Goal: Information Seeking & Learning: Learn about a topic

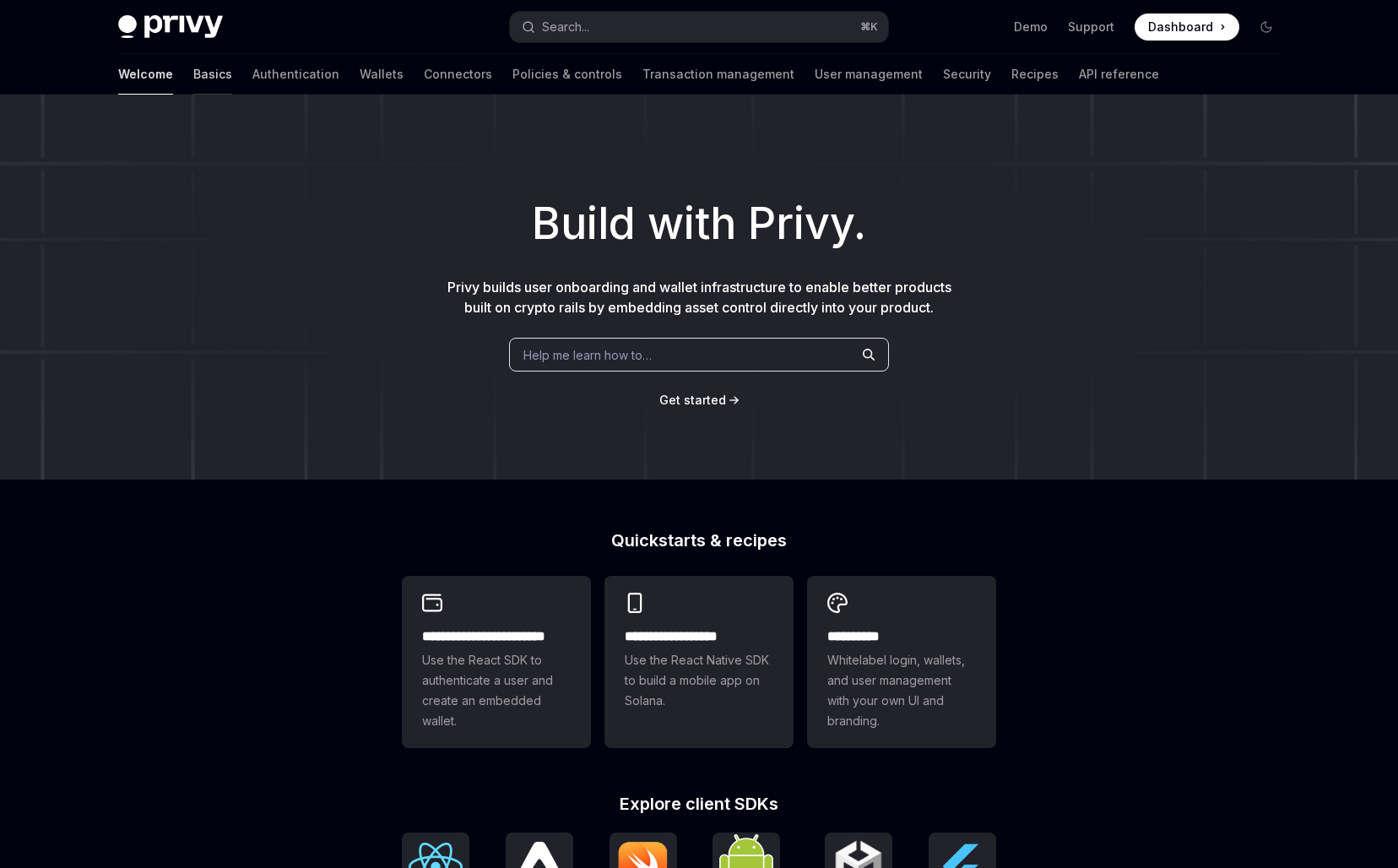
click at [194, 81] on link "Basics" at bounding box center [213, 74] width 39 height 40
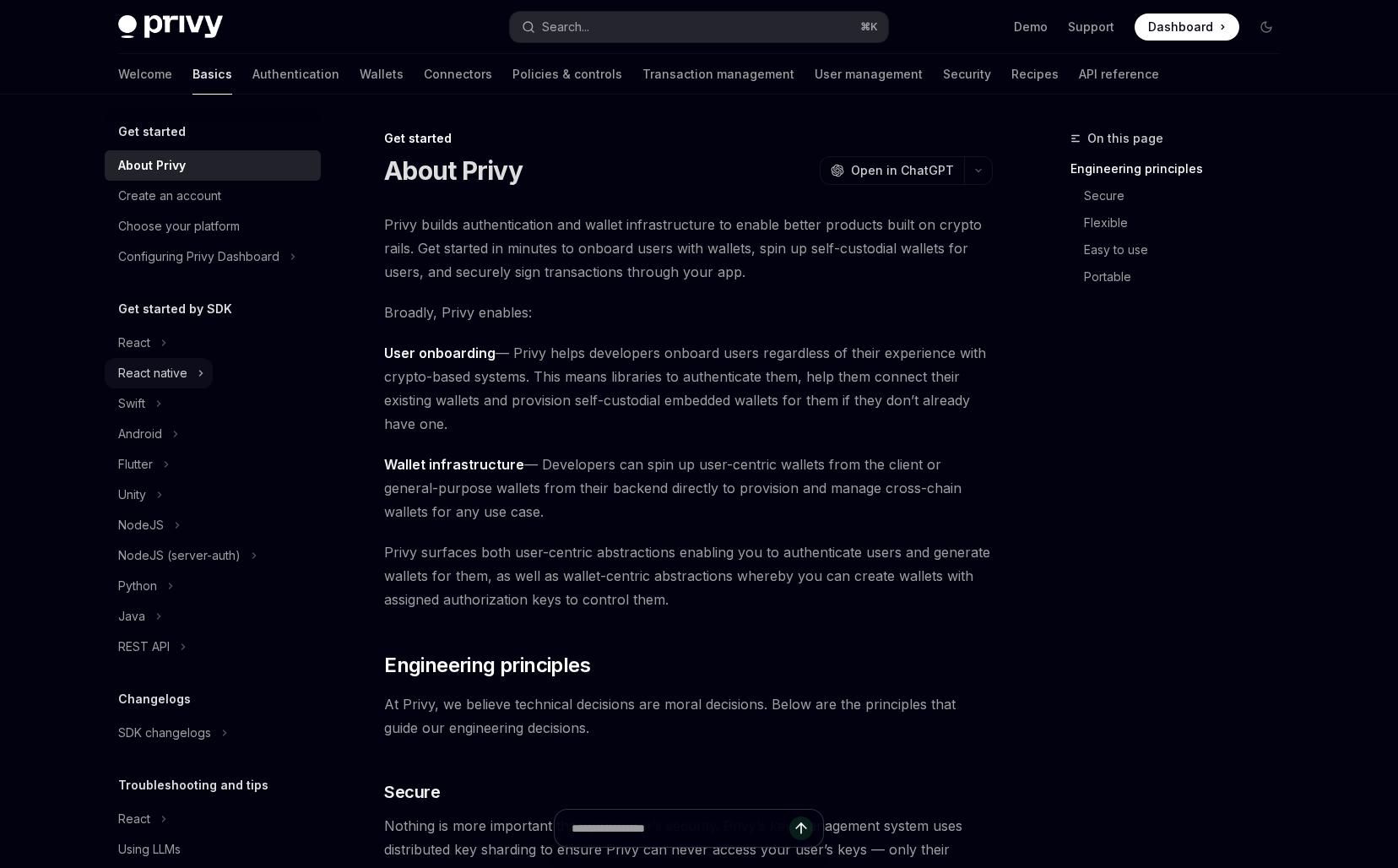
click at [170, 371] on div "React native" at bounding box center [152, 372] width 69 height 20
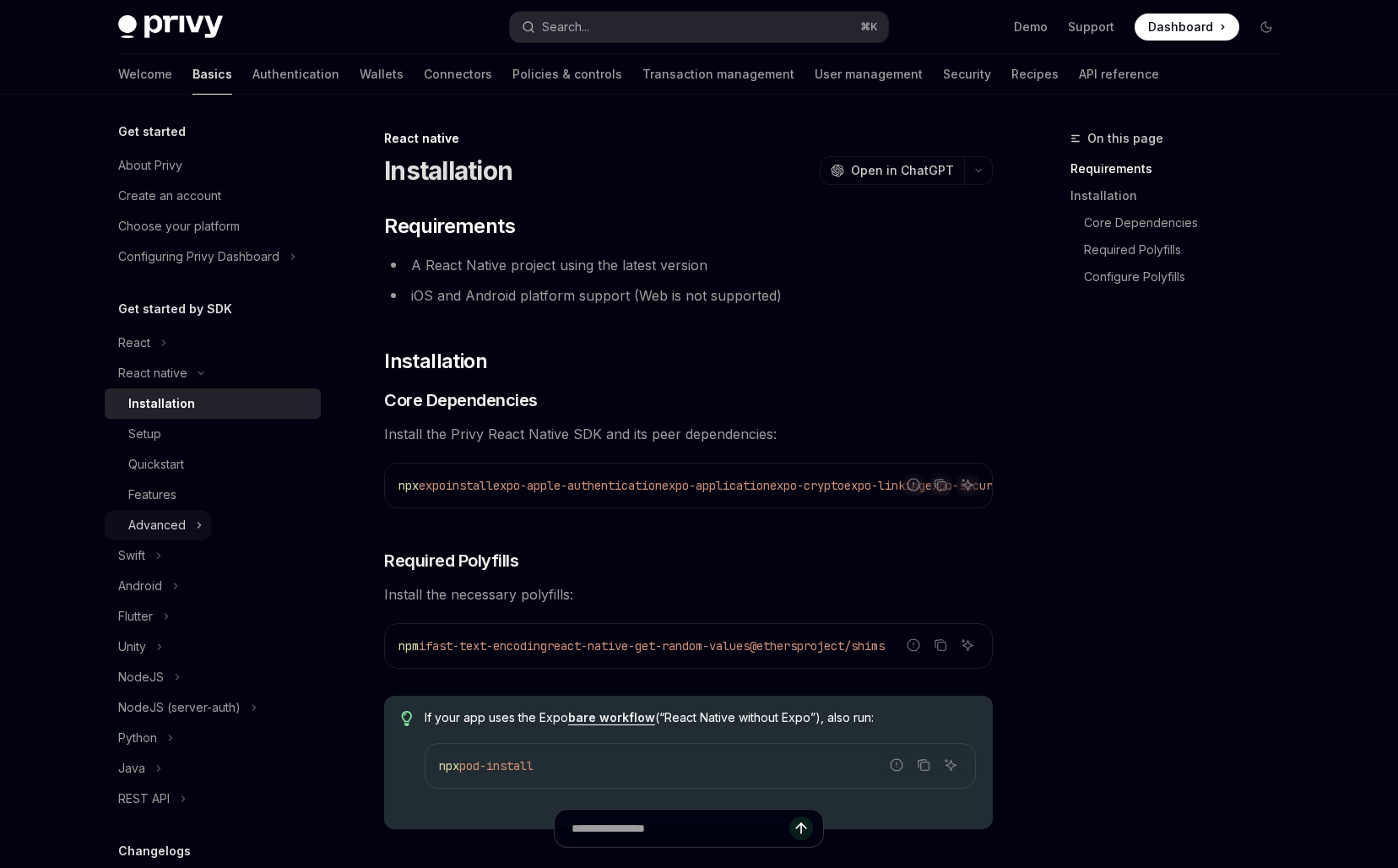
click at [188, 518] on button "Advanced" at bounding box center [157, 525] width 106 height 31
type textarea "*"
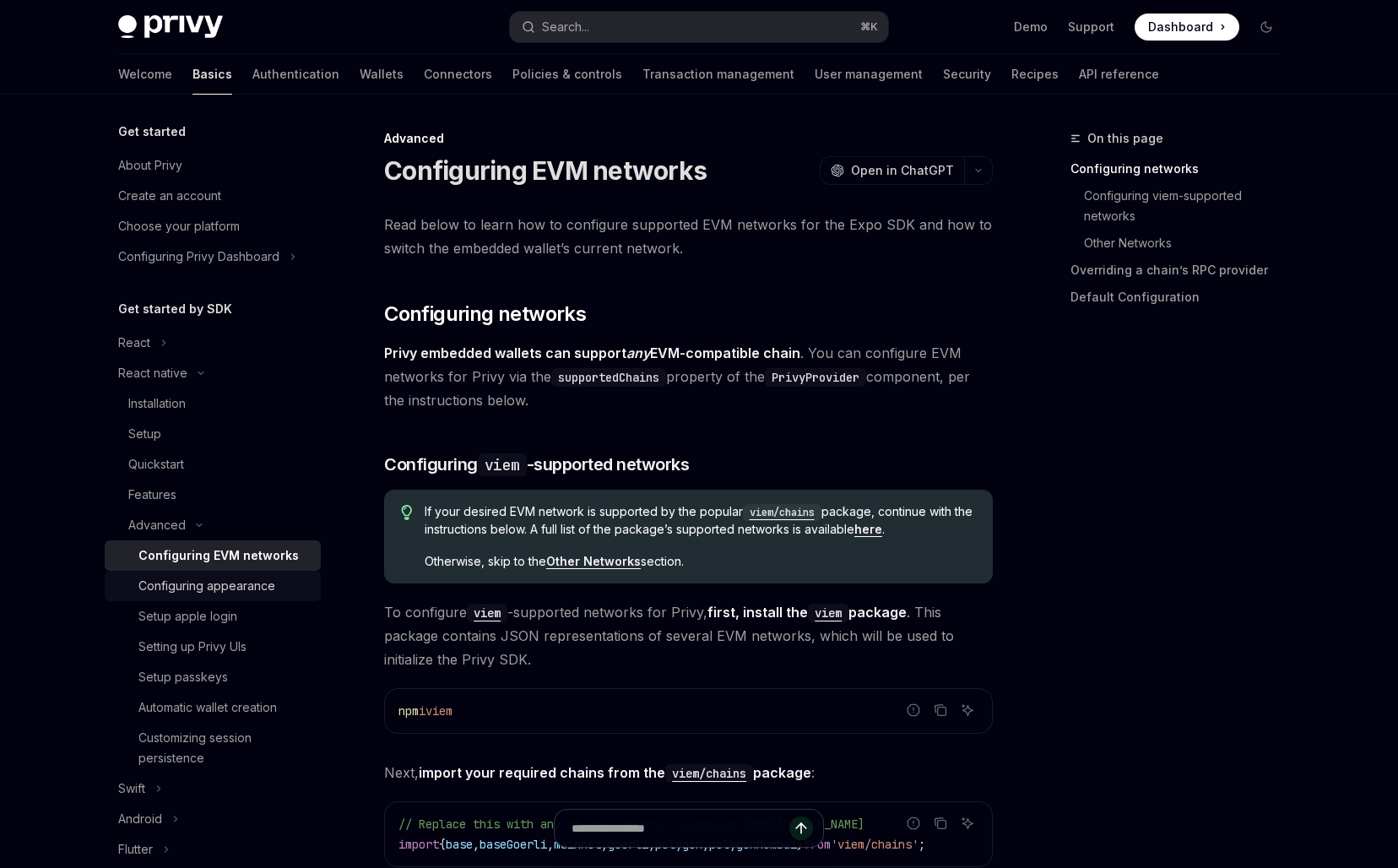
click at [216, 591] on div "Configuring appearance" at bounding box center [207, 585] width 137 height 20
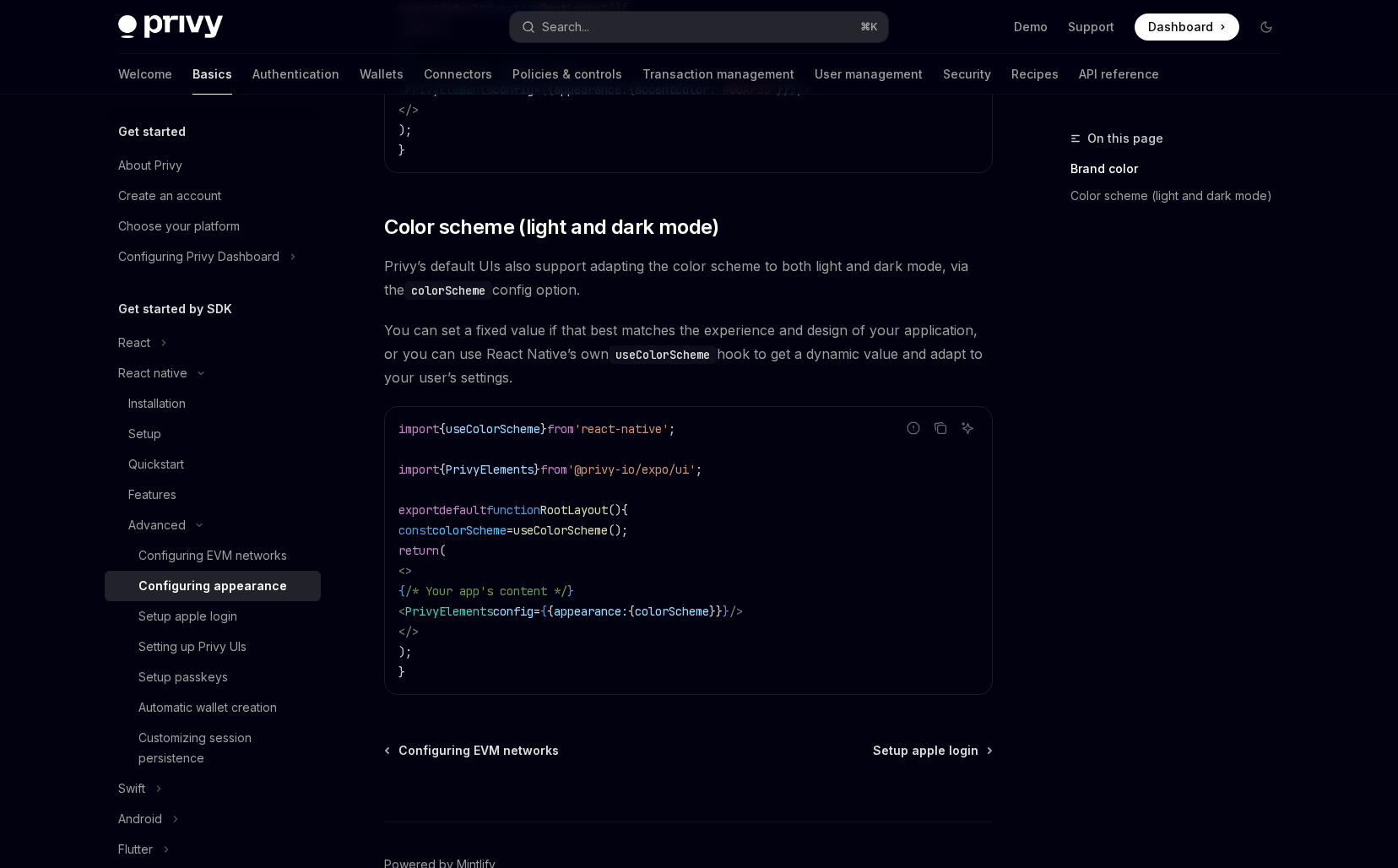
scroll to position [522, 0]
click at [198, 657] on link "Setting up Privy UIs" at bounding box center [212, 646] width 216 height 31
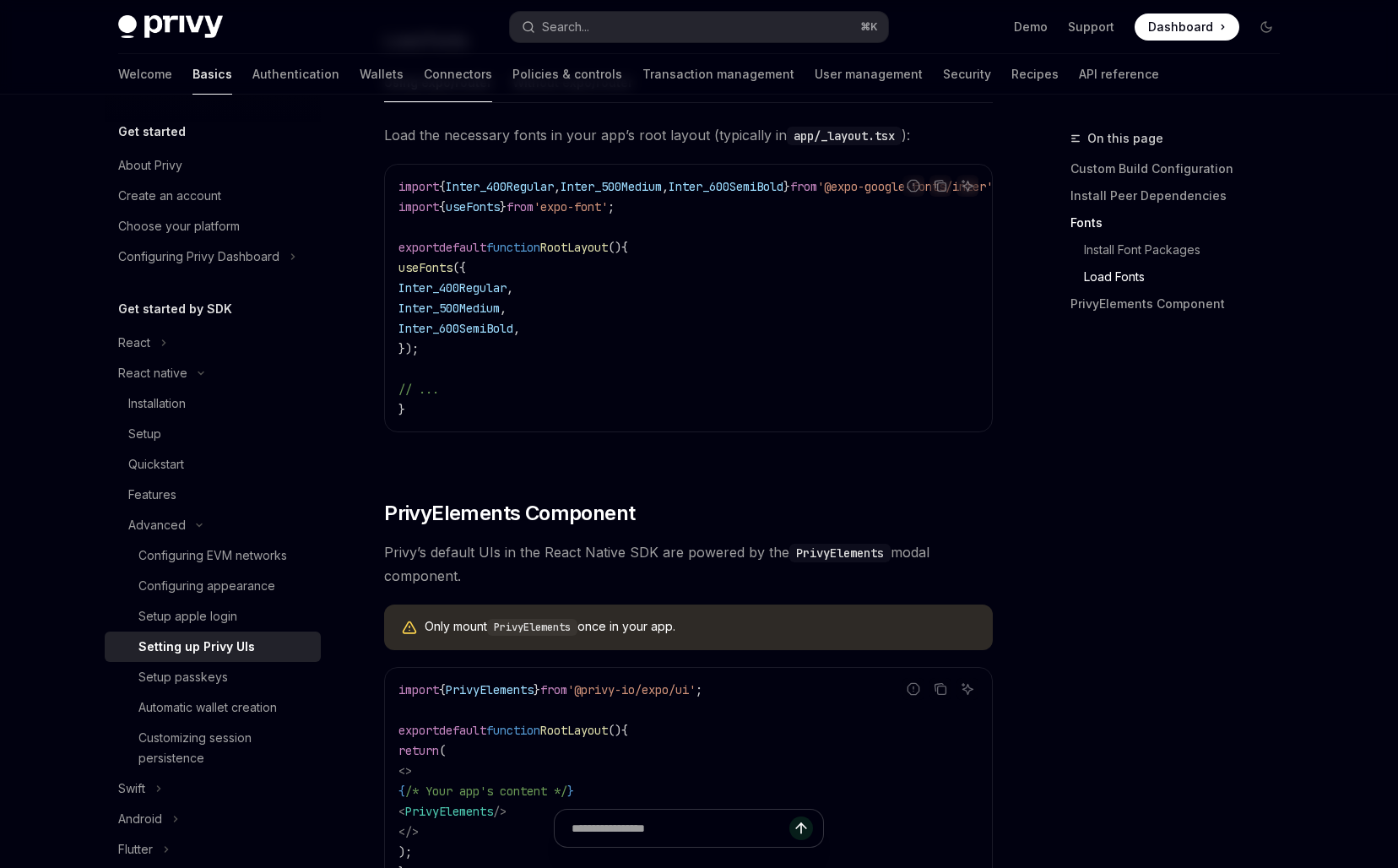
scroll to position [1105, 0]
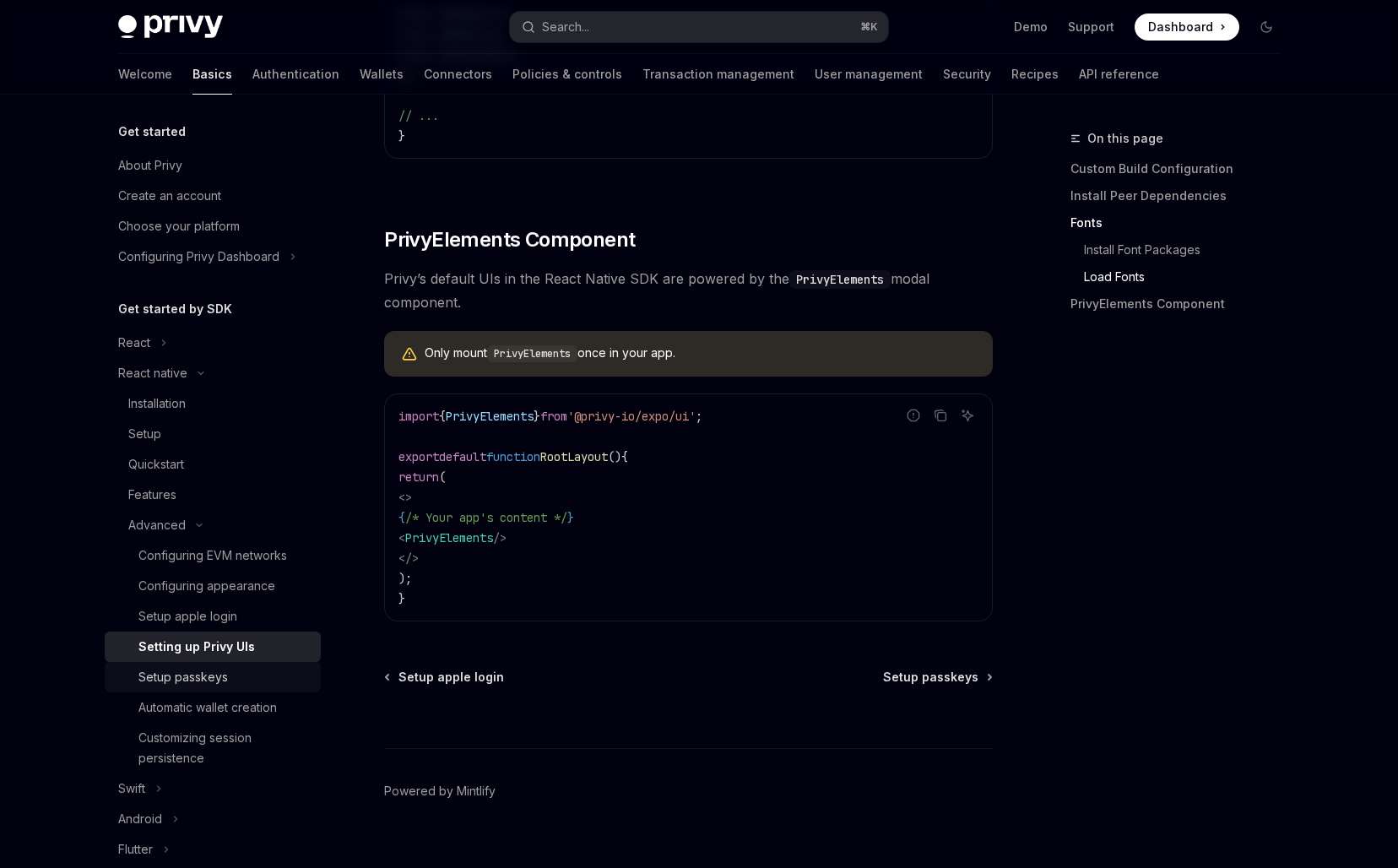
click at [201, 690] on link "Setup passkeys" at bounding box center [212, 676] width 216 height 31
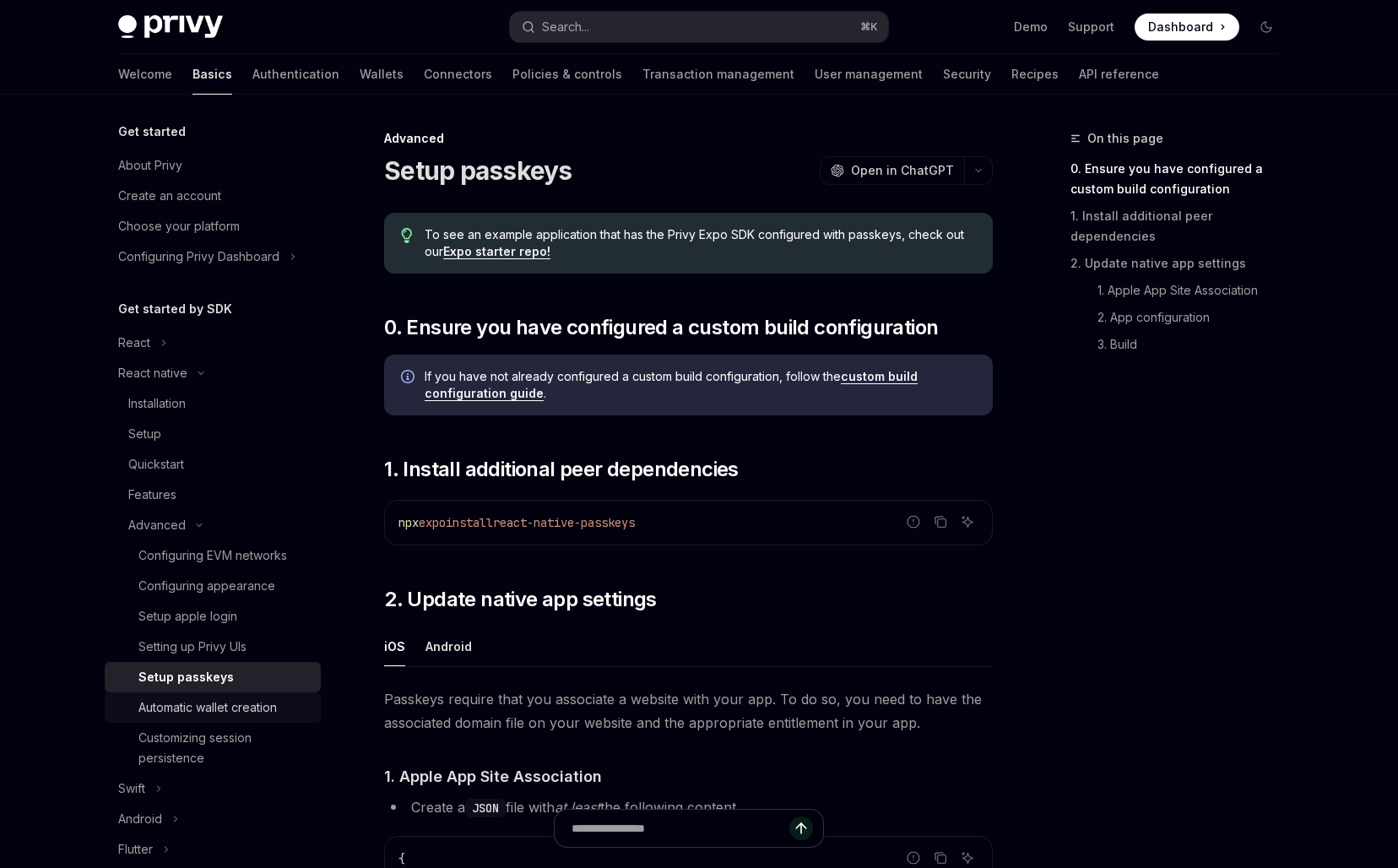
click at [221, 693] on link "Automatic wallet creation" at bounding box center [212, 707] width 216 height 31
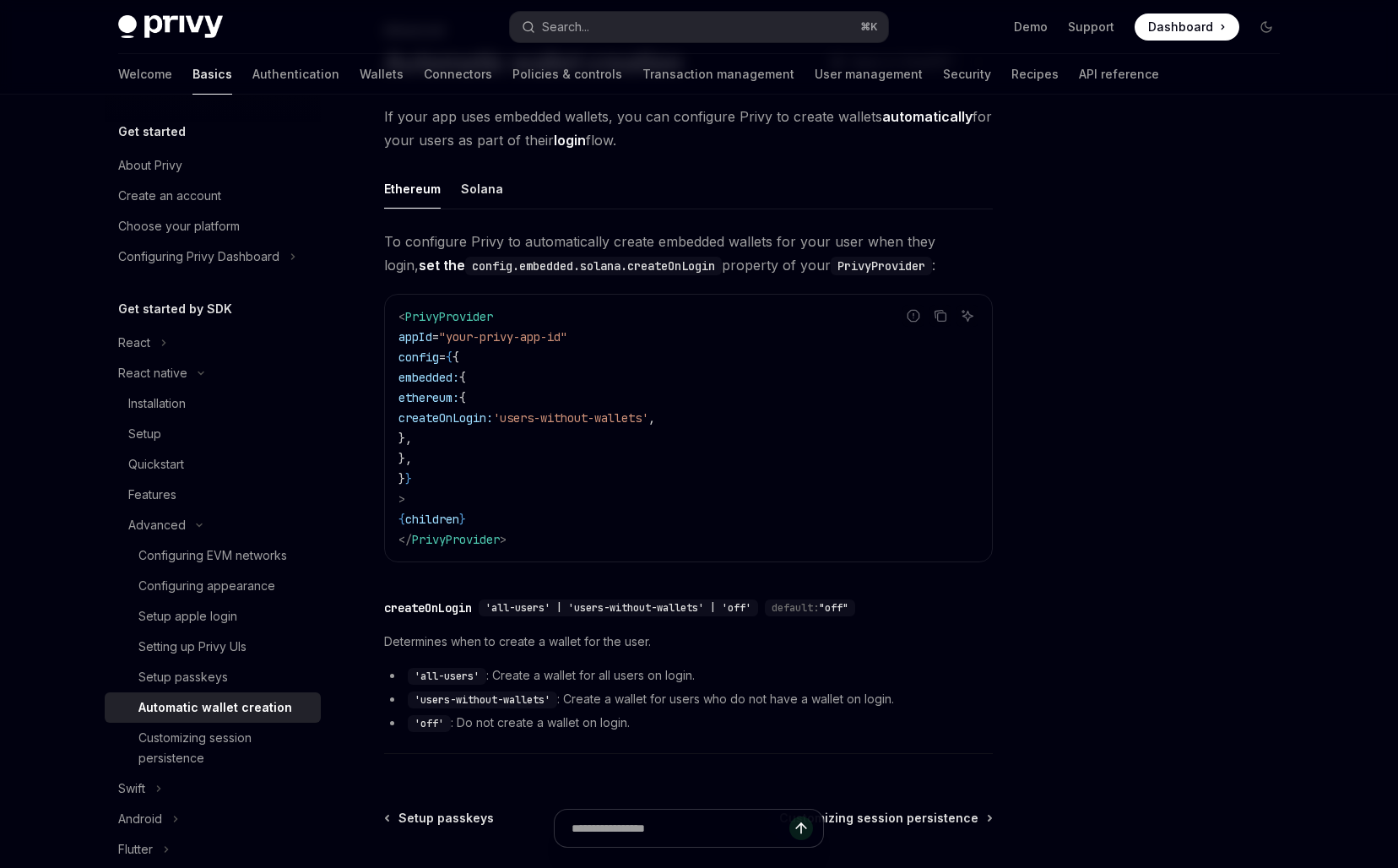
scroll to position [215, 0]
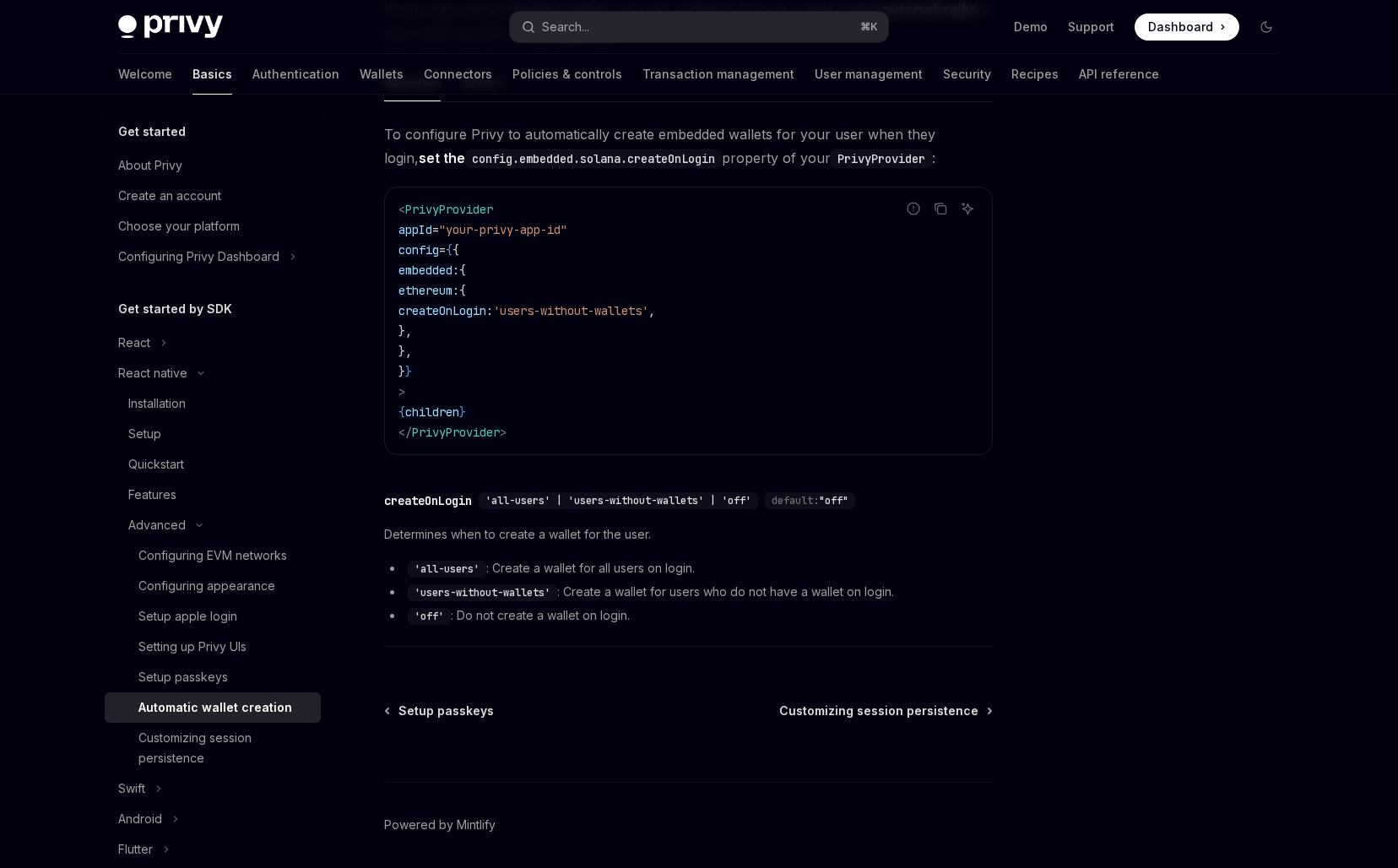
drag, startPoint x: 575, startPoint y: 220, endPoint x: 575, endPoint y: 349, distance: 129.0
click at [575, 348] on code "< PrivyProvider appId = "your-privy-app-id" config = { { embedded: { ethereum: …" at bounding box center [688, 321] width 580 height 243
click at [575, 349] on code "< PrivyProvider appId = "your-privy-app-id" config = { { embedded: { ethereum: …" at bounding box center [688, 321] width 580 height 243
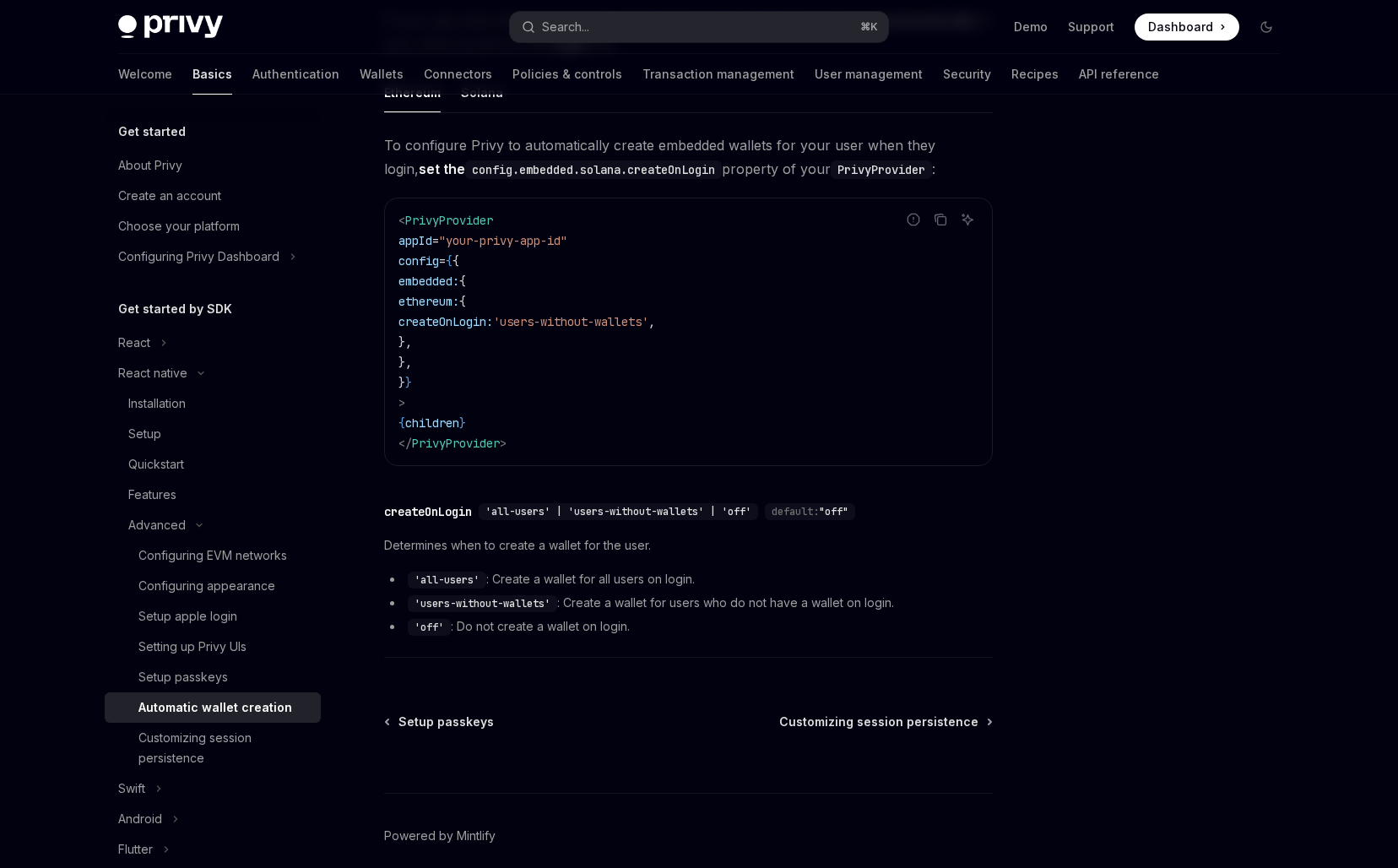
scroll to position [202, 0]
click at [193, 747] on div "Customizing session persistence" at bounding box center [224, 748] width 173 height 40
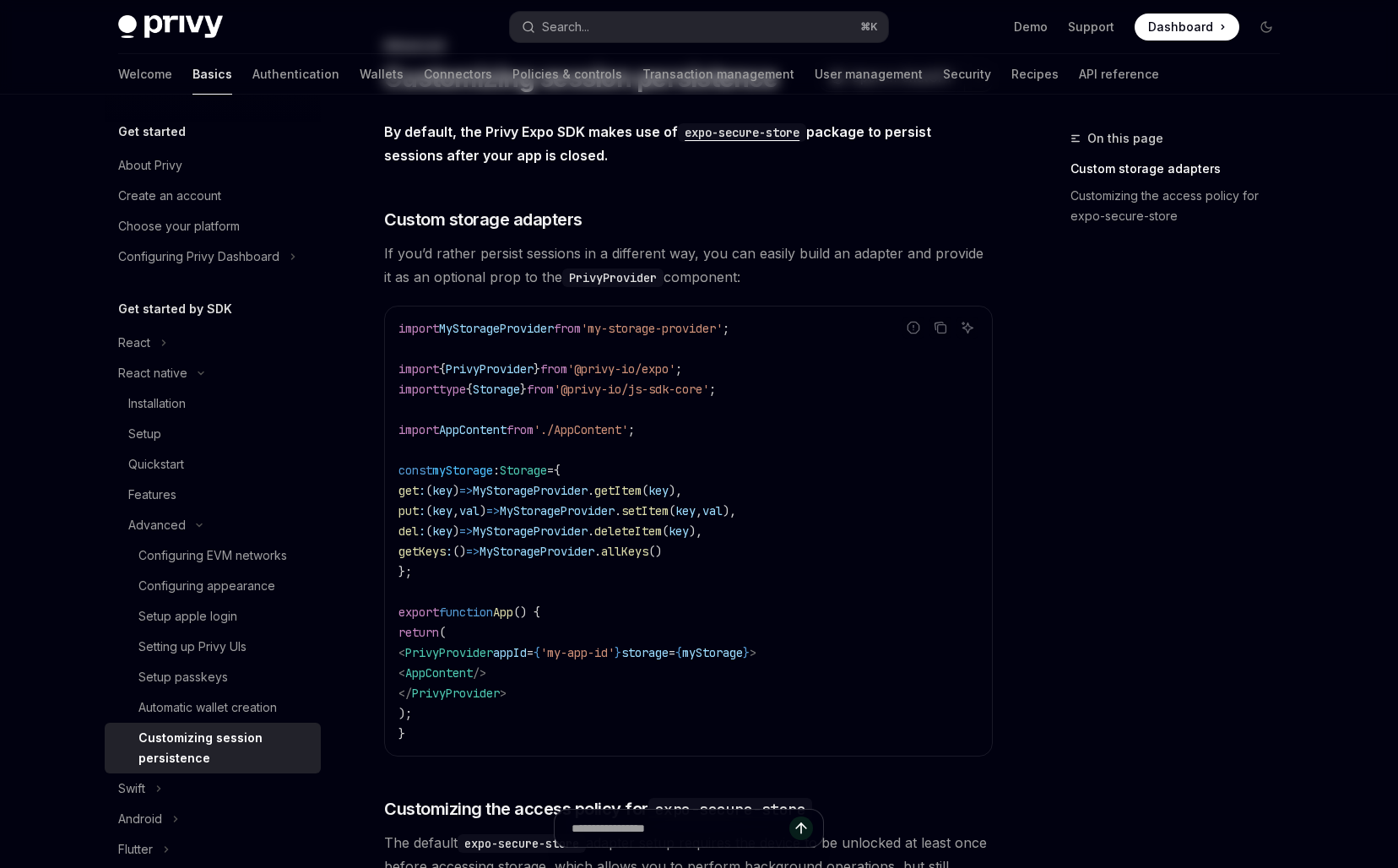
scroll to position [237, 0]
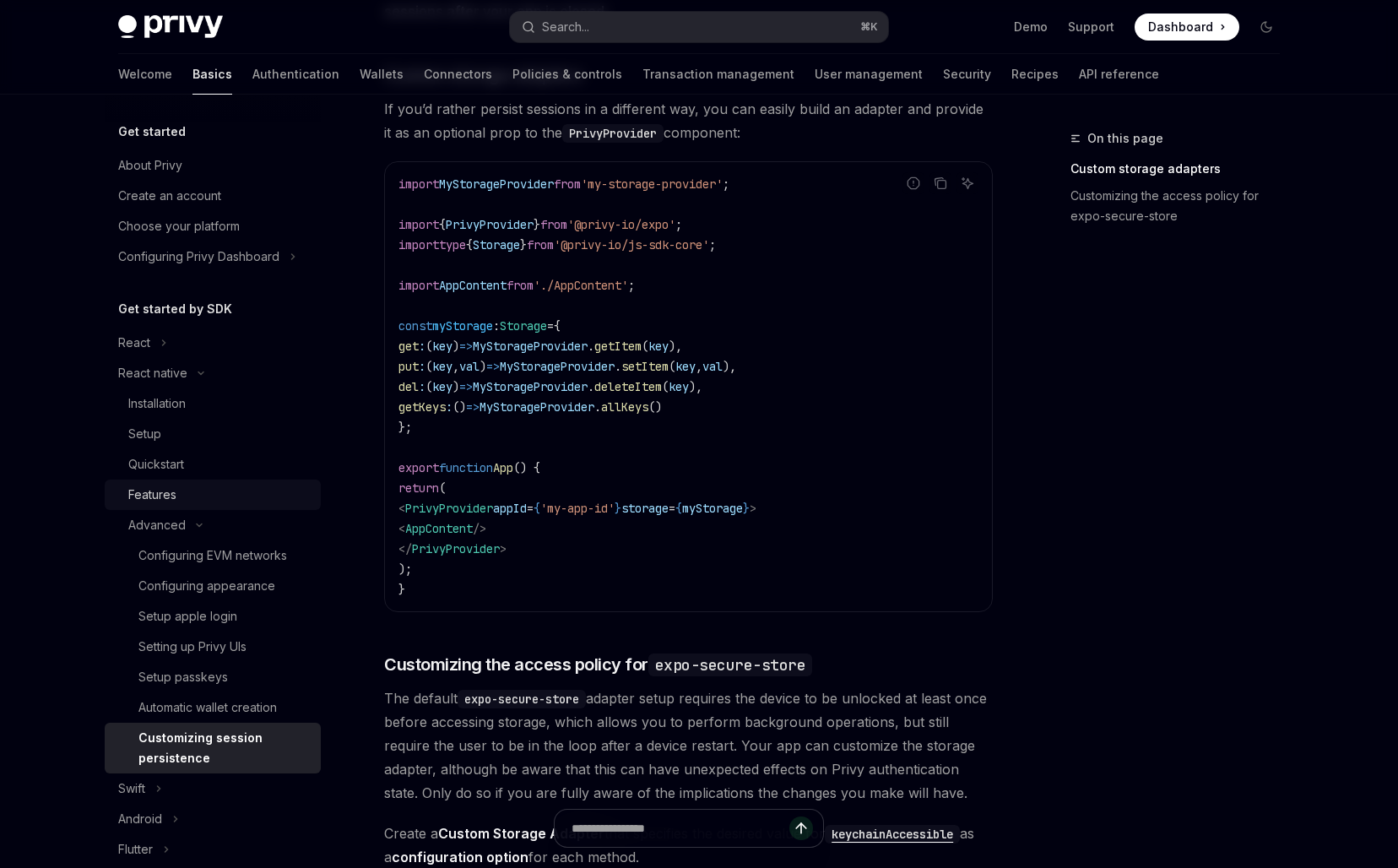
click at [152, 484] on div "Features" at bounding box center [152, 494] width 48 height 20
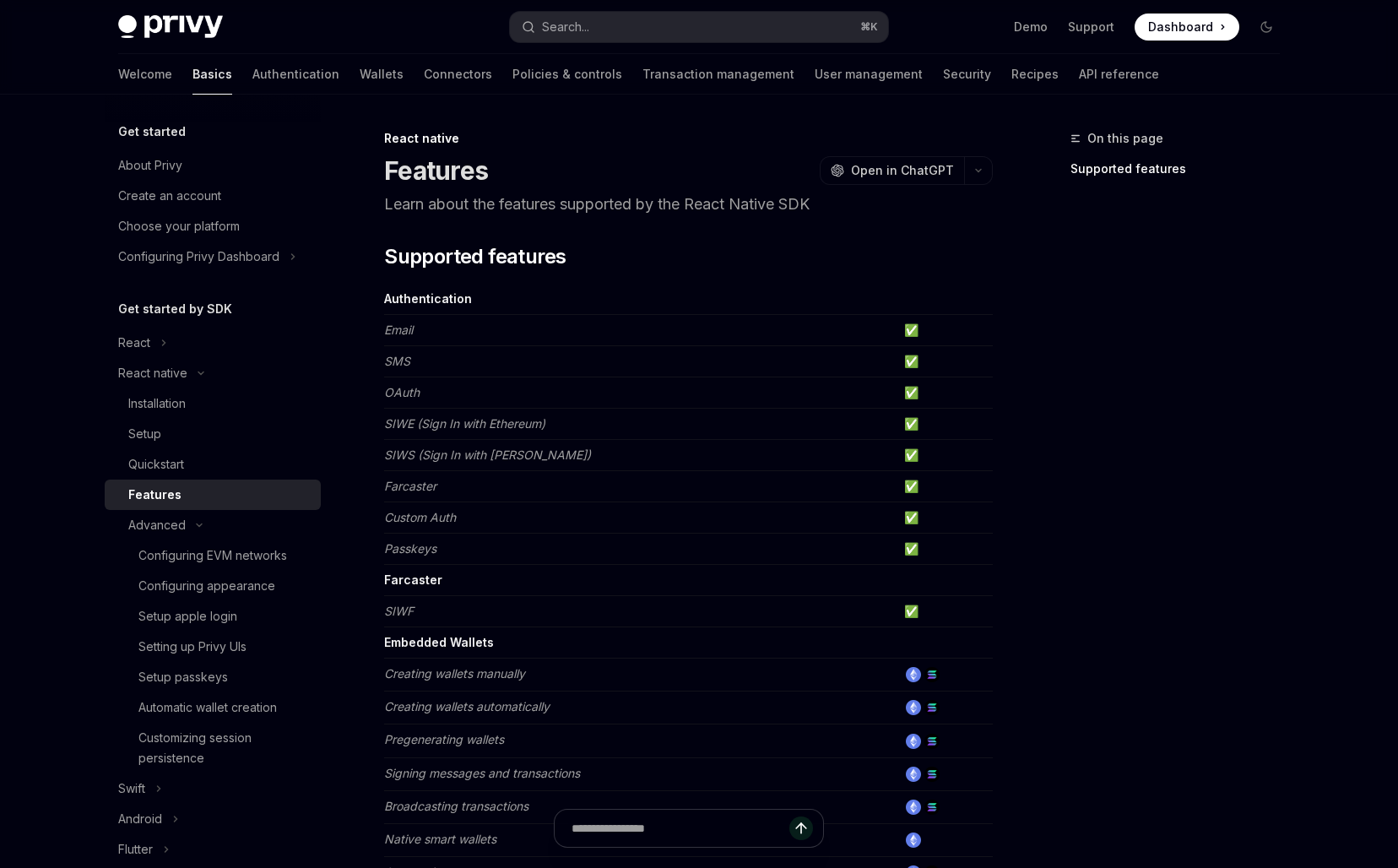
click at [590, 546] on td "Passkeys" at bounding box center [640, 549] width 513 height 32
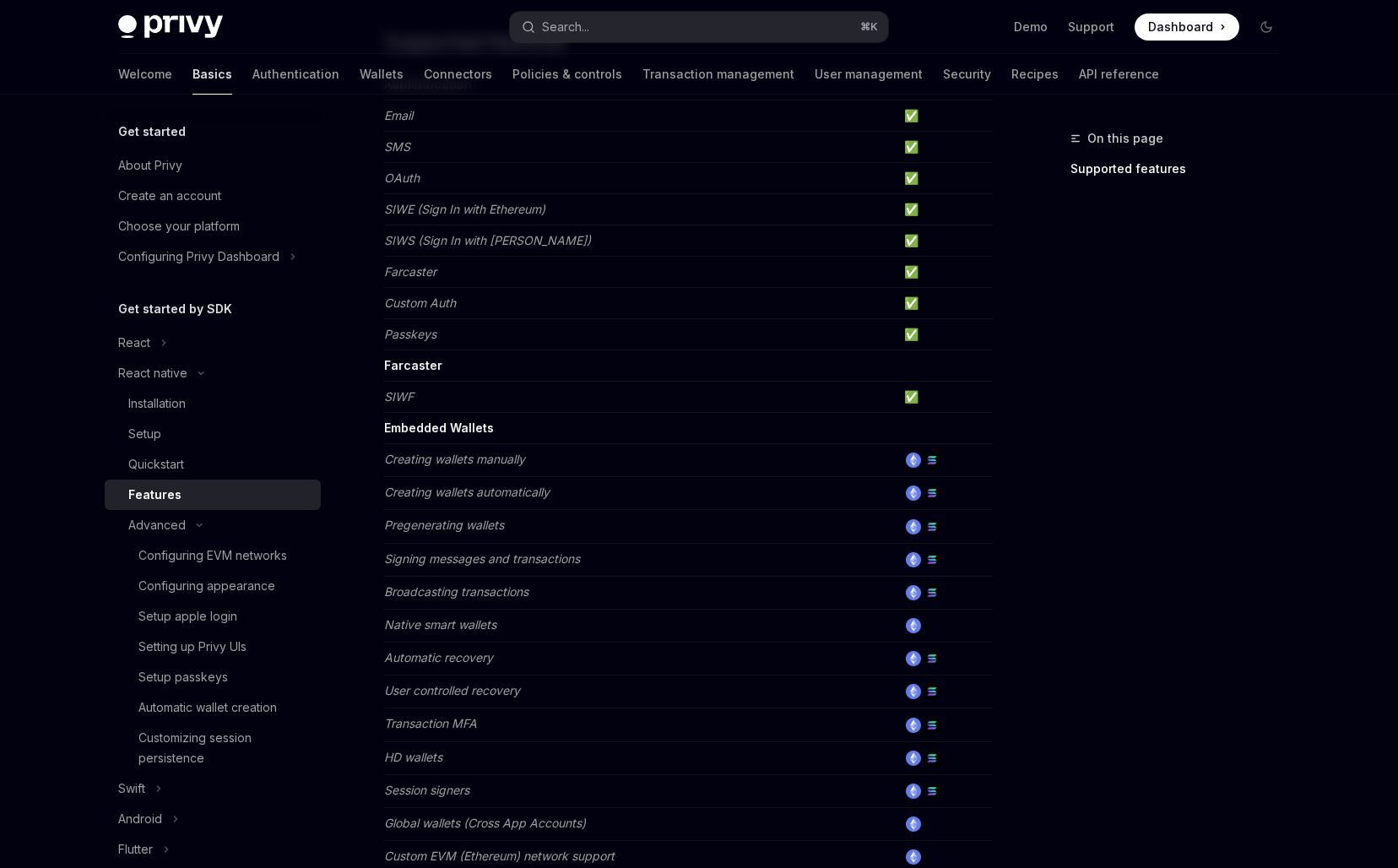
scroll to position [721, 0]
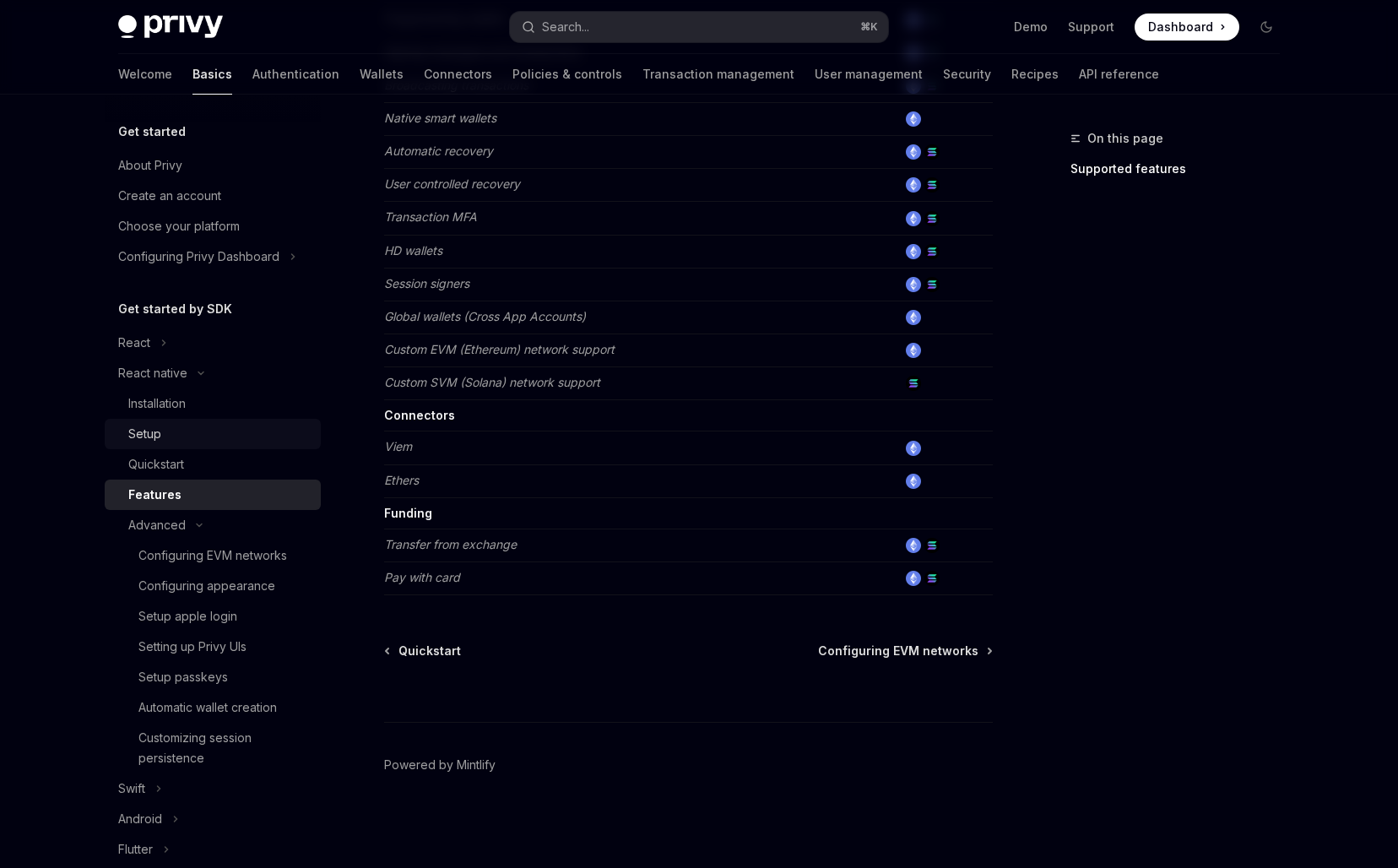
click at [199, 446] on link "Setup" at bounding box center [212, 434] width 216 height 31
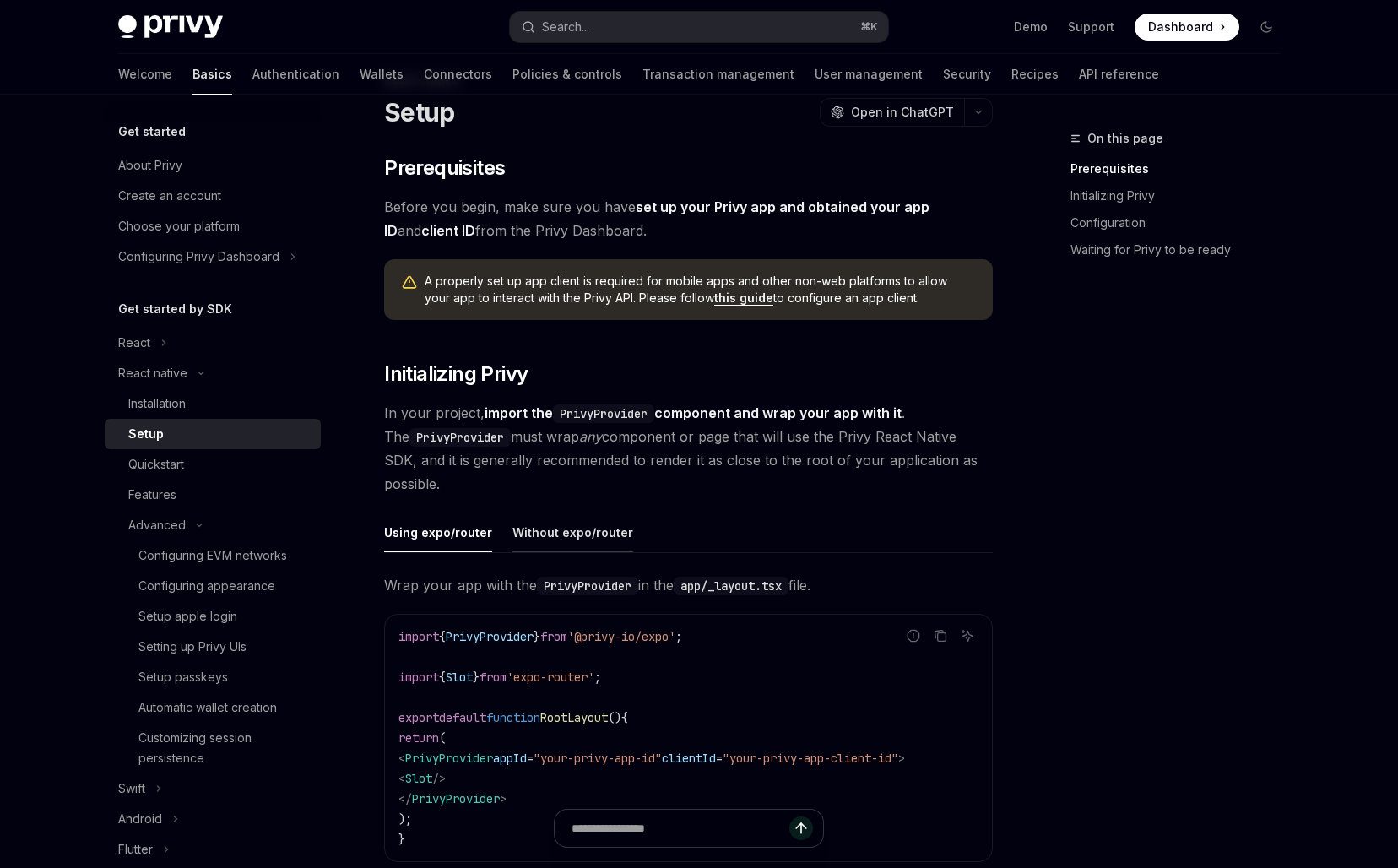
scroll to position [380, 0]
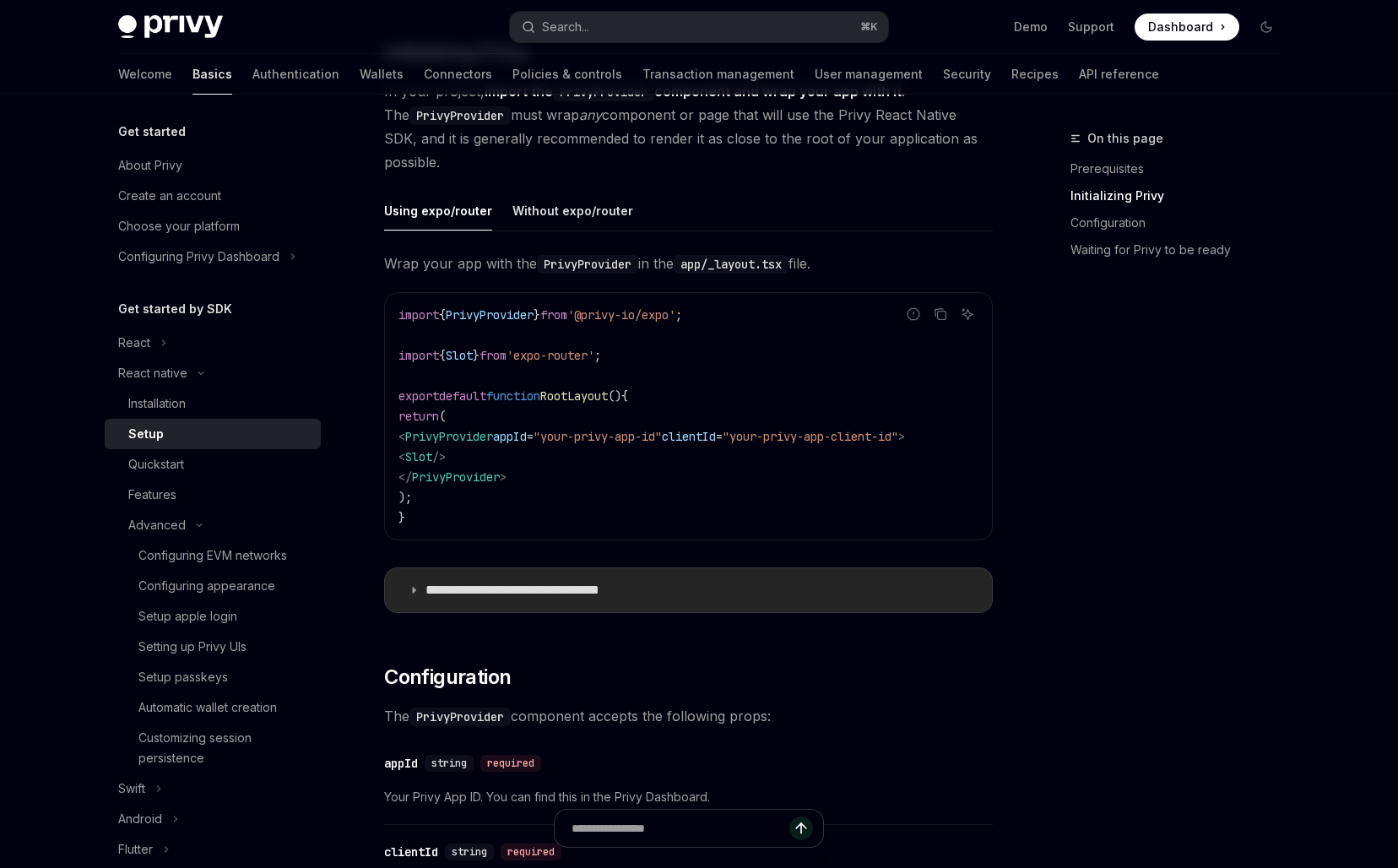
click at [574, 596] on p "**********" at bounding box center [540, 589] width 228 height 17
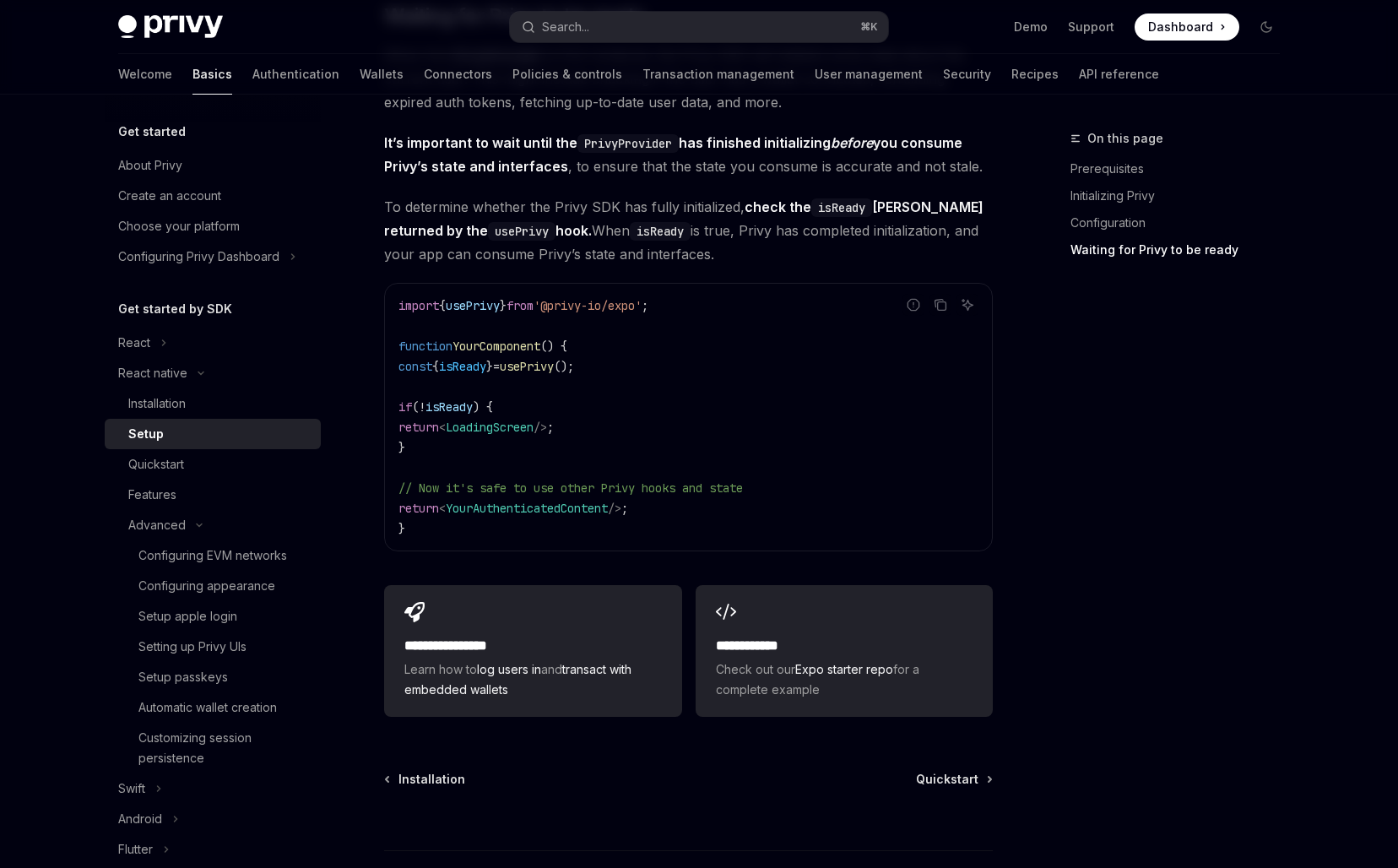
scroll to position [2495, 0]
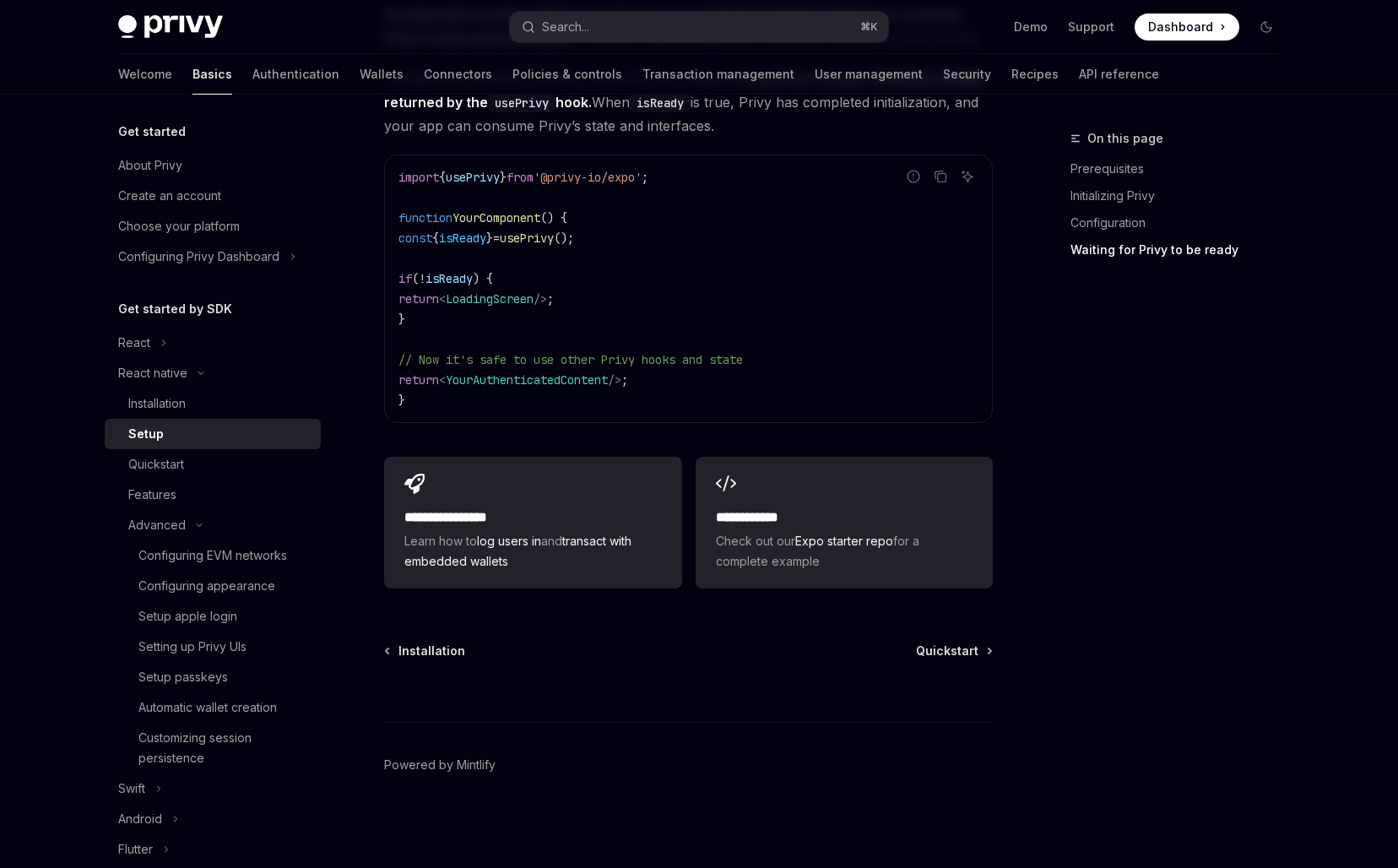
click at [565, 208] on code "import { usePrivy } from '@privy-io/expo' ; function YourComponent () { const {…" at bounding box center [688, 289] width 580 height 243
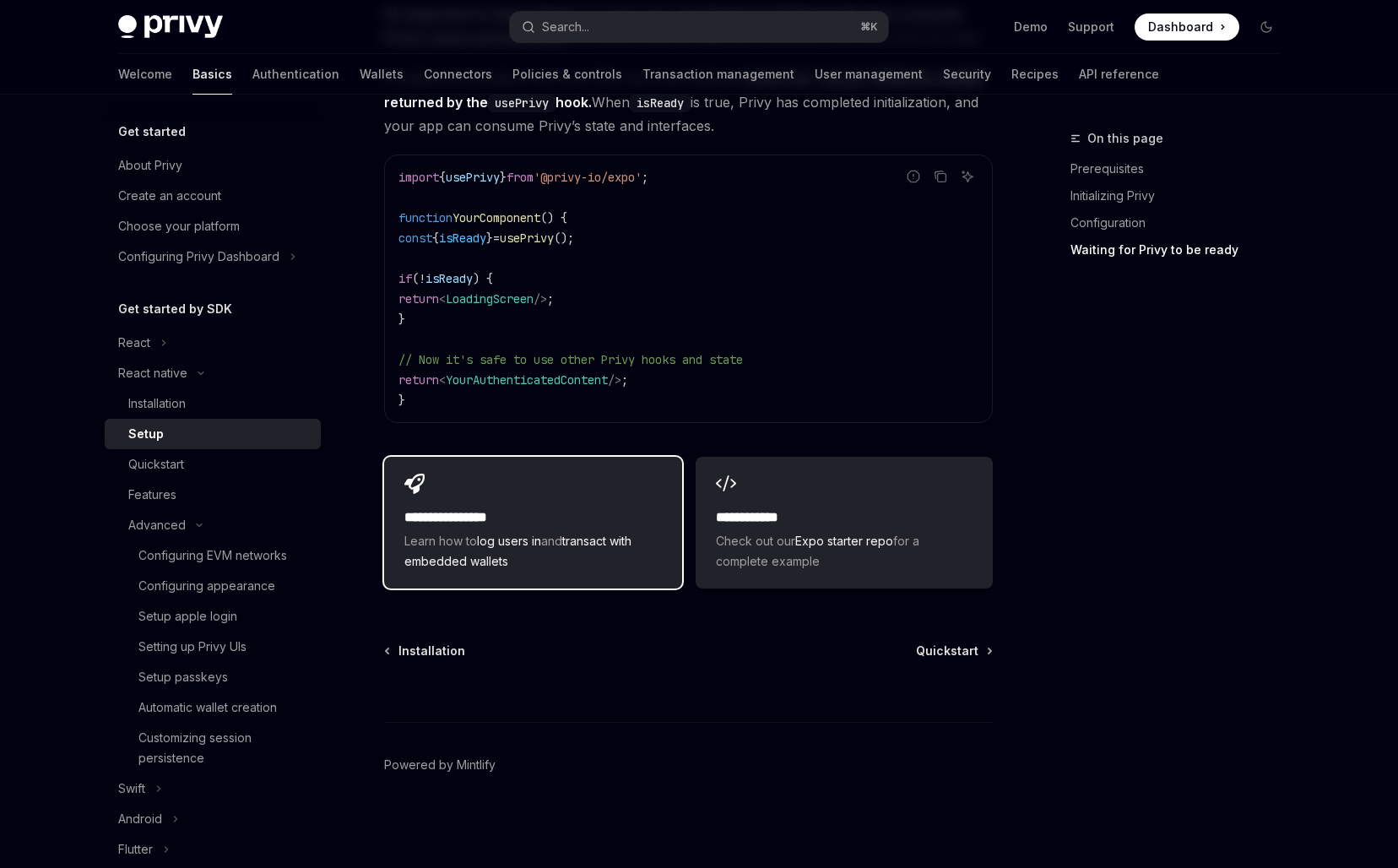
click at [466, 511] on h2 "**********" at bounding box center [533, 517] width 257 height 20
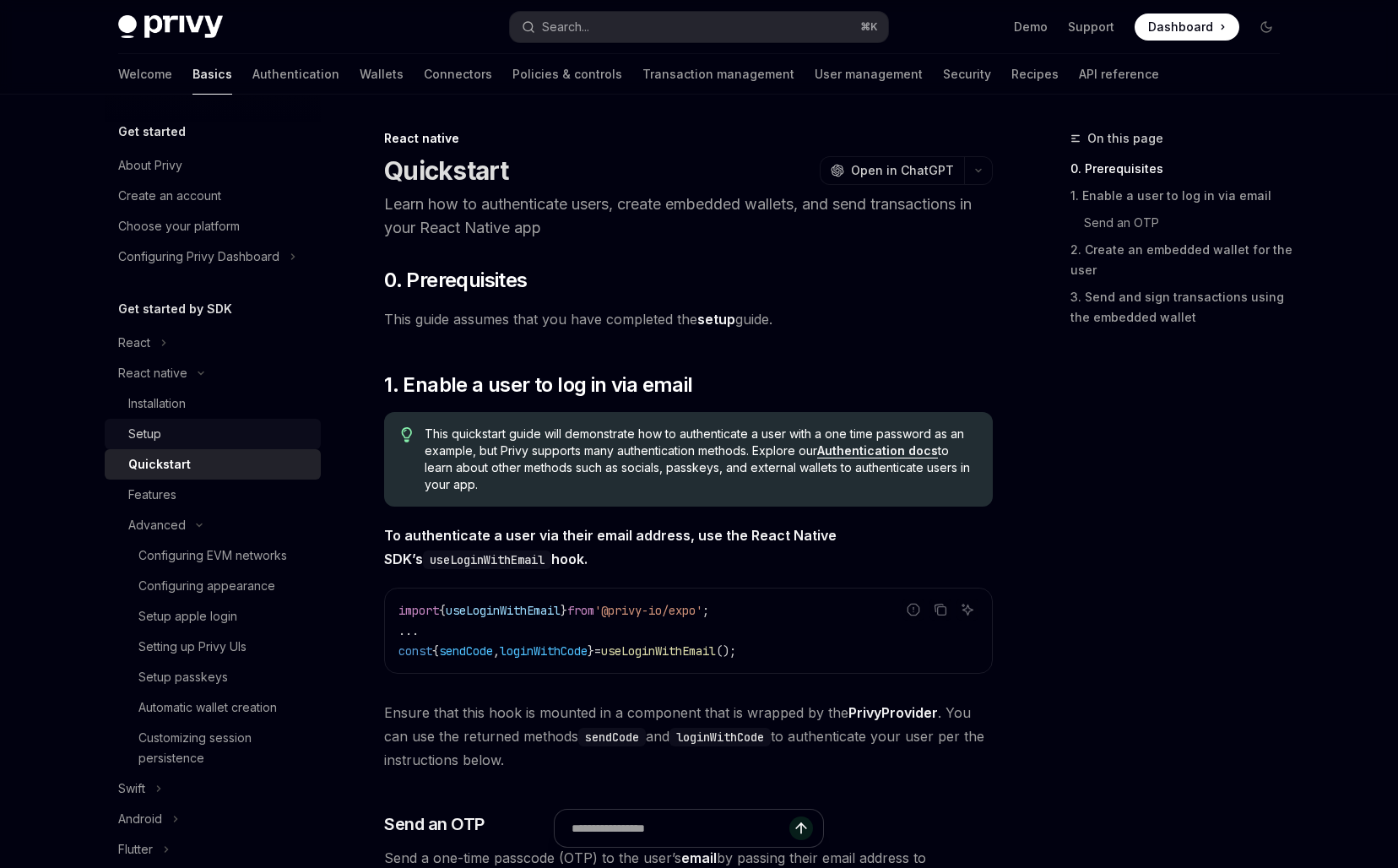
click at [138, 440] on div "Setup" at bounding box center [145, 434] width 33 height 20
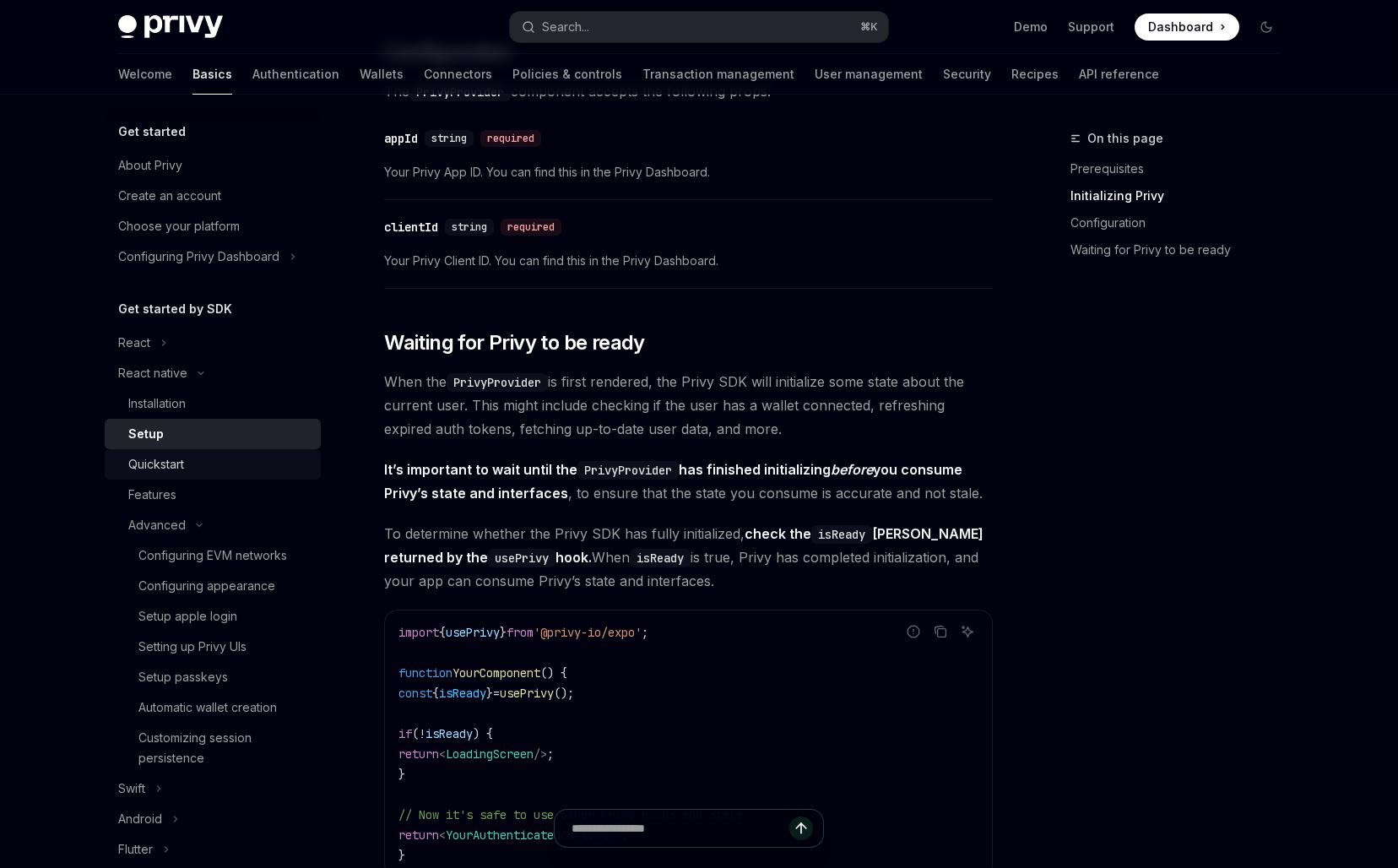
scroll to position [1368, 0]
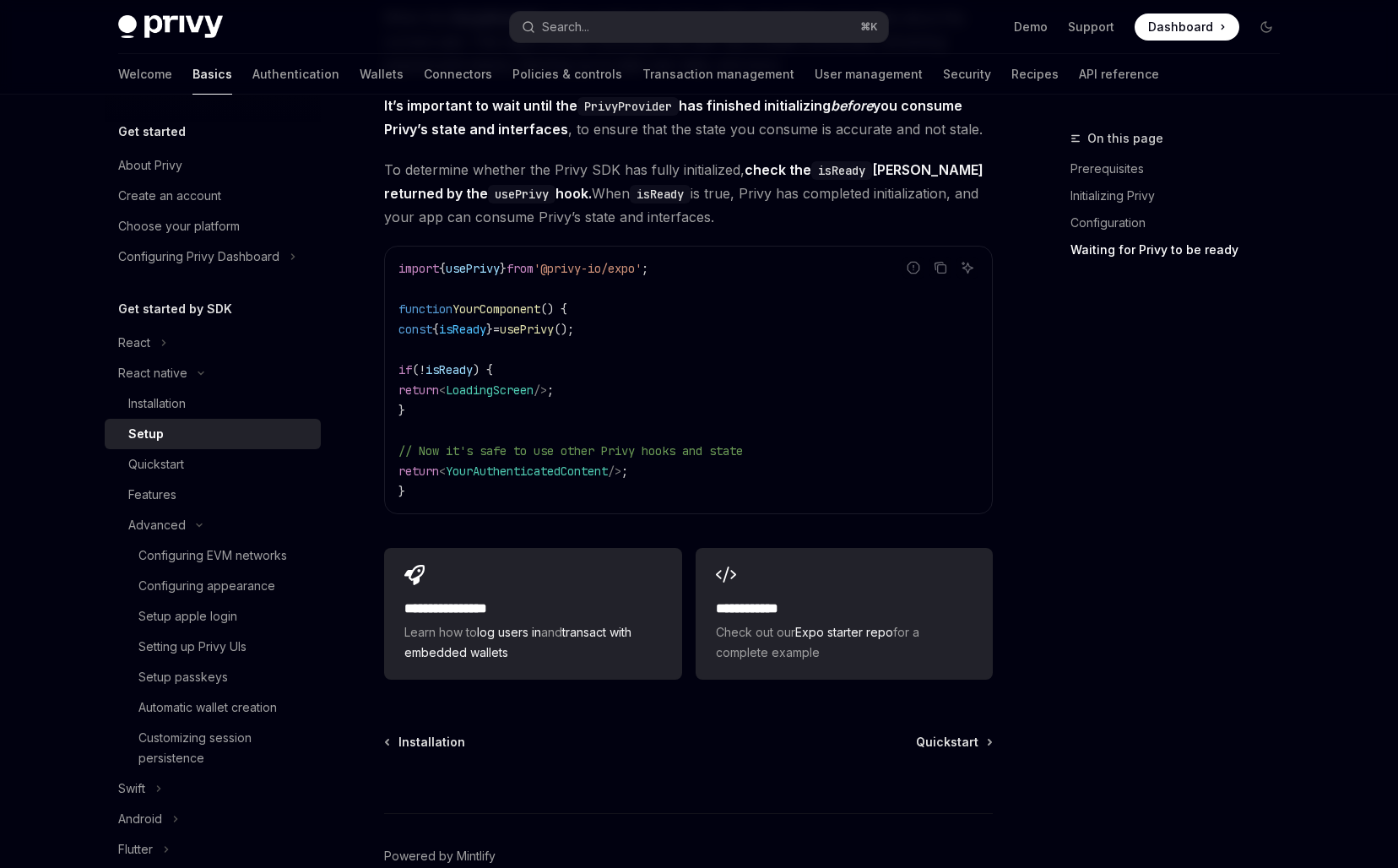
drag, startPoint x: 458, startPoint y: 319, endPoint x: 458, endPoint y: 432, distance: 113.0
click at [458, 431] on code "import { usePrivy } from '@privy-io/expo' ; function YourComponent () { const {…" at bounding box center [688, 380] width 580 height 243
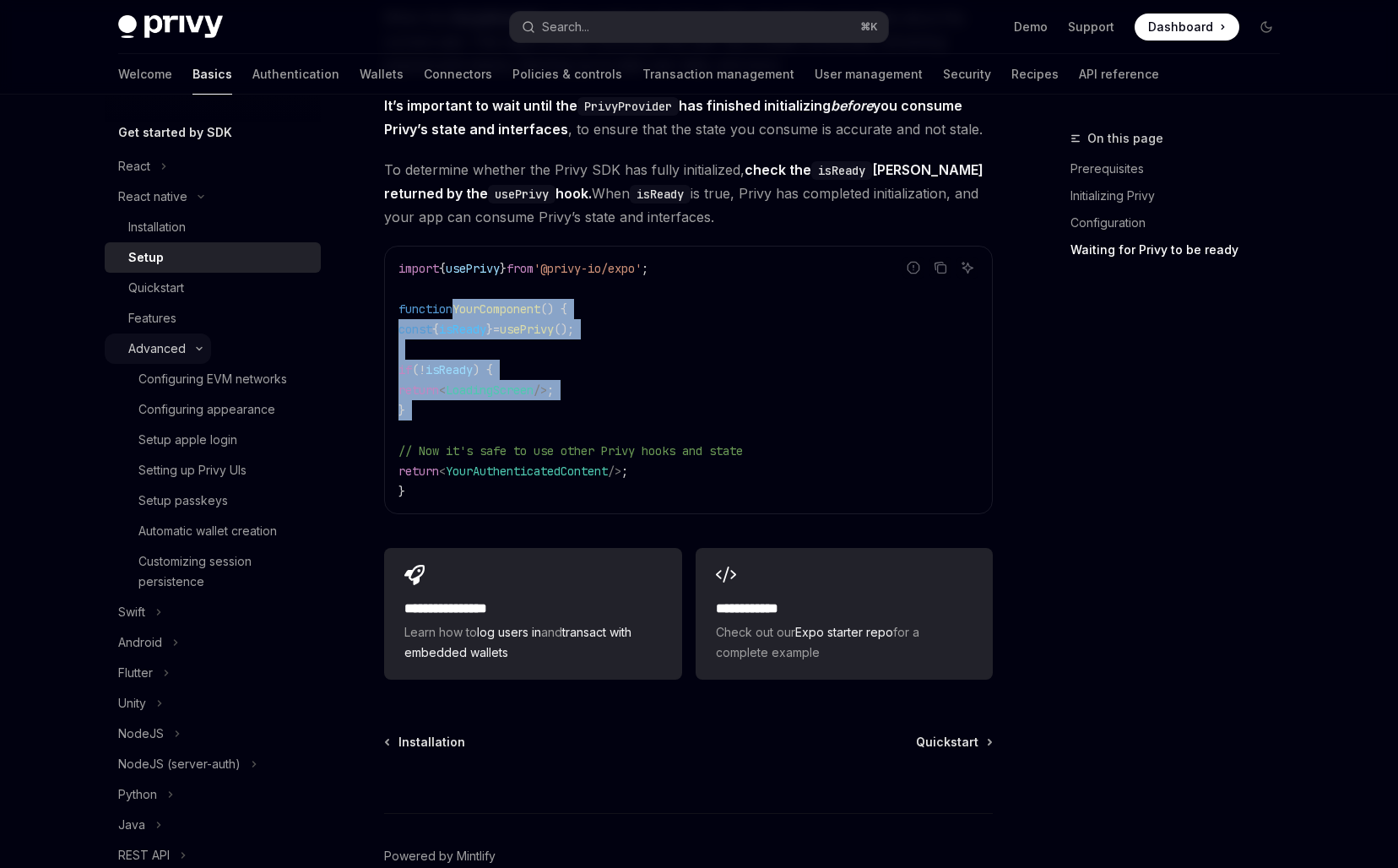
scroll to position [192, 0]
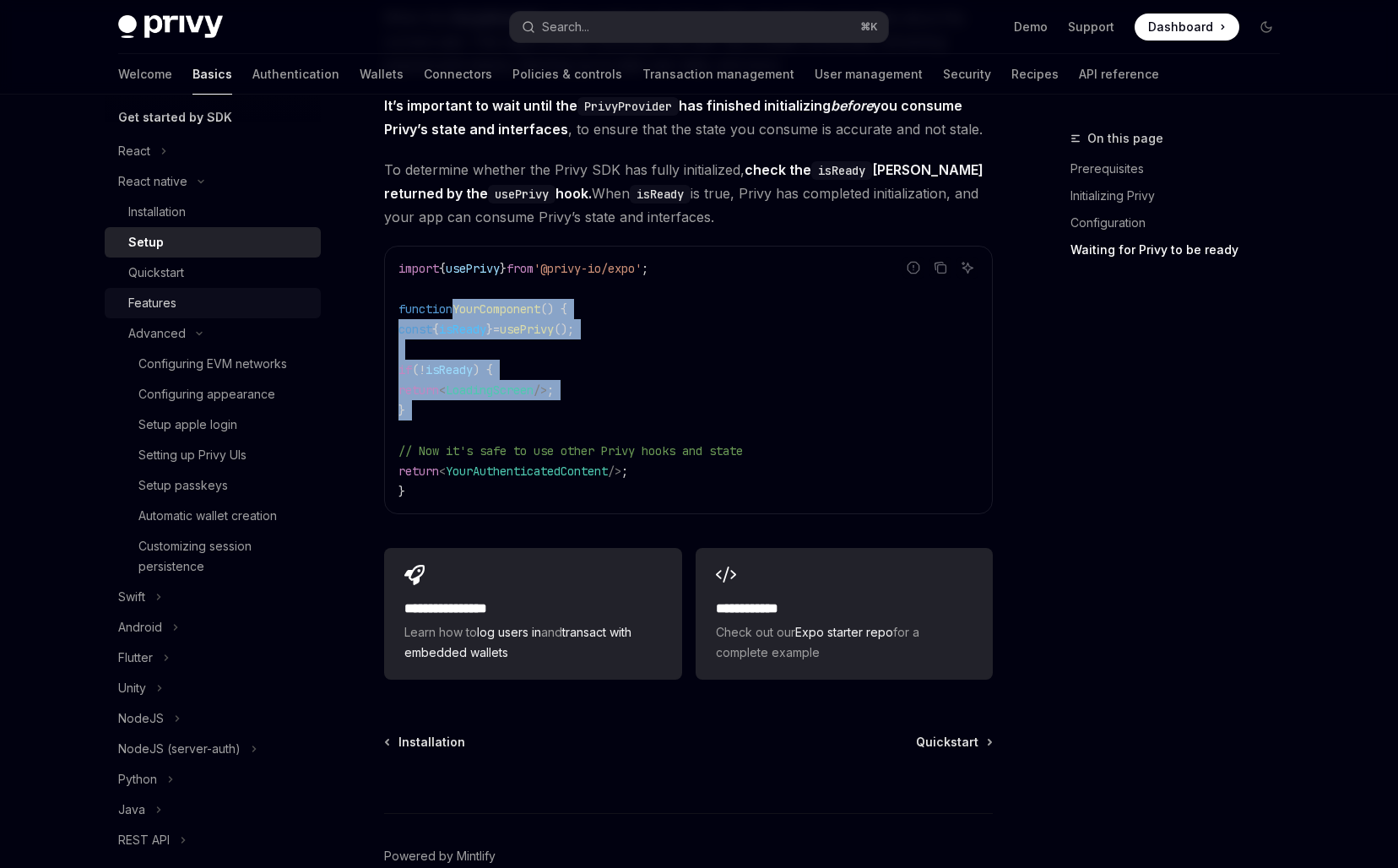
click at [173, 298] on div "Features" at bounding box center [152, 302] width 48 height 20
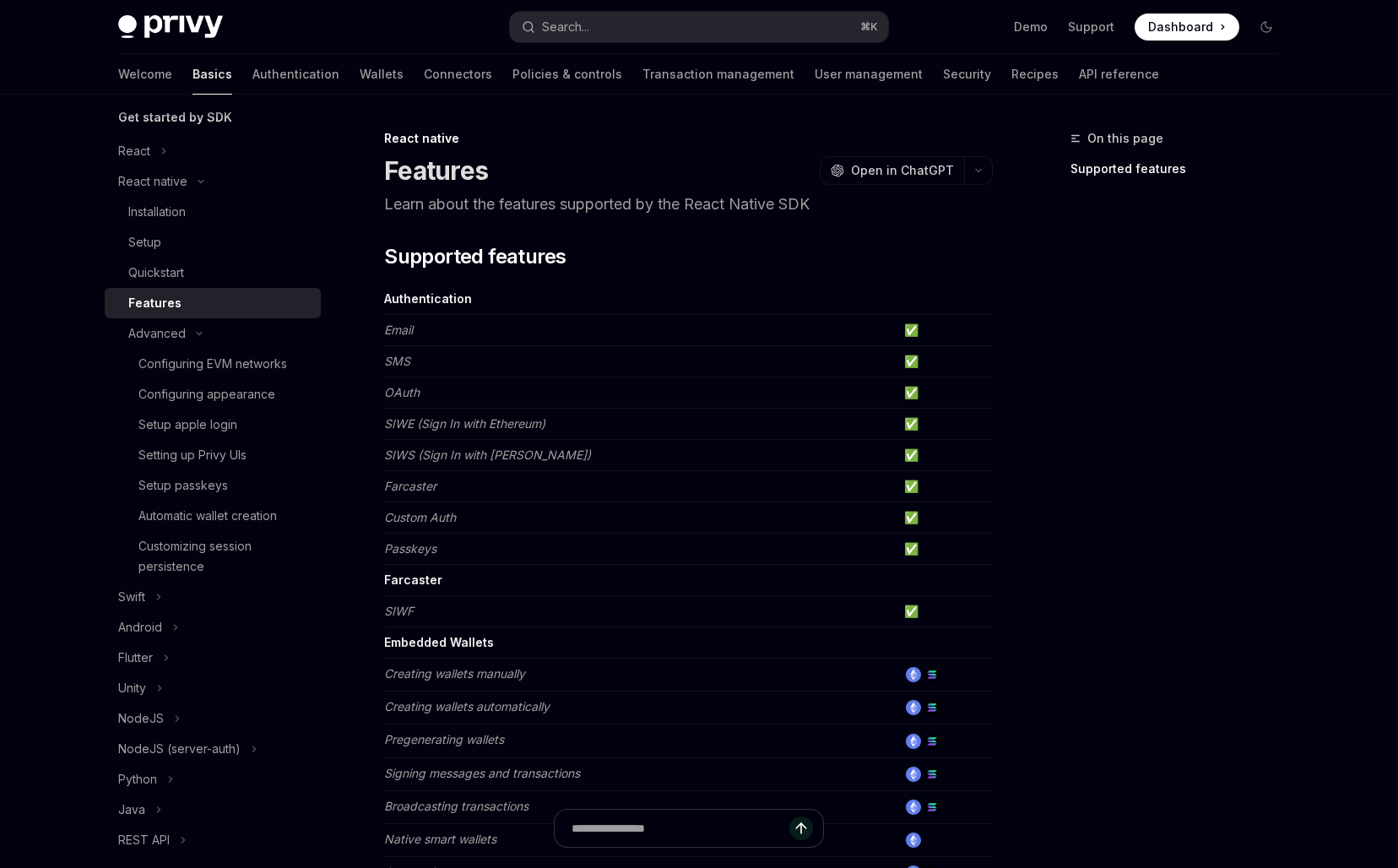
type textarea "*"
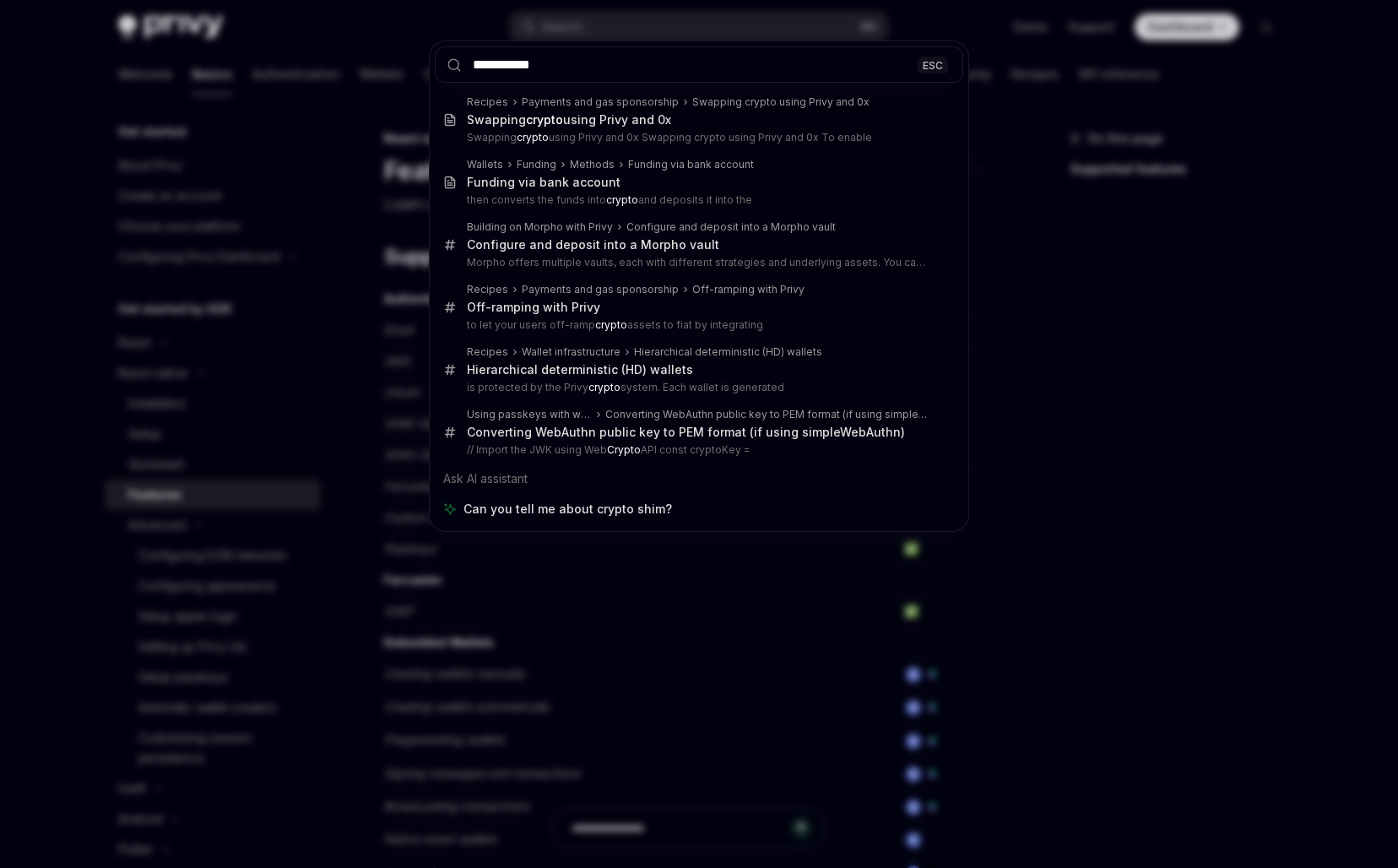
type input "**********"
click at [289, 474] on div "**********" at bounding box center [699, 434] width 1398 height 868
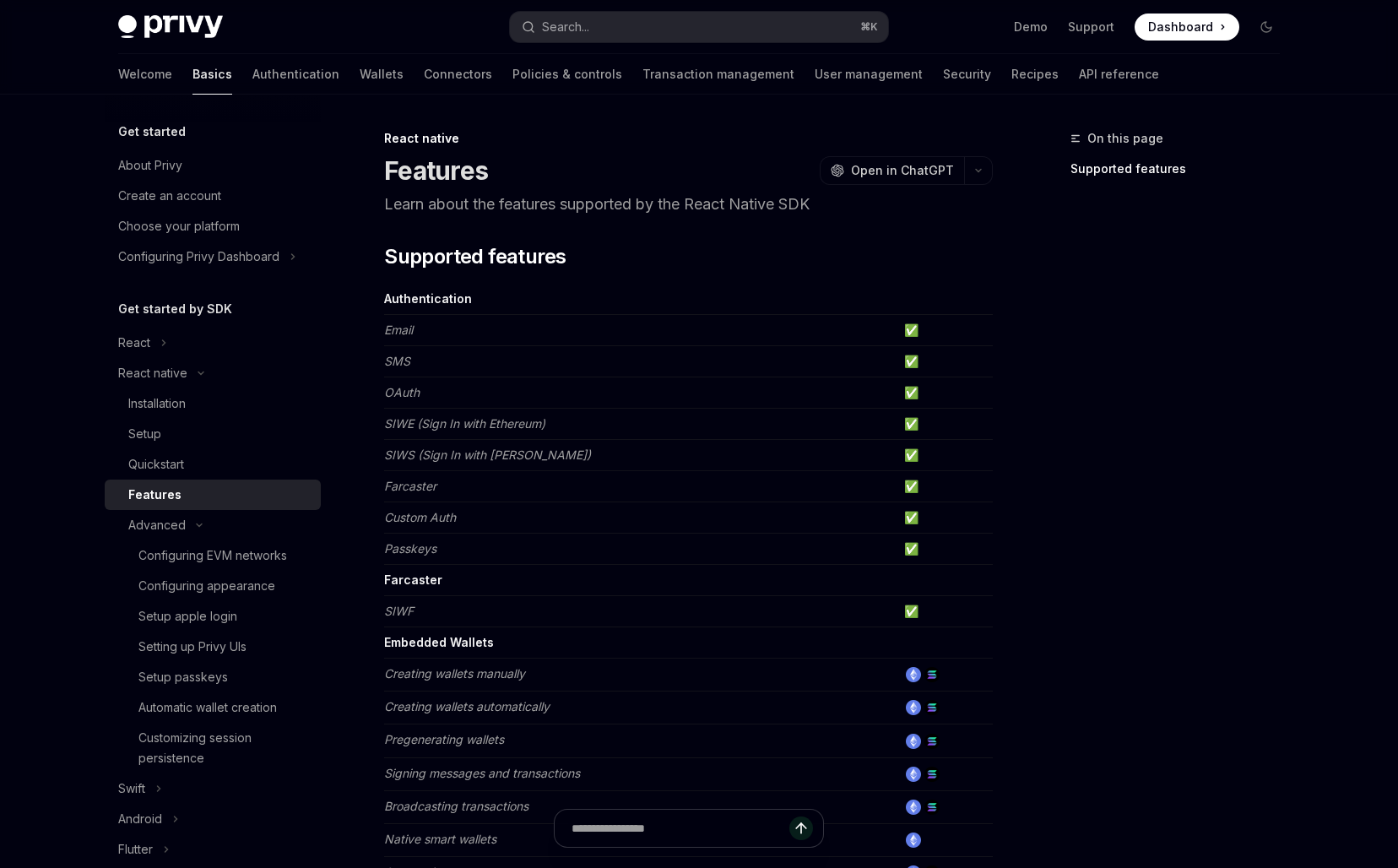
click at [533, 323] on td "Email" at bounding box center [640, 330] width 513 height 32
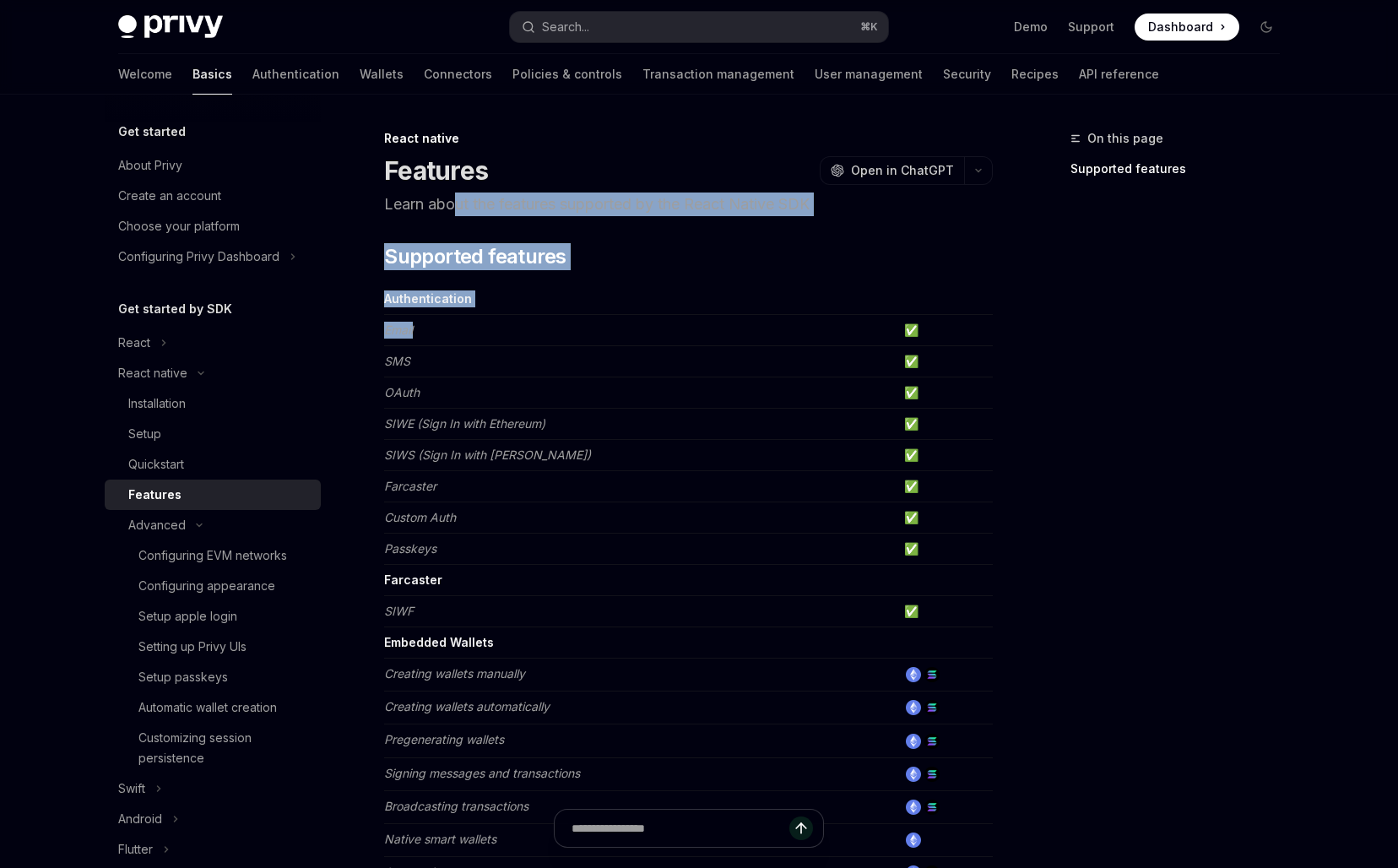
drag, startPoint x: 460, startPoint y: 205, endPoint x: 482, endPoint y: 348, distance: 144.7
click at [482, 348] on div "React native Features OpenAI Open in ChatGPT Learn about the features supported…" at bounding box center [530, 857] width 932 height 1460
click at [482, 348] on td "SMS" at bounding box center [640, 362] width 513 height 32
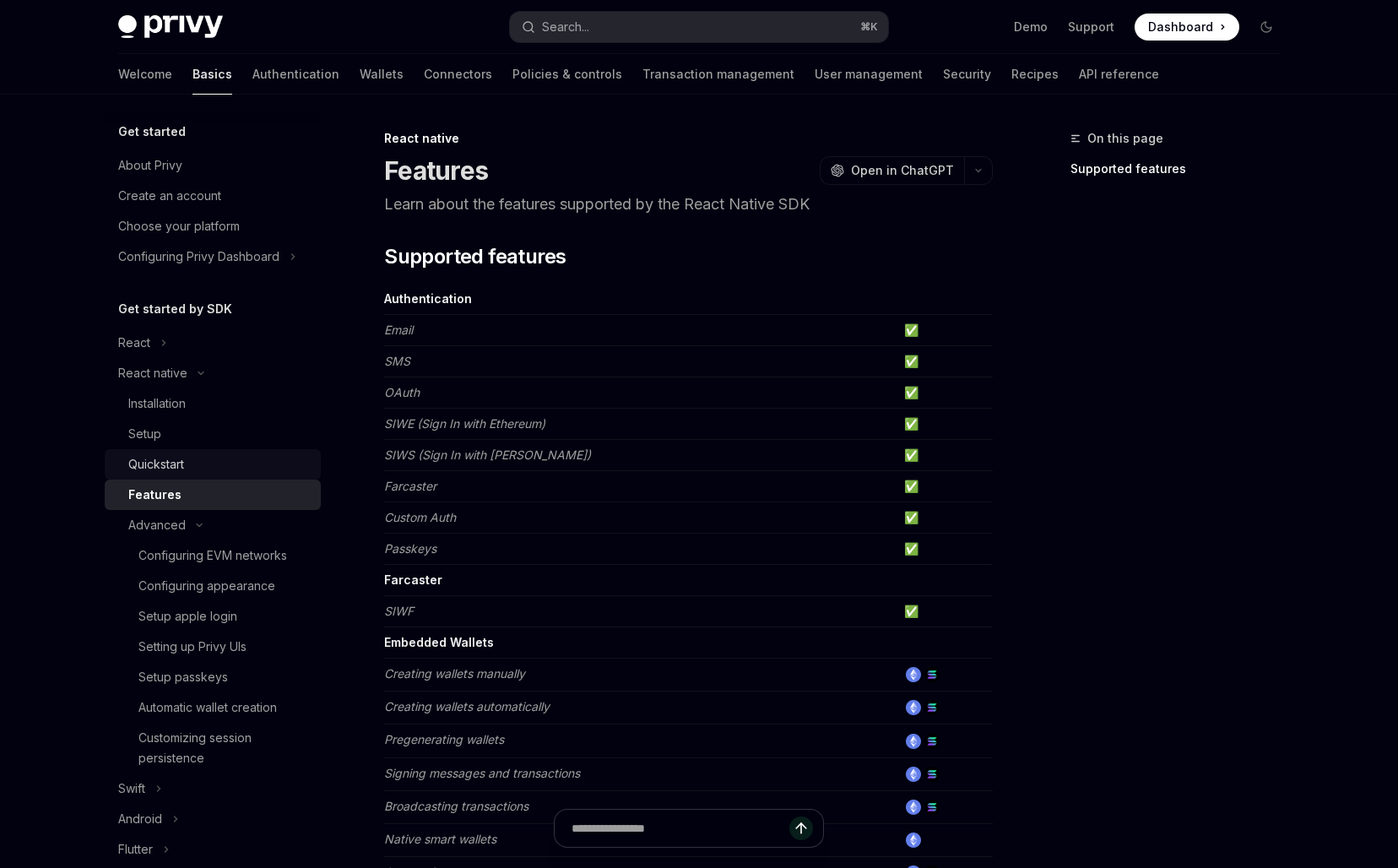
click at [171, 473] on div "Quickstart" at bounding box center [156, 463] width 56 height 20
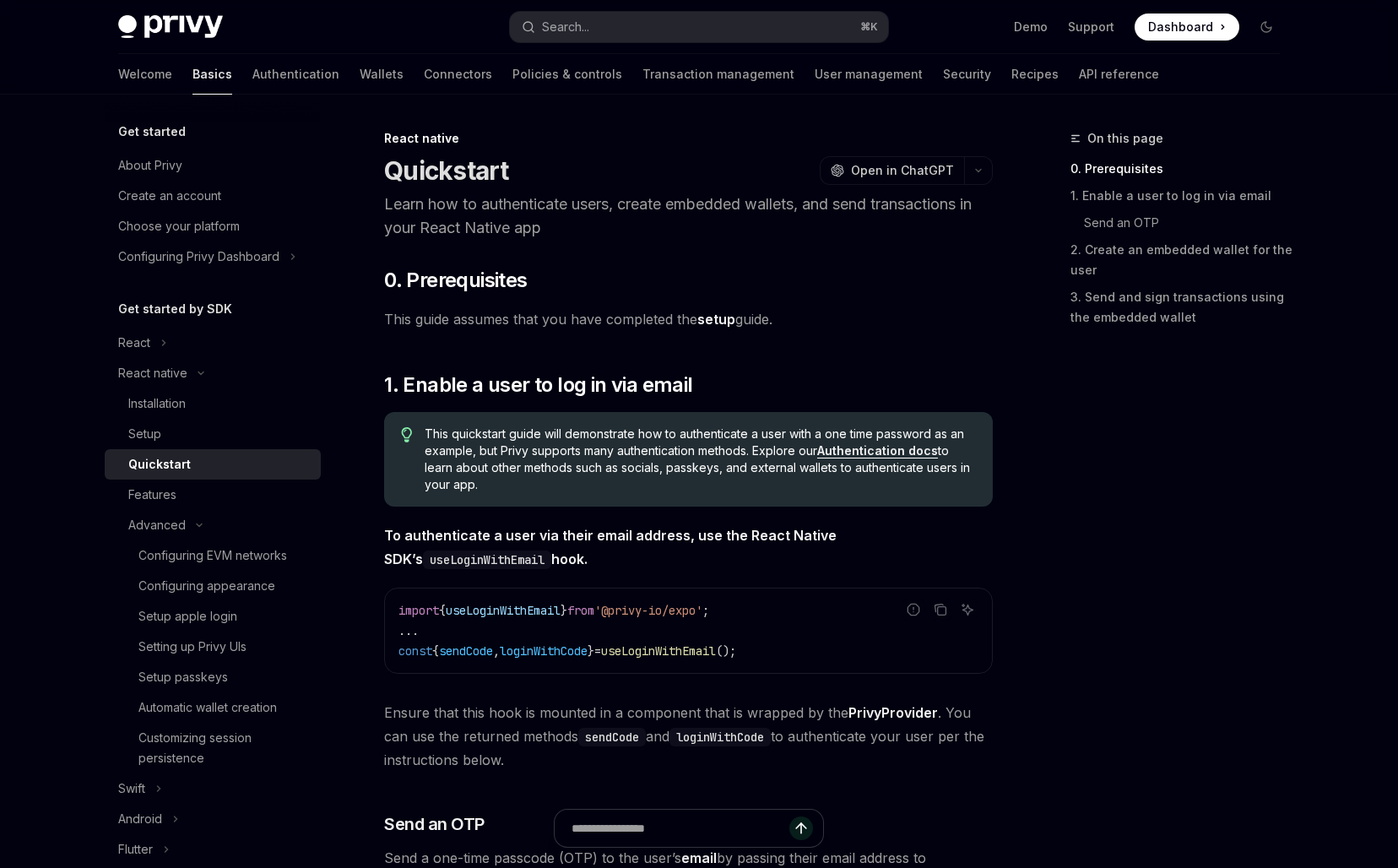
scroll to position [275, 0]
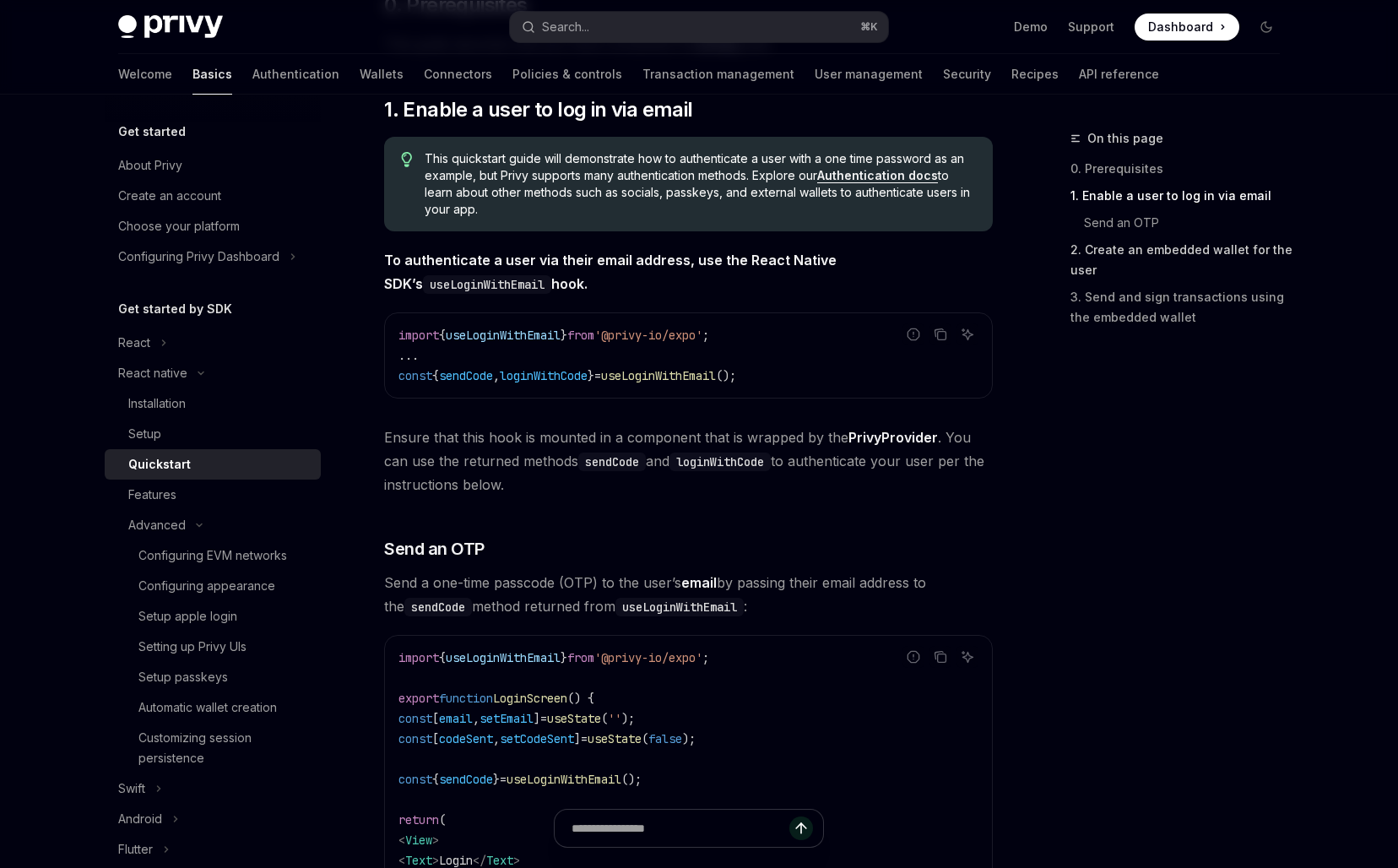
click at [1138, 255] on link "2. Create an embedded wallet for the user" at bounding box center [1182, 260] width 222 height 47
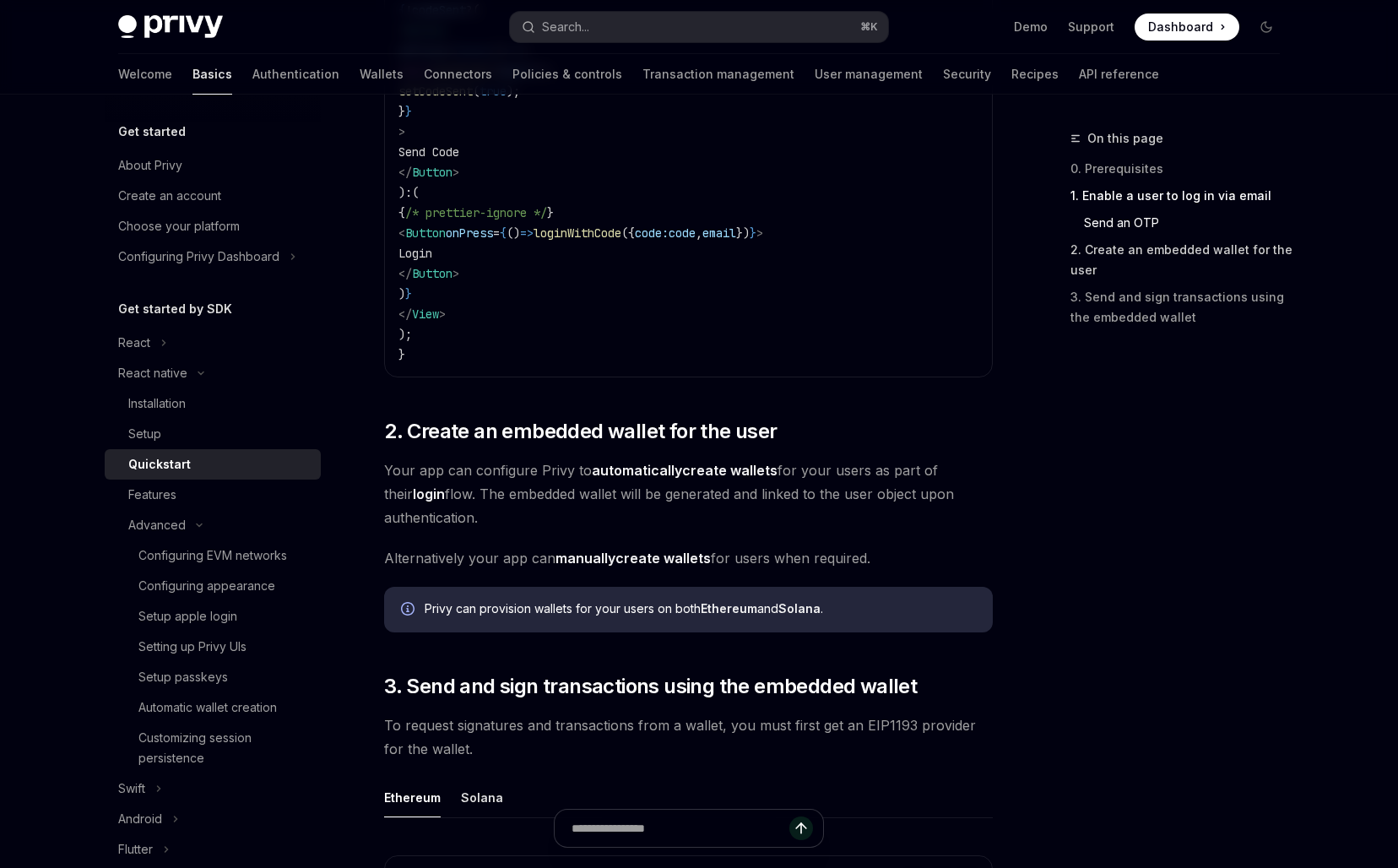
scroll to position [1617, 0]
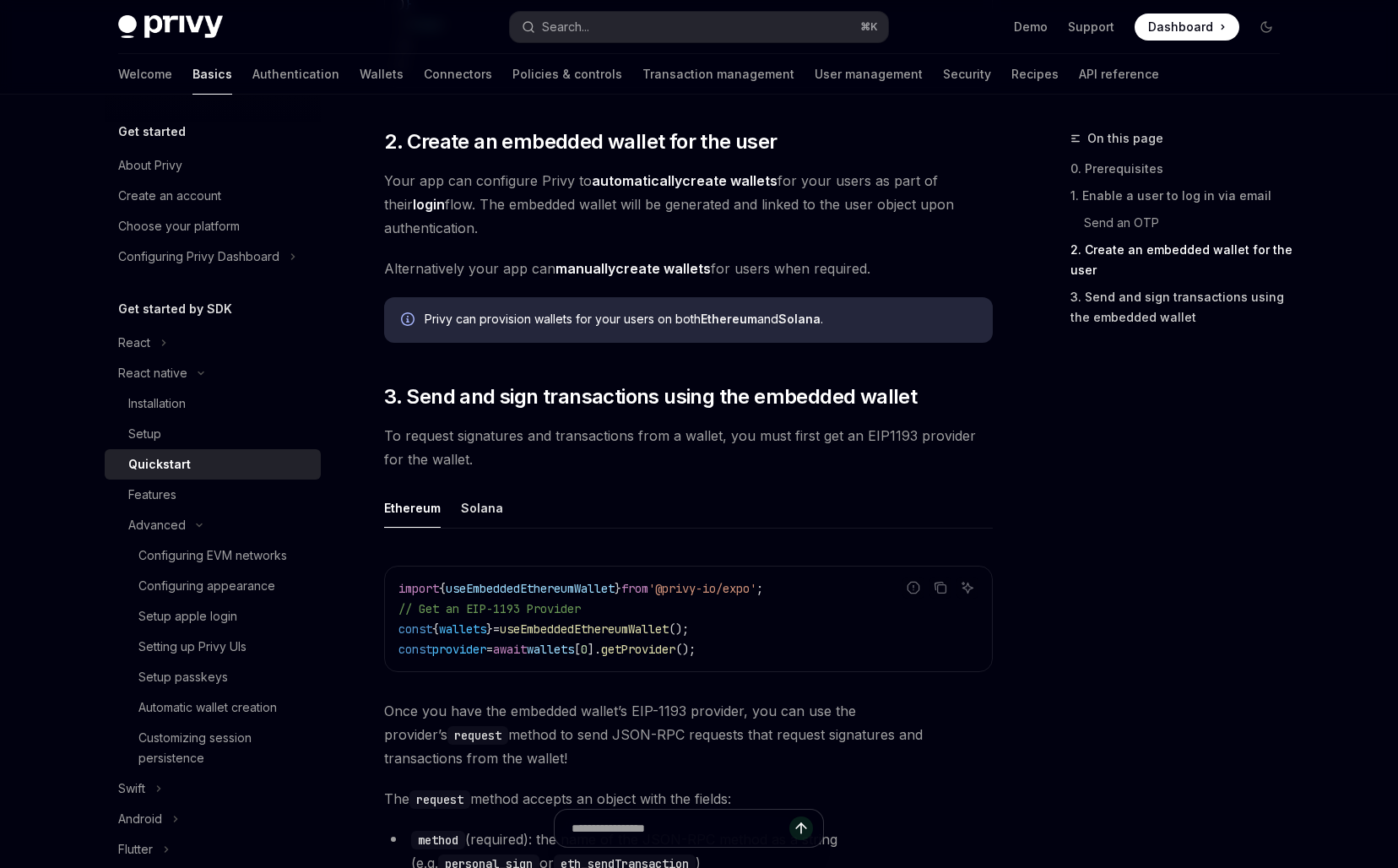
click at [1116, 309] on link "3. Send and sign transactions using the embedded wallet" at bounding box center [1182, 307] width 222 height 47
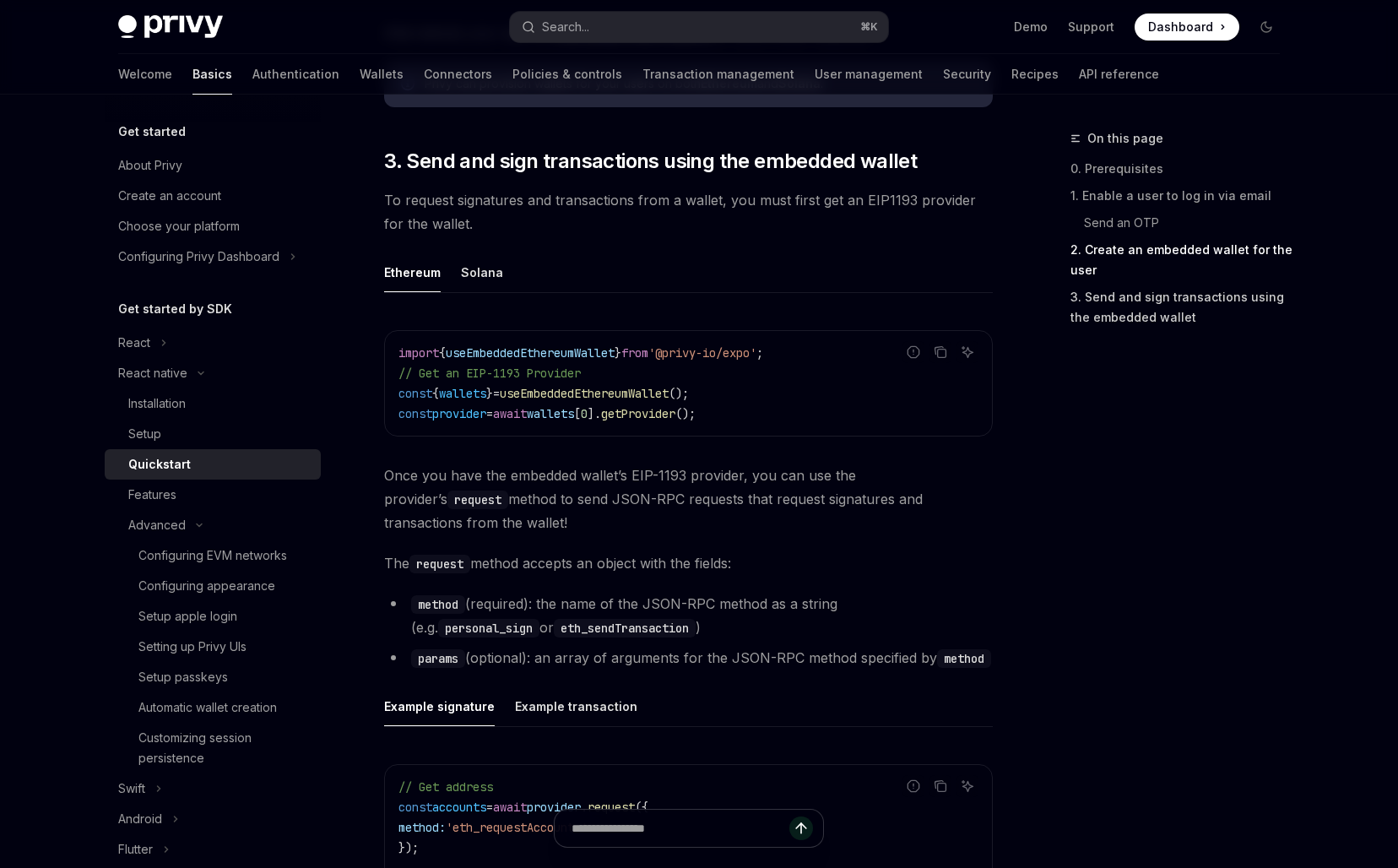
scroll to position [1872, 0]
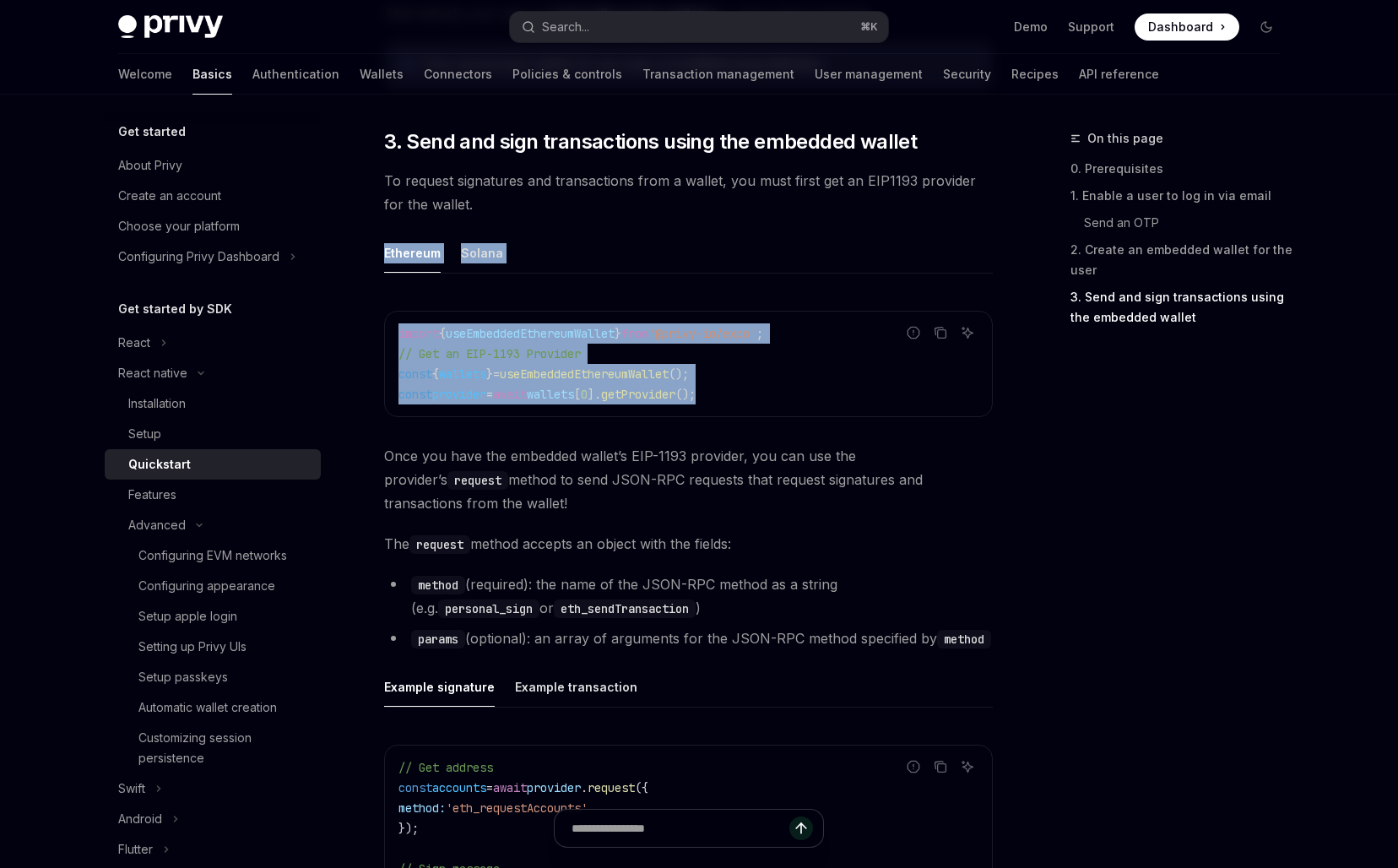
drag, startPoint x: 697, startPoint y: 208, endPoint x: 928, endPoint y: 410, distance: 306.9
click at [928, 410] on div "import { useEmbeddedEthereumWallet } from '@privy-io/expo' ; // Get an EIP-1193…" at bounding box center [688, 363] width 607 height 104
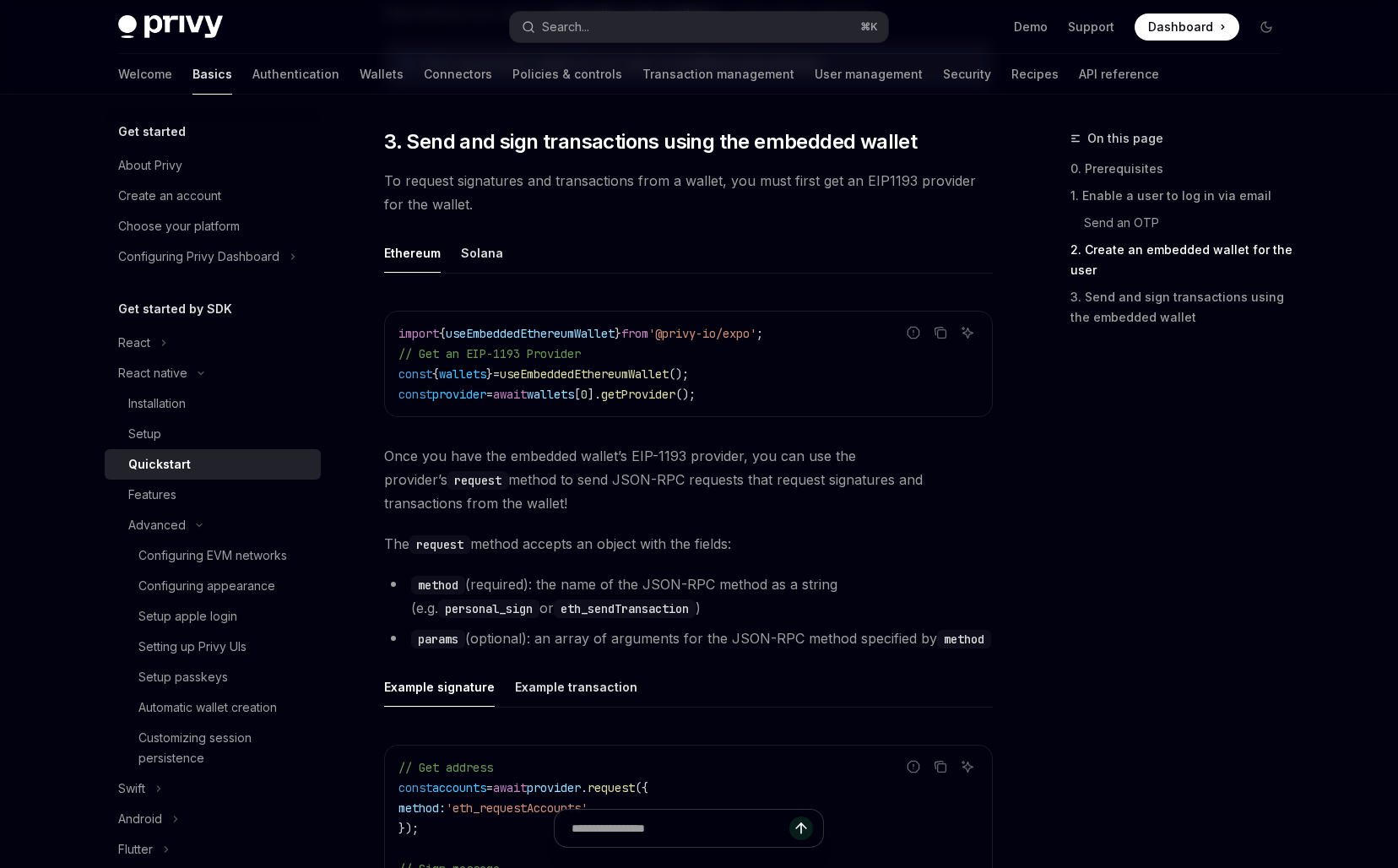
scroll to position [1787, 0]
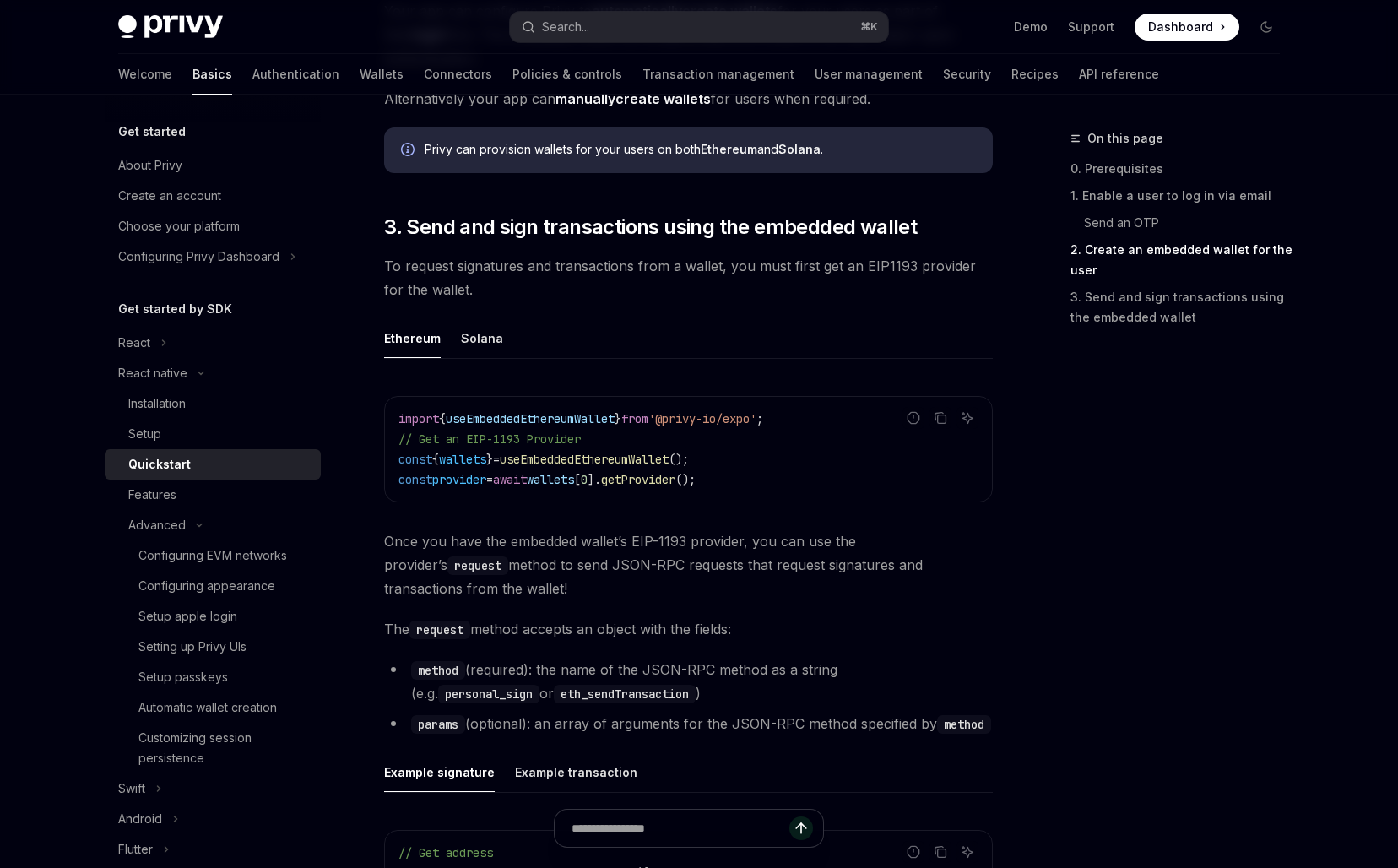
click at [453, 342] on ul "Ethereum Solana" at bounding box center [688, 338] width 609 height 40
click at [454, 345] on ul "Ethereum Solana" at bounding box center [688, 338] width 609 height 40
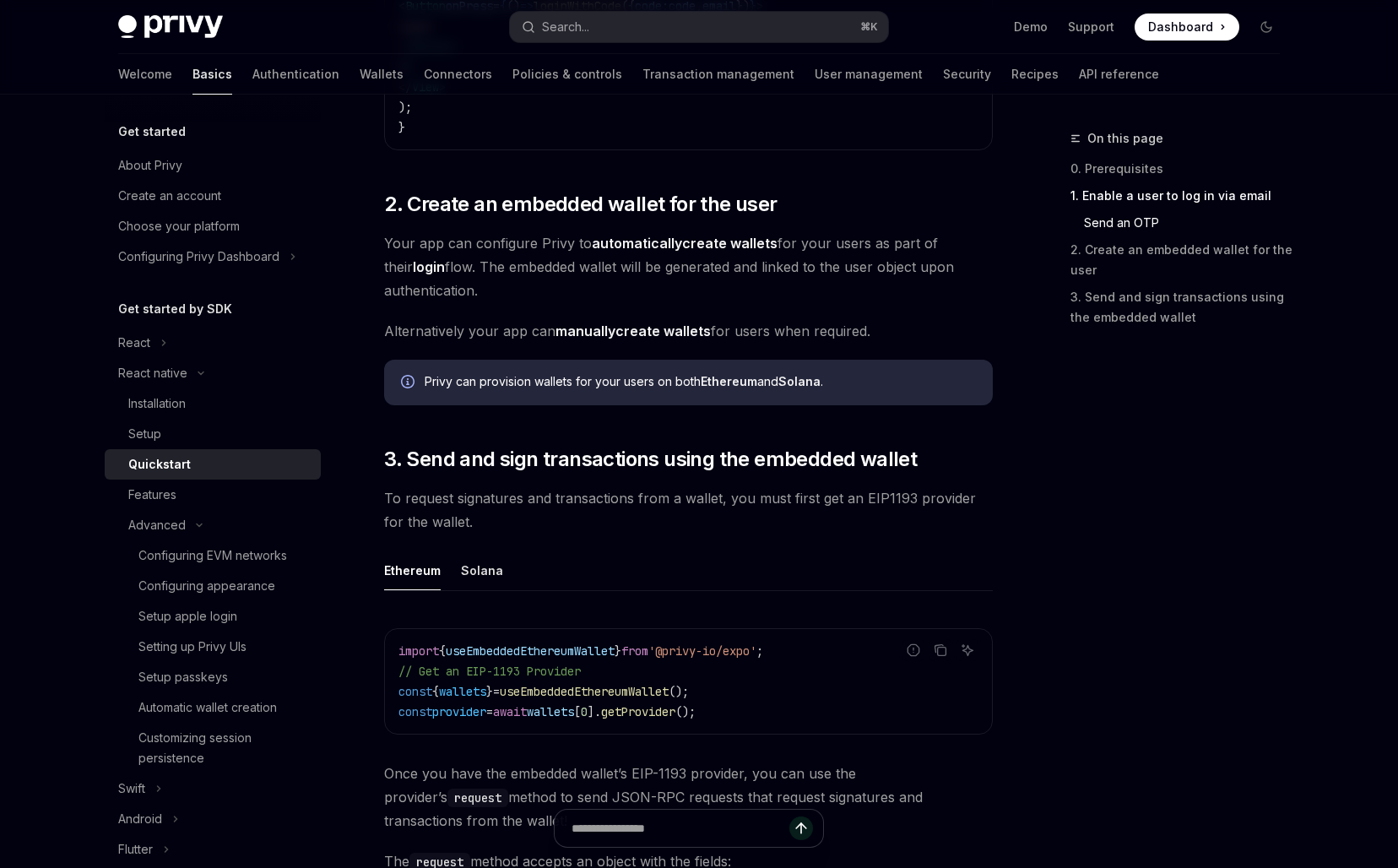
scroll to position [1540, 0]
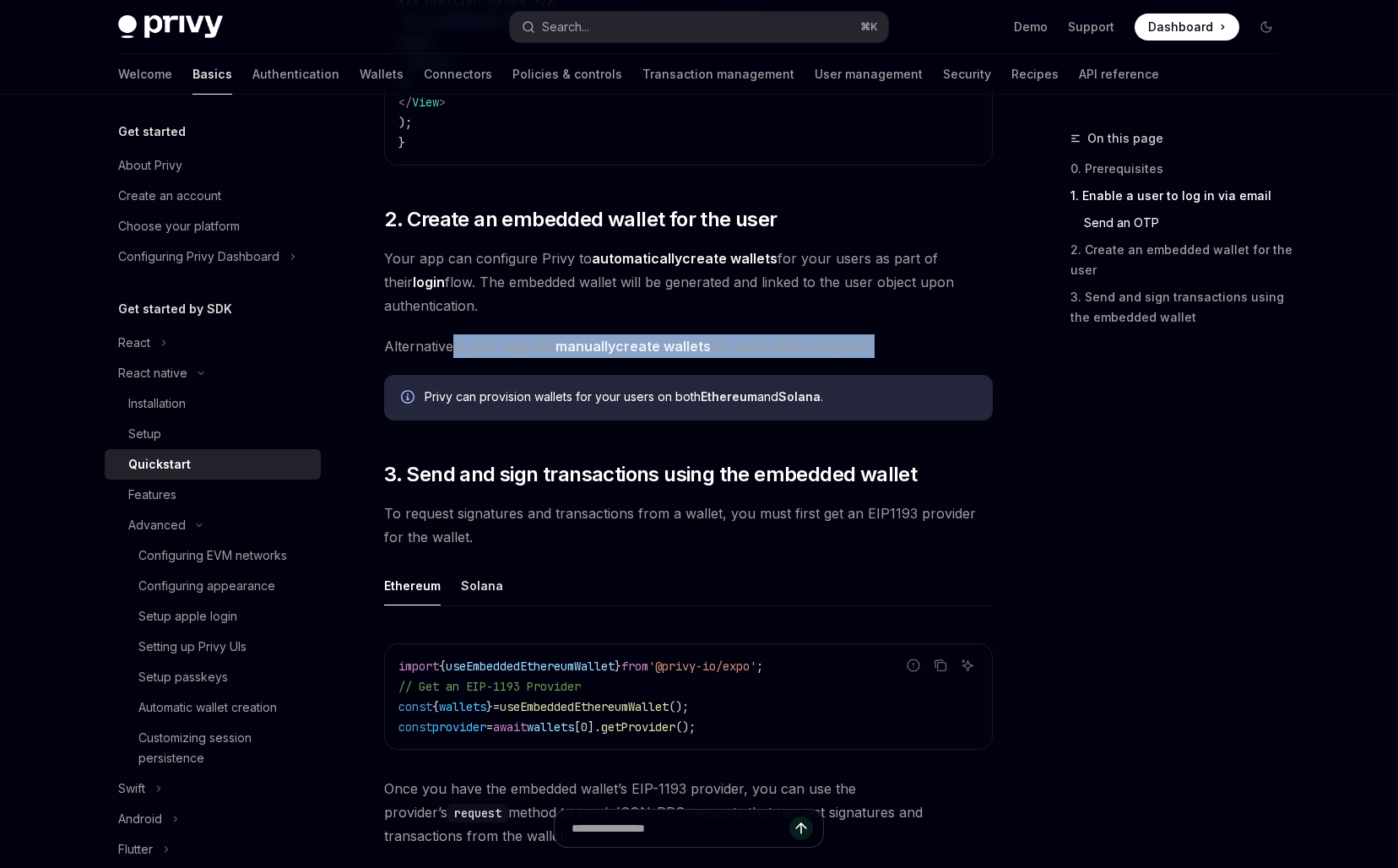
drag, startPoint x: 454, startPoint y: 344, endPoint x: 540, endPoint y: 376, distance: 91.8
click at [540, 376] on div "​ 0. Prerequisites This guide assumes that you have completed the setup guide. …" at bounding box center [688, 117] width 609 height 2780
click at [540, 376] on div "Privy can provision wallets for your users on both Ethereum and Solana ." at bounding box center [688, 398] width 609 height 46
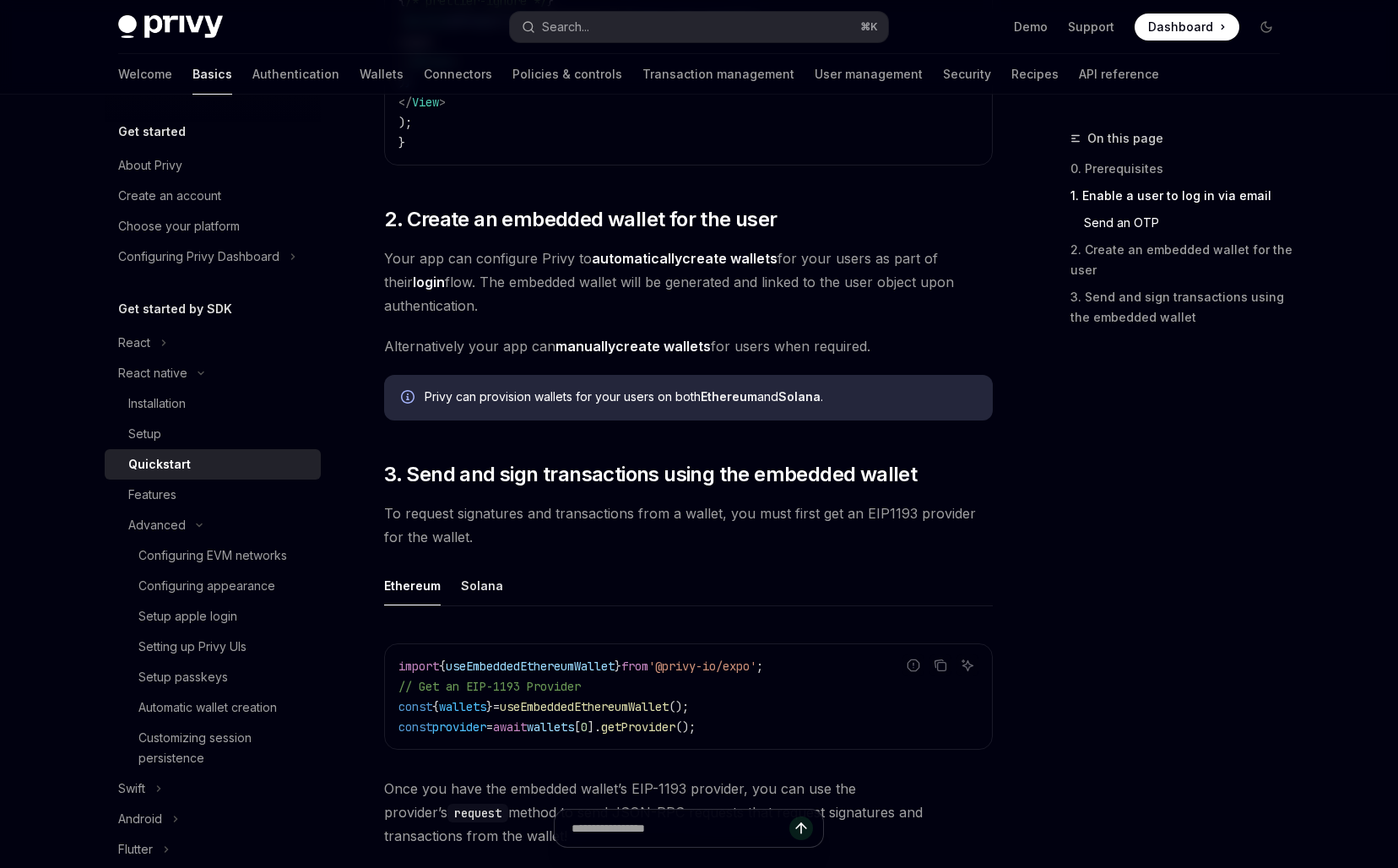
click at [540, 376] on div "Privy can provision wallets for your users on both Ethereum and Solana ." at bounding box center [688, 398] width 609 height 46
drag, startPoint x: 498, startPoint y: 335, endPoint x: 542, endPoint y: 369, distance: 55.6
click at [536, 363] on div "​ 0. Prerequisites This guide assumes that you have completed the setup guide. …" at bounding box center [688, 117] width 609 height 2780
click at [542, 369] on div "​ 0. Prerequisites This guide assumes that you have completed the setup guide. …" at bounding box center [688, 117] width 609 height 2780
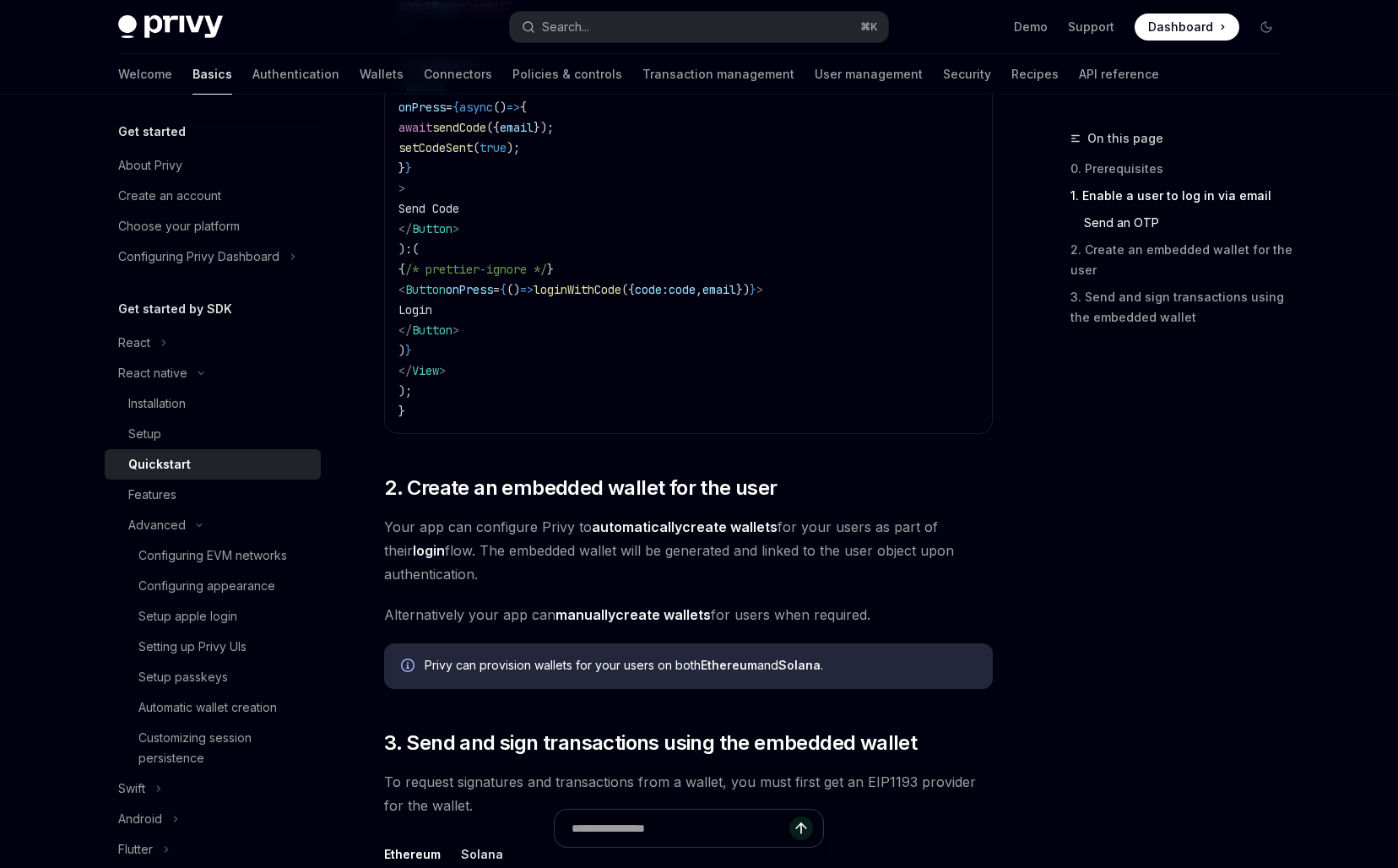
scroll to position [1268, 0]
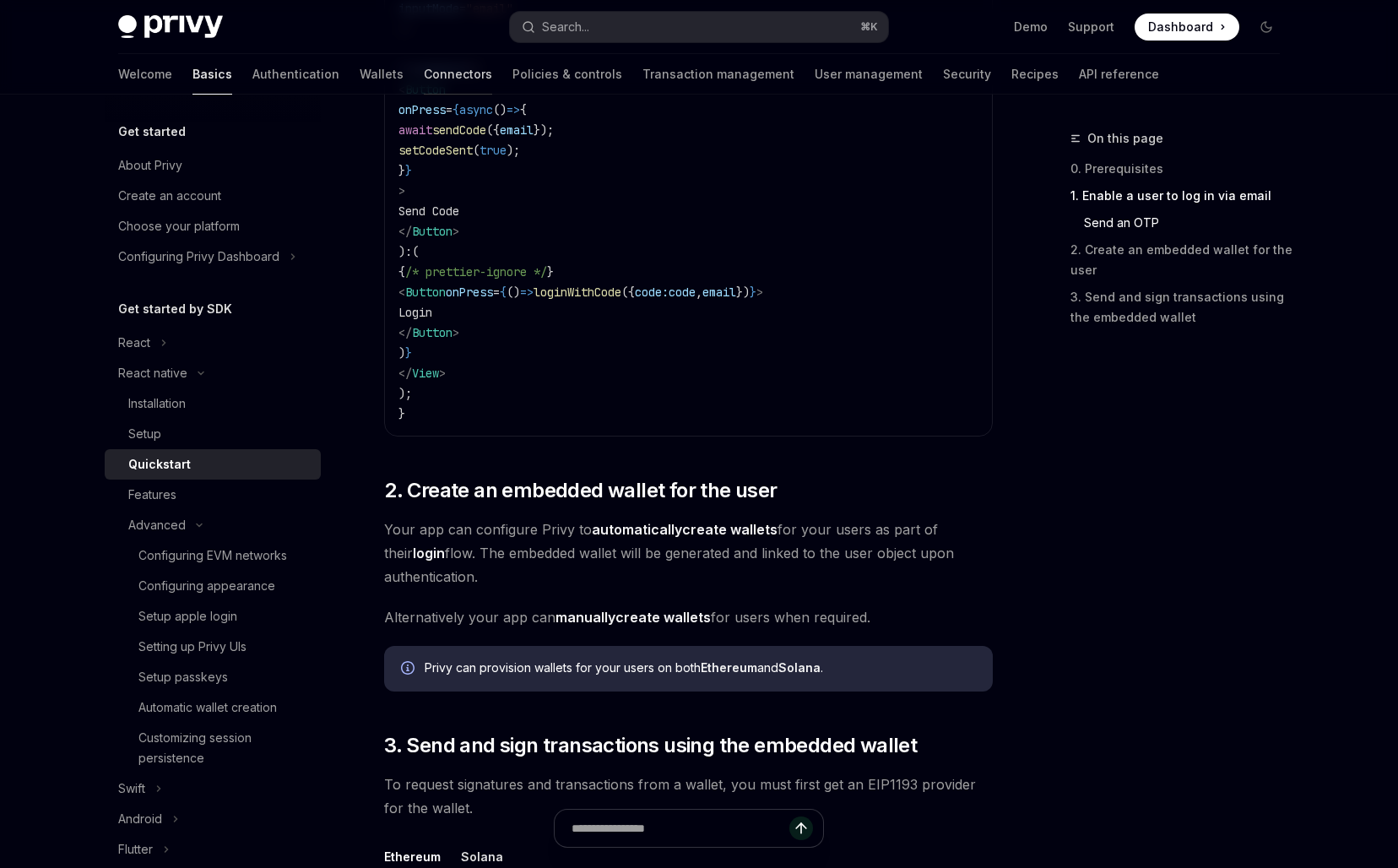
click at [424, 82] on link "Connectors" at bounding box center [458, 74] width 68 height 40
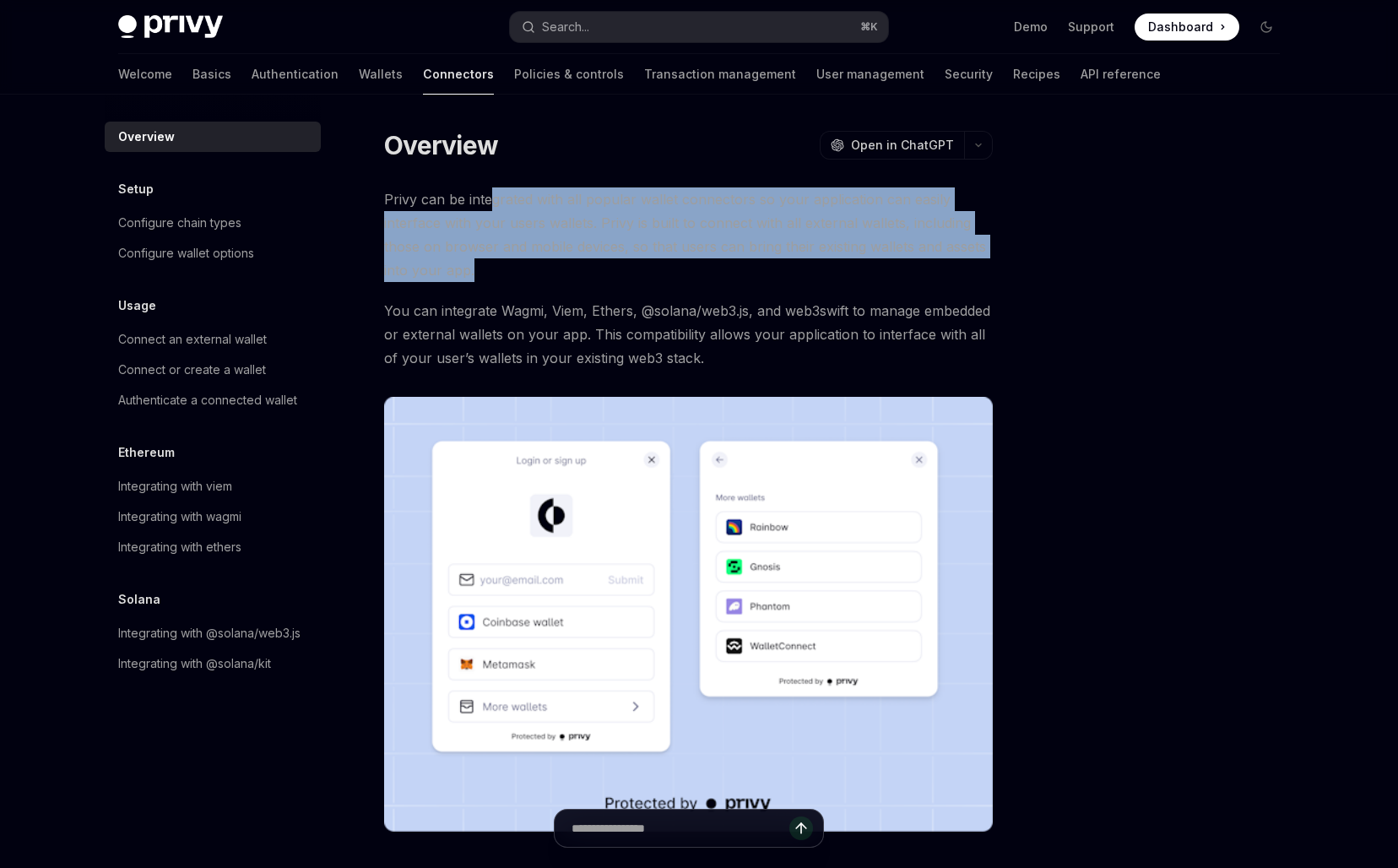
drag, startPoint x: 487, startPoint y: 198, endPoint x: 507, endPoint y: 277, distance: 81.5
click at [507, 277] on span "Privy can be integrated with all popular wallet connectors so your application …" at bounding box center [688, 235] width 609 height 95
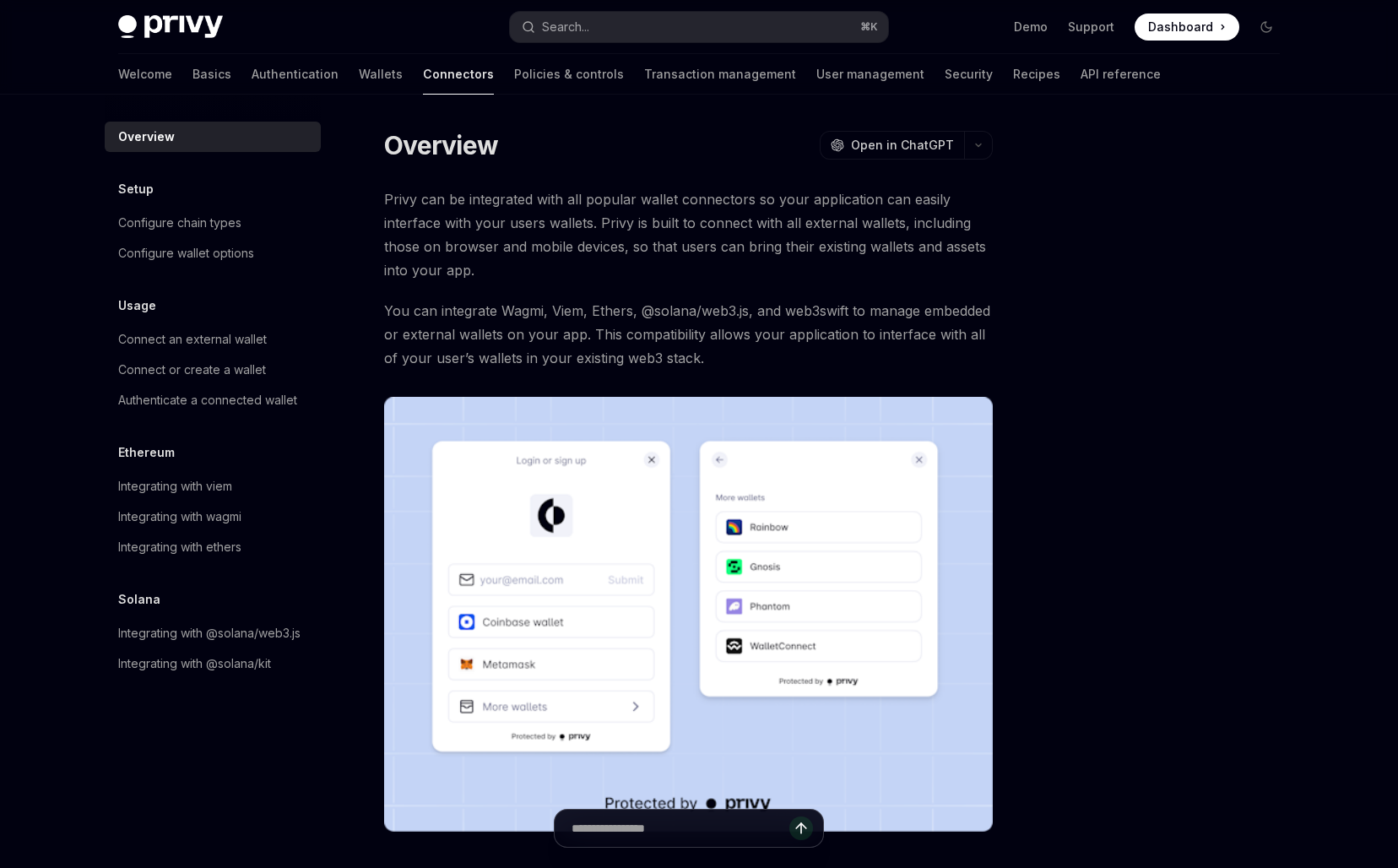
click at [507, 277] on span "Privy can be integrated with all popular wallet connectors so your application …" at bounding box center [688, 235] width 609 height 95
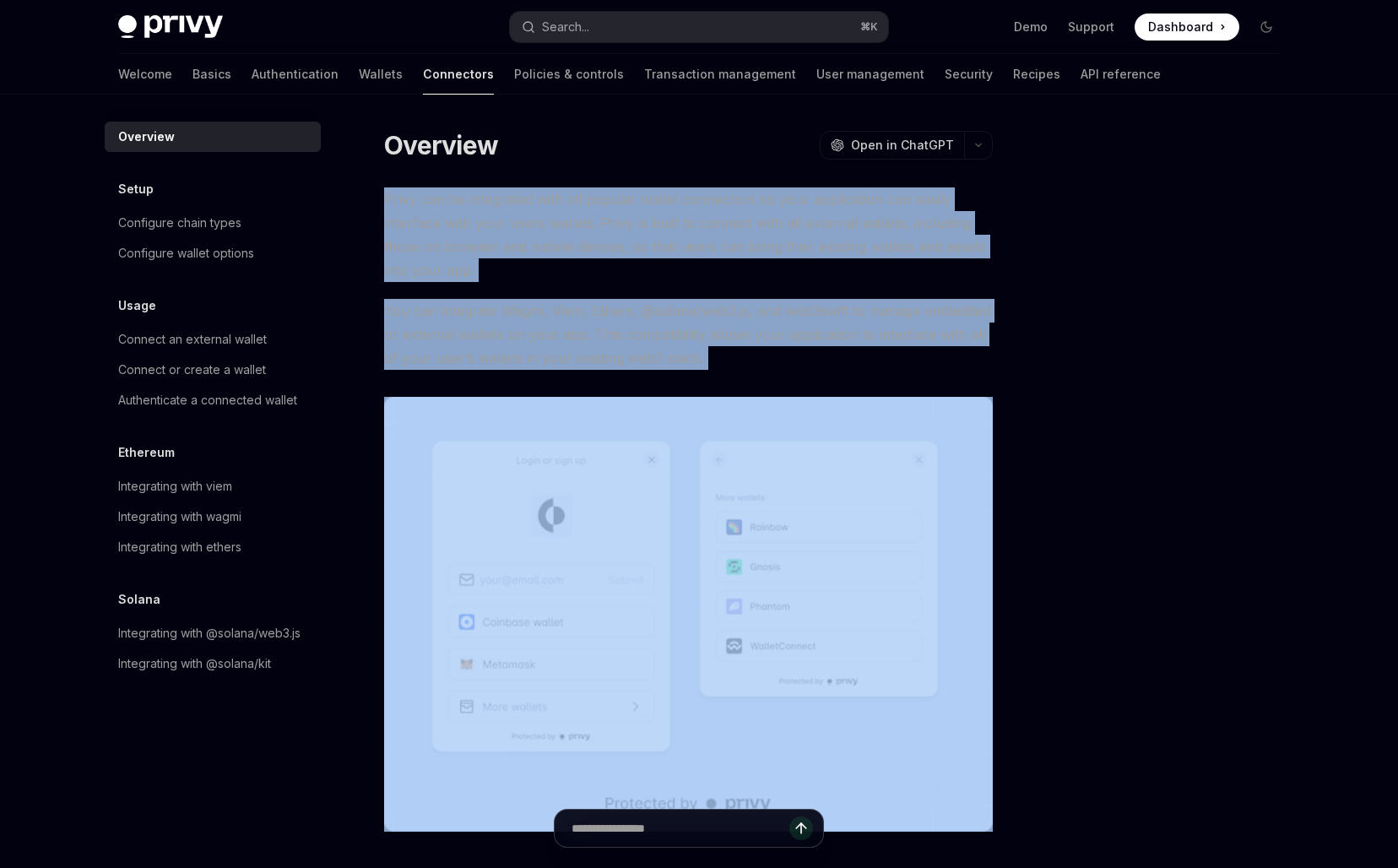
drag, startPoint x: 507, startPoint y: 277, endPoint x: 561, endPoint y: 380, distance: 116.3
click at [561, 380] on div "Privy can be integrated with all popular wallet connectors so your application …" at bounding box center [688, 509] width 609 height 644
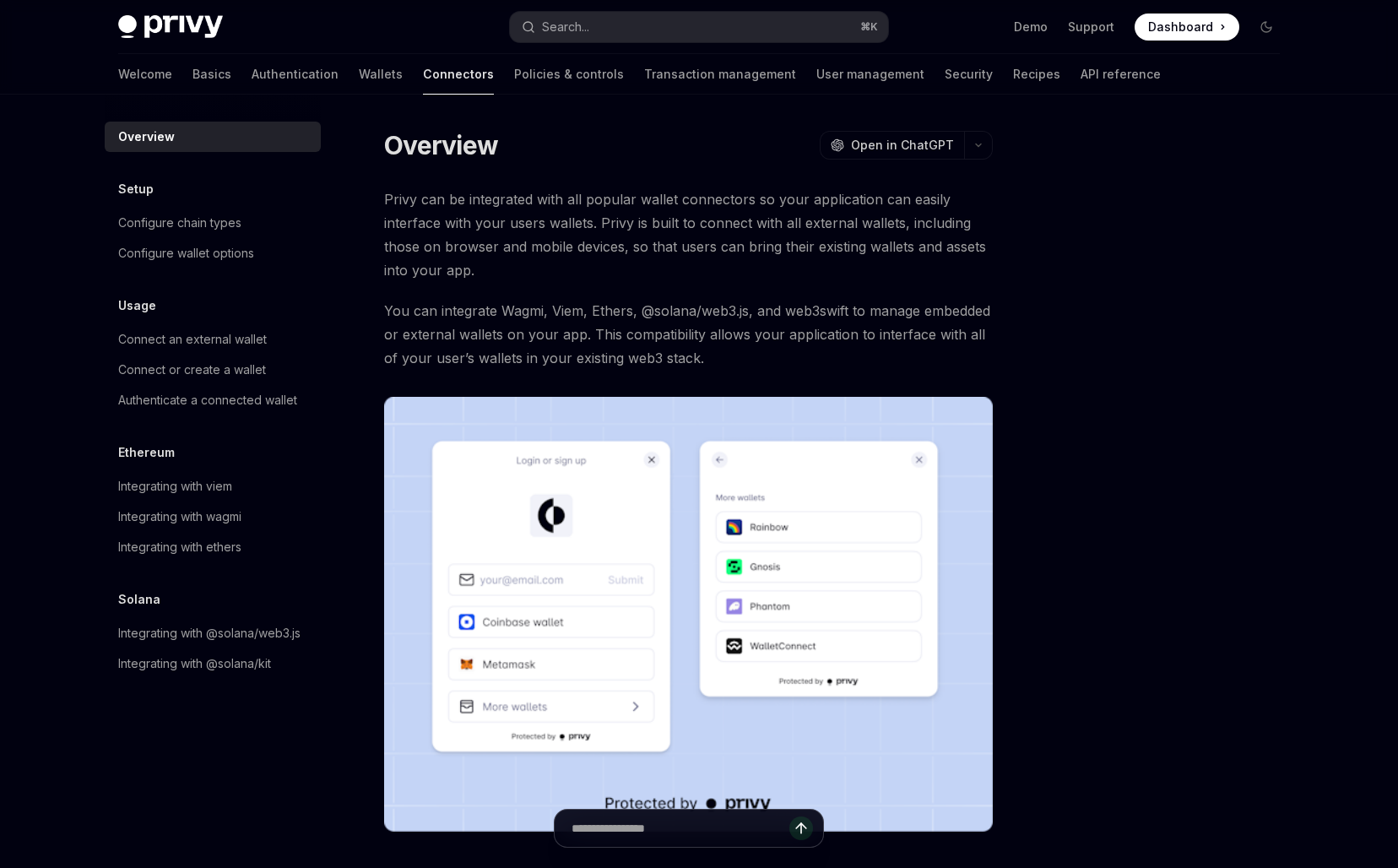
click at [561, 380] on div "Privy can be integrated with all popular wallet connectors so your application …" at bounding box center [688, 509] width 609 height 644
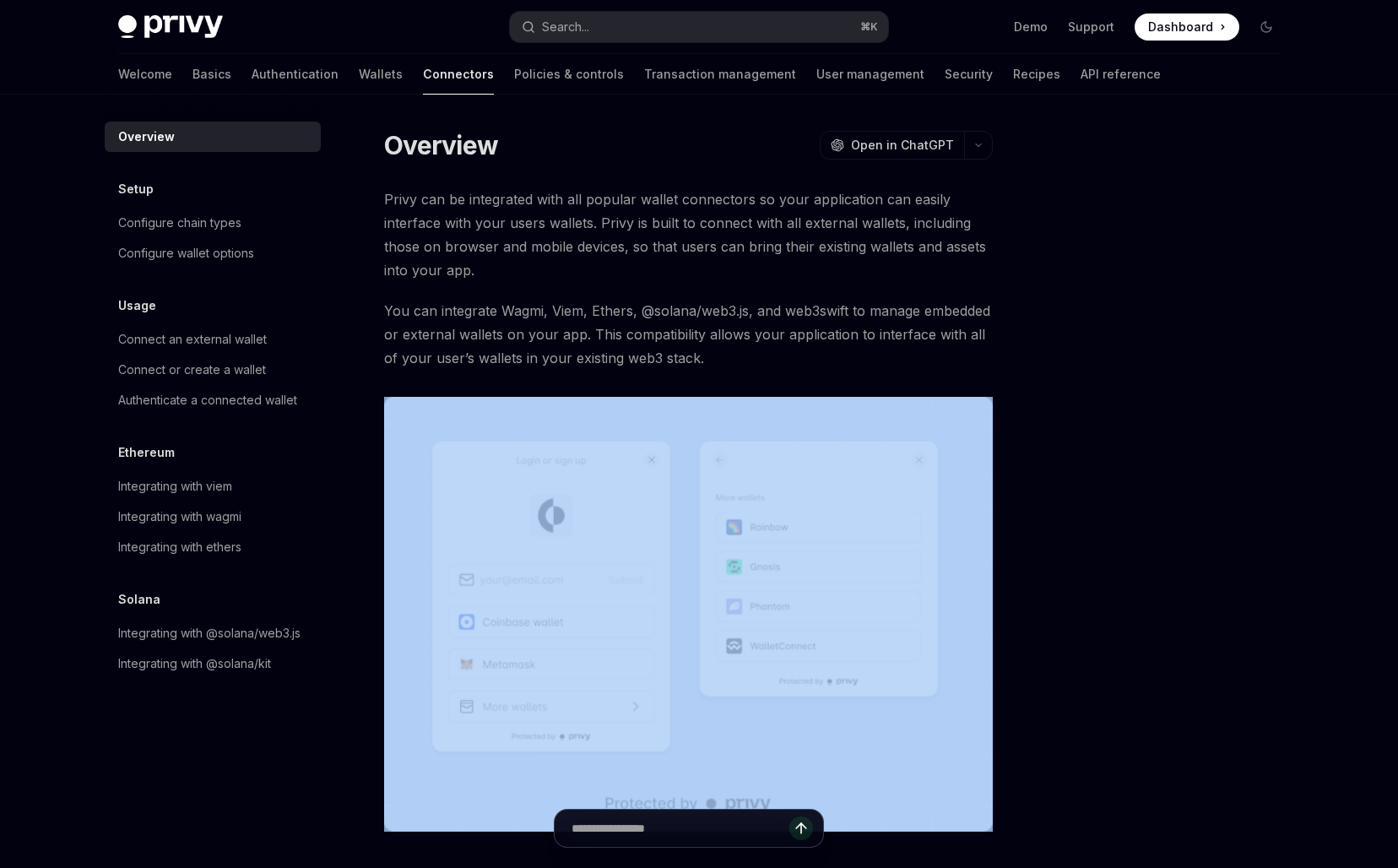
click at [561, 380] on div "Privy can be integrated with all popular wallet connectors so your application …" at bounding box center [688, 509] width 609 height 644
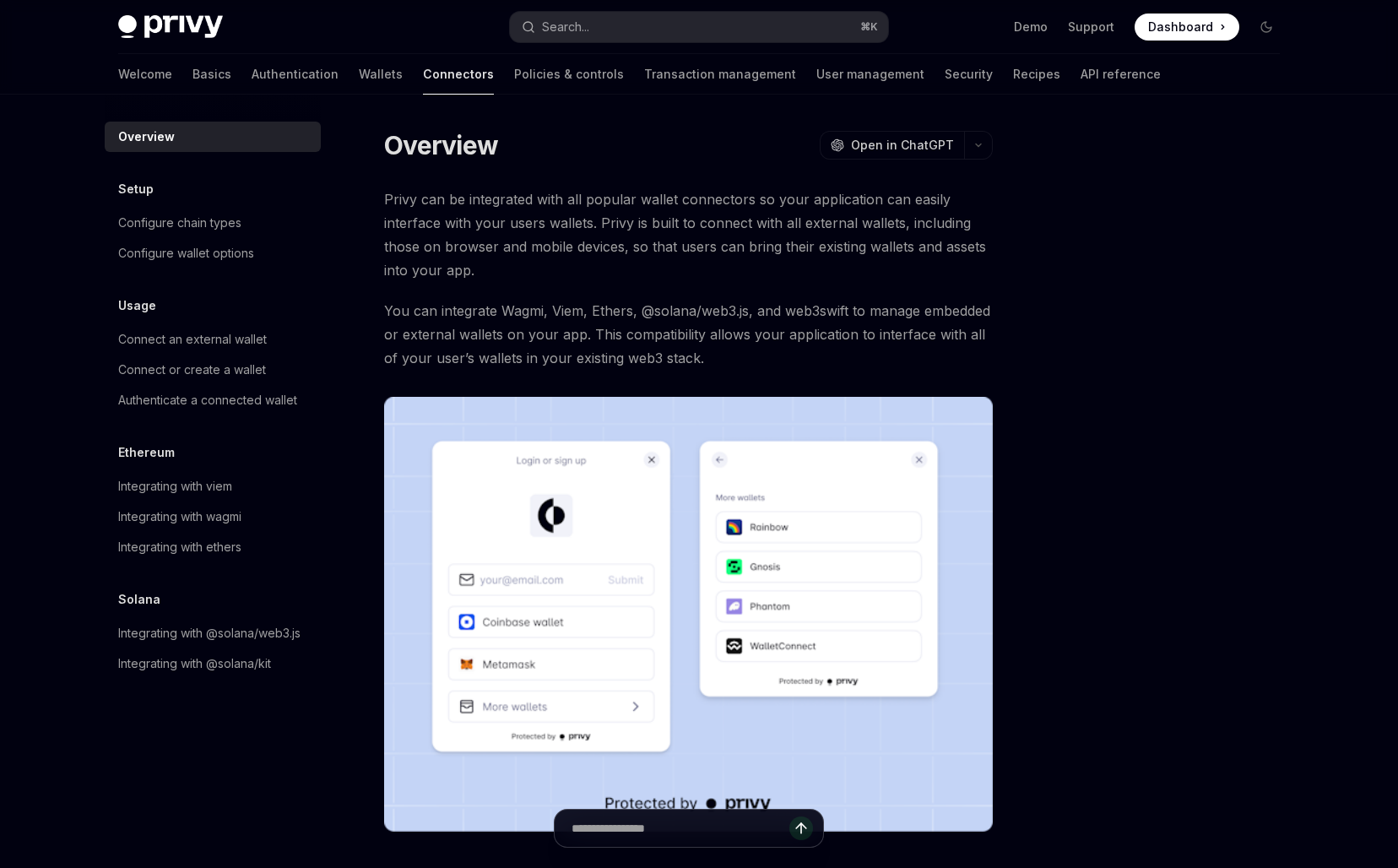
click at [558, 367] on span "You can integrate Wagmi, Viem, Ethers, @solana/web3.js, and web3swift to manage…" at bounding box center [688, 334] width 609 height 71
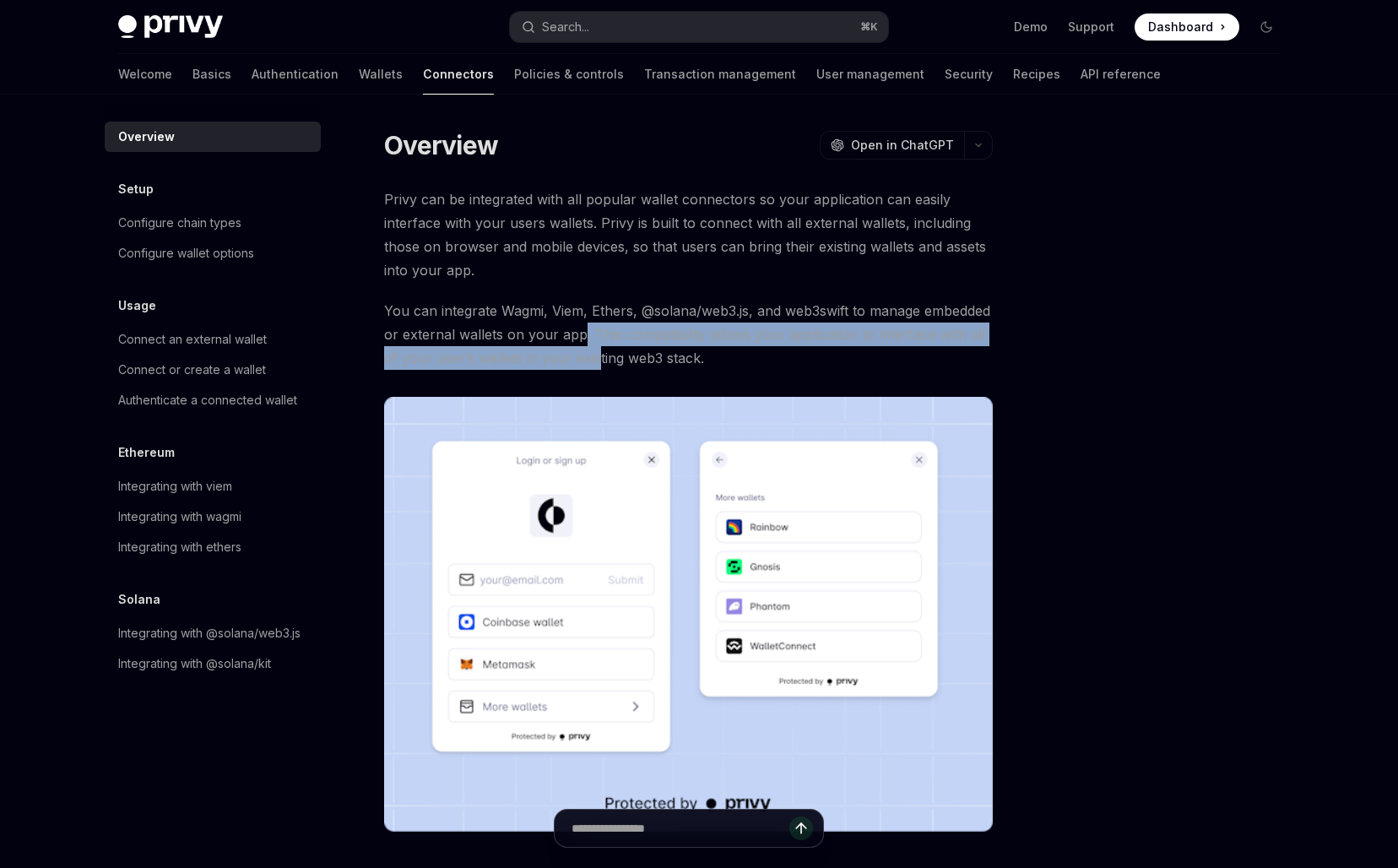
drag, startPoint x: 578, startPoint y: 324, endPoint x: 597, endPoint y: 359, distance: 39.8
click at [597, 359] on span "You can integrate Wagmi, Viem, Ethers, @solana/web3.js, and web3swift to manage…" at bounding box center [688, 334] width 609 height 71
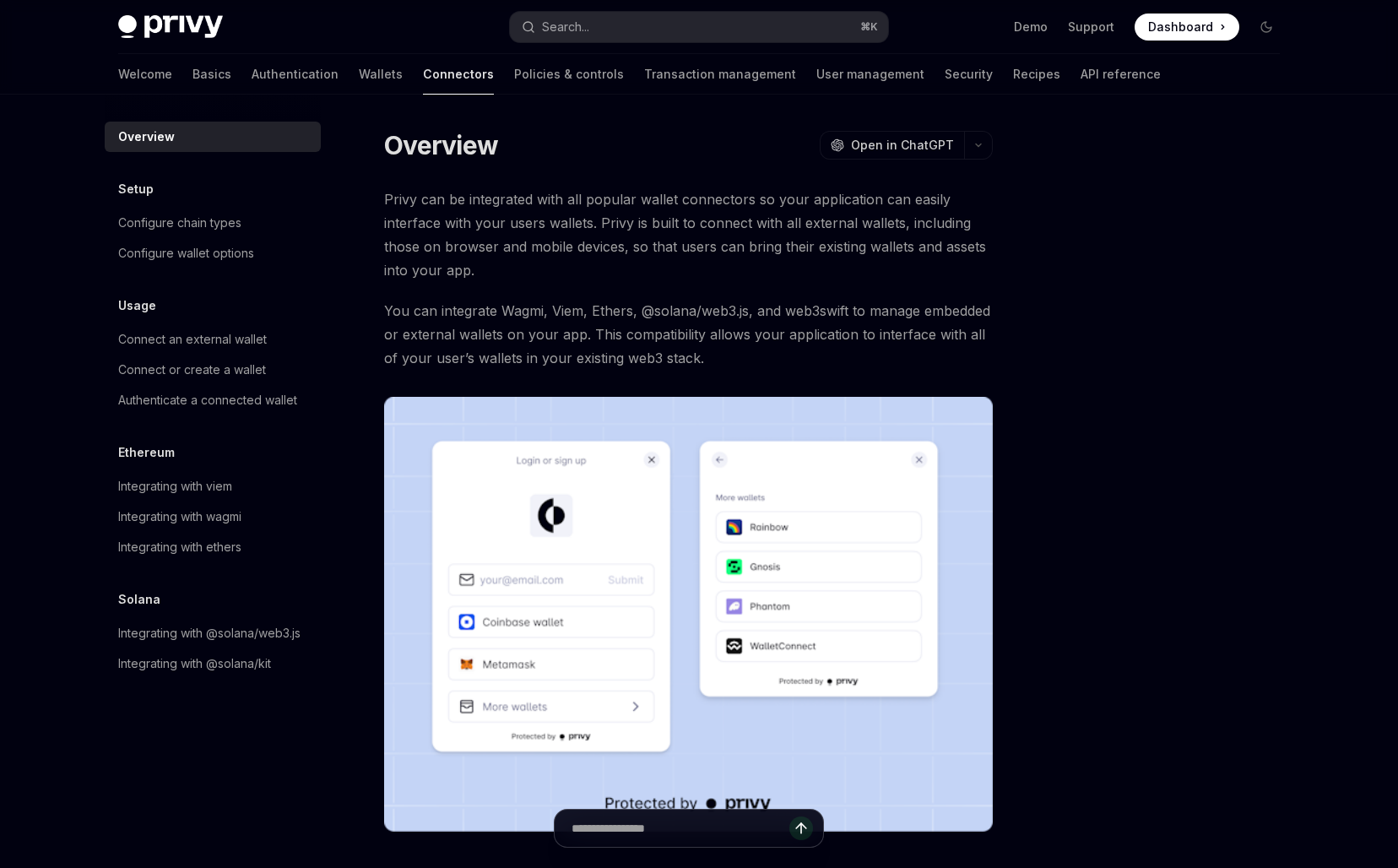
click at [597, 359] on span "You can integrate Wagmi, Viem, Ethers, @solana/web3.js, and web3swift to manage…" at bounding box center [688, 334] width 609 height 71
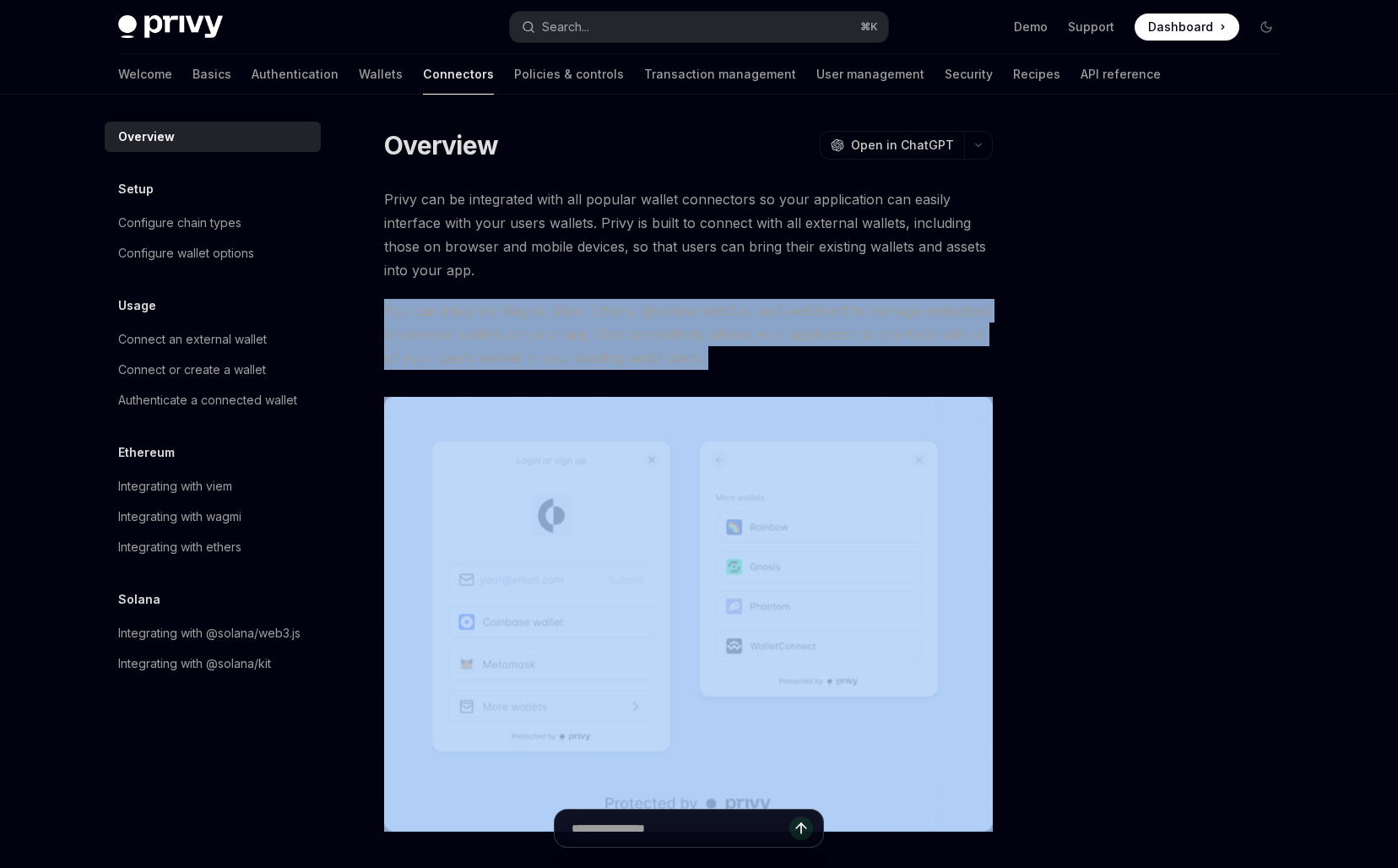
click at [597, 359] on span "You can integrate Wagmi, Viem, Ethers, @solana/web3.js, and web3swift to manage…" at bounding box center [688, 334] width 609 height 71
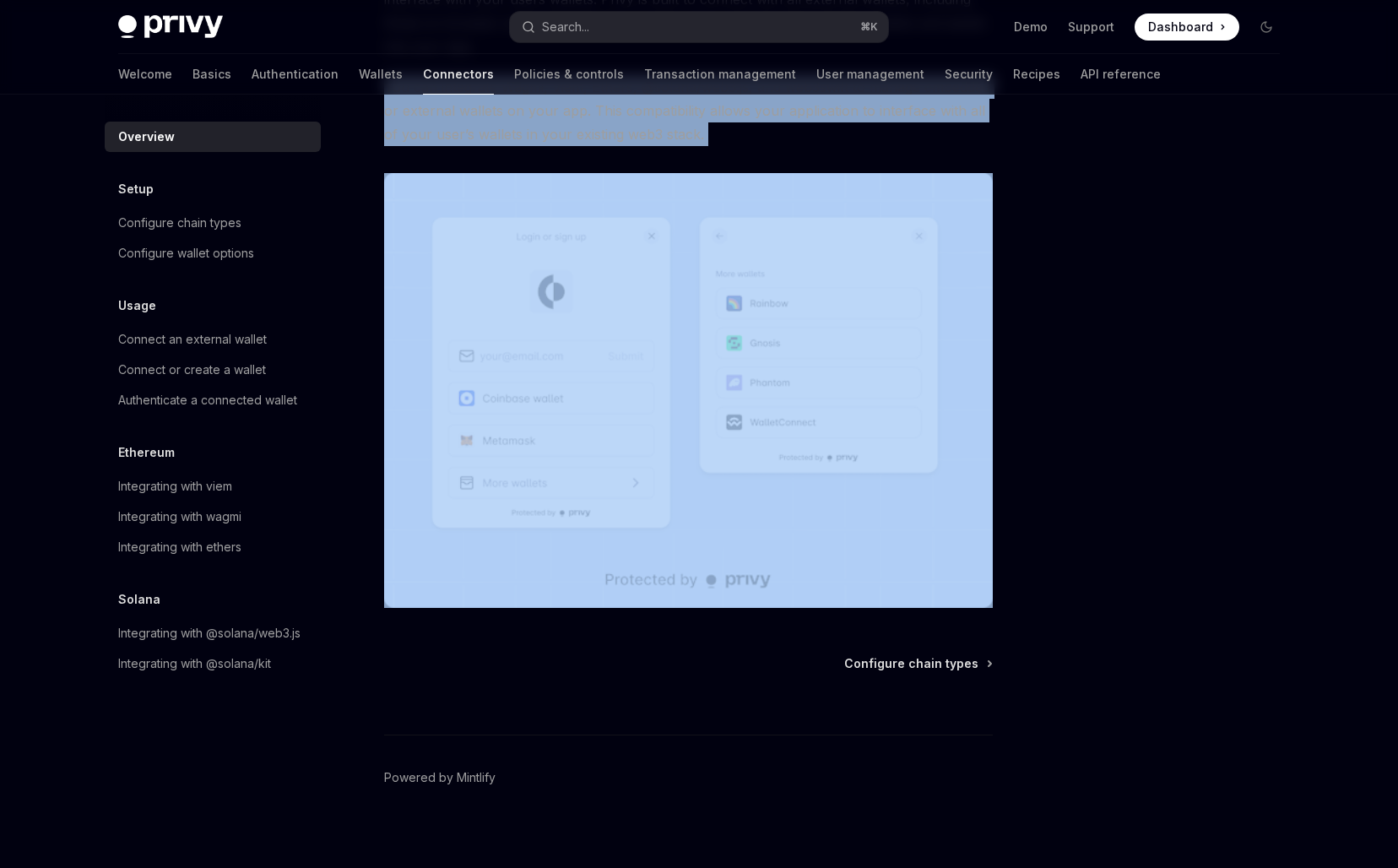
scroll to position [236, 0]
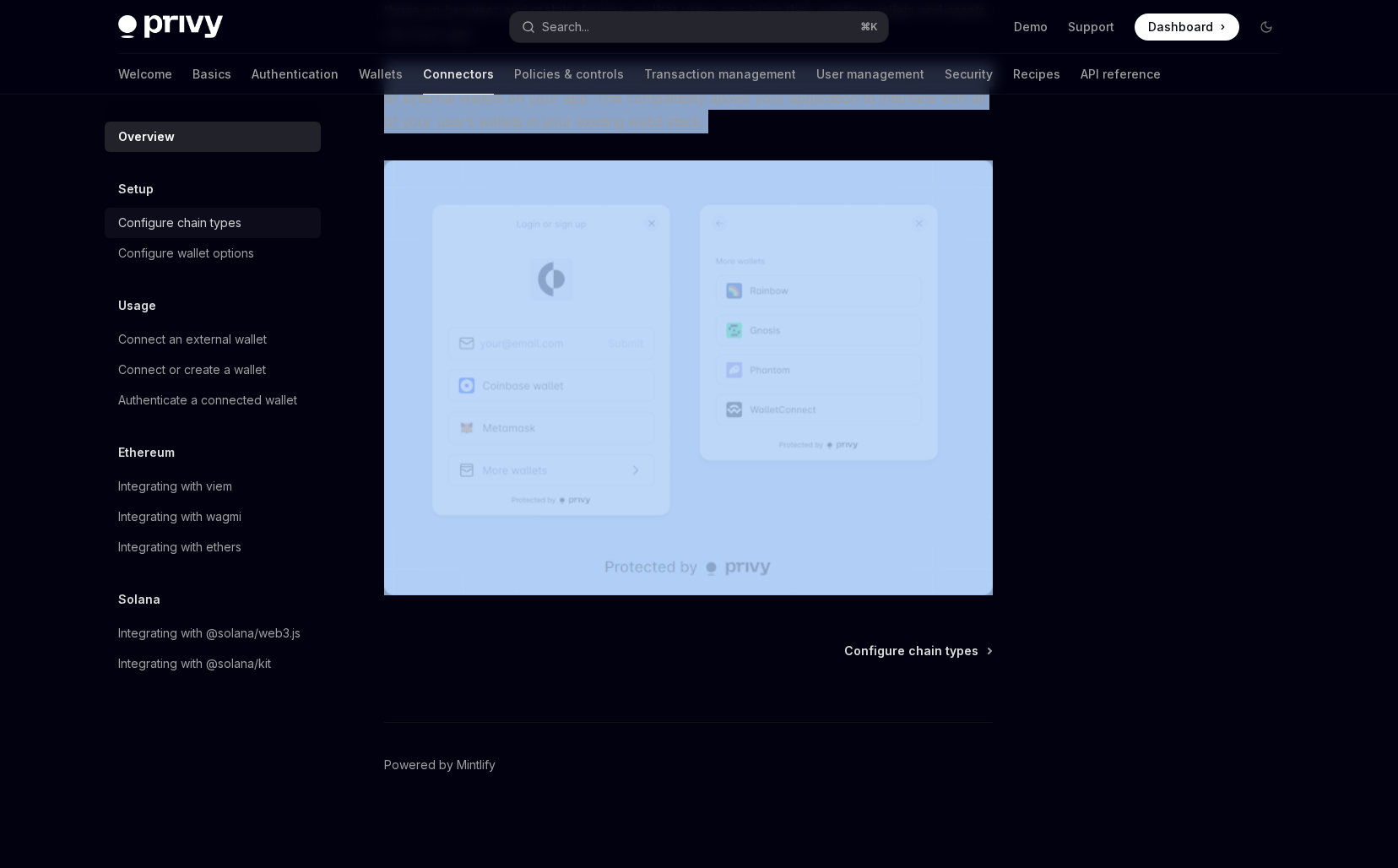
click at [173, 230] on div "Configure chain types" at bounding box center [180, 222] width 124 height 20
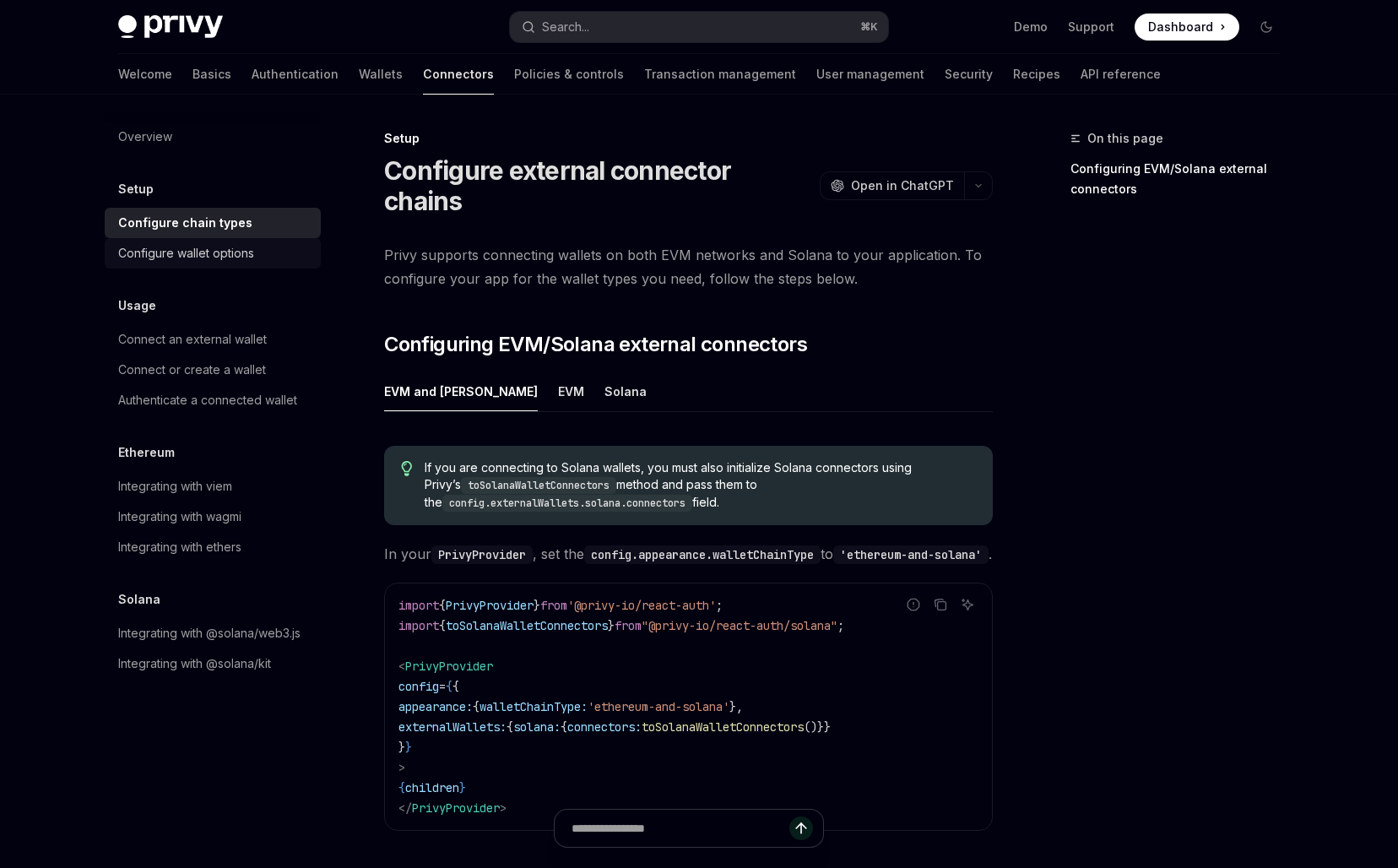
click at [173, 265] on link "Configure wallet options" at bounding box center [212, 253] width 216 height 31
type textarea "*"
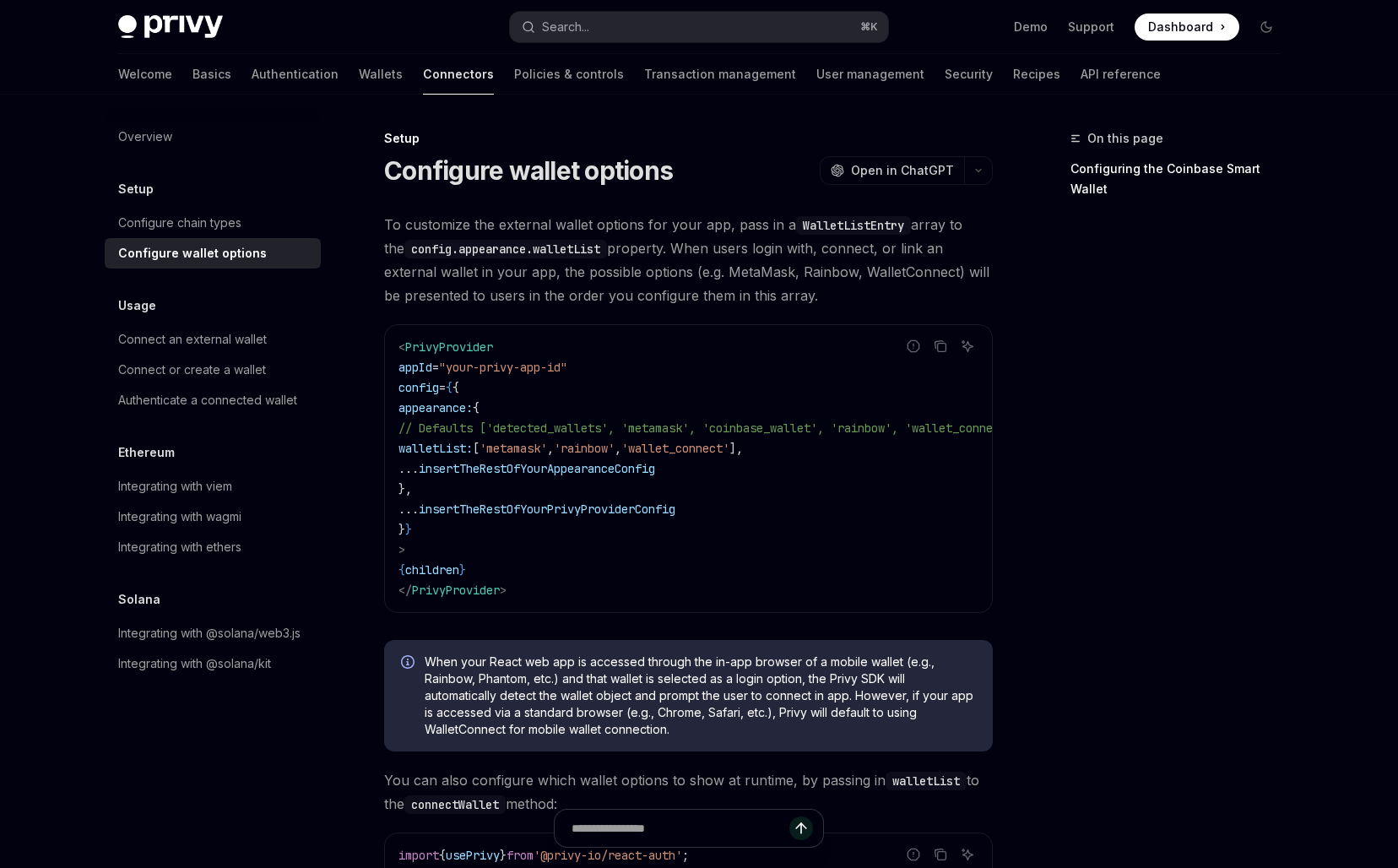
scroll to position [104, 0]
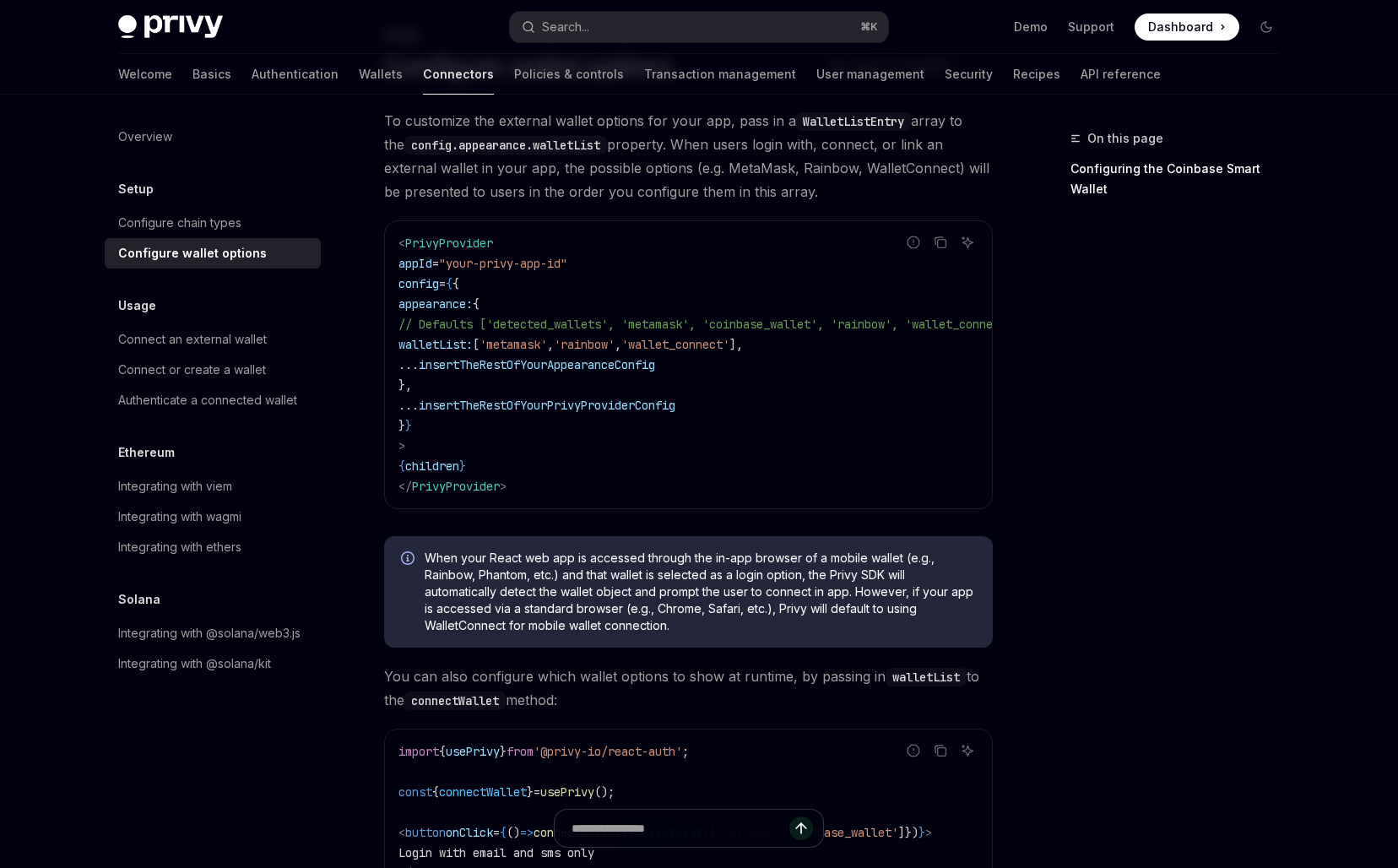
click at [547, 342] on span "'metamask'" at bounding box center [512, 343] width 67 height 15
click at [544, 341] on span "'metamask'" at bounding box center [512, 343] width 67 height 15
click at [568, 260] on span ""your-privy-app-id"" at bounding box center [503, 263] width 128 height 15
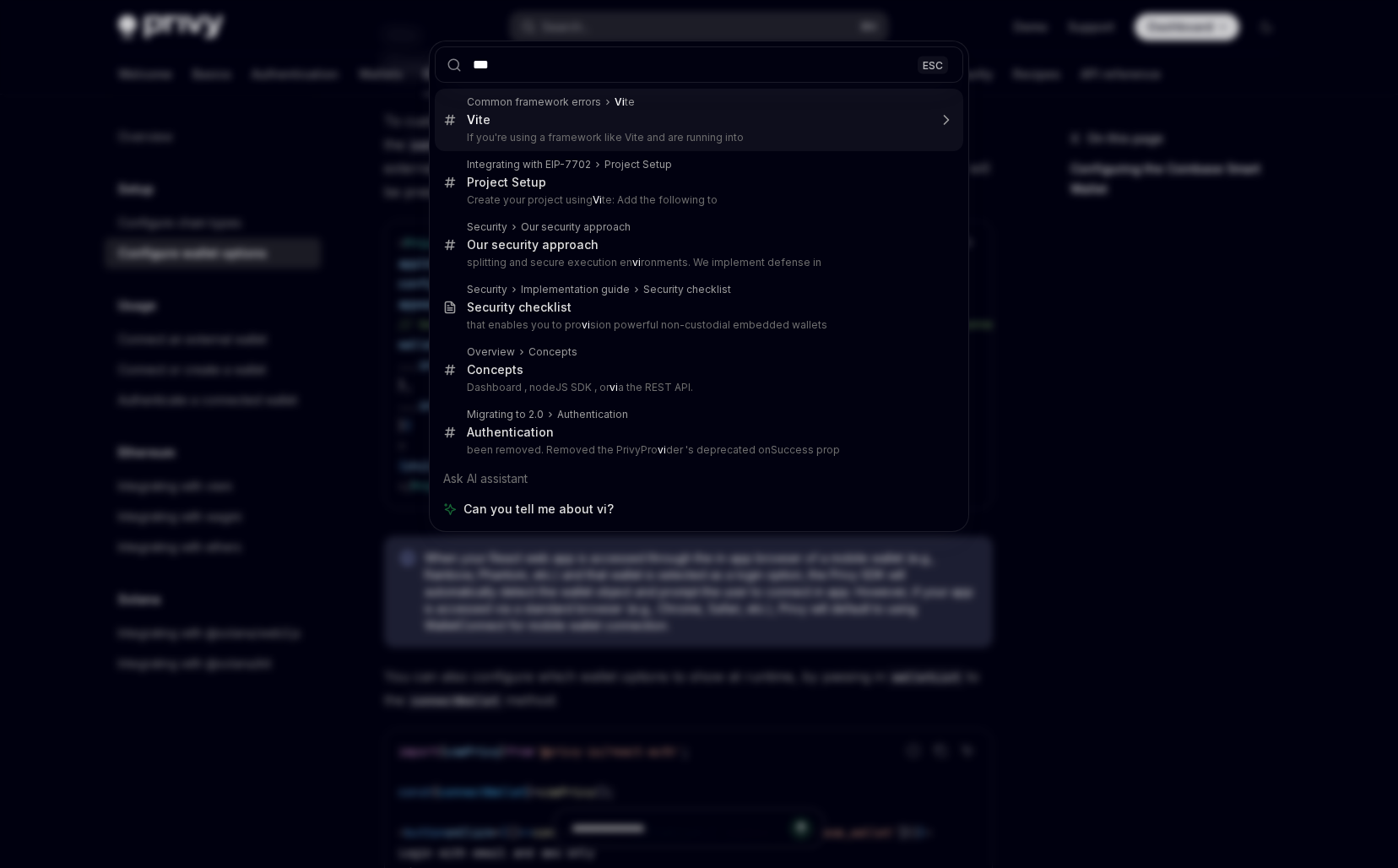
type input "****"
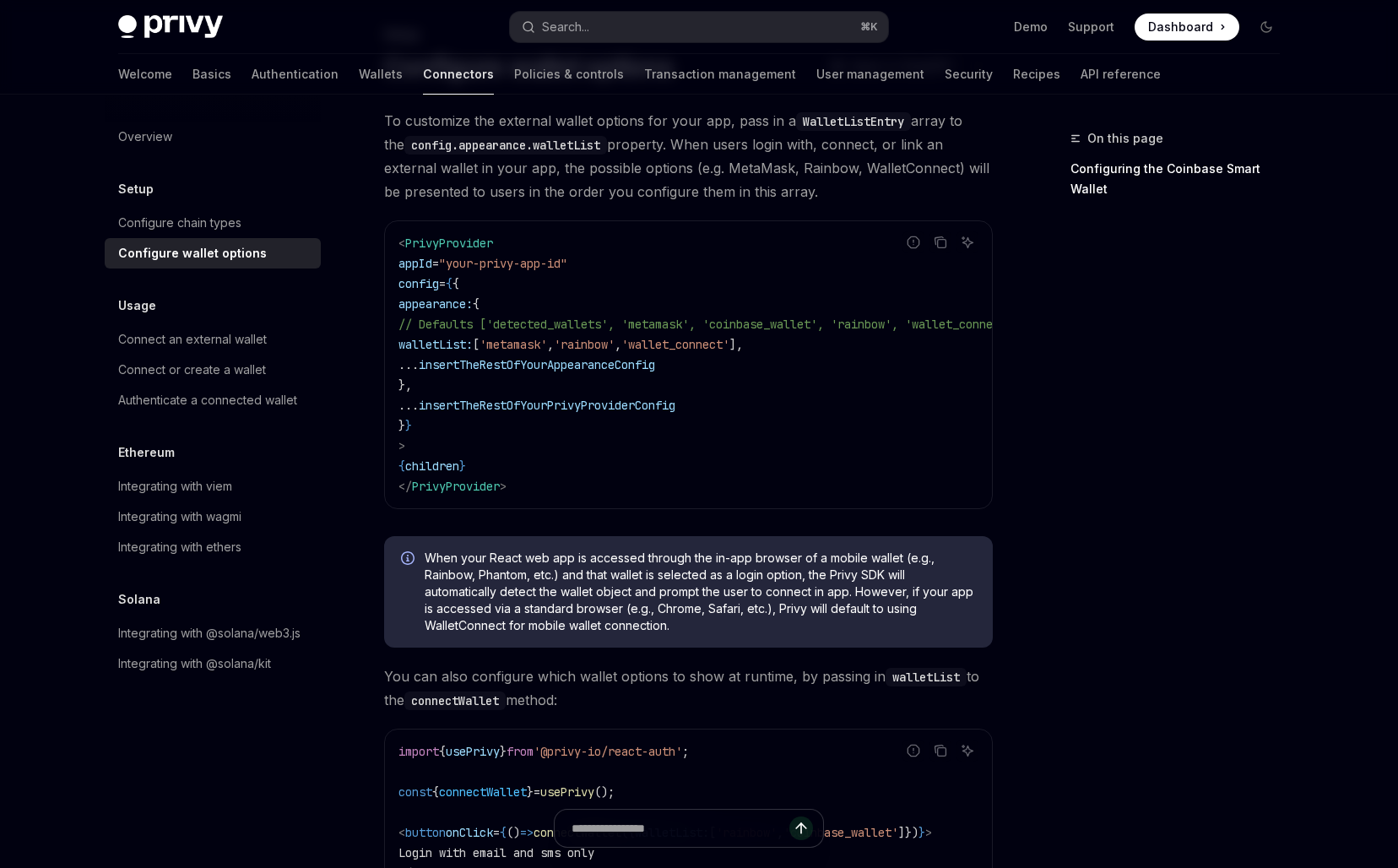
scroll to position [95, 0]
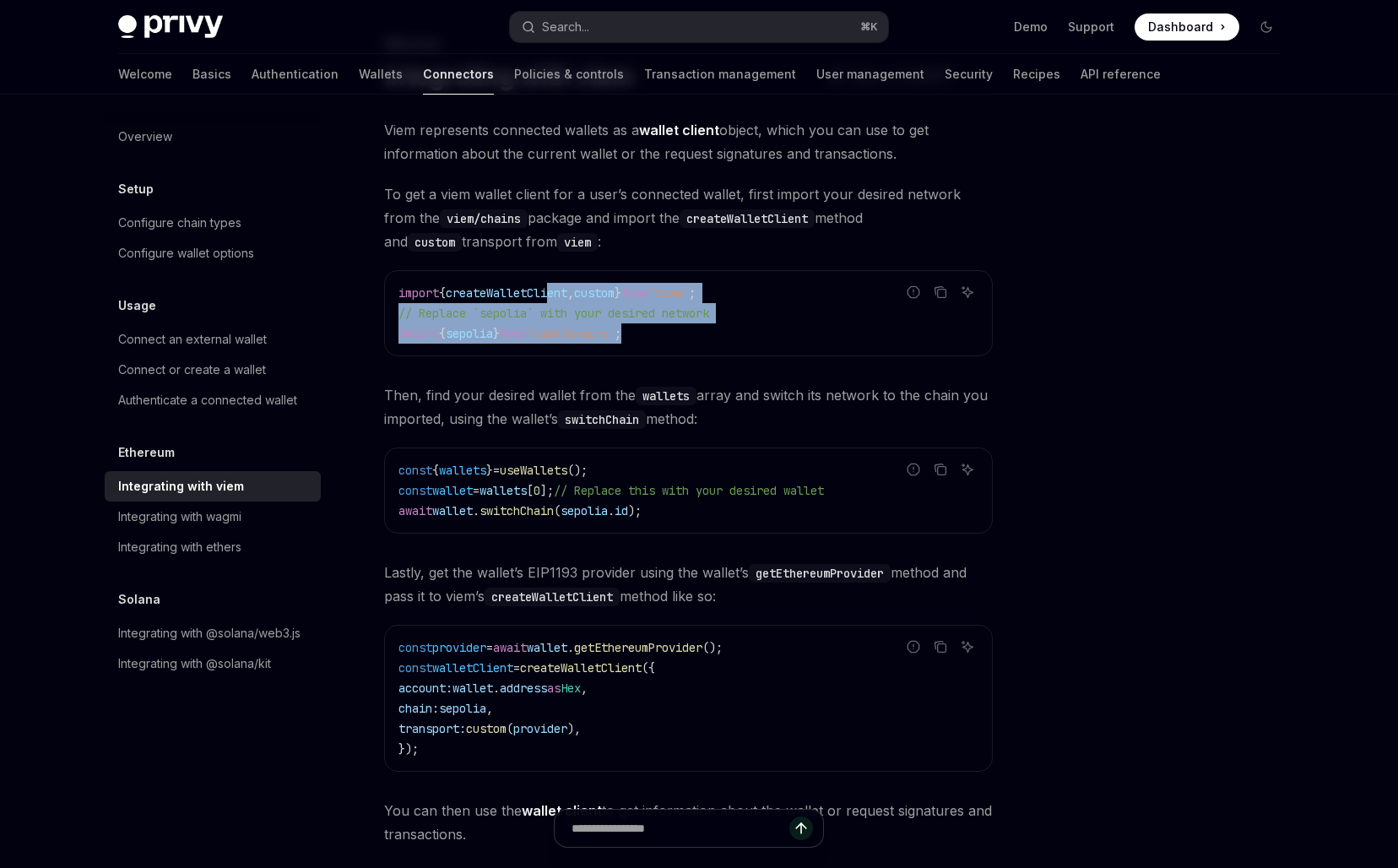
drag, startPoint x: 561, startPoint y: 285, endPoint x: 562, endPoint y: 358, distance: 73.0
click at [562, 358] on div "Viem represents connected wallets as a wallet client object, which you can use …" at bounding box center [688, 482] width 609 height 728
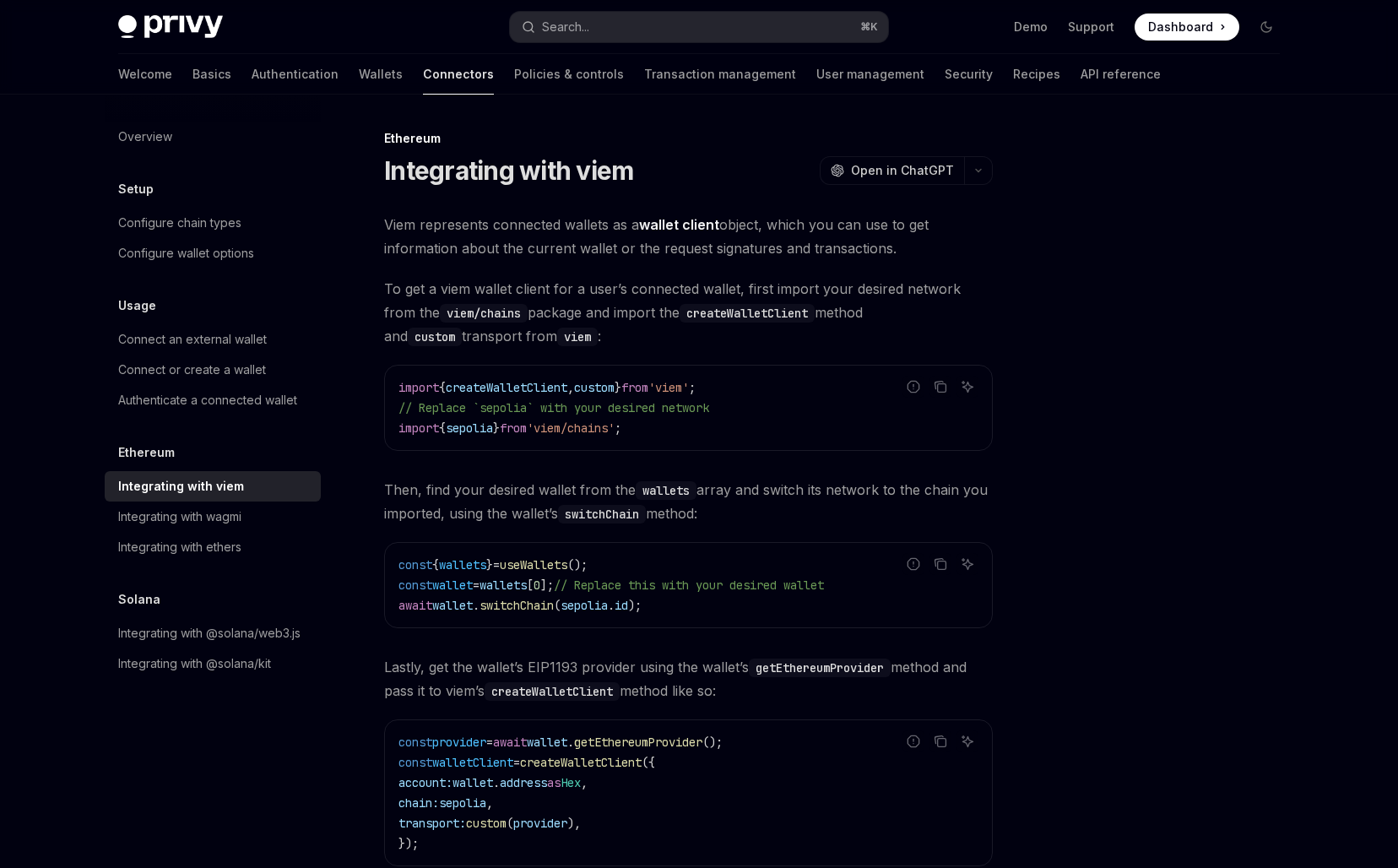
scroll to position [345, 0]
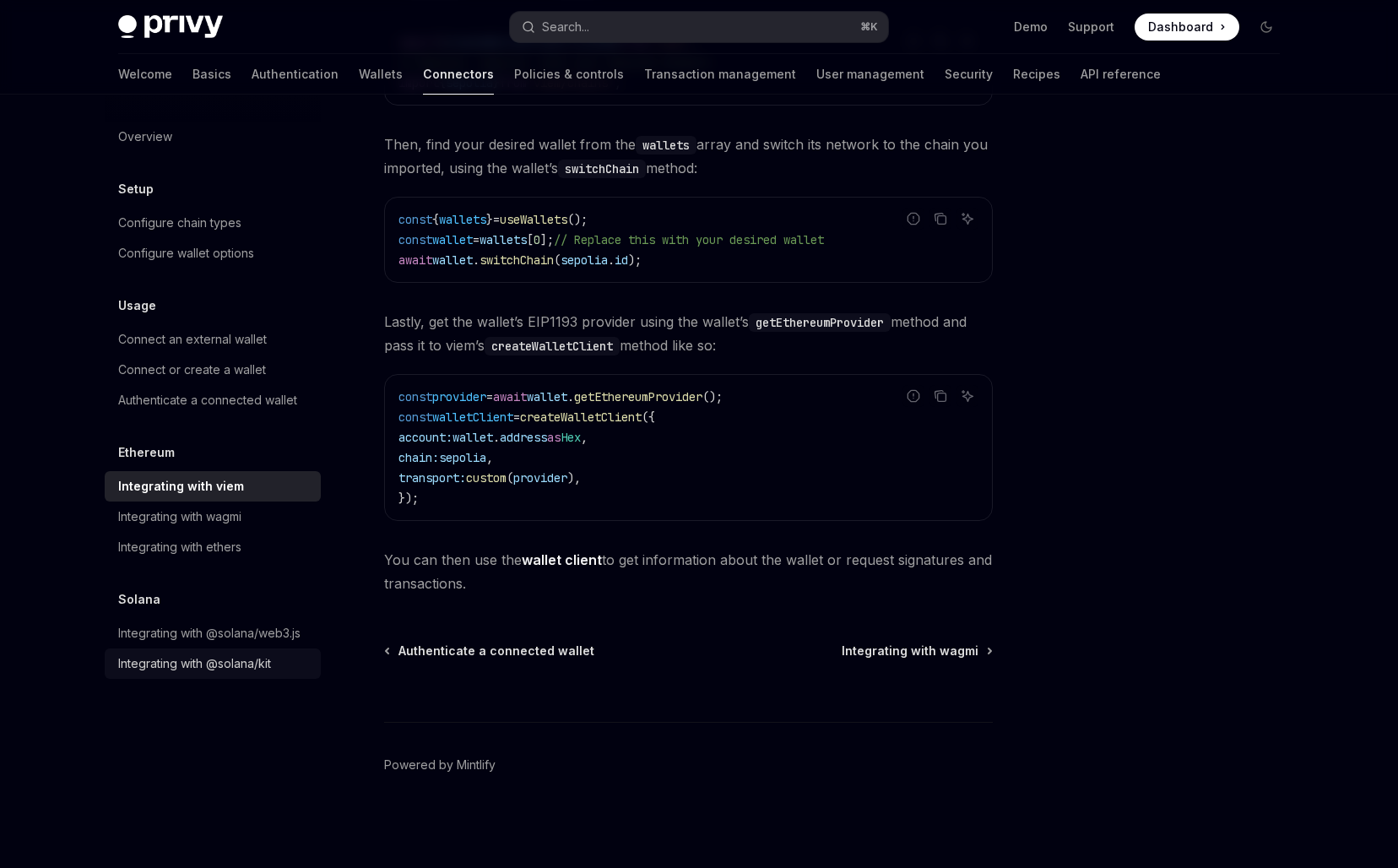
click at [192, 659] on div "Integrating with @solana/kit" at bounding box center [194, 663] width 152 height 20
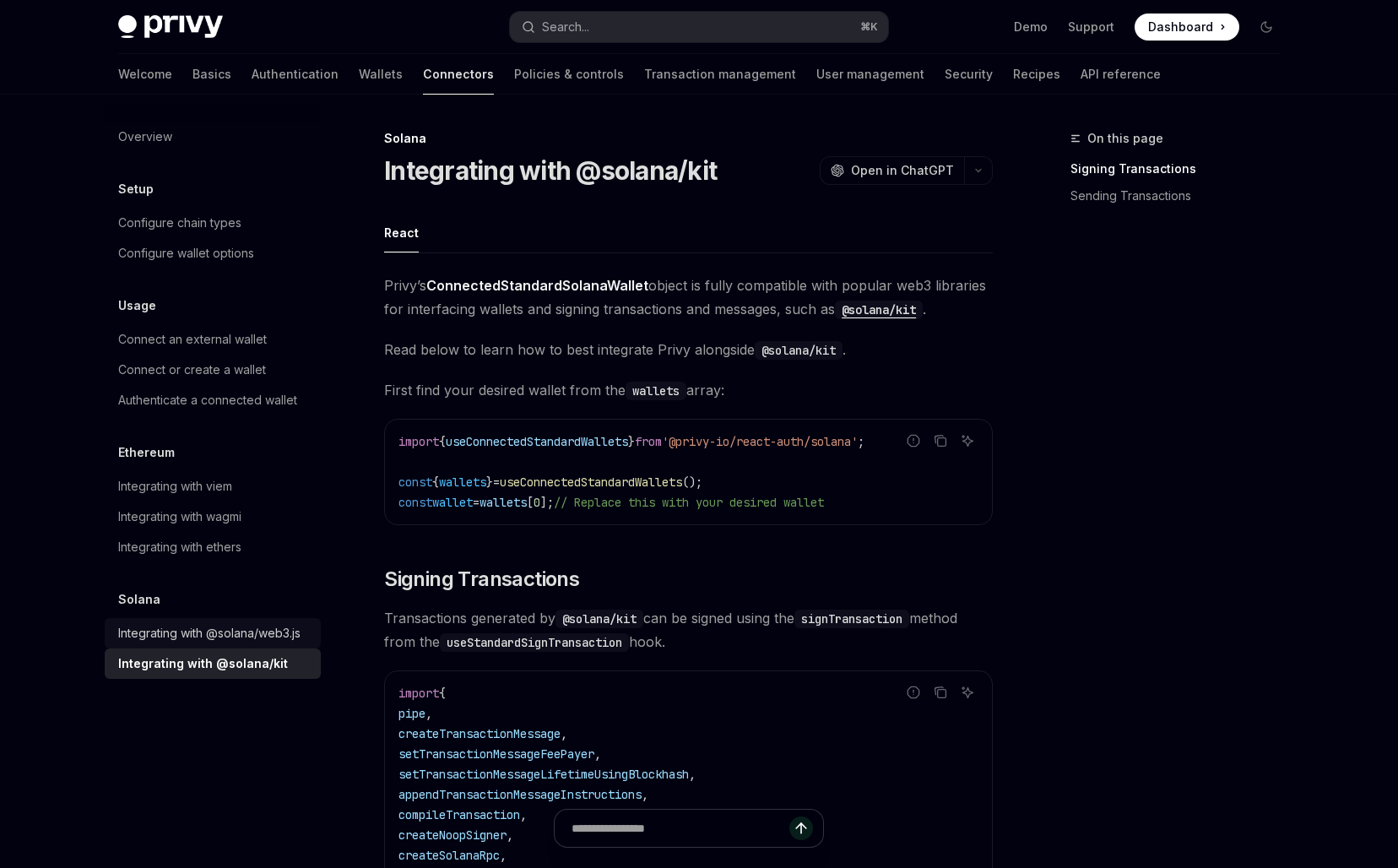
click at [196, 643] on link "Integrating with @solana/web3.js" at bounding box center [212, 632] width 216 height 31
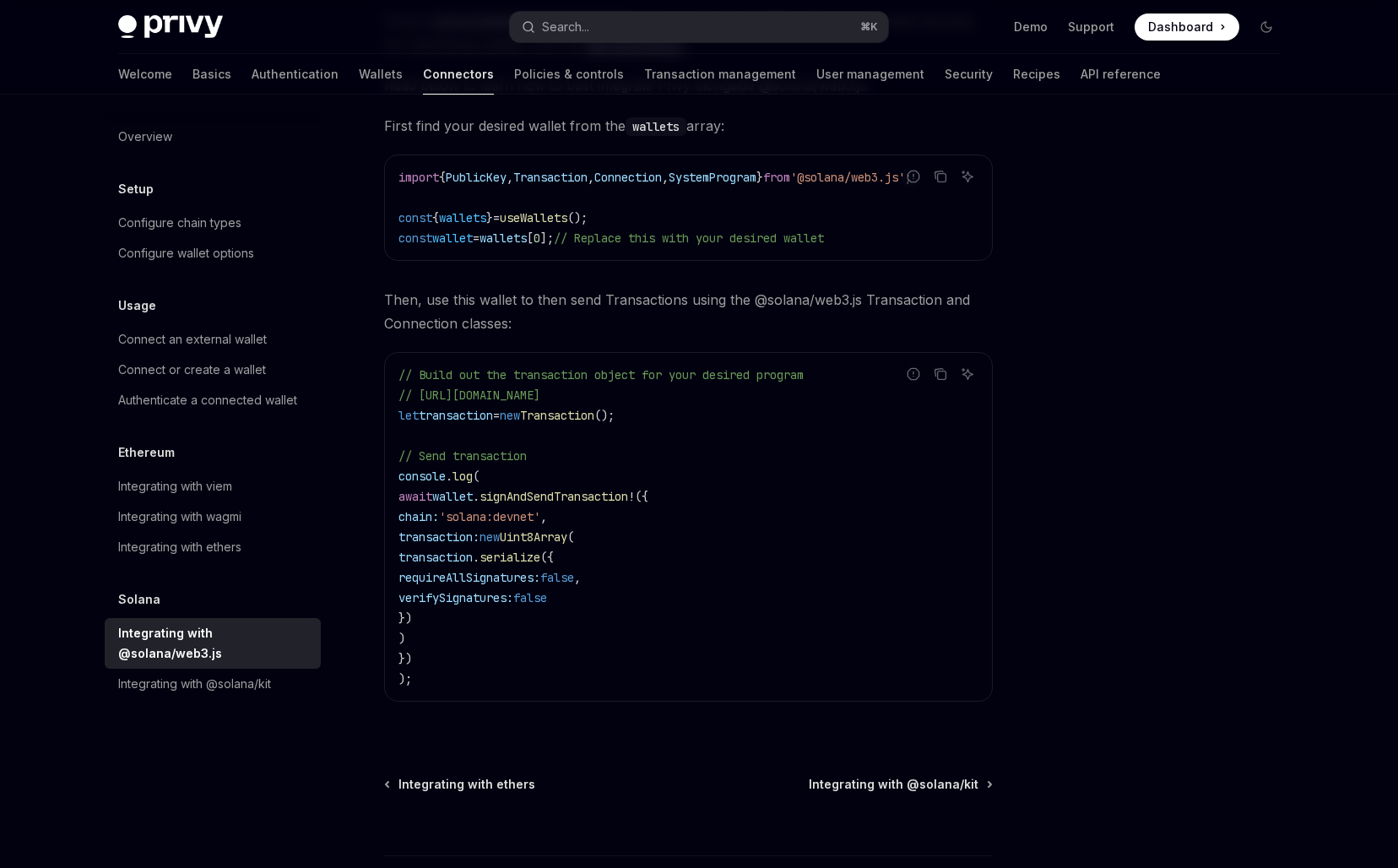
scroll to position [243, 0]
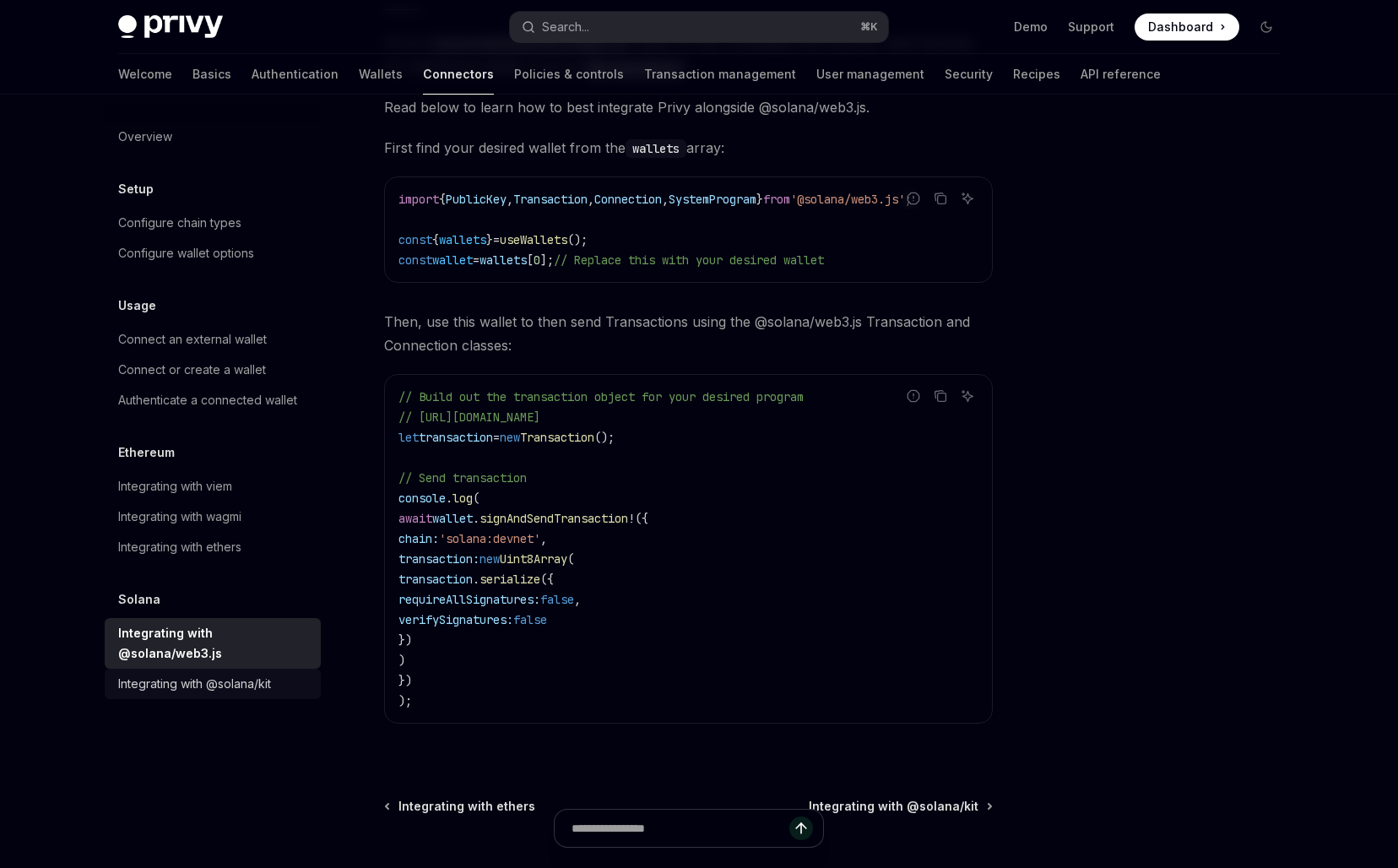
click at [191, 674] on div "Integrating with @solana/kit" at bounding box center [194, 683] width 152 height 20
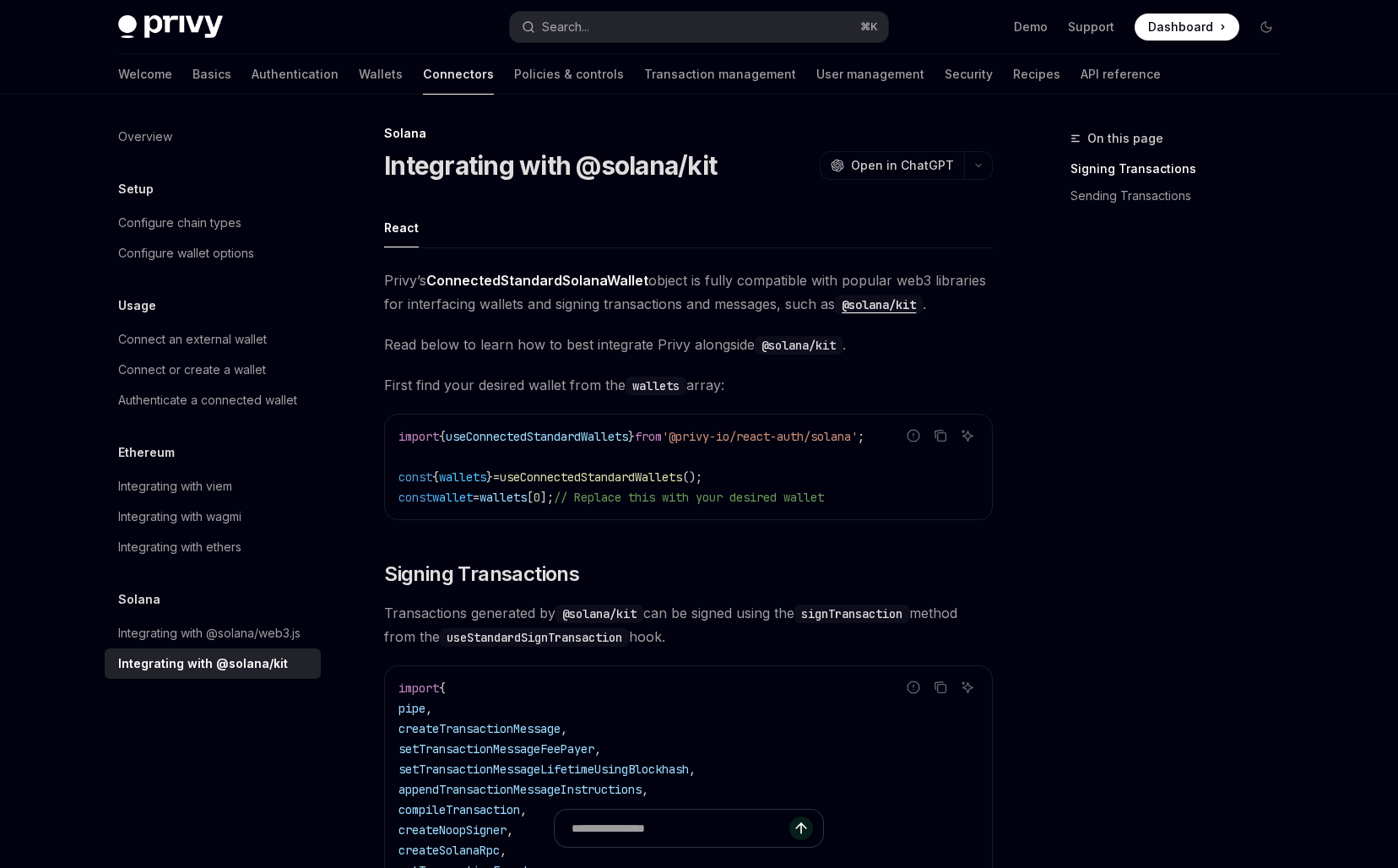
scroll to position [7, 0]
click at [359, 68] on link "Wallets" at bounding box center [381, 74] width 44 height 40
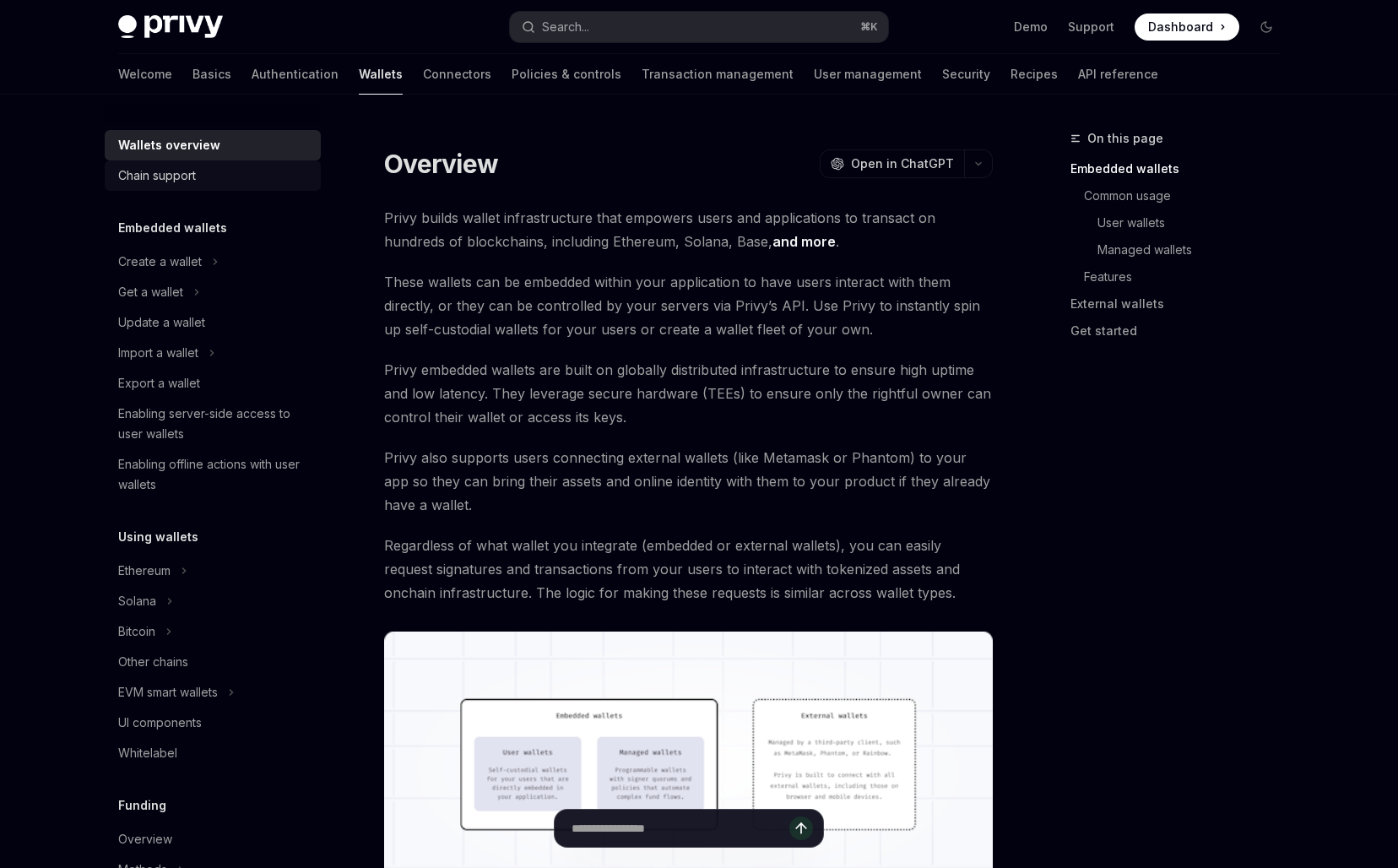
click at [207, 177] on div "Chain support" at bounding box center [215, 175] width 193 height 20
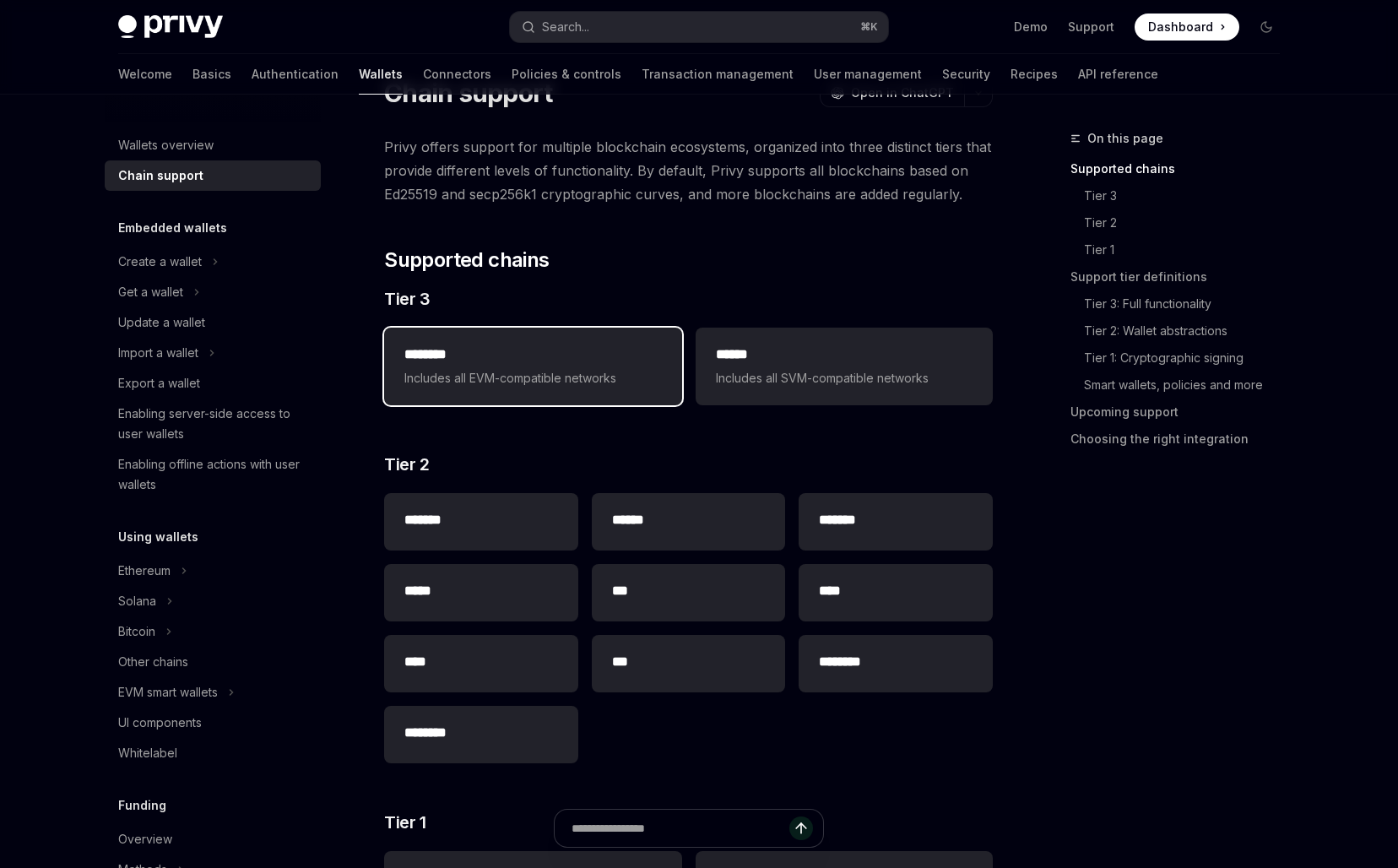
scroll to position [85, 0]
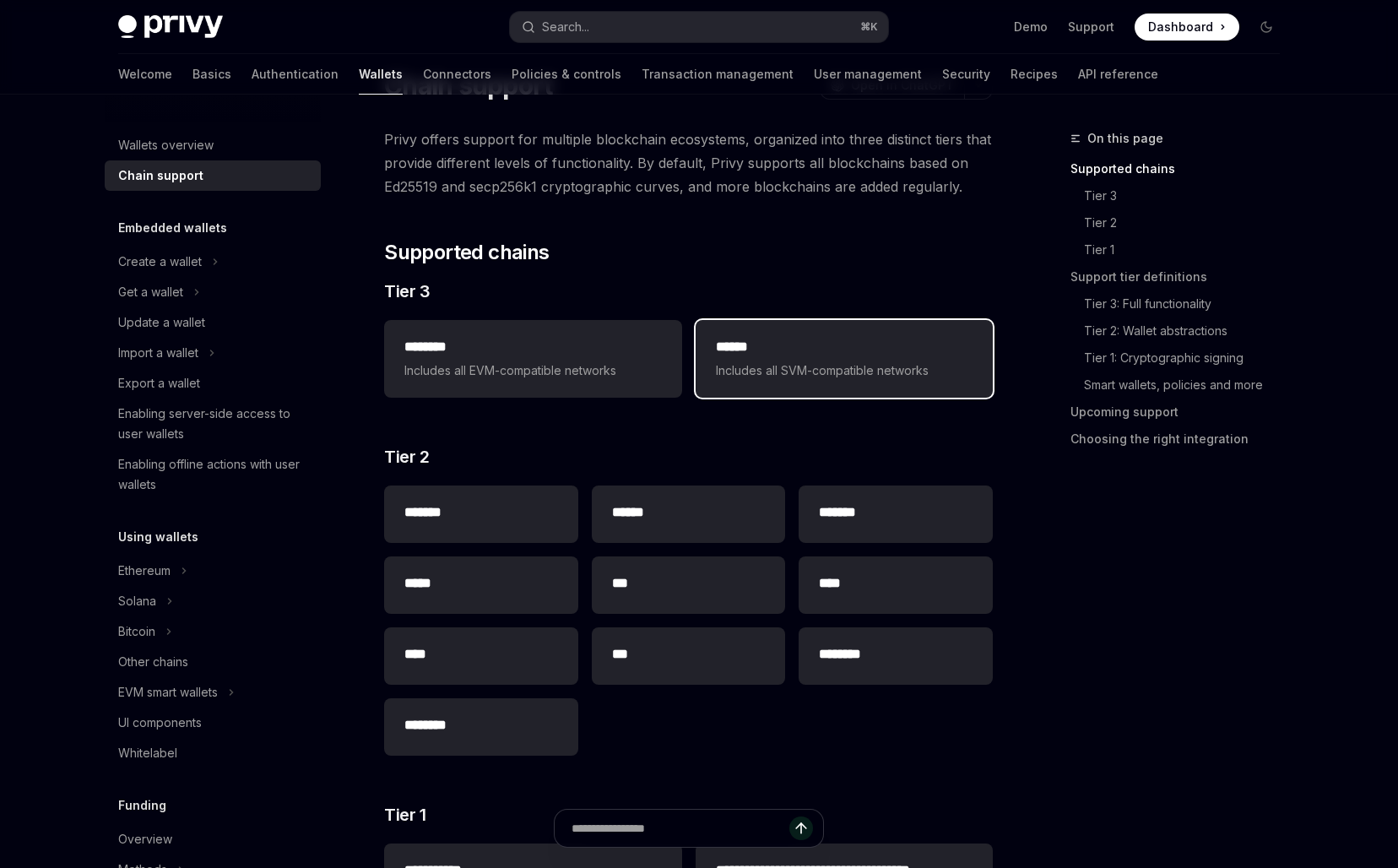
click at [727, 365] on span "Includes all SVM-compatible networks" at bounding box center [844, 370] width 257 height 20
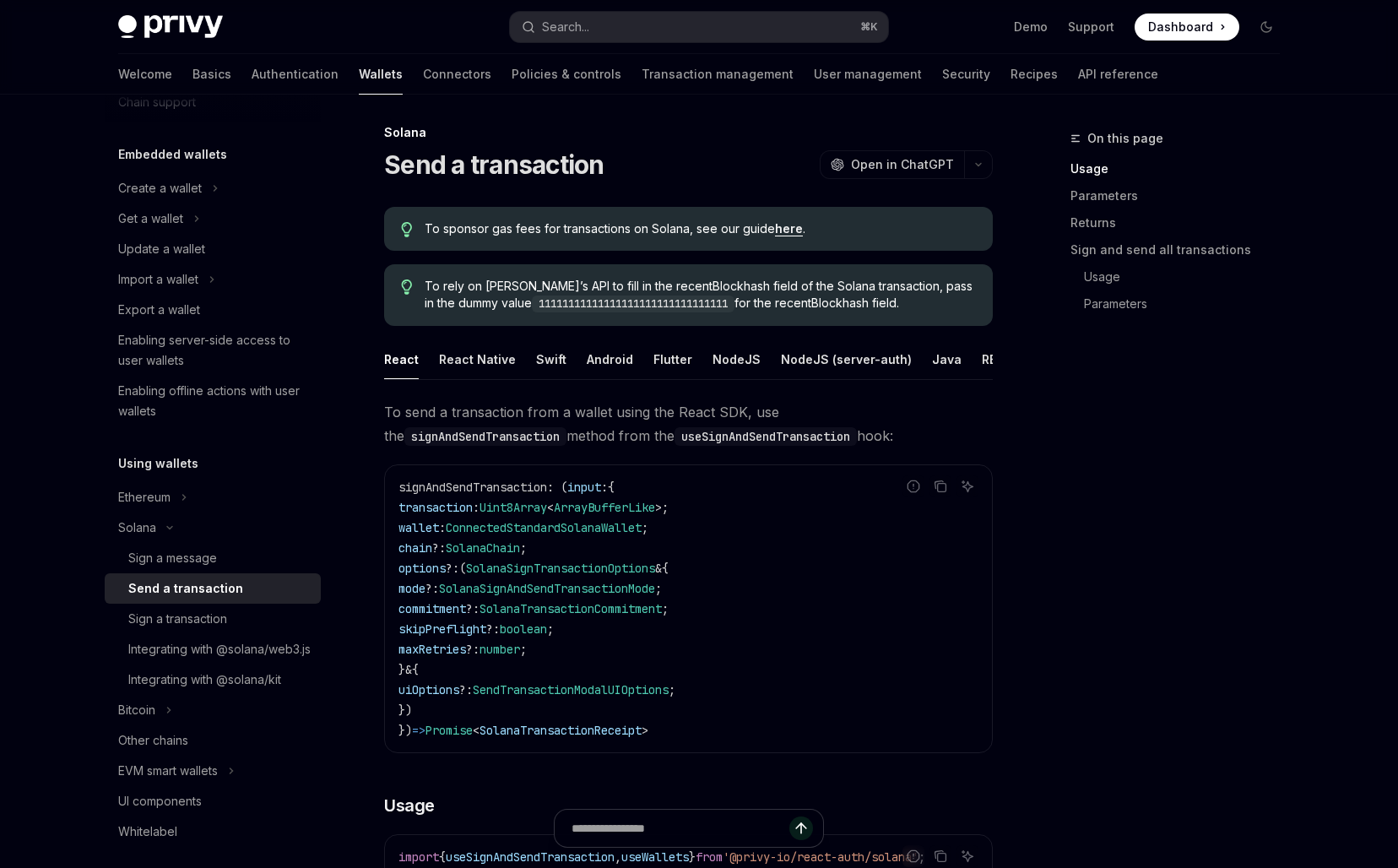
scroll to position [5, 0]
click at [451, 363] on button "React Native" at bounding box center [477, 359] width 77 height 39
type textarea "*"
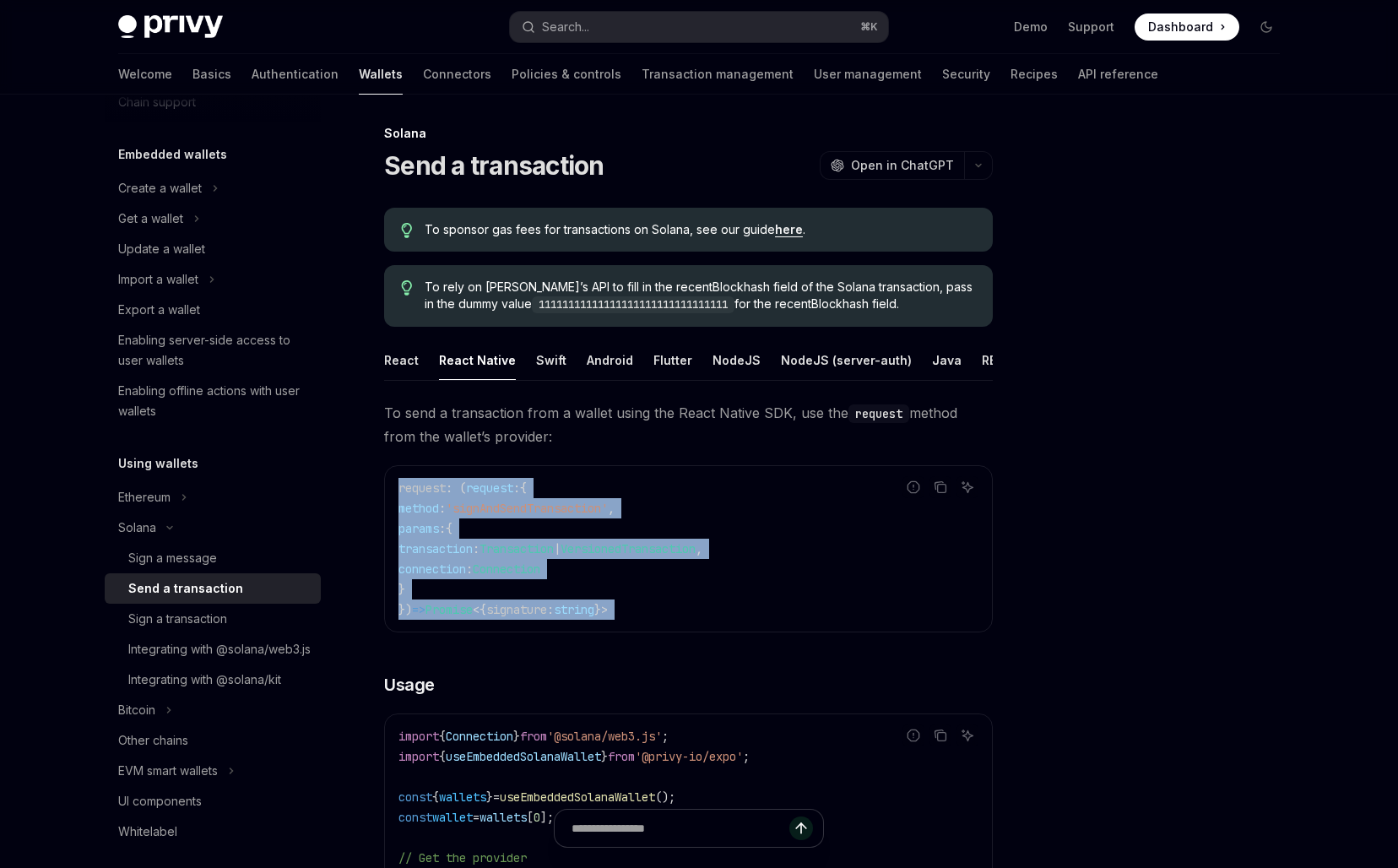
drag, startPoint x: 480, startPoint y: 476, endPoint x: 749, endPoint y: 644, distance: 317.2
drag, startPoint x: 490, startPoint y: 272, endPoint x: 519, endPoint y: 317, distance: 53.5
click at [519, 317] on div "To rely on Privy’s API to fill in the recentBlockhash field of the Solana trans…" at bounding box center [688, 296] width 609 height 61
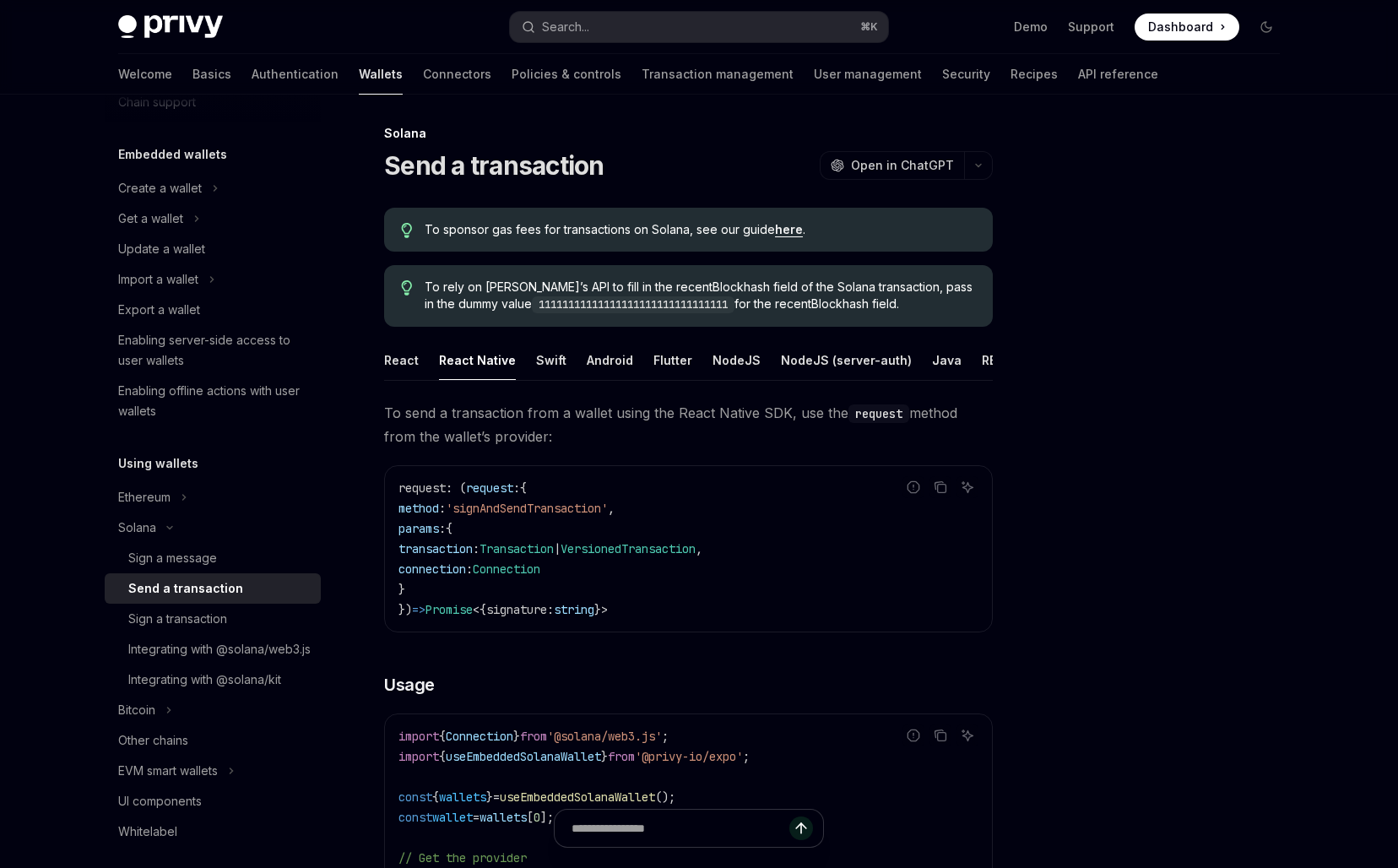
click at [519, 317] on div "To rely on Privy’s API to fill in the recentBlockhash field of the Solana trans…" at bounding box center [688, 296] width 609 height 61
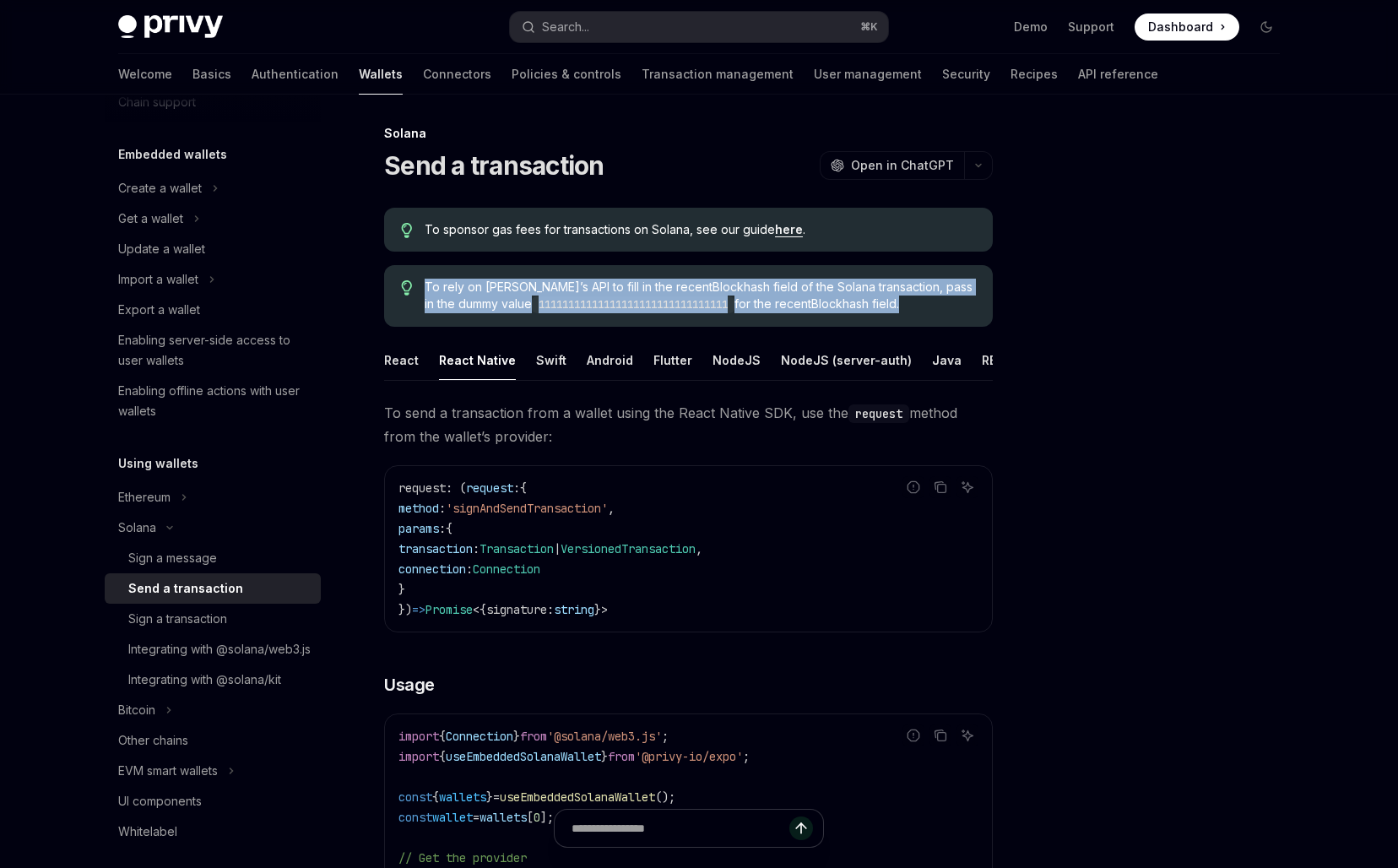
click at [519, 317] on div "To rely on Privy’s API to fill in the recentBlockhash field of the Solana trans…" at bounding box center [688, 296] width 609 height 61
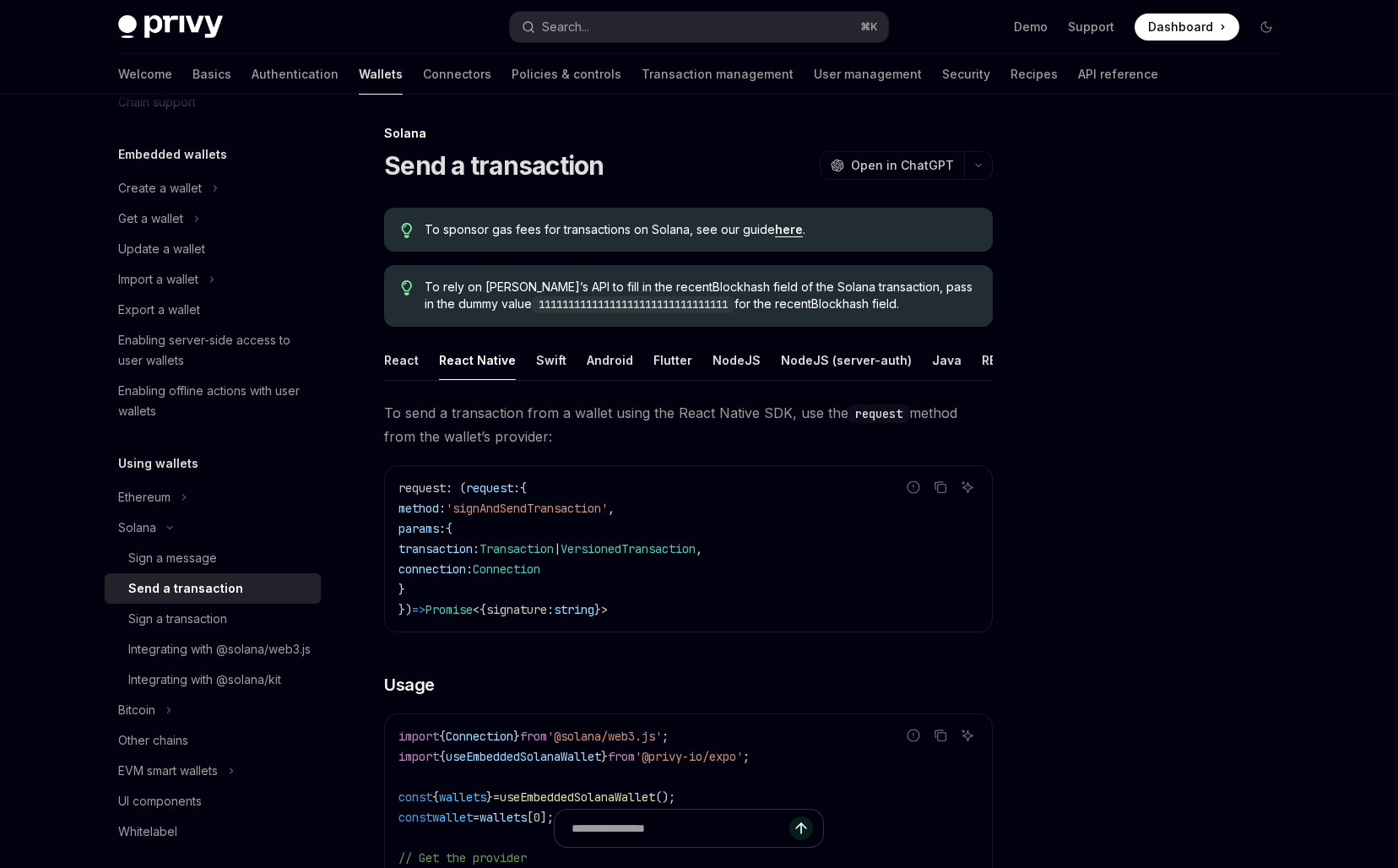
click at [550, 245] on div "To sponsor gas fees for transactions on Solana, see our guide here ." at bounding box center [688, 229] width 609 height 44
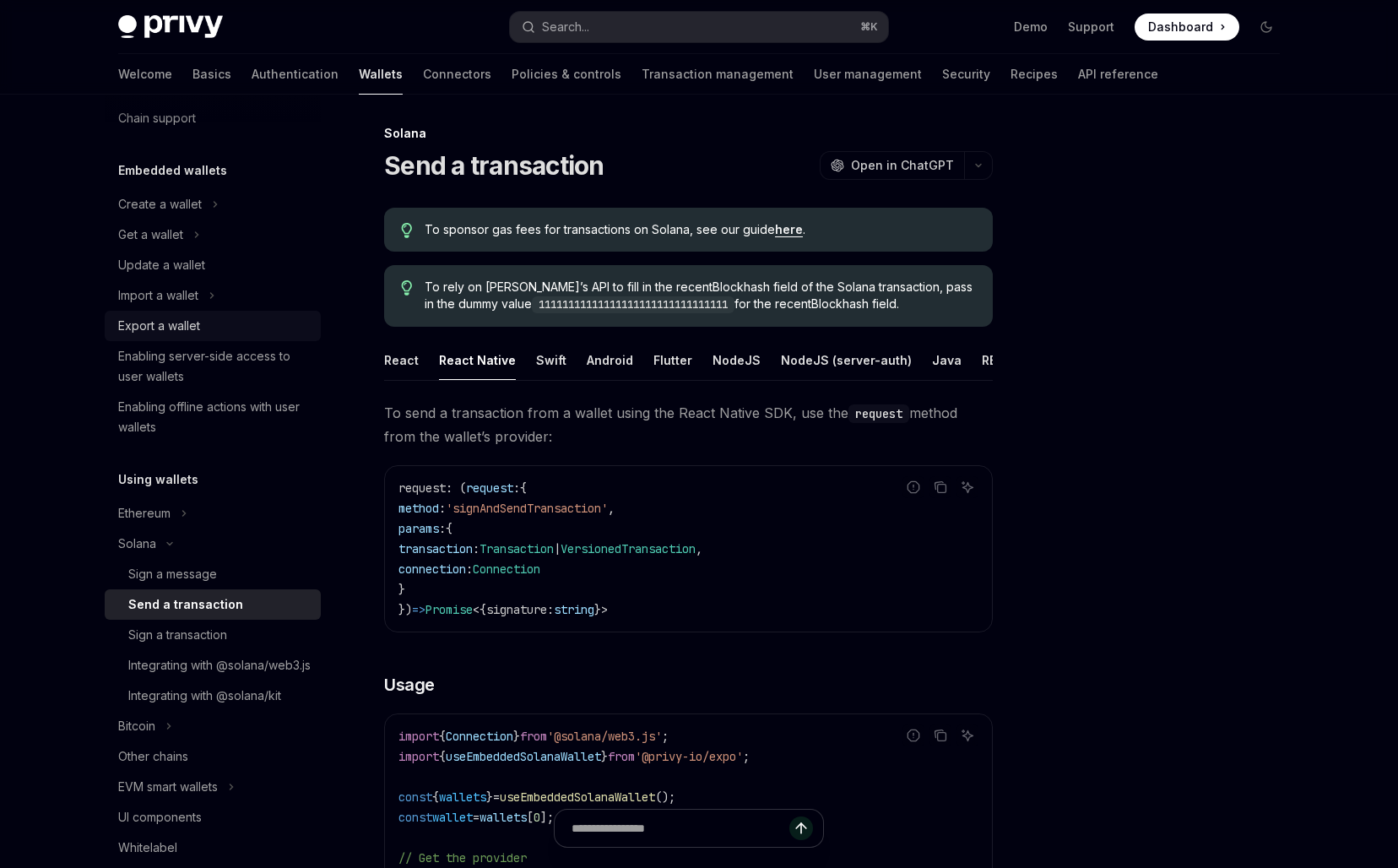
scroll to position [57, 0]
click at [577, 500] on span "'signAndSendTransaction'" at bounding box center [526, 507] width 162 height 15
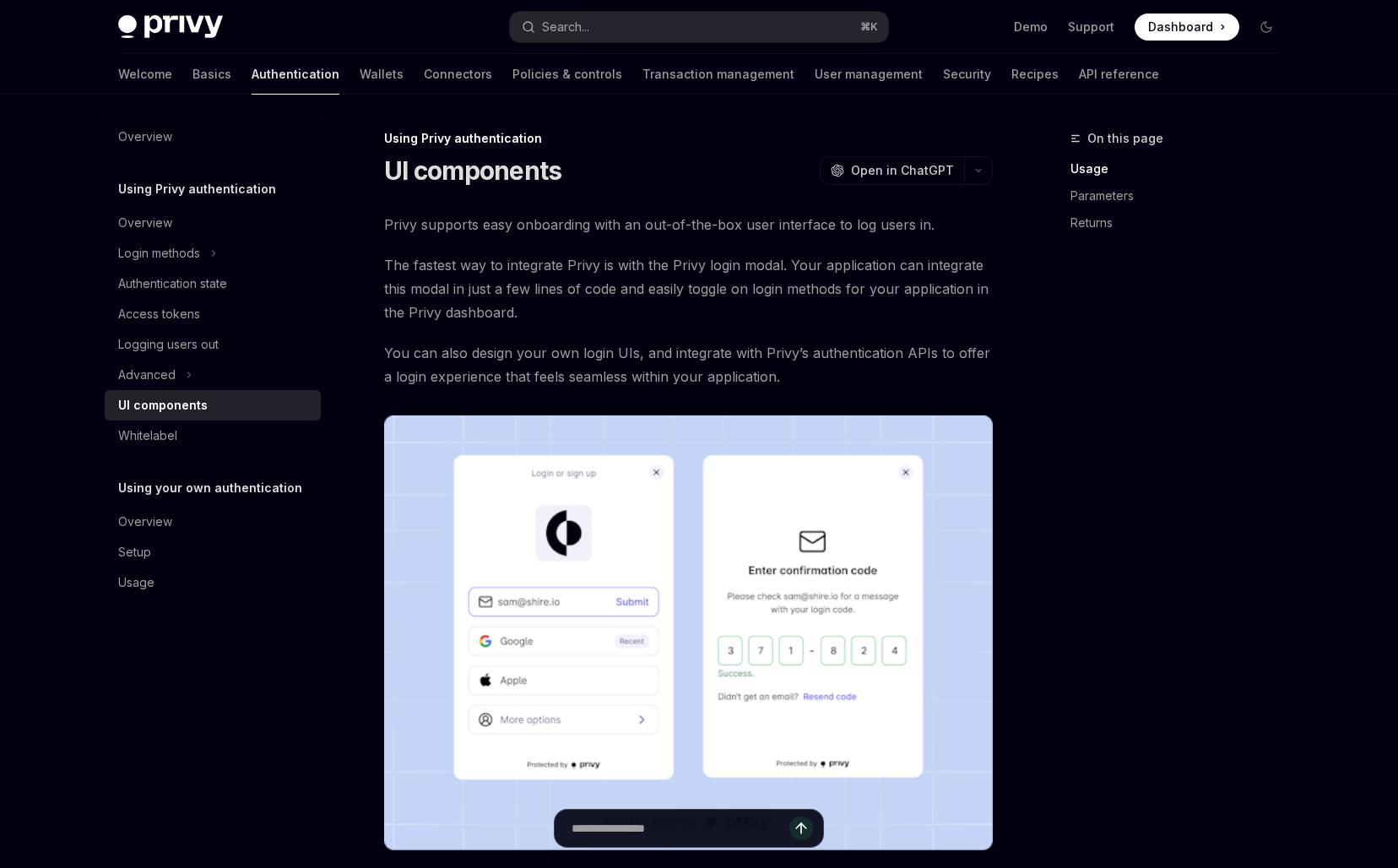
scroll to position [1048, 0]
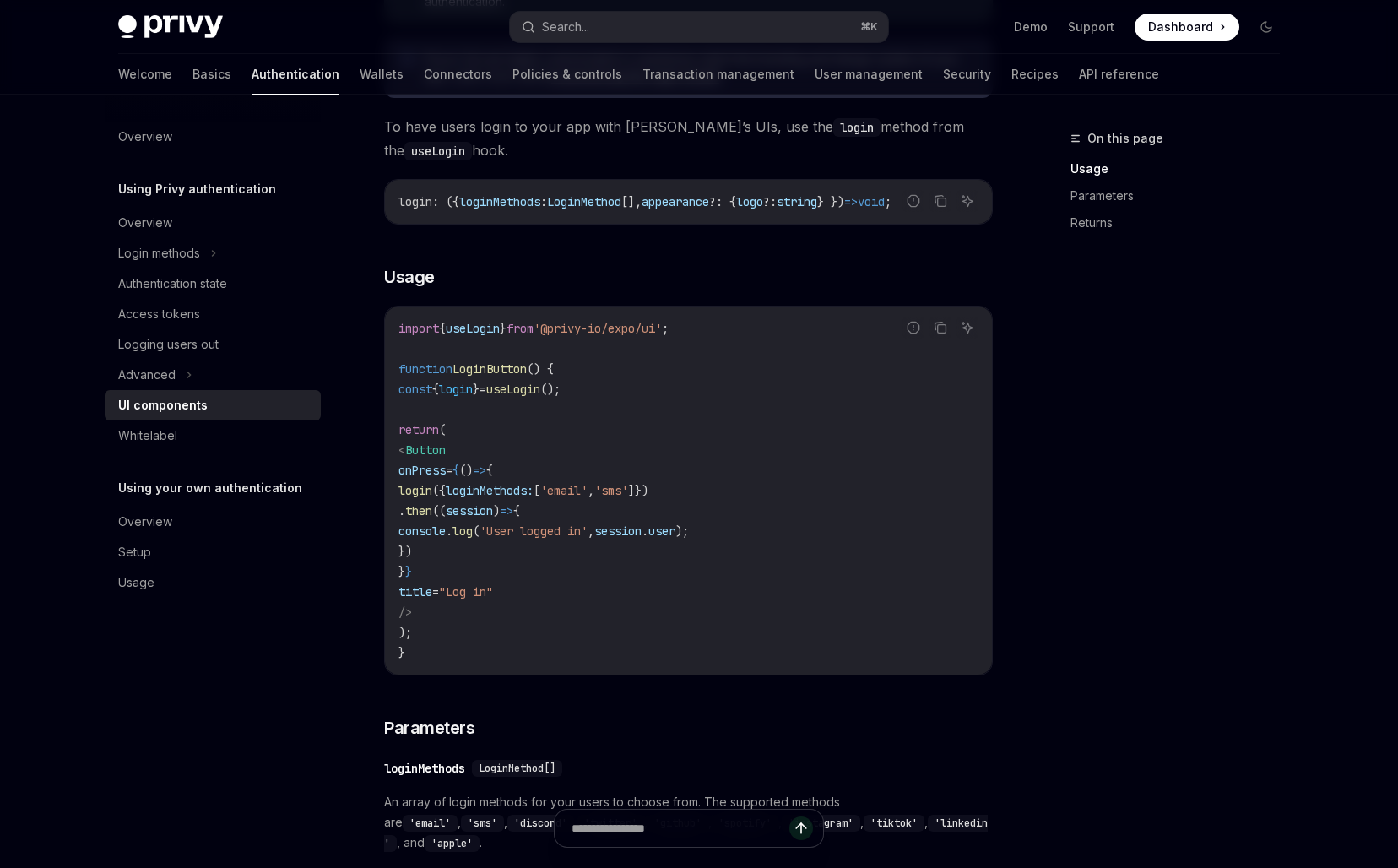
drag, startPoint x: 0, startPoint y: 0, endPoint x: 543, endPoint y: 479, distance: 724.1
click at [459, 477] on span "{" at bounding box center [455, 469] width 7 height 15
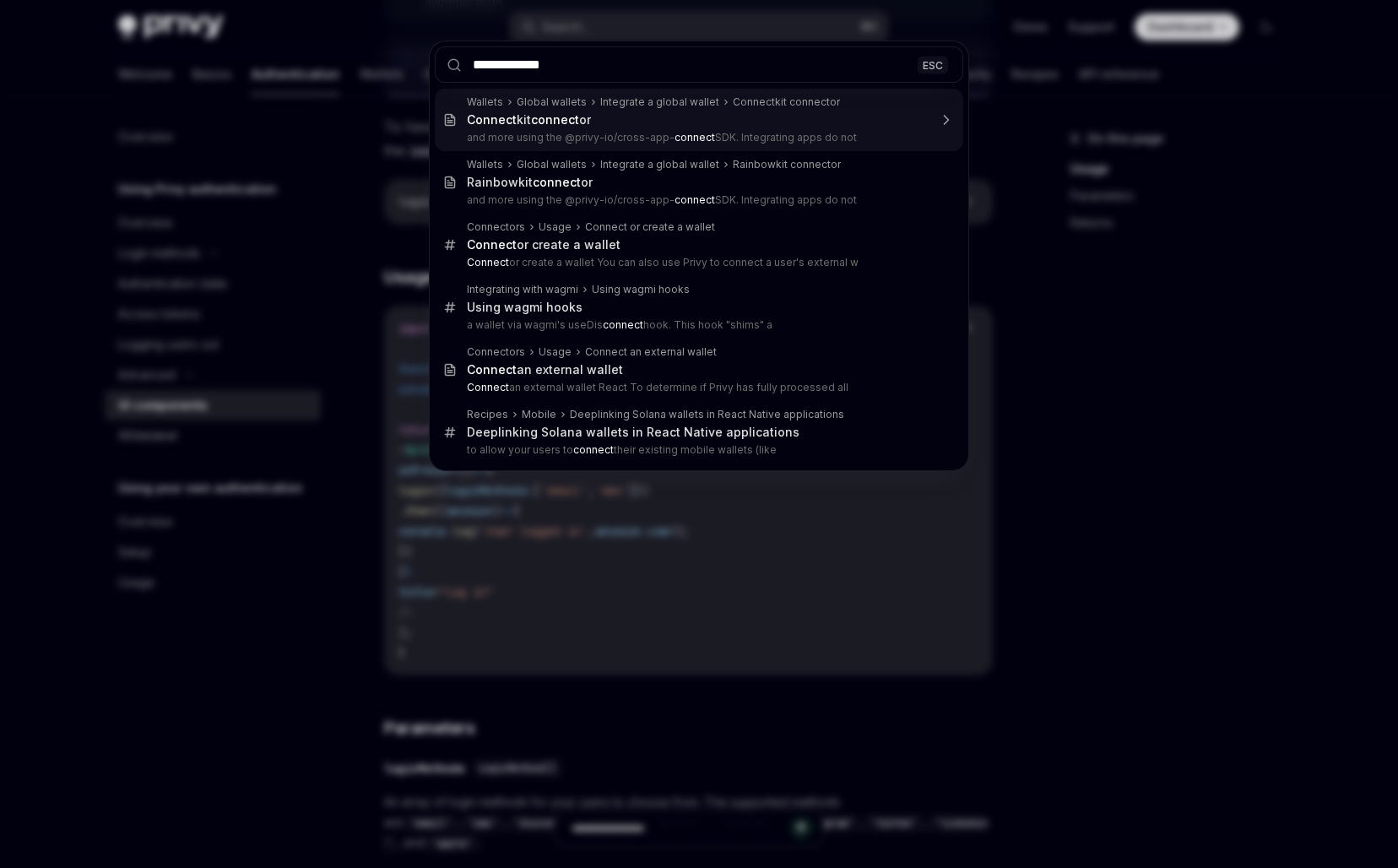
type input "**********"
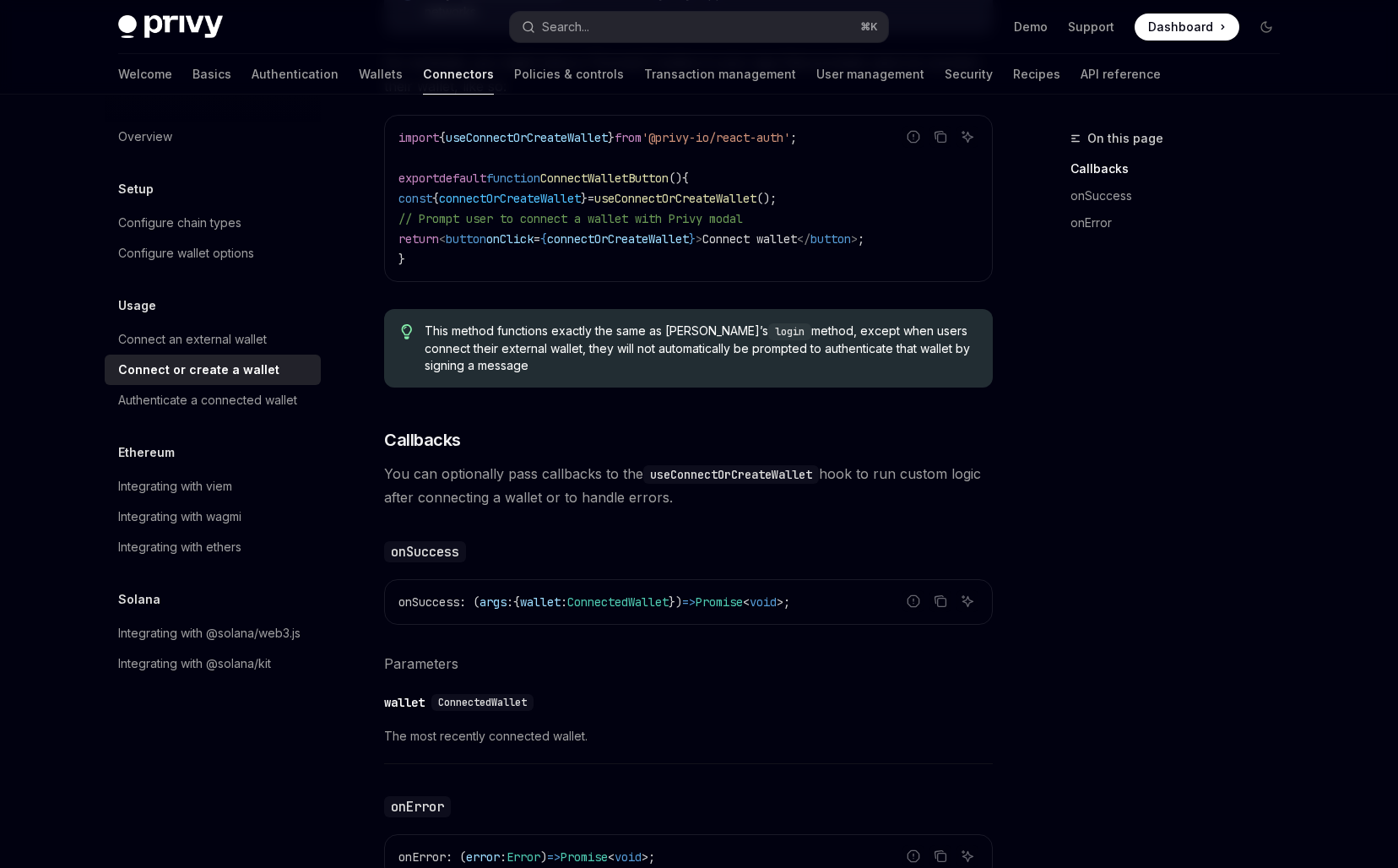
scroll to position [948, 0]
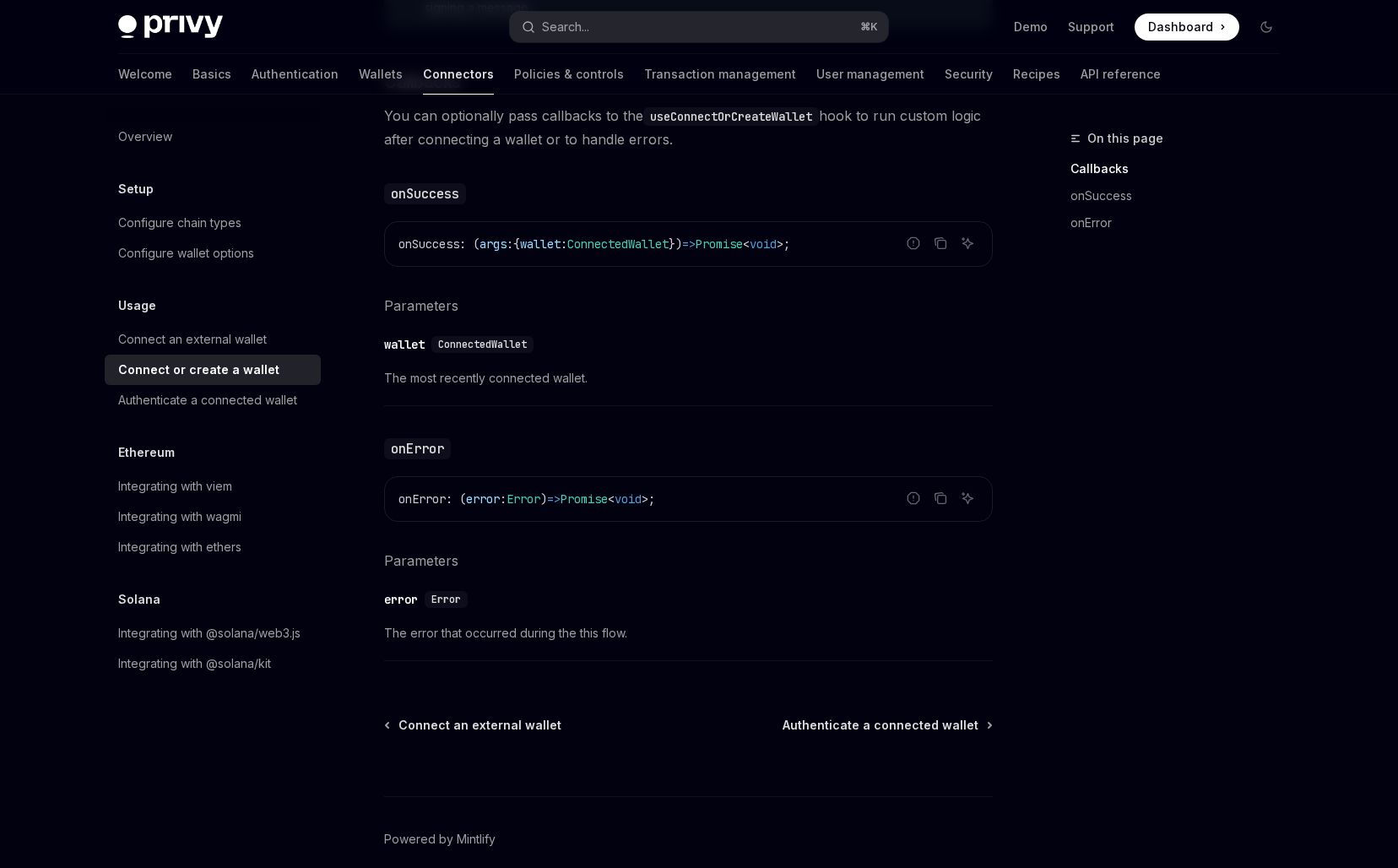
click at [547, 359] on div "​ wallet ConnectedWallet The most recently connected wallet." at bounding box center [688, 366] width 609 height 81
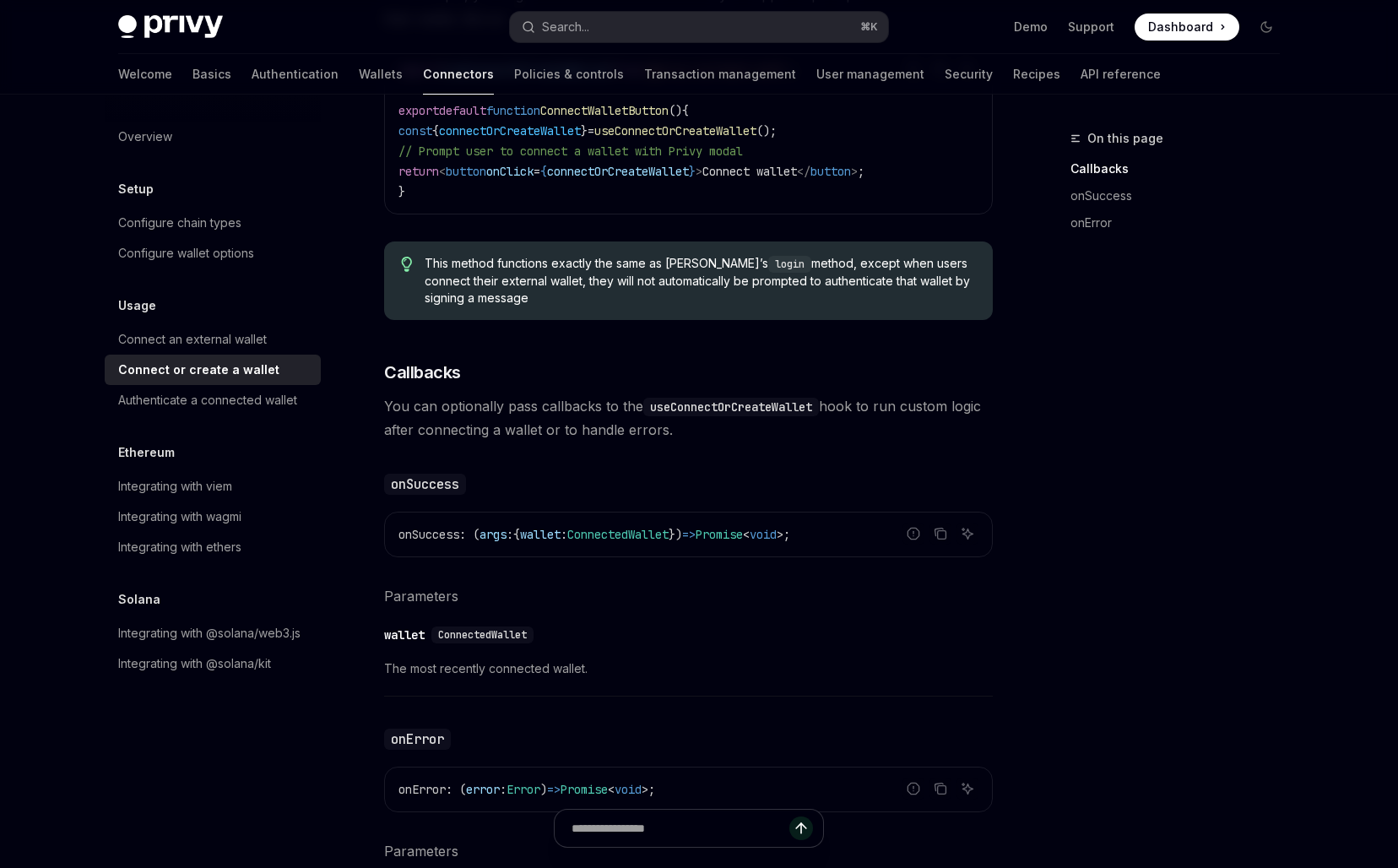
scroll to position [454, 0]
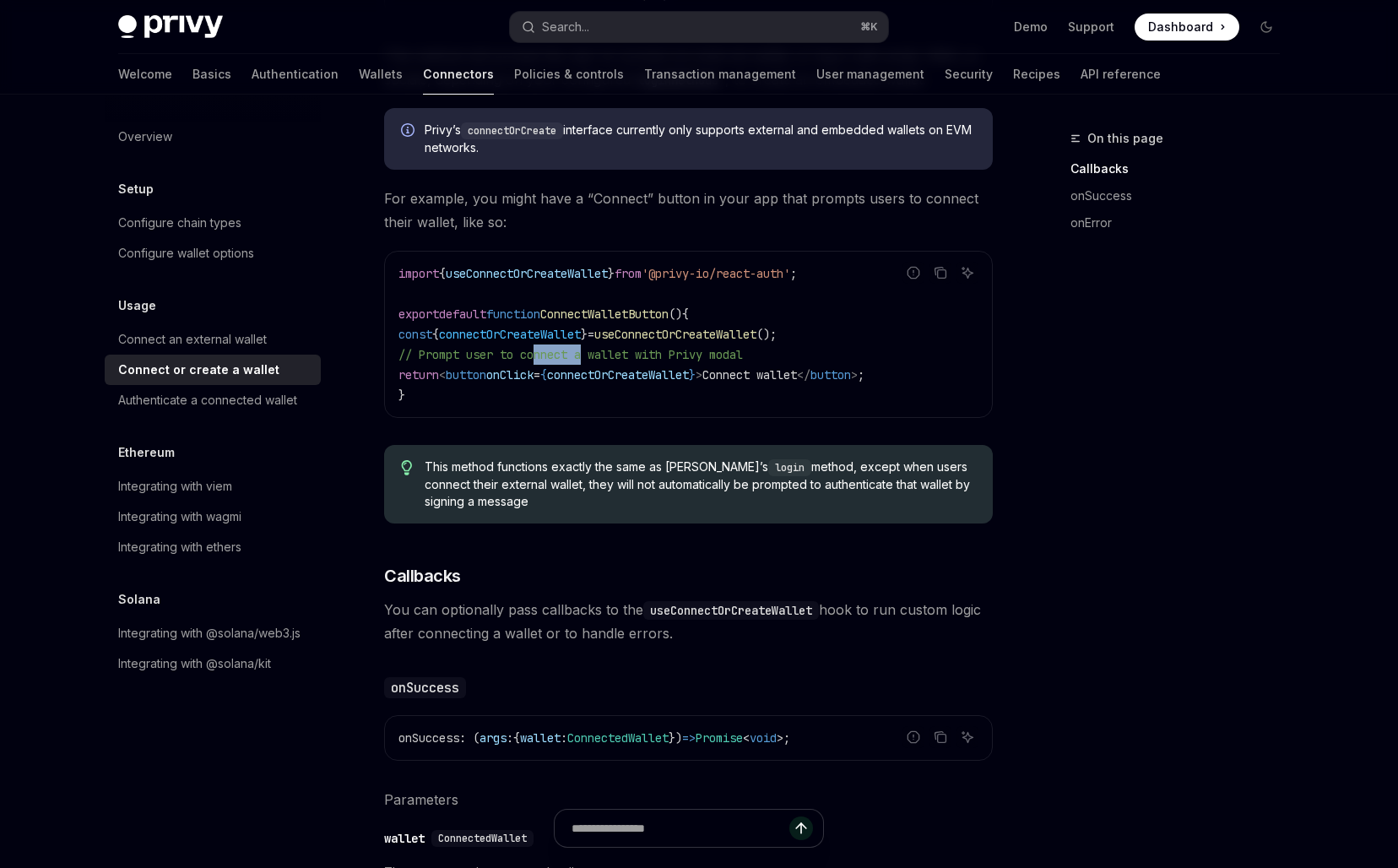
drag, startPoint x: 547, startPoint y: 359, endPoint x: 552, endPoint y: 391, distance: 32.4
click at [548, 380] on code "import { useConnectOrCreateWallet } from '@privy-io/react-auth' ; export defaul…" at bounding box center [688, 335] width 580 height 142
click at [552, 391] on code "import { useConnectOrCreateWallet } from '@privy-io/react-auth' ; export defaul…" at bounding box center [688, 335] width 580 height 142
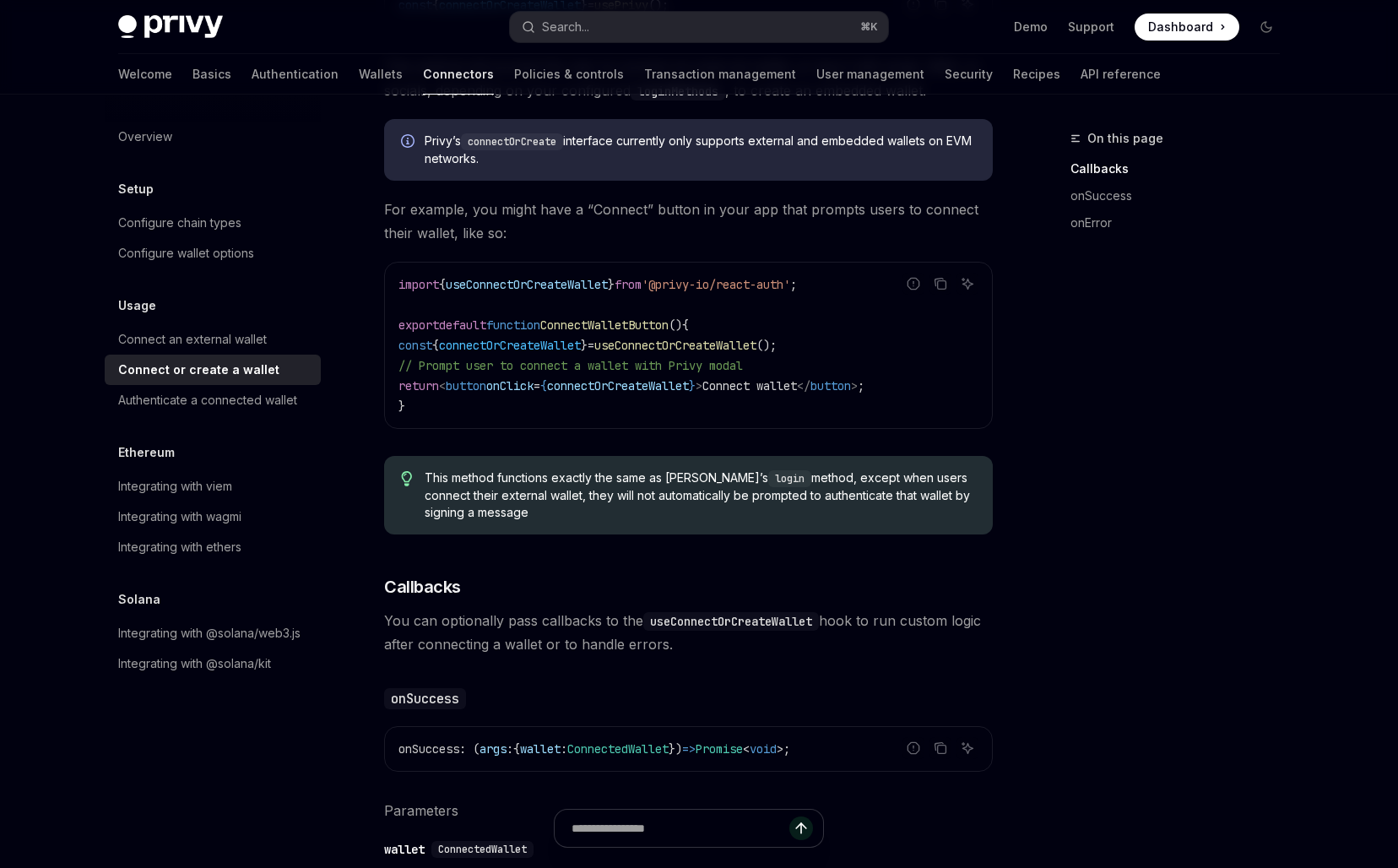
click at [533, 391] on span "onClick" at bounding box center [510, 385] width 47 height 15
drag, startPoint x: 568, startPoint y: 262, endPoint x: 568, endPoint y: 391, distance: 129.0
click at [568, 391] on div "import { useConnectOrCreateWallet } from '@privy-io/react-auth' ; export defaul…" at bounding box center [688, 345] width 607 height 166
click at [540, 391] on span "=" at bounding box center [537, 385] width 7 height 15
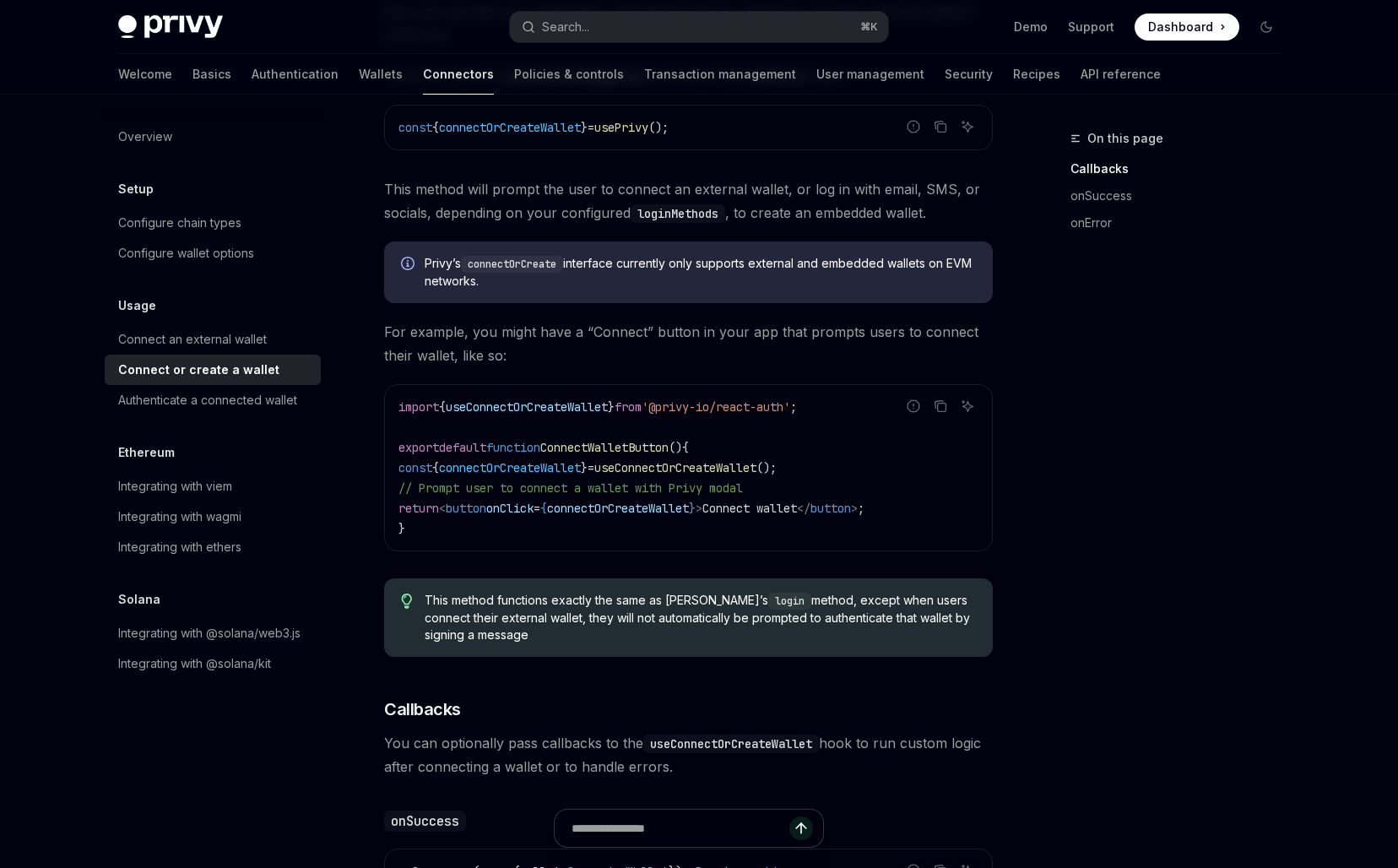
scroll to position [251, 0]
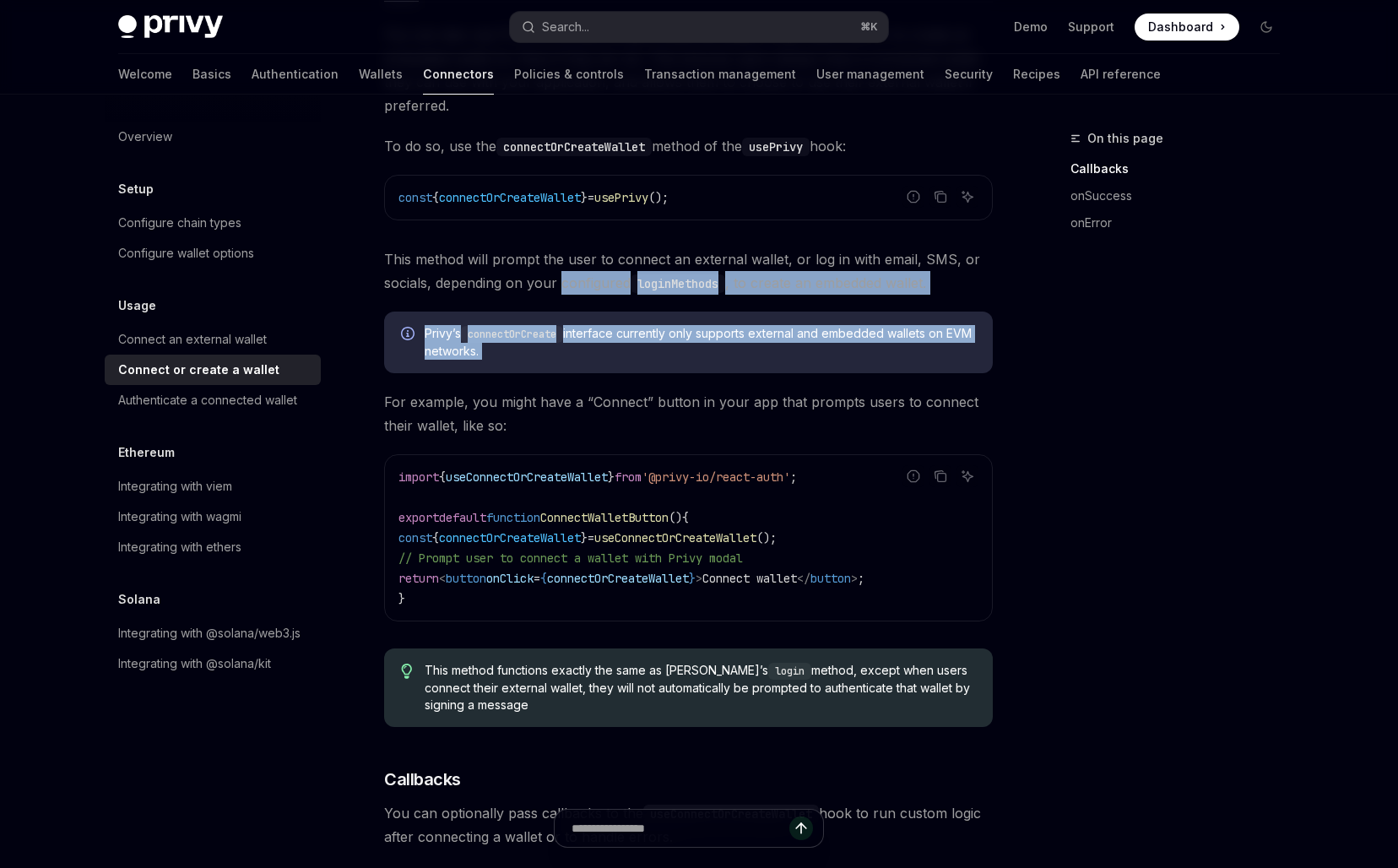
drag, startPoint x: 559, startPoint y: 274, endPoint x: 591, endPoint y: 413, distance: 142.6
click at [591, 413] on div "You can also use Privy to connect a user’s external wallet if they have one, or…" at bounding box center [688, 695] width 609 height 1344
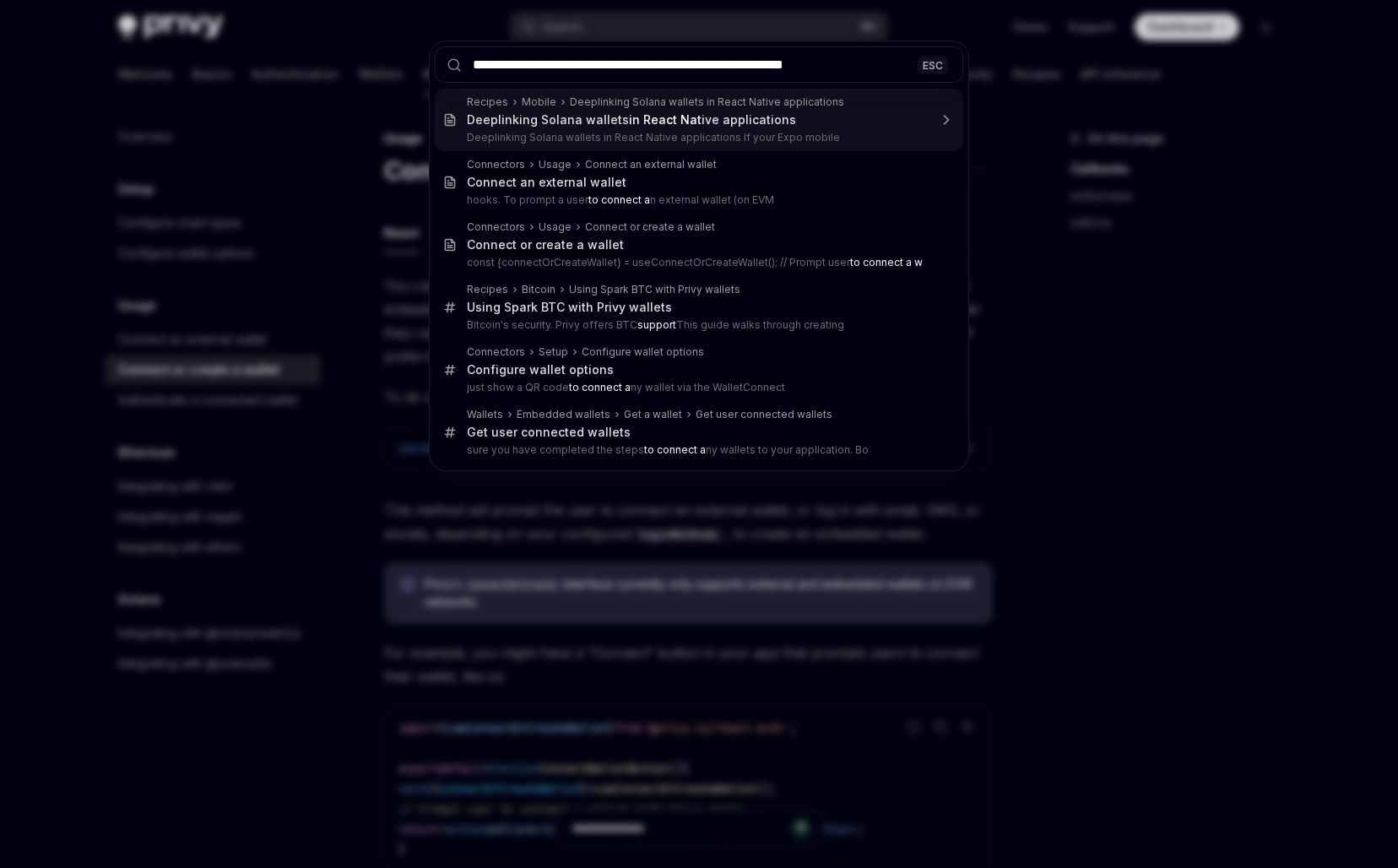
type input "**********"
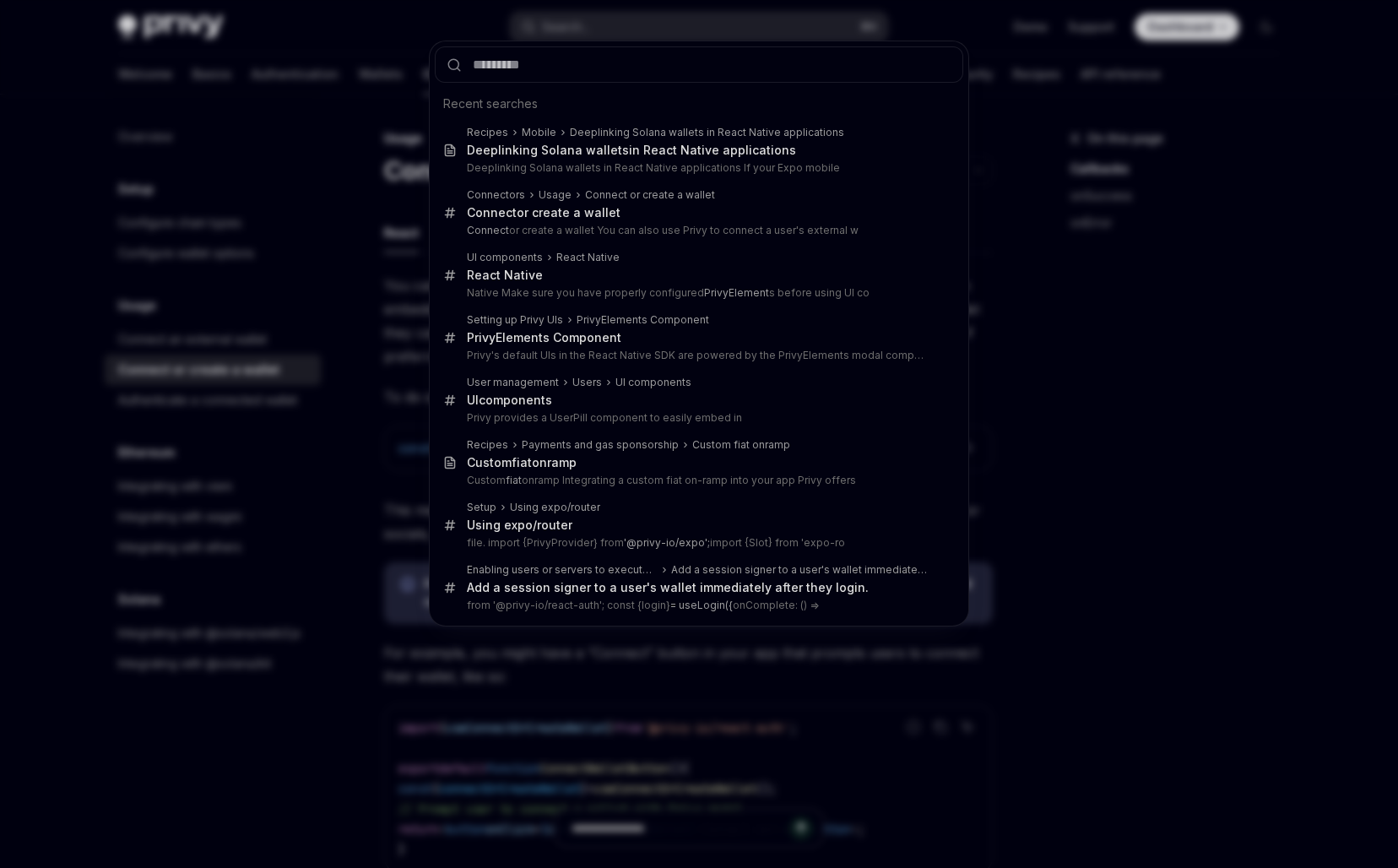
type textarea "*"
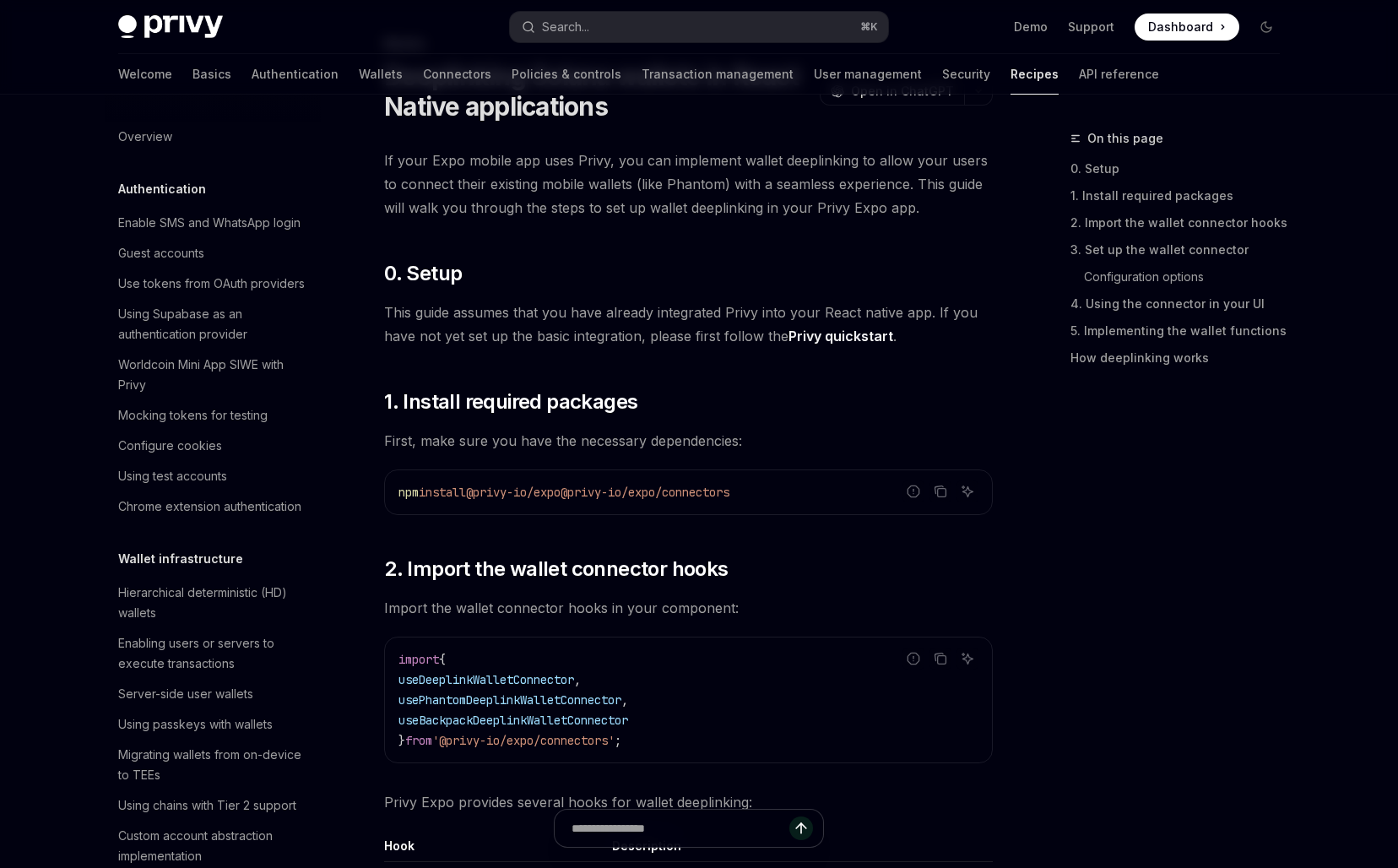
scroll to position [1711, 0]
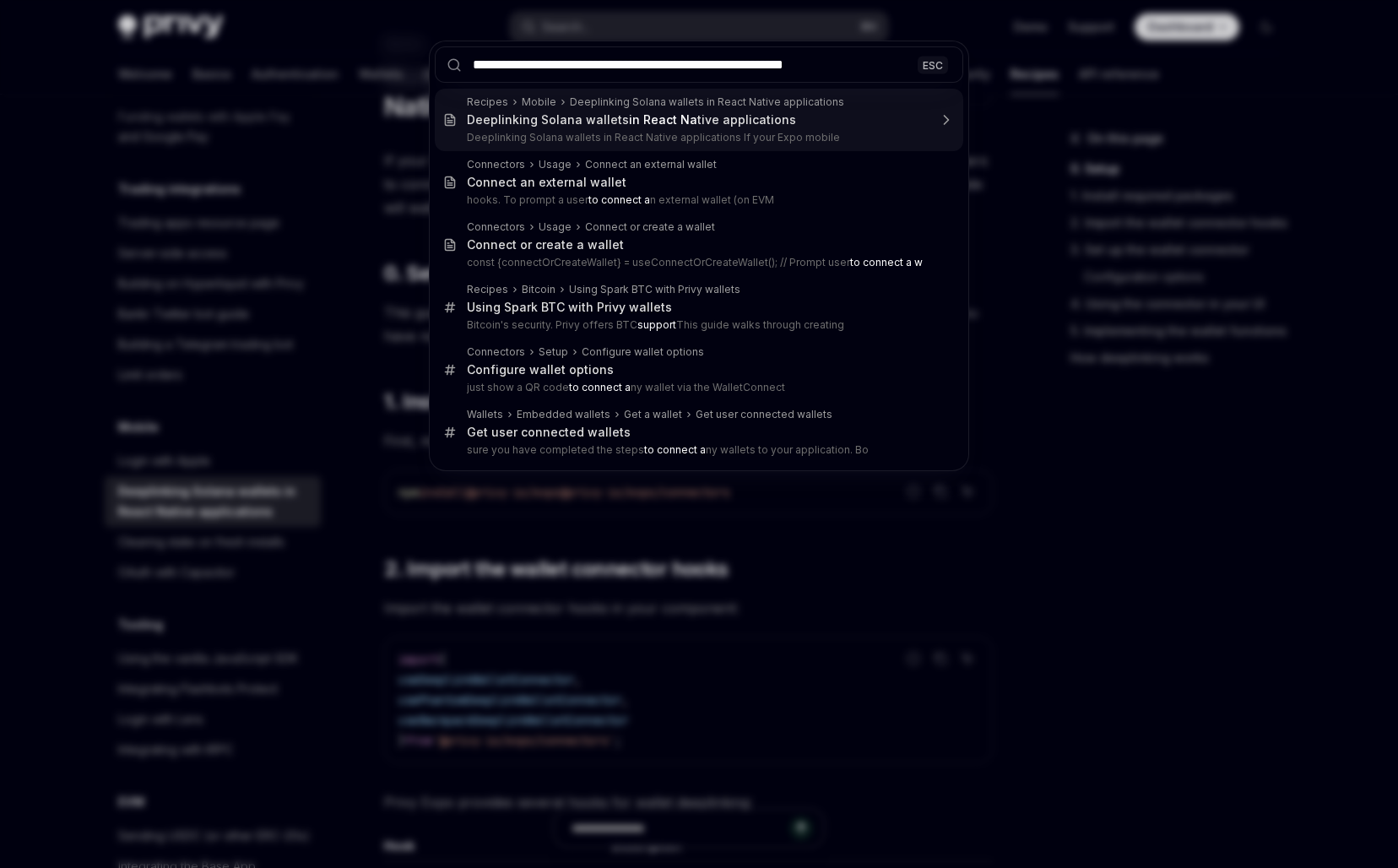
type input "**********"
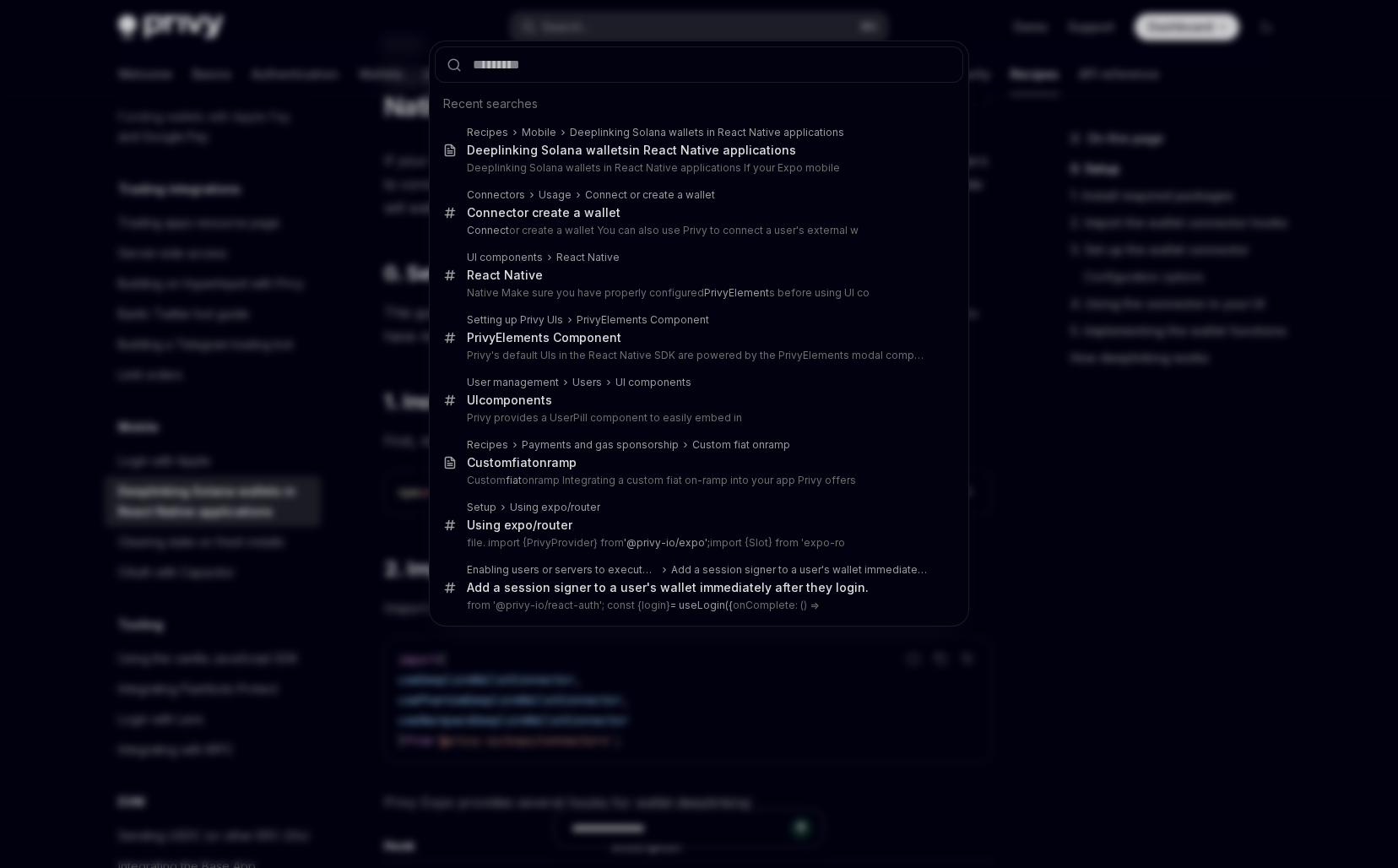
click at [233, 541] on div "Recent searches Recipes Mobile Deeplinking Solana wallets in React Native appli…" at bounding box center [699, 434] width 1398 height 868
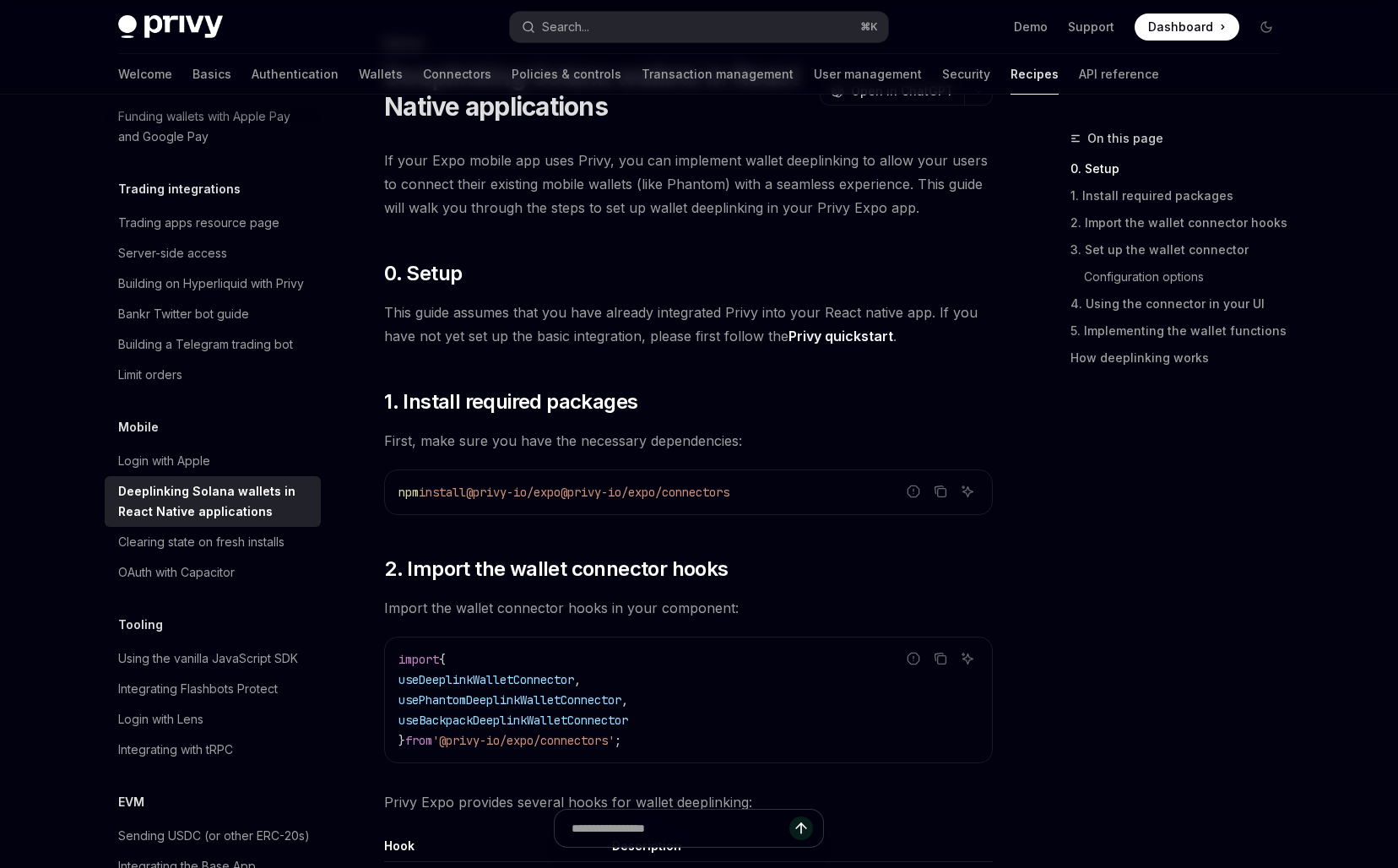
scroll to position [0, 0]
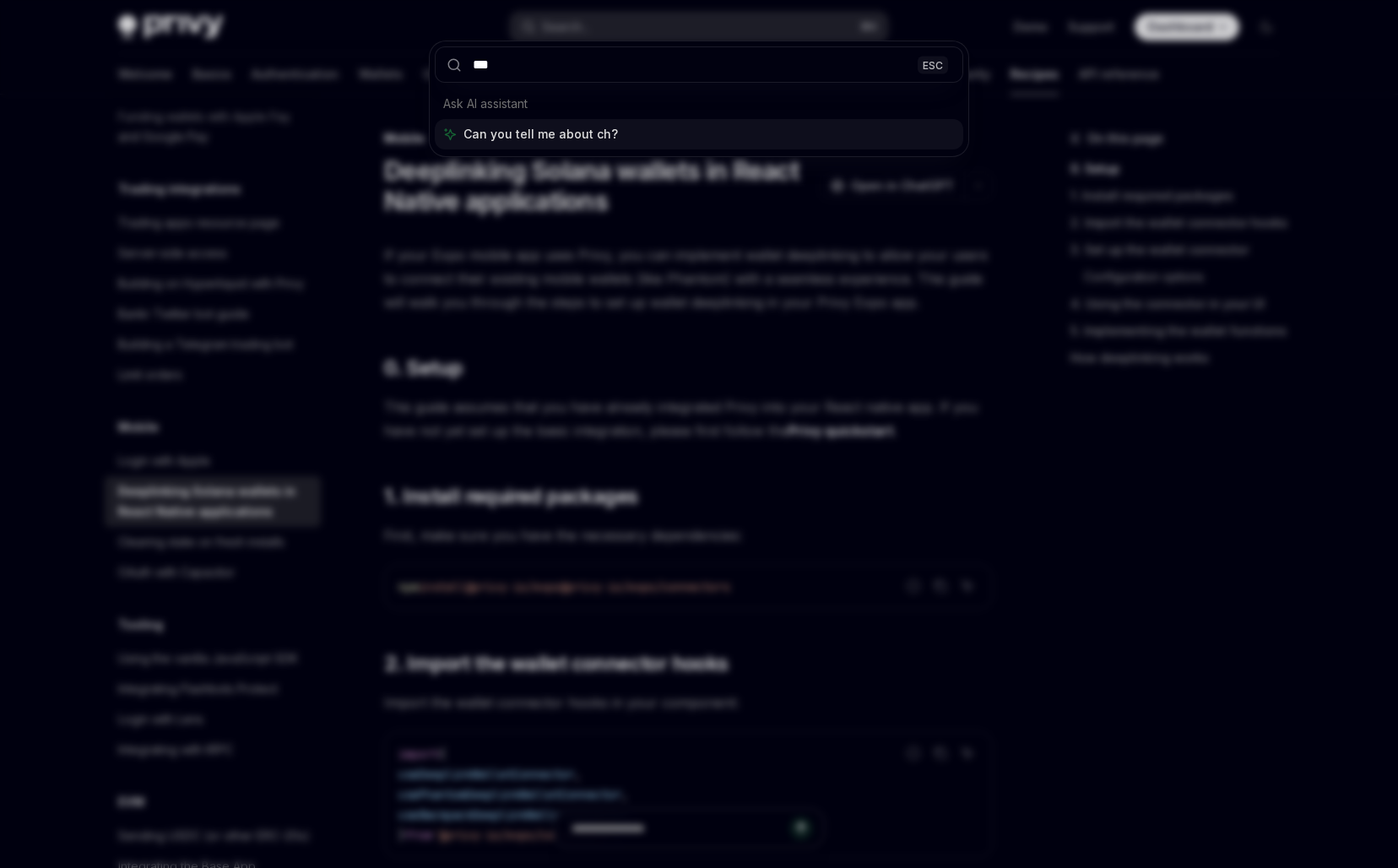
type input "****"
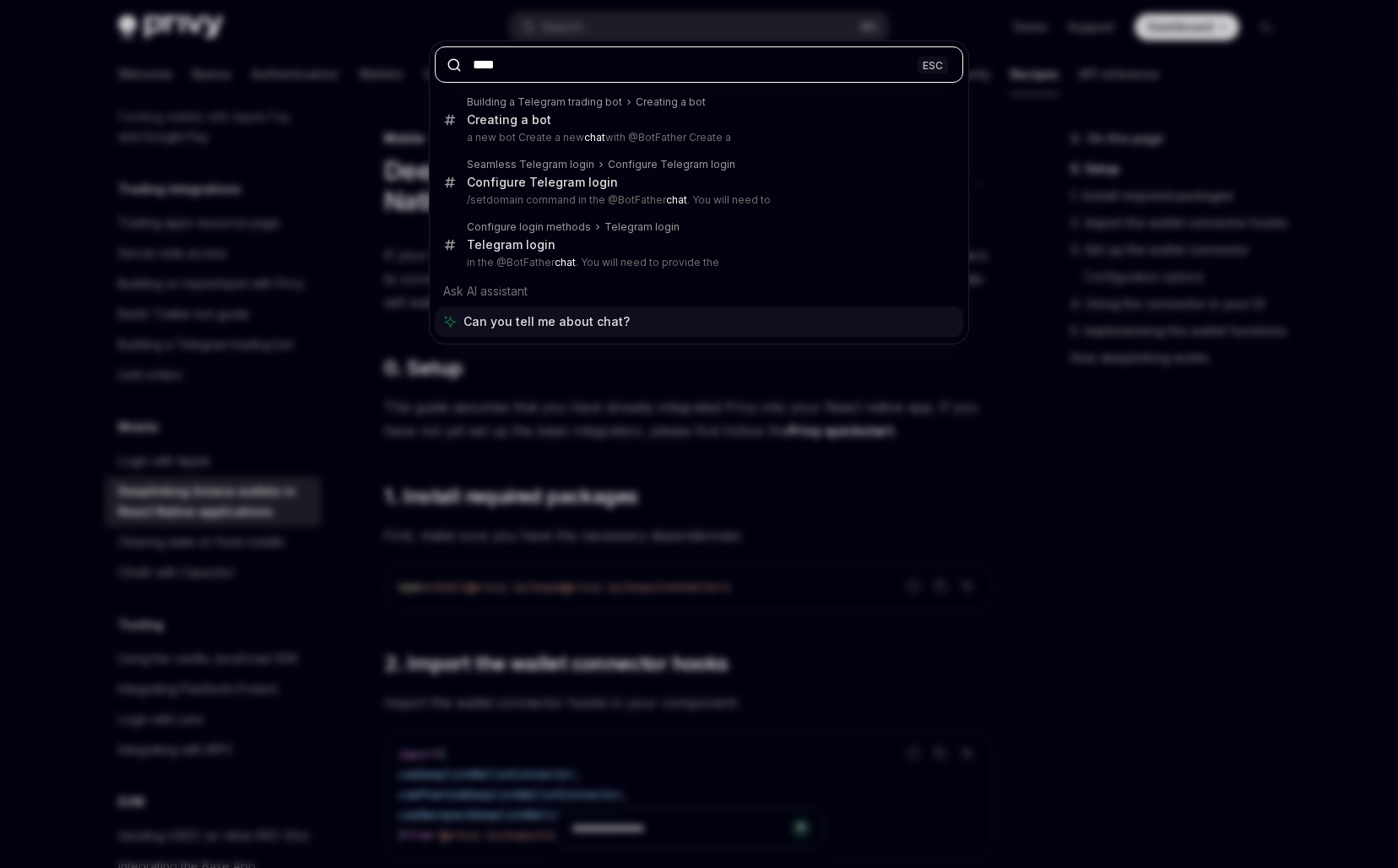
type textarea "*"
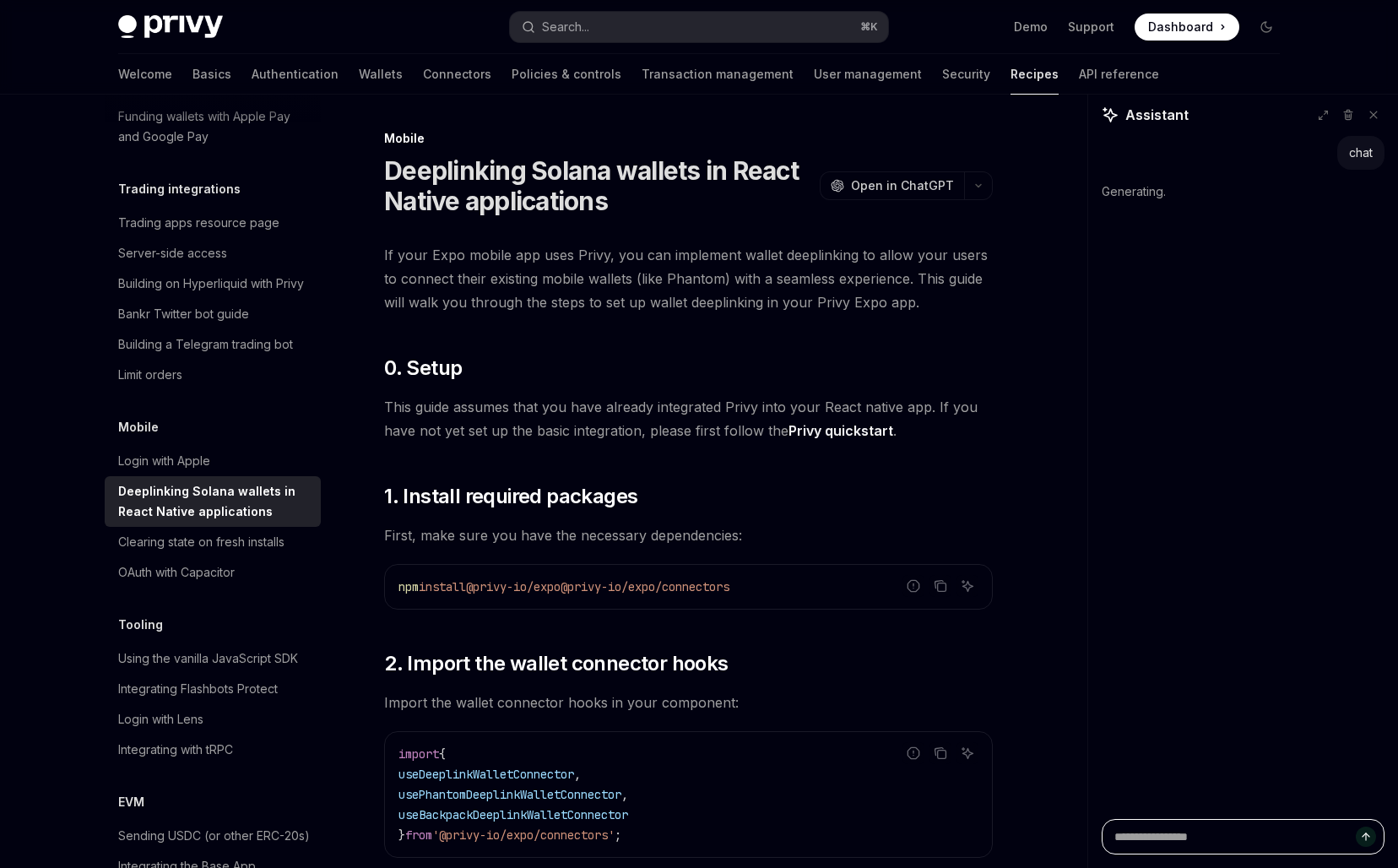
click at [1295, 840] on textarea "Ask a question..." at bounding box center [1242, 836] width 283 height 35
paste textarea "**********"
type textarea "**********"
type textarea "*"
type textarea "**********"
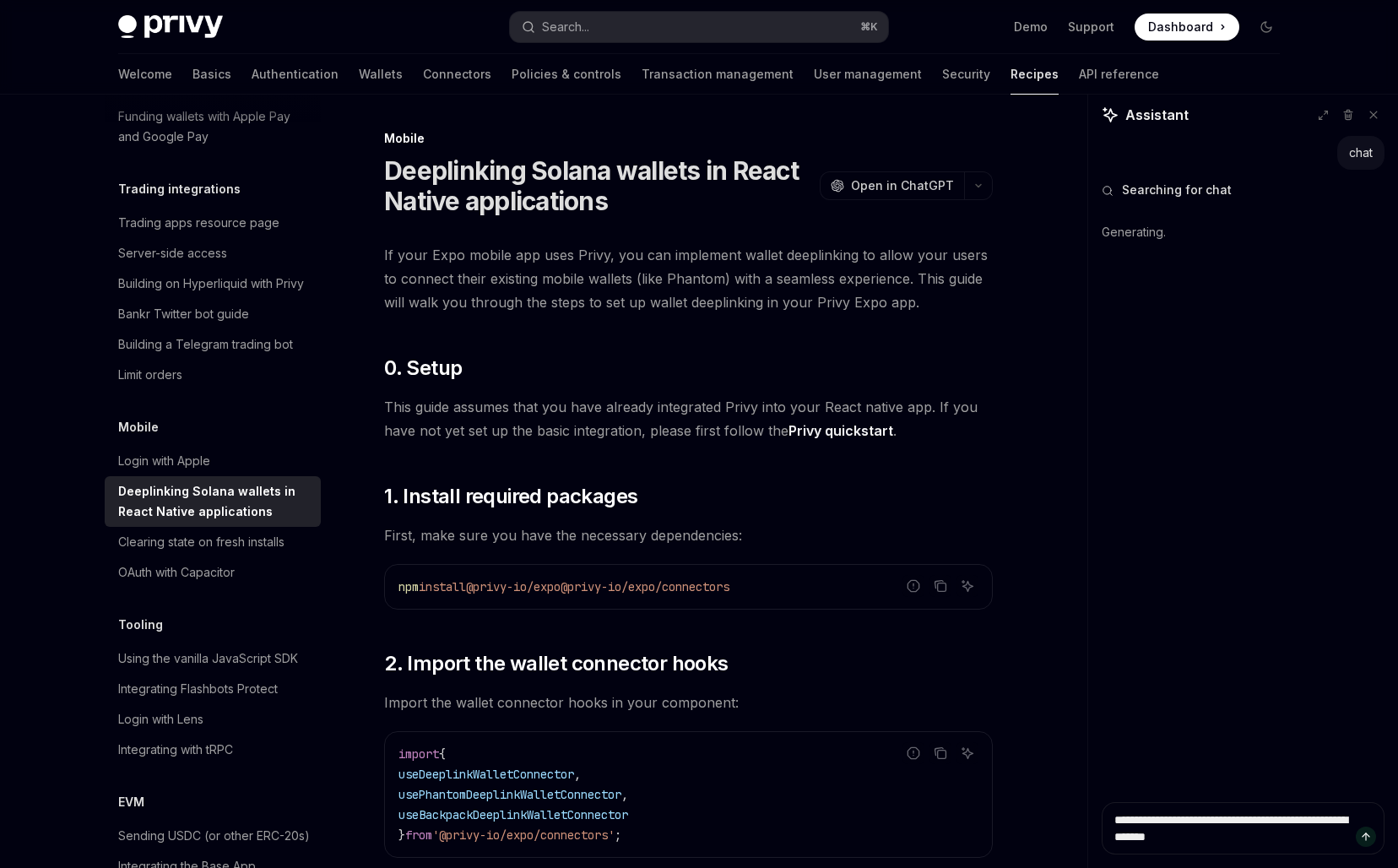
click at [1119, 117] on div "Assistant" at bounding box center [1144, 114] width 87 height 20
click at [1324, 116] on icon at bounding box center [1323, 115] width 11 height 11
type textarea "*"
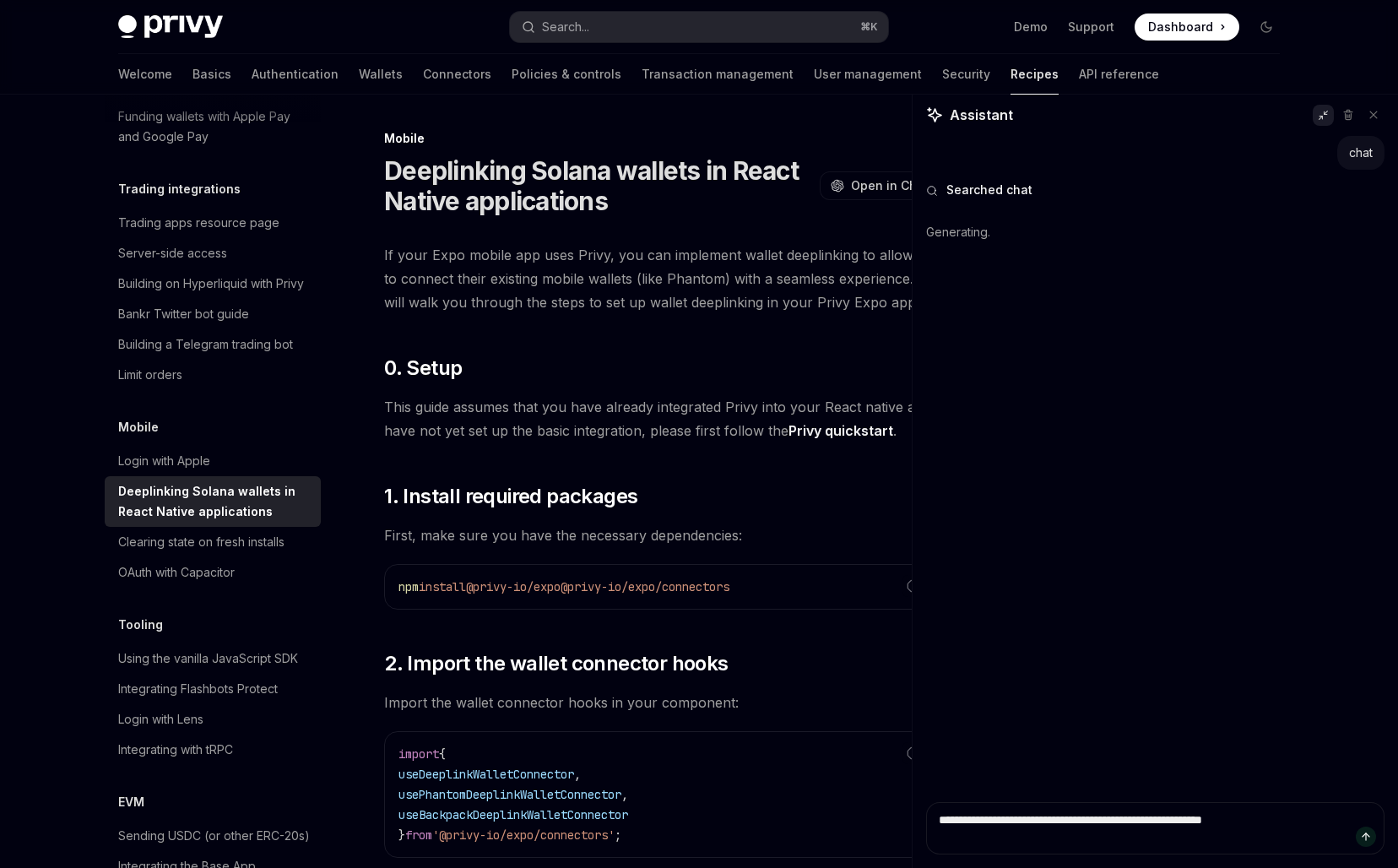
click at [1019, 357] on div "chat Searched chat Generating." at bounding box center [1155, 469] width 485 height 666
click at [842, 25] on button "Search... ⌘ K" at bounding box center [699, 26] width 378 height 31
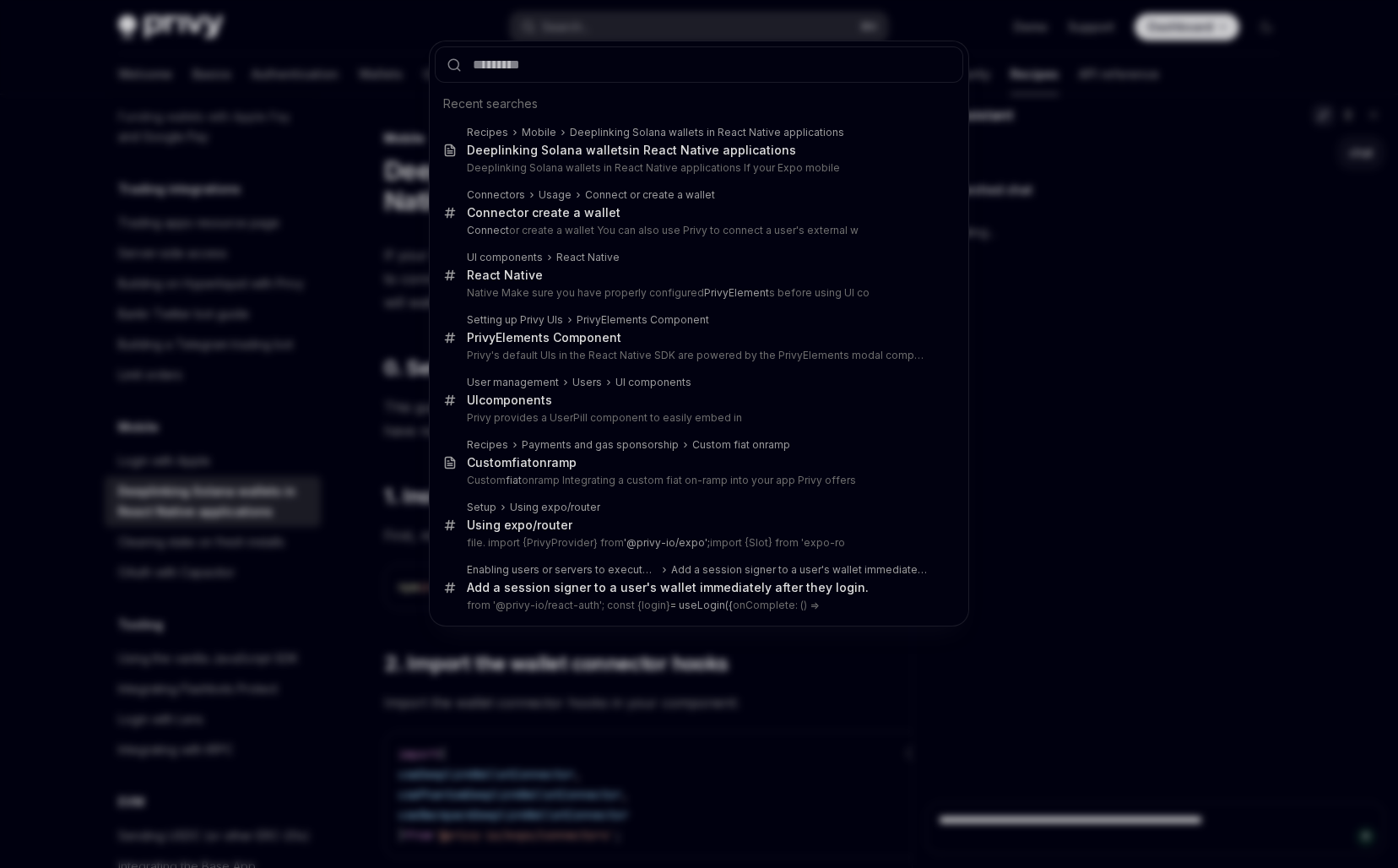
type input "**********"
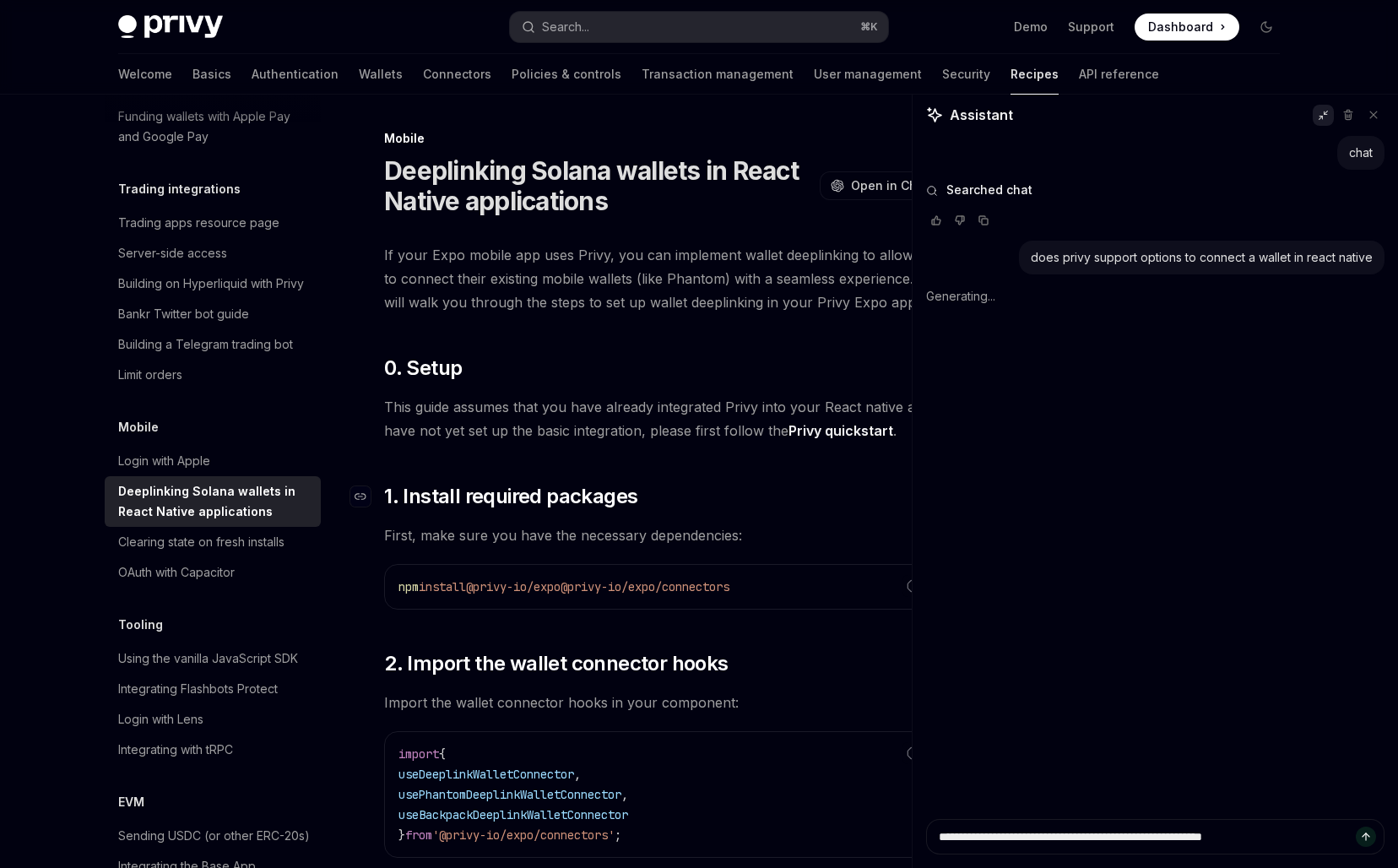
type textarea "*"
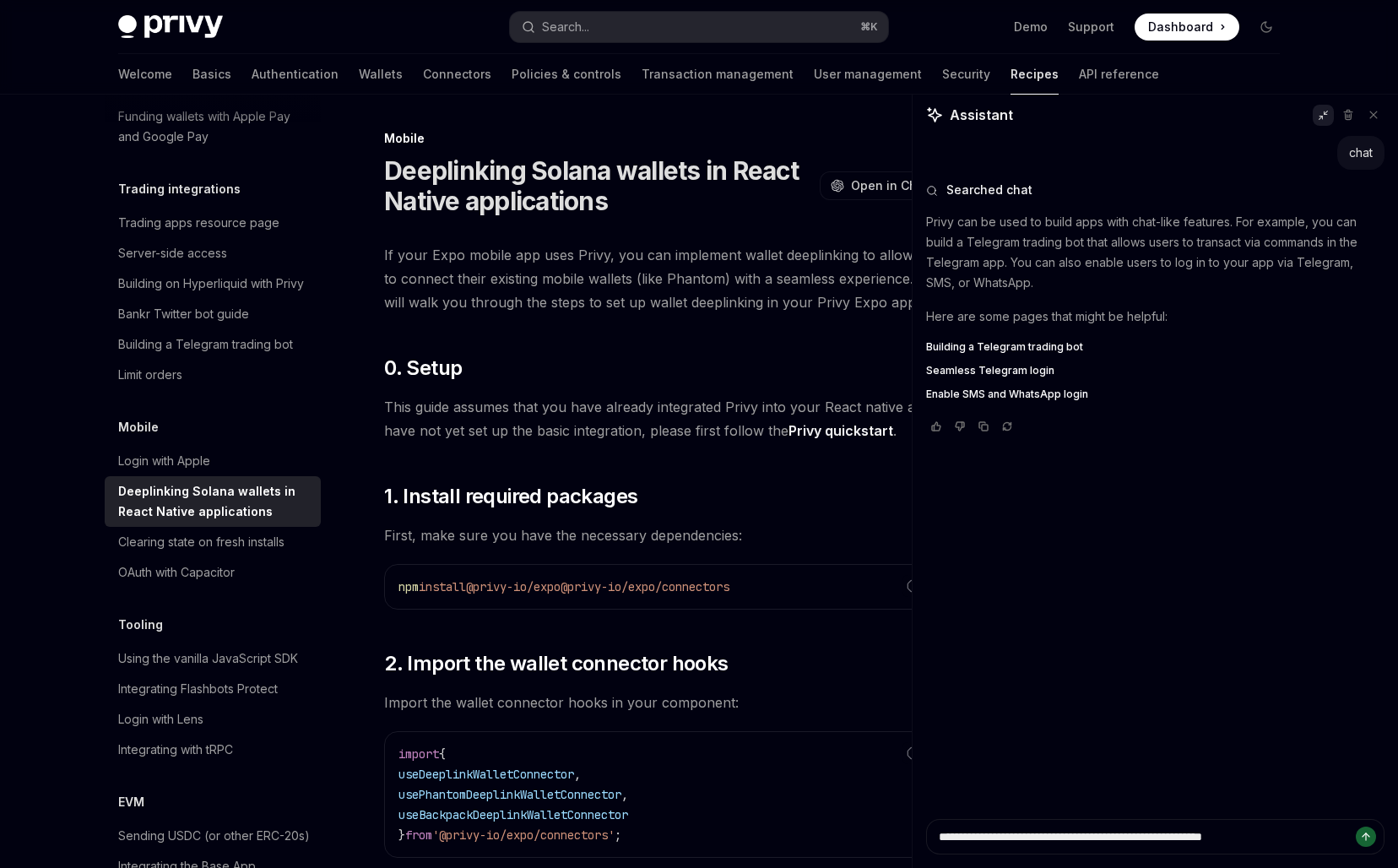
click at [1365, 836] on icon "Send message" at bounding box center [1365, 836] width 11 height 11
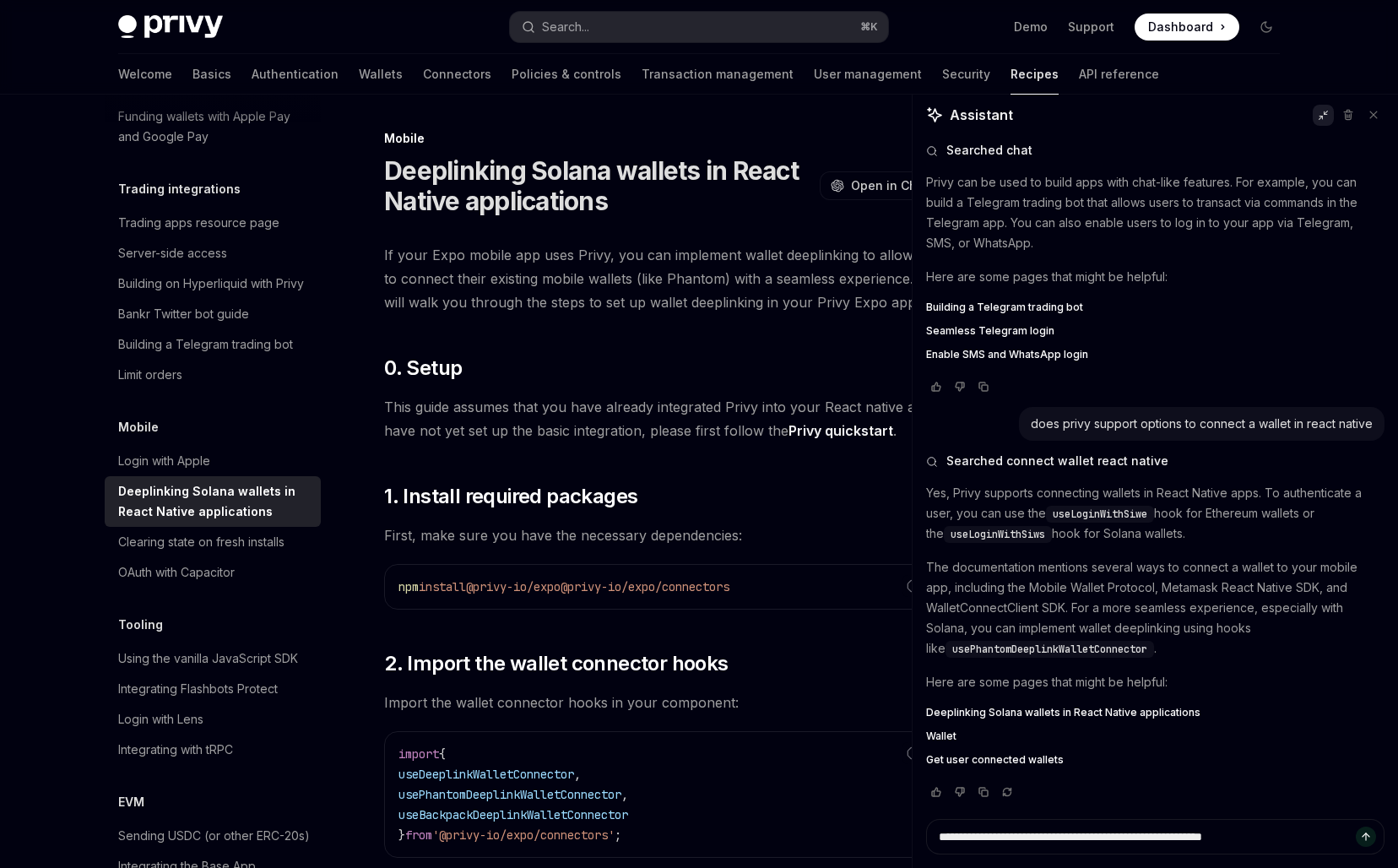
click at [1164, 603] on p "The documentation mentions several ways to connect a wallet to your mobile app,…" at bounding box center [1154, 608] width 458 height 102
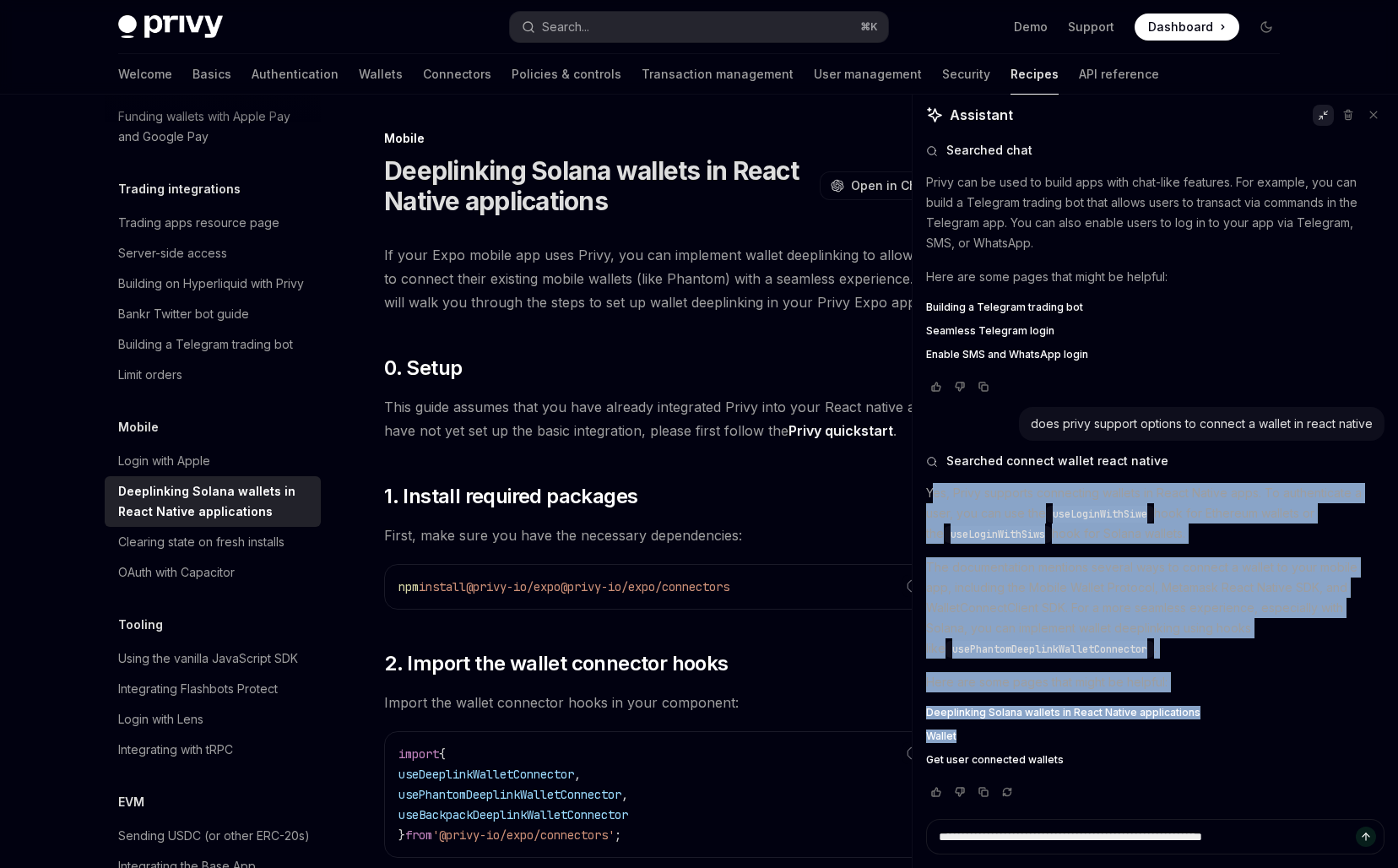
drag, startPoint x: 1141, startPoint y: 751, endPoint x: 932, endPoint y: 493, distance: 332.0
click at [932, 493] on div "Yes, Privy supports connecting wallets in React Native apps. To authenticate a …" at bounding box center [1154, 626] width 458 height 287
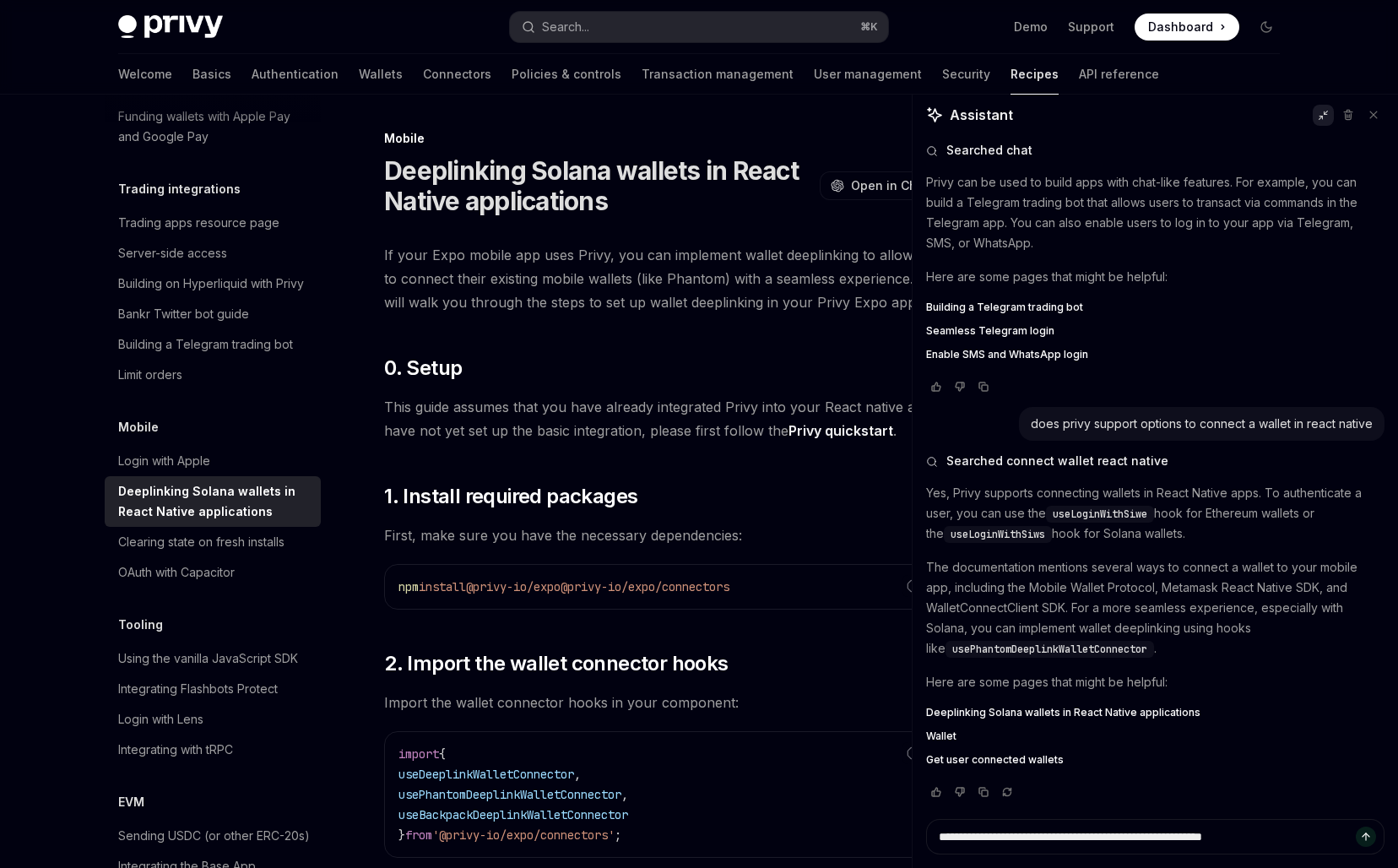
click at [924, 487] on div "chat Searched chat Privy can be used to build apps with chat-like features. For…" at bounding box center [1155, 477] width 485 height 683
click at [983, 795] on rect "Copy chat response" at bounding box center [985, 793] width 6 height 6
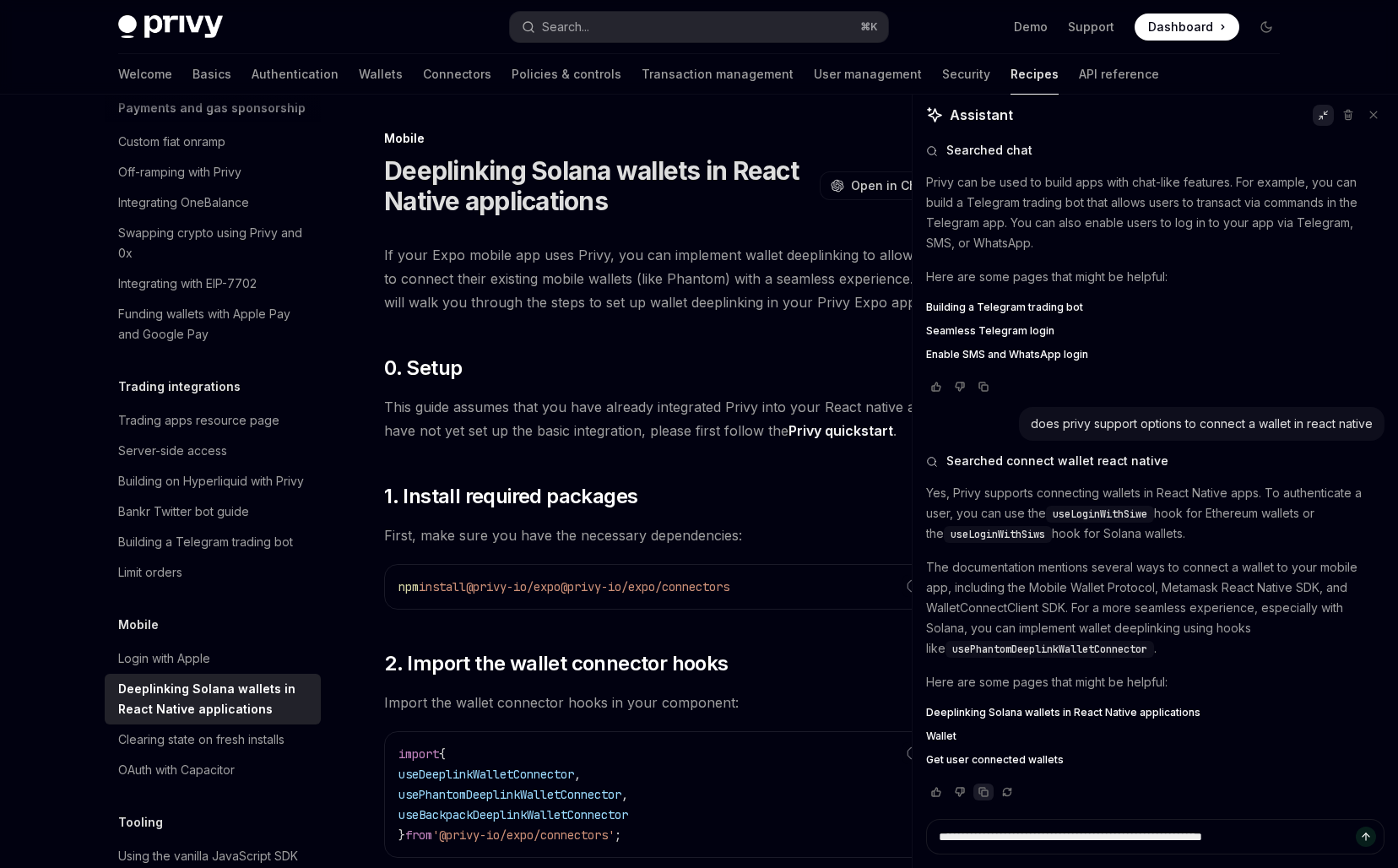
type textarea "*"
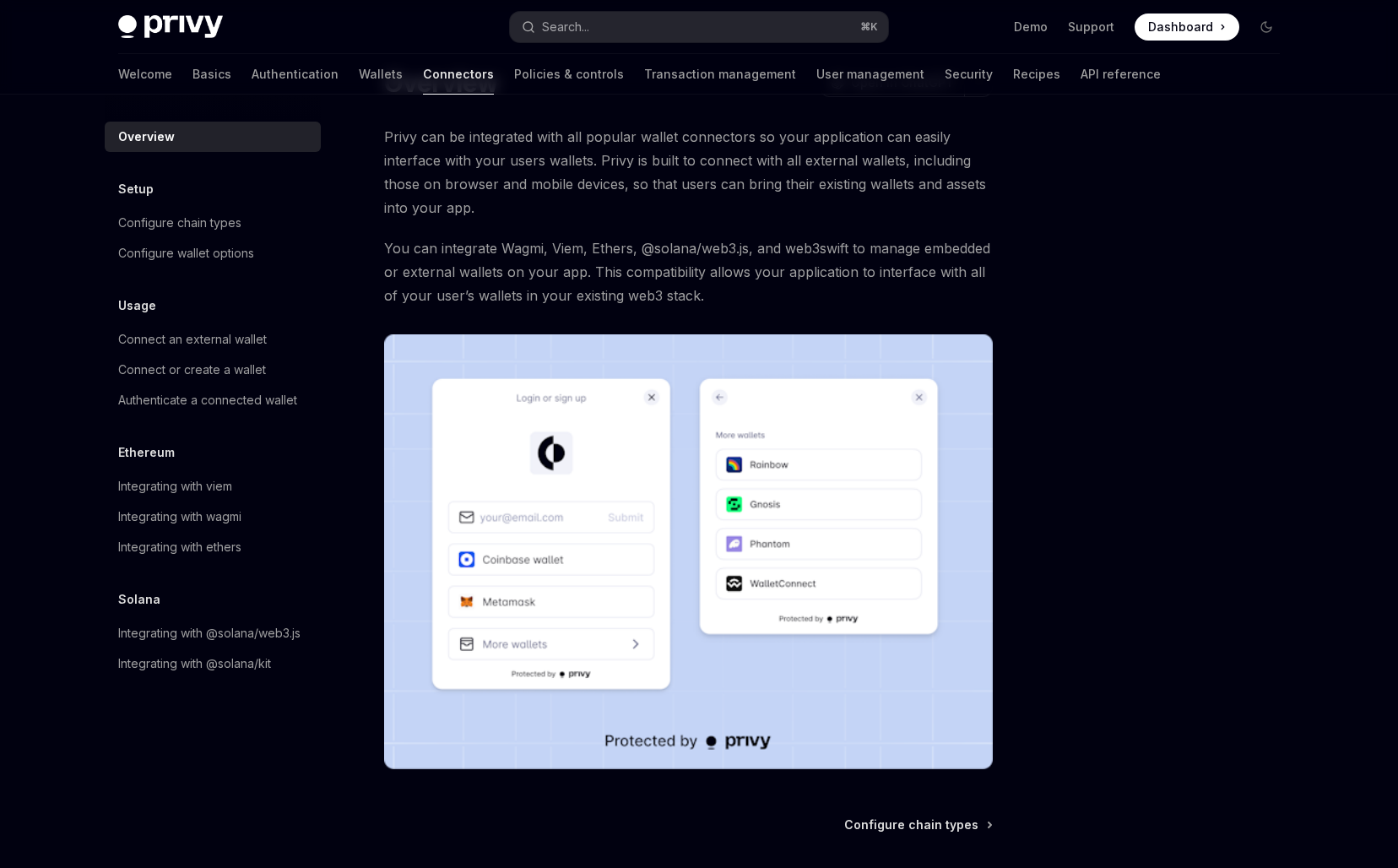
scroll to position [236, 0]
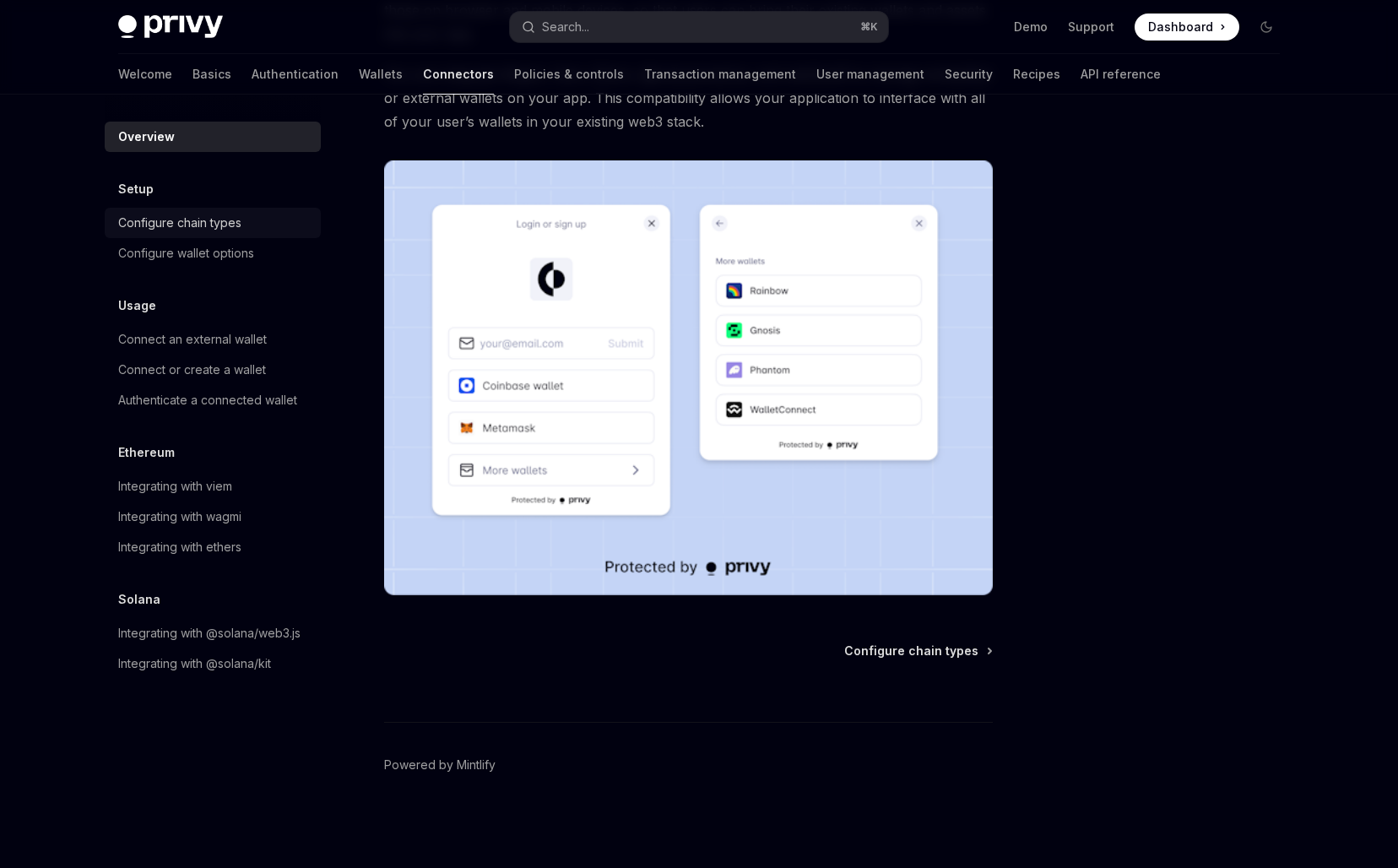
click at [166, 226] on div "Configure chain types" at bounding box center [180, 222] width 124 height 20
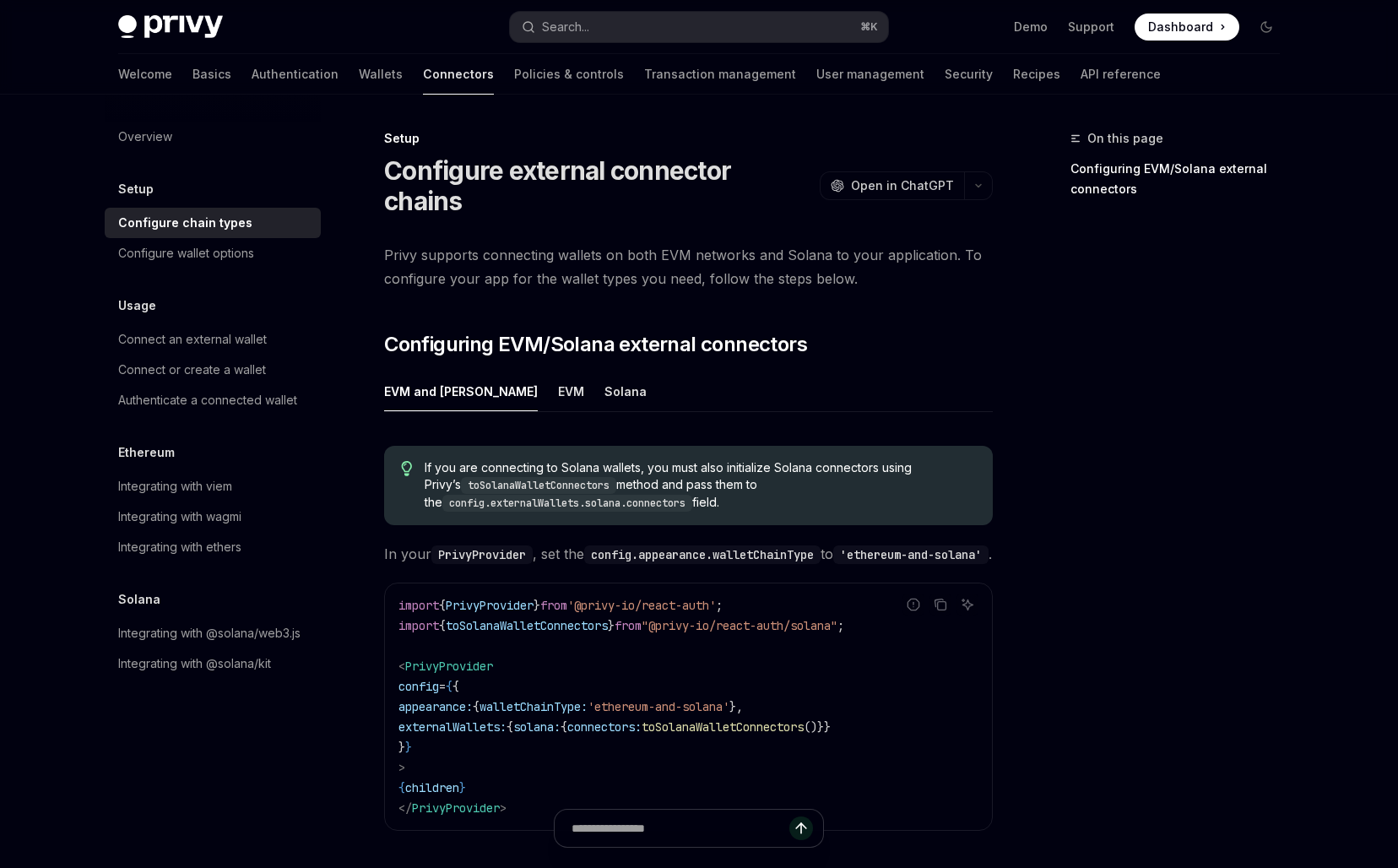
scroll to position [164, 0]
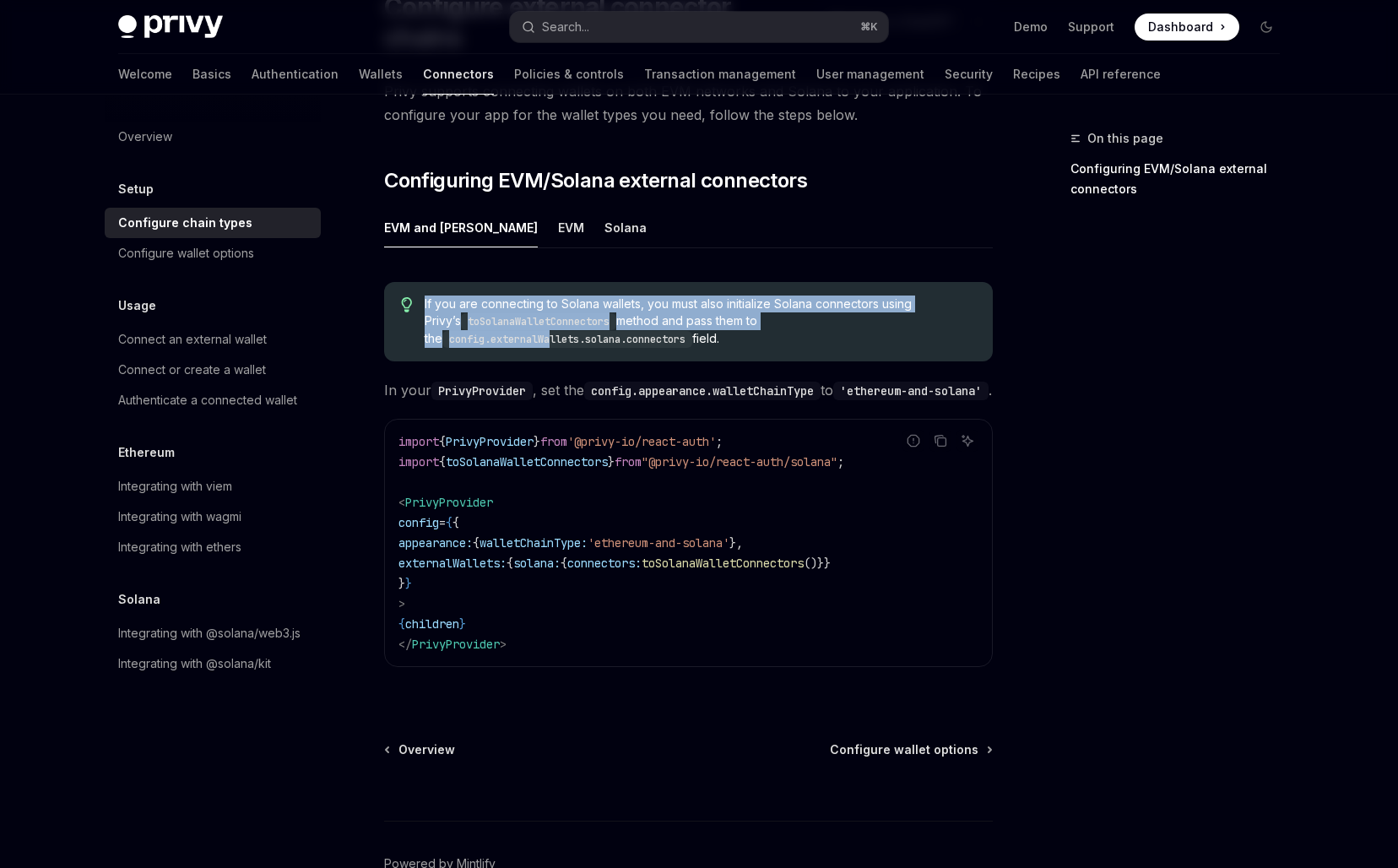
drag, startPoint x: 528, startPoint y: 253, endPoint x: 540, endPoint y: 321, distance: 69.1
click at [540, 321] on div "If you are connecting to Solana wallets, you must also initialize Solana connec…" at bounding box center [688, 321] width 609 height 80
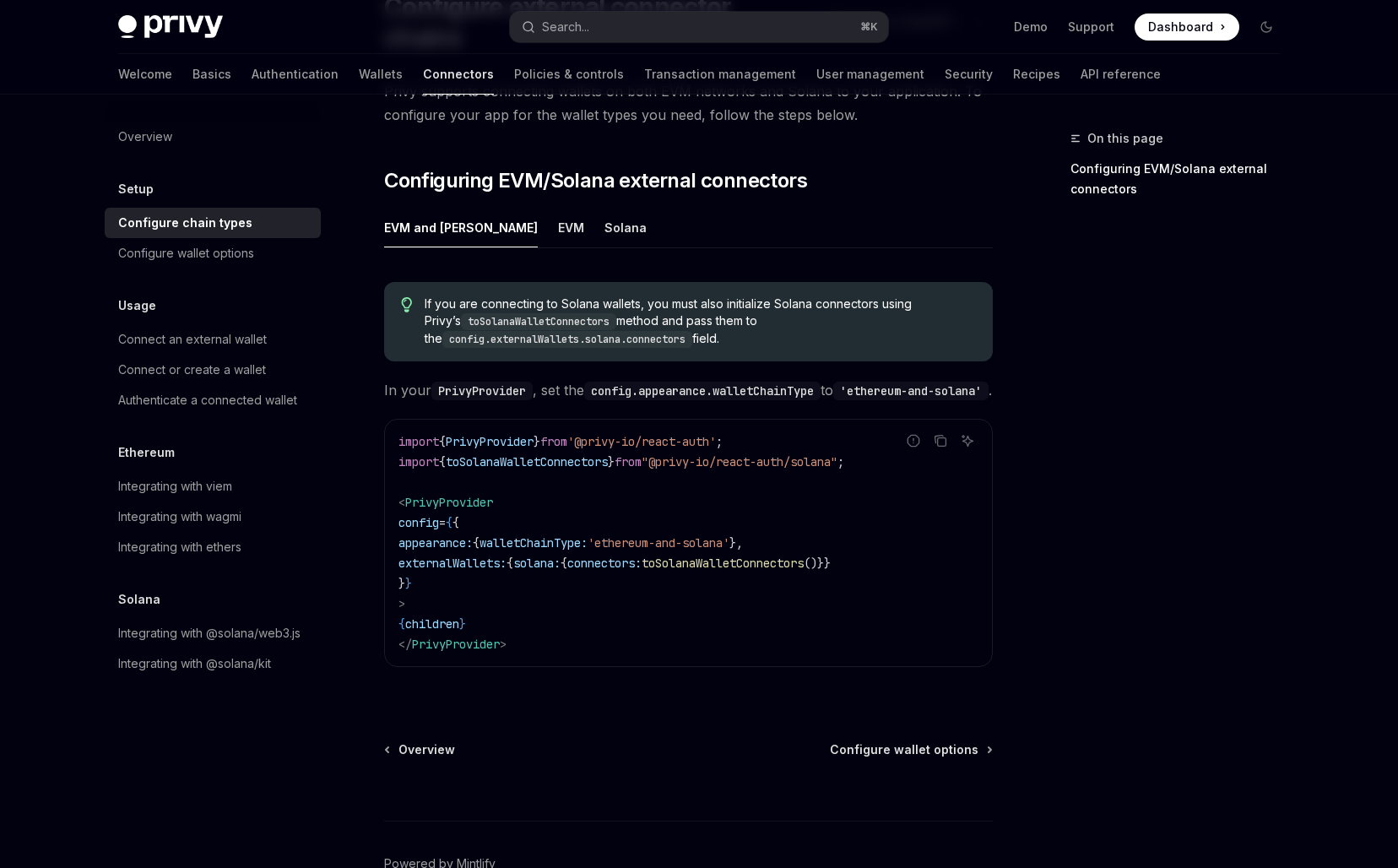
click at [459, 519] on span "{" at bounding box center [455, 522] width 7 height 15
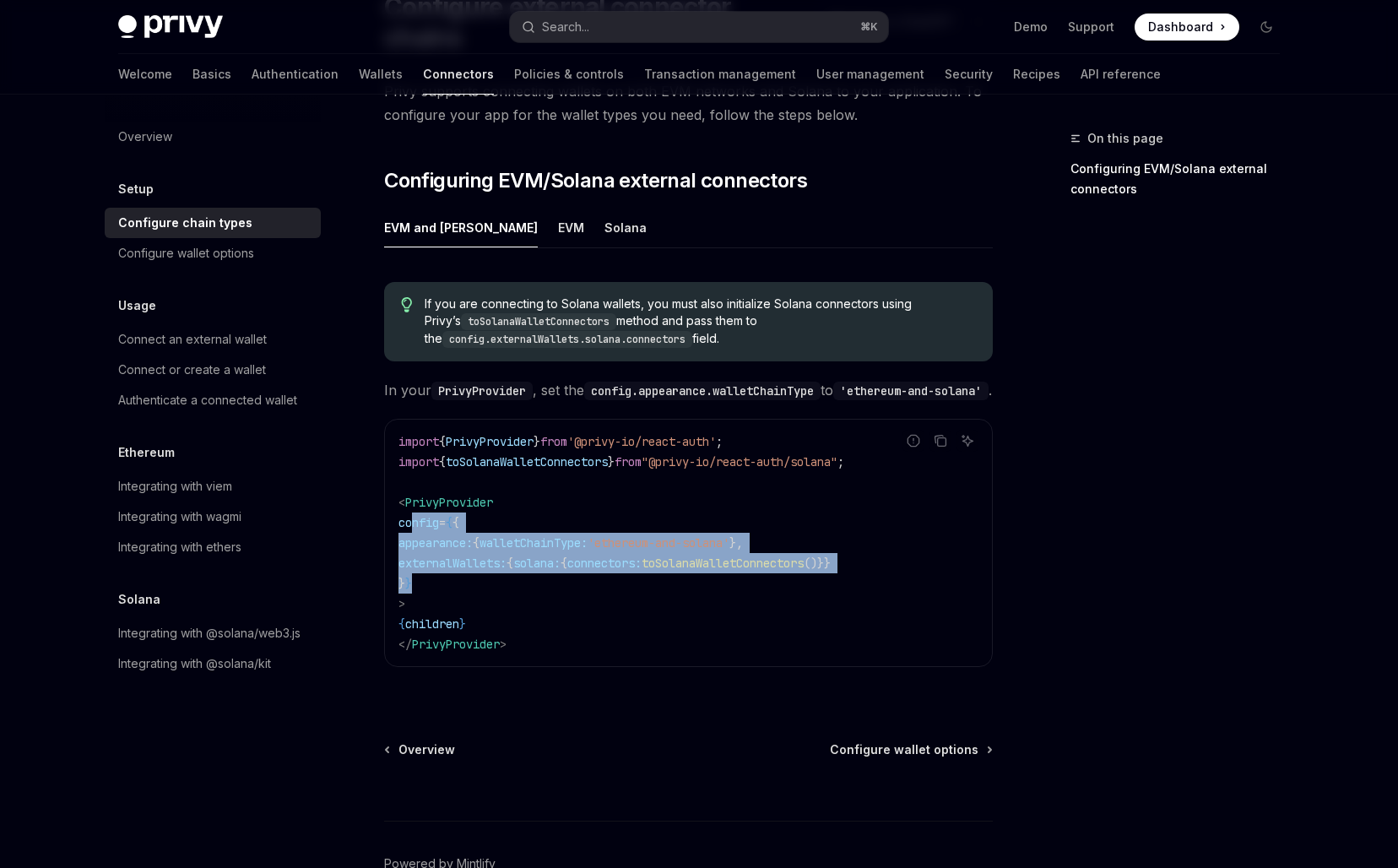
copy code "config = { { appearance: { walletChainType: 'ethereum-and-solana' }, externalWa…"
drag, startPoint x: 409, startPoint y: 518, endPoint x: 520, endPoint y: 580, distance: 127.1
click at [520, 580] on code "import { PrivyProvider } from '@privy-io/react-auth' ; import { toSolanaWalletC…" at bounding box center [688, 542] width 580 height 222
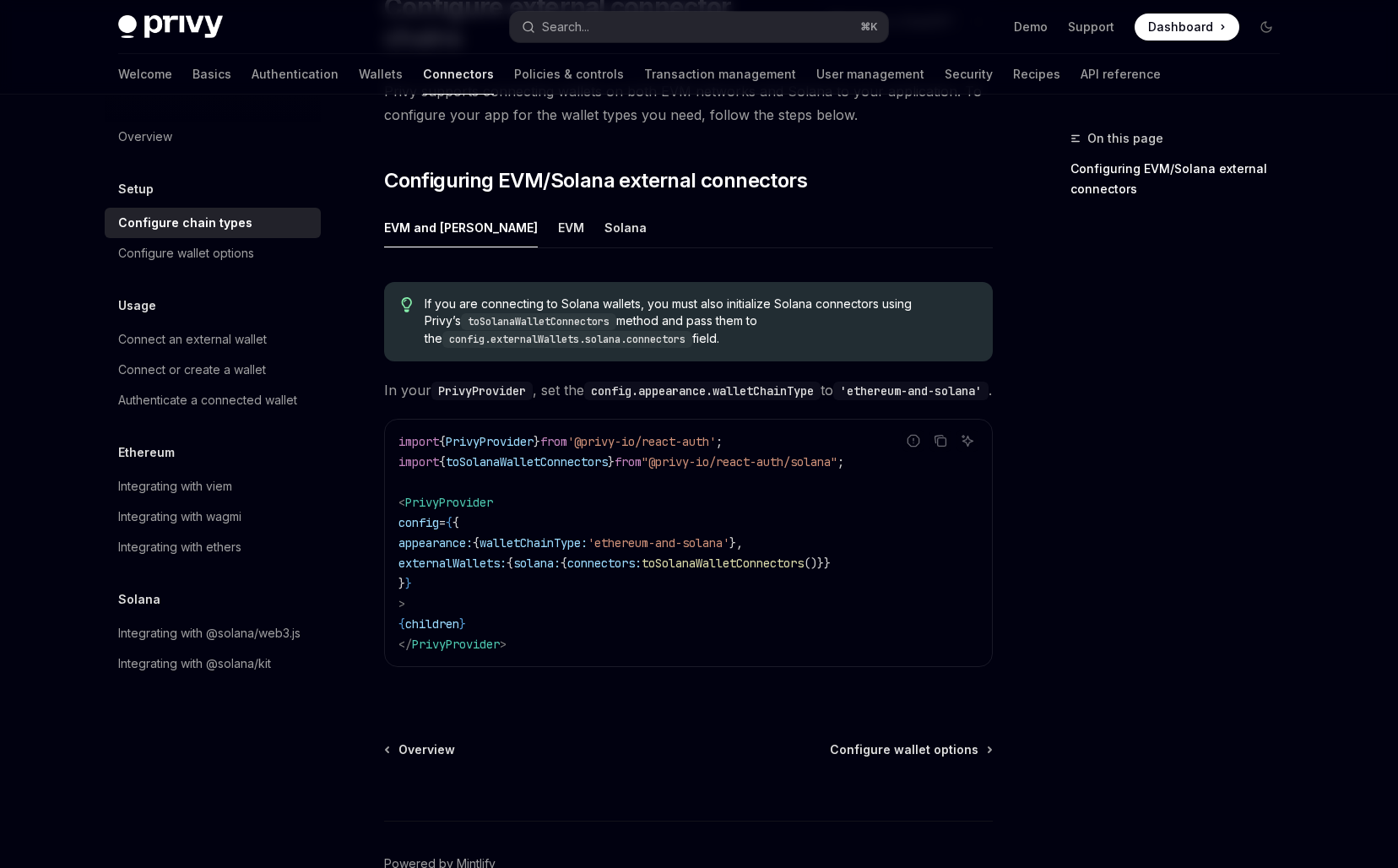
click at [559, 469] on code "import { PrivyProvider } from '@privy-io/react-auth' ; import { toSolanaWalletC…" at bounding box center [688, 542] width 580 height 222
click at [566, 461] on span "toSolanaWalletConnectors" at bounding box center [526, 461] width 162 height 15
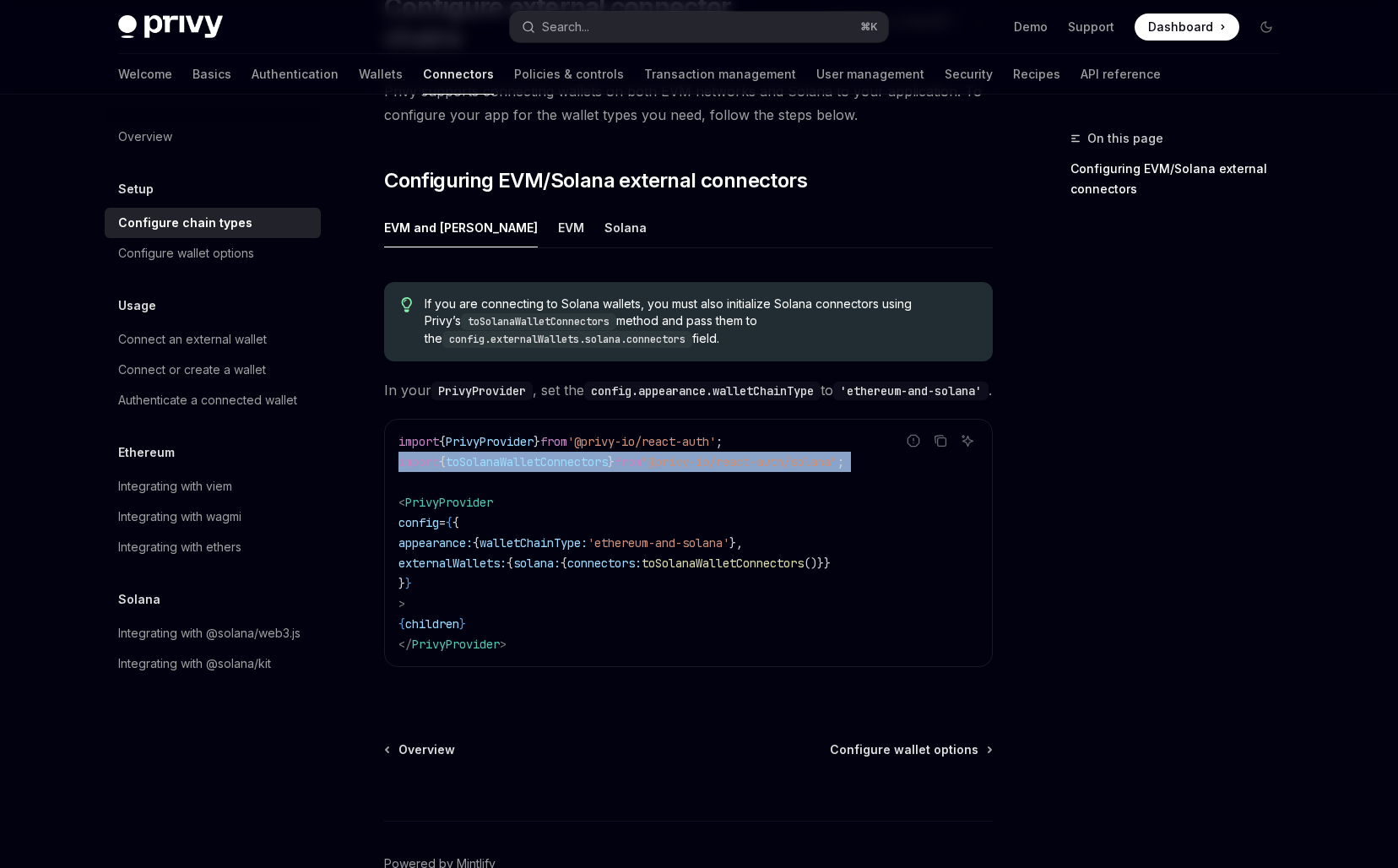
copy code "import { toSolanaWalletConnectors } from "@privy-io/react-auth/solana" ;"
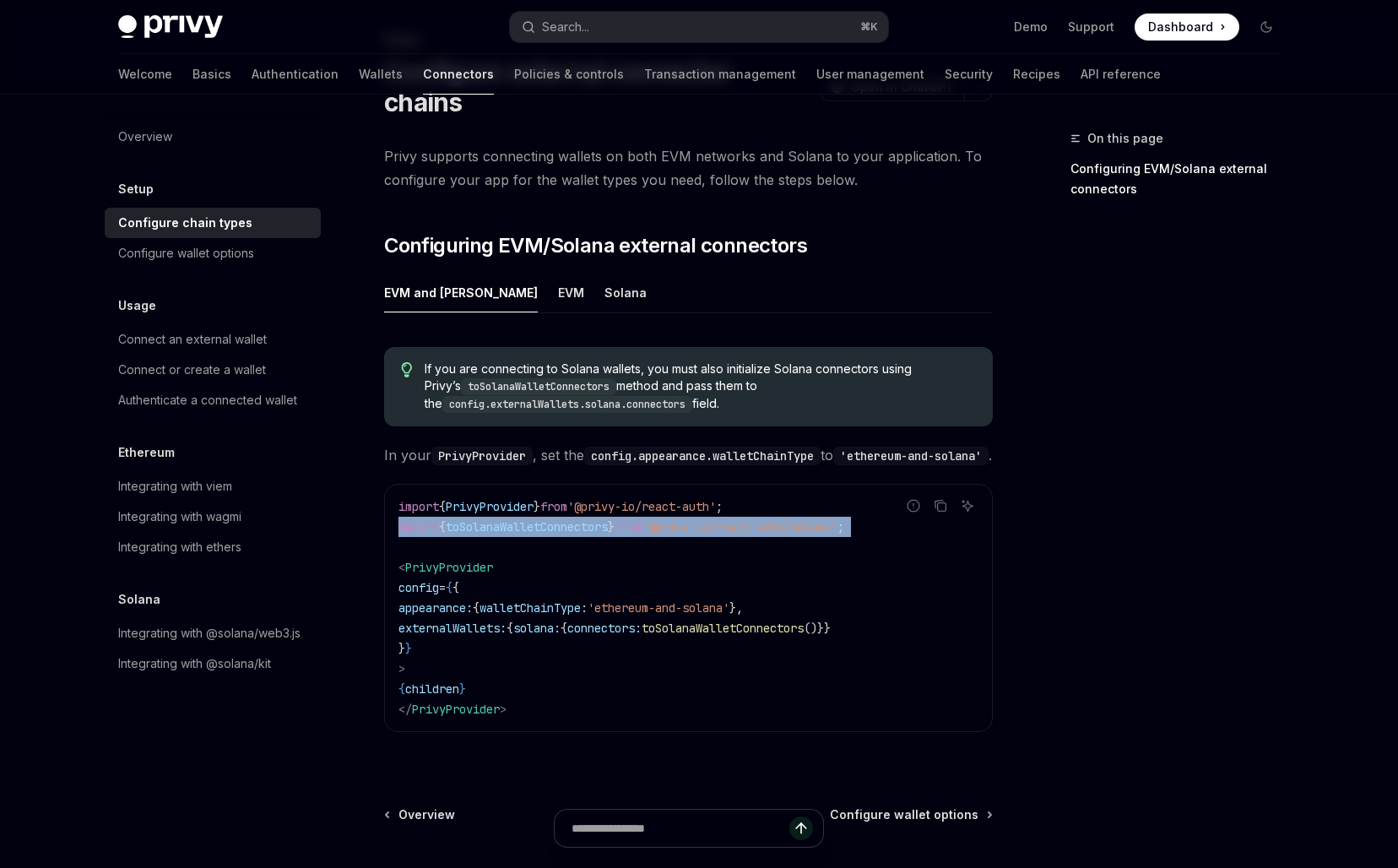
scroll to position [94, 0]
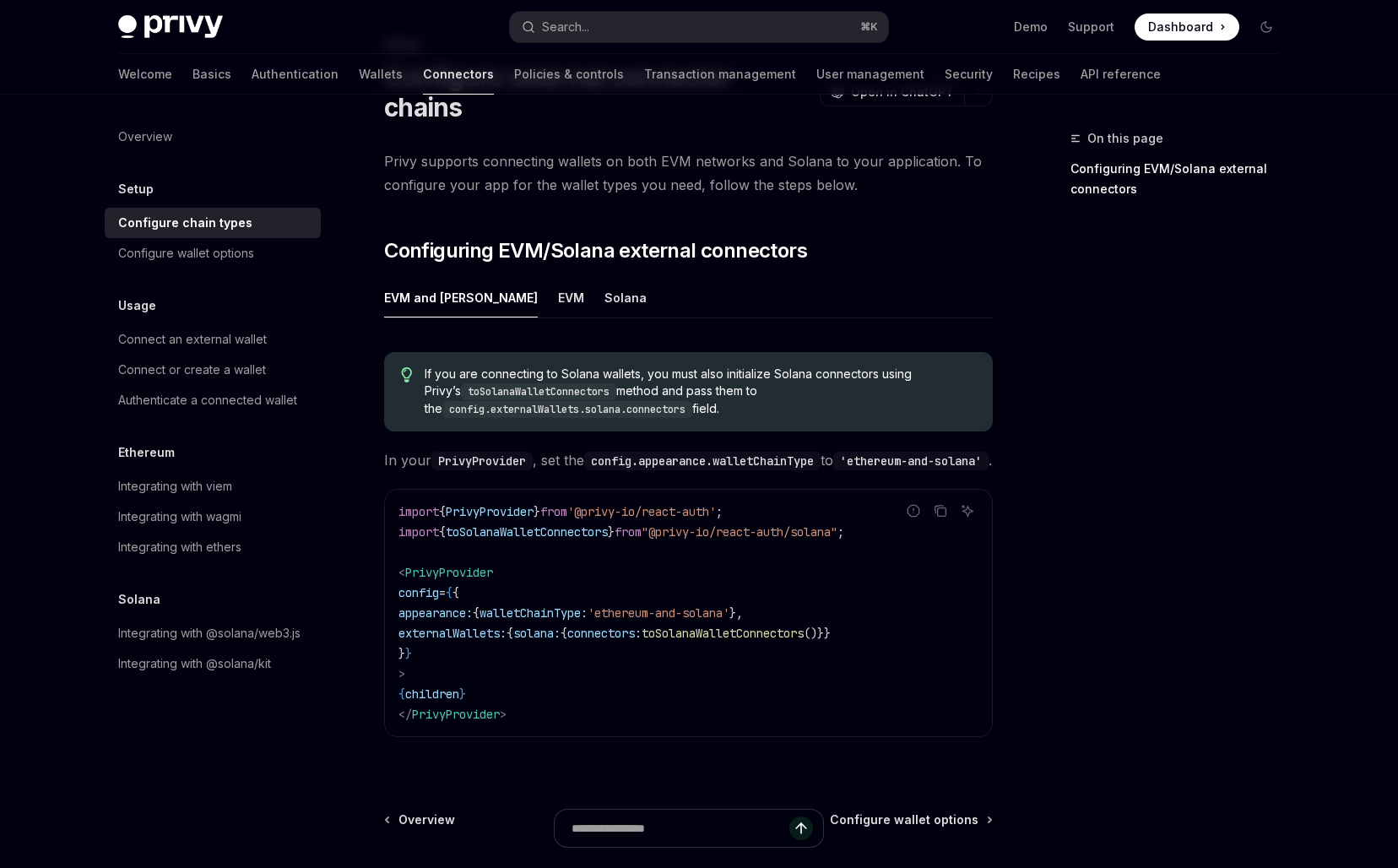
click at [641, 524] on span "from" at bounding box center [627, 531] width 27 height 15
click at [664, 464] on span "In your PrivyProvider , set the config.appearance.walletChainType to 'ethereum-…" at bounding box center [688, 460] width 609 height 24
type textarea "*"
click at [547, 535] on code "import { PrivyProvider } from '@privy-io/react-auth' ; import { toSolanaWalletC…" at bounding box center [688, 612] width 580 height 222
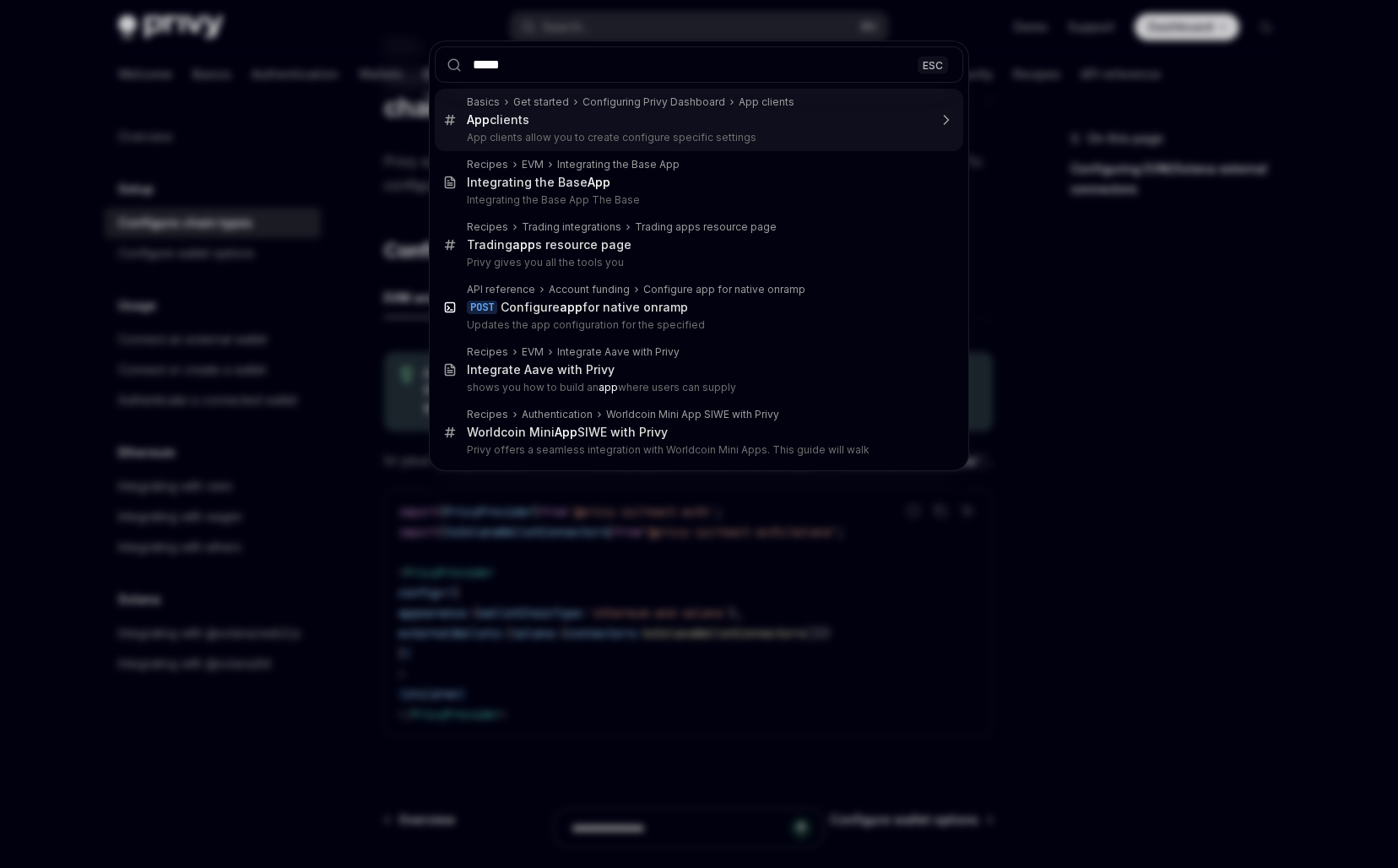
type input "******"
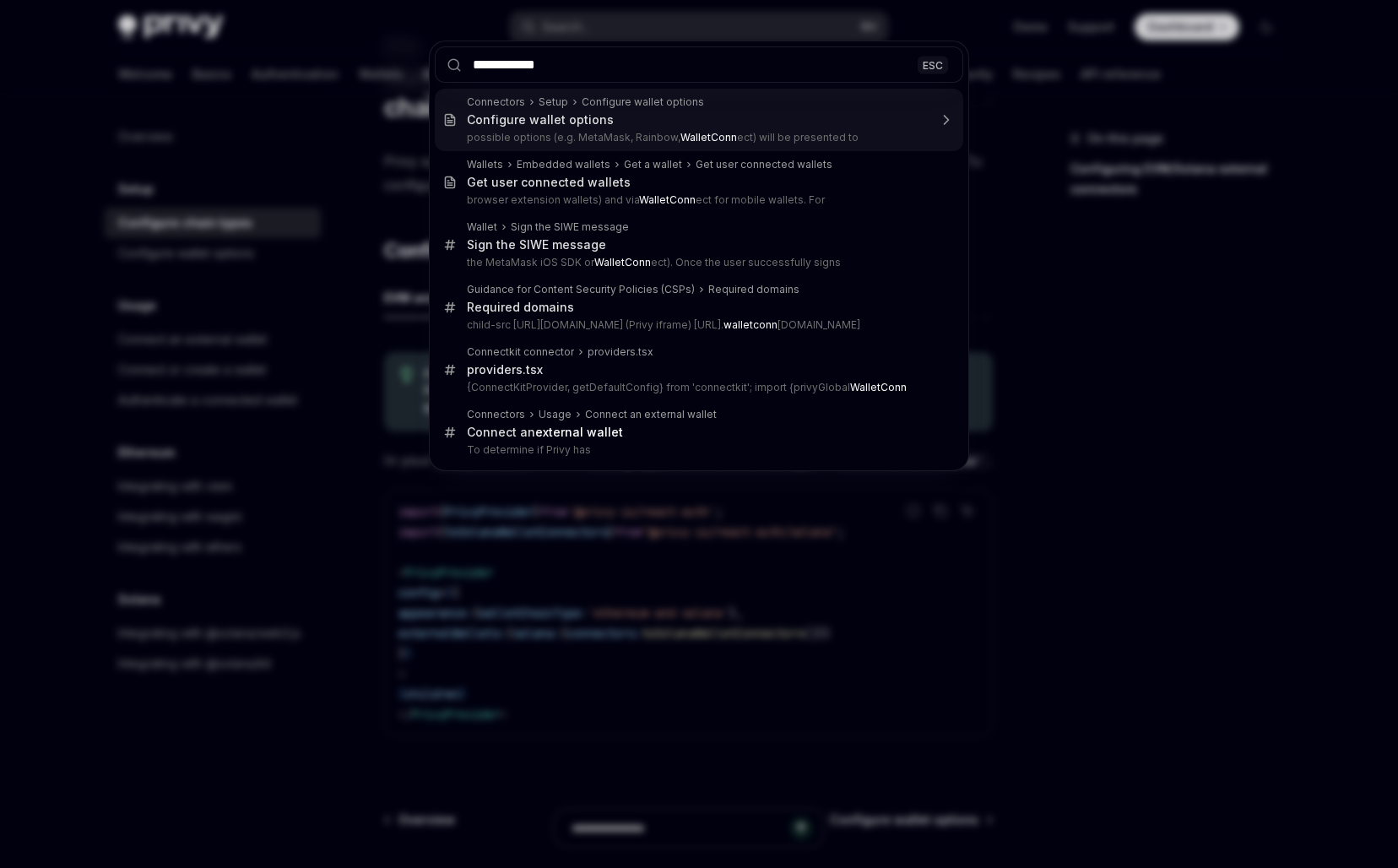
type input "**********"
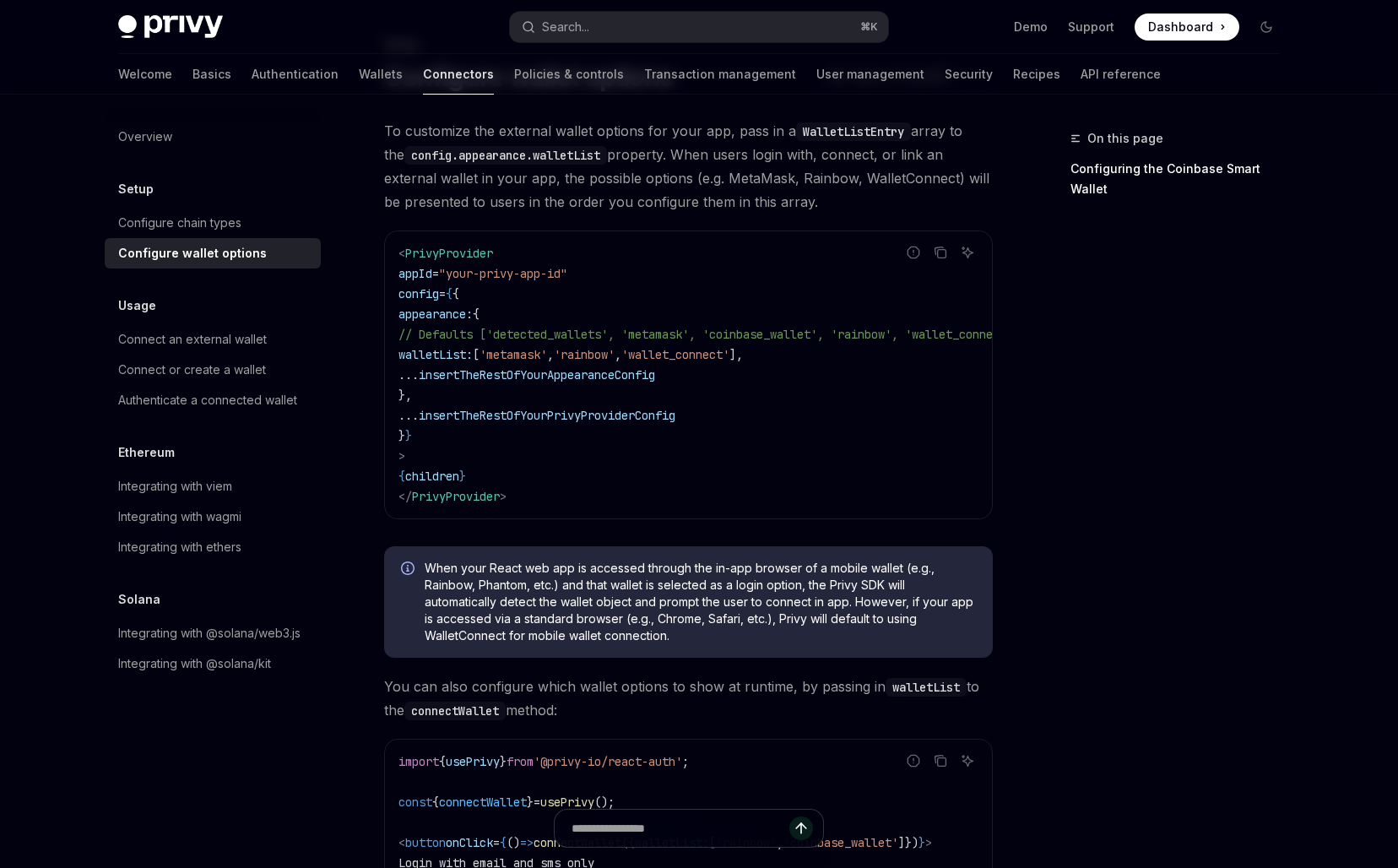
scroll to position [95, 0]
click at [632, 364] on code "< PrivyProvider appId = "your-privy-app-id" config = { { appearance: { // Defau…" at bounding box center [729, 374] width 661 height 264
click at [614, 355] on span "'rainbow'" at bounding box center [583, 353] width 60 height 15
type textarea "*"
click at [786, 653] on div "When your React web app is accessed through the in-app browser of a mobile wall…" at bounding box center [688, 600] width 609 height 111
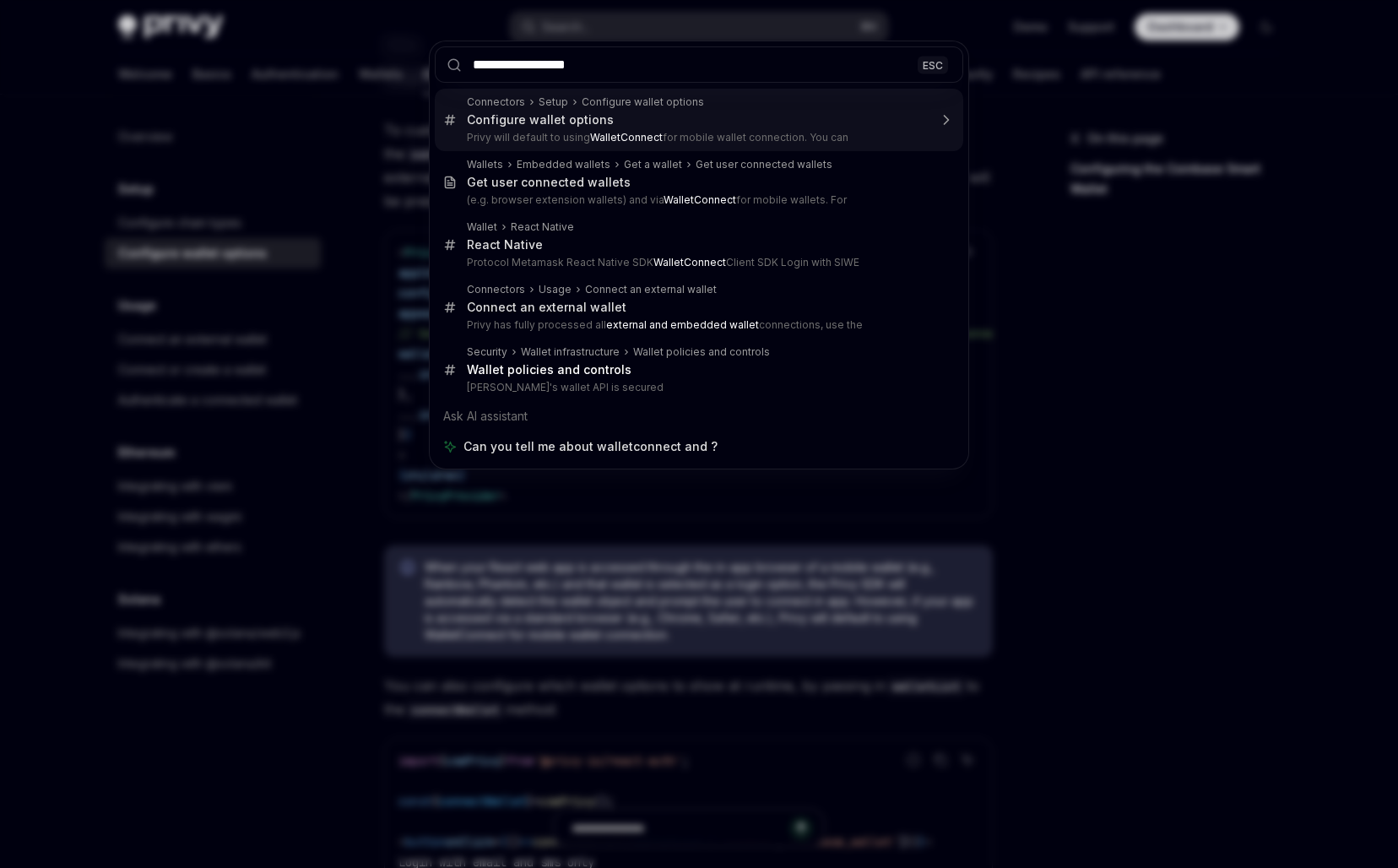
type input "**********"
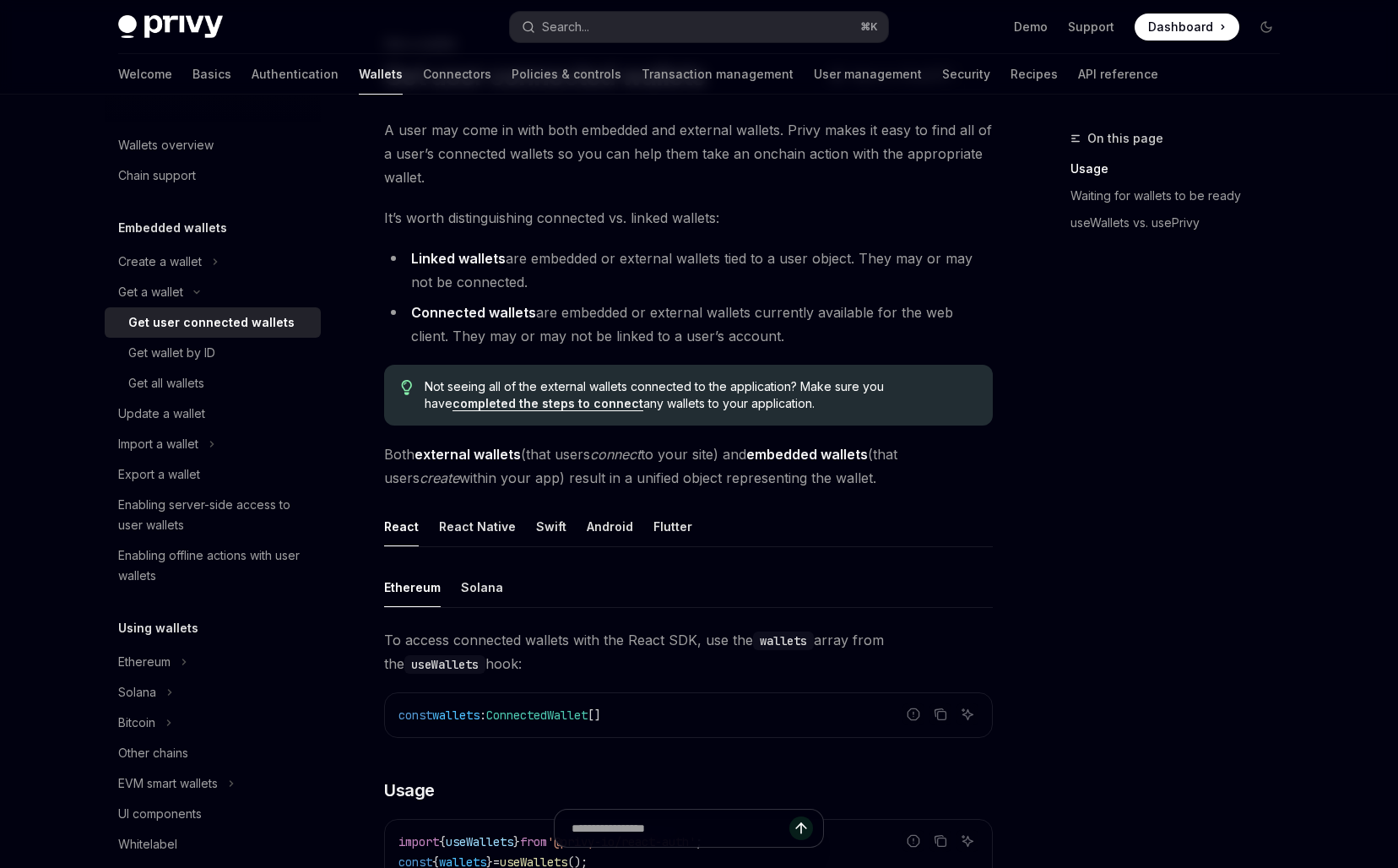
scroll to position [803, 0]
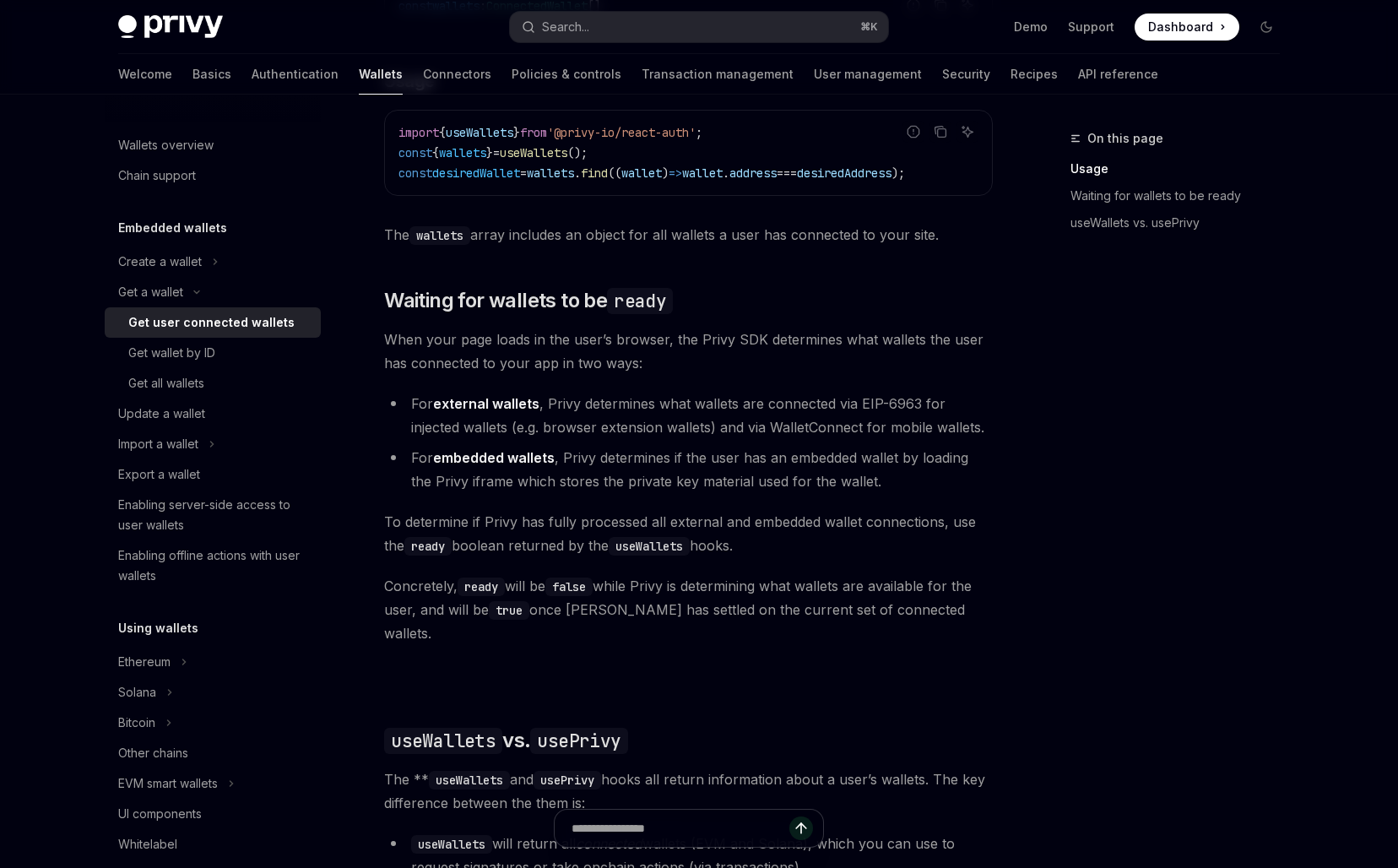
click at [604, 399] on li "For external wallets , Privy determines what wallets are connected via EIP-6963…" at bounding box center [688, 415] width 609 height 47
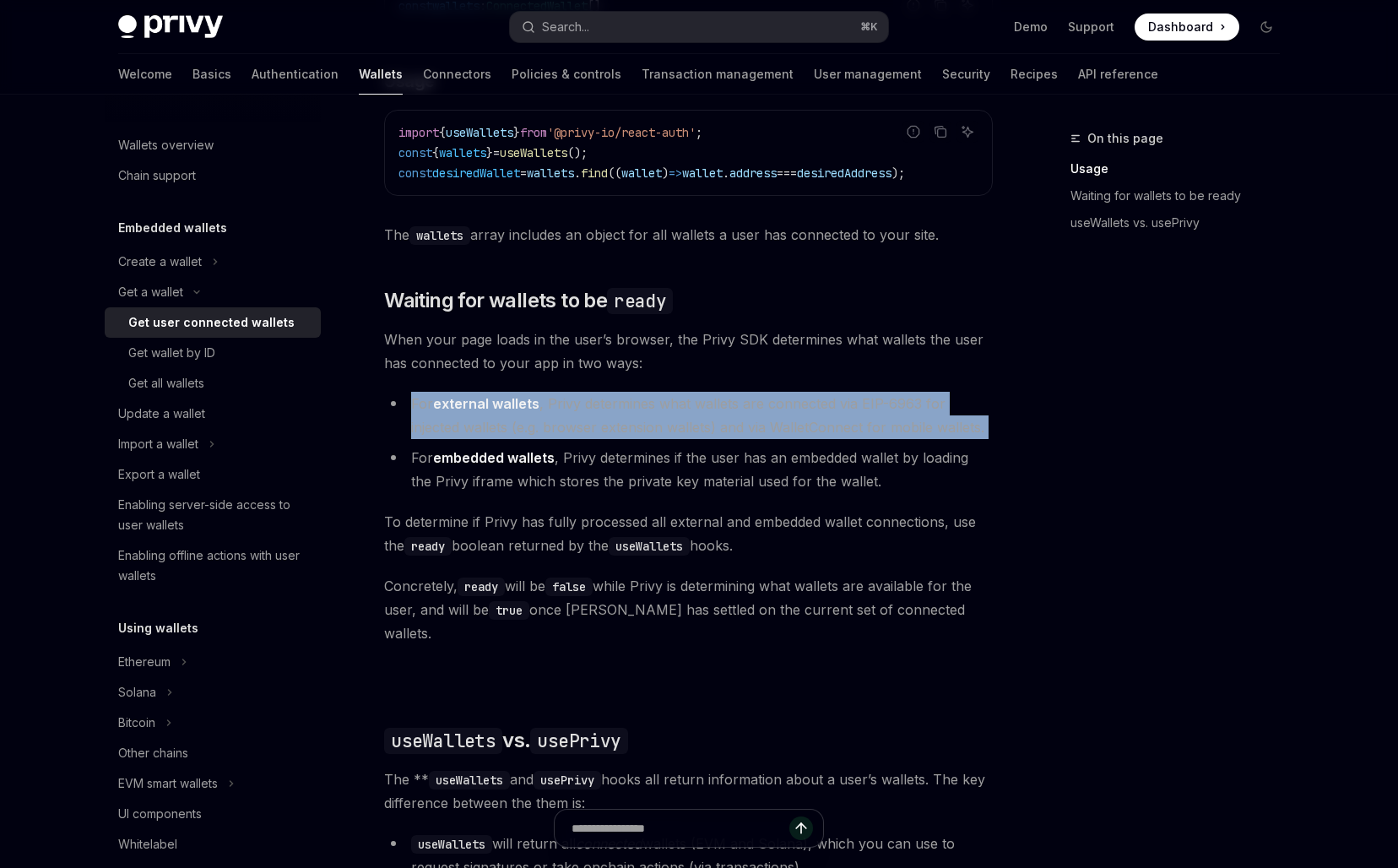
click at [604, 399] on li "For external wallets , Privy determines what wallets are connected via EIP-6963…" at bounding box center [688, 415] width 609 height 47
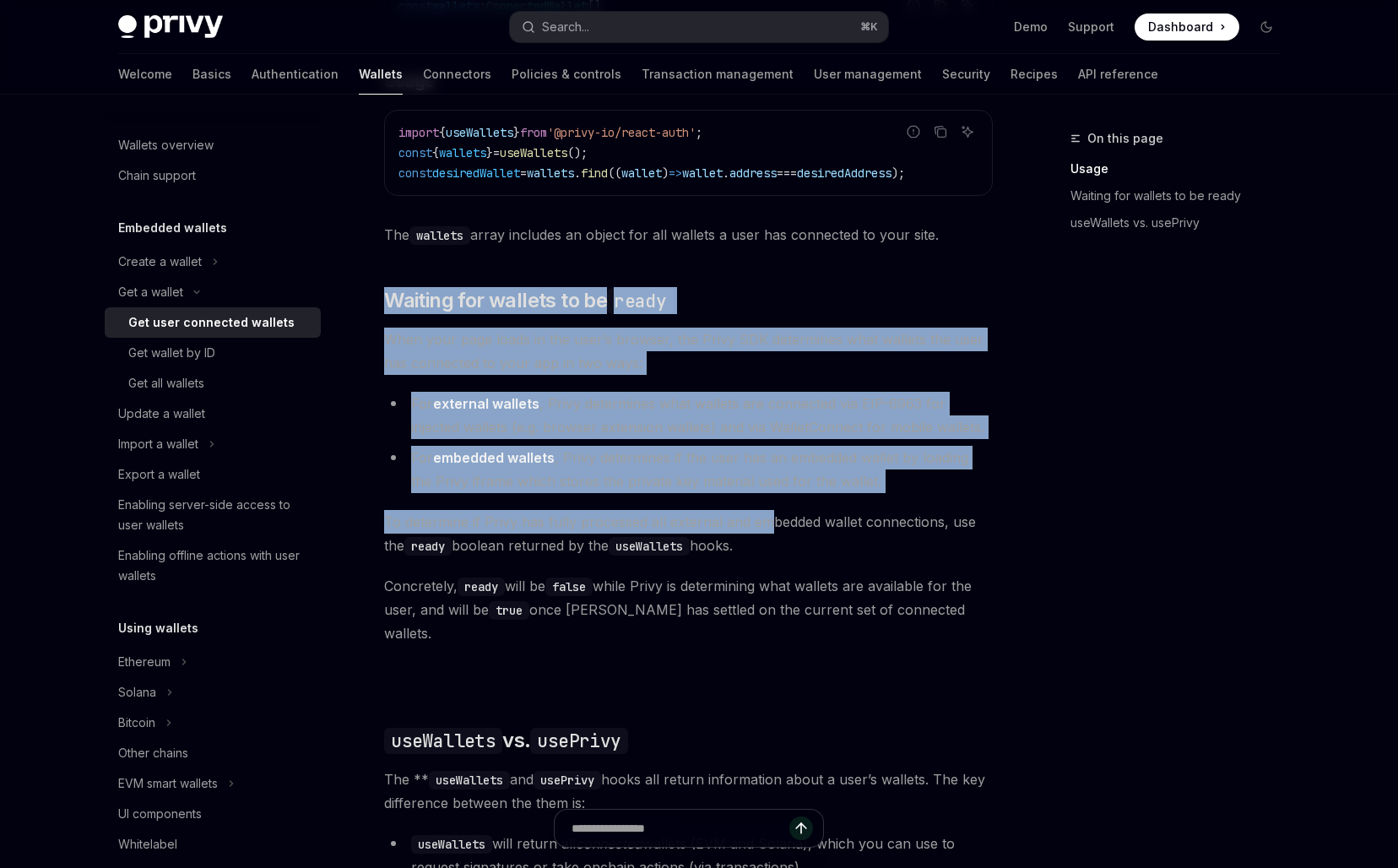
drag, startPoint x: 599, startPoint y: 270, endPoint x: 772, endPoint y: 519, distance: 303.2
click at [772, 519] on div "Ethereum Solana To access connected wallets with the React SDK, use the wallets…" at bounding box center [688, 526] width 609 height 1337
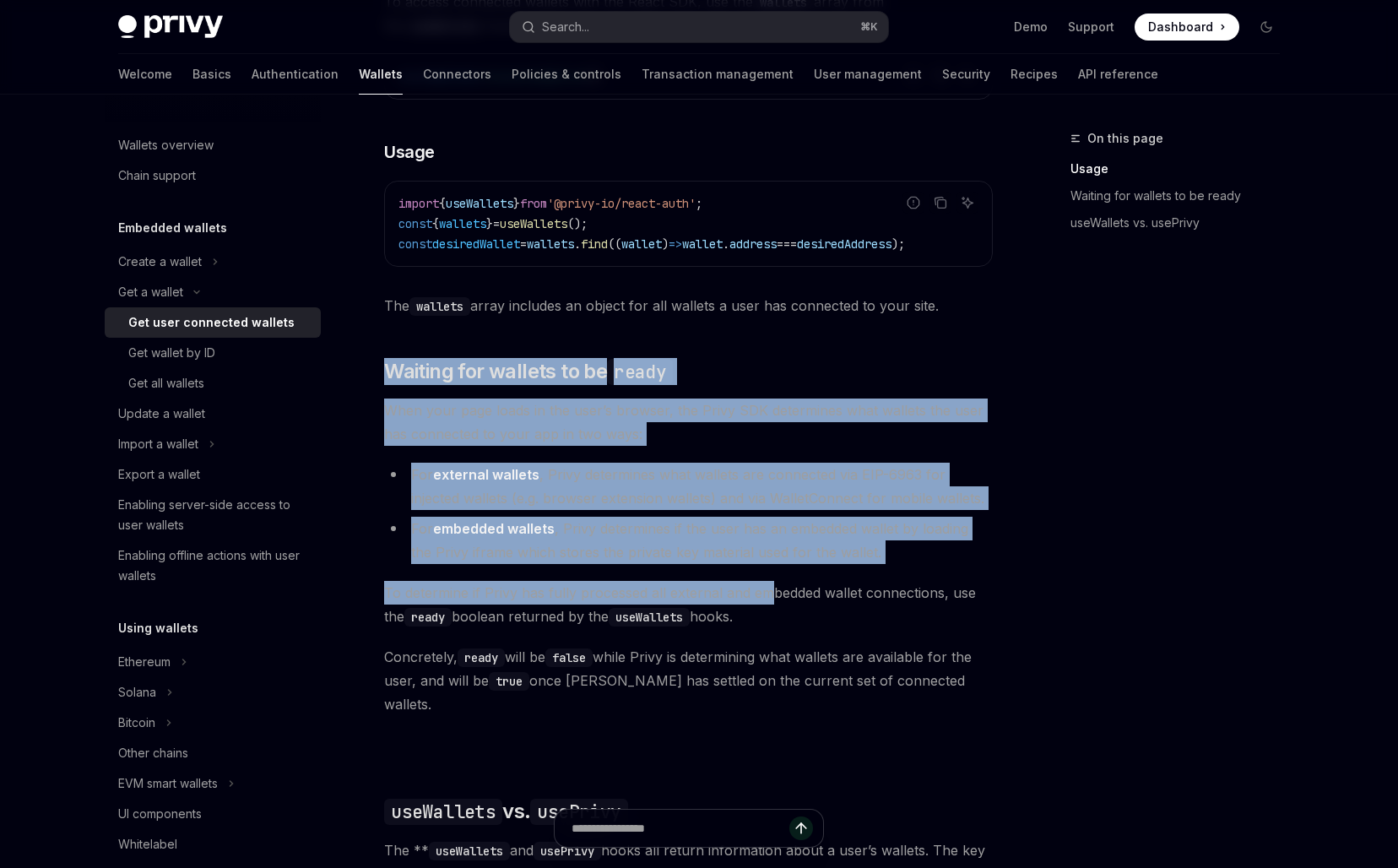
scroll to position [729, 0]
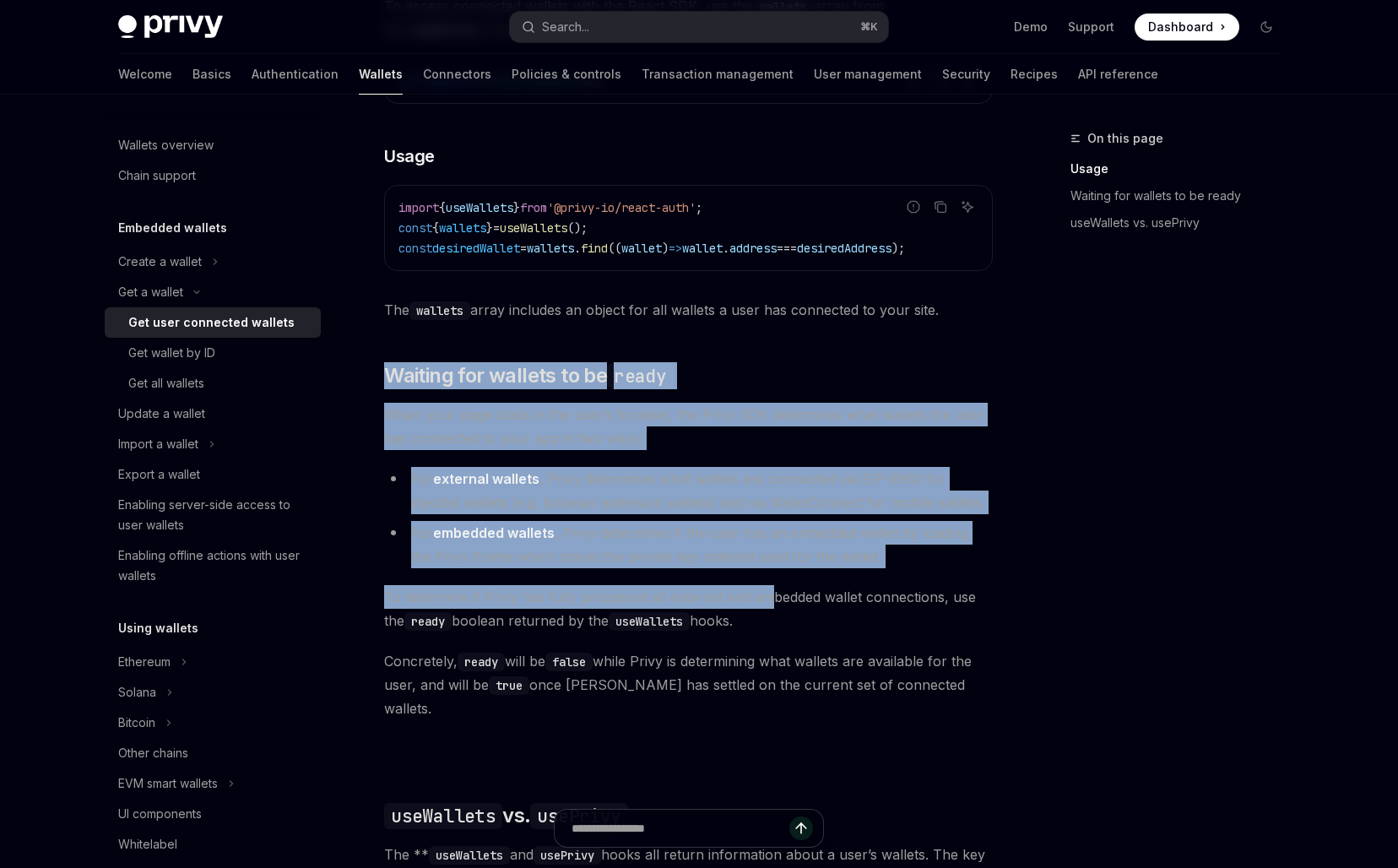
click at [766, 514] on li "For external wallets , Privy determines what wallets are connected via EIP-6963…" at bounding box center [688, 490] width 609 height 47
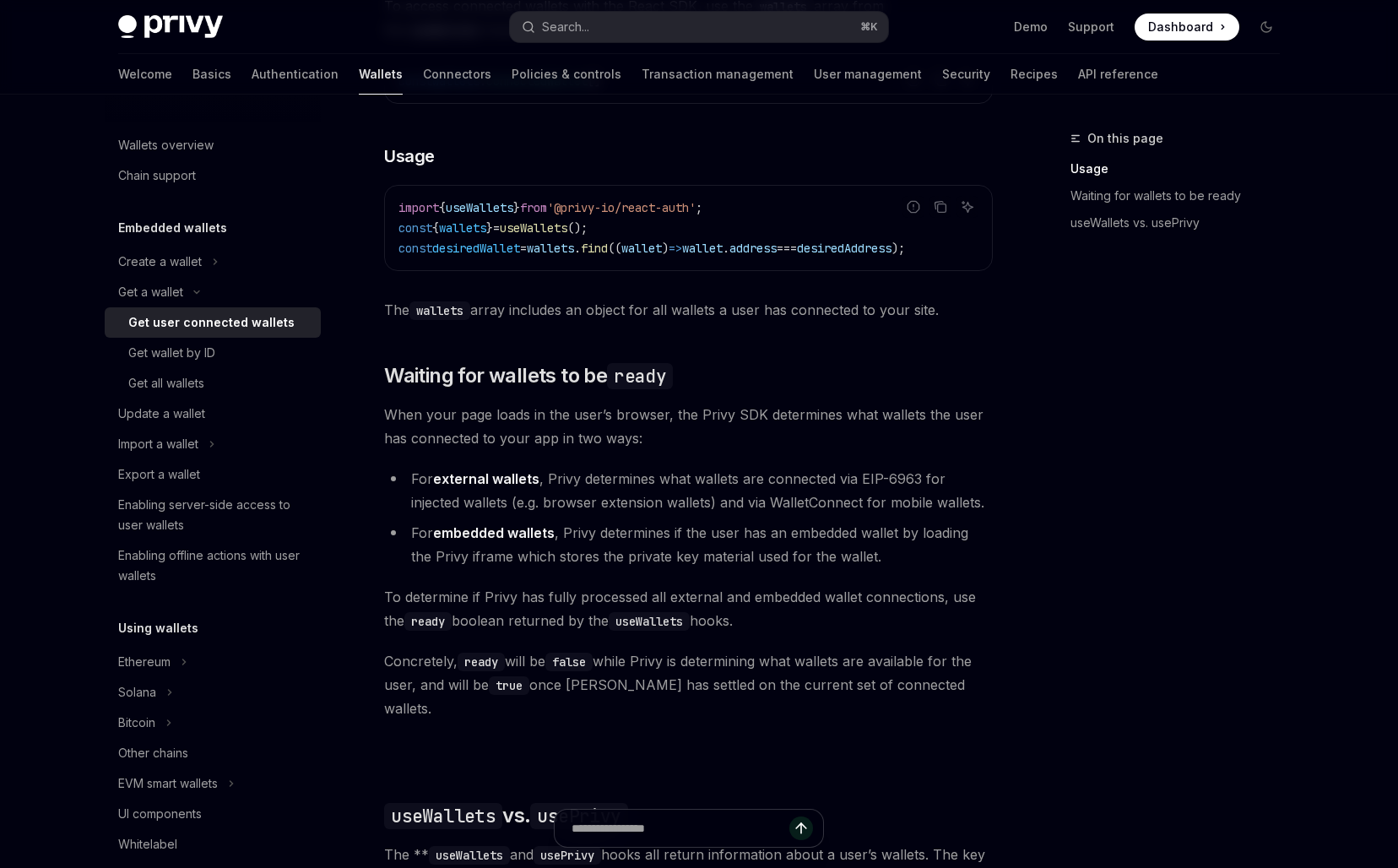
click at [786, 450] on span "When your page loads in the user’s browser, the Privy SDK determines what walle…" at bounding box center [688, 427] width 609 height 47
click at [1163, 13] on span at bounding box center [1186, 26] width 104 height 27
click at [1161, 31] on span "Dashboard" at bounding box center [1180, 26] width 65 height 17
type textarea "*"
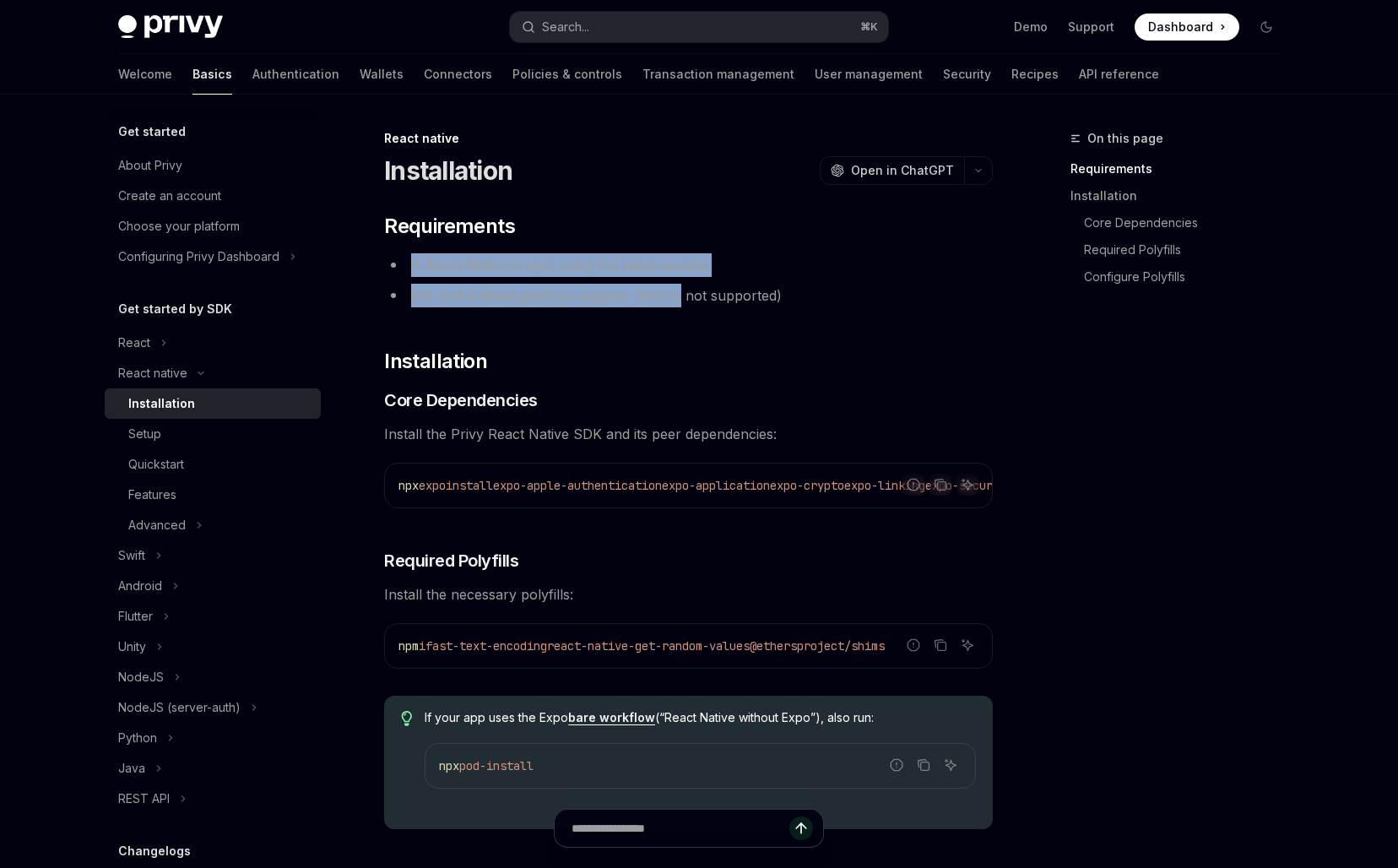
drag, startPoint x: 554, startPoint y: 241, endPoint x: 676, endPoint y: 298, distance: 134.7
click at [676, 298] on li "iOS and Android platform support (Web is not supported)" at bounding box center [688, 295] width 609 height 24
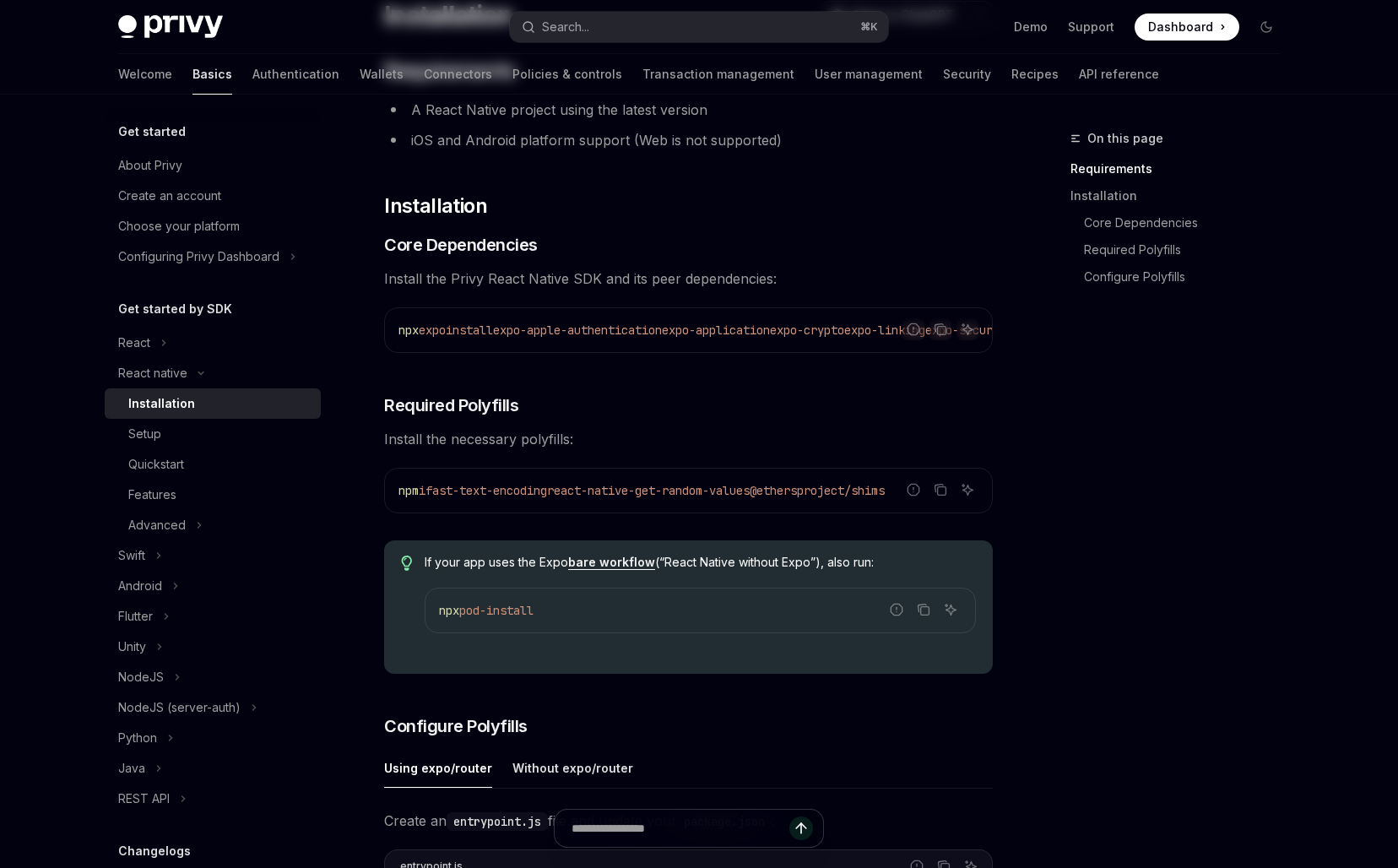
scroll to position [342, 0]
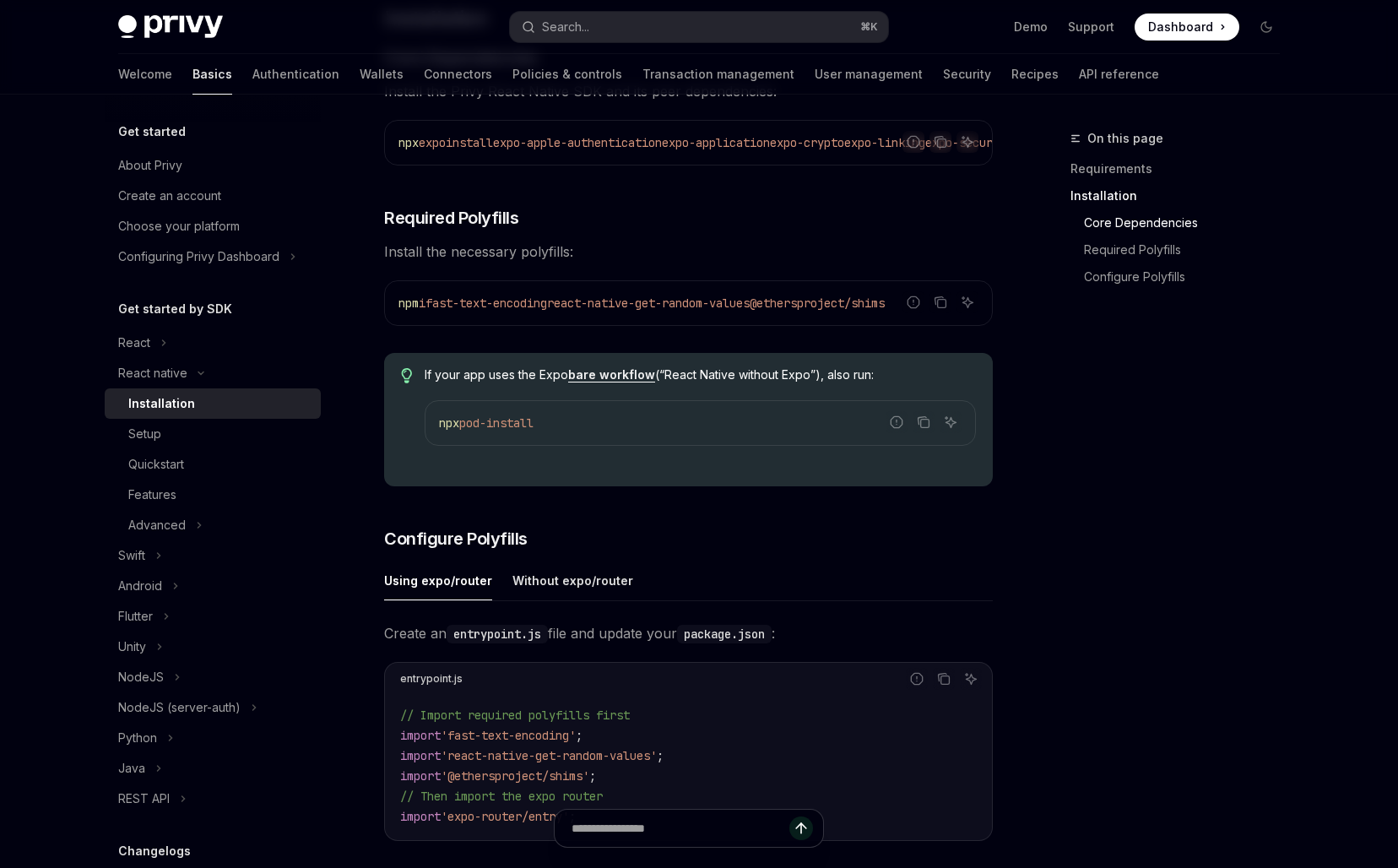
drag, startPoint x: 634, startPoint y: 418, endPoint x: 523, endPoint y: 418, distance: 111.0
click at [523, 418] on div "npx pod-install" at bounding box center [700, 423] width 549 height 44
drag, startPoint x: 609, startPoint y: 353, endPoint x: 570, endPoint y: 434, distance: 89.9
click at [573, 434] on div "​ Requirements A React Native project using the latest version iOS and Android …" at bounding box center [688, 630] width 609 height 1519
click at [570, 433] on code "npx pod-install" at bounding box center [700, 422] width 522 height 20
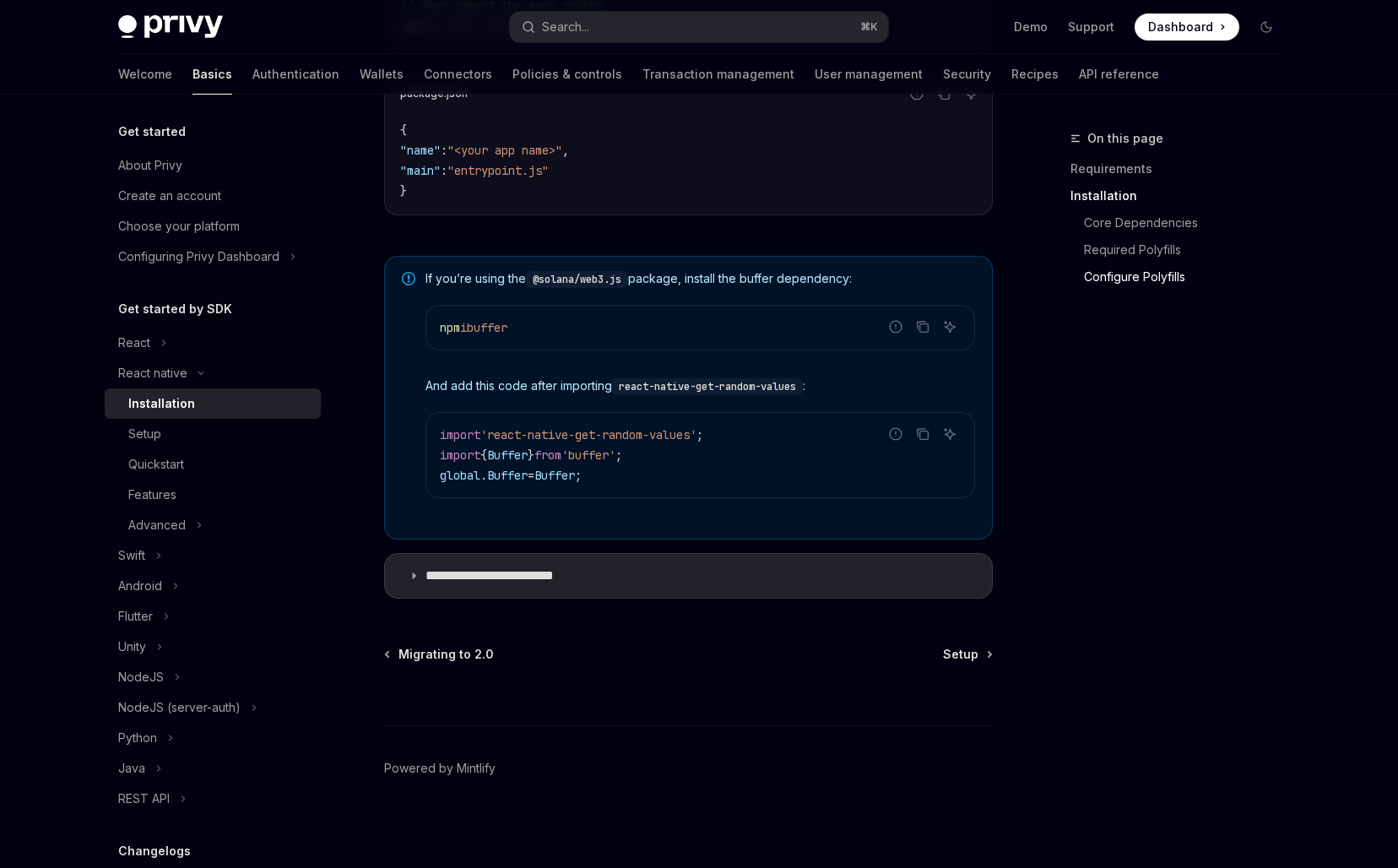
scroll to position [1144, 0]
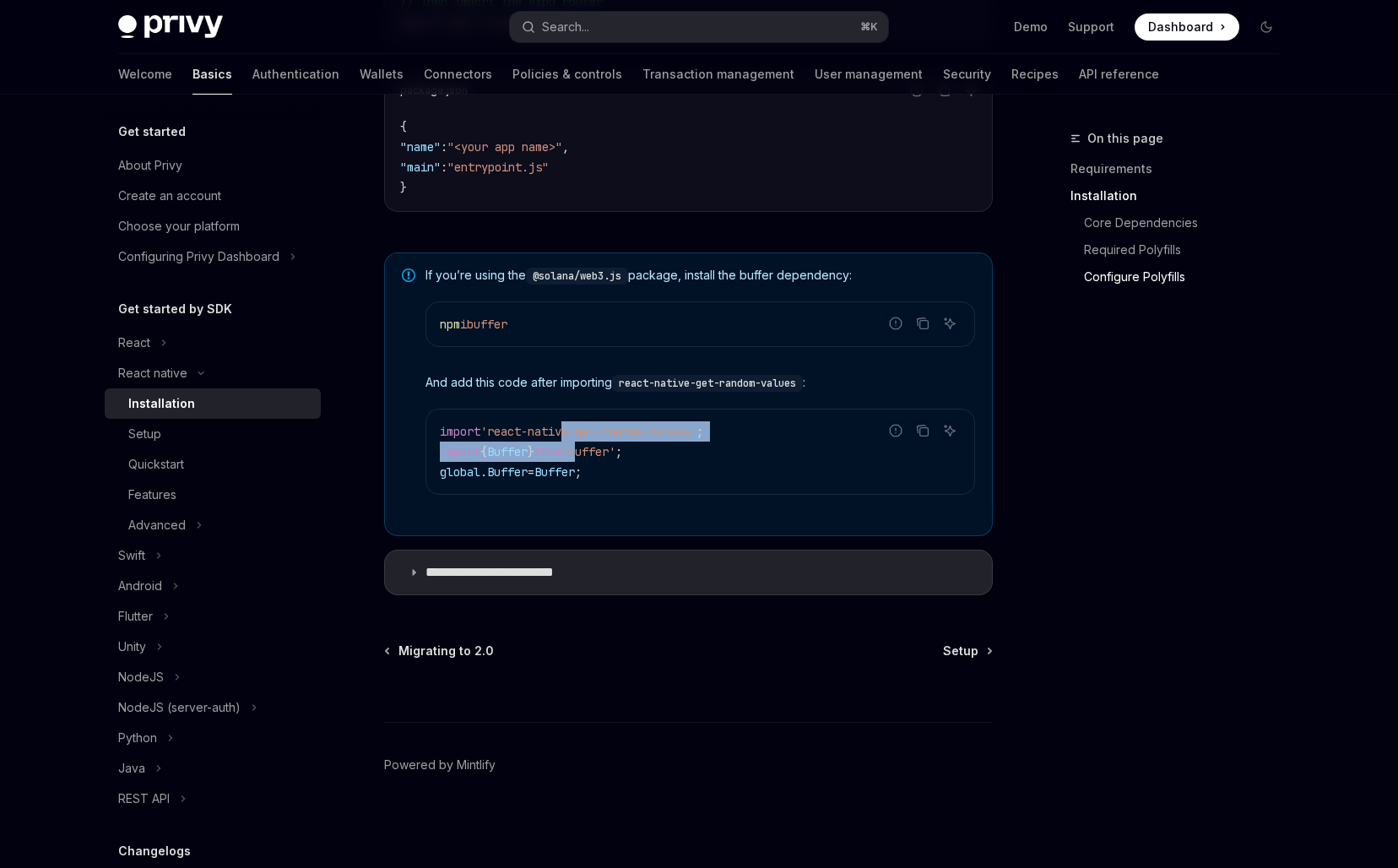
drag, startPoint x: 570, startPoint y: 434, endPoint x: 595, endPoint y: 456, distance: 33.3
click at [595, 456] on code "import 'react-native-get-random-values' ; import { Buffer } from 'buffer' ; glo…" at bounding box center [700, 451] width 521 height 60
click at [595, 456] on span "'buffer'" at bounding box center [589, 451] width 54 height 15
click at [538, 561] on summary "**********" at bounding box center [688, 572] width 607 height 44
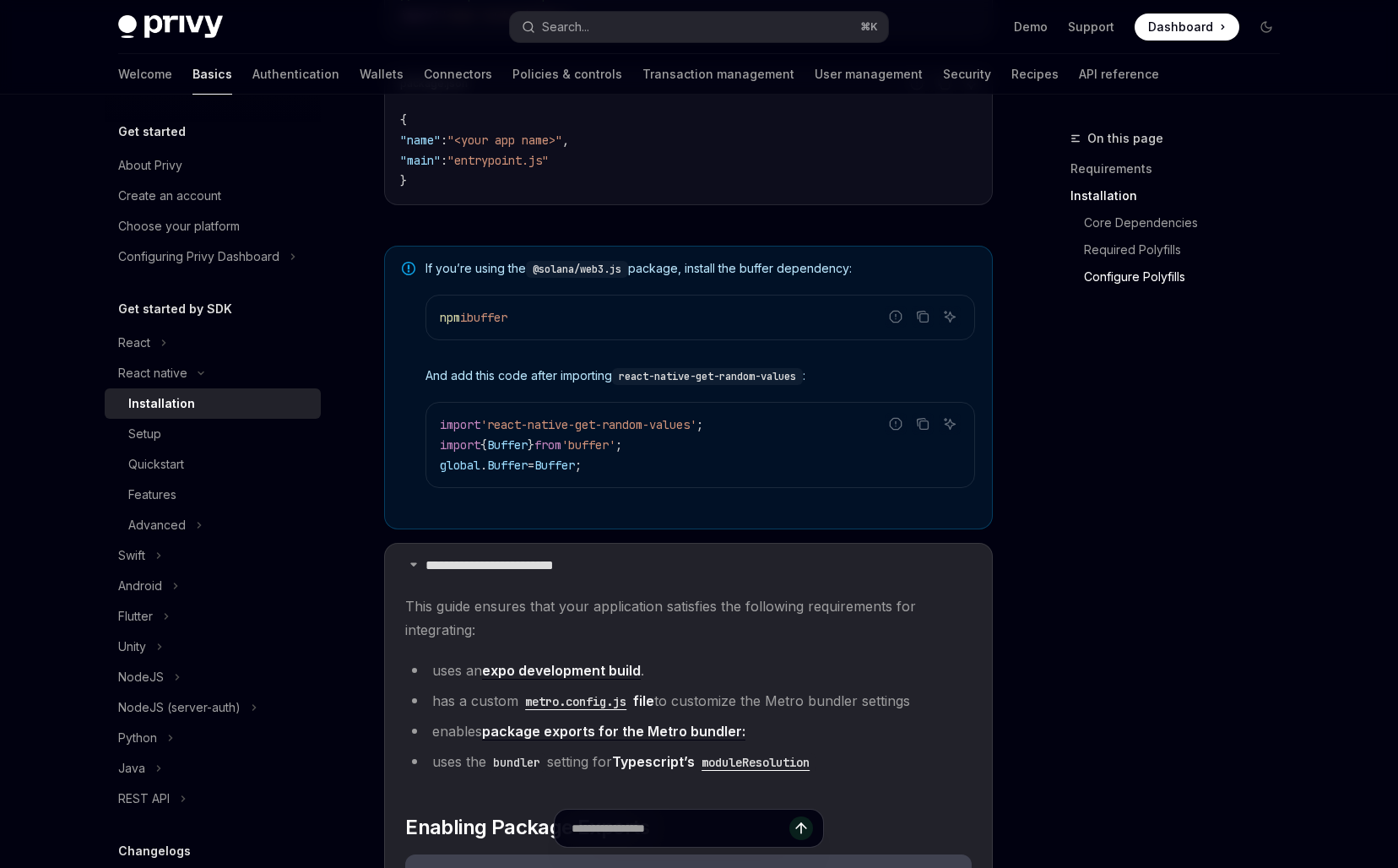
click at [570, 315] on code "npm i buffer" at bounding box center [700, 317] width 521 height 20
copy code "npm i buffer"
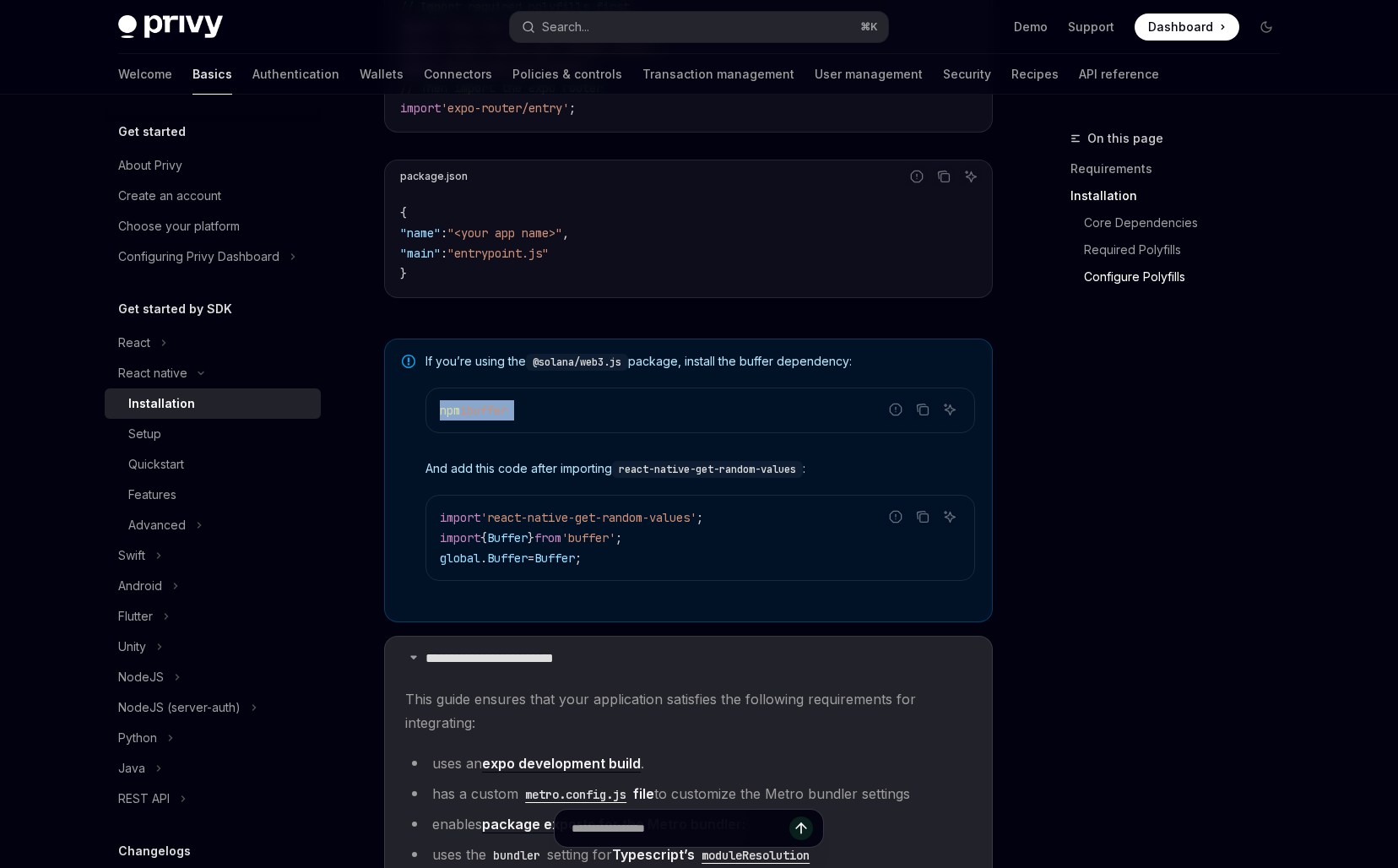
scroll to position [1486, 0]
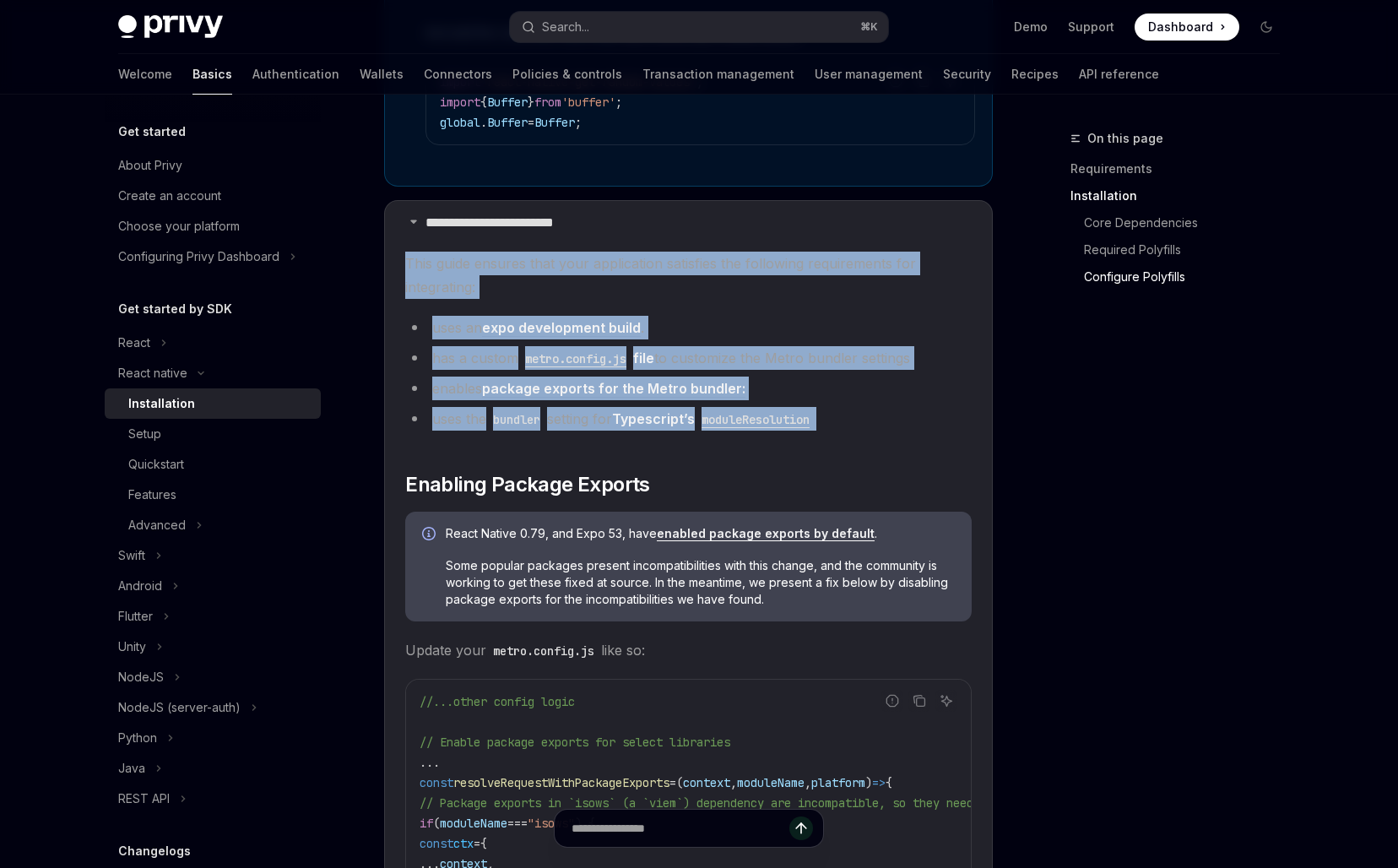
drag, startPoint x: 505, startPoint y: 258, endPoint x: 467, endPoint y: 446, distance: 191.8
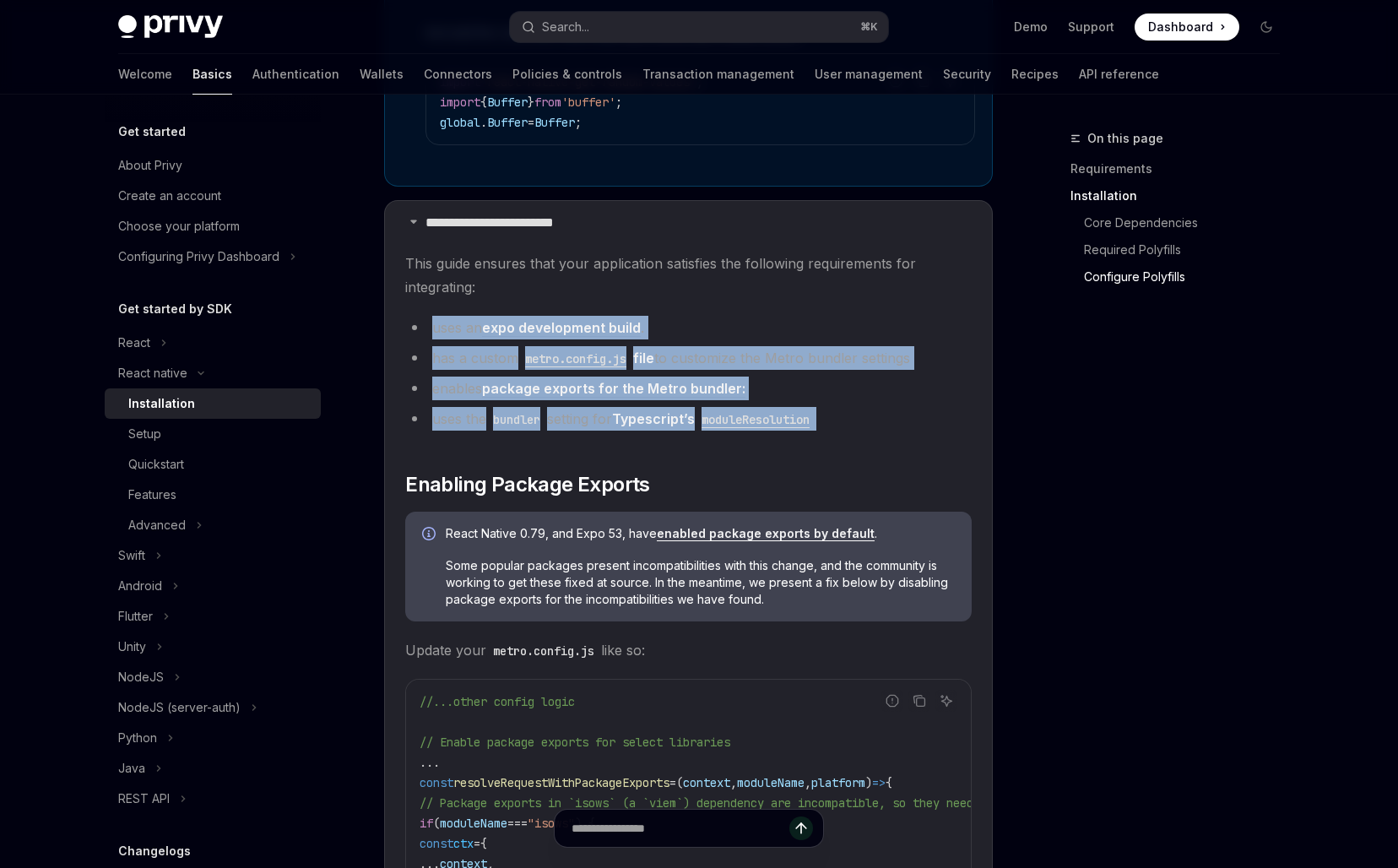
drag, startPoint x: 469, startPoint y: 308, endPoint x: 584, endPoint y: 452, distance: 184.3
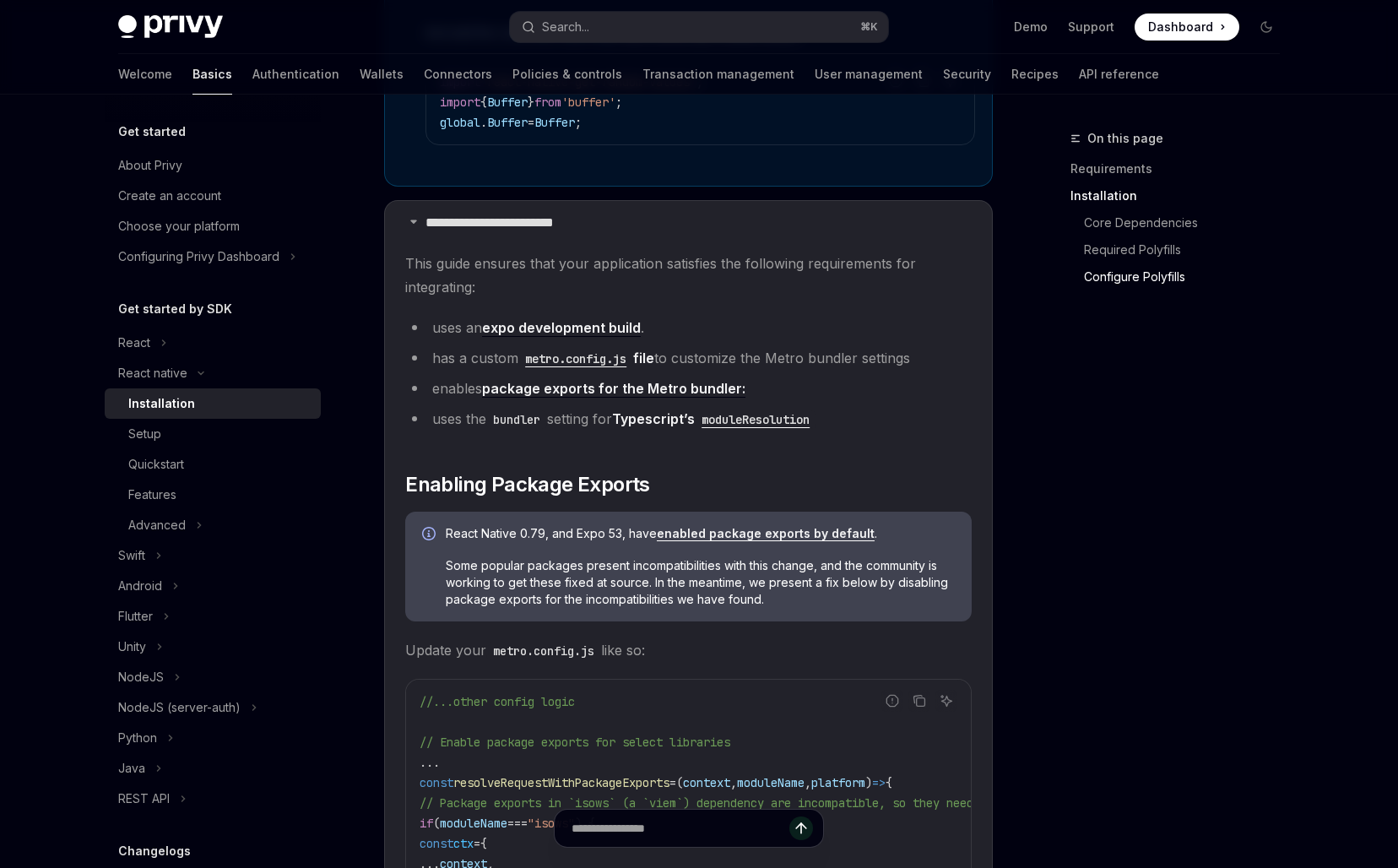
scroll to position [1953, 0]
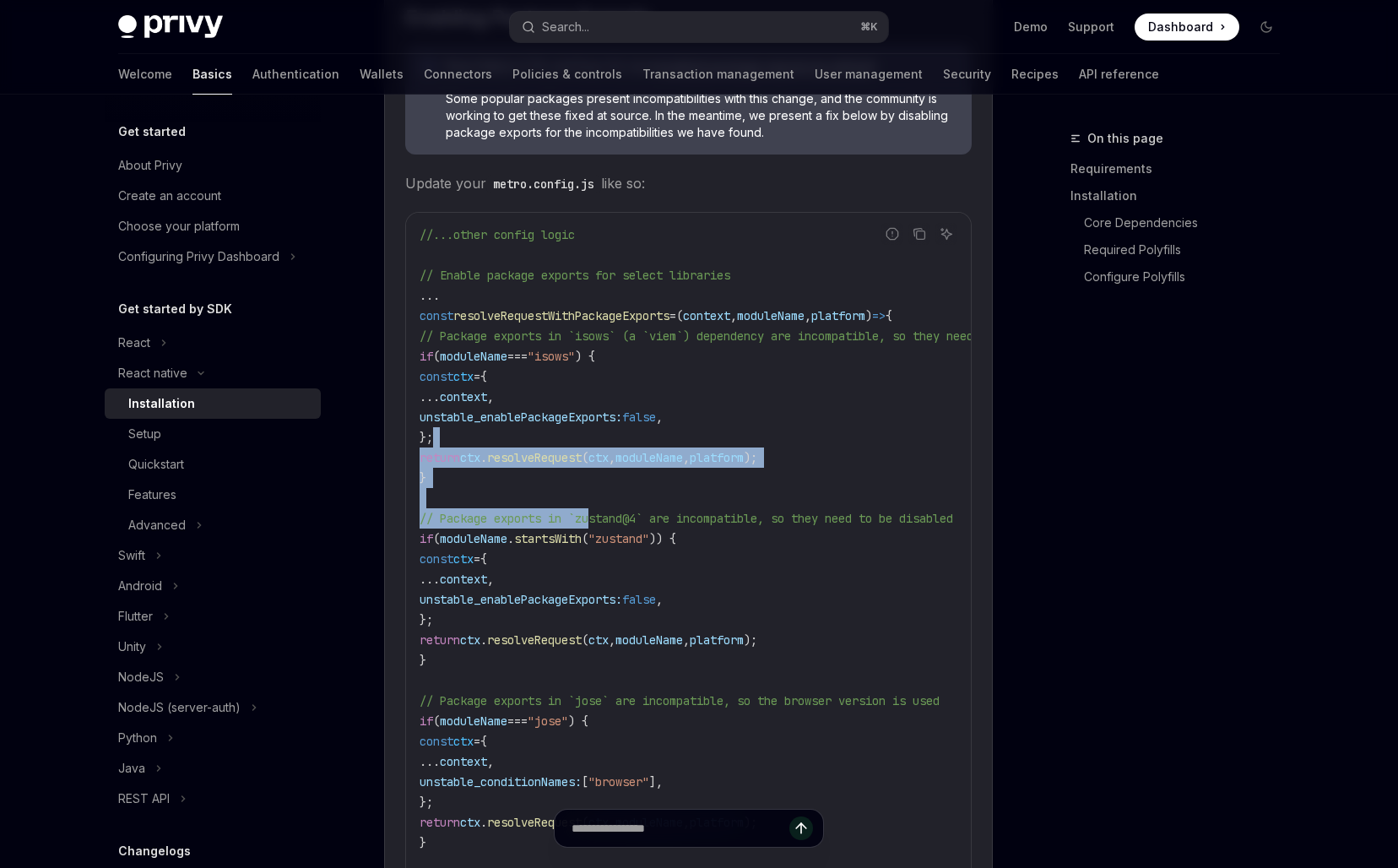
drag, startPoint x: 584, startPoint y: 452, endPoint x: 590, endPoint y: 519, distance: 67.3
click at [590, 519] on code "//...other config logic // Enable package exports for select libraries ... cons…" at bounding box center [767, 720] width 695 height 992
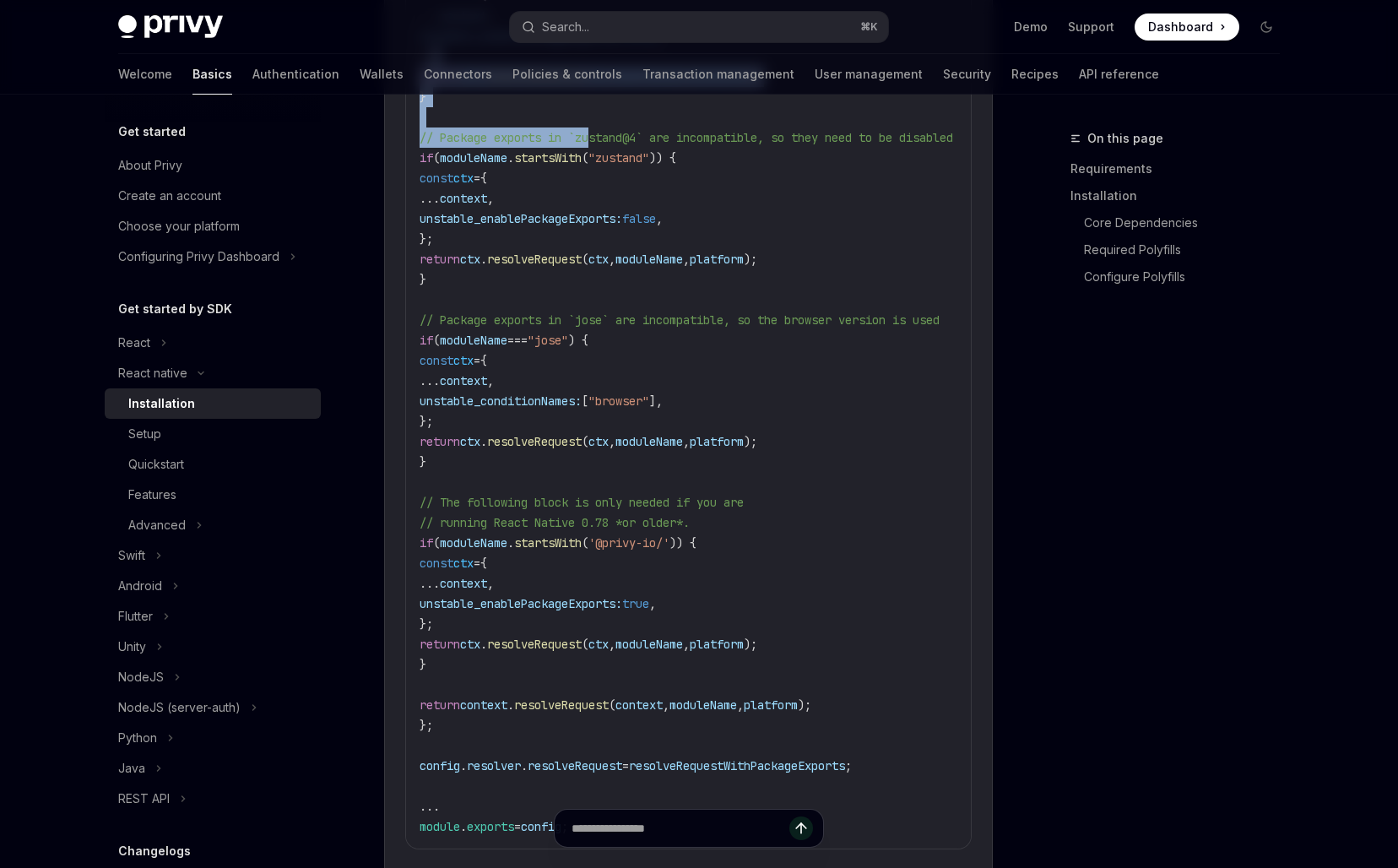
scroll to position [2271, 0]
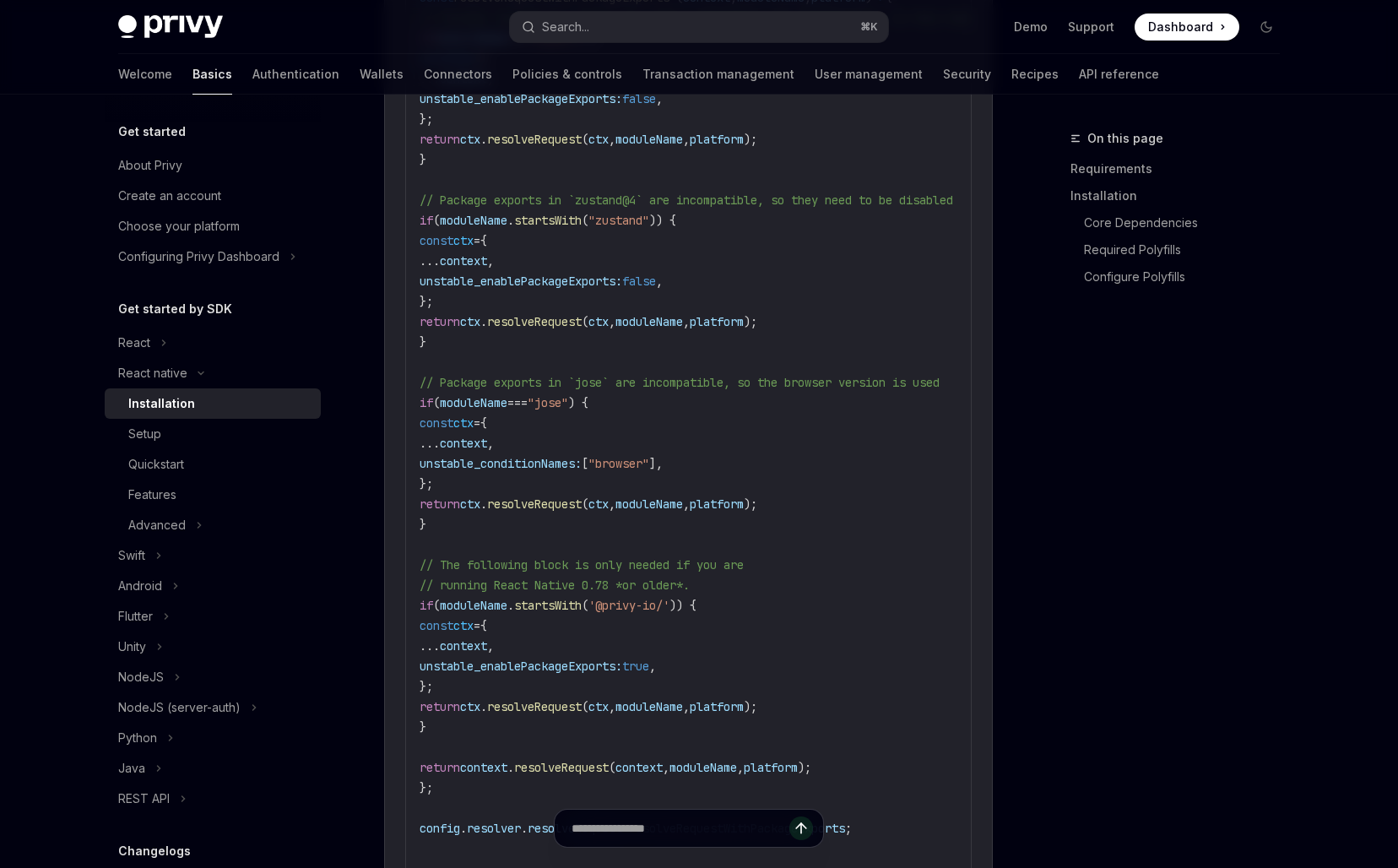
click at [794, 530] on code "//...other config logic // Enable package exports for select libraries ... cons…" at bounding box center [767, 402] width 695 height 992
drag, startPoint x: 918, startPoint y: 353, endPoint x: 908, endPoint y: 610, distance: 257.2
click at [908, 609] on code "//...other config logic // Enable package exports for select libraries ... cons…" at bounding box center [767, 402] width 695 height 992
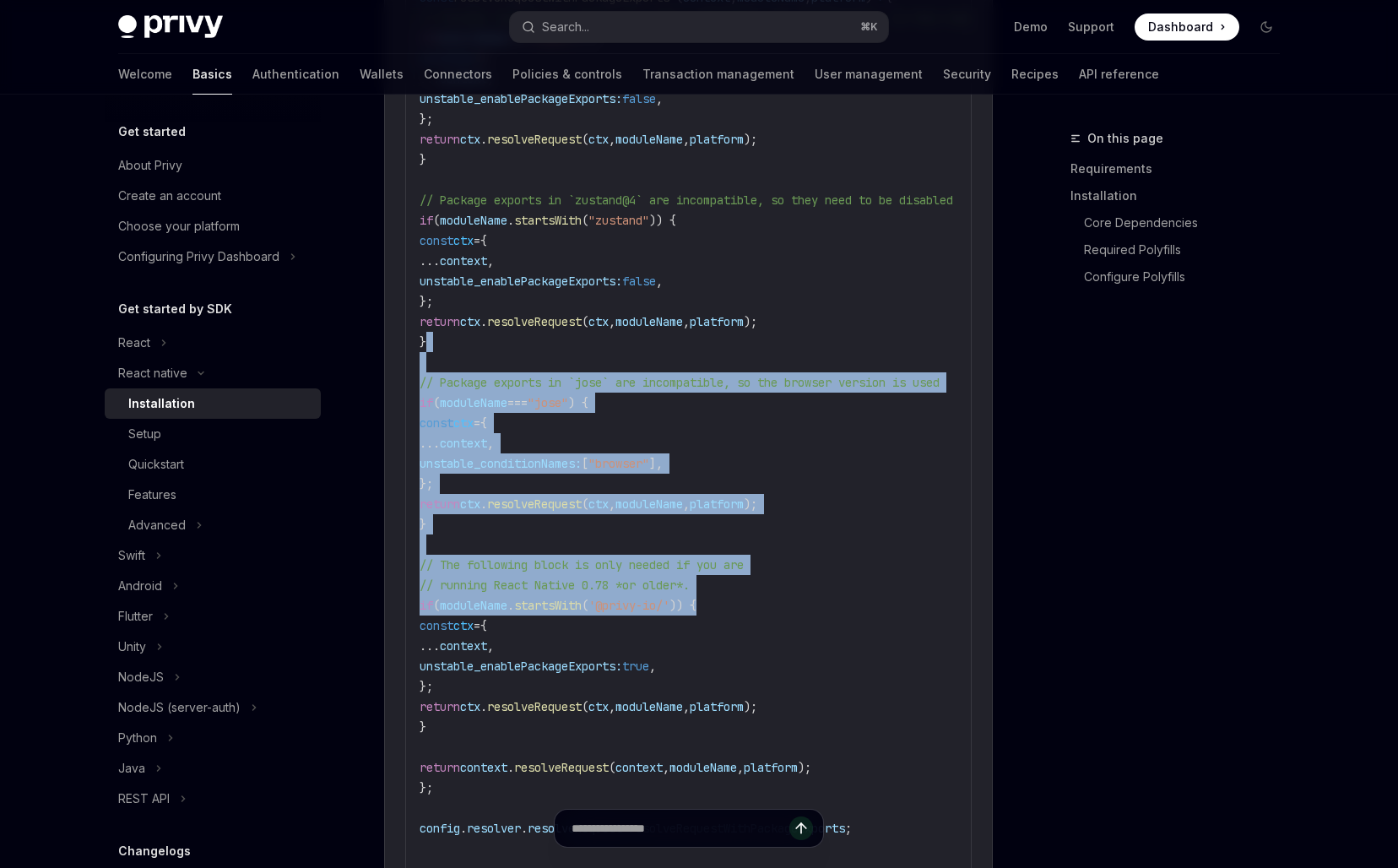
click at [908, 610] on code "//...other config logic // Enable package exports for select libraries ... cons…" at bounding box center [767, 402] width 695 height 992
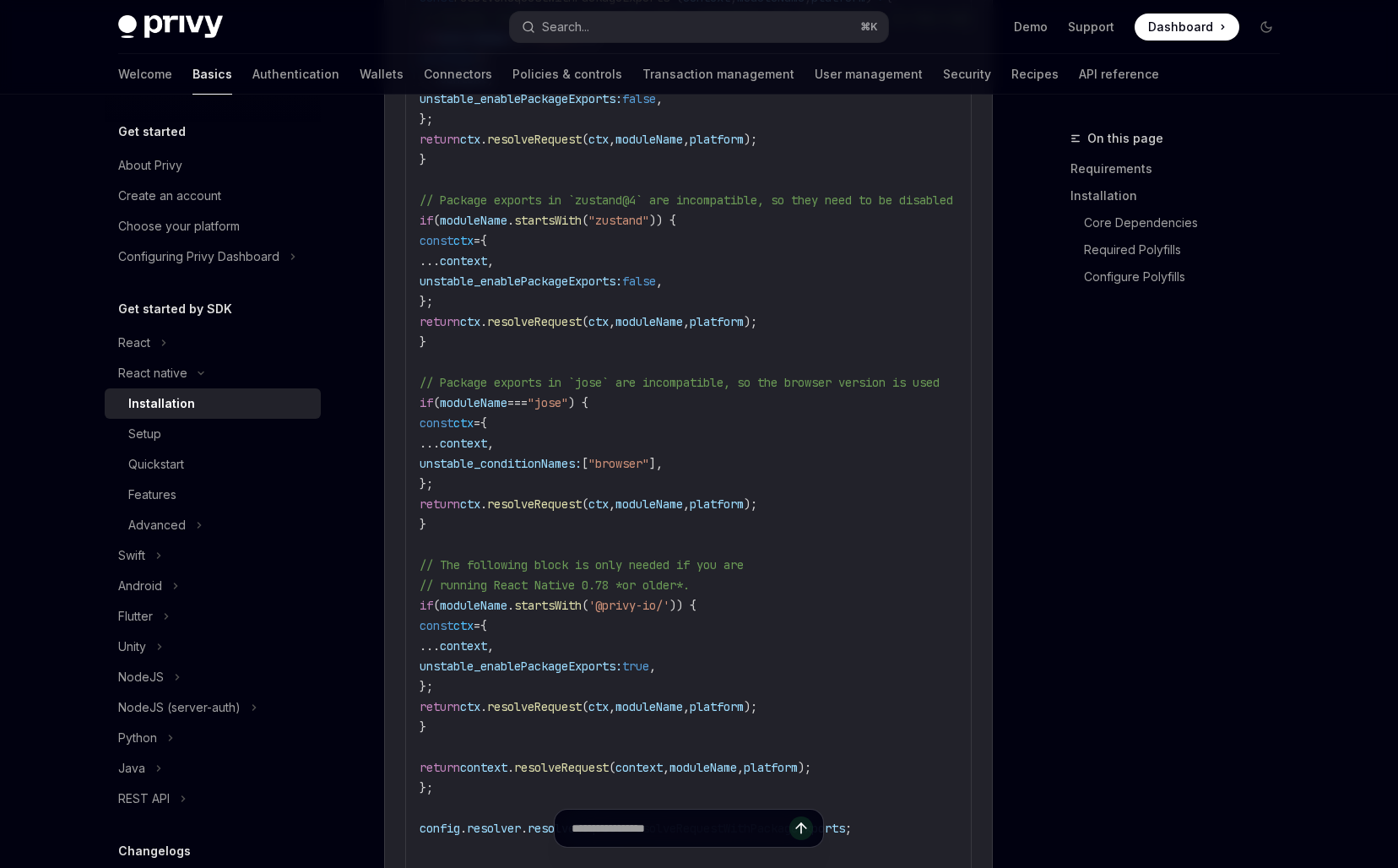
drag, startPoint x: 595, startPoint y: 406, endPoint x: 602, endPoint y: 382, distance: 25.0
click at [568, 406] on span ""jose"" at bounding box center [547, 402] width 40 height 15
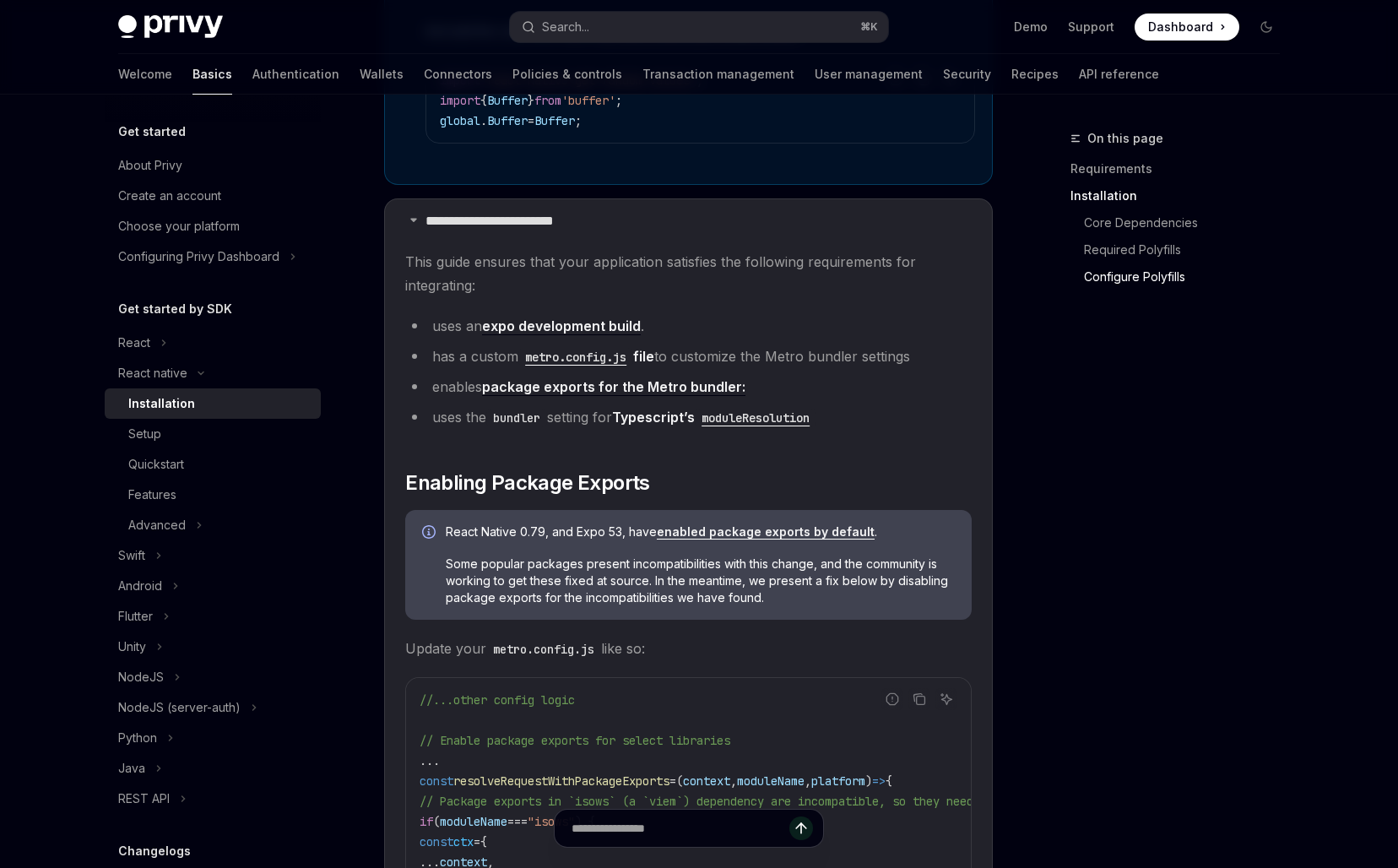
scroll to position [1256, 0]
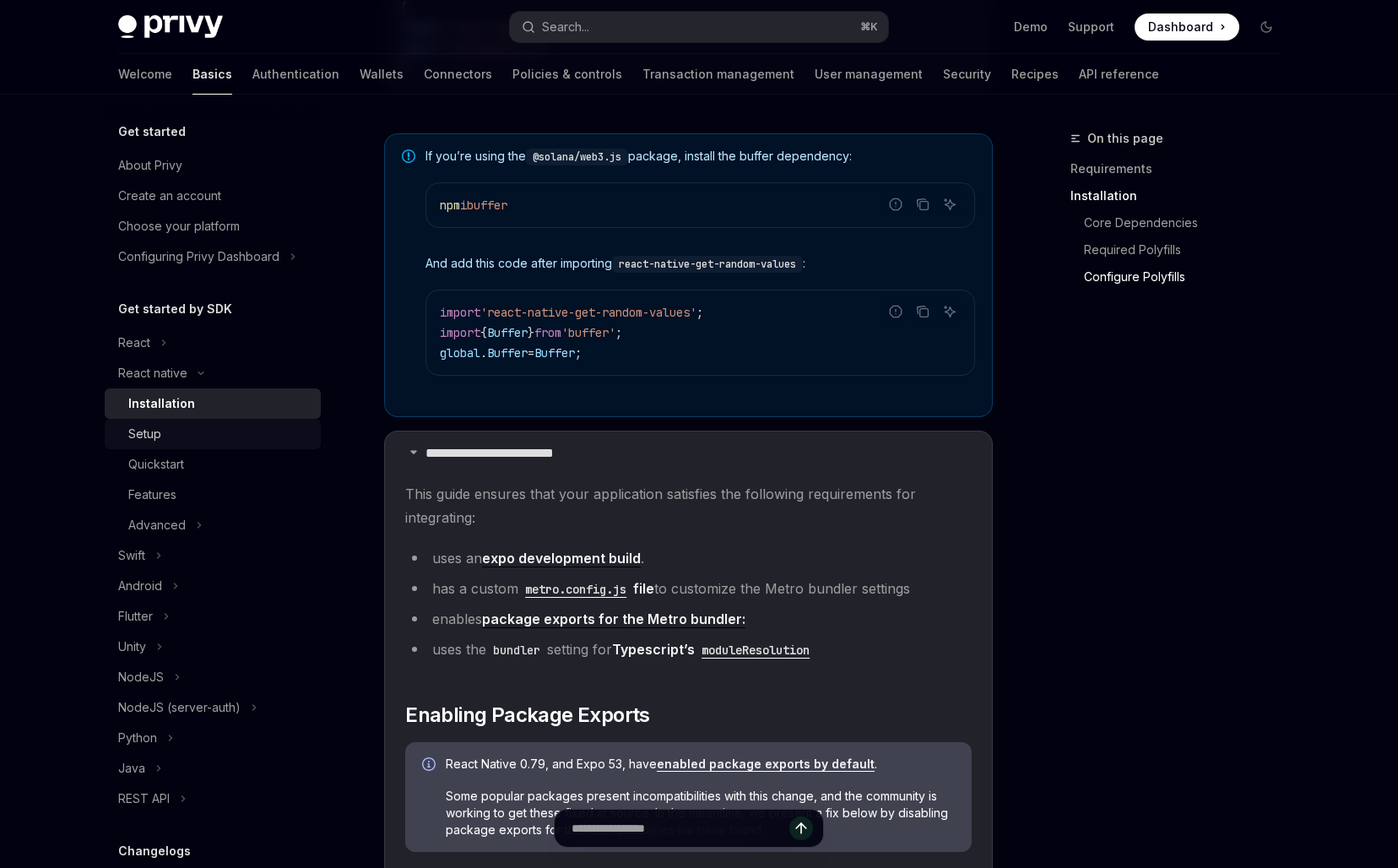
click at [173, 430] on div "Setup" at bounding box center [219, 434] width 182 height 20
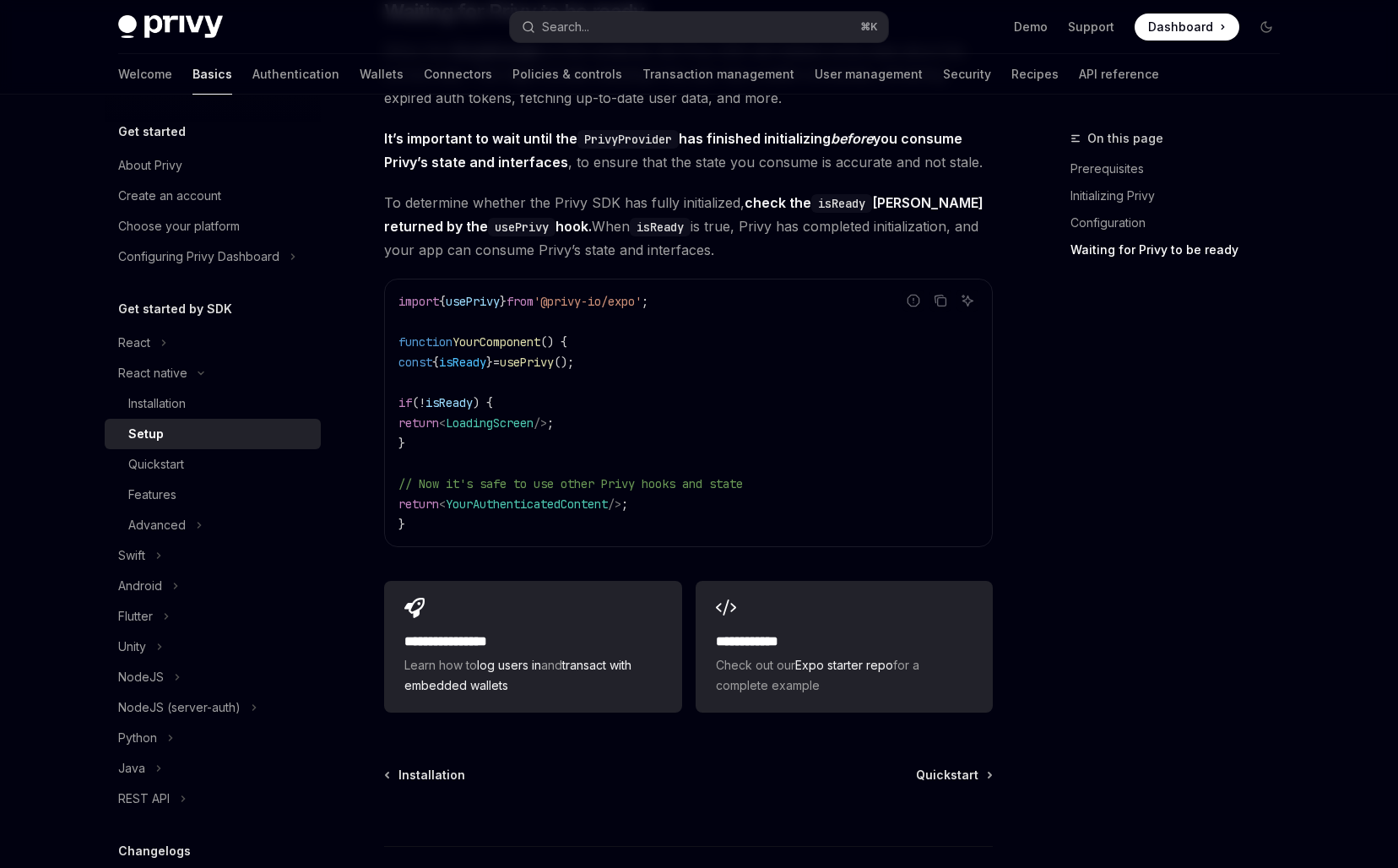
scroll to position [1362, 0]
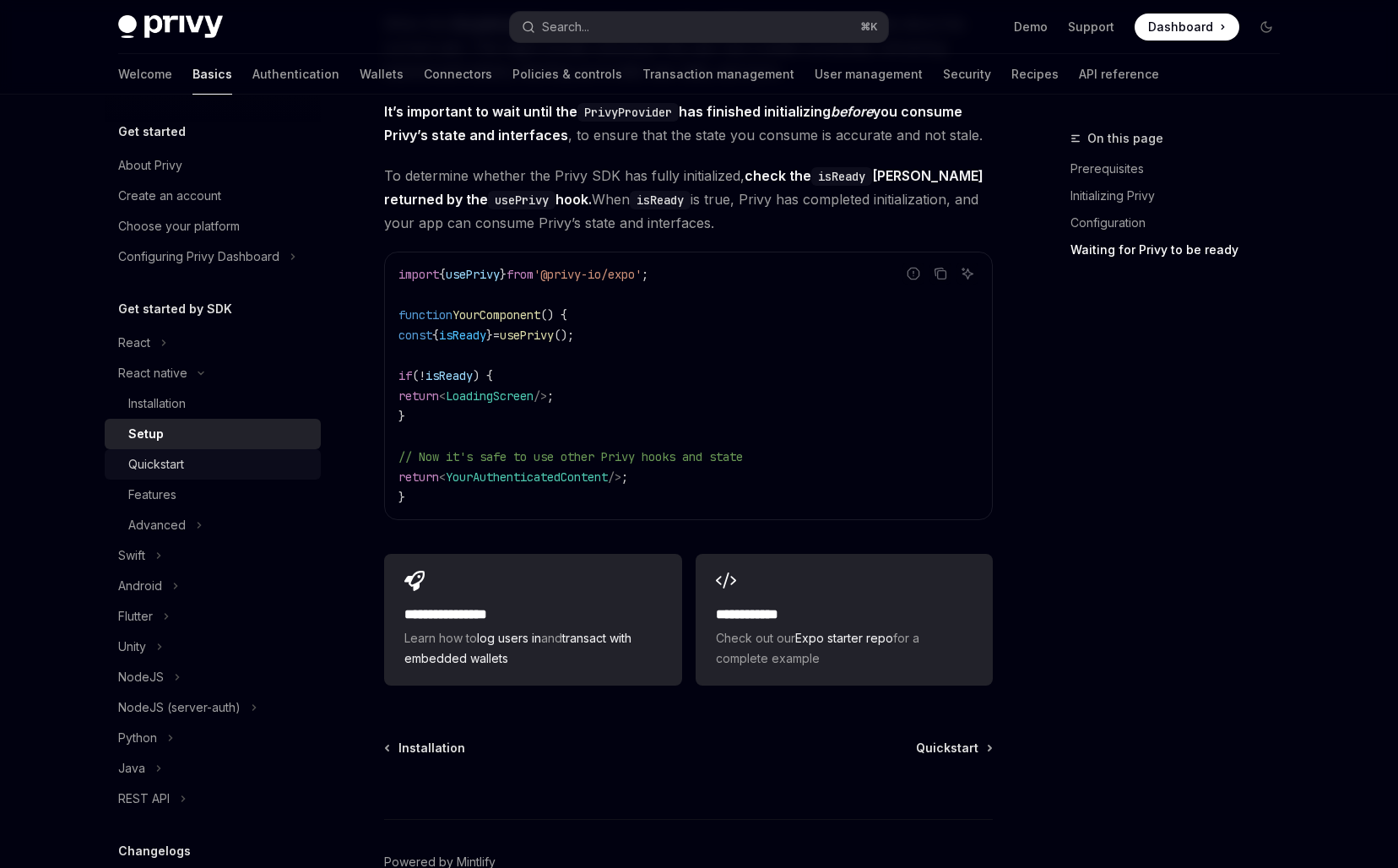
click at [225, 456] on div "Quickstart" at bounding box center [219, 463] width 182 height 20
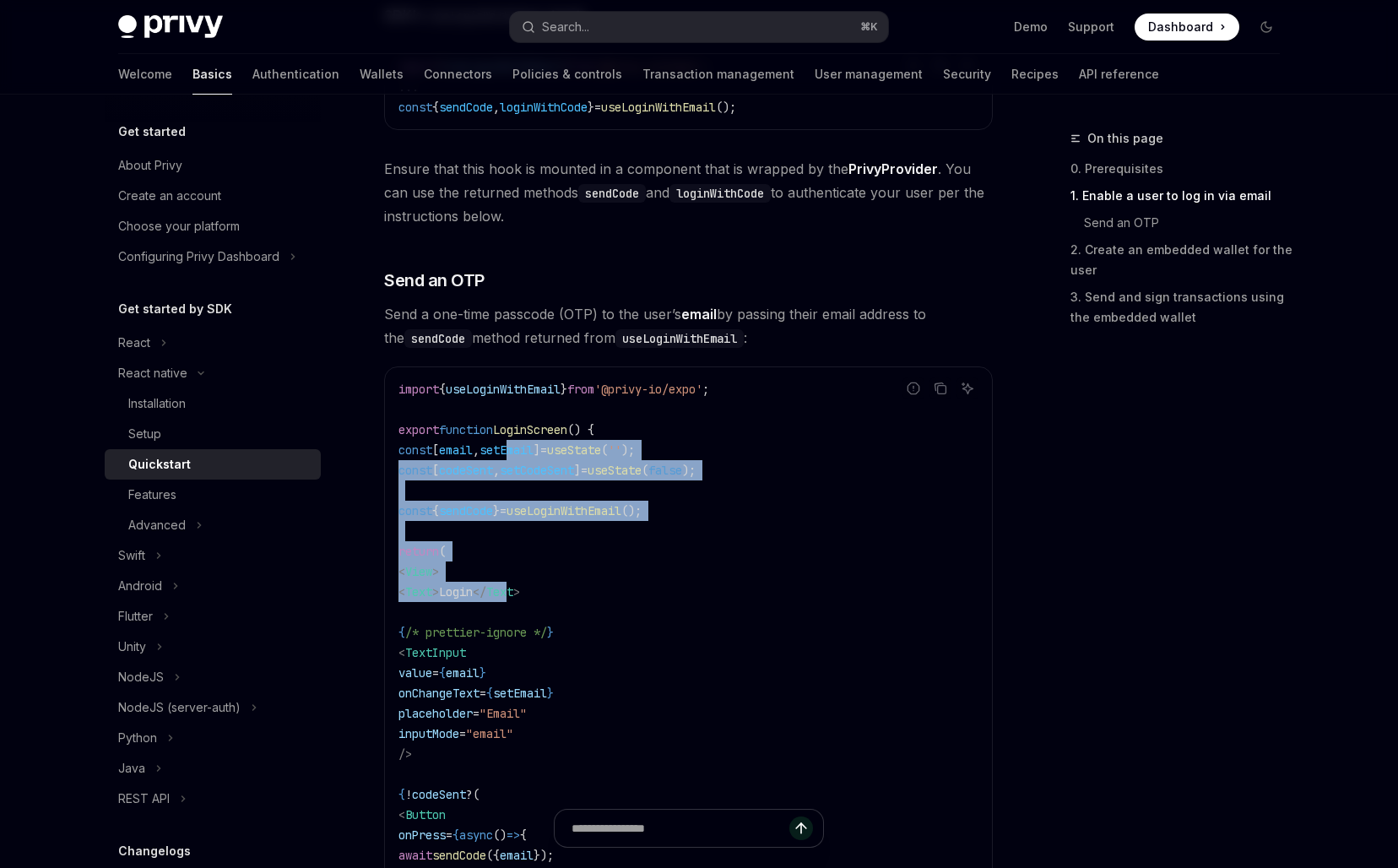
drag, startPoint x: 539, startPoint y: 505, endPoint x: 561, endPoint y: 616, distance: 113.2
click at [561, 616] on code "import { useLoginWithEmail } from '@privy-io/expo' ; export function LoginScree…" at bounding box center [688, 764] width 580 height 770
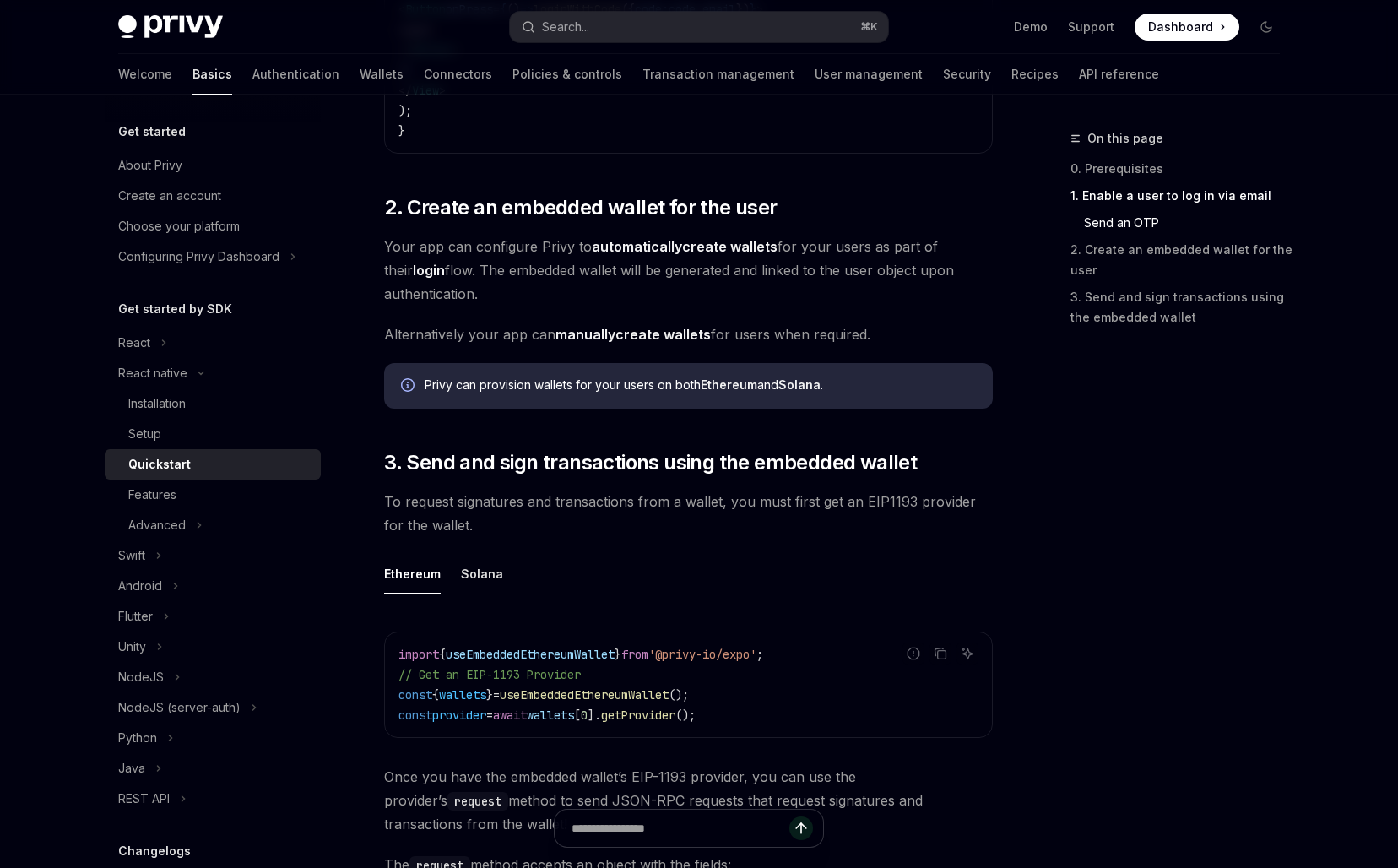
scroll to position [1569, 0]
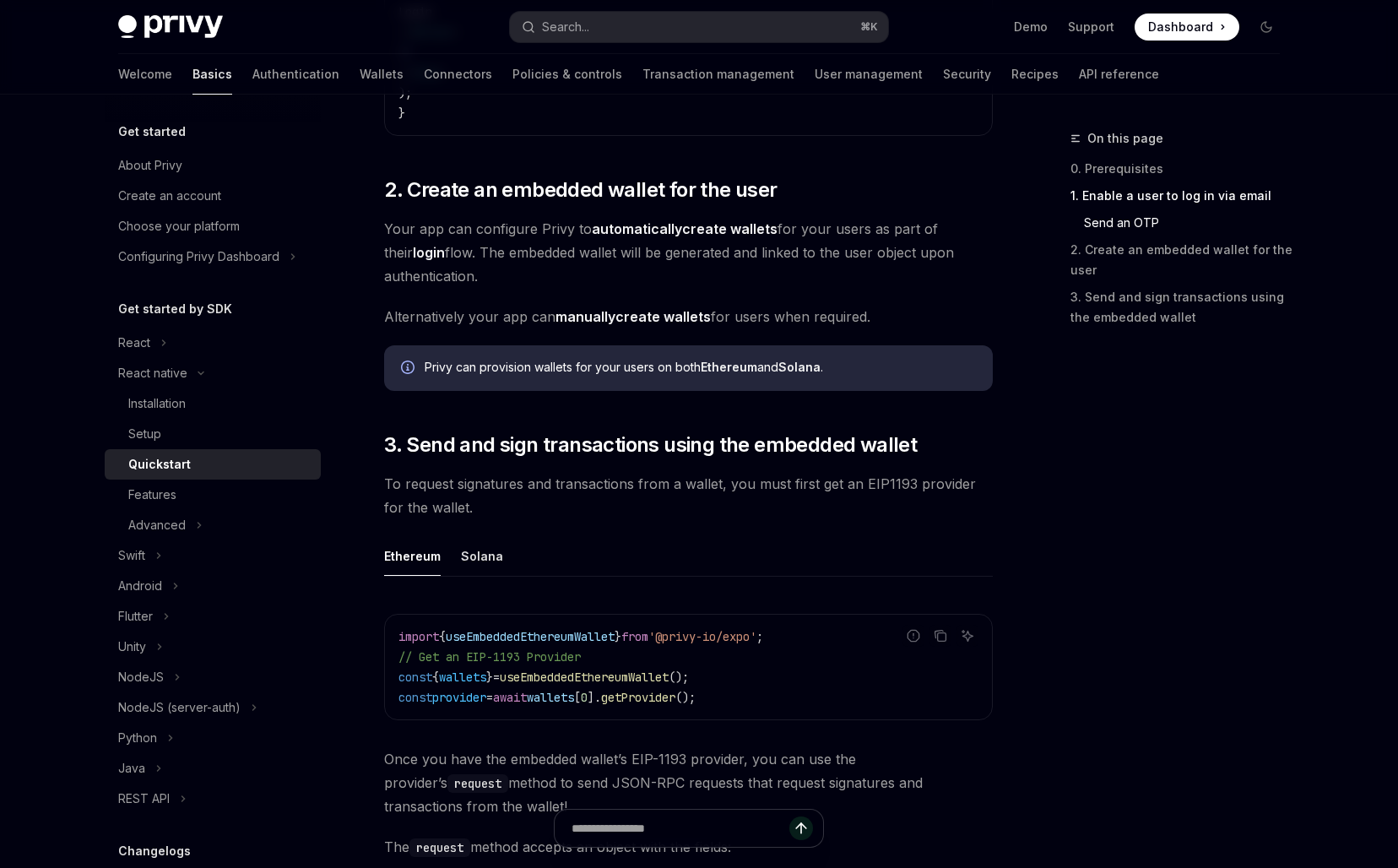
drag, startPoint x: 498, startPoint y: 326, endPoint x: 498, endPoint y: 460, distance: 134.0
click at [498, 459] on div "​ 0. Prerequisites This guide assumes that you have completed the setup guide. …" at bounding box center [688, 88] width 609 height 2780
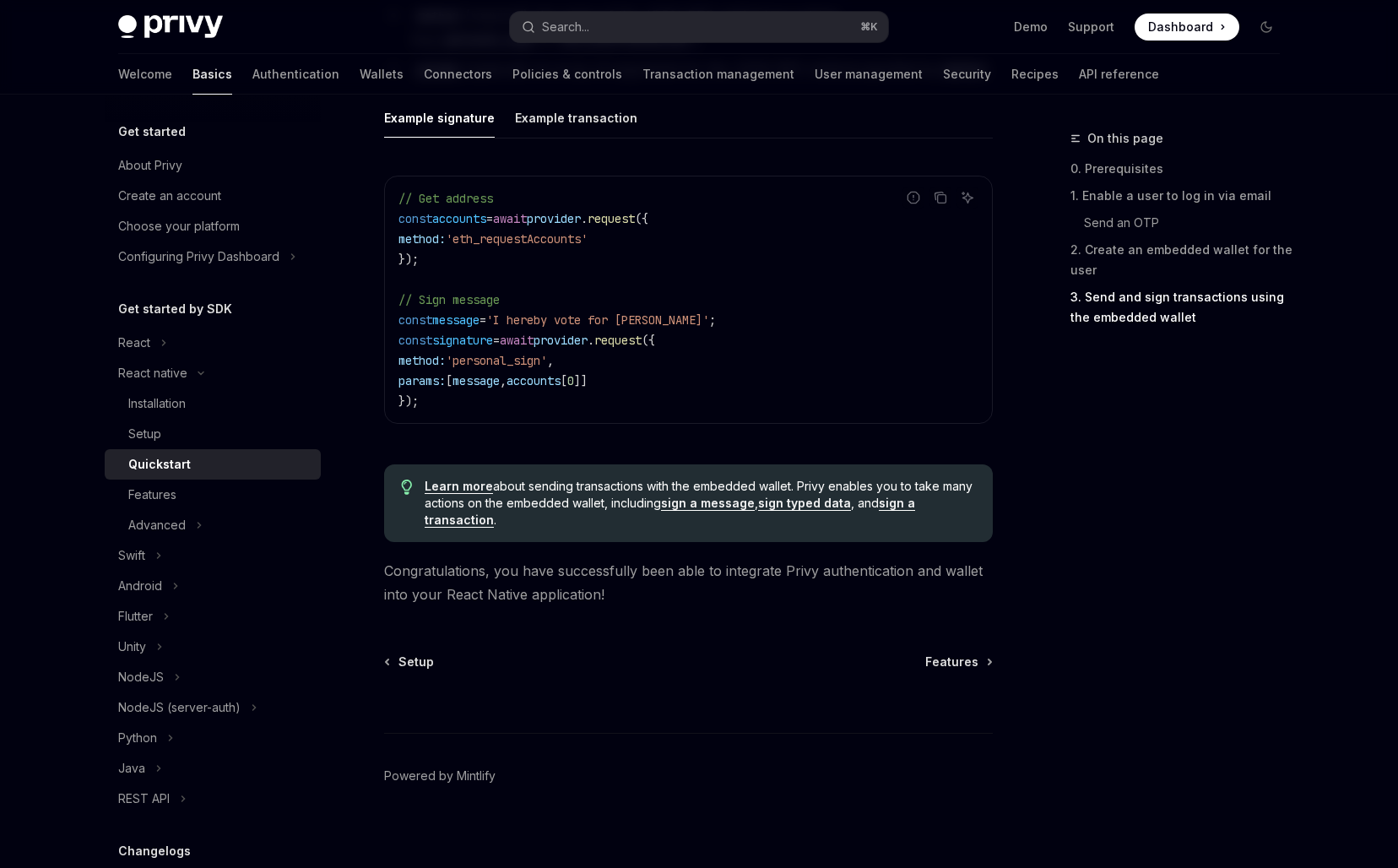
scroll to position [2452, 0]
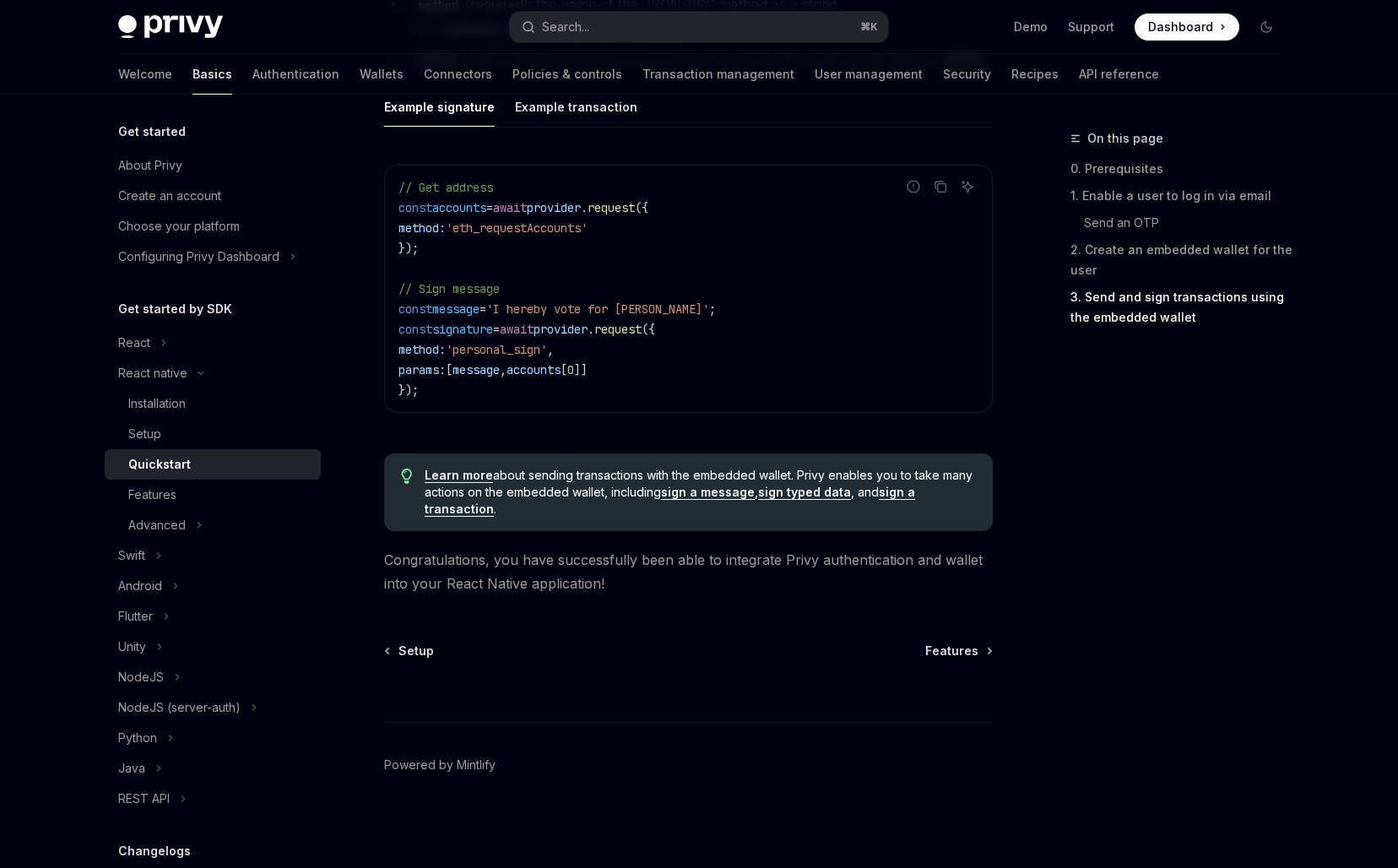
click at [575, 512] on span "Learn more about sending transactions with the embedded wallet. Privy enables y…" at bounding box center [700, 492] width 551 height 51
click at [166, 497] on div "Features" at bounding box center [152, 494] width 48 height 20
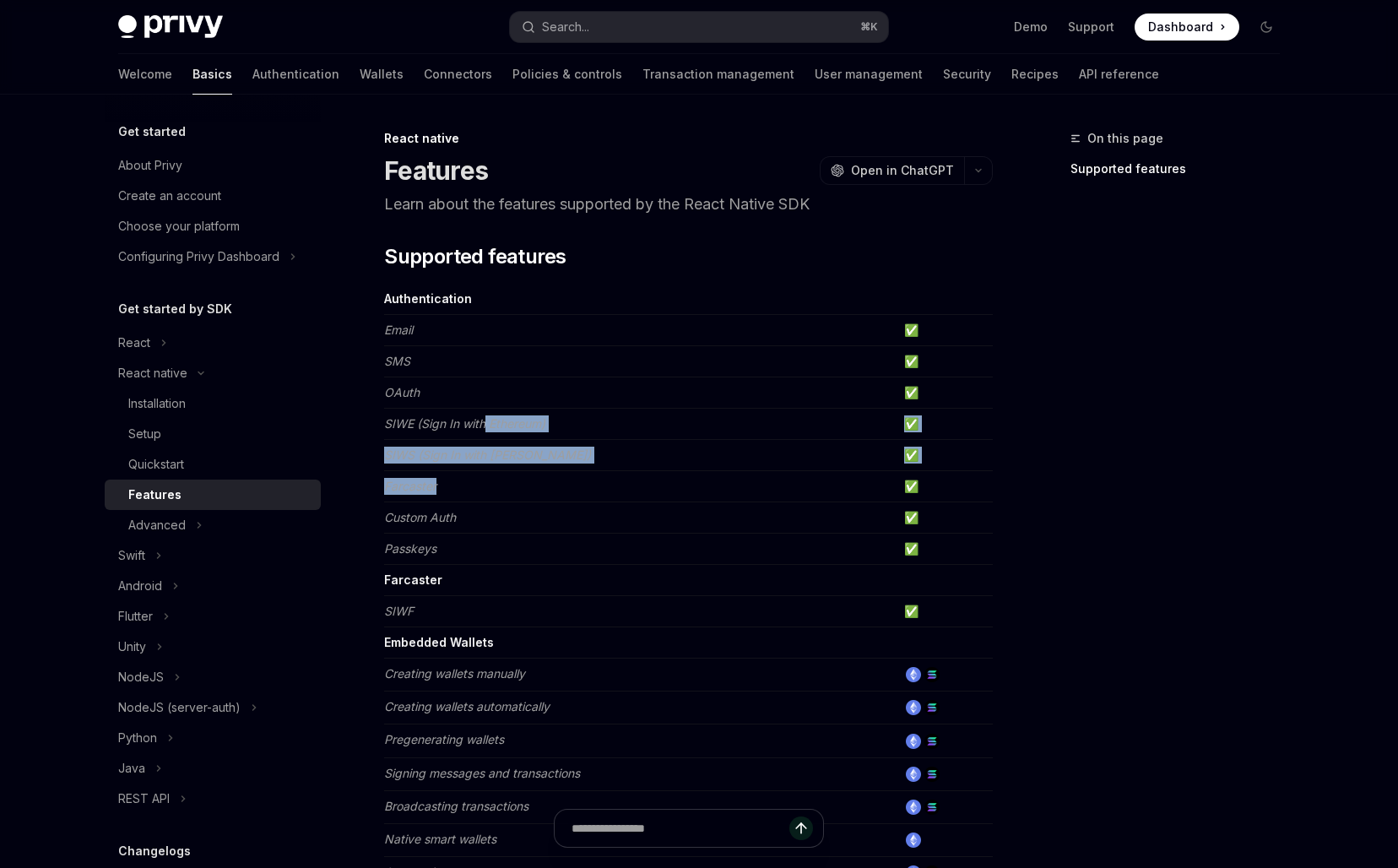
drag, startPoint x: 484, startPoint y: 418, endPoint x: 597, endPoint y: 483, distance: 130.4
click at [597, 483] on tbody "Authentication Email ✅ SMS ✅ OAuth ✅ SIWE (Sign In with Ethereum) ✅ SIWS (Sign …" at bounding box center [688, 800] width 609 height 1032
click at [597, 483] on td "Farcaster" at bounding box center [640, 487] width 513 height 32
drag, startPoint x: 618, startPoint y: 433, endPoint x: 529, endPoint y: 515, distance: 121.0
click at [529, 515] on tbody "Authentication Email ✅ SMS ✅ OAuth ✅ SIWE (Sign In with Ethereum) ✅ SIWS (Sign …" at bounding box center [688, 800] width 609 height 1032
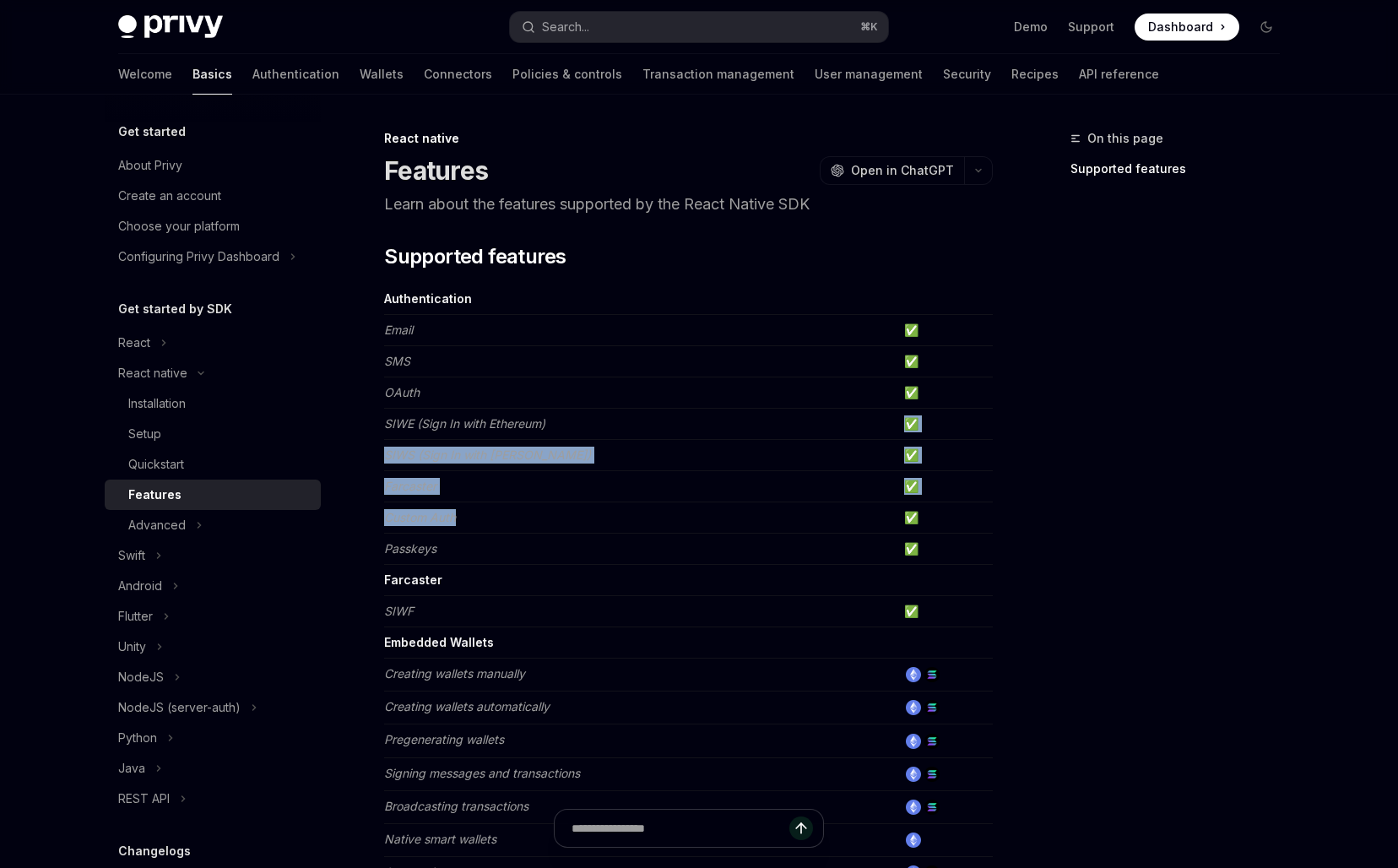
click at [529, 515] on td "Custom Auth" at bounding box center [640, 518] width 513 height 32
click at [223, 515] on li "Advanced" at bounding box center [212, 525] width 216 height 31
click at [211, 521] on li "Advanced" at bounding box center [212, 525] width 216 height 31
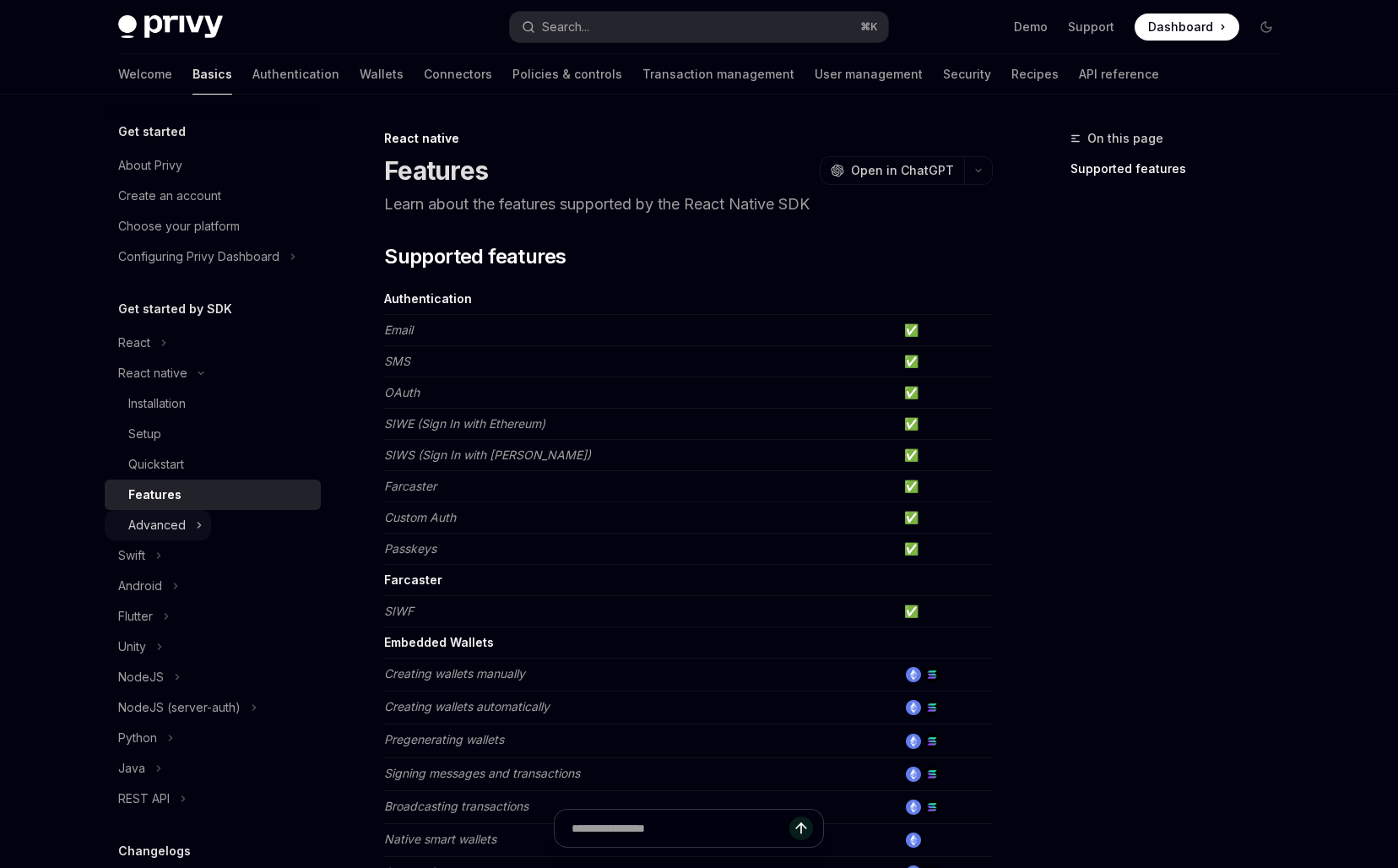
click at [182, 526] on div "Advanced" at bounding box center [157, 525] width 58 height 20
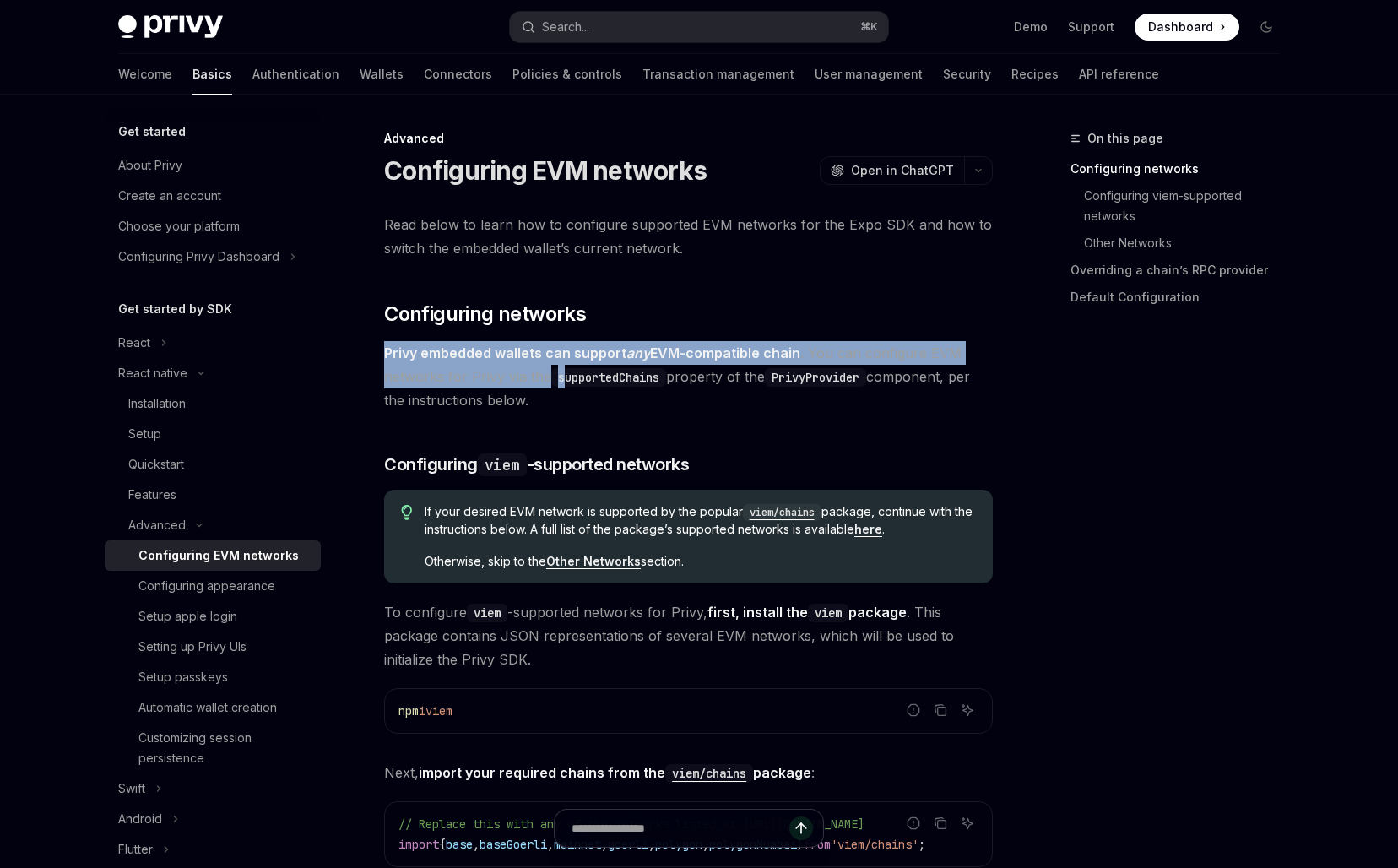
drag, startPoint x: 562, startPoint y: 329, endPoint x: 562, endPoint y: 374, distance: 45.0
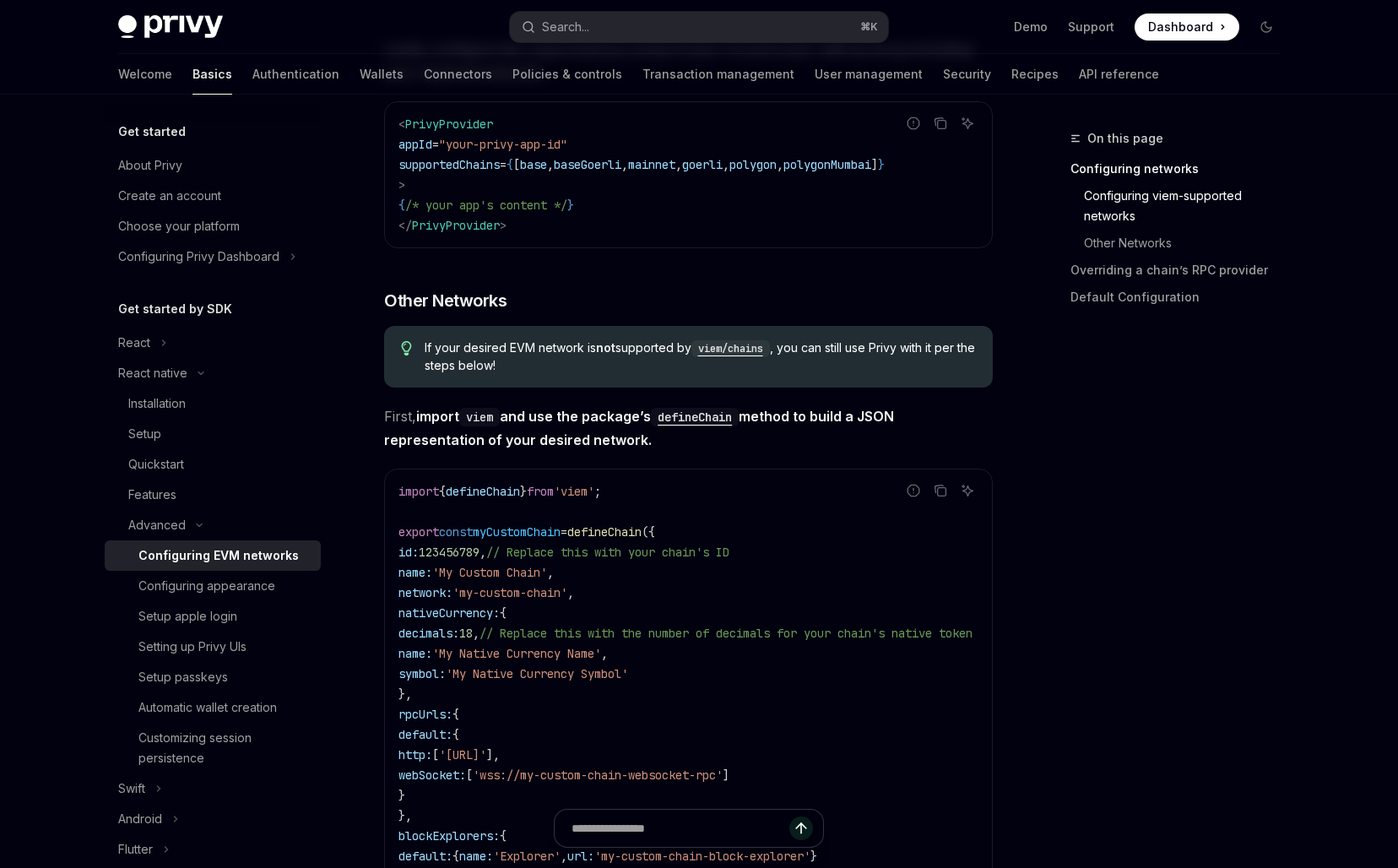
scroll to position [857, 0]
click at [562, 373] on span "If your desired EVM network is not supported by viem/chains , you can still use…" at bounding box center [700, 356] width 551 height 35
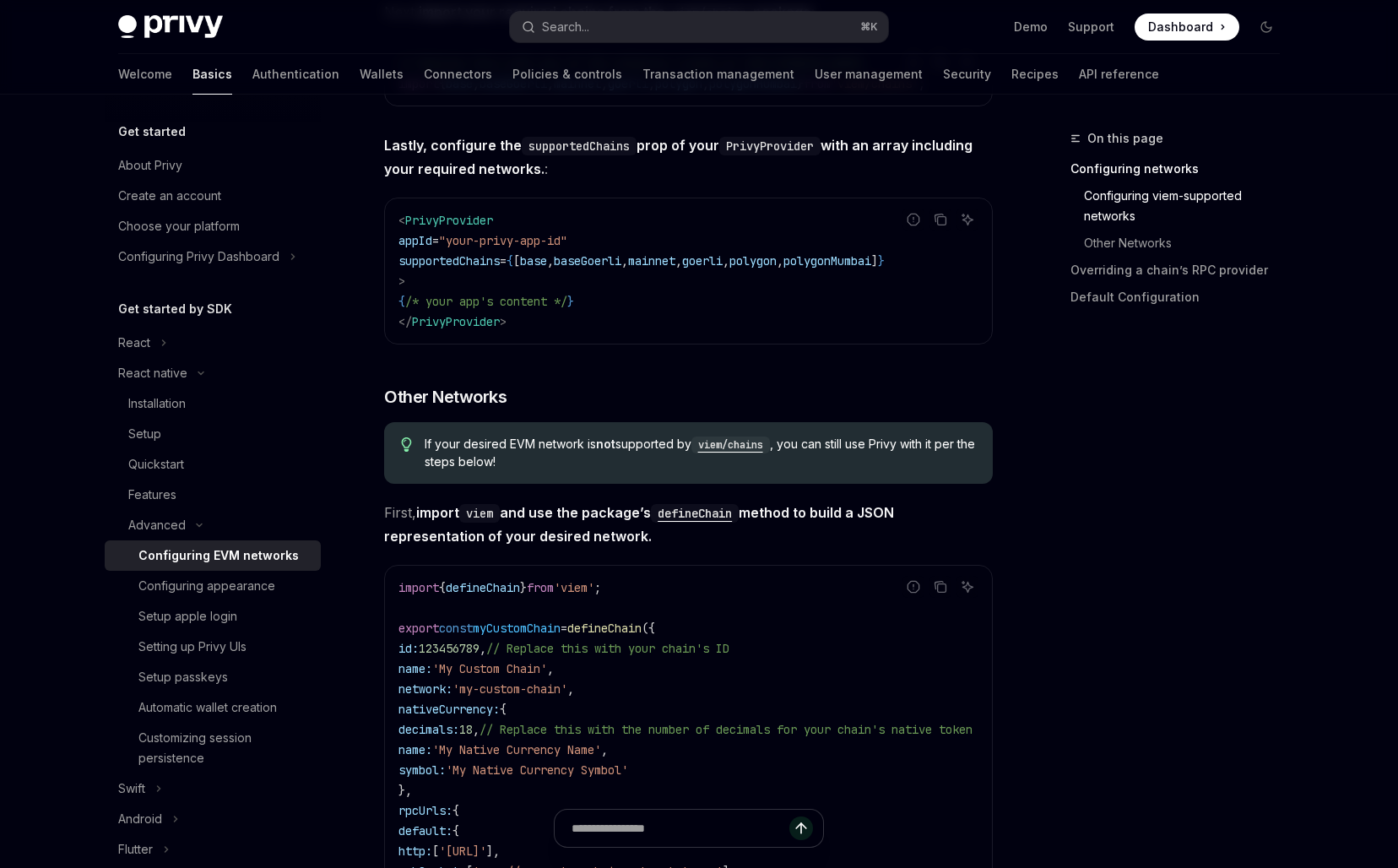
scroll to position [688, 0]
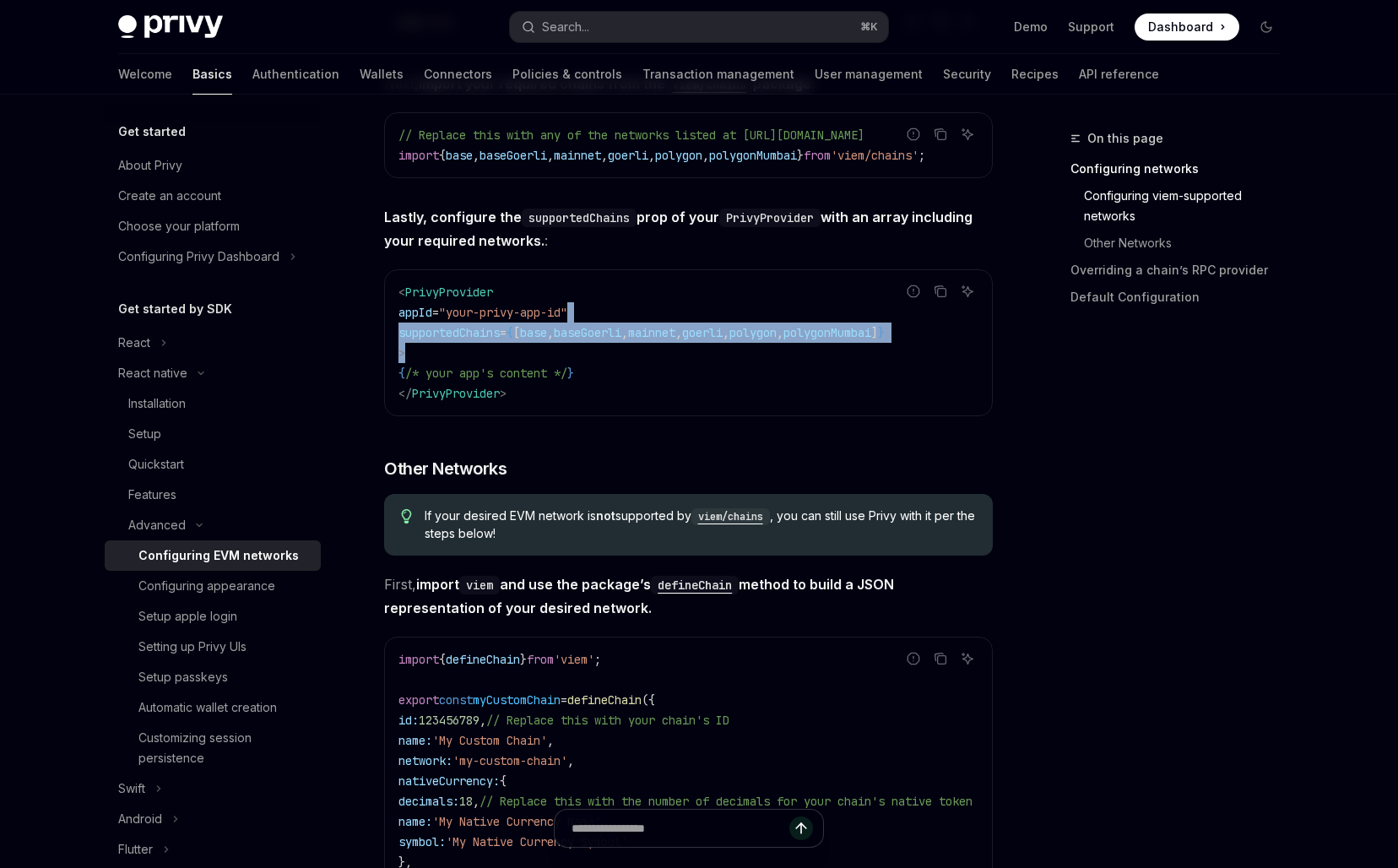
drag, startPoint x: 590, startPoint y: 326, endPoint x: 590, endPoint y: 356, distance: 30.0
click at [590, 356] on code "< PrivyProvider appId = "your-privy-app-id" supportedChains = { [ base , baseGo…" at bounding box center [688, 342] width 580 height 122
click at [590, 356] on code "< PrivyProvider appId = "your-privy-app-id" supportedChains = { [ base , baseGo…" at bounding box center [688, 342] width 580 height 122
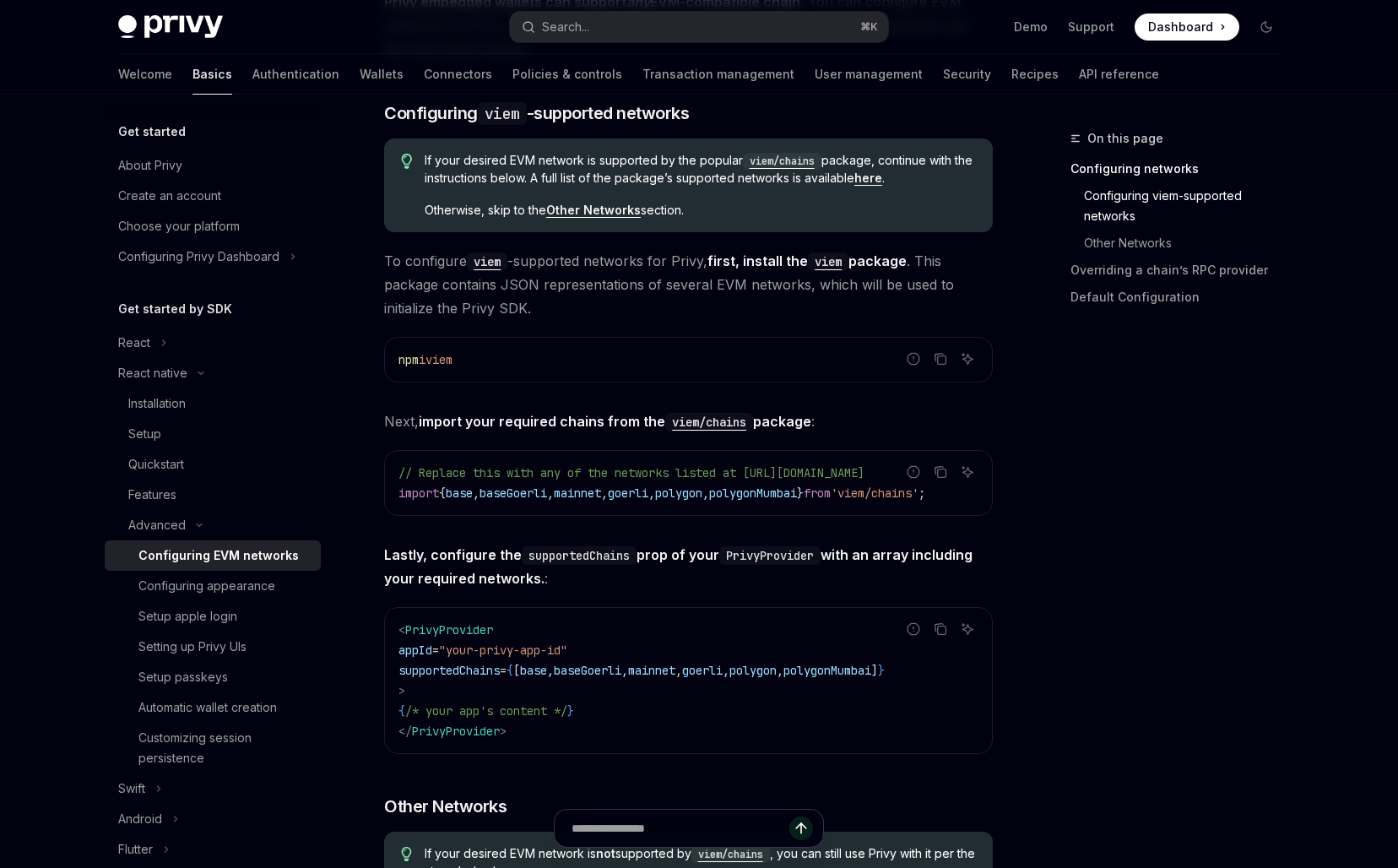
scroll to position [122, 0]
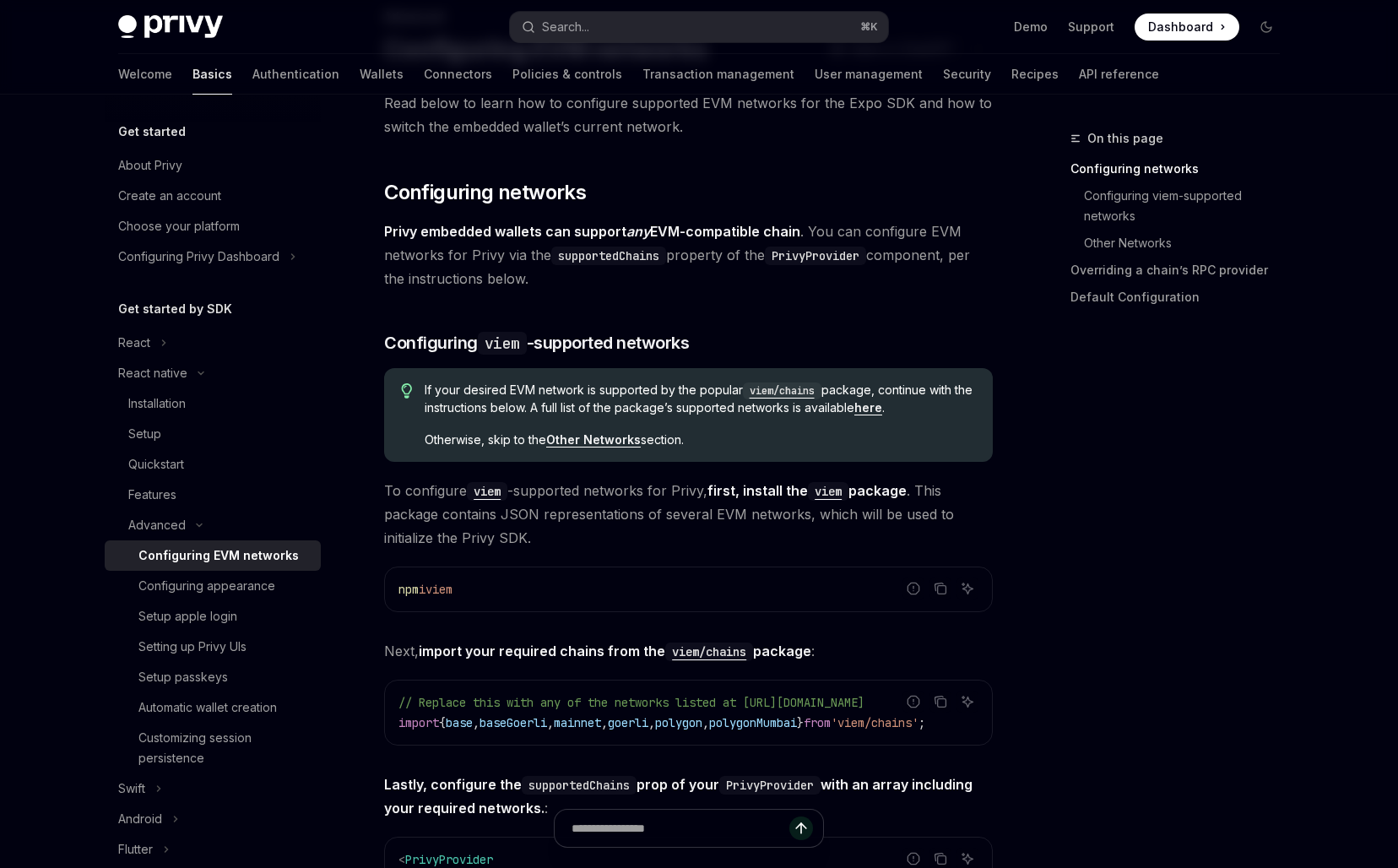
click at [837, 567] on div "Report incorrect code Copy Ask AI npm i viem" at bounding box center [688, 589] width 609 height 46
type textarea "*"
click at [799, 28] on button "Search... ⌘ K" at bounding box center [699, 26] width 378 height 31
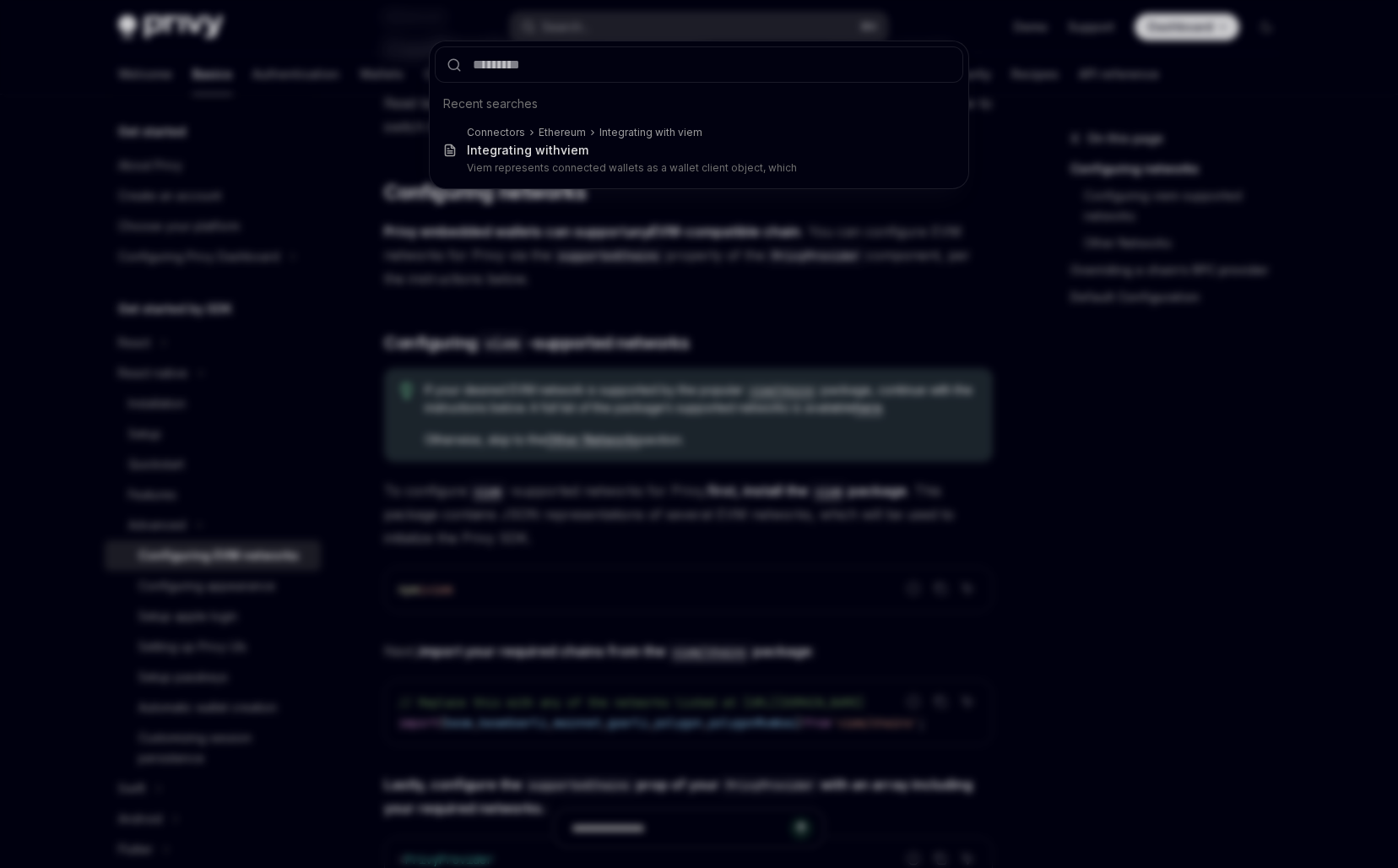
type input "**********"
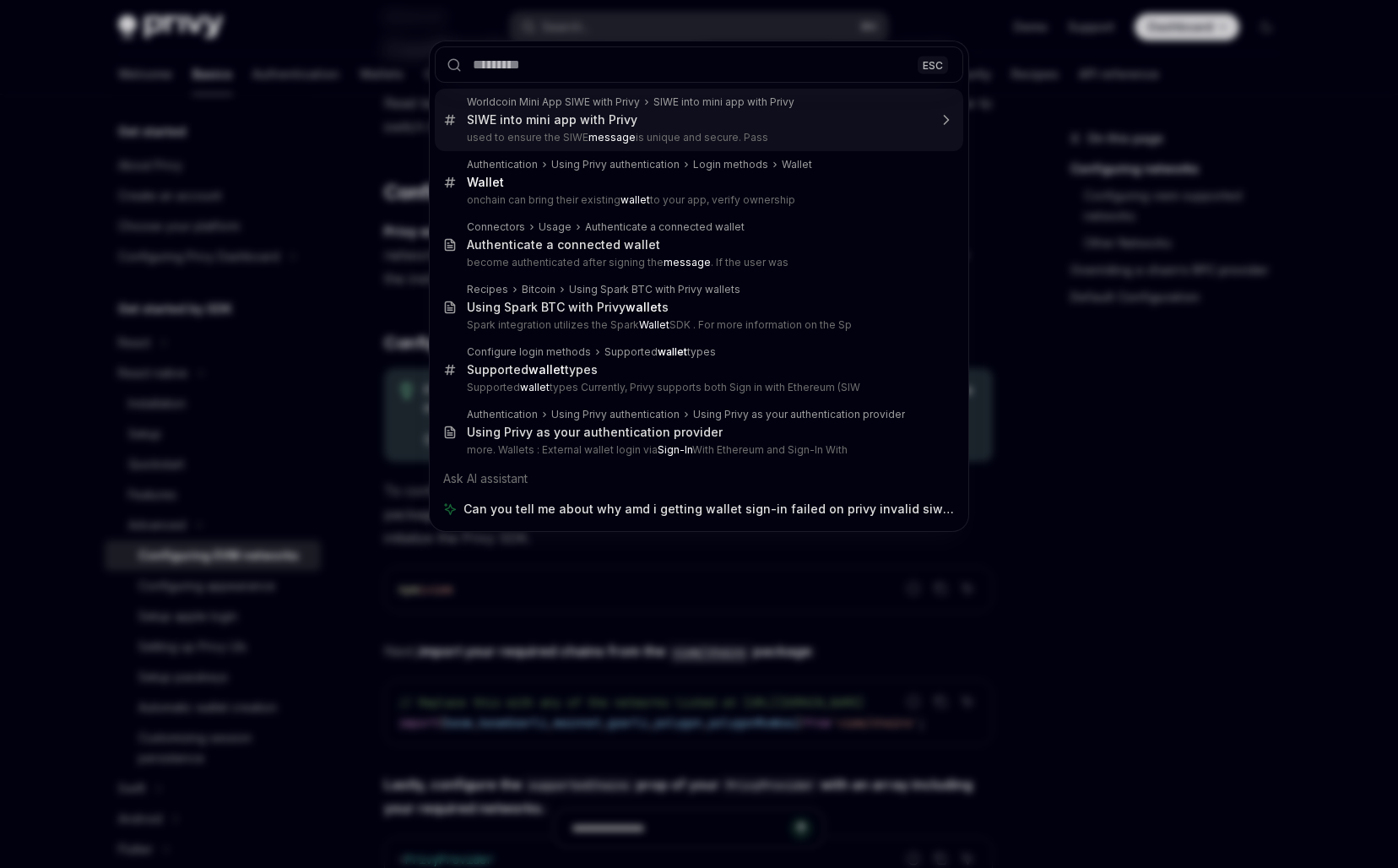
scroll to position [0, 0]
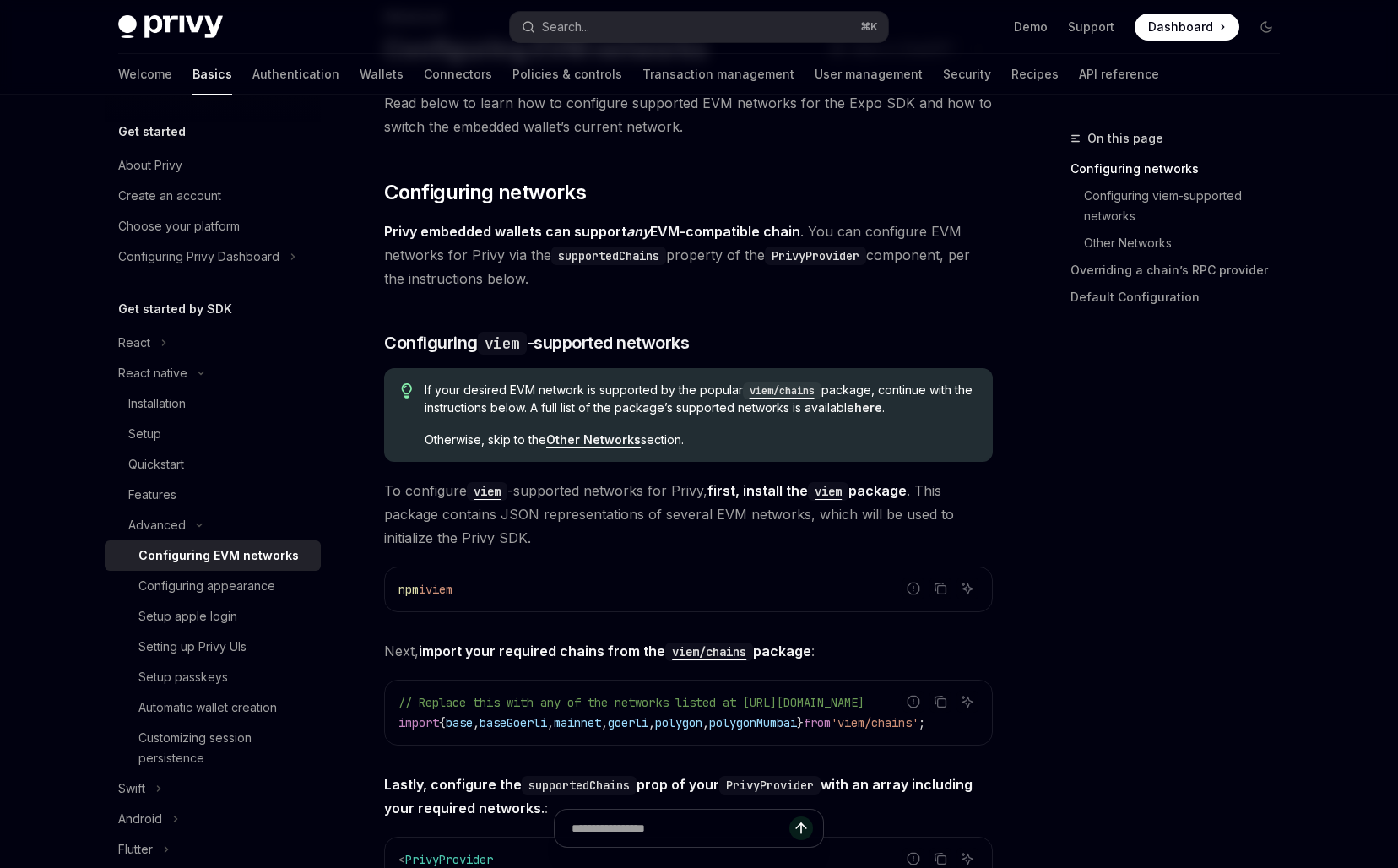
type textarea "*"
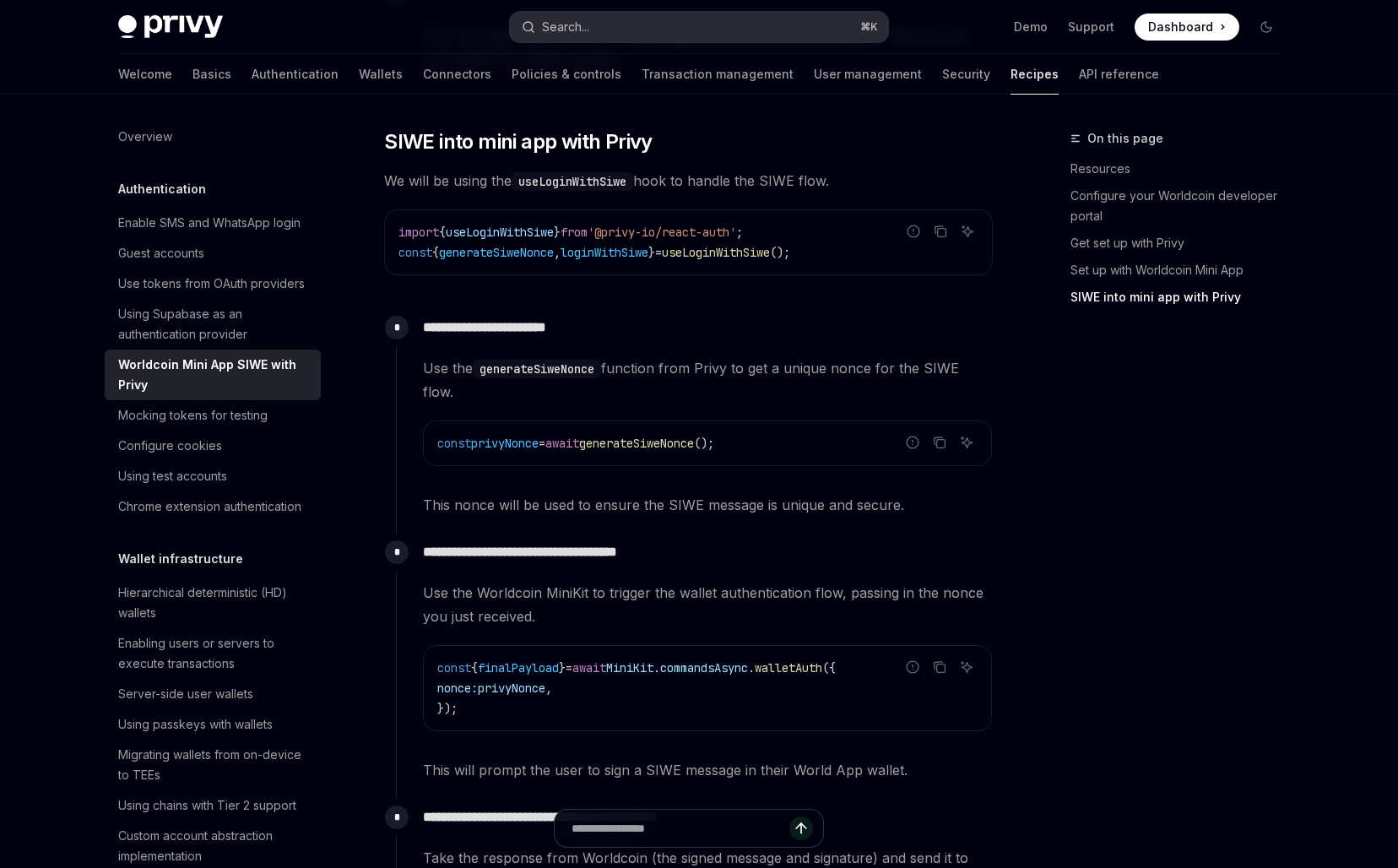
click at [742, 26] on button "Search... ⌘ K" at bounding box center [699, 26] width 378 height 31
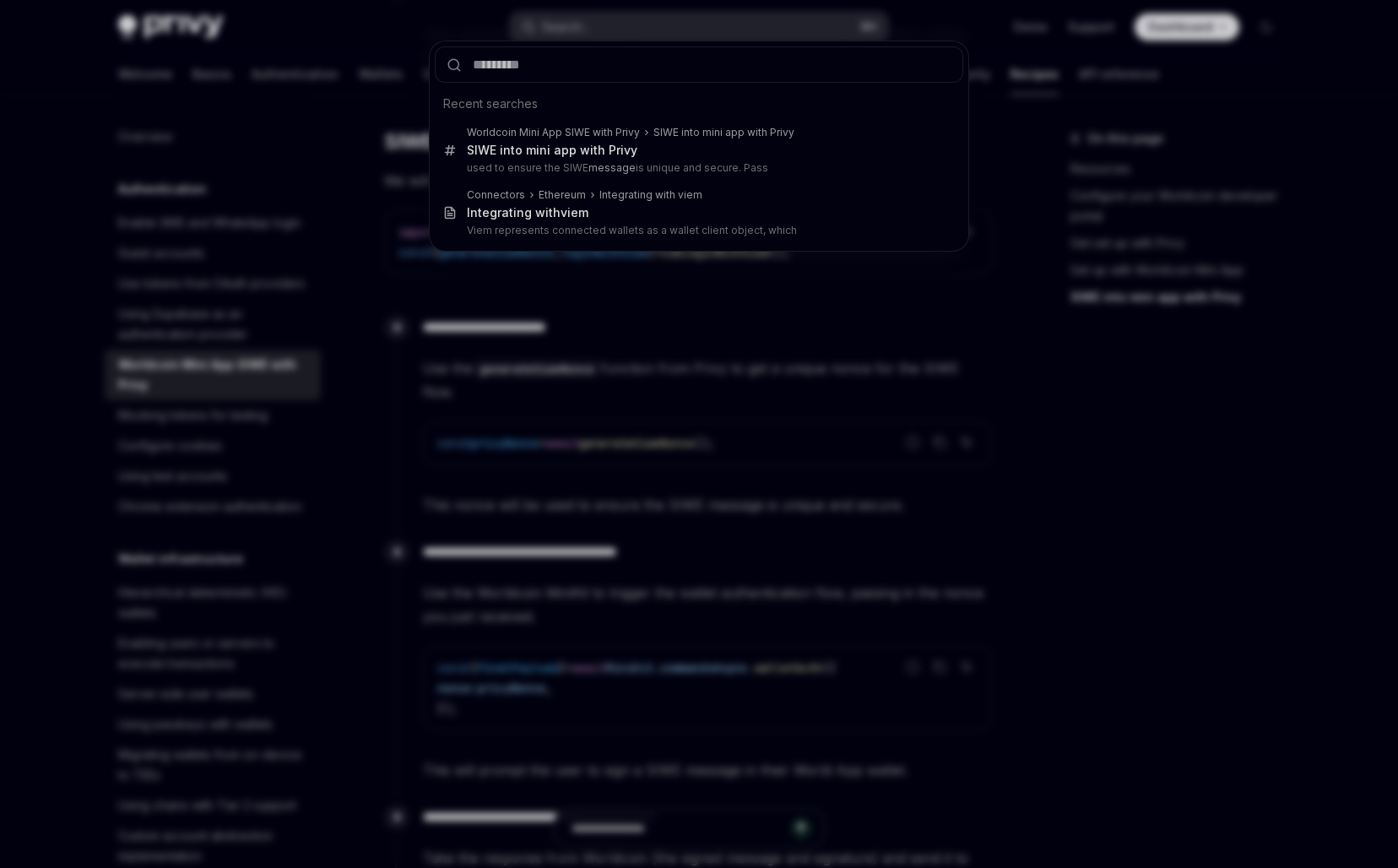
type input "**********"
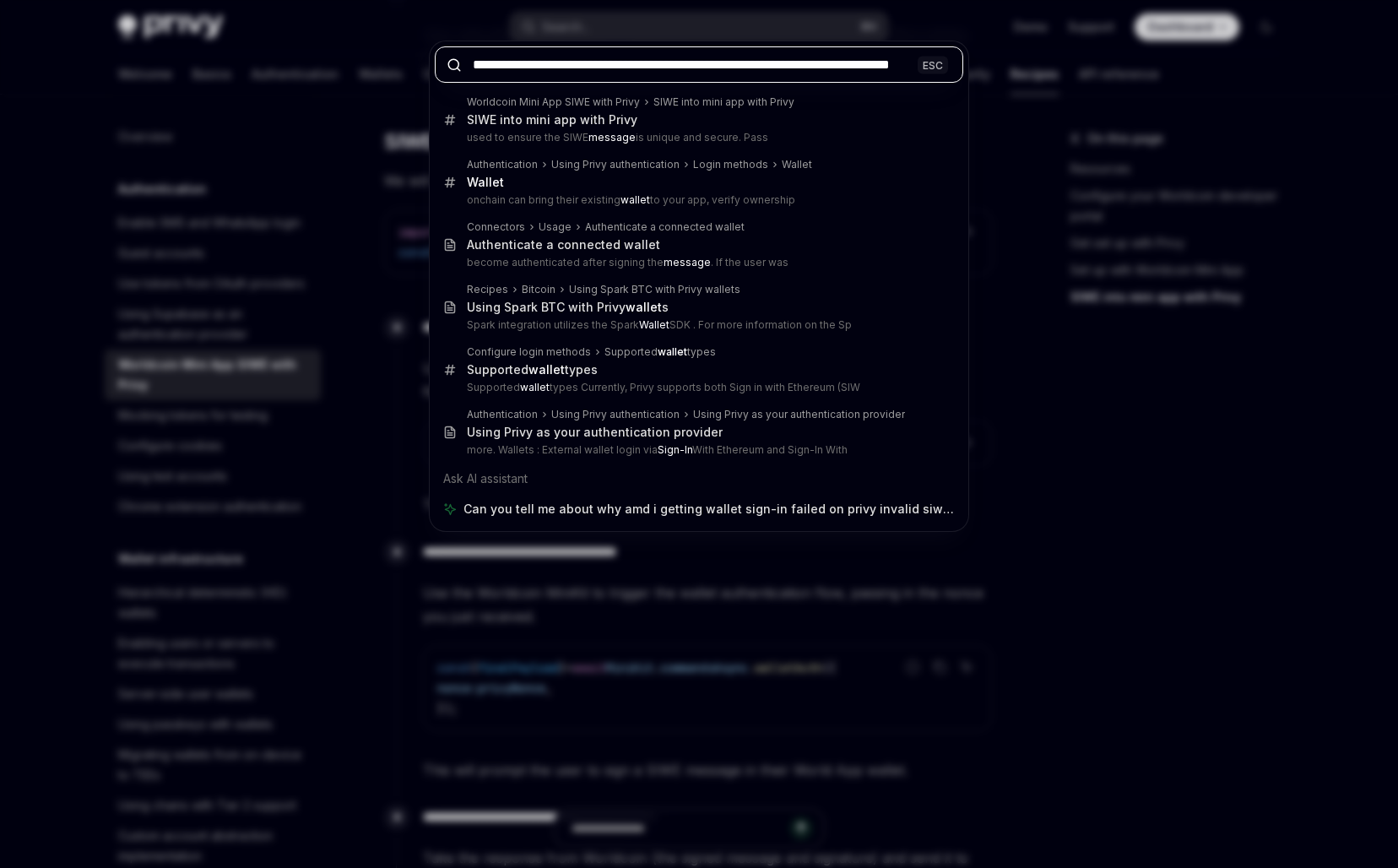
type textarea "*"
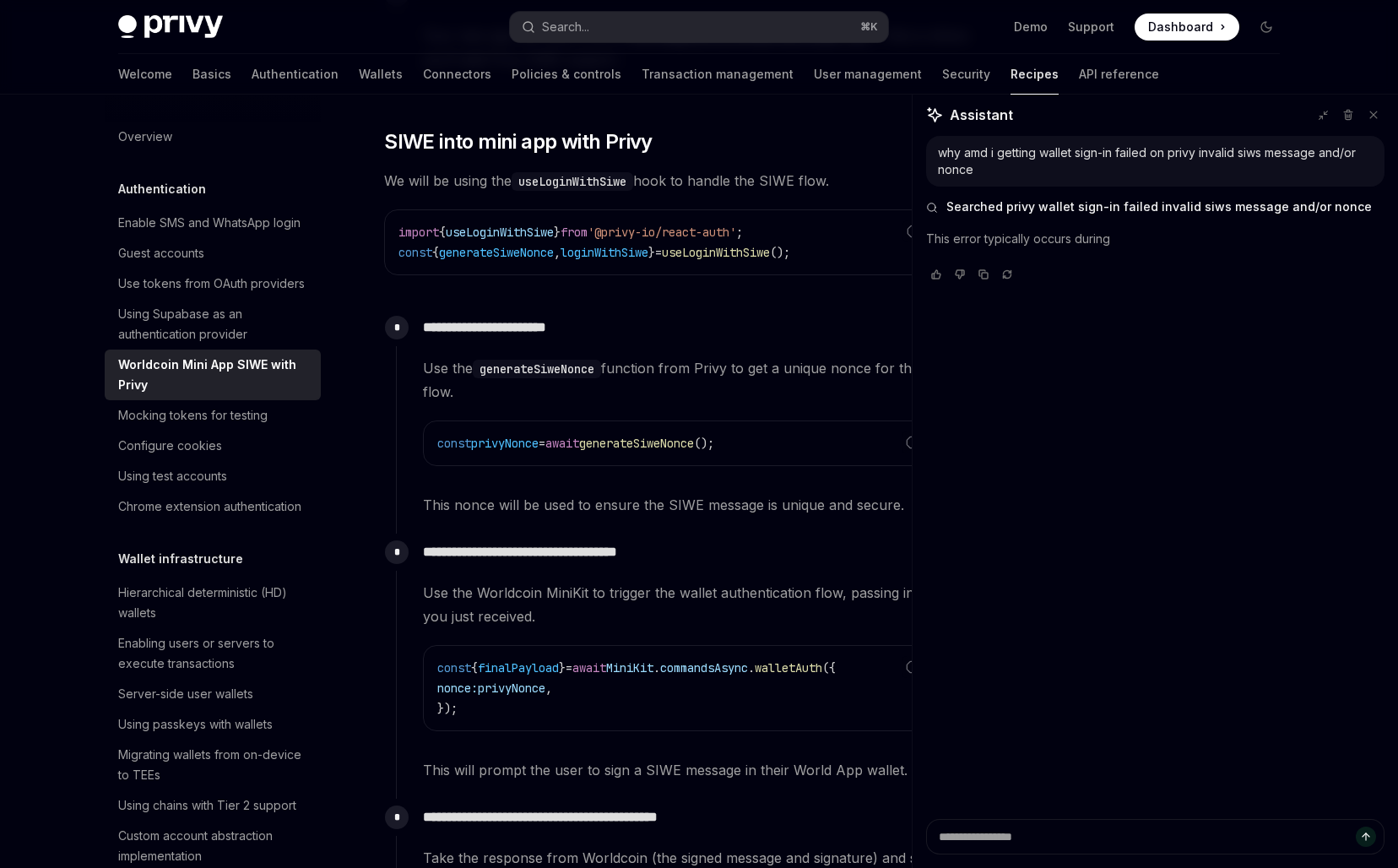
type textarea "*"
click at [622, 578] on div "**********" at bounding box center [694, 657] width 597 height 248
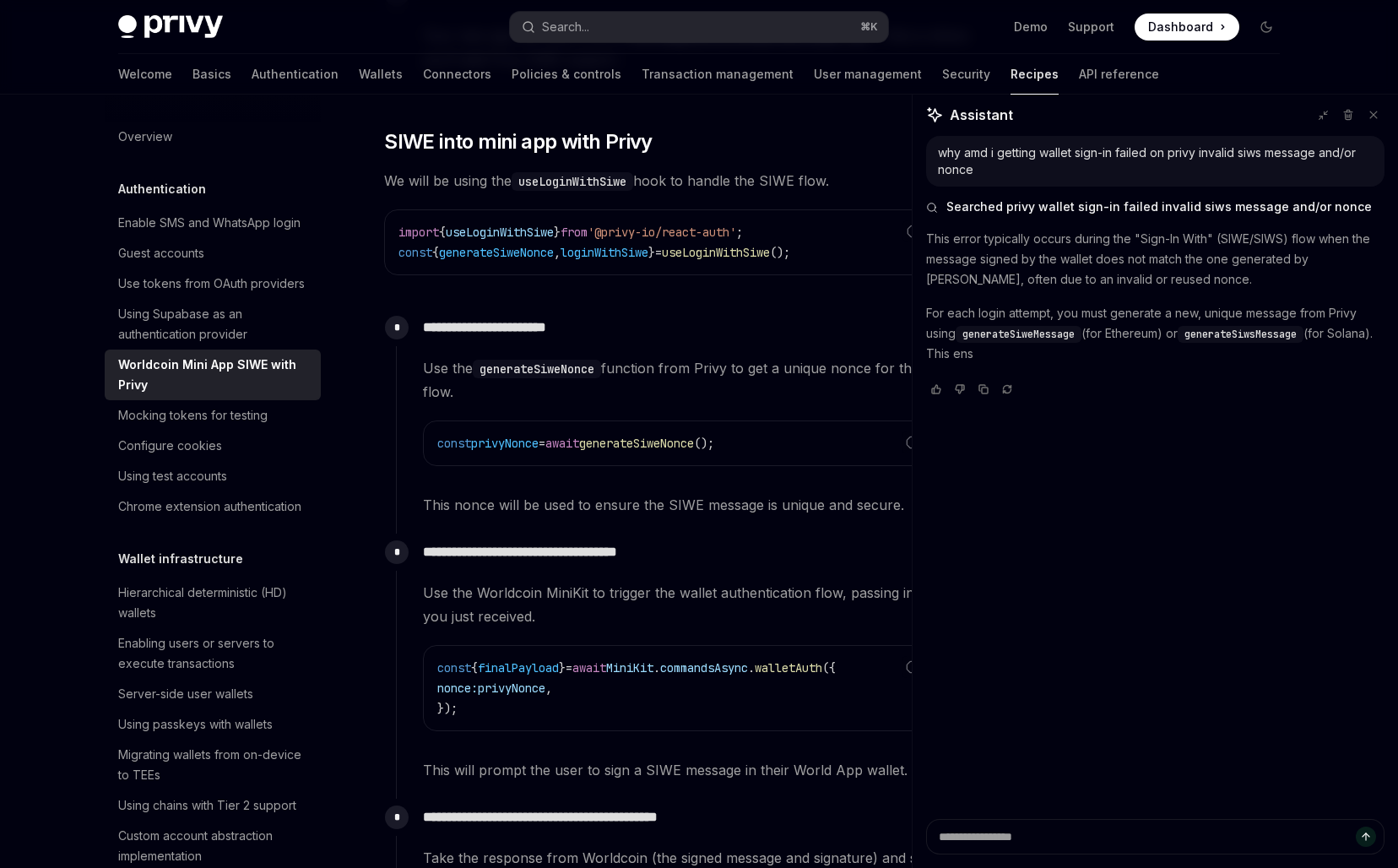
click at [770, 252] on span "useLoginWithSiwe" at bounding box center [715, 251] width 108 height 15
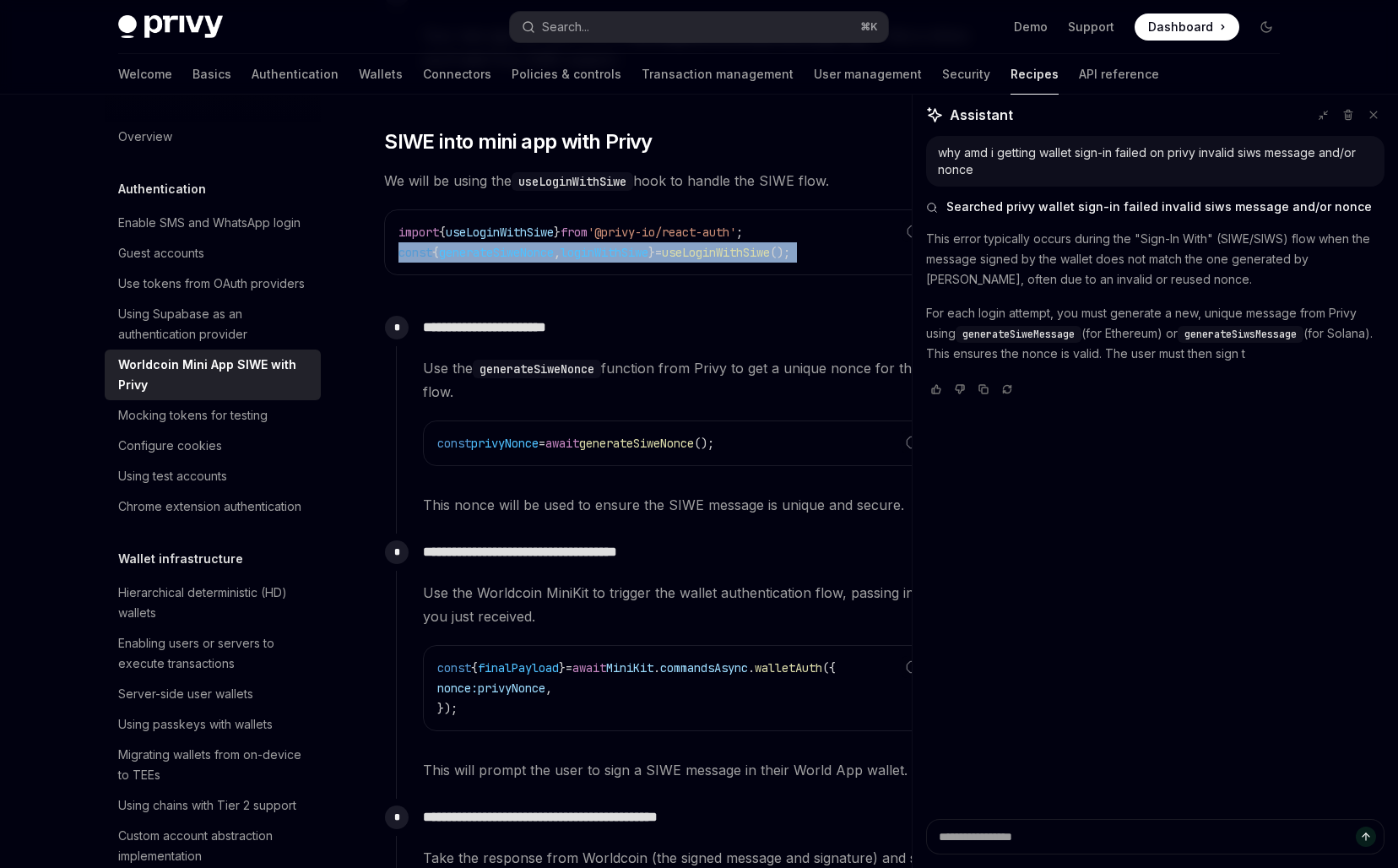
click at [770, 252] on span "useLoginWithSiwe" at bounding box center [715, 251] width 108 height 15
copy div "const { generateSiweNonce , loginWithSiwe } = useLoginWithSiwe ();"
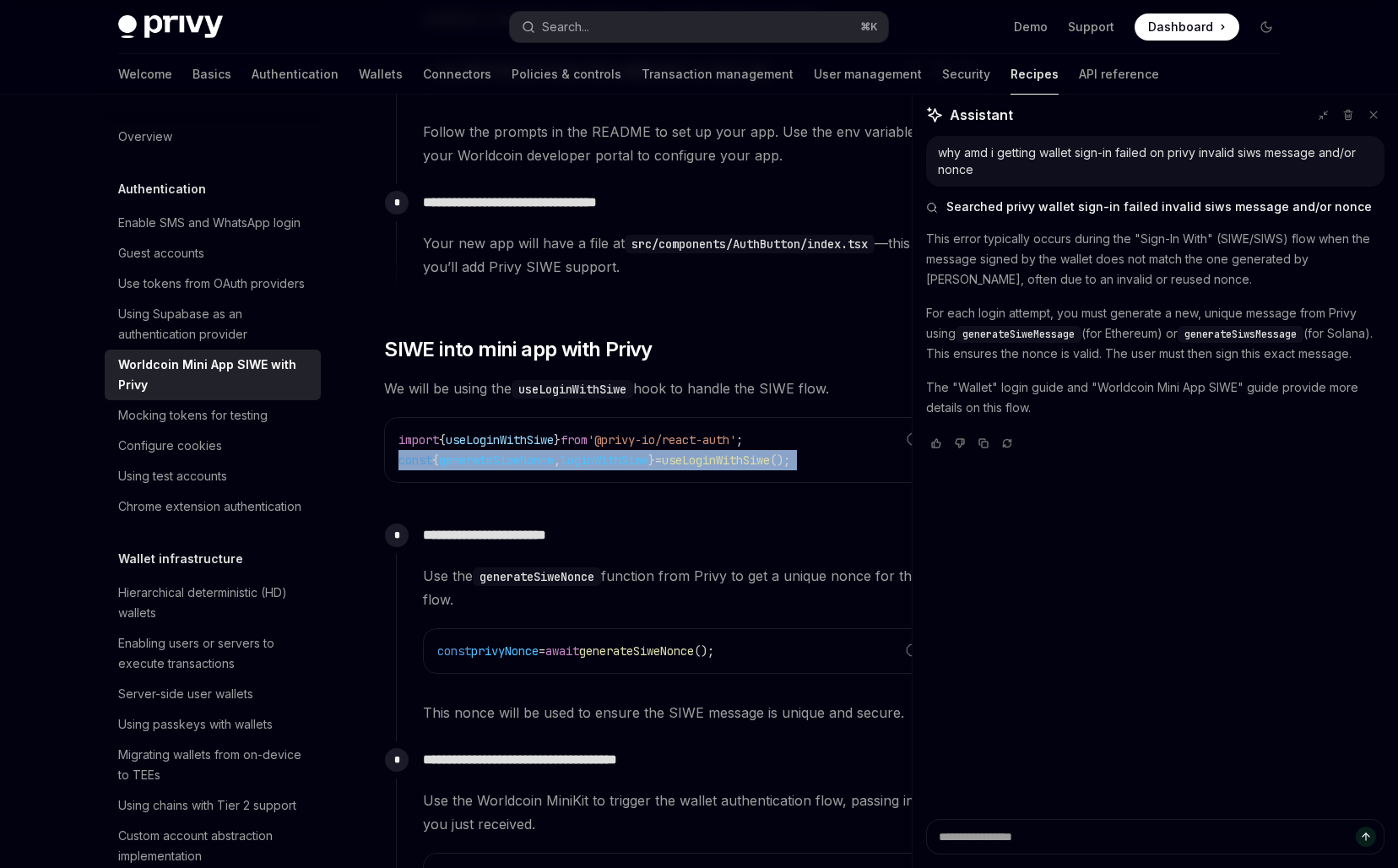
scroll to position [1076, 0]
click at [987, 448] on rect "Copy chat response" at bounding box center [985, 444] width 6 height 6
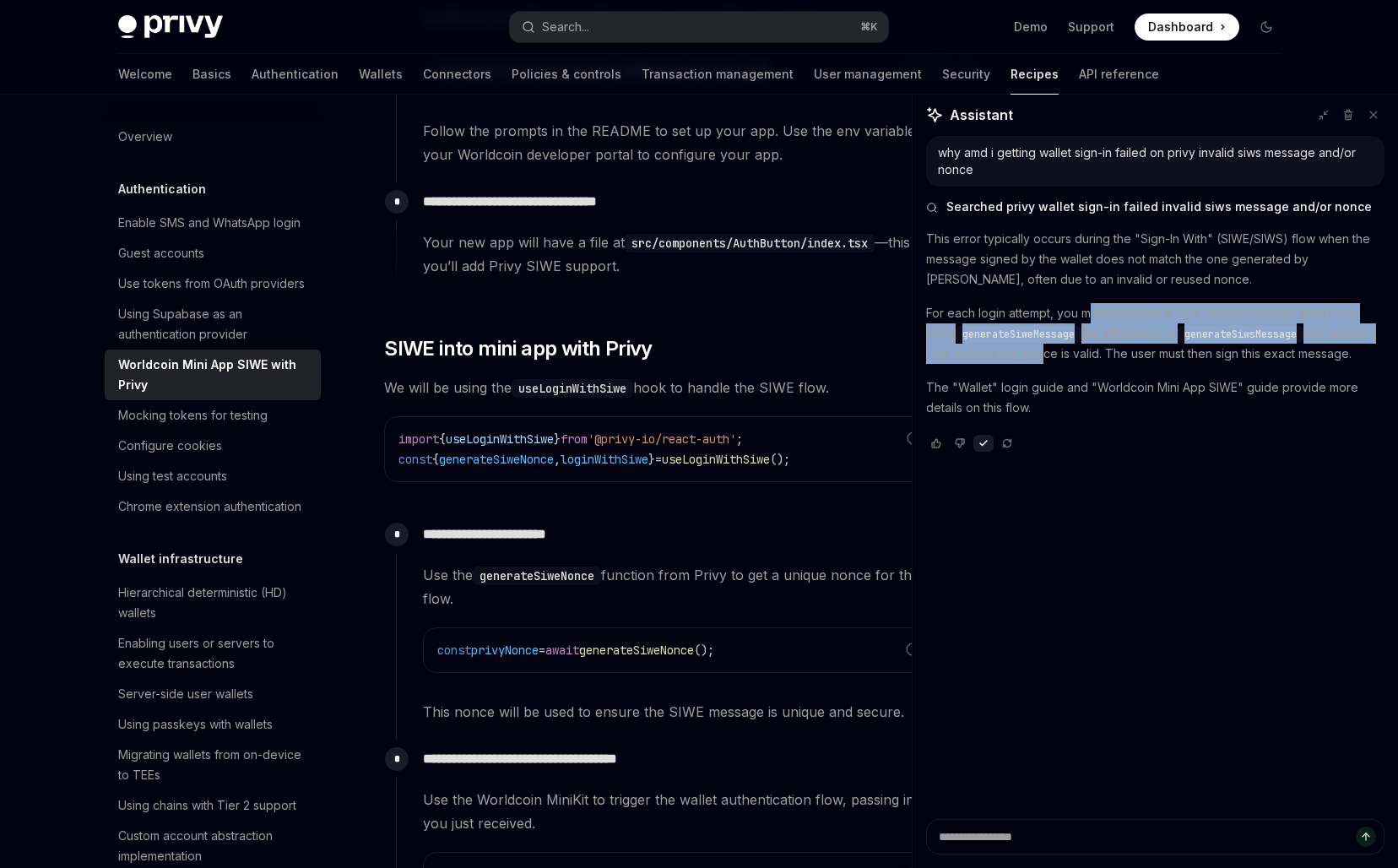
drag, startPoint x: 1089, startPoint y: 313, endPoint x: 1088, endPoint y: 349, distance: 36.0
click at [1088, 349] on p "For each login attempt, you must generate a new, unique message from Privy usin…" at bounding box center [1154, 333] width 458 height 60
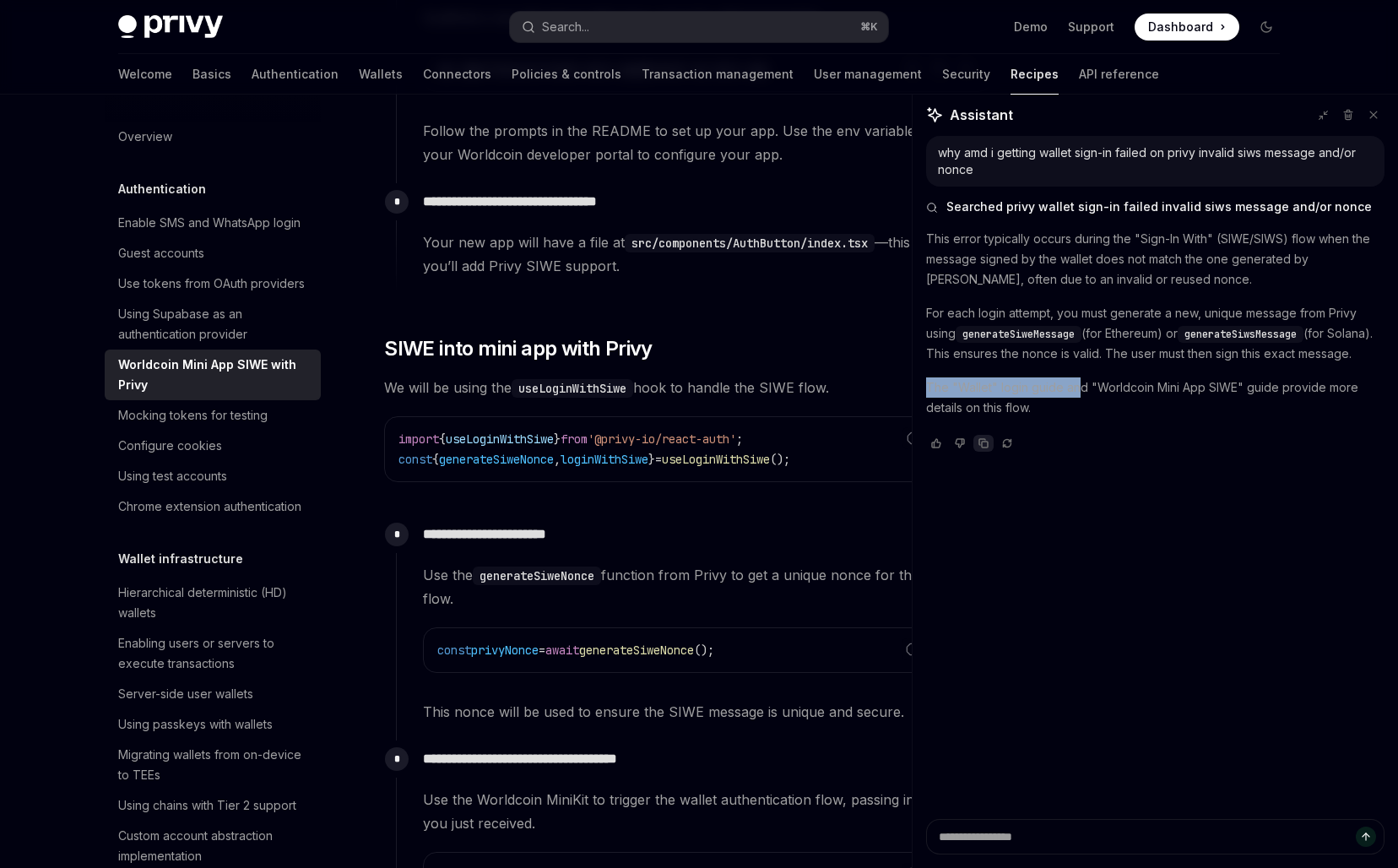
drag, startPoint x: 1077, startPoint y: 394, endPoint x: 1077, endPoint y: 414, distance: 20.0
click at [1077, 414] on div "This error typically occurs during the "Sign-In With" (SIWE/SIWS) flow when the…" at bounding box center [1154, 325] width 458 height 193
click at [1056, 399] on p "The "Wallet" login guide and "Worldcoin Mini App SIWE" guide provide more detai…" at bounding box center [1154, 398] width 458 height 40
click at [998, 834] on textarea "Ask a question..." at bounding box center [1154, 836] width 458 height 35
type textarea "*"
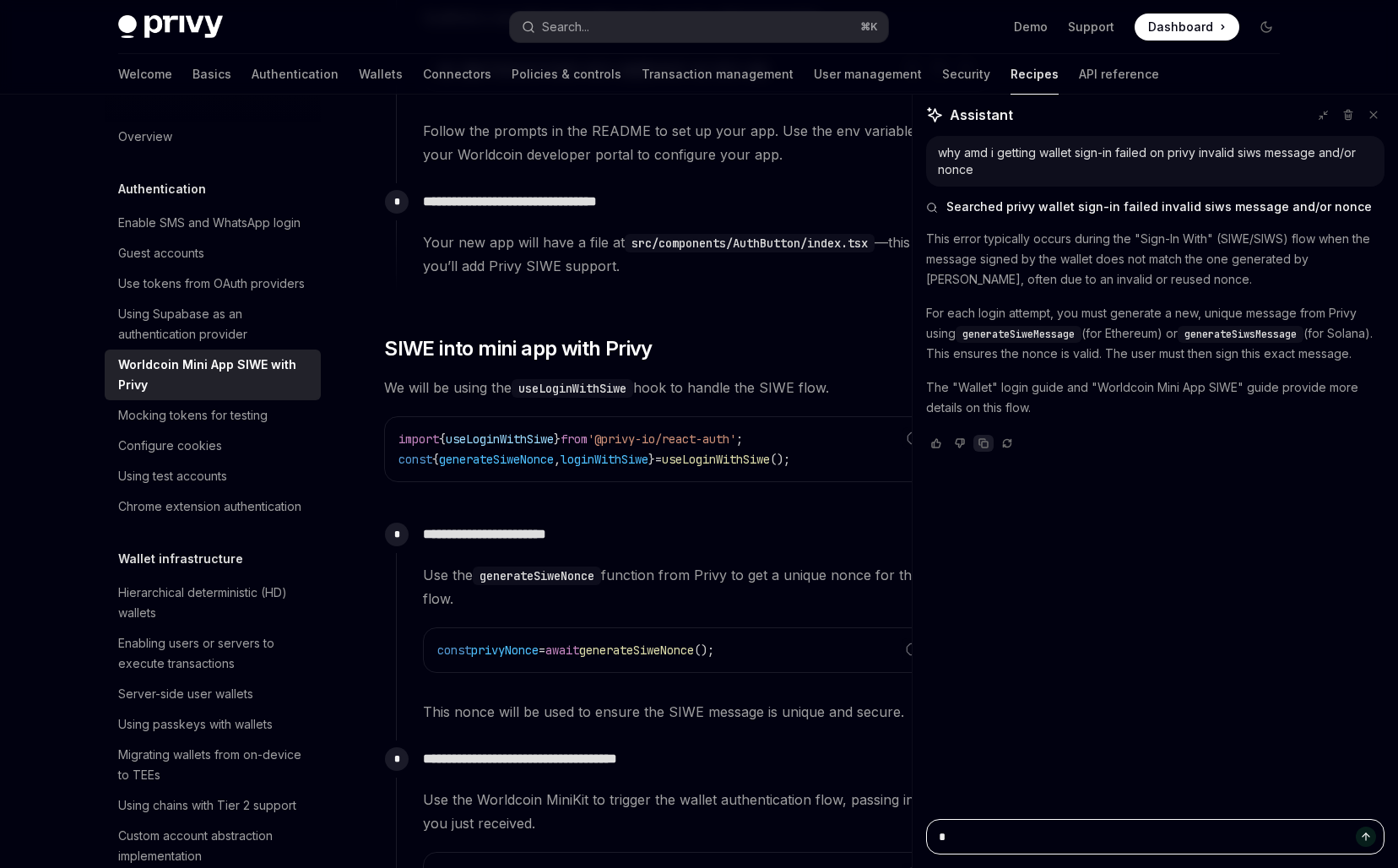
type textarea "*"
type textarea "**"
type textarea "*"
type textarea "***"
type textarea "*"
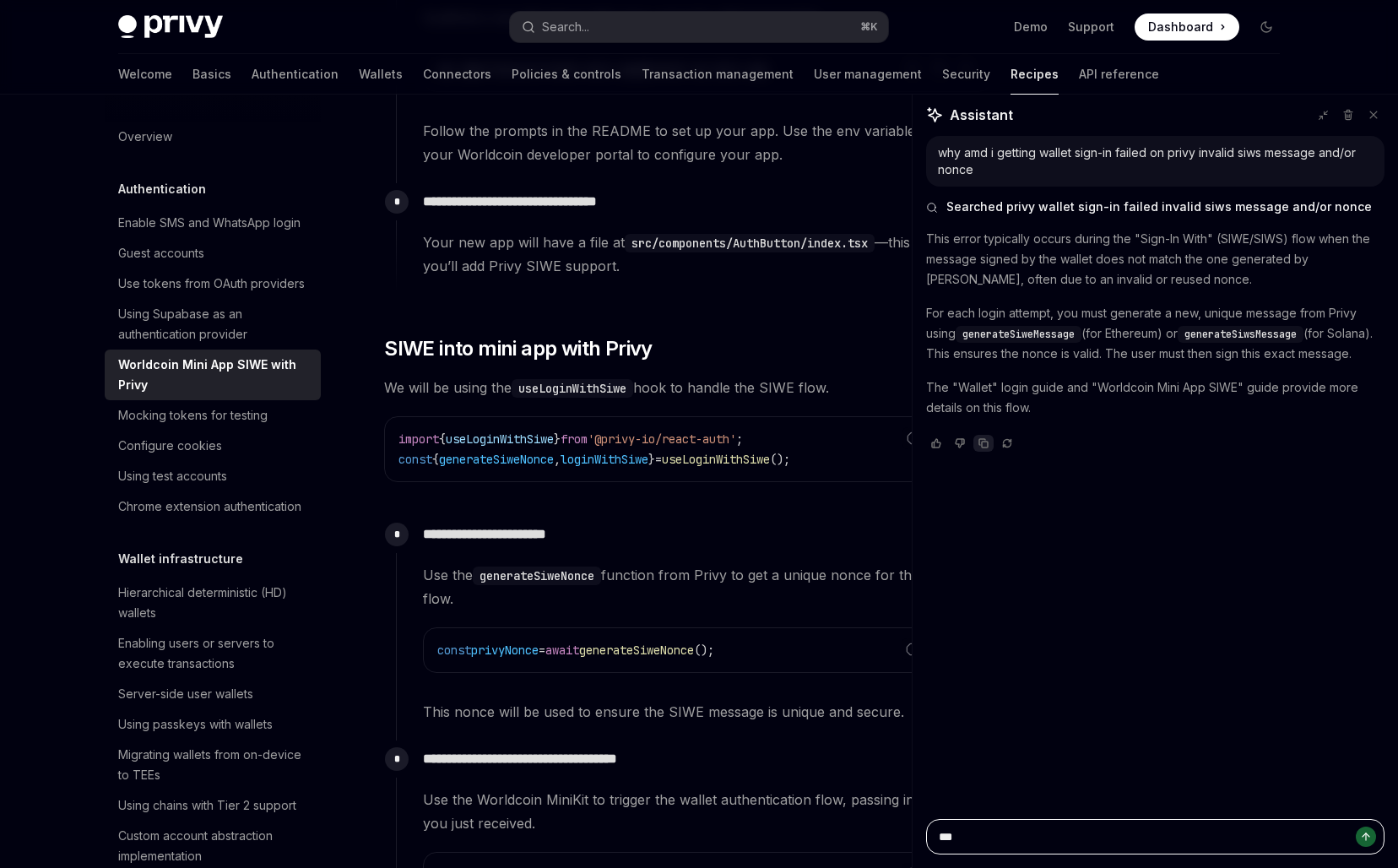
type textarea "***"
type textarea "*"
type textarea "*****"
type textarea "*"
type textarea "******"
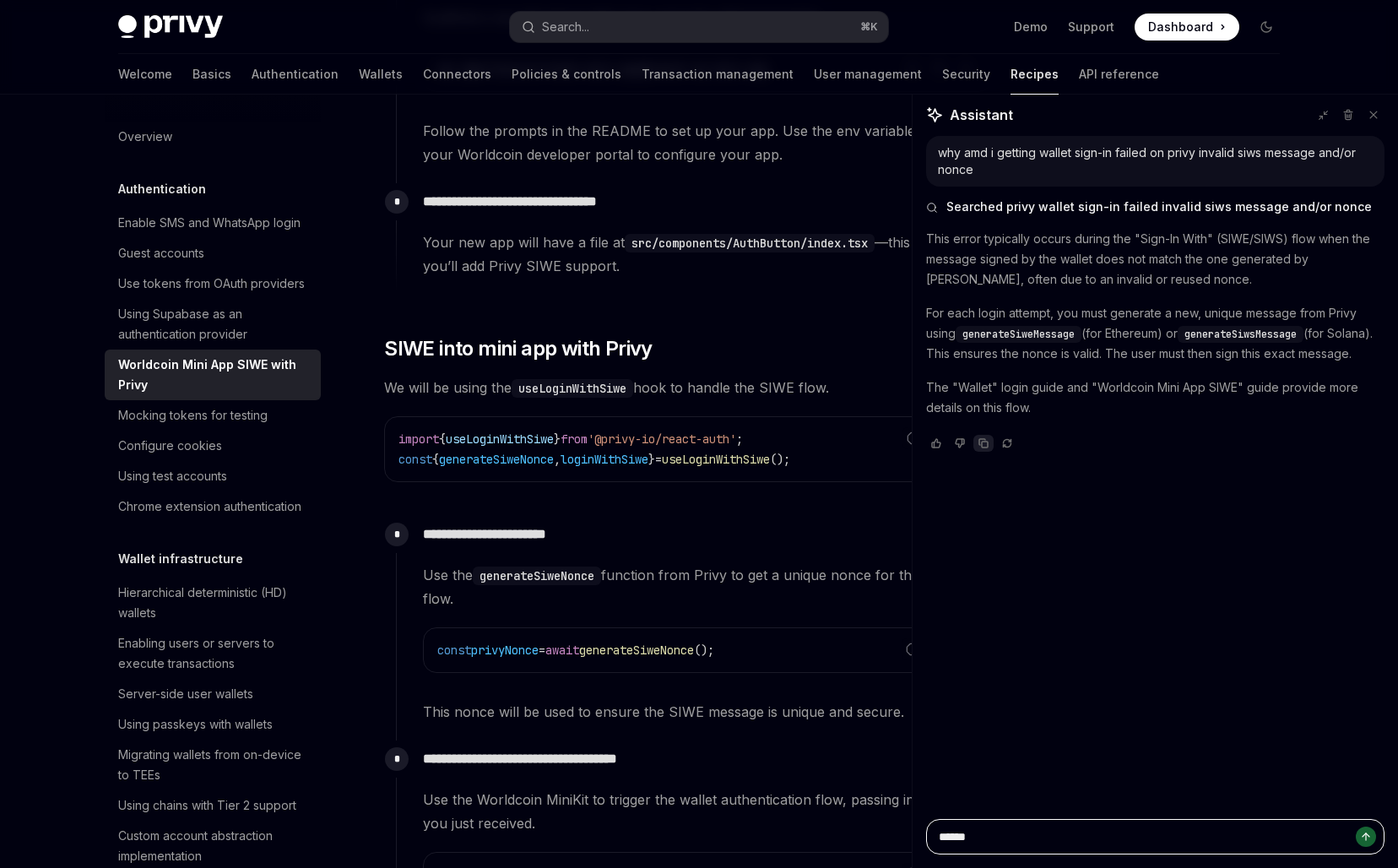
type textarea "*"
type textarea "*******"
type textarea "*"
type textarea "*******"
type textarea "*"
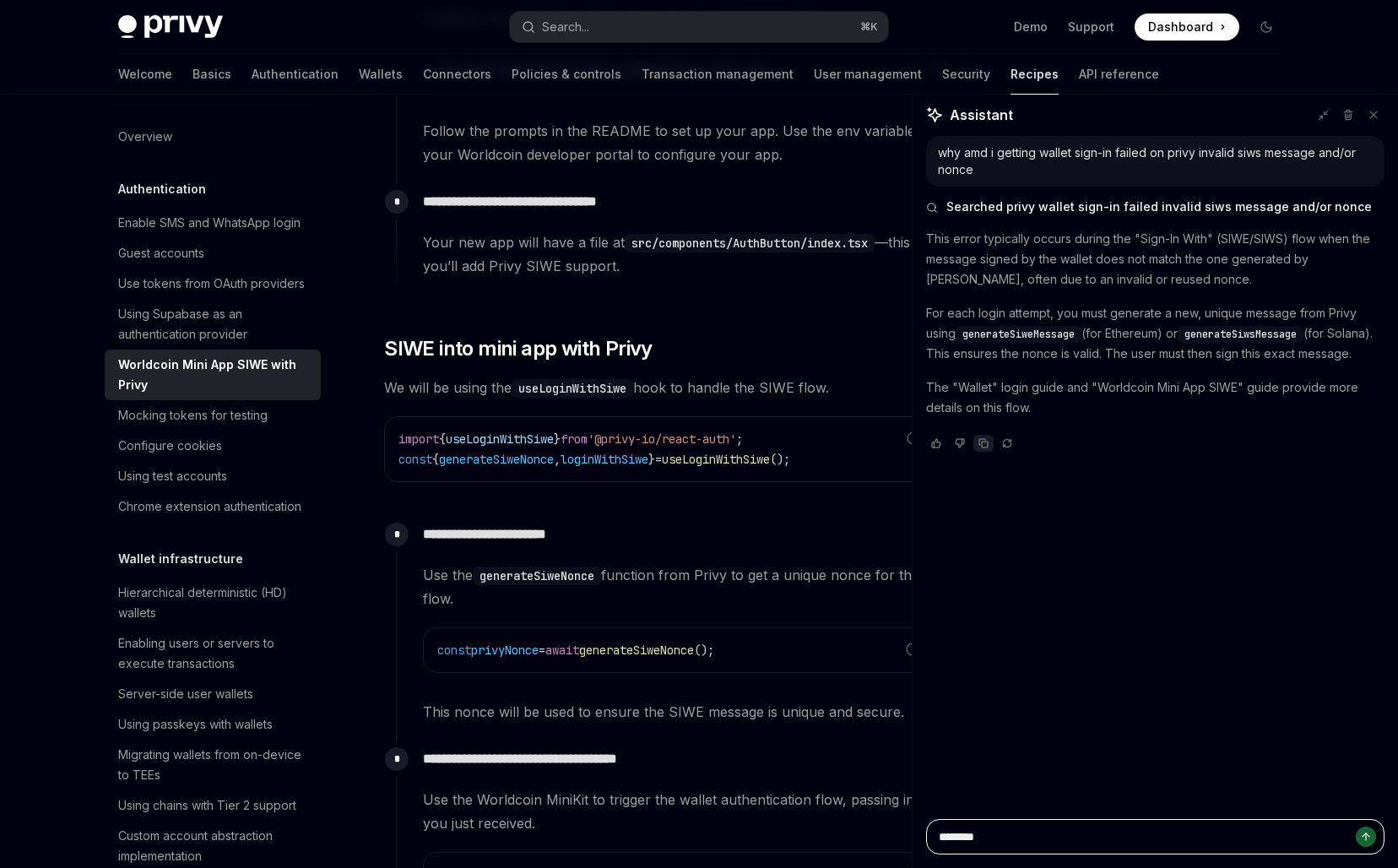
type textarea "*********"
type textarea "*"
type textarea "**********"
type textarea "*"
type textarea "**********"
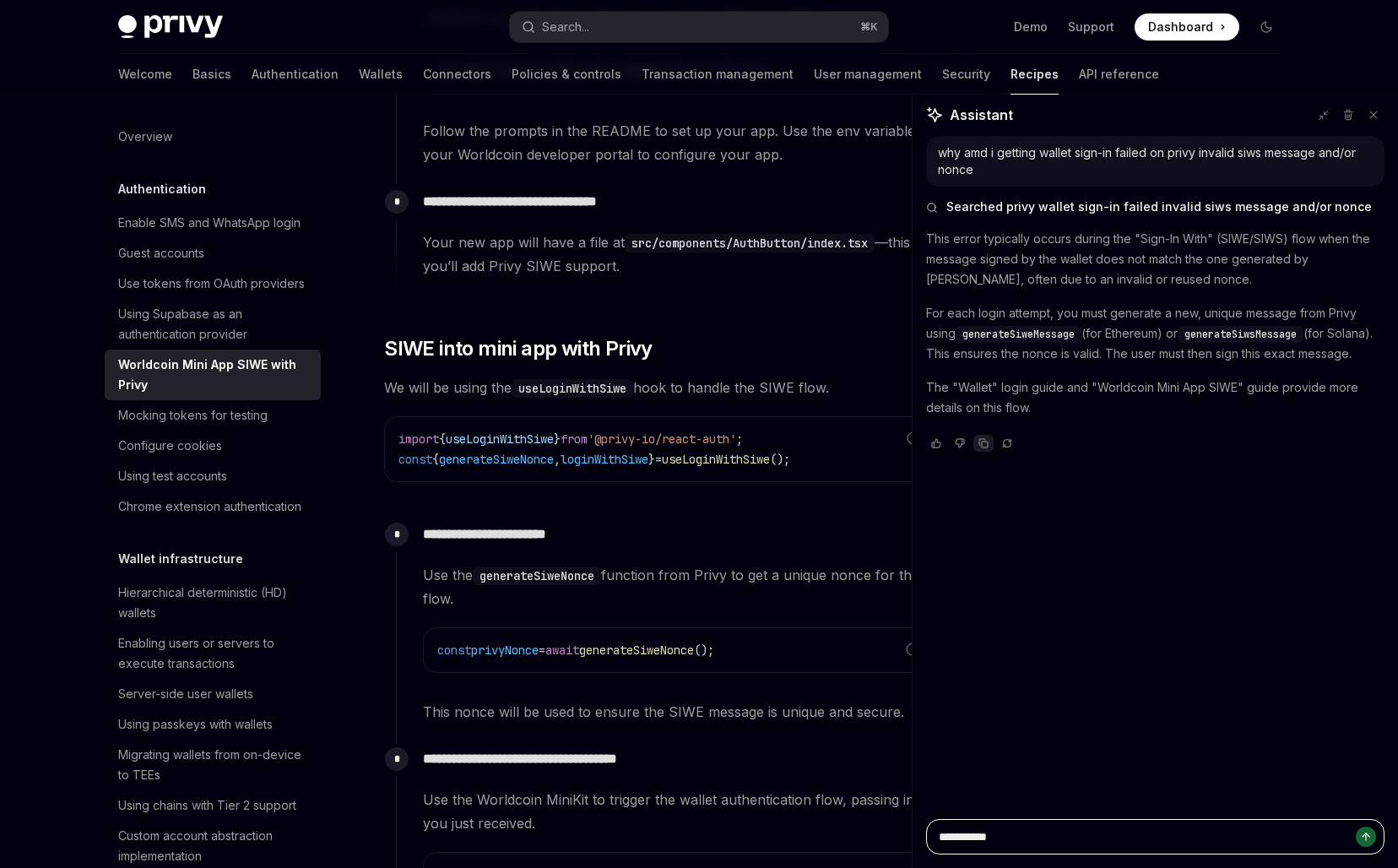
type textarea "*"
type textarea "**********"
type textarea "*"
type textarea "**********"
type textarea "*"
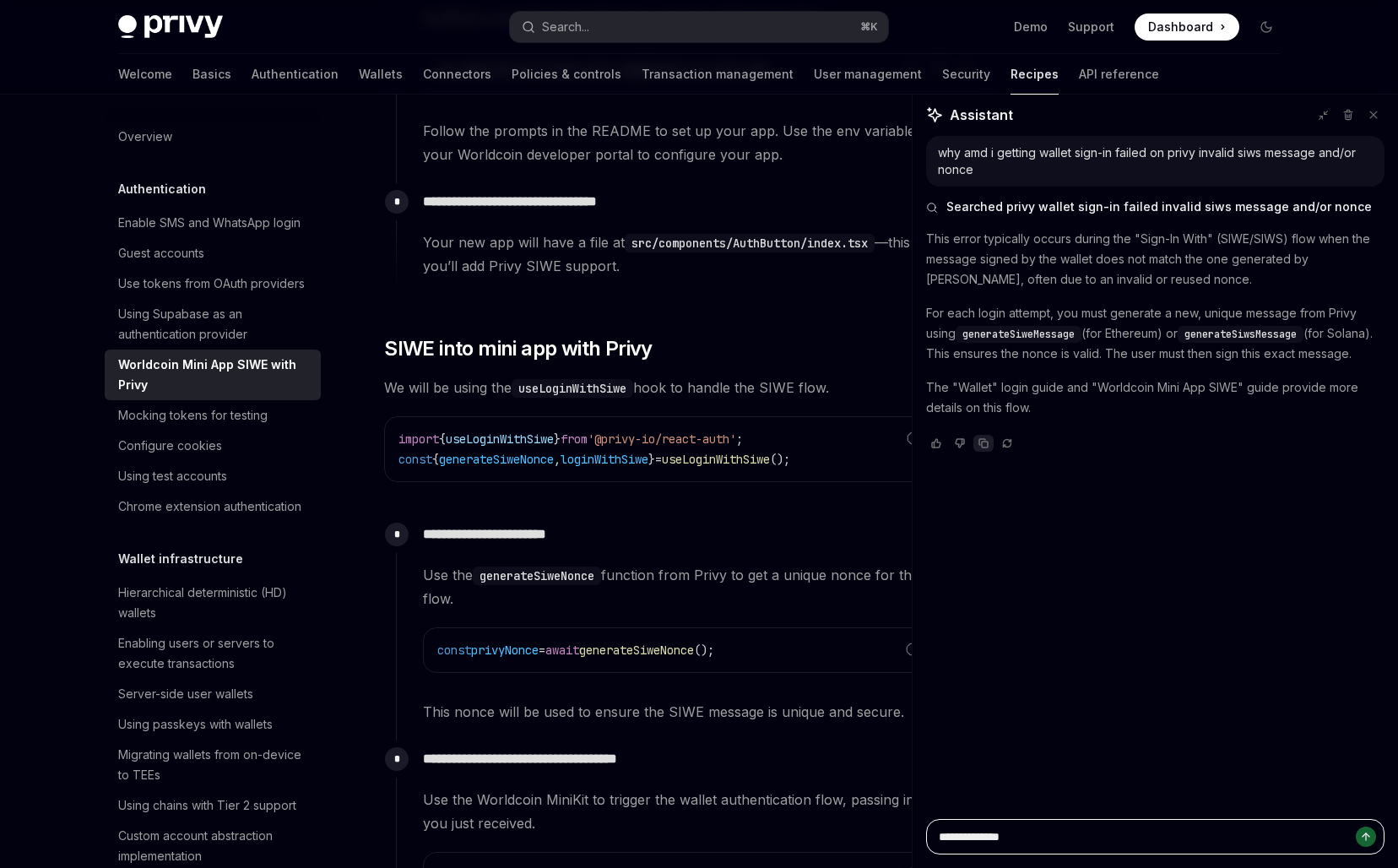
type textarea "**********"
type textarea "*"
type textarea "**********"
type textarea "*"
type textarea "**********"
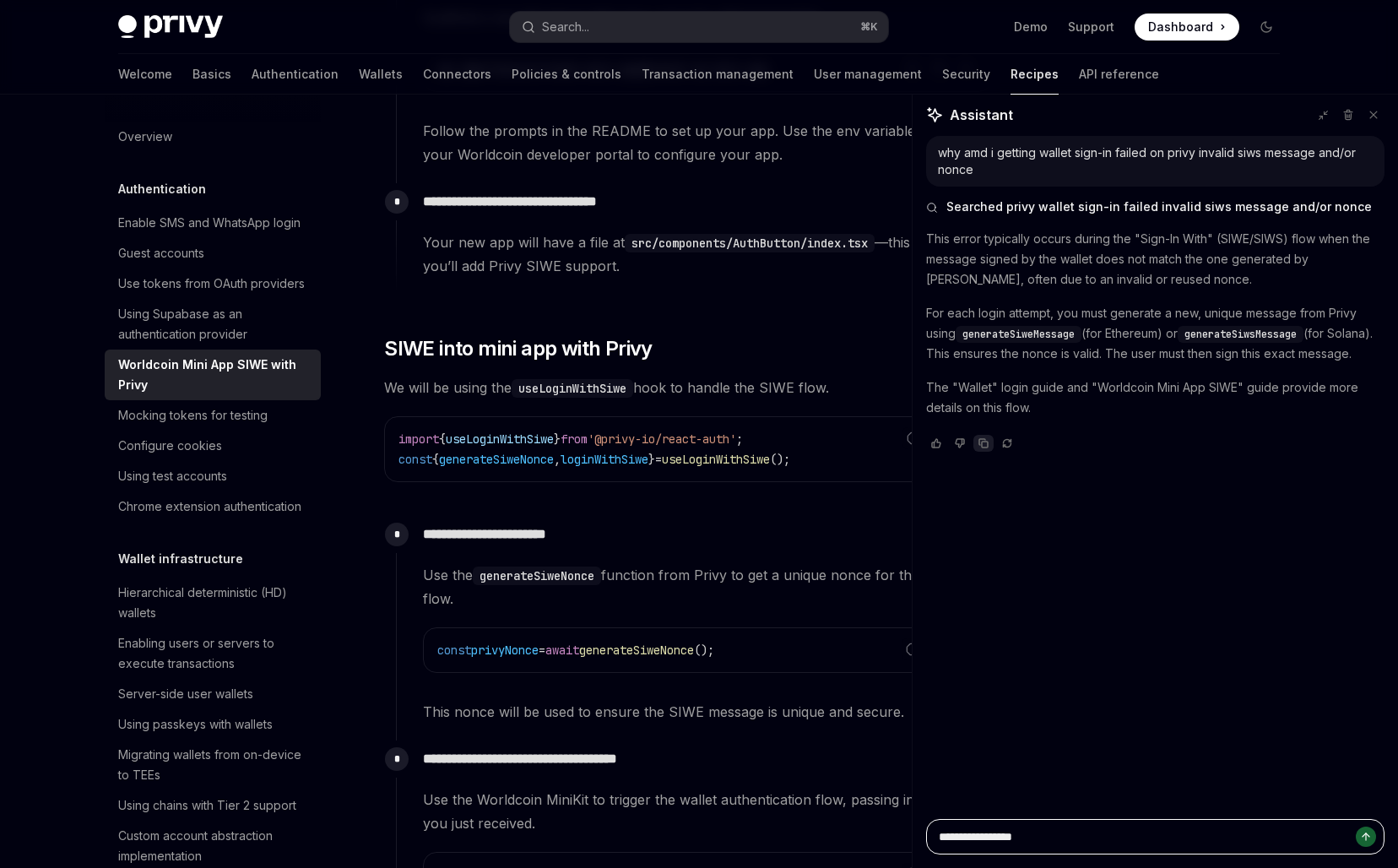
type textarea "*"
type textarea "**********"
type textarea "*"
type textarea "**********"
type textarea "*"
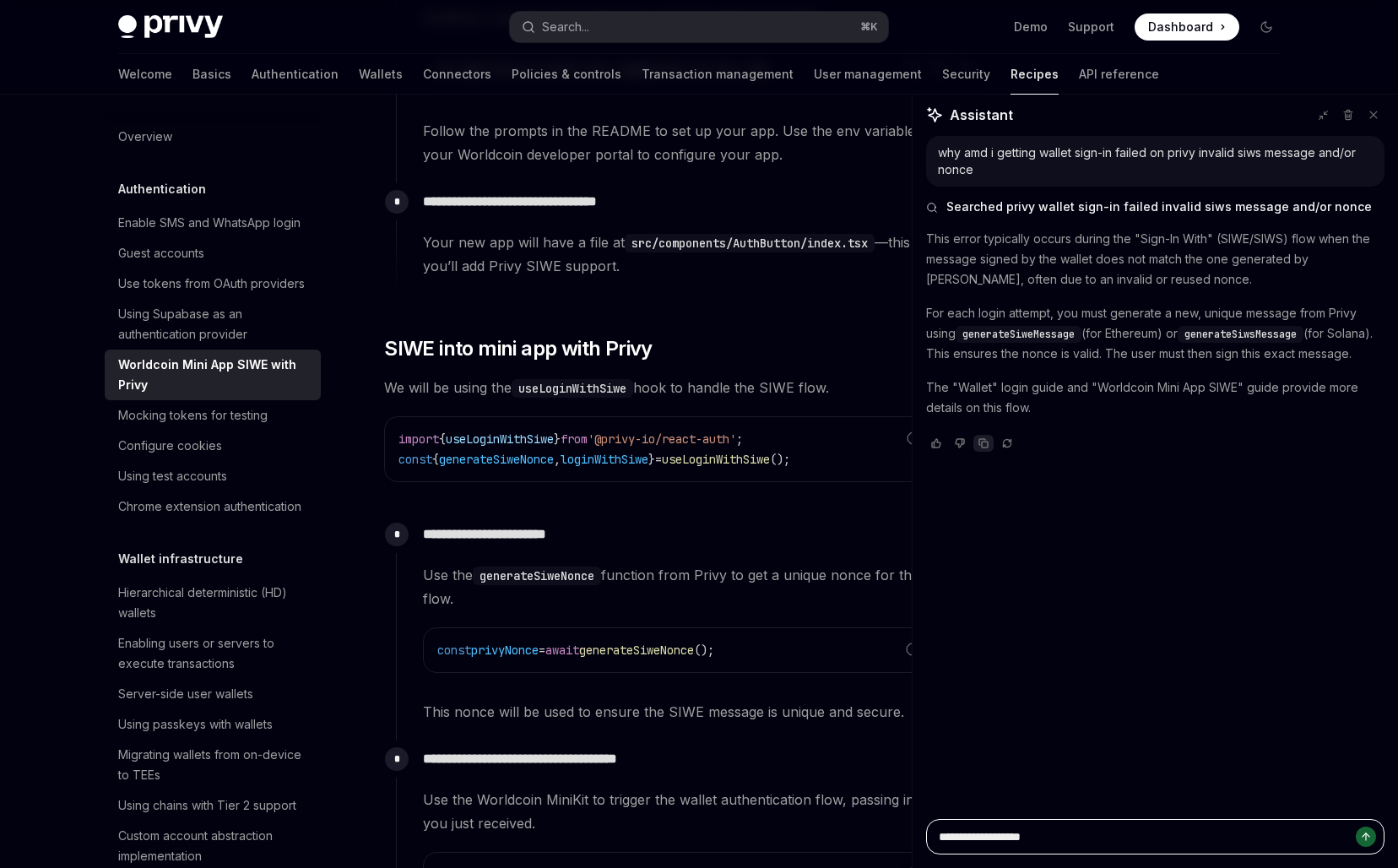
type textarea "**********"
type textarea "*"
type textarea "**********"
type textarea "*"
type textarea "**********"
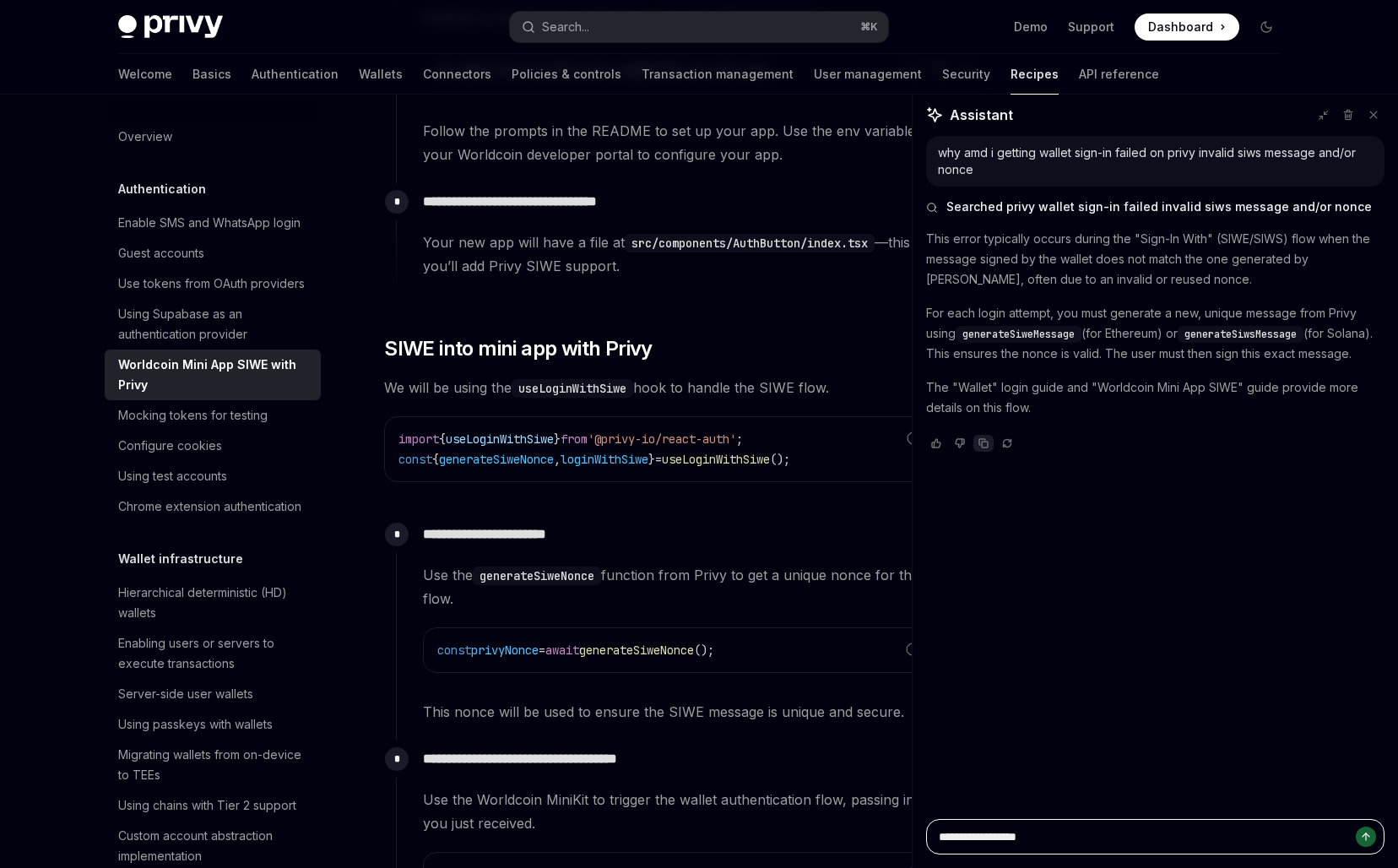
type textarea "*"
type textarea "**********"
type textarea "*"
type textarea "**********"
type textarea "*"
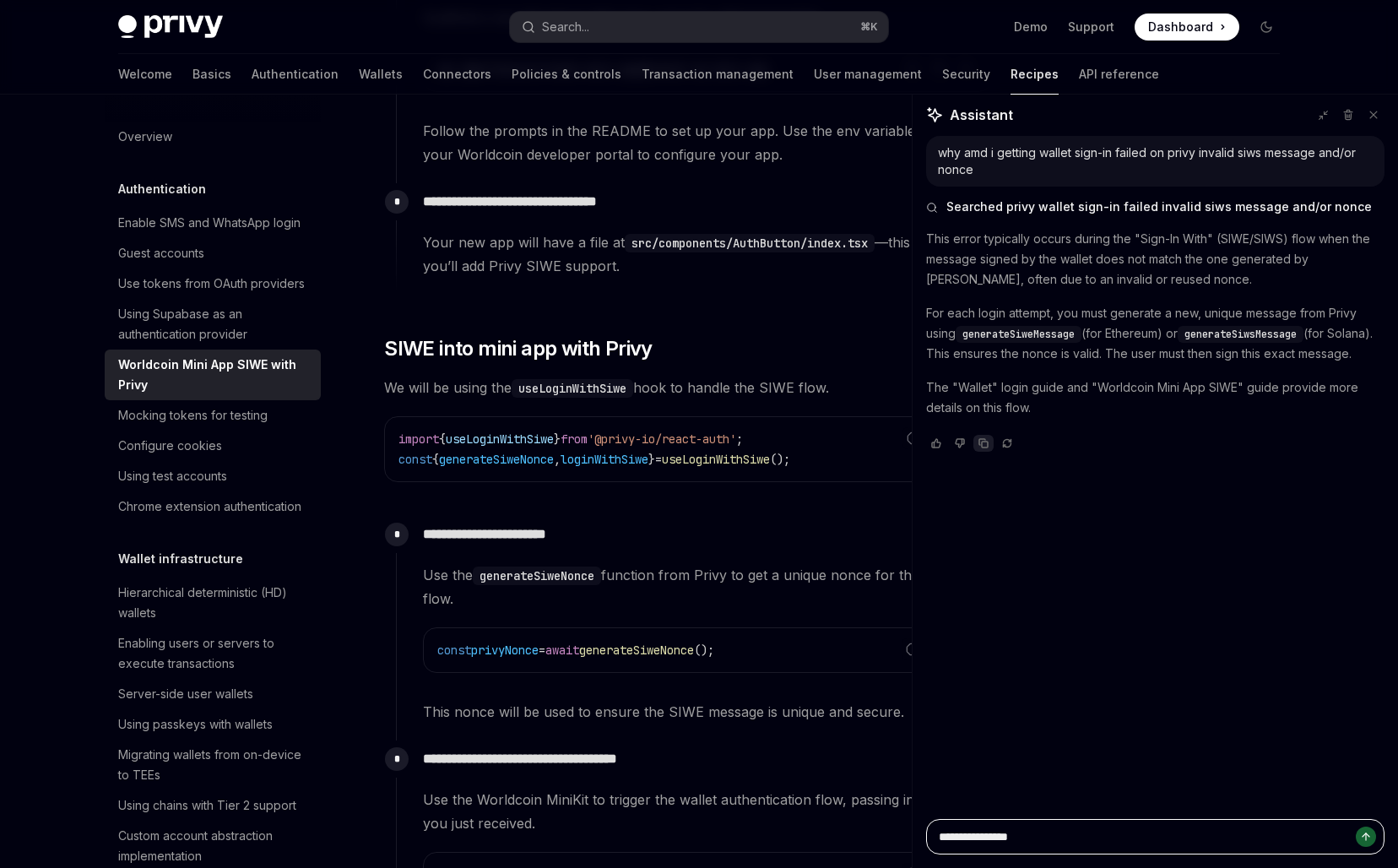
type textarea "**********"
type textarea "*"
type textarea "**********"
type textarea "*"
type textarea "**********"
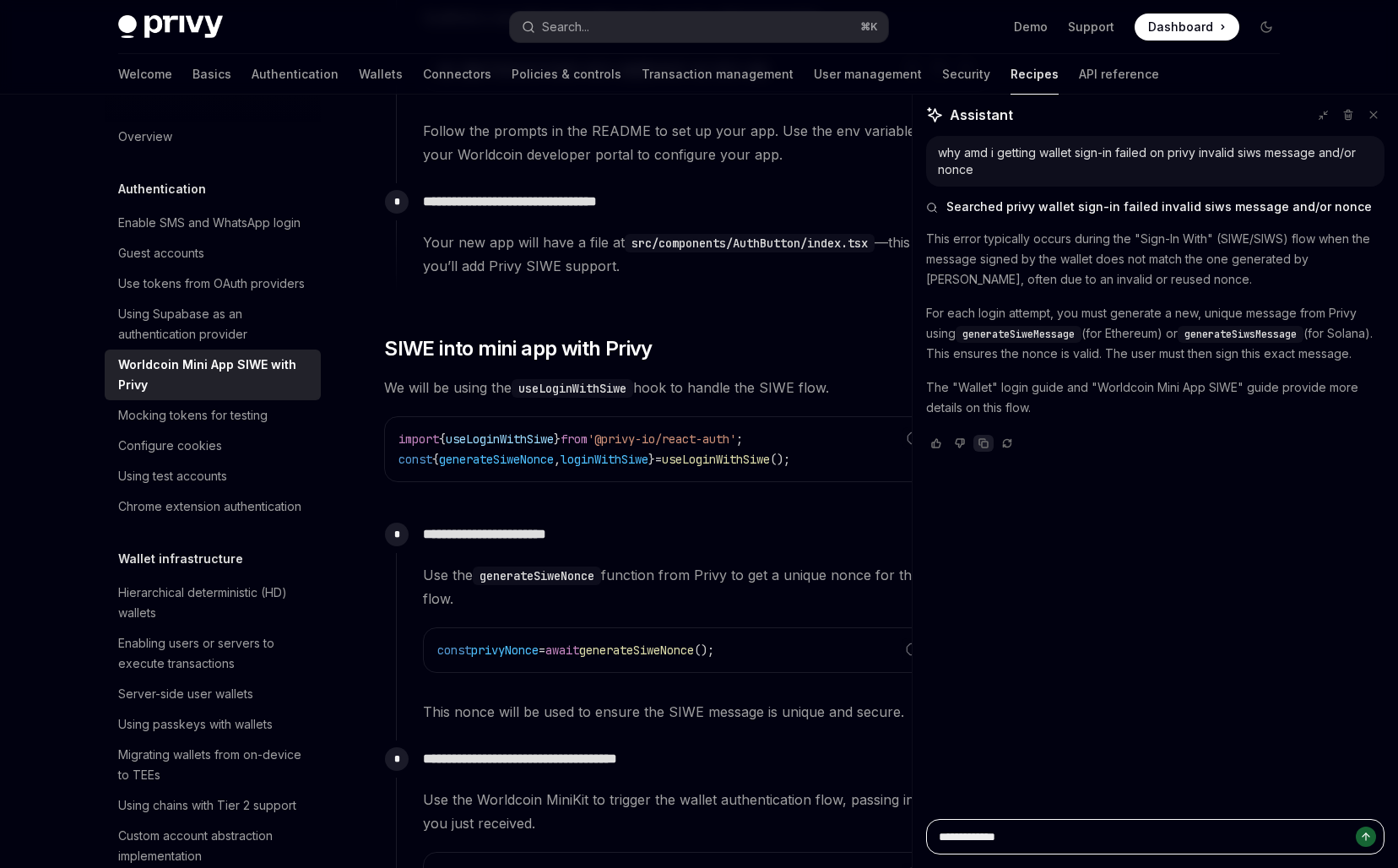
type textarea "*"
type textarea "**********"
type textarea "*"
type textarea "**********"
type textarea "*"
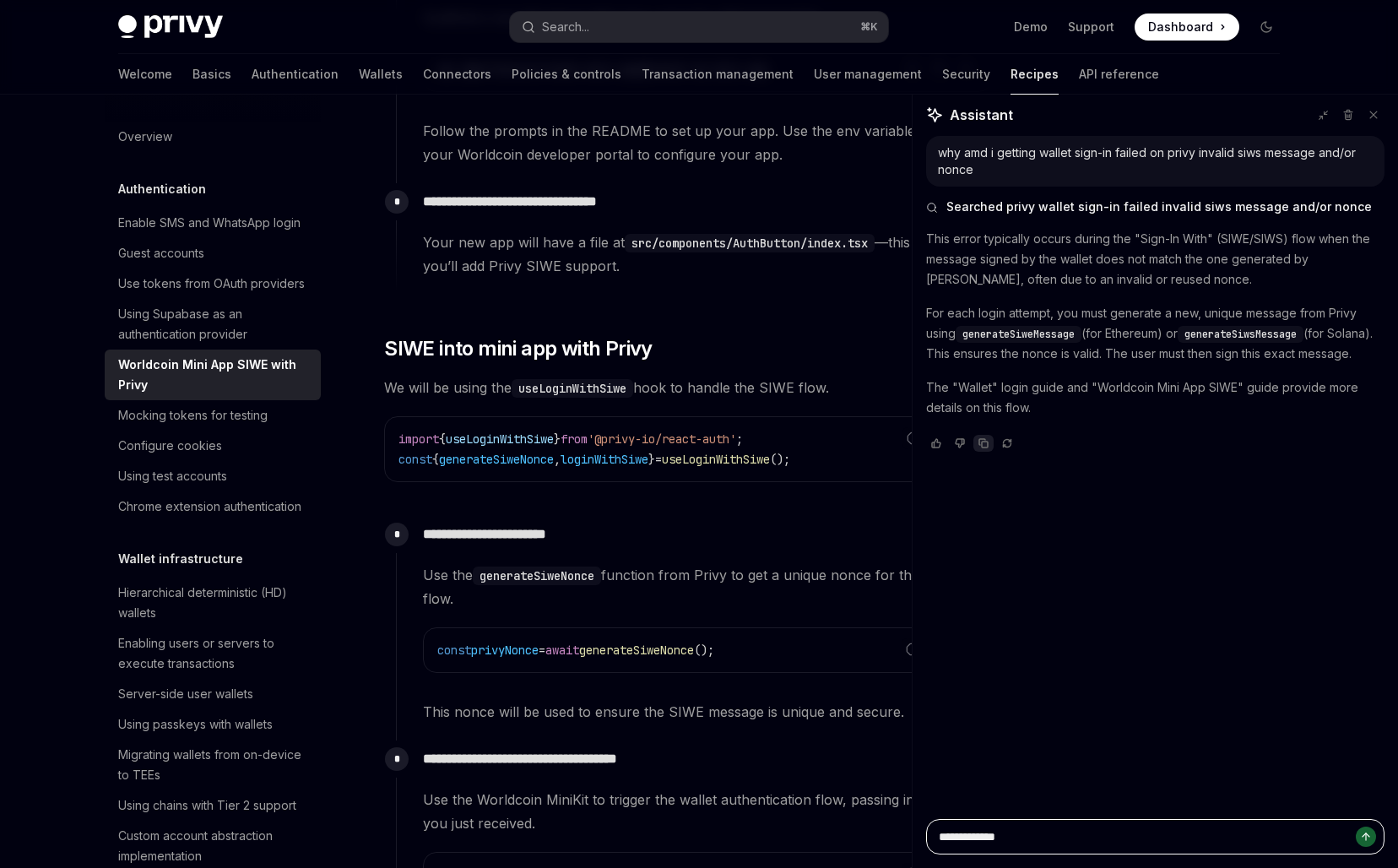
type textarea "**********"
type textarea "*"
type textarea "**********"
type textarea "*"
type textarea "**********"
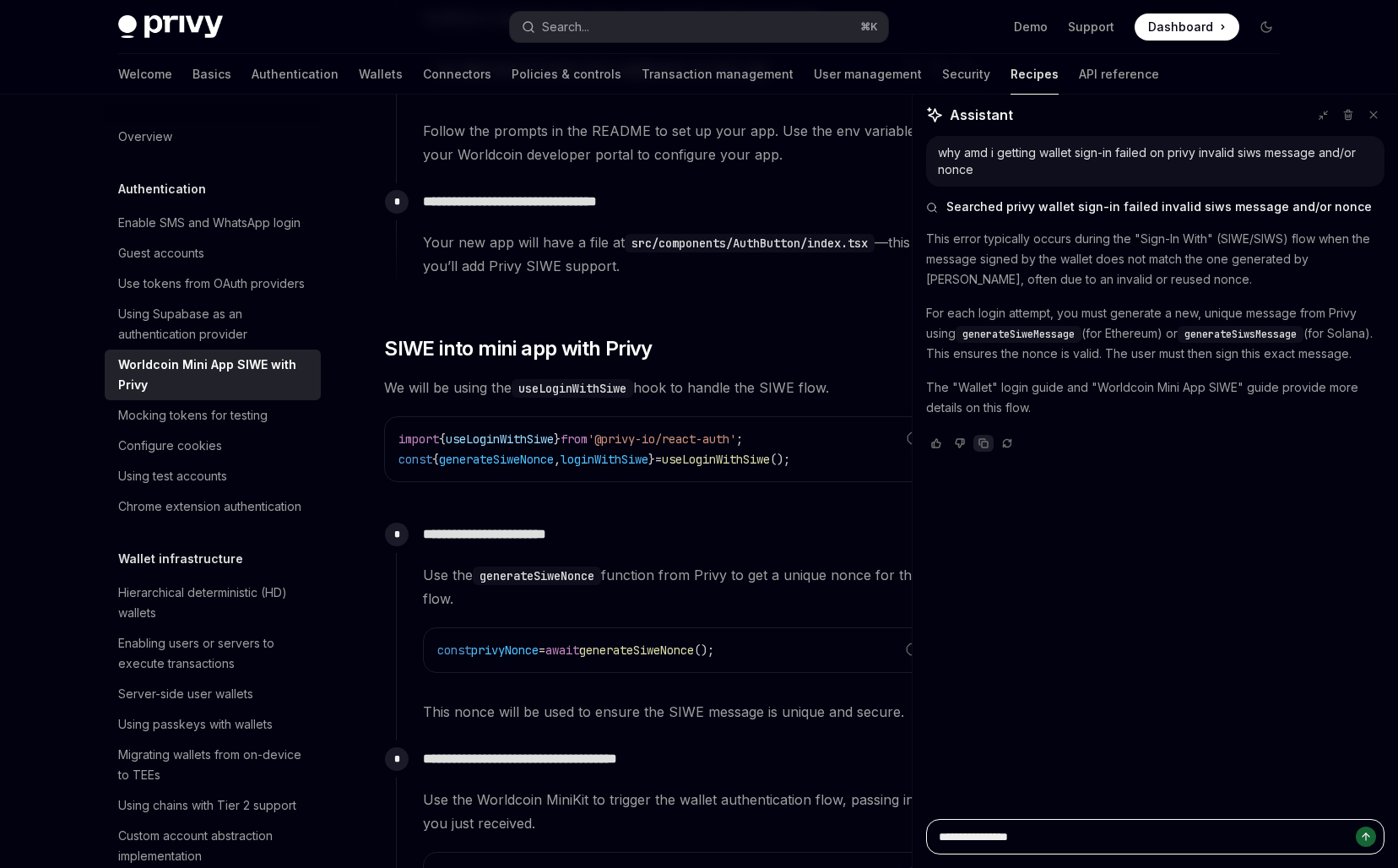
type textarea "*"
type textarea "**********"
type textarea "*"
type textarea "**********"
type textarea "*"
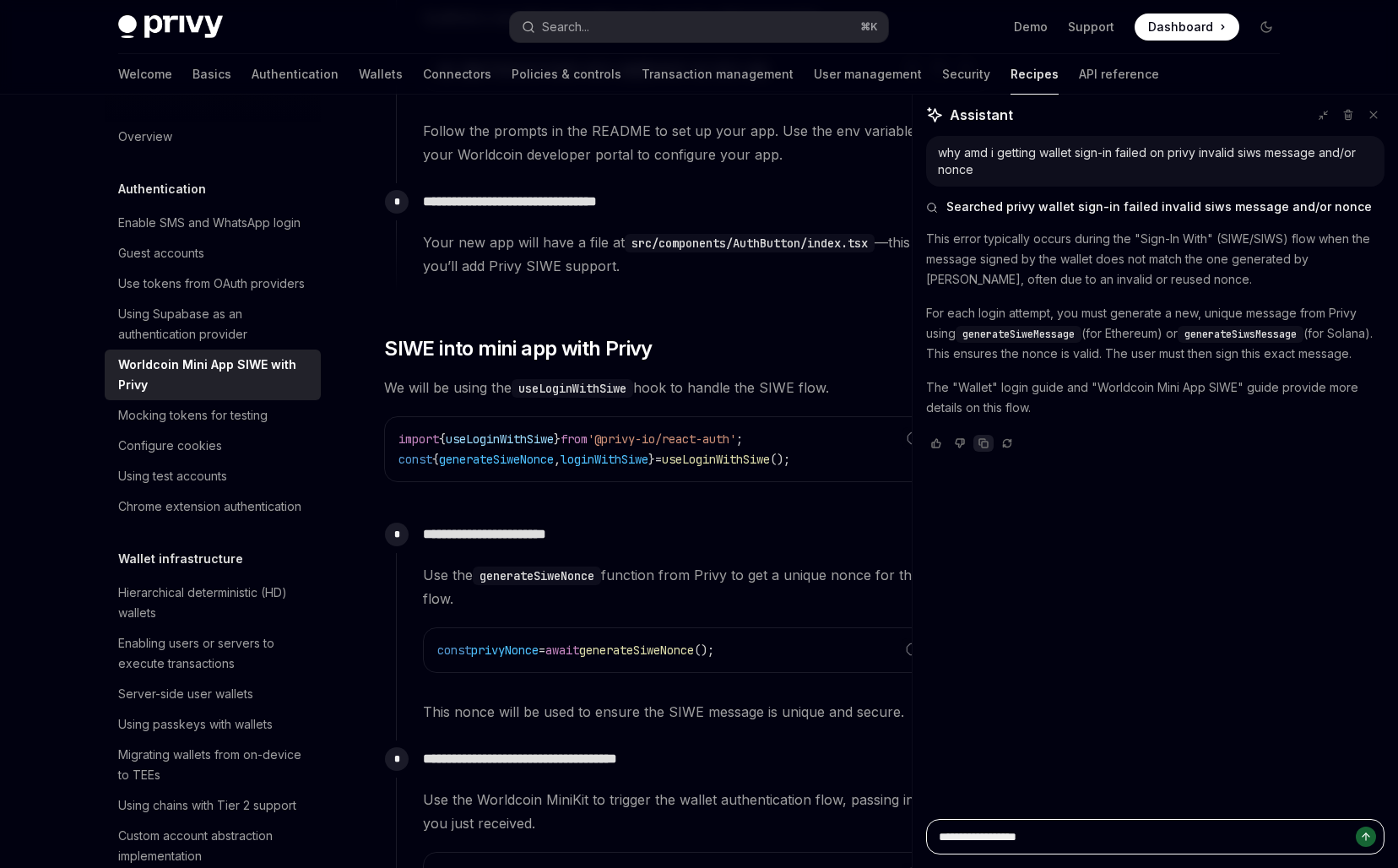
type textarea "**********"
type textarea "*"
type textarea "**********"
type textarea "*"
type textarea "**********"
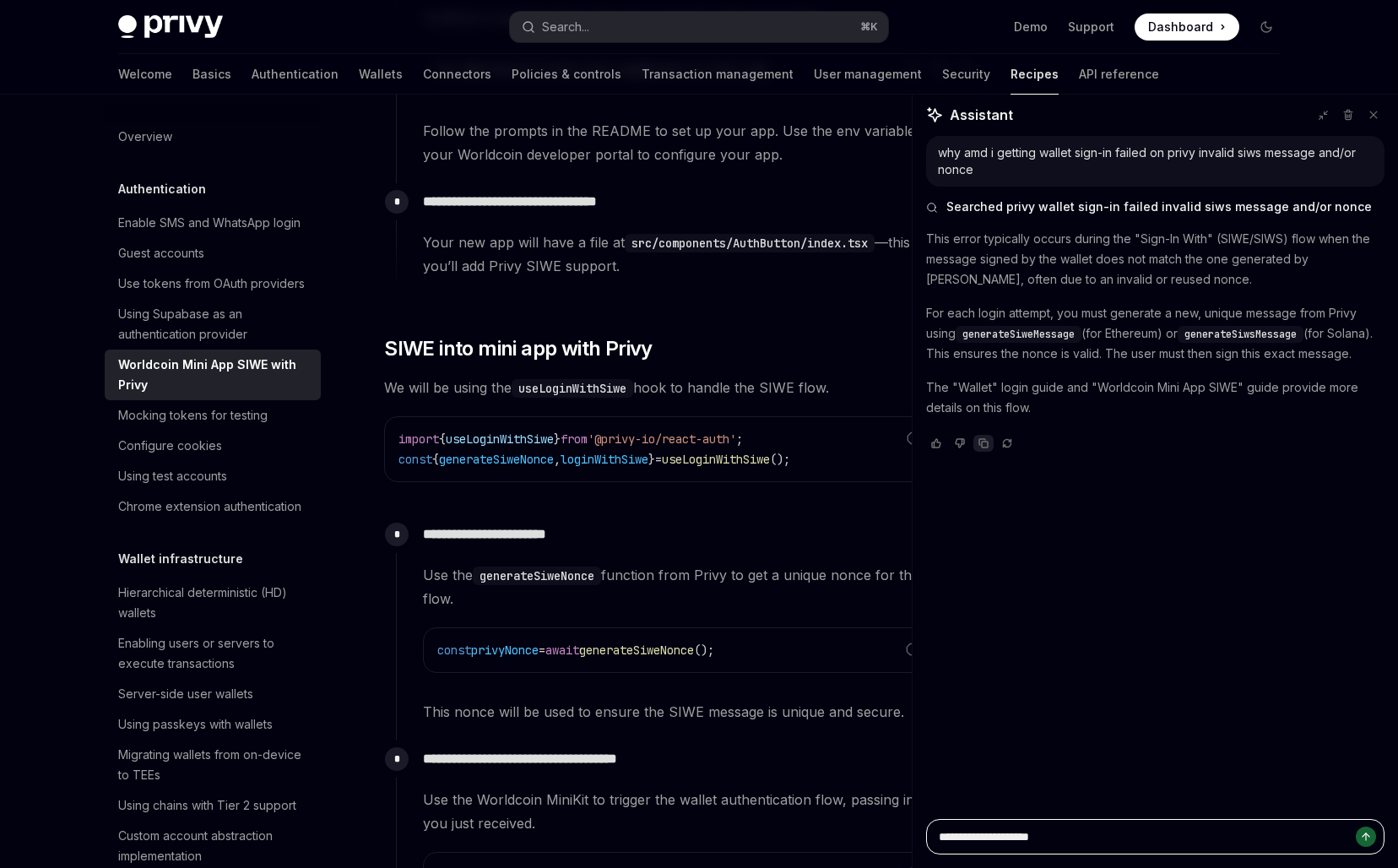
type textarea "*"
type textarea "**********"
type textarea "*"
type textarea "**********"
type textarea "*"
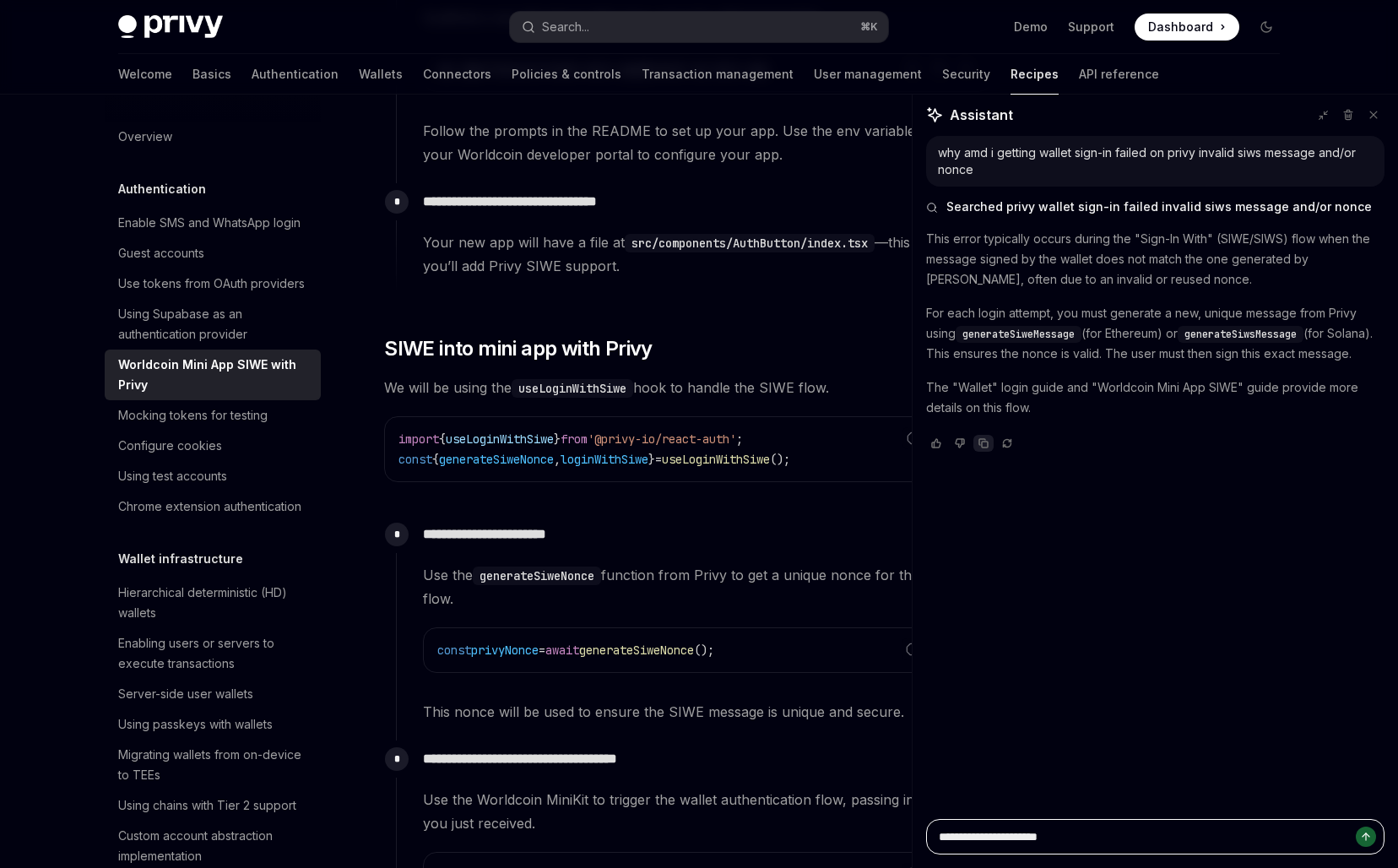
type textarea "**********"
type textarea "*"
type textarea "**********"
type textarea "*"
type textarea "**********"
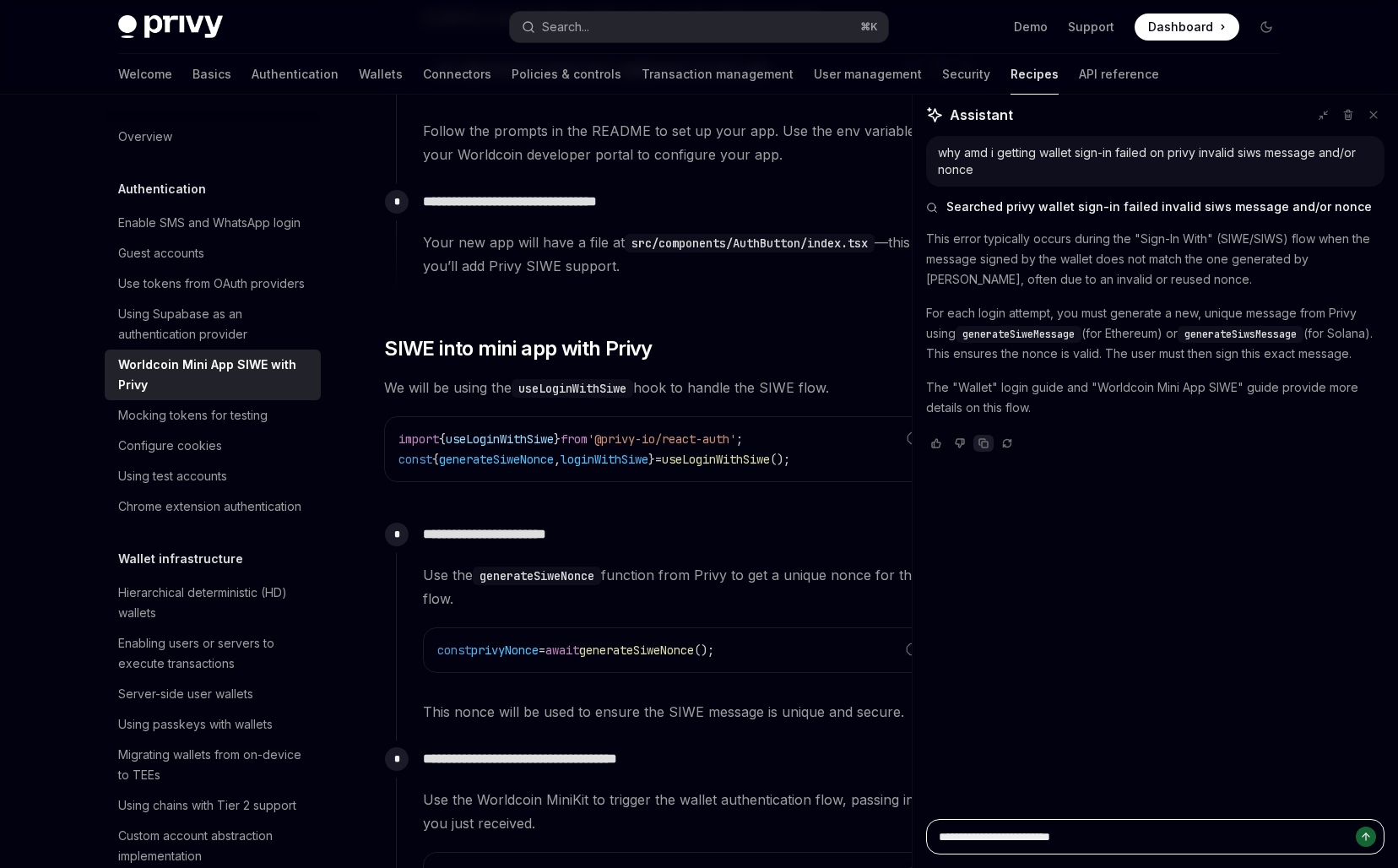
type textarea "*"
type textarea "**********"
type textarea "*"
type textarea "**********"
type textarea "*"
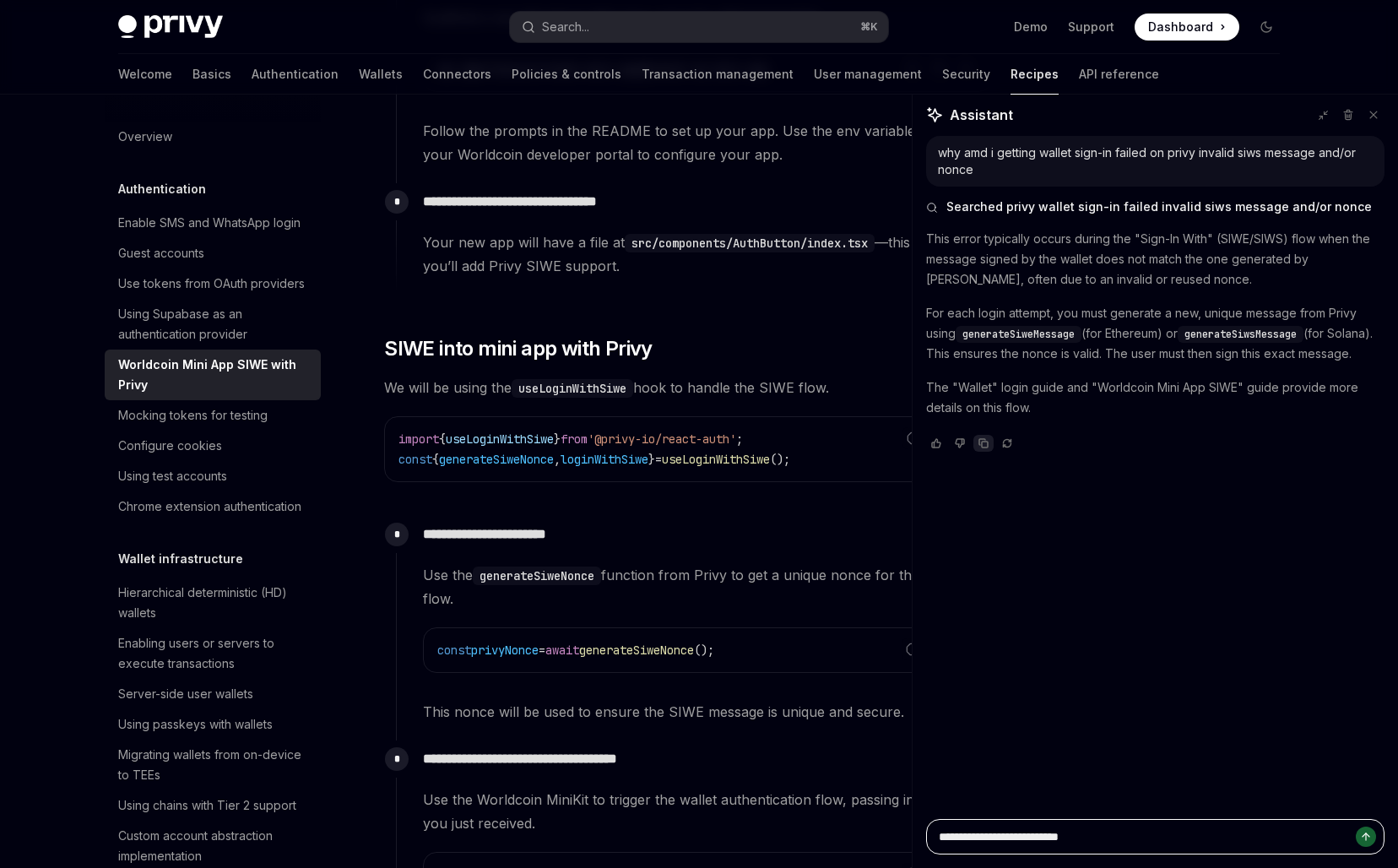
type textarea "**********"
type textarea "*"
type textarea "**********"
type textarea "*"
type textarea "**********"
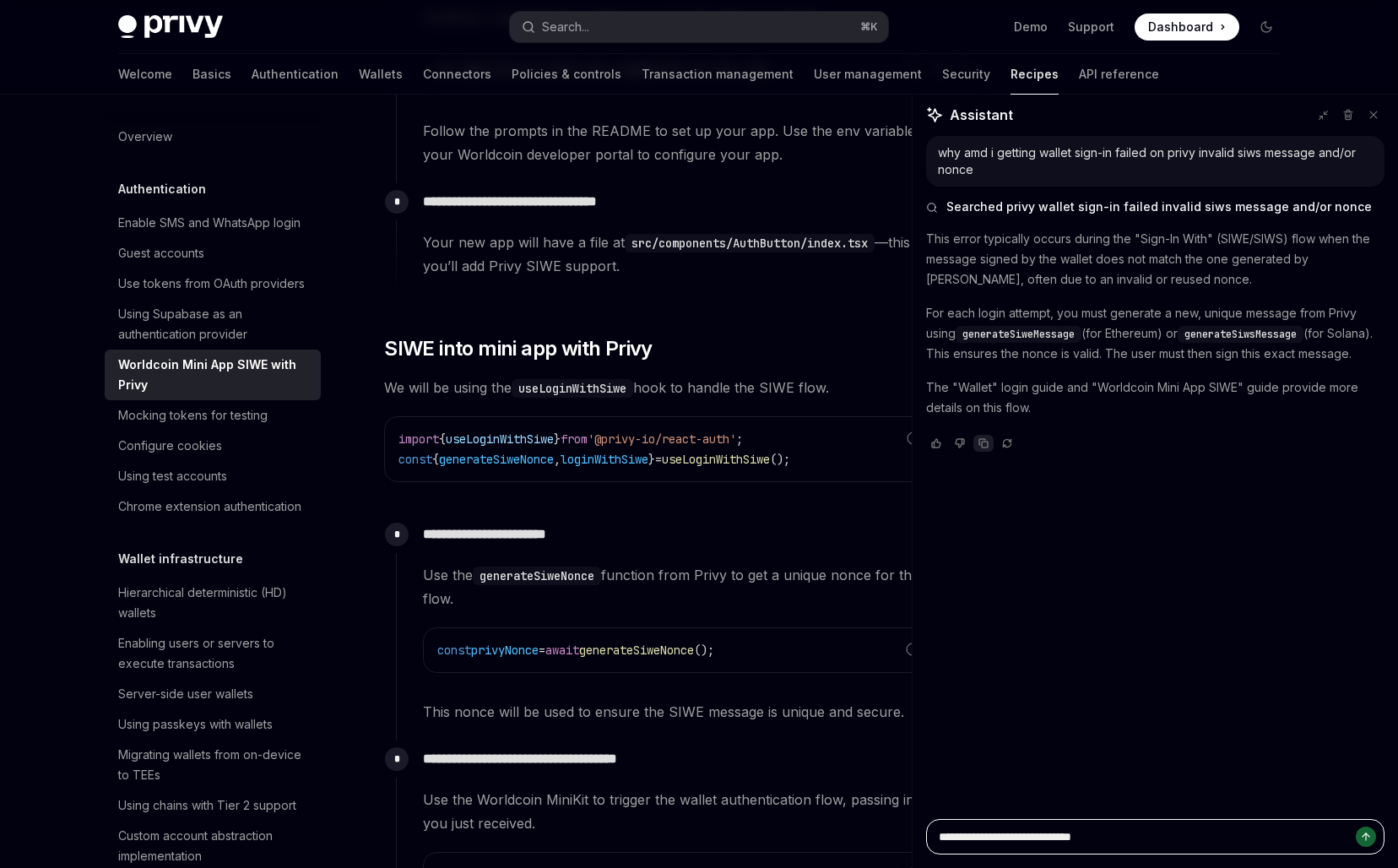
type textarea "*"
type textarea "**********"
type textarea "*"
type textarea "**********"
type textarea "*"
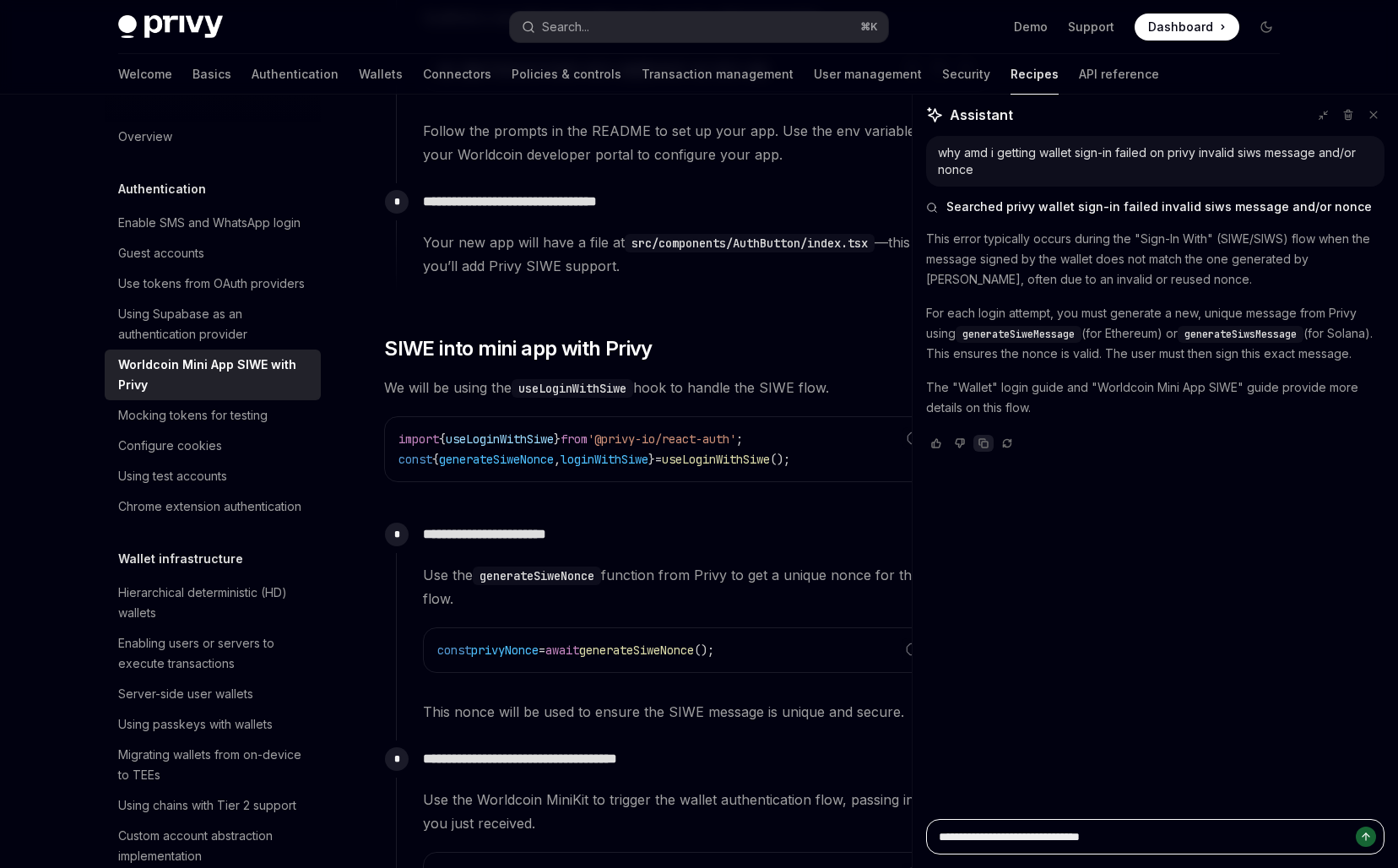
type textarea "**********"
type textarea "*"
type textarea "**********"
type textarea "*"
type textarea "**********"
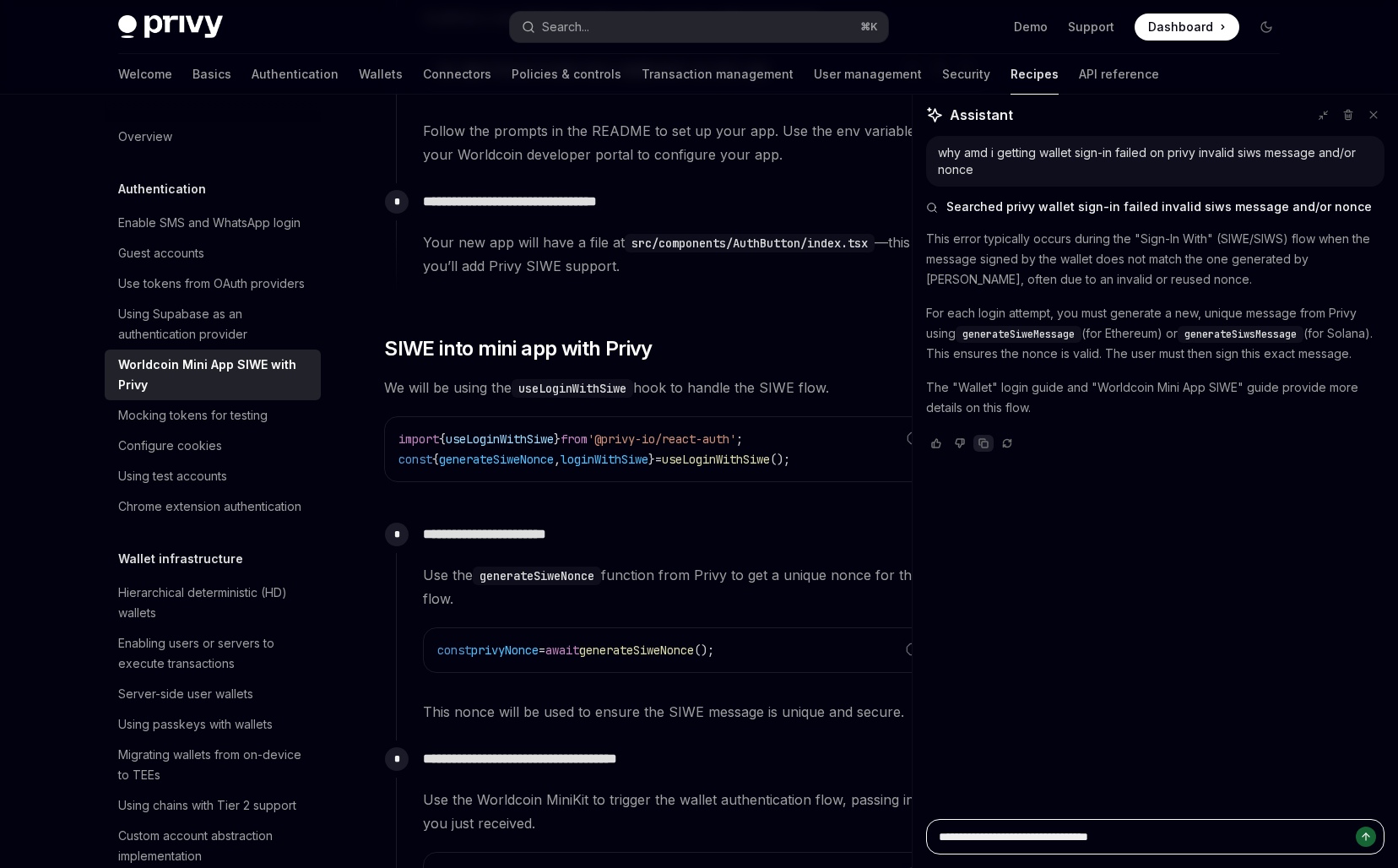
type textarea "*"
type textarea "**********"
type textarea "*"
type textarea "**********"
type textarea "*"
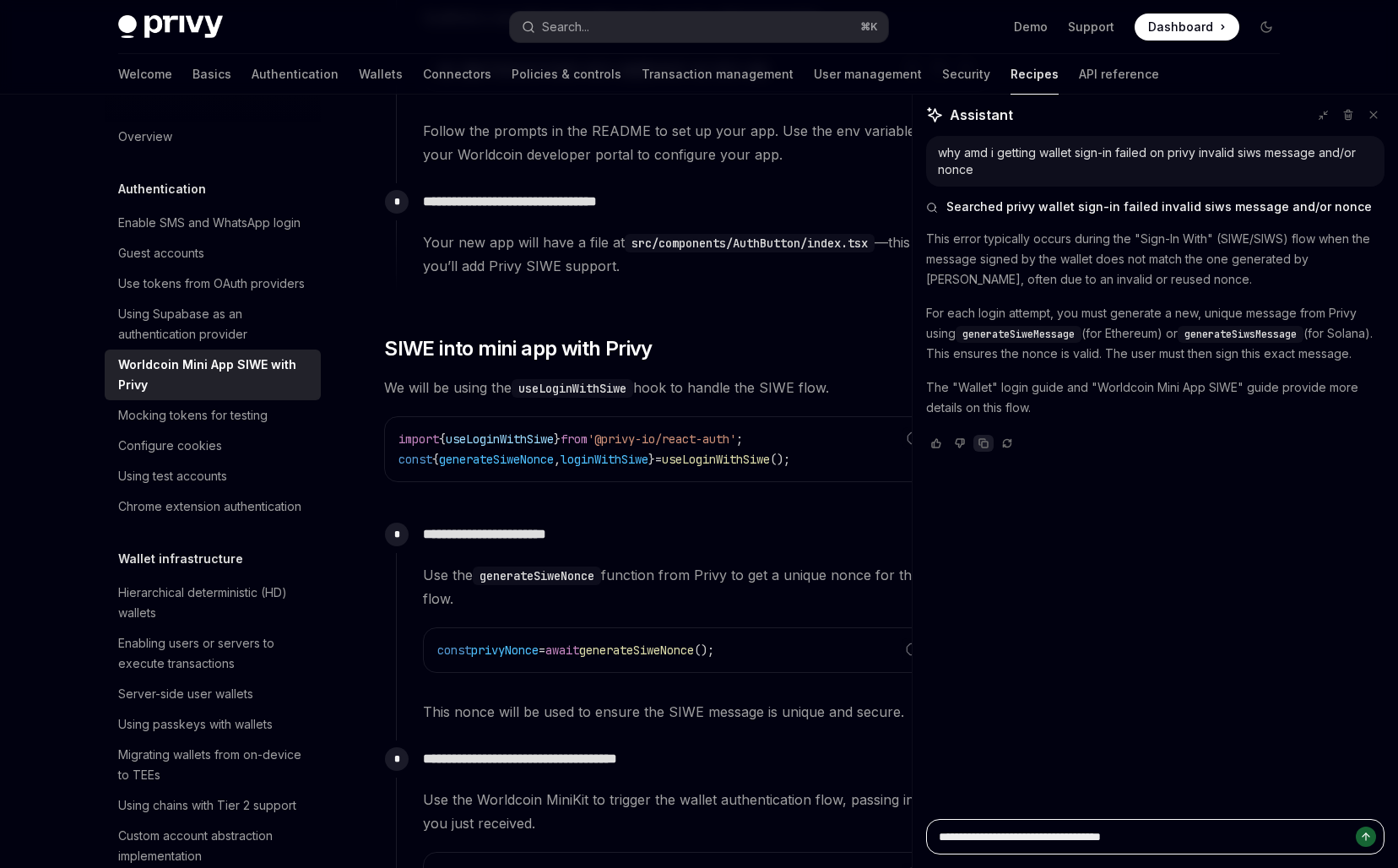
type textarea "**********"
type textarea "*"
type textarea "**********"
type textarea "*"
type textarea "**********"
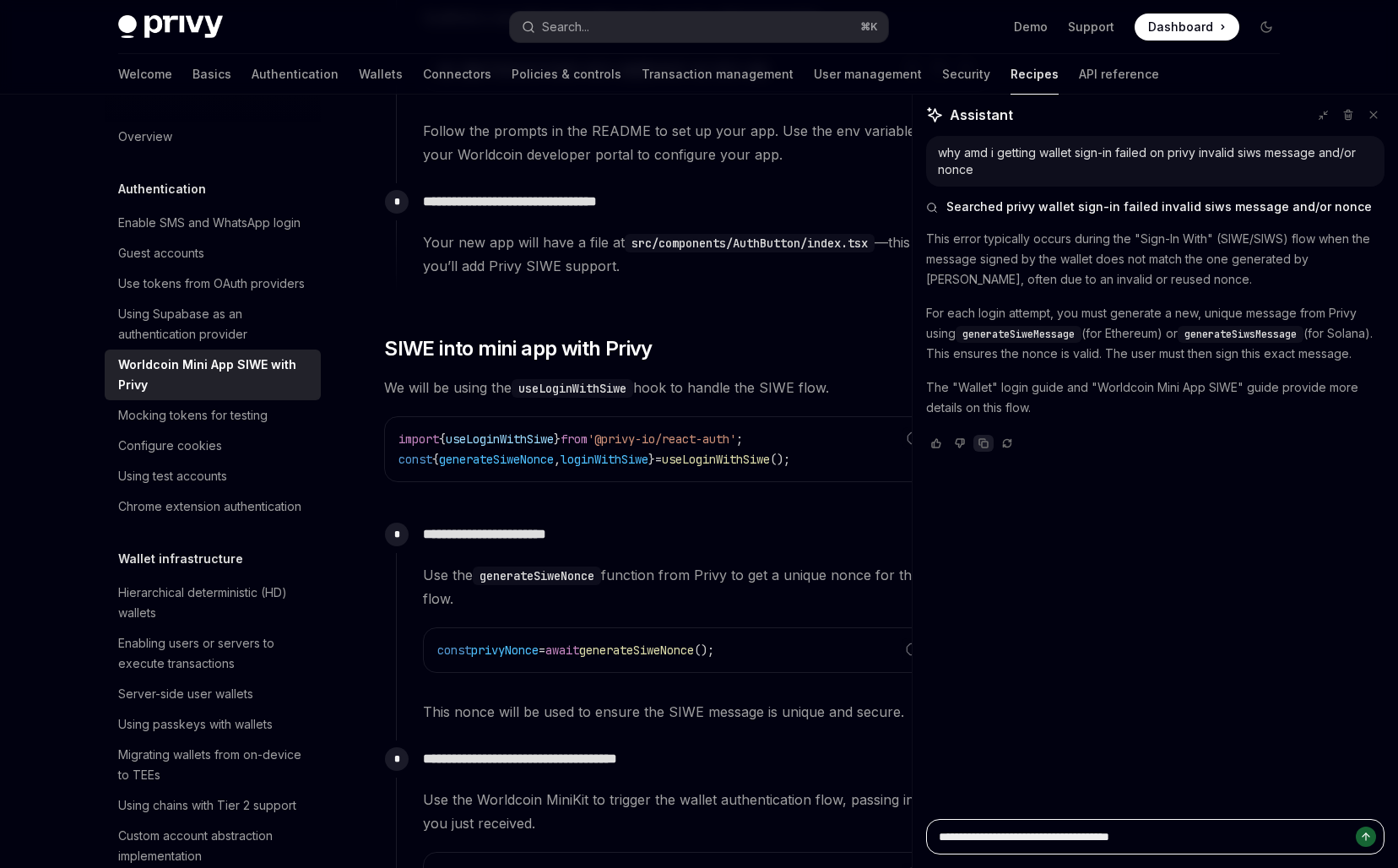
type textarea "*"
type textarea "**********"
type textarea "*"
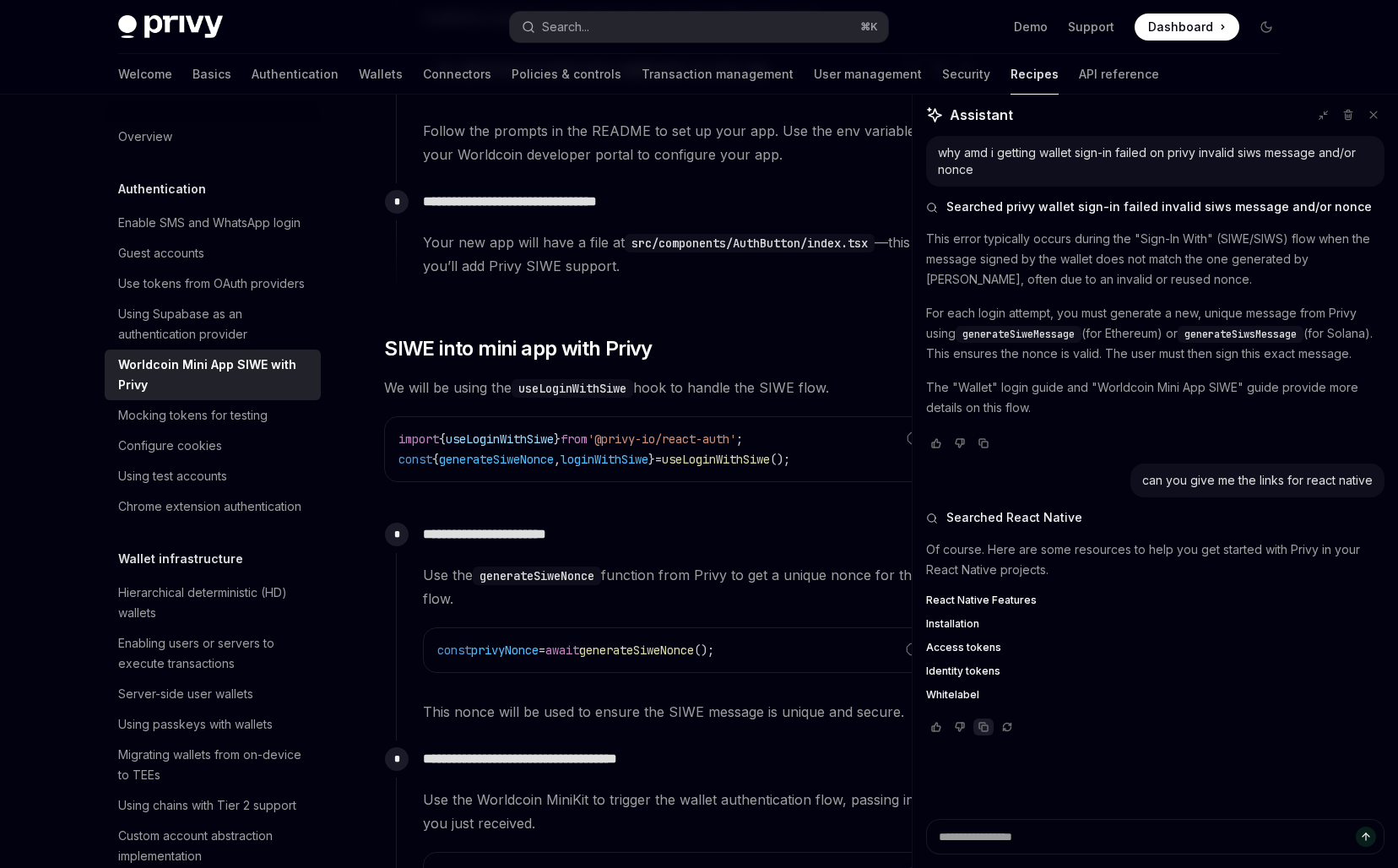
click at [984, 731] on icon "Copy chat response" at bounding box center [984, 727] width 11 height 11
click at [518, 533] on p "**********" at bounding box center [707, 533] width 568 height 24
click at [215, 415] on div "Mocking tokens for testing" at bounding box center [193, 415] width 150 height 20
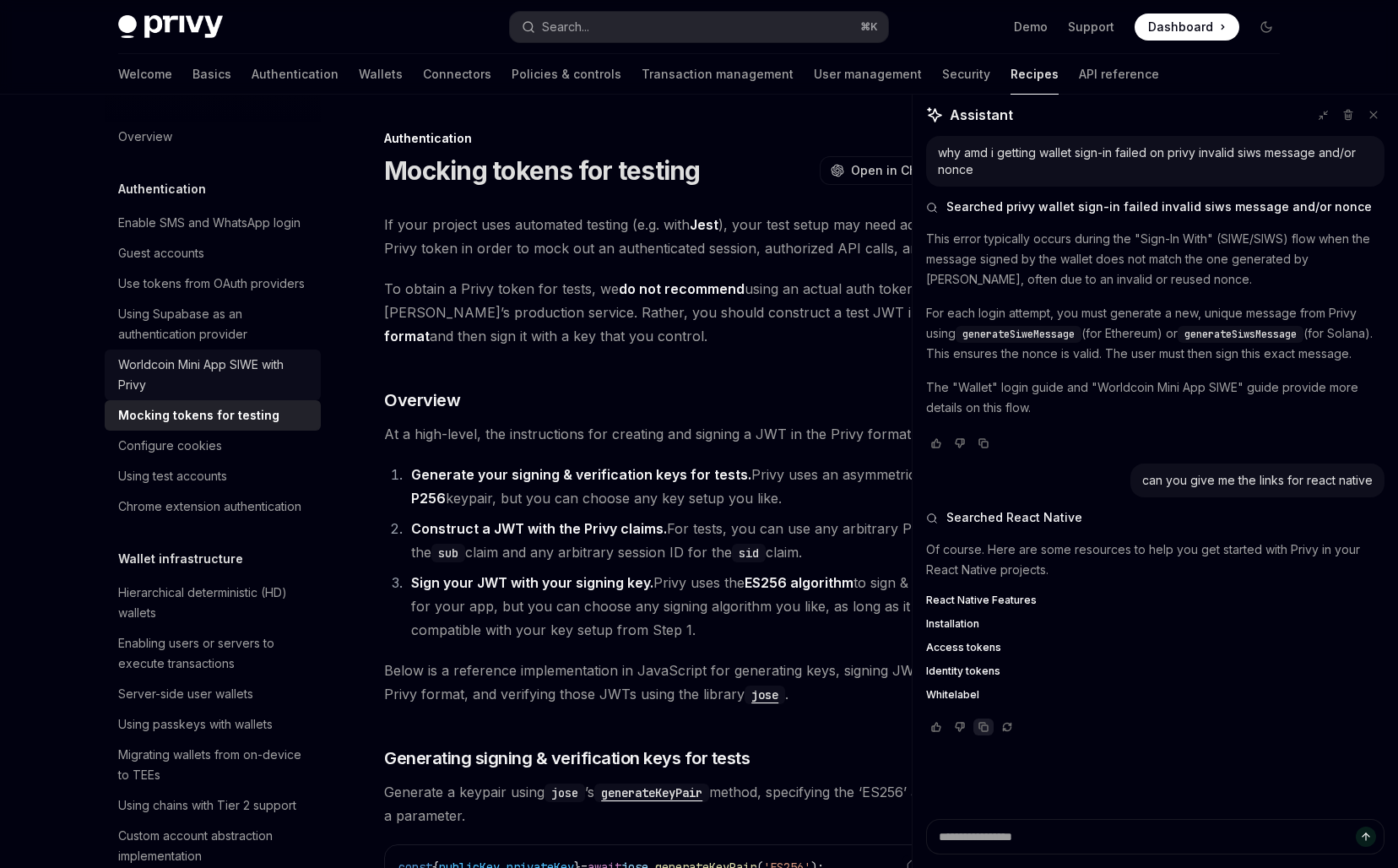
click at [220, 371] on div "Worldcoin Mini App SIWE with Privy" at bounding box center [215, 375] width 193 height 40
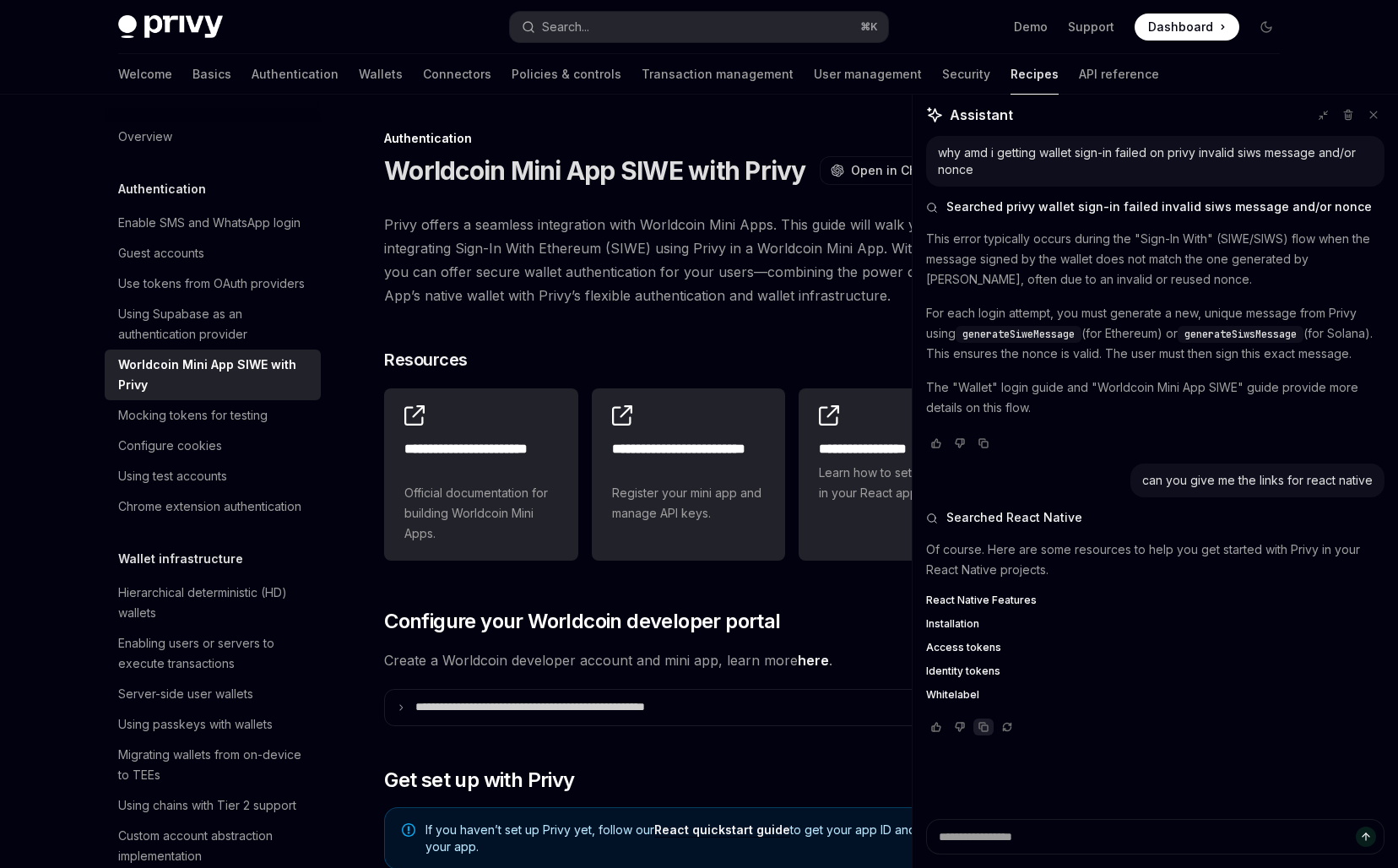
type textarea "*"
click at [555, 254] on span "Privy offers a seamless integration with Worldcoin Mini Apps. This guide will w…" at bounding box center [688, 260] width 609 height 95
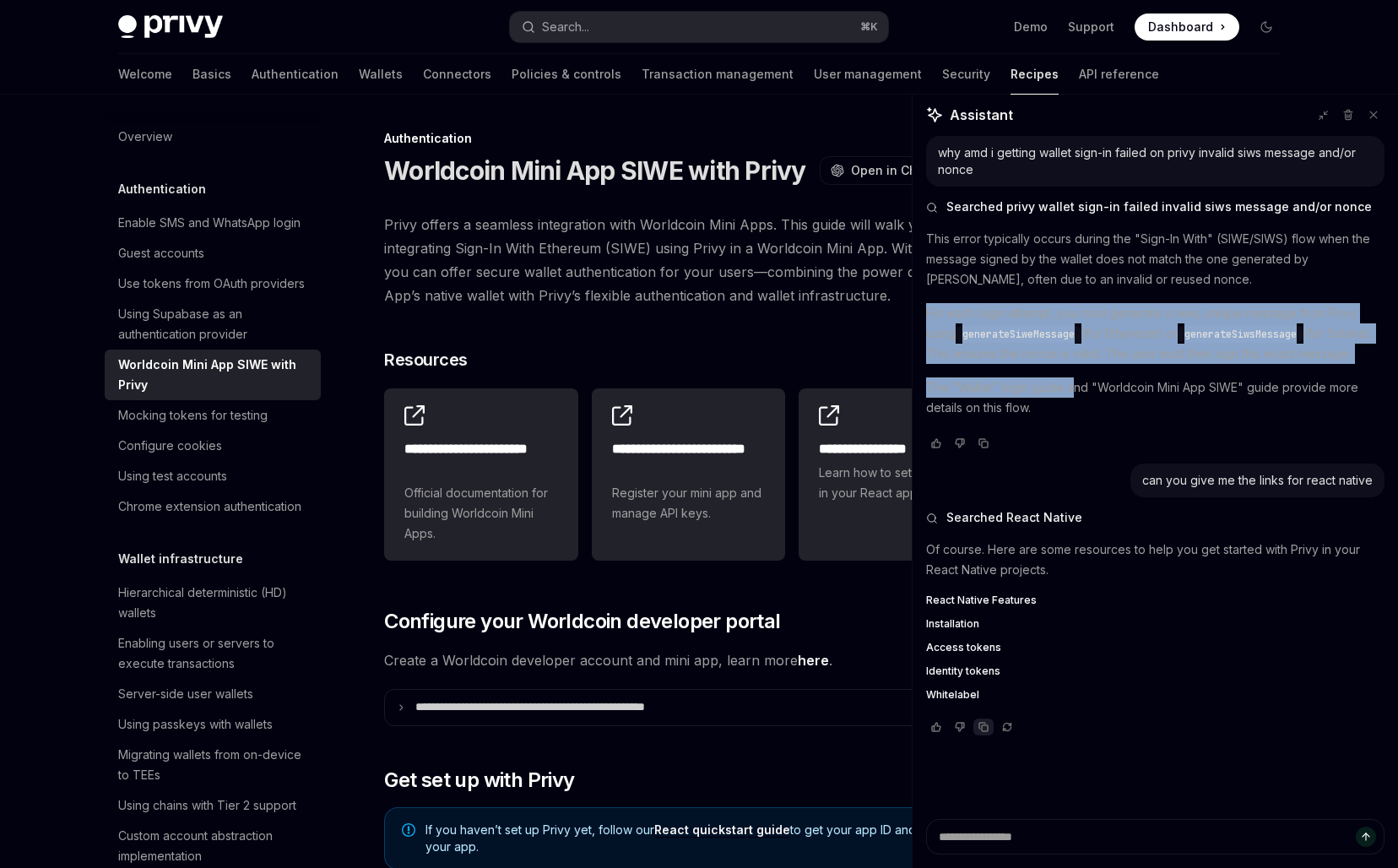
drag, startPoint x: 1069, startPoint y: 292, endPoint x: 1068, endPoint y: 406, distance: 114.0
click at [1068, 406] on div "This error typically occurs during the "Sign-In With" (SIWE/SIWS) flow when the…" at bounding box center [1154, 325] width 458 height 193
click at [405, 533] on span "Official documentation for building Worldcoin Mini Apps." at bounding box center [481, 512] width 153 height 60
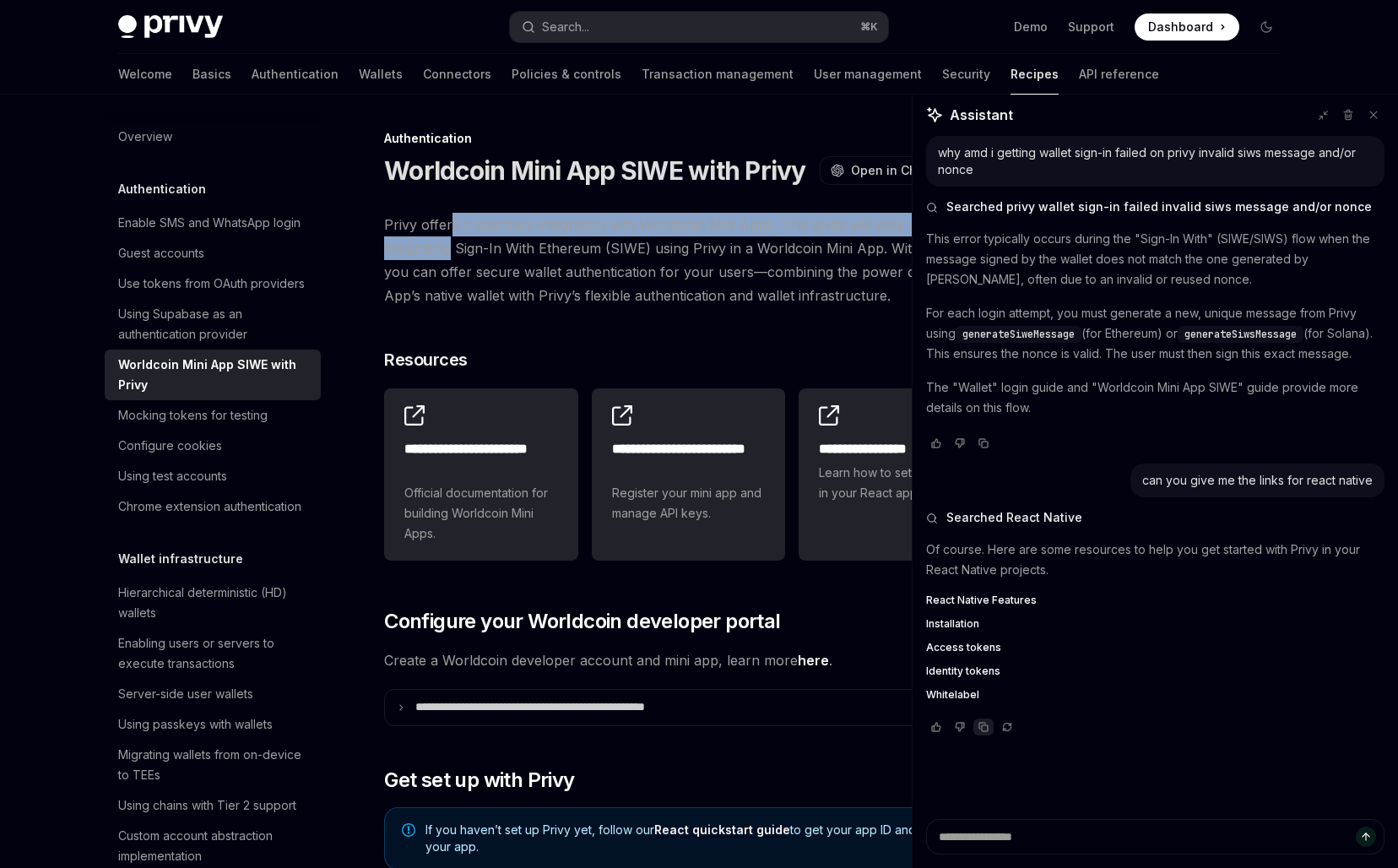
drag, startPoint x: 452, startPoint y: 223, endPoint x: 451, endPoint y: 254, distance: 31.0
click at [451, 254] on span "Privy offers a seamless integration with Worldcoin Mini Apps. This guide will w…" at bounding box center [688, 260] width 609 height 95
click at [451, 236] on span "Privy offers a seamless integration with Worldcoin Mini Apps. This guide will w…" at bounding box center [688, 260] width 609 height 95
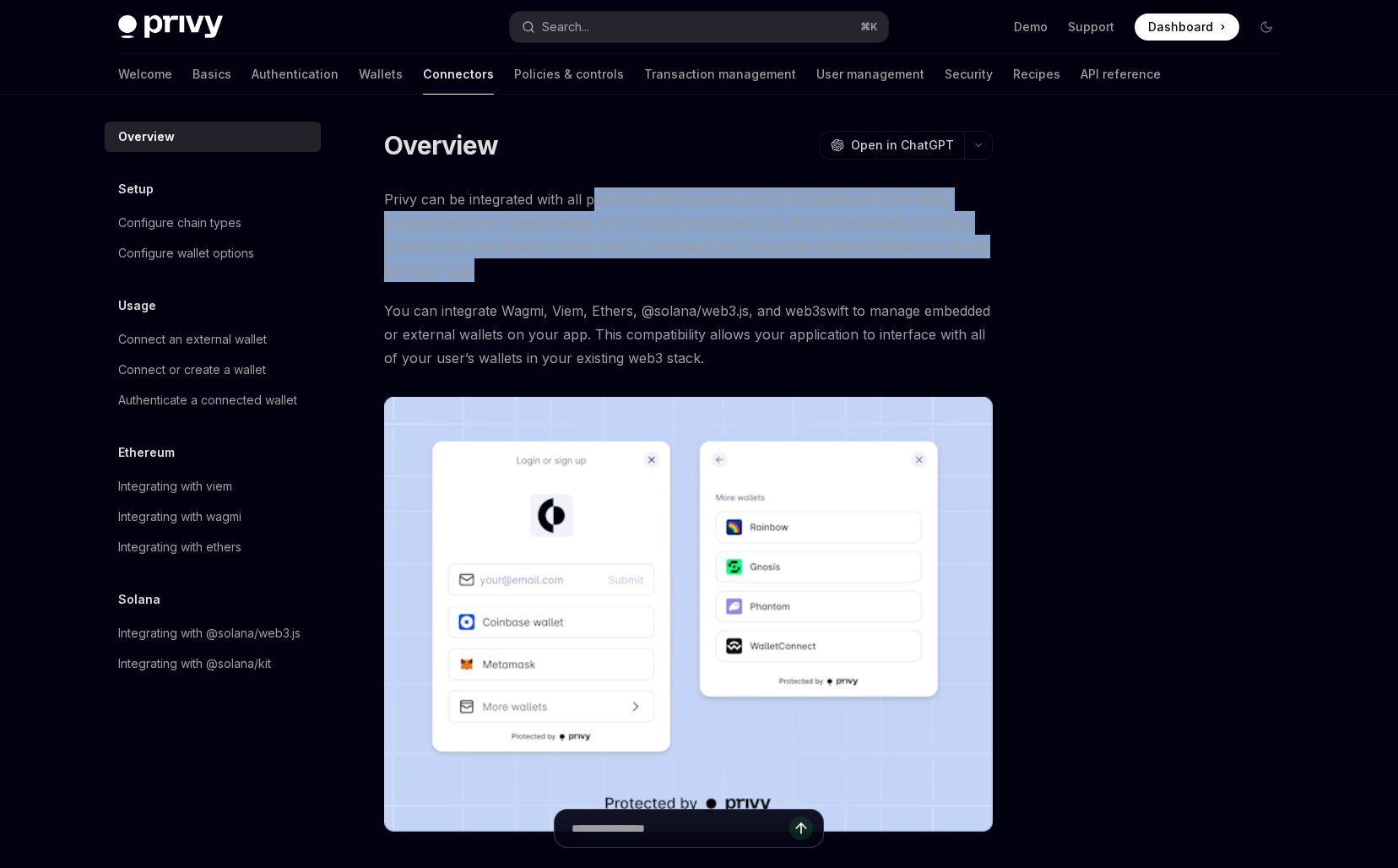
drag, startPoint x: 590, startPoint y: 197, endPoint x: 611, endPoint y: 303, distance: 108.1
click at [611, 302] on div "Privy can be integrated with all popular wallet connectors so your application …" at bounding box center [688, 509] width 609 height 644
click at [611, 303] on span "You can integrate Wagmi, Viem, Ethers, @solana/web3.js, and web3swift to manage…" at bounding box center [688, 334] width 609 height 71
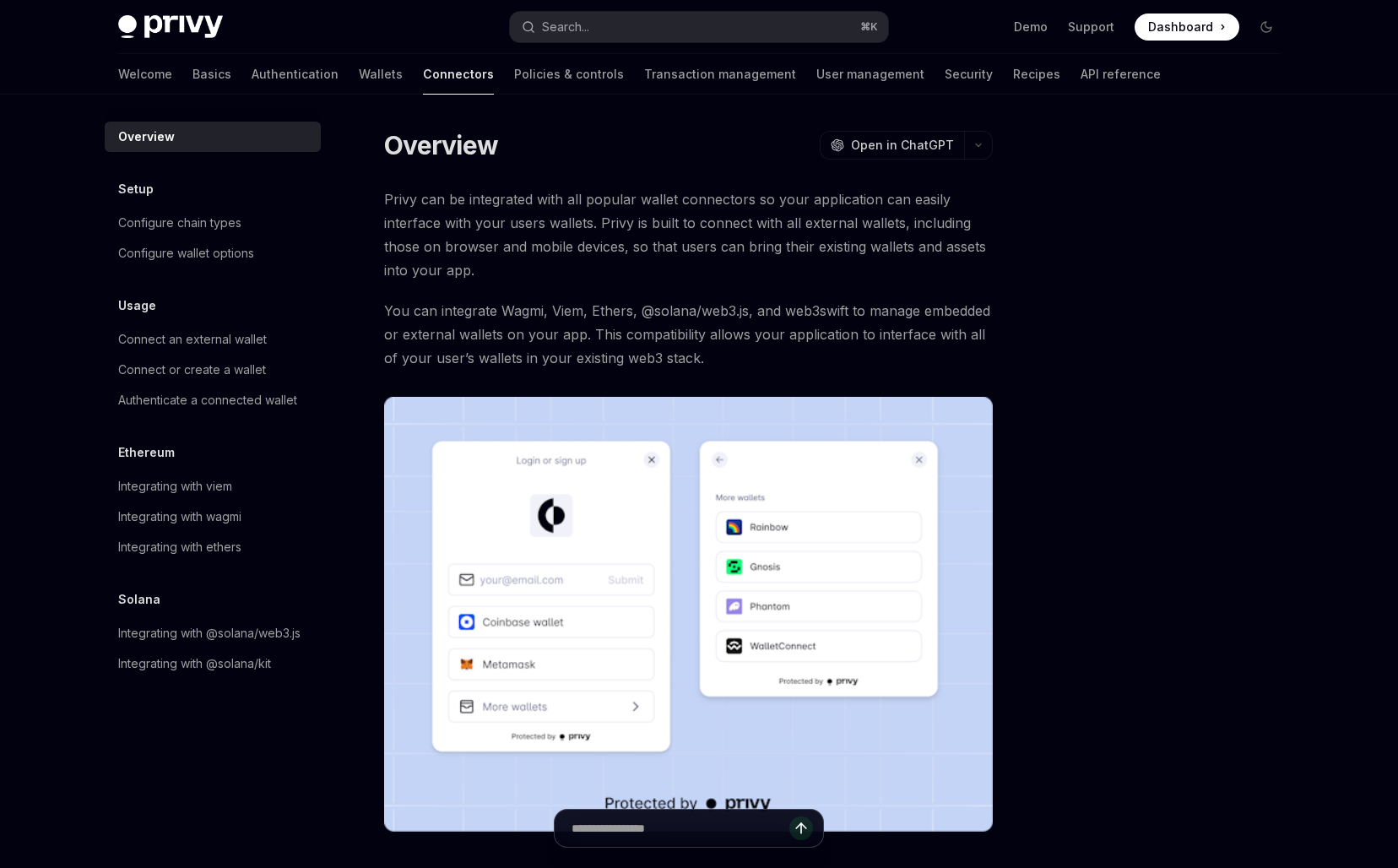
click at [692, 329] on span "You can integrate Wagmi, Viem, Ethers, @solana/web3.js, and web3swift to manage…" at bounding box center [688, 334] width 609 height 71
click at [690, 351] on span "You can integrate Wagmi, Viem, Ethers, @solana/web3.js, and web3swift to manage…" at bounding box center [688, 334] width 609 height 71
click at [681, 334] on span "You can integrate Wagmi, Viem, Ethers, @solana/web3.js, and web3swift to manage…" at bounding box center [688, 334] width 609 height 71
click at [672, 209] on span "Privy can be integrated with all popular wallet connectors so your application …" at bounding box center [688, 235] width 609 height 95
click at [157, 346] on div "Connect an external wallet" at bounding box center [193, 339] width 149 height 20
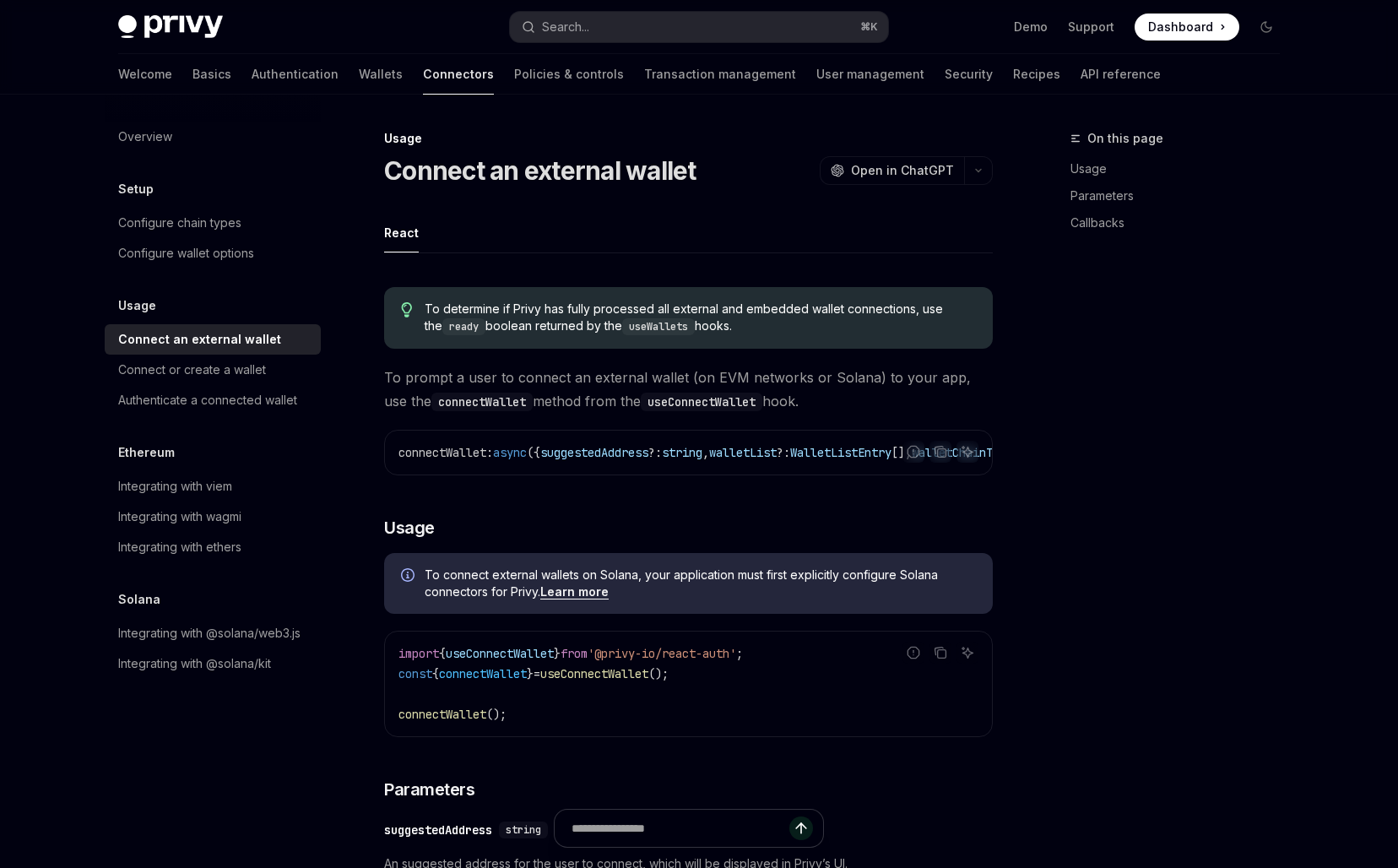
type textarea "*"
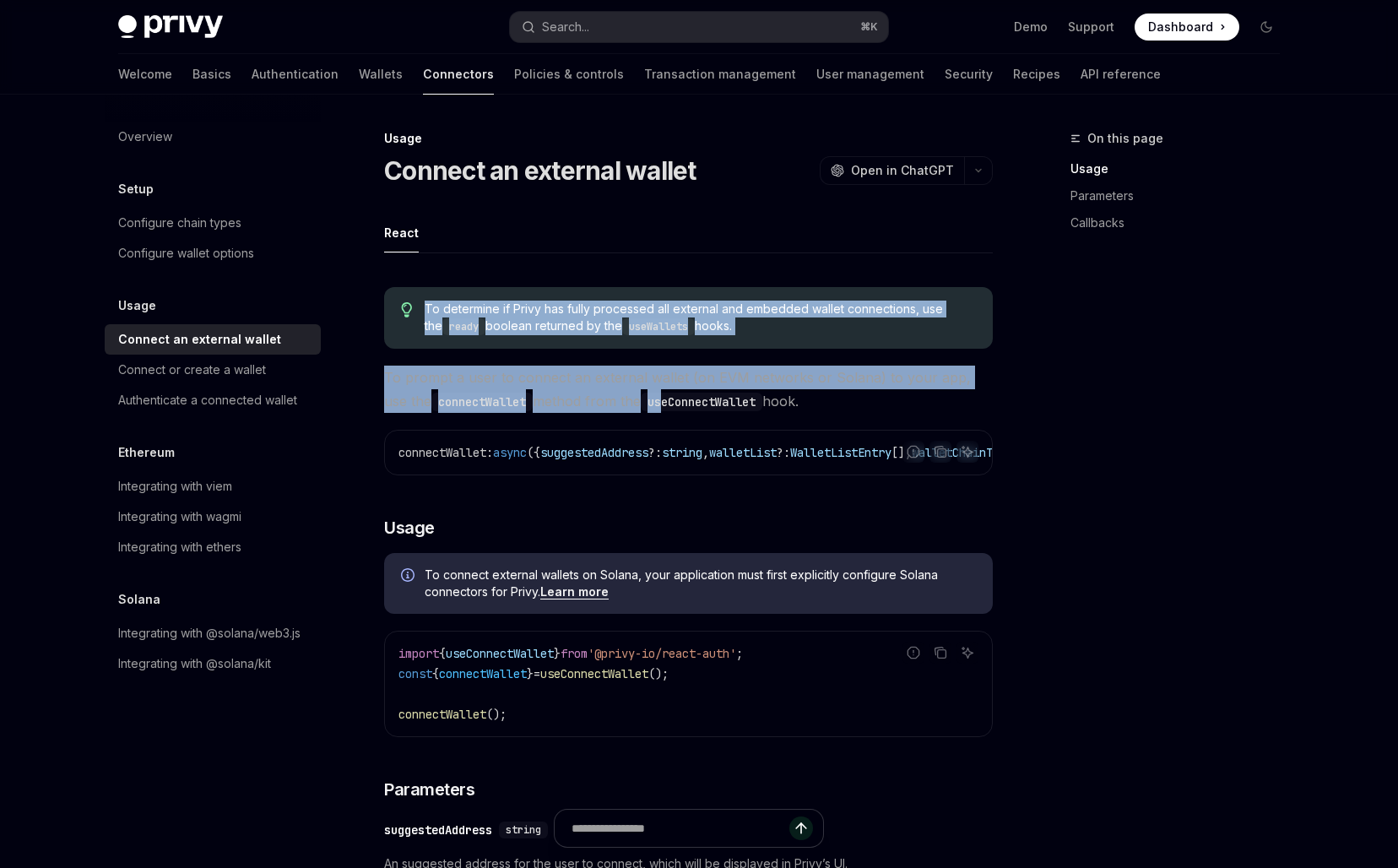
drag, startPoint x: 646, startPoint y: 285, endPoint x: 646, endPoint y: 394, distance: 109.0
click at [646, 395] on code "useConnectWallet" at bounding box center [701, 401] width 122 height 18
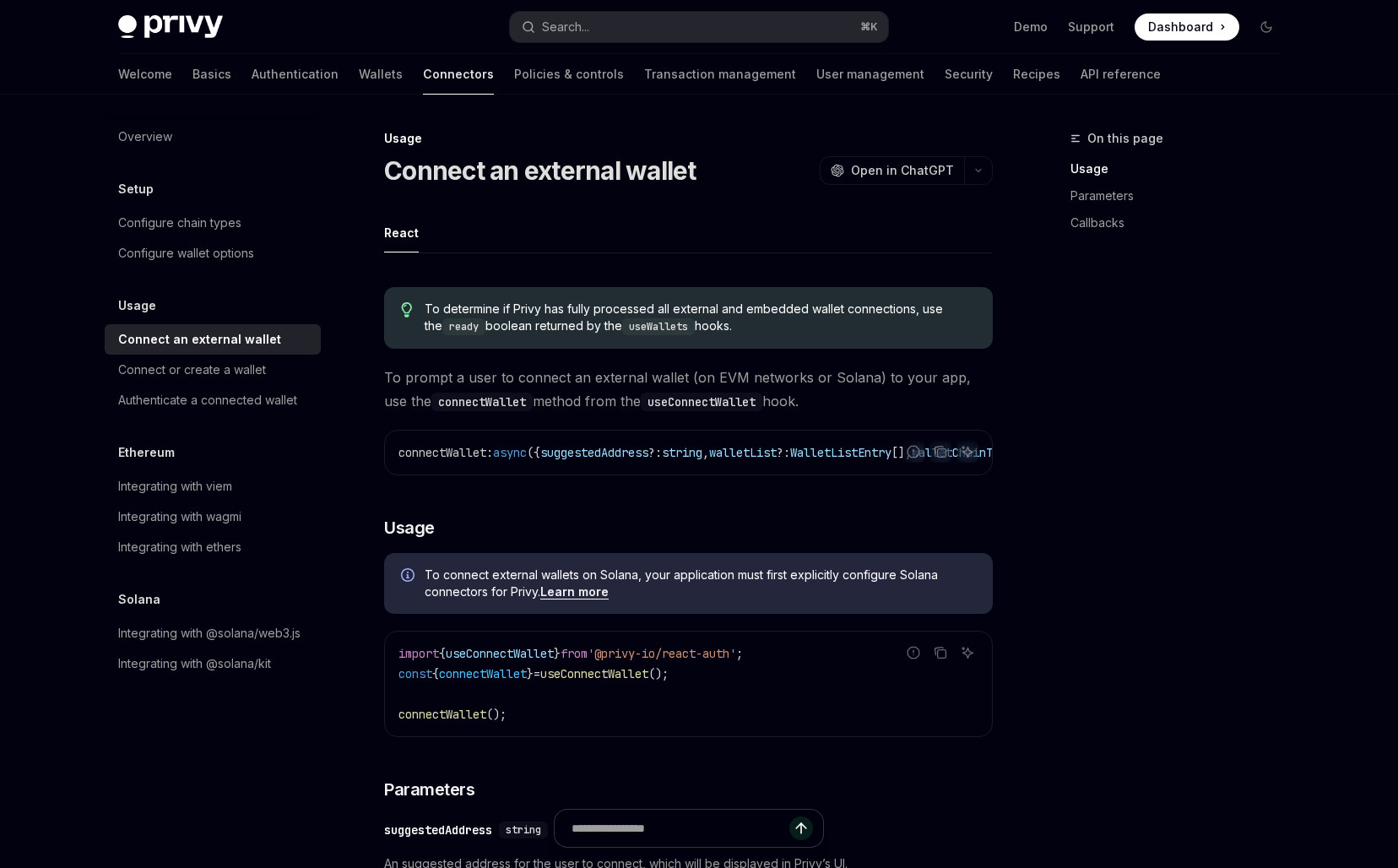
click at [646, 395] on code "useConnectWallet" at bounding box center [701, 401] width 122 height 18
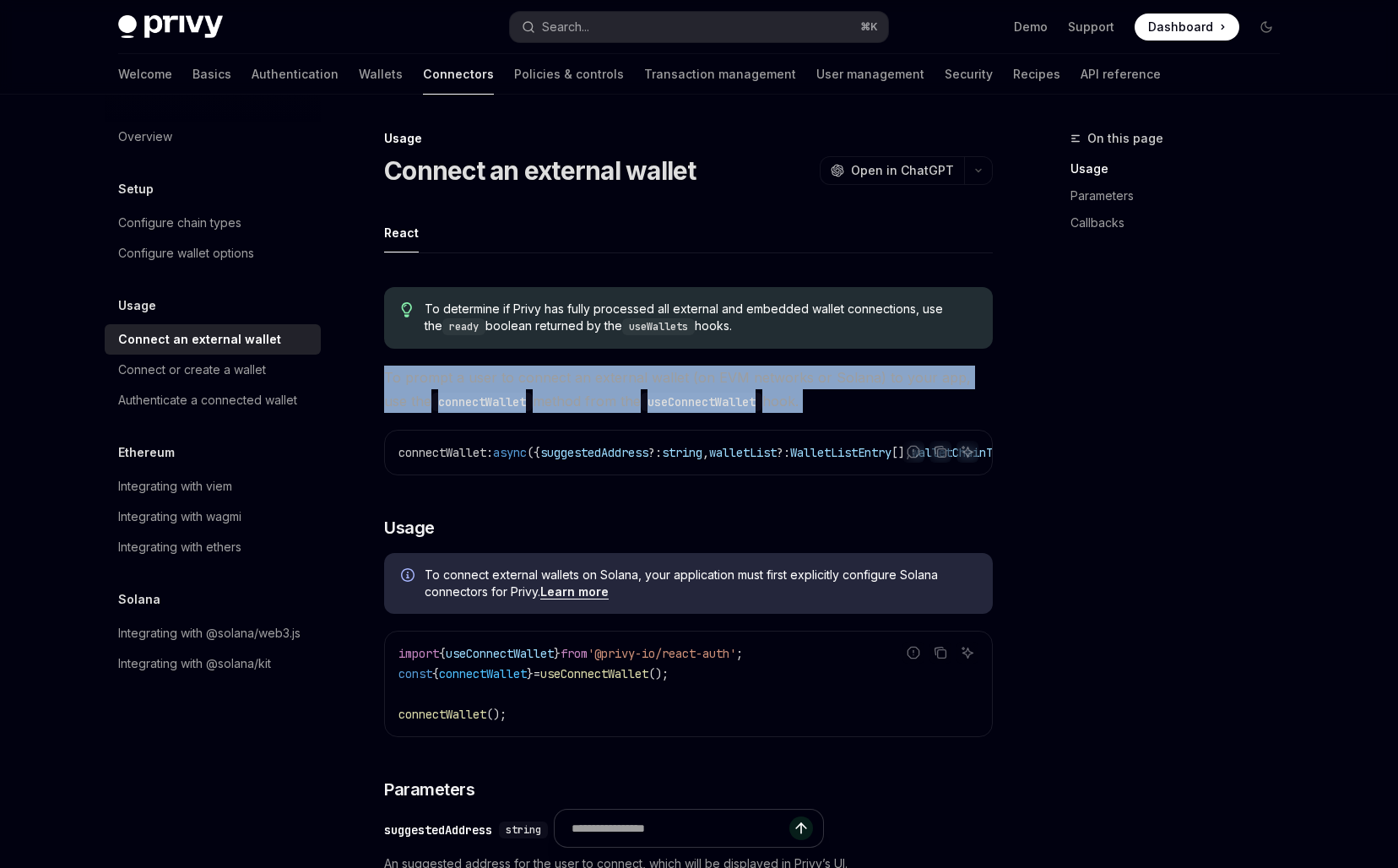
click at [705, 390] on span "To prompt a user to connect an external wallet (on EVM networks or Solana) to y…" at bounding box center [688, 389] width 609 height 47
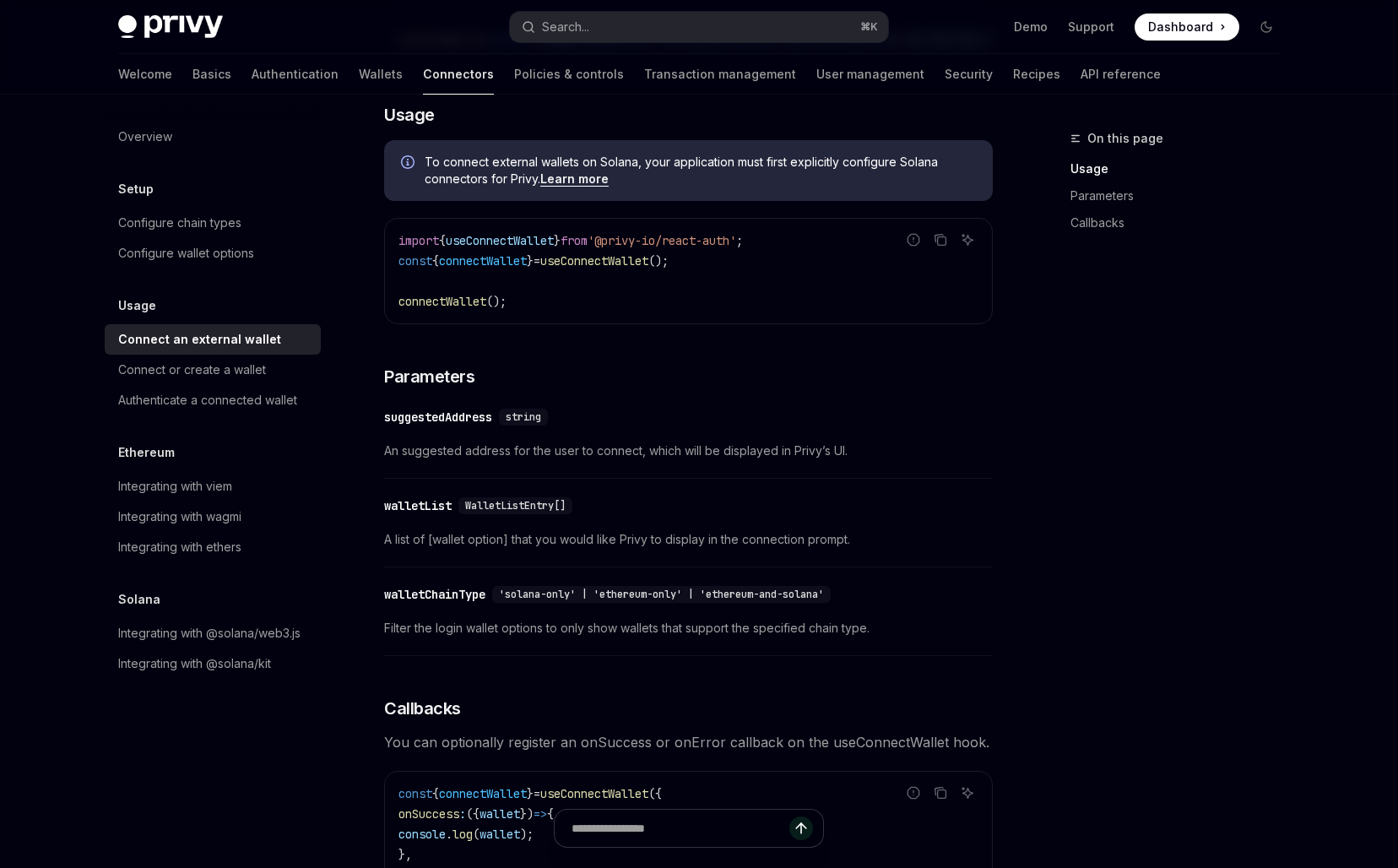
scroll to position [419, 0]
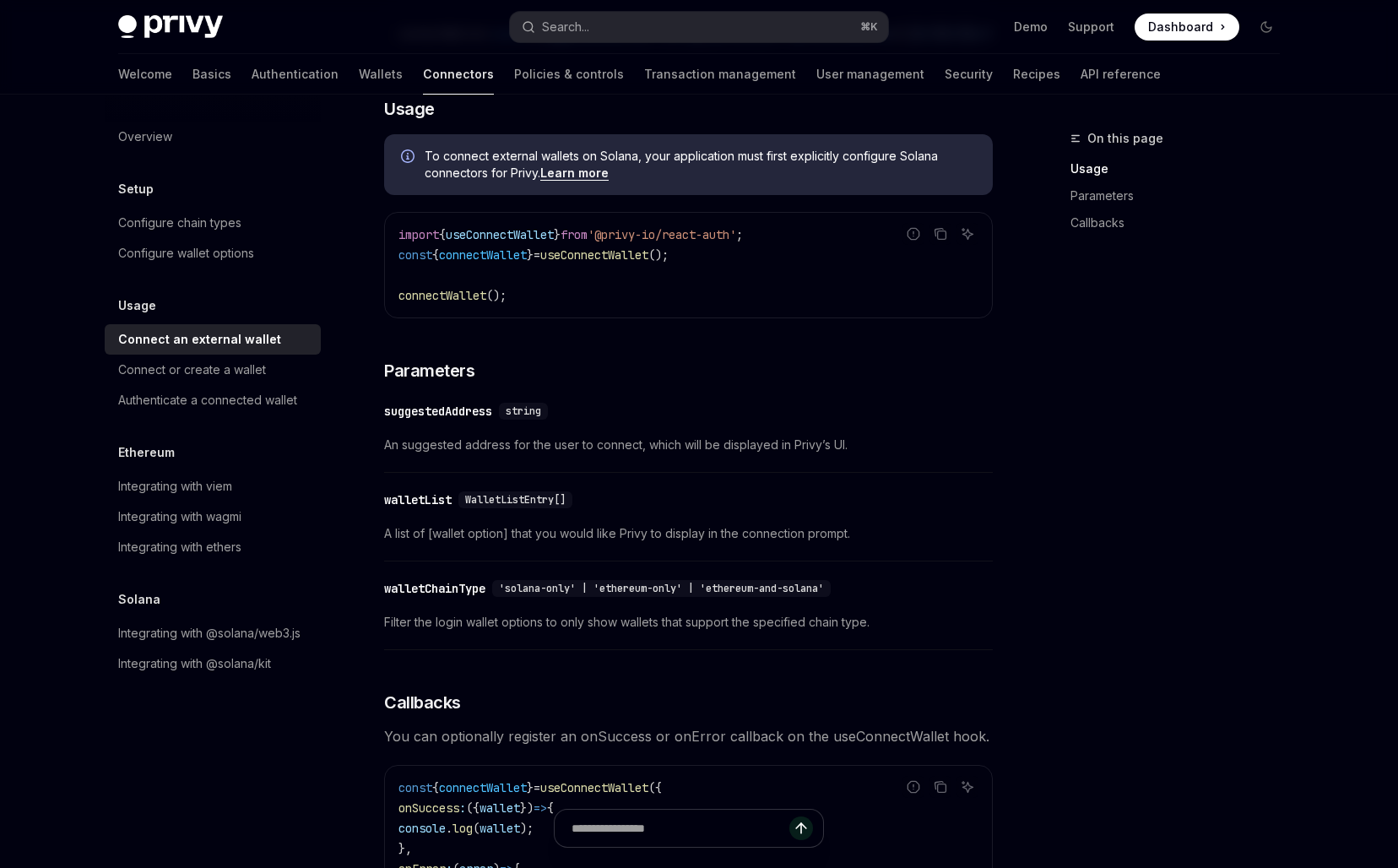
click at [724, 317] on div "import { useConnectWallet } from '@privy-io/react-auth' ; const { connectWallet…" at bounding box center [688, 265] width 607 height 104
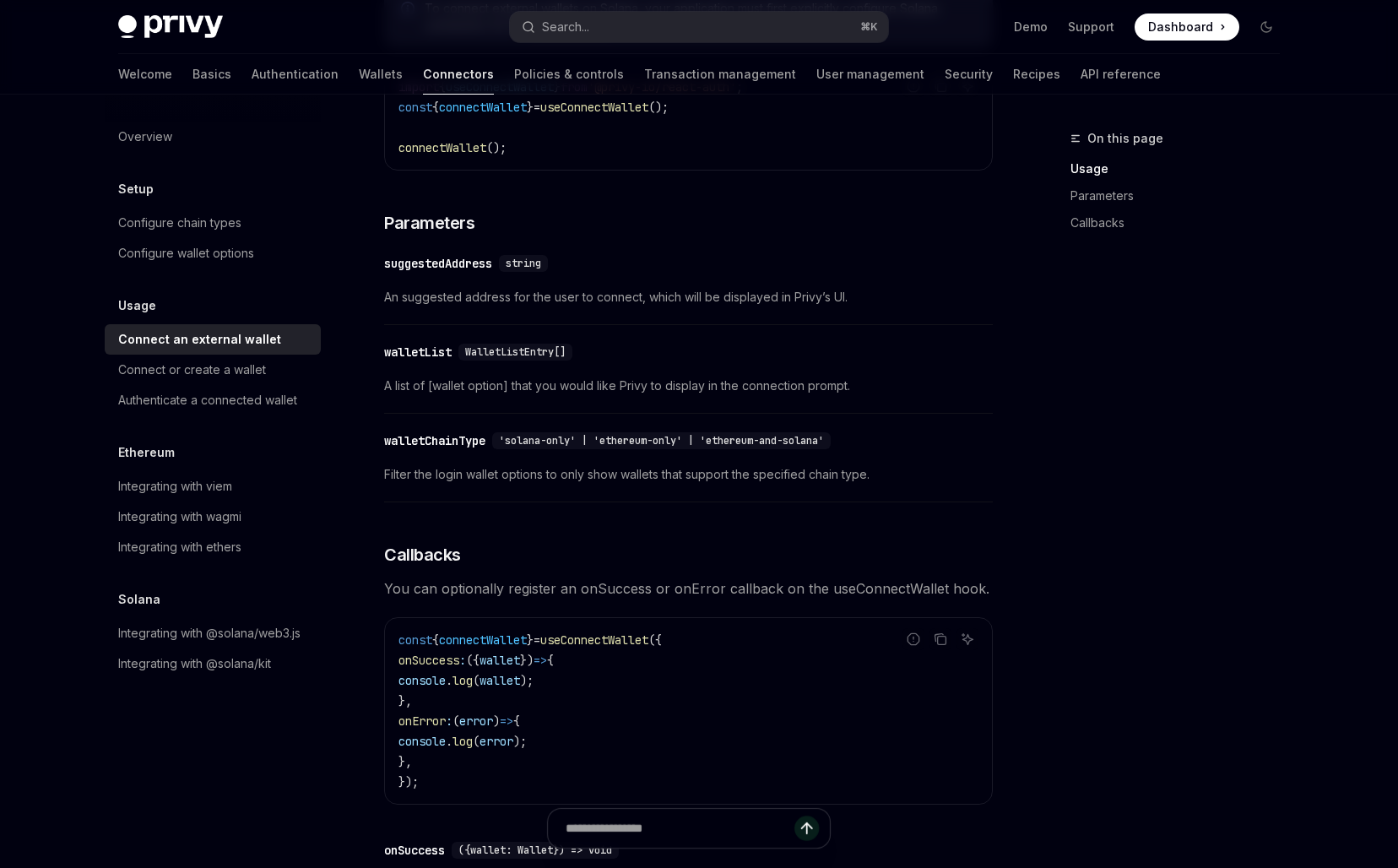
scroll to position [599, 0]
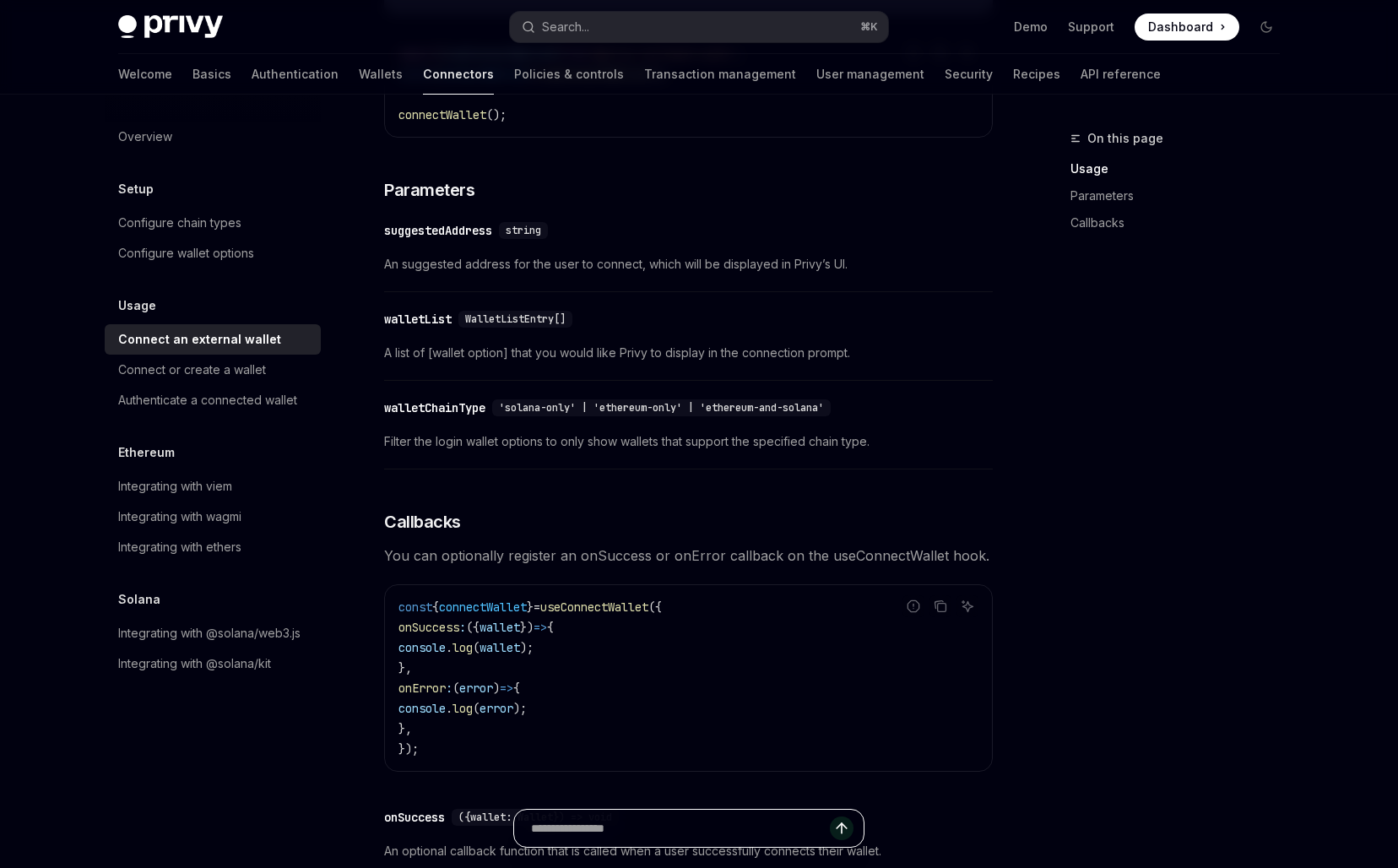
click at [618, 836] on input "Ask a question..." at bounding box center [680, 828] width 299 height 37
type input "****"
type input "**********"
type textarea "*"
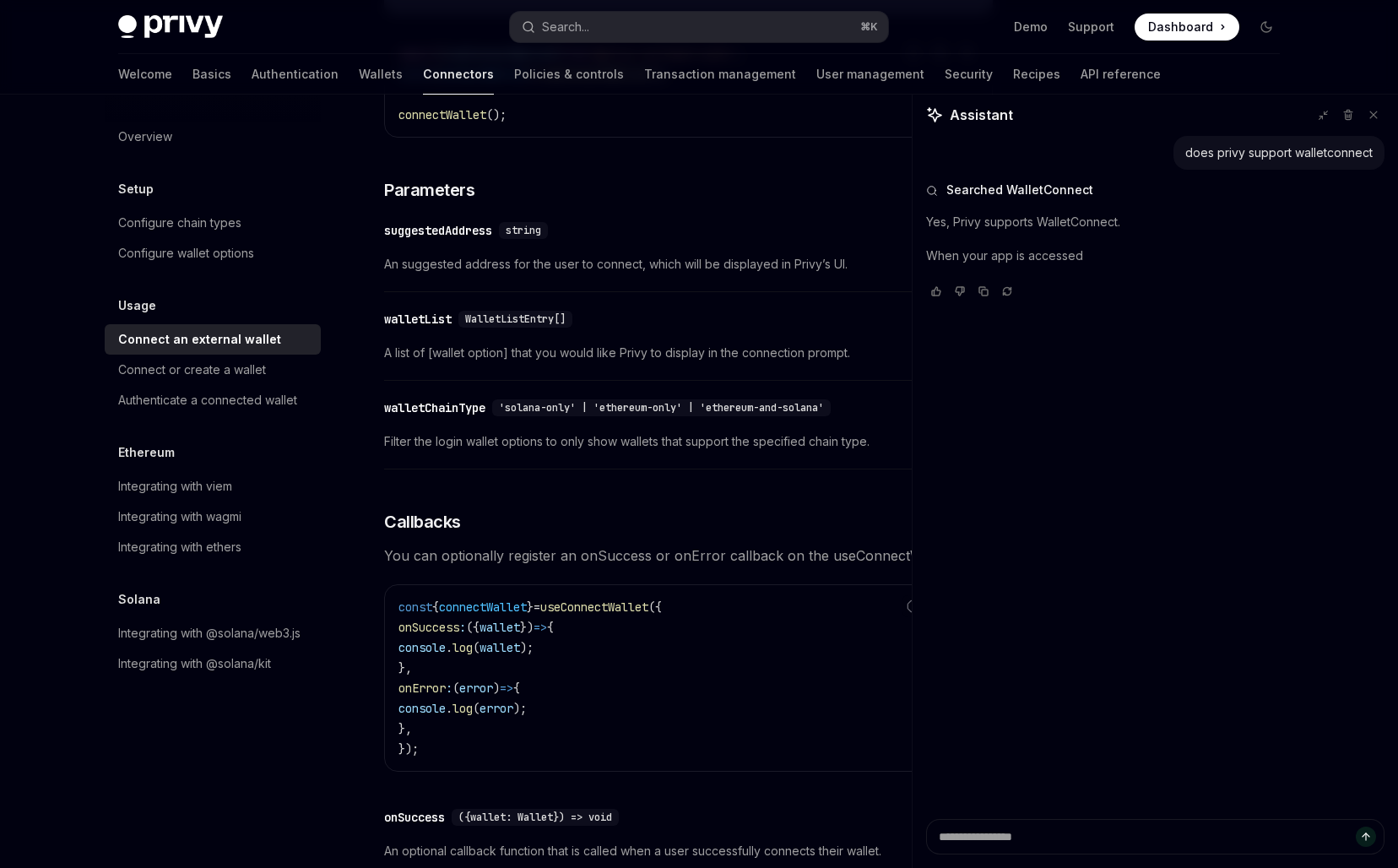
type textarea "*"
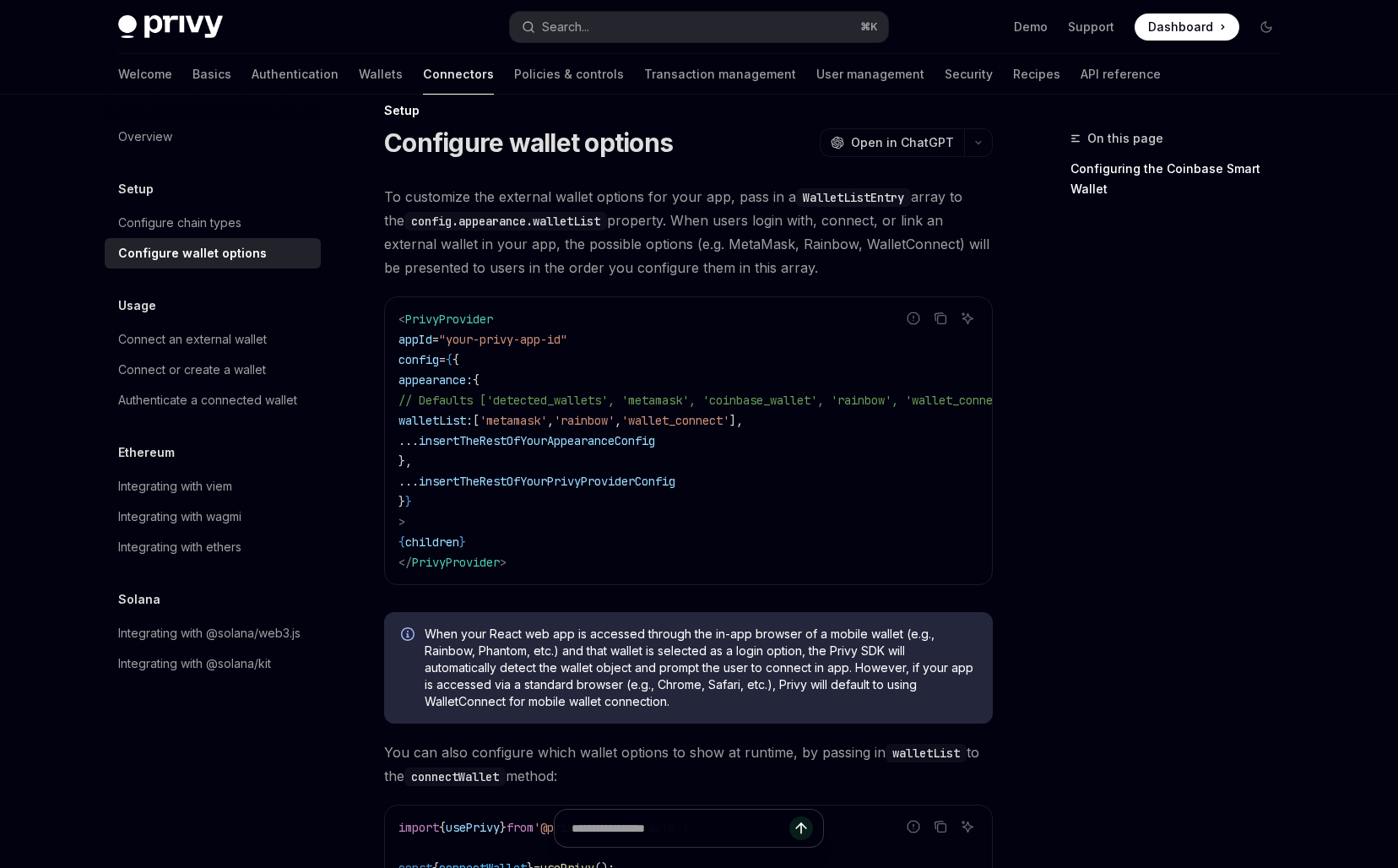
scroll to position [29, 0]
drag, startPoint x: 660, startPoint y: 367, endPoint x: 787, endPoint y: 488, distance: 175.4
click at [785, 486] on code "< PrivyProvider appId = "your-privy-app-id" config = { { appearance: { // Defau…" at bounding box center [729, 440] width 661 height 264
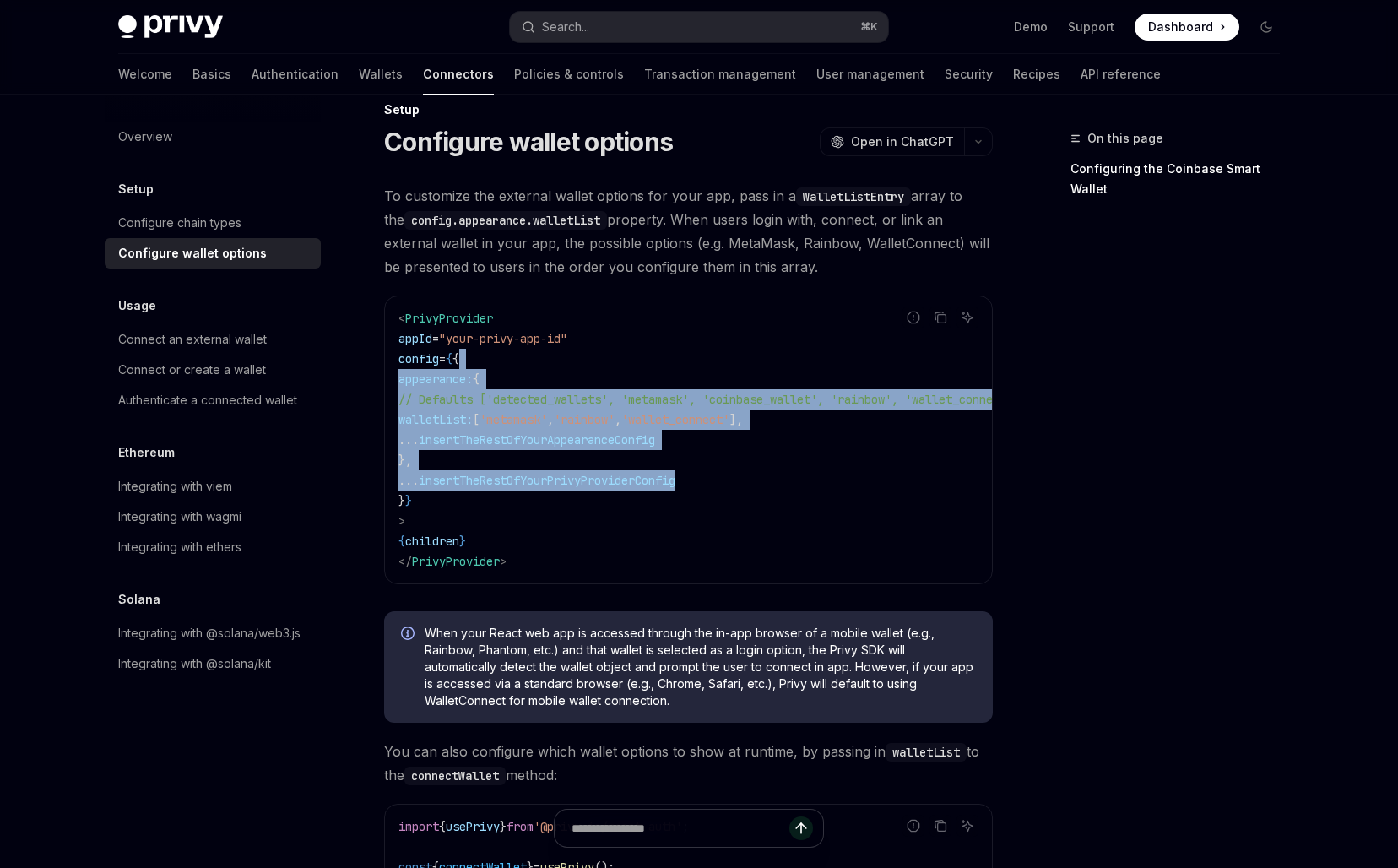
click at [787, 488] on code "< PrivyProvider appId = "your-privy-app-id" config = { { appearance: { // Defau…" at bounding box center [729, 440] width 661 height 264
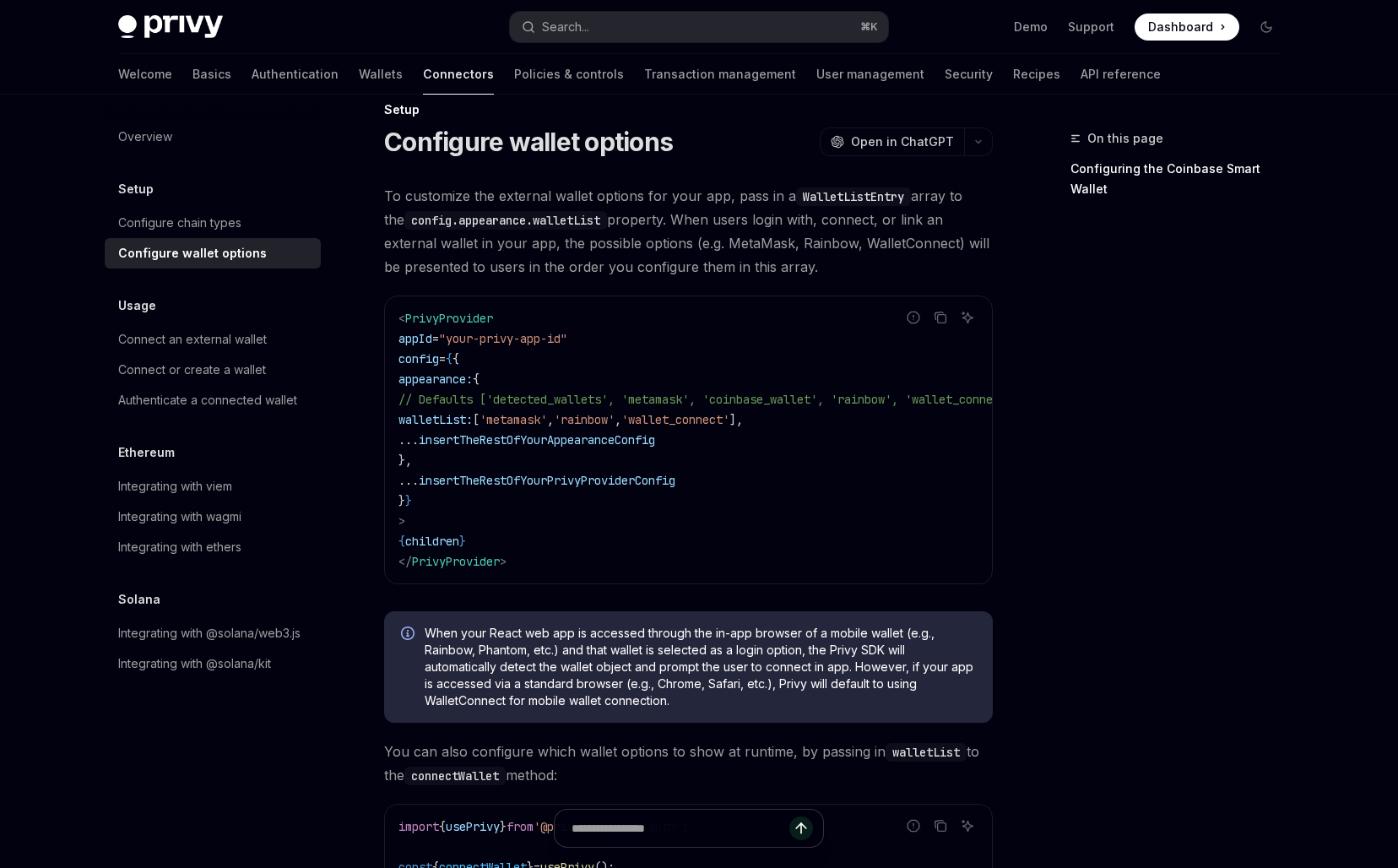
click at [533, 402] on span "// Defaults ['detected_wallets', 'metamask', 'coinbase_wallet', 'rainbow', 'wal…" at bounding box center [709, 399] width 621 height 15
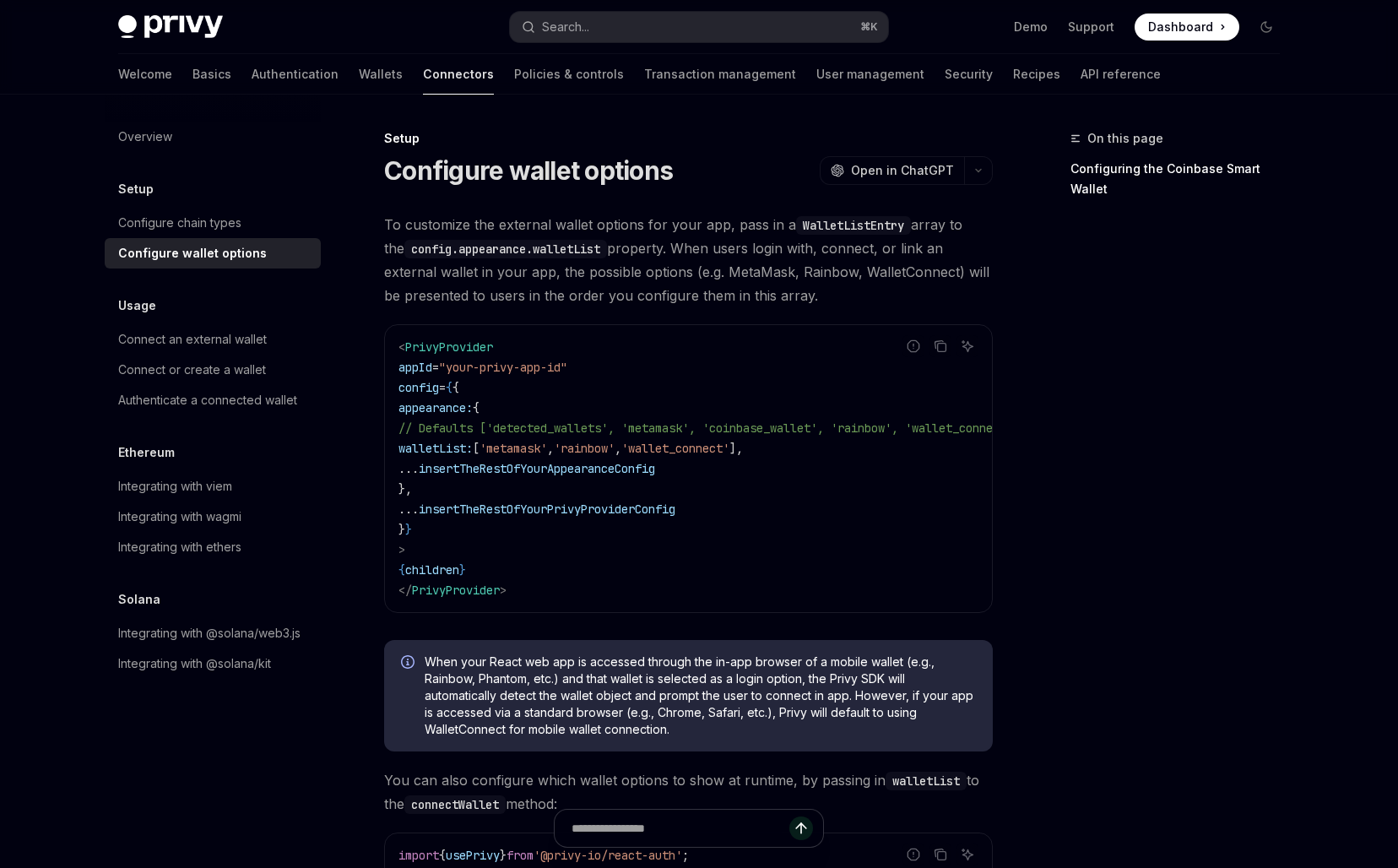
click at [641, 275] on span "To customize the external wallet options for your app, pass in a WalletListEntr…" at bounding box center [688, 260] width 609 height 95
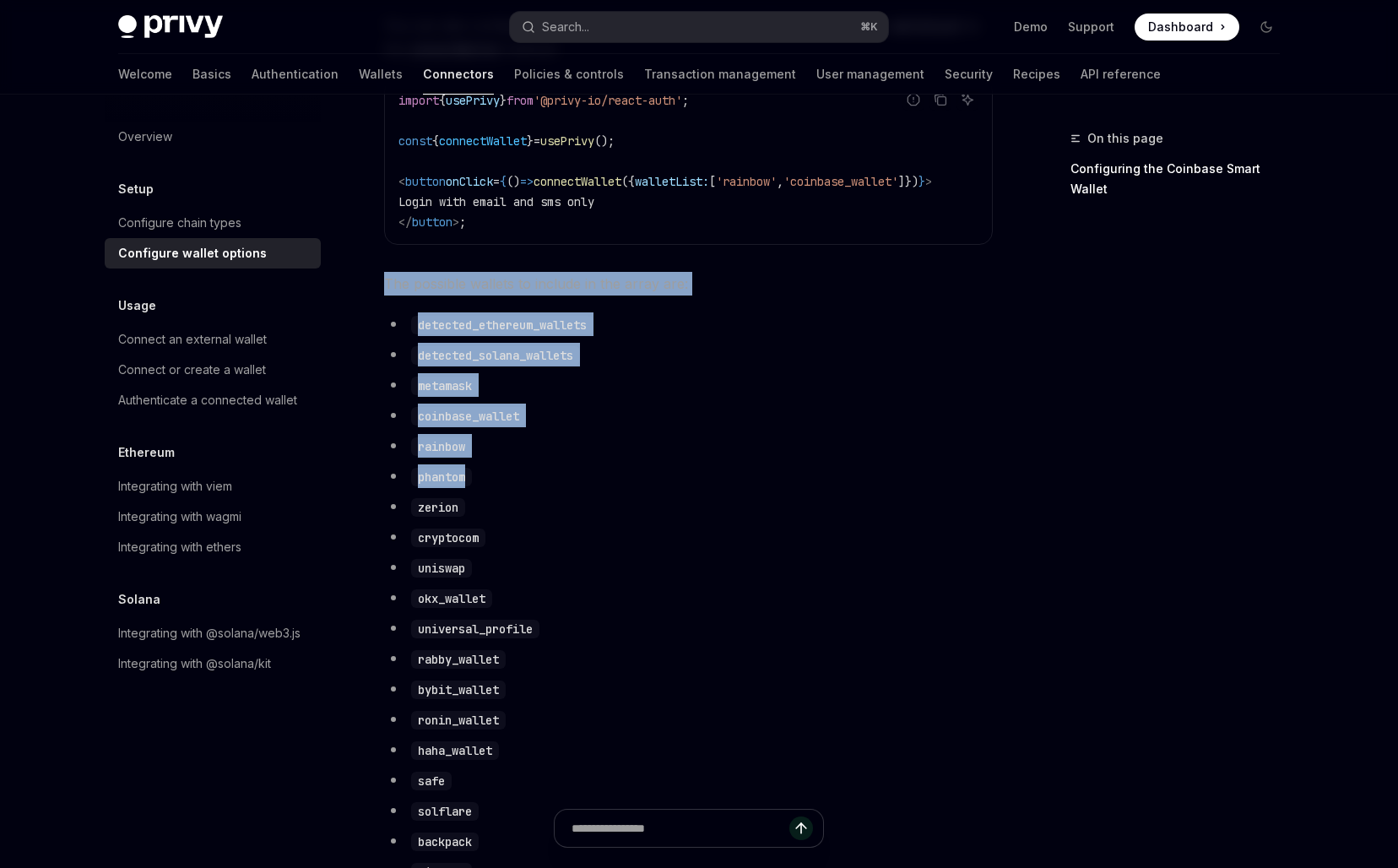
drag, startPoint x: 682, startPoint y: 283, endPoint x: 684, endPoint y: 478, distance: 195.0
click at [684, 478] on div "To customize the external wallet options for your app, pass in a WalletListEntr…" at bounding box center [688, 849] width 609 height 2782
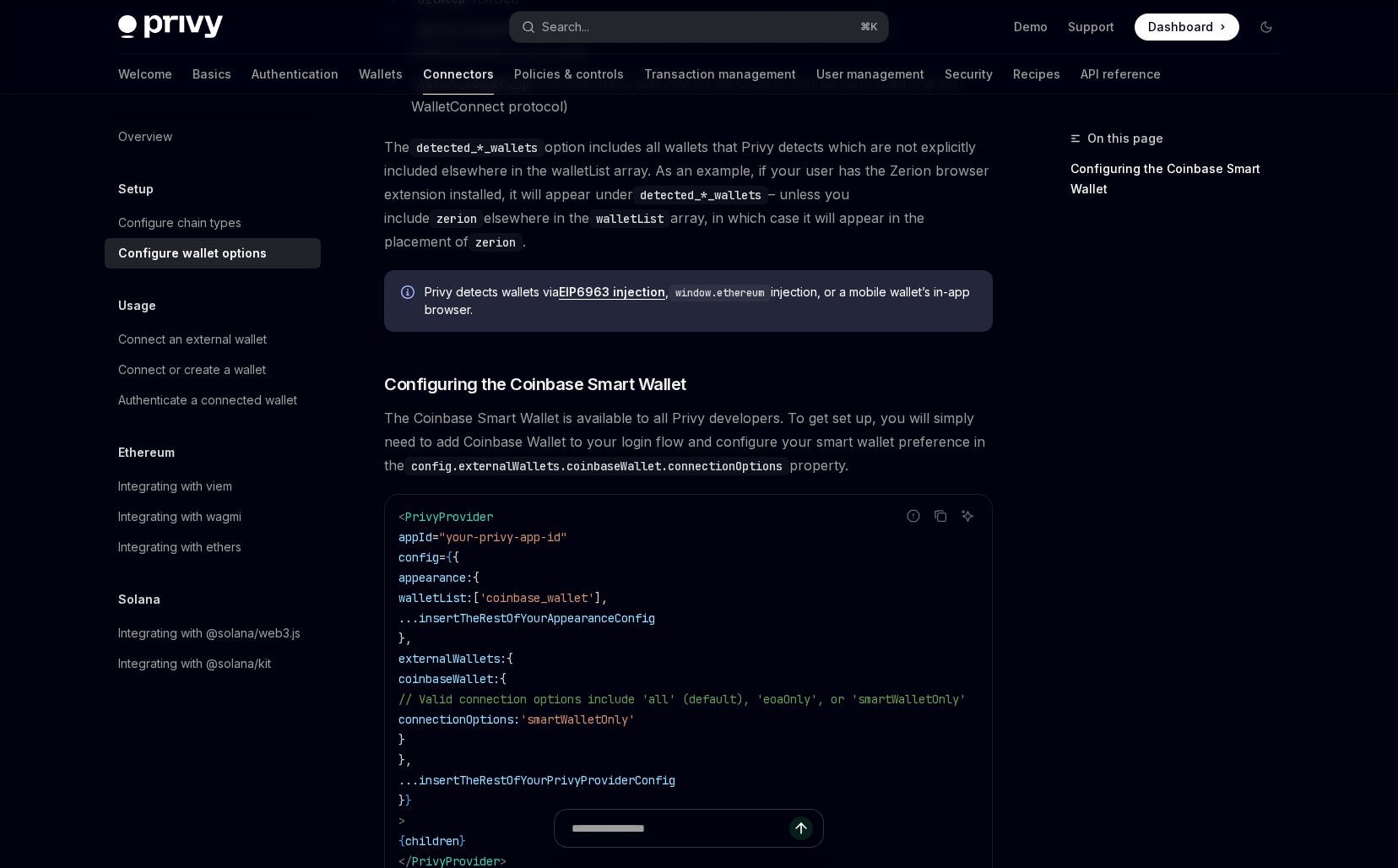
scroll to position [2234, 0]
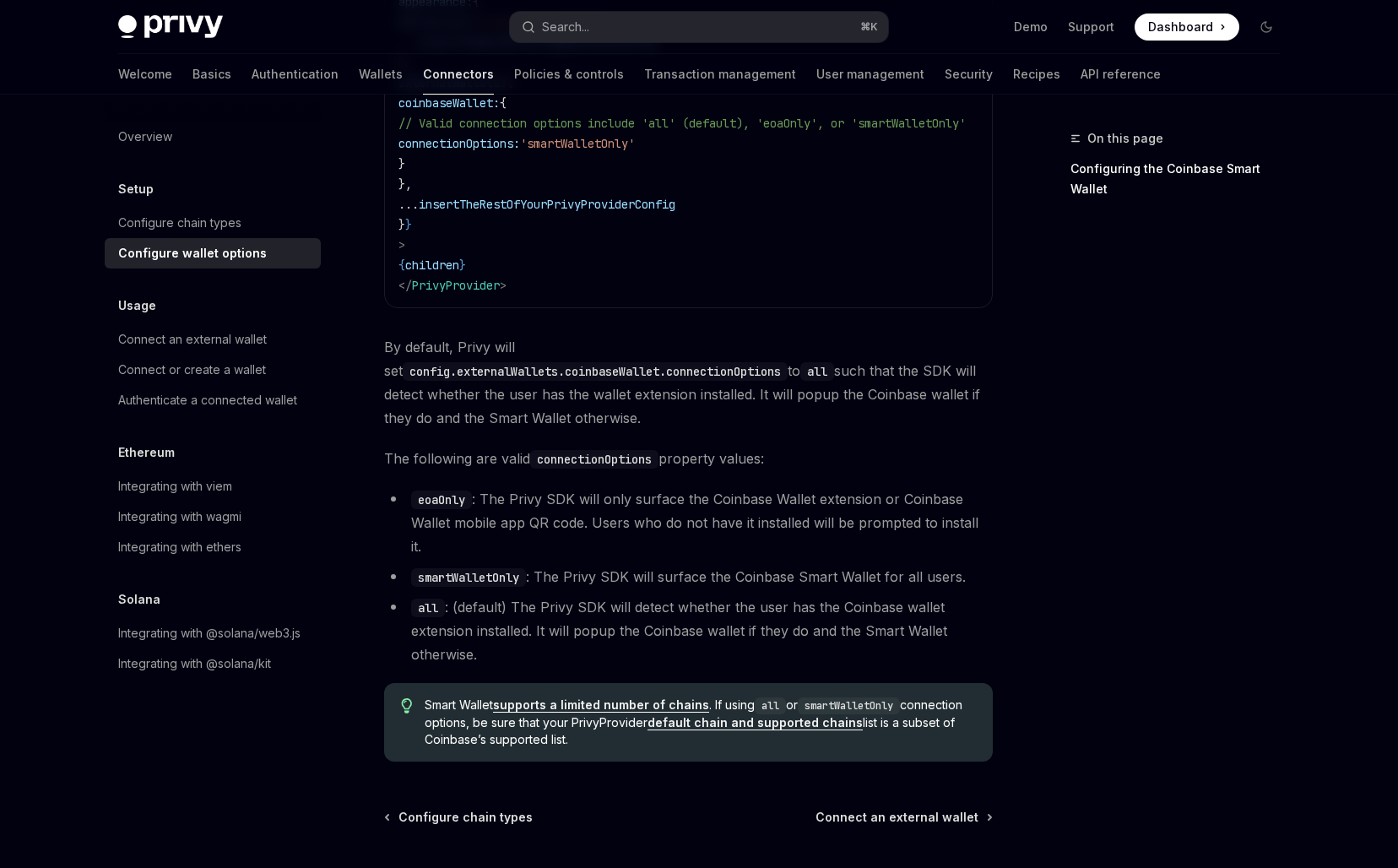
drag, startPoint x: 623, startPoint y: 341, endPoint x: 623, endPoint y: 435, distance: 94.0
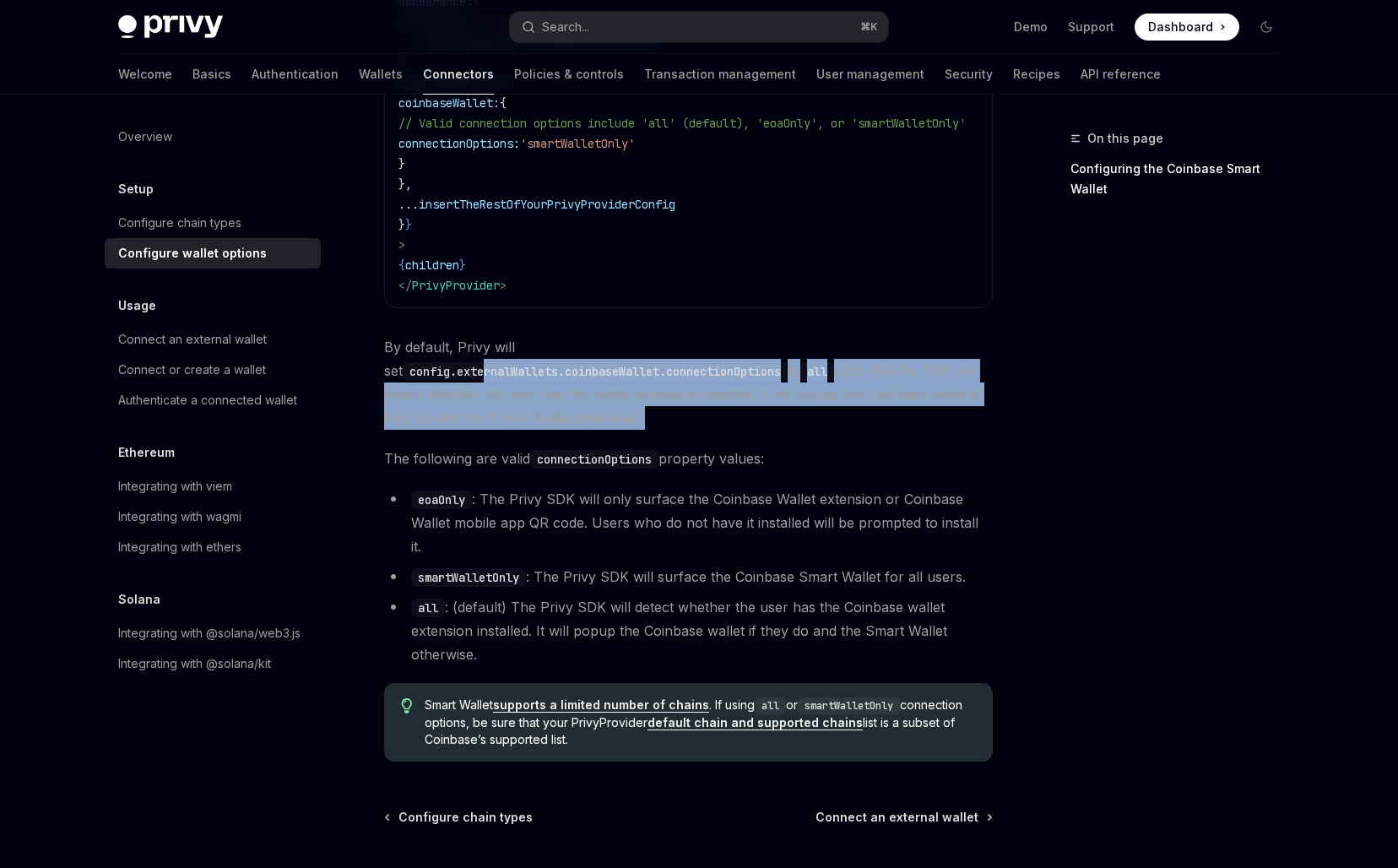
click at [623, 450] on code "connectionOptions" at bounding box center [594, 459] width 128 height 18
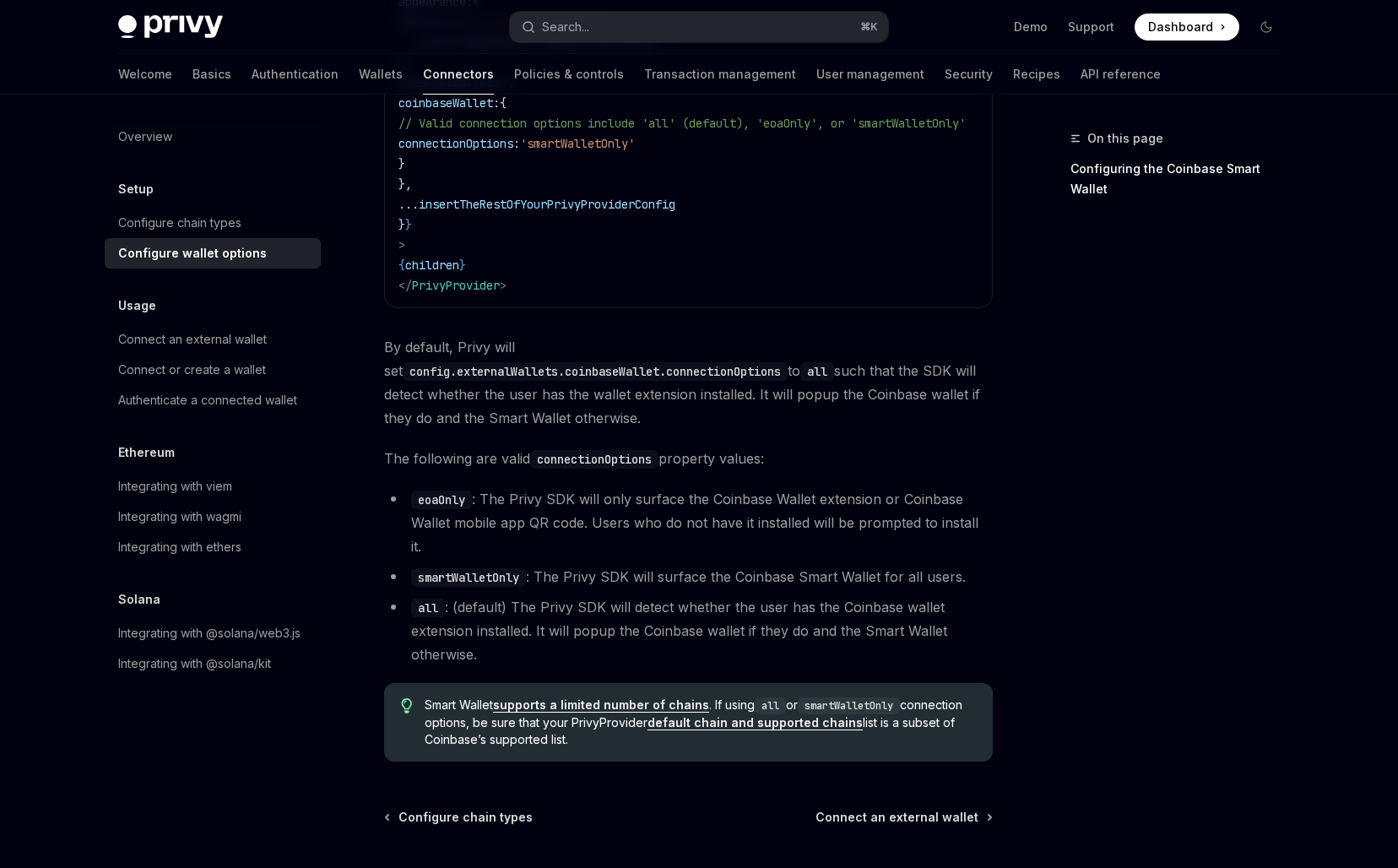
drag, startPoint x: 616, startPoint y: 468, endPoint x: 616, endPoint y: 485, distance: 17.0
click at [616, 487] on li "eoaOnly : The Privy SDK will only surface the Coinbase Wallet extension or Coin…" at bounding box center [688, 522] width 609 height 71
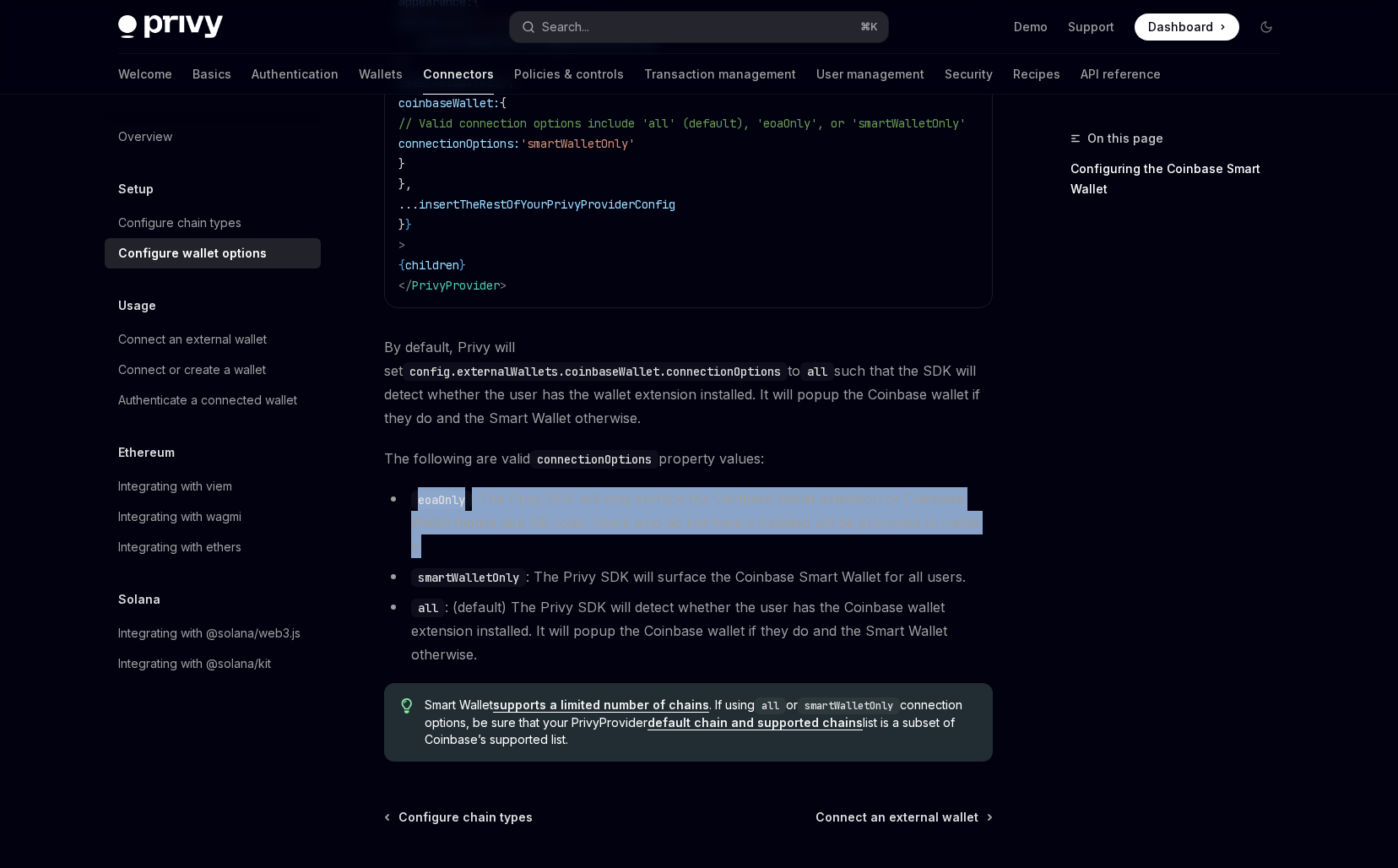
click at [616, 487] on li "eoaOnly : The Privy SDK will only surface the Coinbase Wallet extension or Coin…" at bounding box center [688, 522] width 609 height 71
click at [680, 503] on li "eoaOnly : The Privy SDK will only surface the Coinbase Wallet extension or Coin…" at bounding box center [688, 522] width 609 height 71
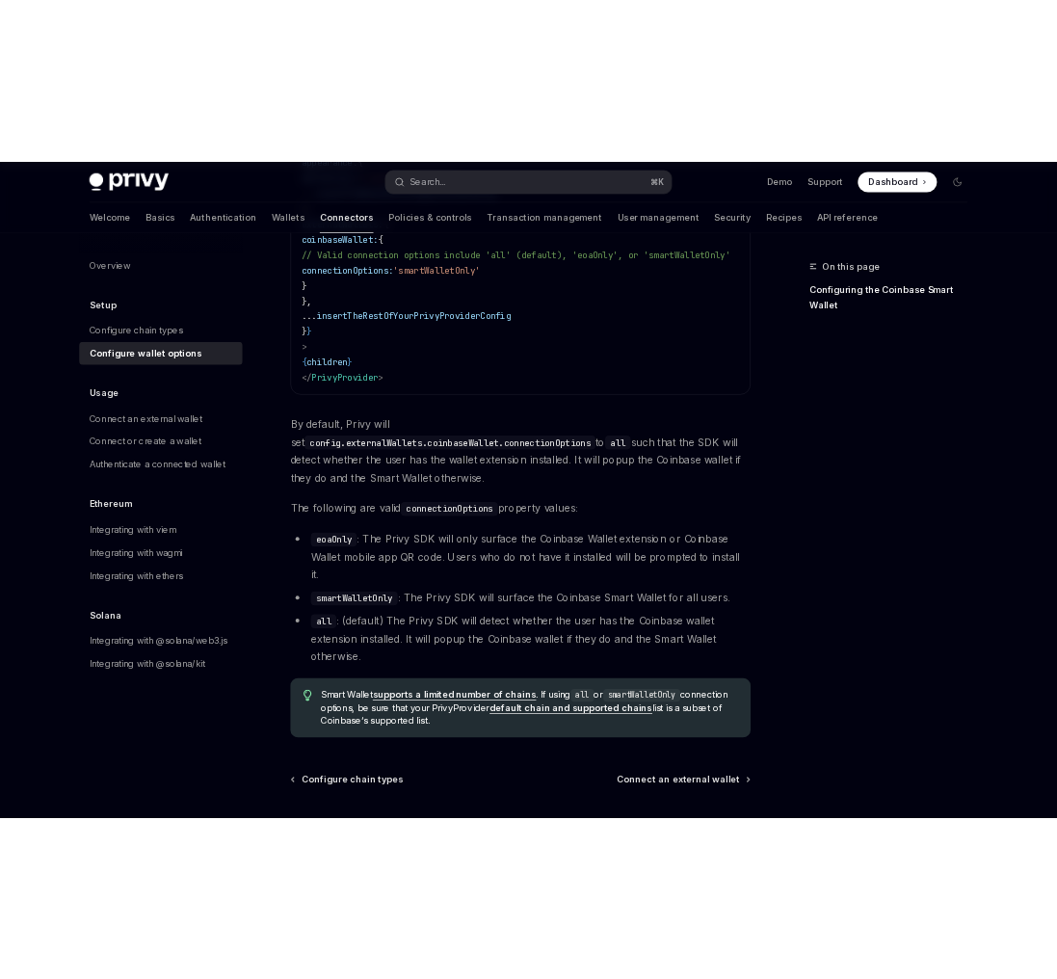
scroll to position [268, 0]
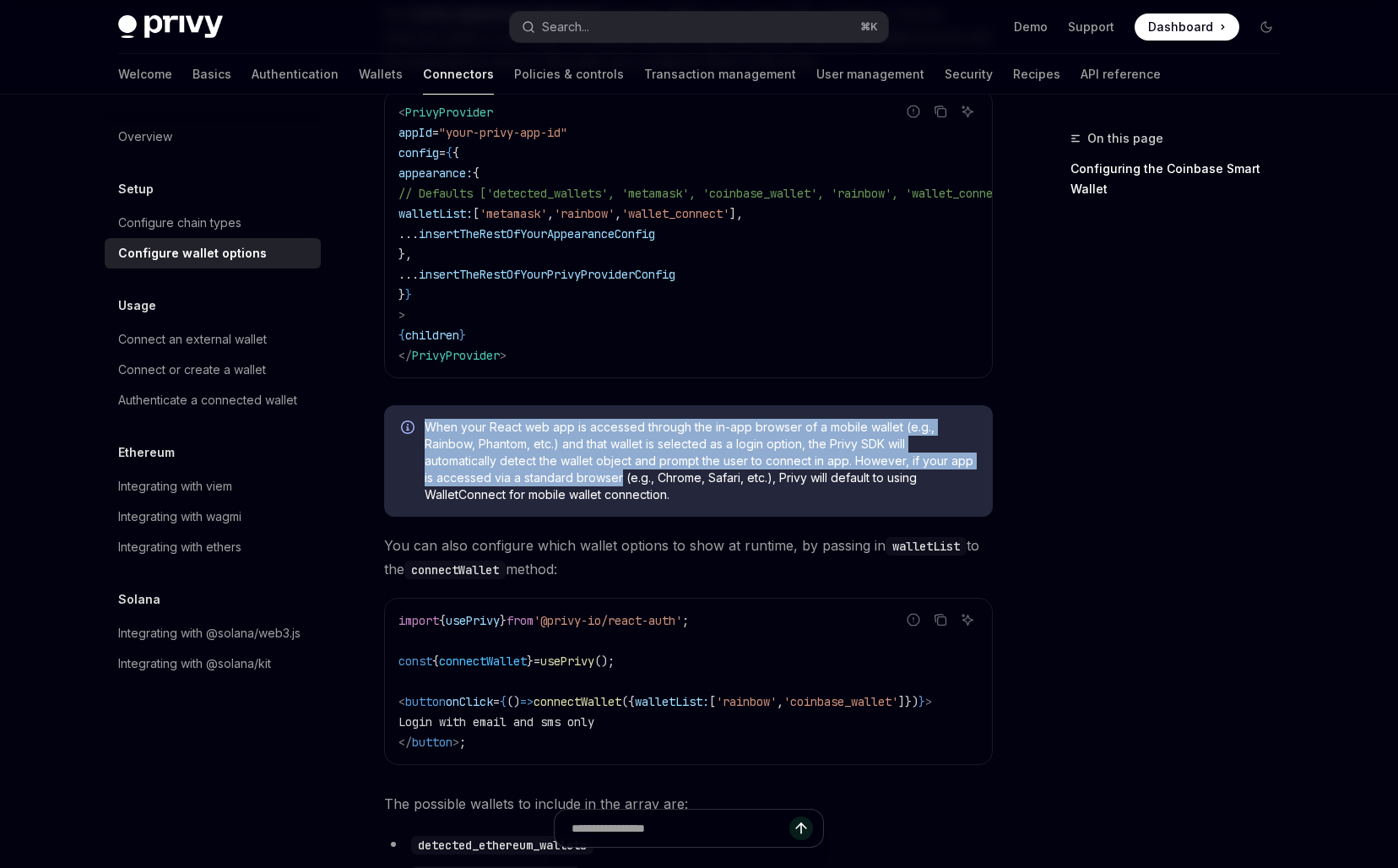
drag, startPoint x: 619, startPoint y: 413, endPoint x: 620, endPoint y: 480, distance: 67.0
click at [620, 480] on div "When your React web app is accessed through the in-app browser of a mobile wall…" at bounding box center [688, 461] width 609 height 111
click at [620, 480] on span "When your React web app is accessed through the in-app browser of a mobile wall…" at bounding box center [700, 461] width 551 height 84
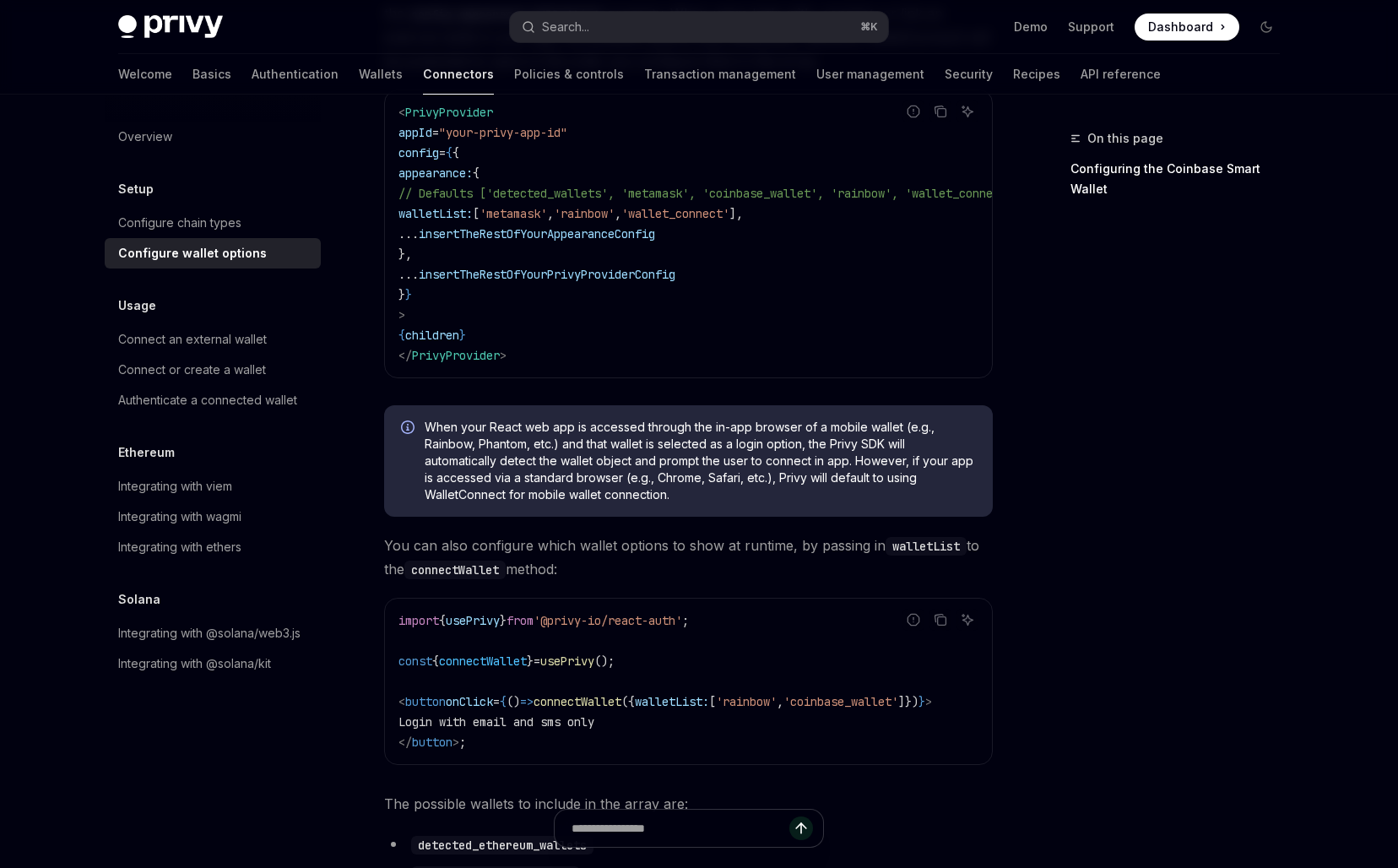
click at [620, 480] on span "When your React web app is accessed through the in-app browser of a mobile wall…" at bounding box center [700, 461] width 551 height 84
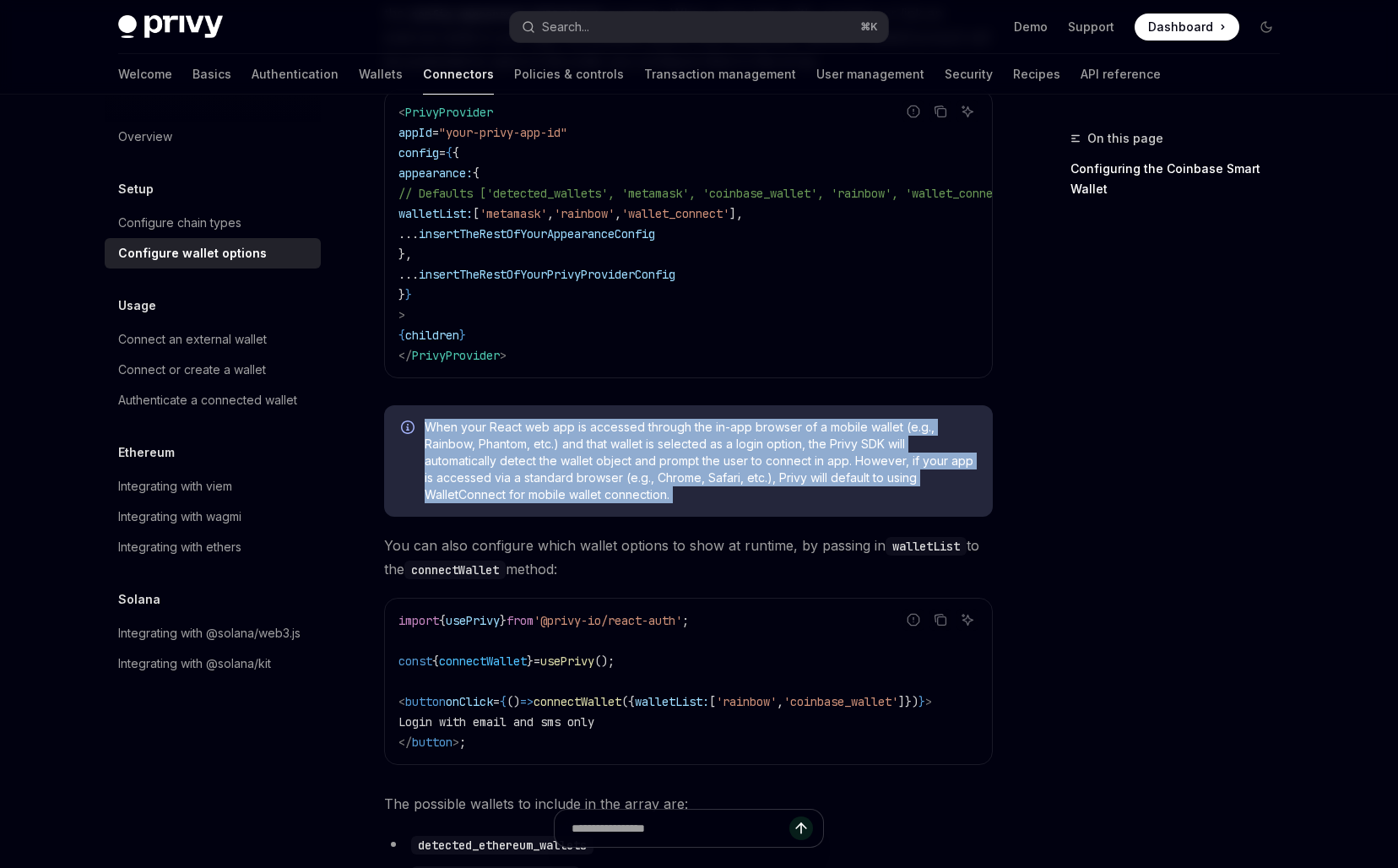
click at [734, 474] on span "When your React web app is accessed through the in-app browser of a mobile wall…" at bounding box center [700, 461] width 551 height 84
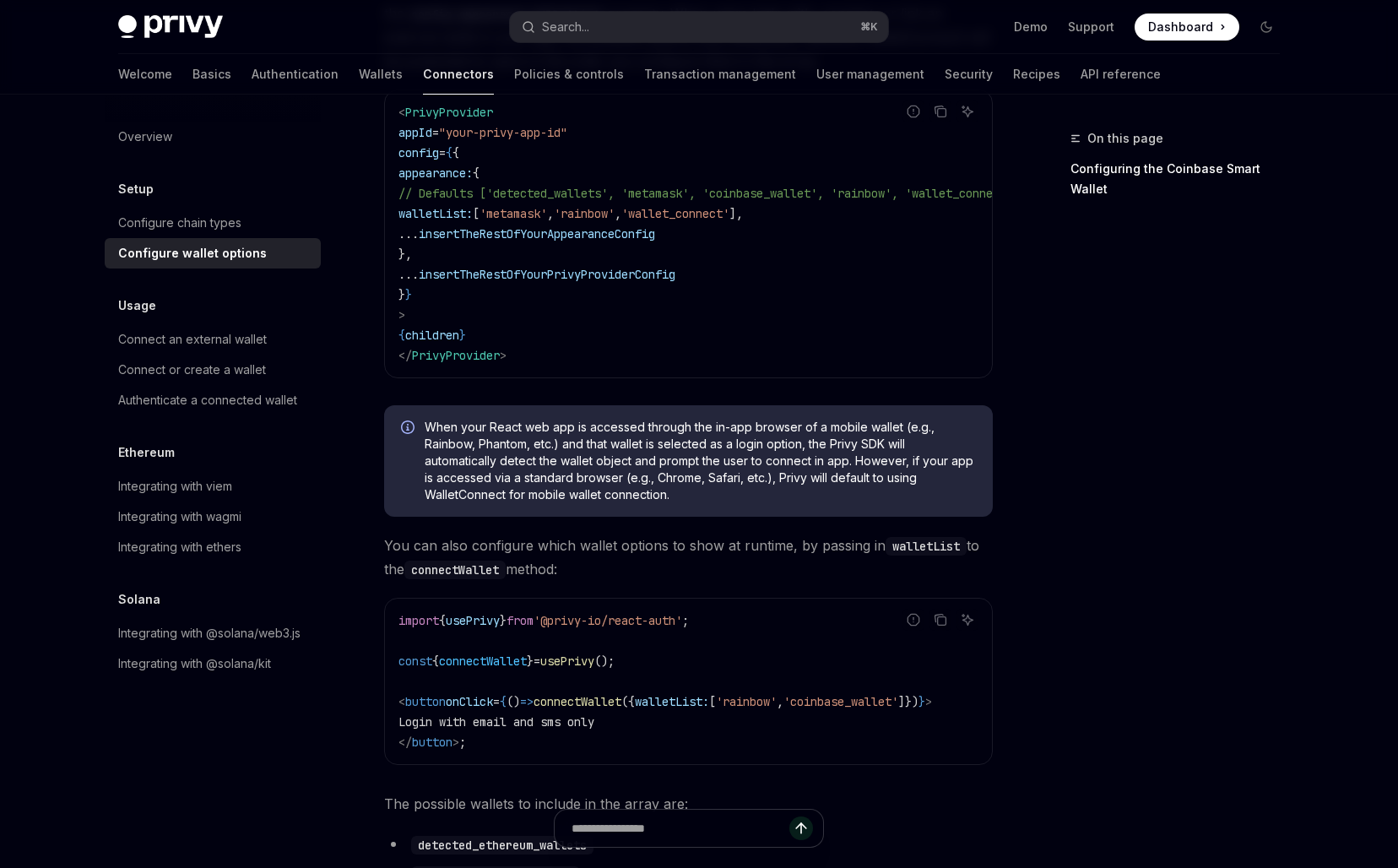
click at [735, 444] on span "When your React web app is accessed through the in-app browser of a mobile wall…" at bounding box center [700, 461] width 551 height 84
type textarea "*"
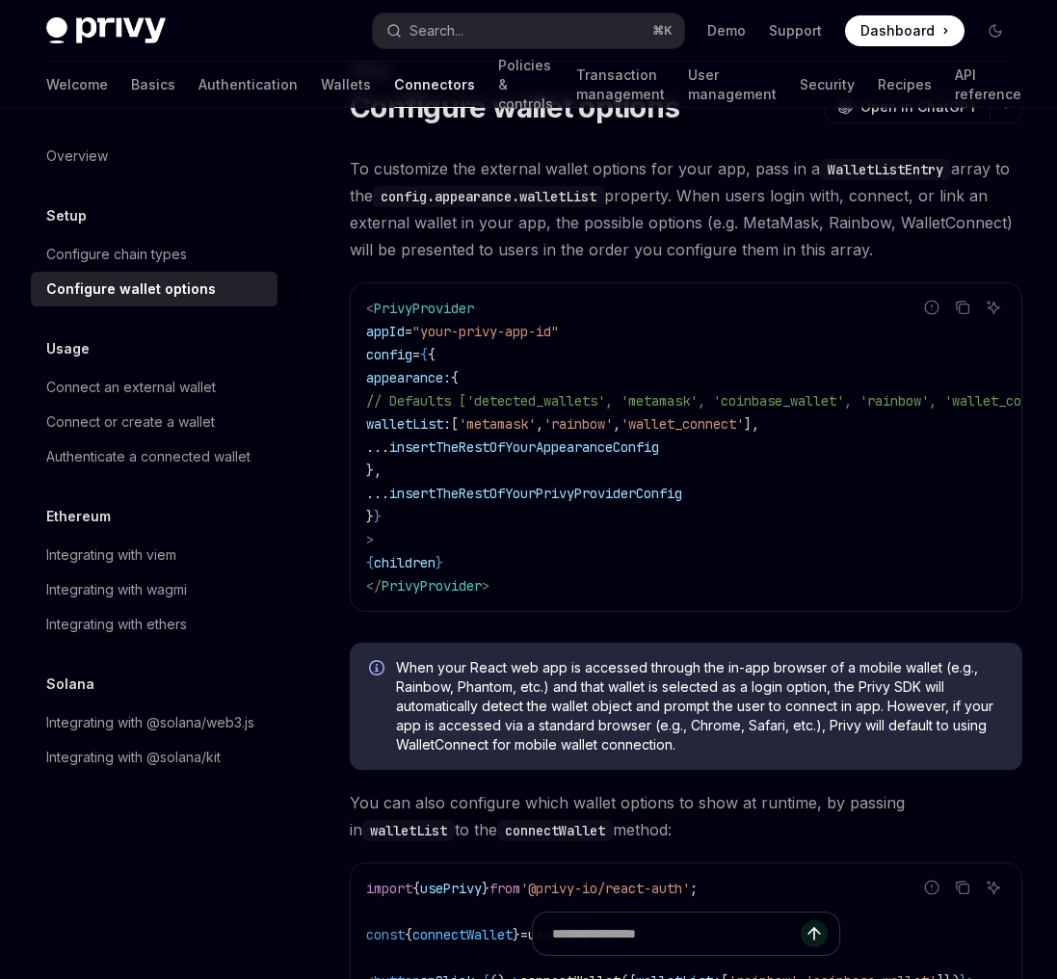
scroll to position [0, 0]
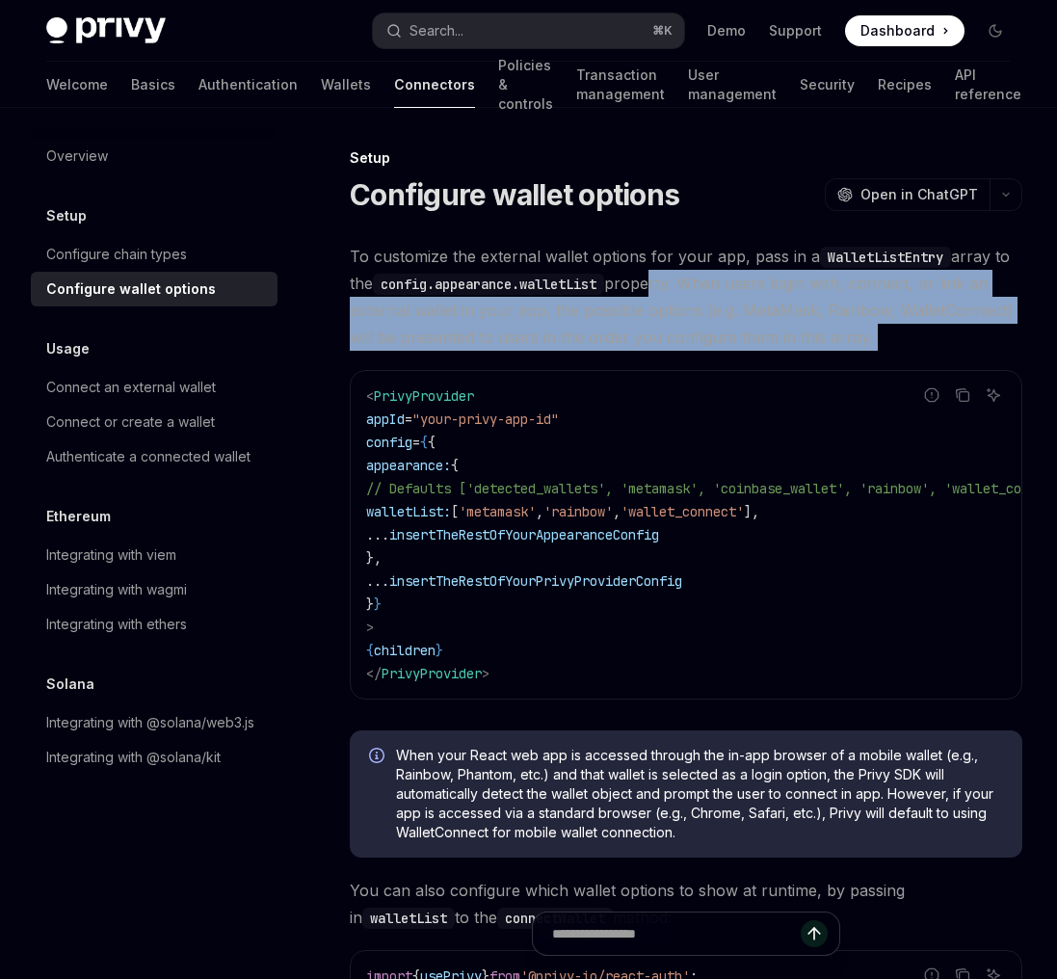
drag, startPoint x: 654, startPoint y: 278, endPoint x: 654, endPoint y: 377, distance: 99.2
click at [654, 377] on div "< PrivyProvider appId = "your-privy-app-id" config = { { appearance: { // Defau…" at bounding box center [686, 535] width 671 height 328
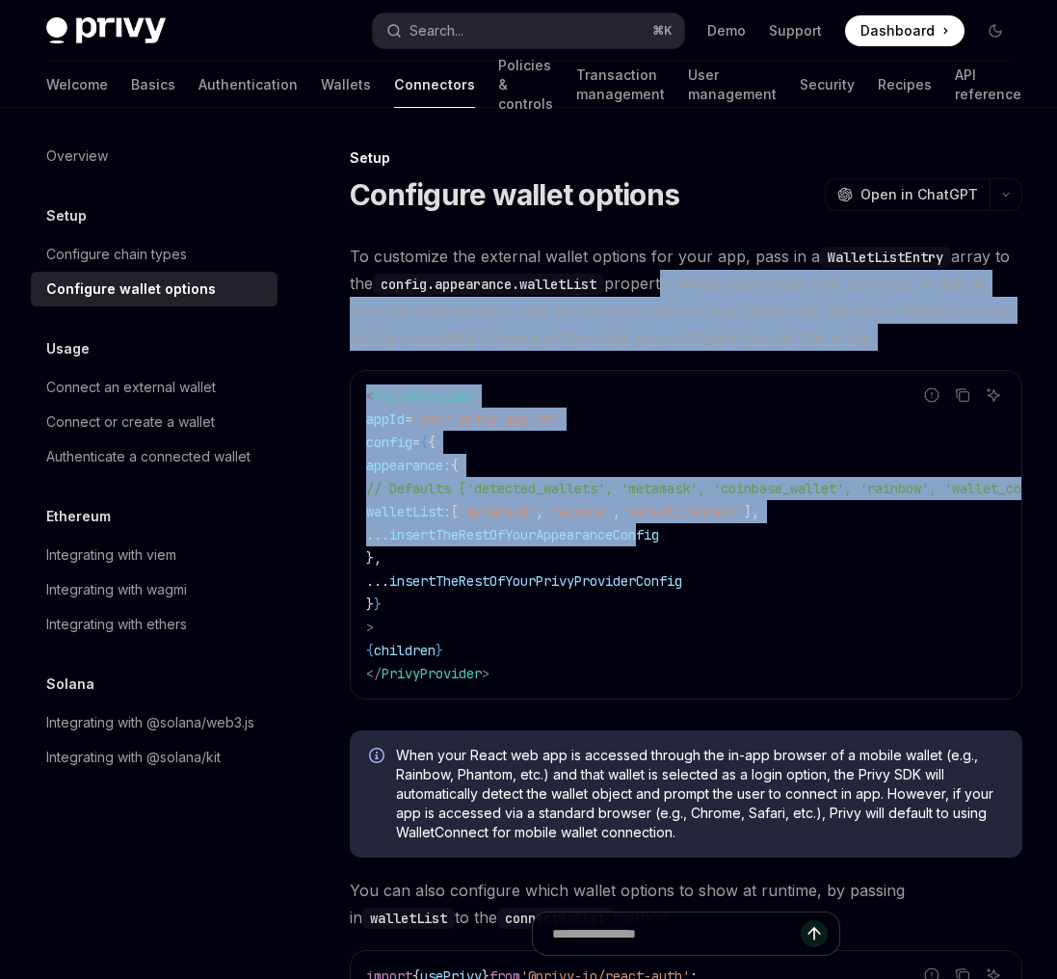
drag, startPoint x: 673, startPoint y: 301, endPoint x: 701, endPoint y: 555, distance: 255.9
click at [701, 555] on code "< PrivyProvider appId = "your-privy-app-id" config = { { appearance: { // Defau…" at bounding box center [743, 534] width 755 height 301
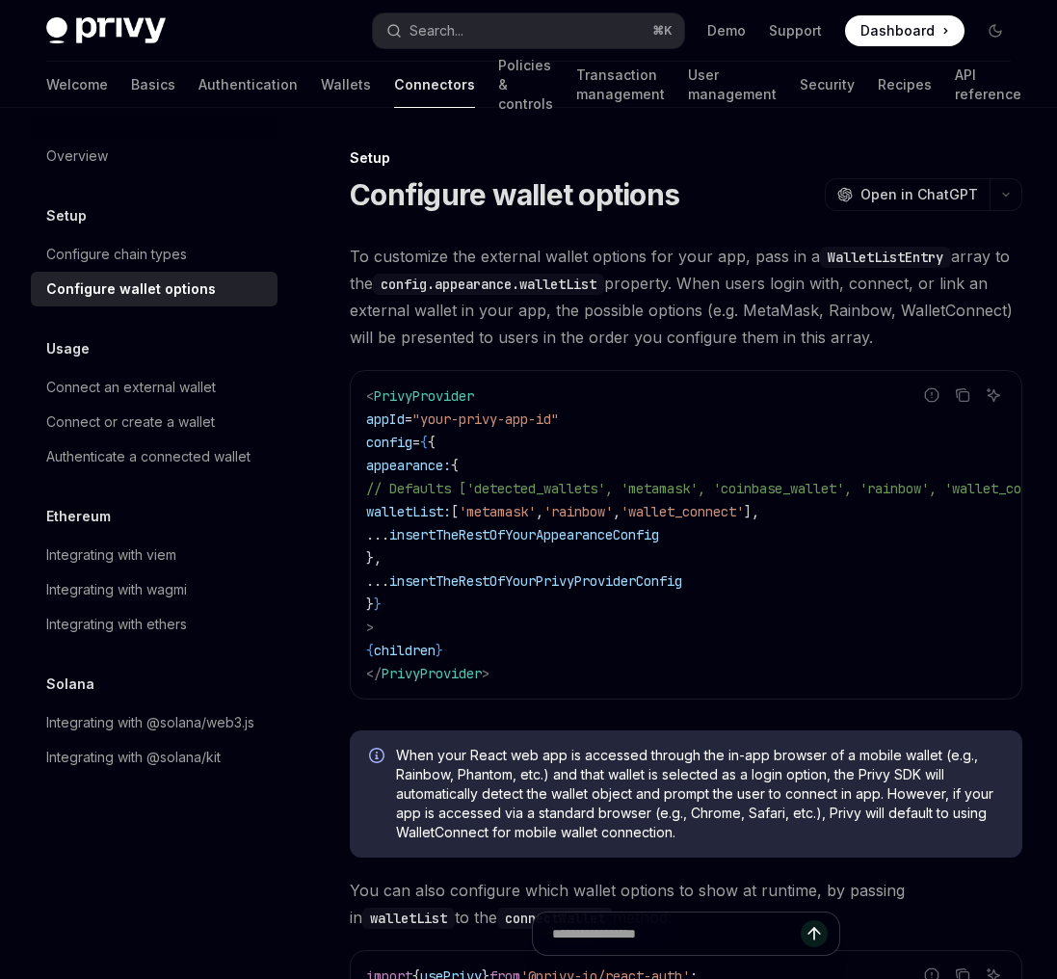
click at [701, 543] on code "< PrivyProvider appId = "your-privy-app-id" config = { { appearance: { // Defau…" at bounding box center [743, 534] width 755 height 301
drag, startPoint x: 811, startPoint y: 306, endPoint x: 812, endPoint y: 564, distance: 257.3
click at [812, 564] on code "< PrivyProvider appId = "your-privy-app-id" config = { { appearance: { // Defau…" at bounding box center [743, 534] width 755 height 301
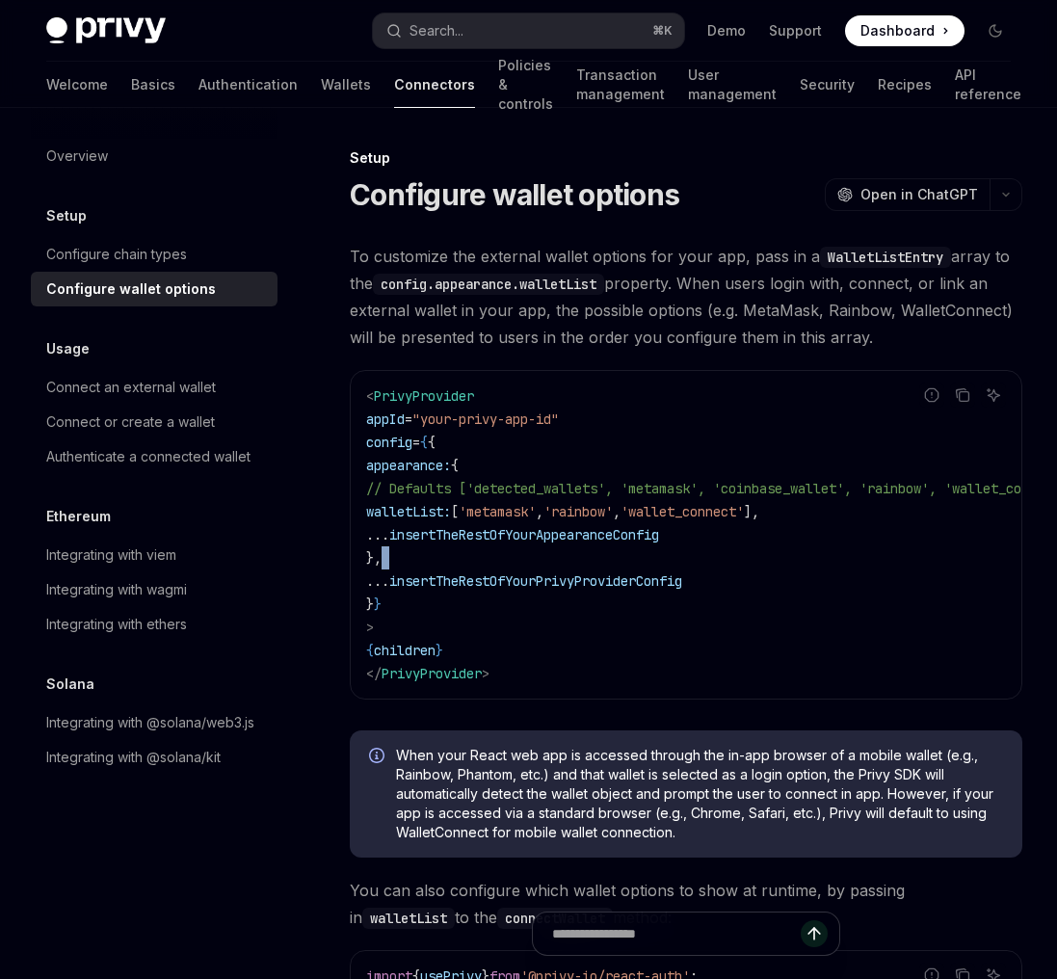
click at [812, 564] on code "< PrivyProvider appId = "your-privy-app-id" config = { { appearance: { // Defau…" at bounding box center [743, 534] width 755 height 301
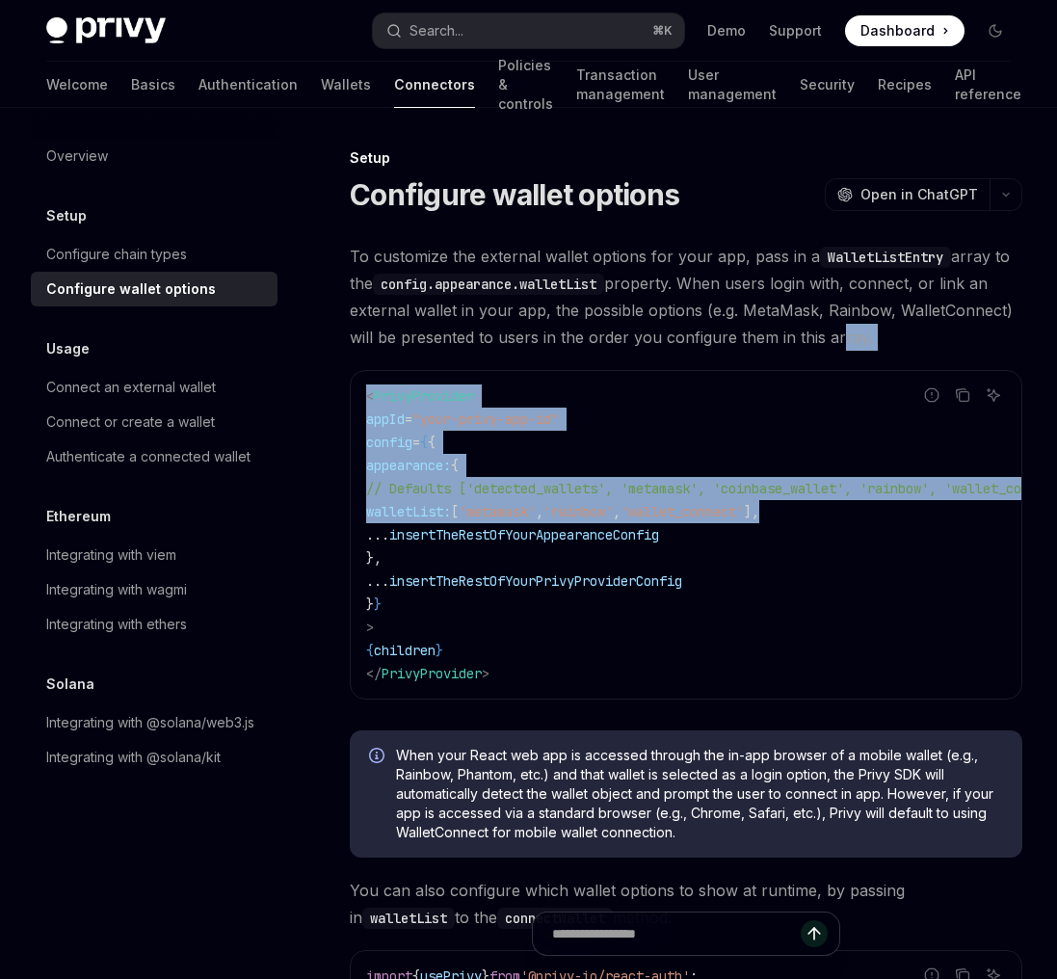
drag, startPoint x: 830, startPoint y: 327, endPoint x: 877, endPoint y: 502, distance: 181.6
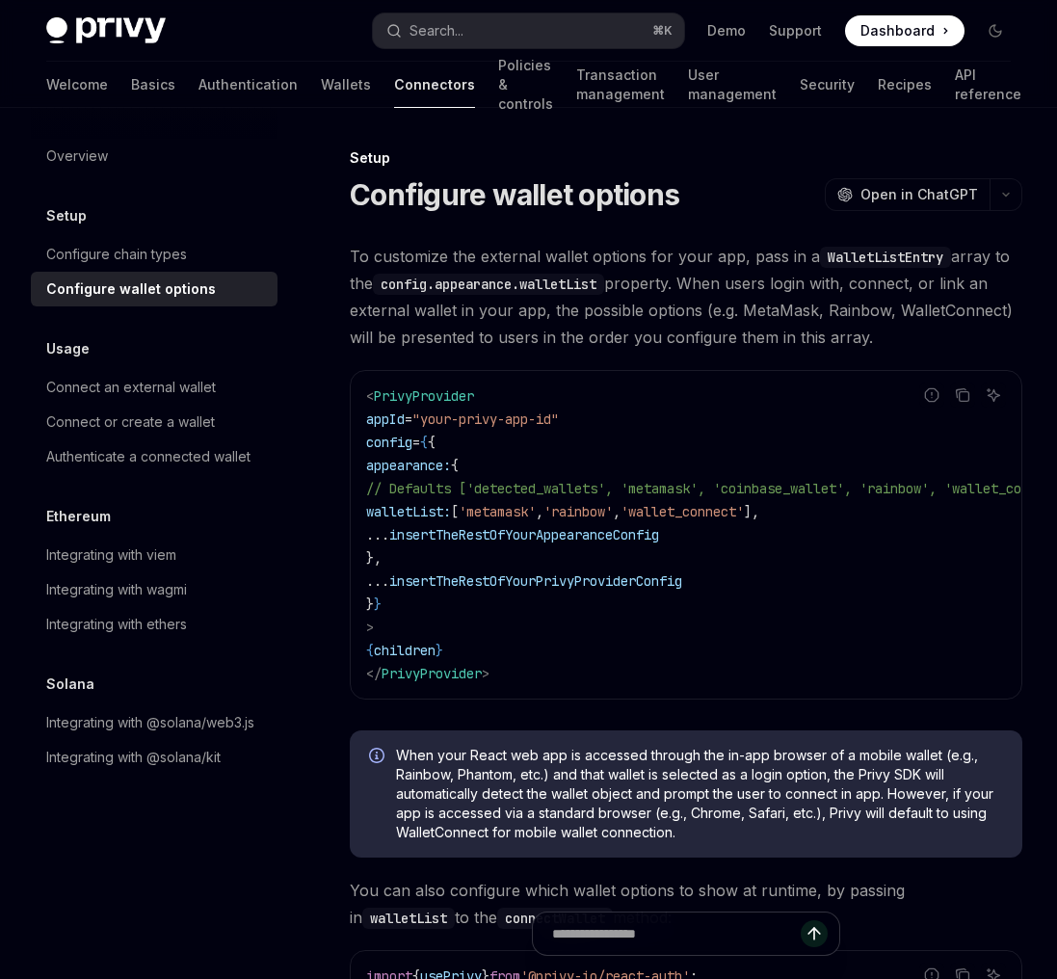
click at [879, 405] on code "< PrivyProvider appId = "your-privy-app-id" config = { { appearance: { // Defau…" at bounding box center [743, 534] width 755 height 301
click at [753, 481] on span "// Defaults ['detected_wallets', 'metamask', 'coinbase_wallet', 'rainbow', 'wal…" at bounding box center [720, 488] width 709 height 17
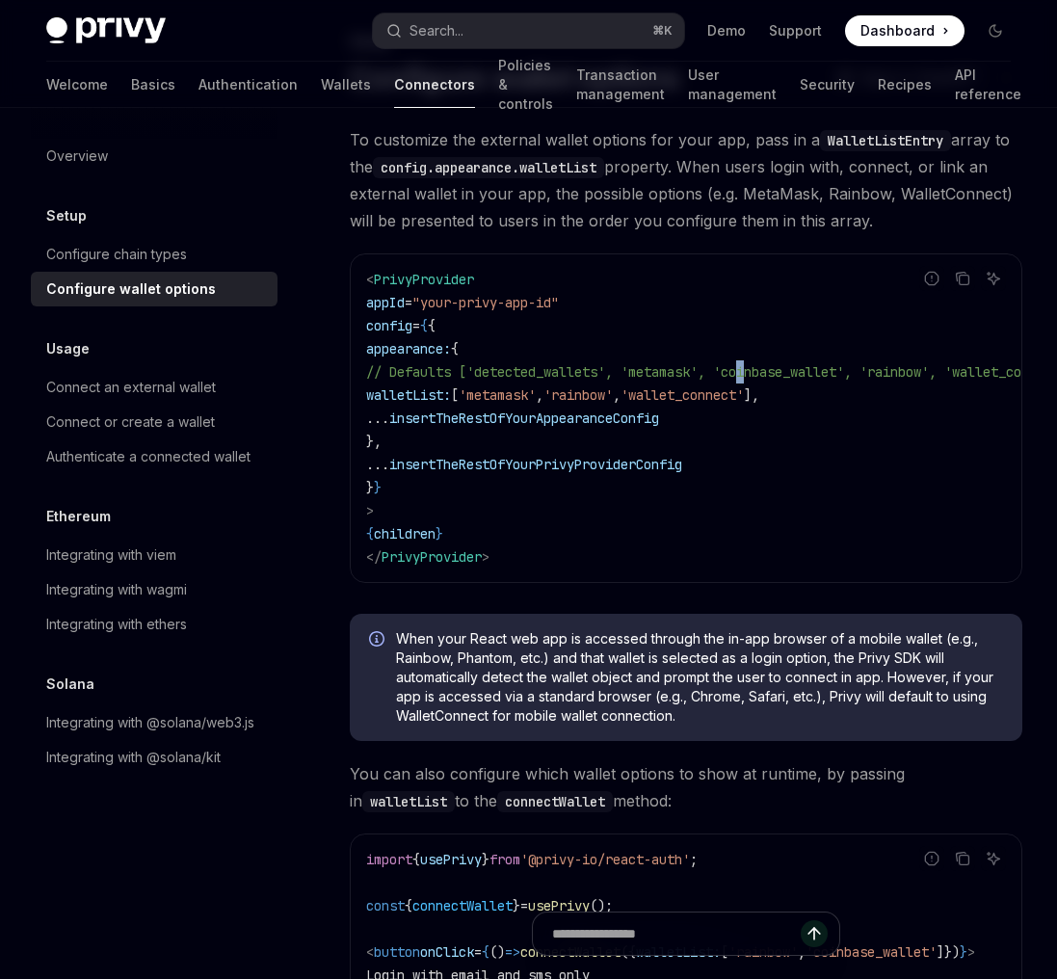
scroll to position [267, 0]
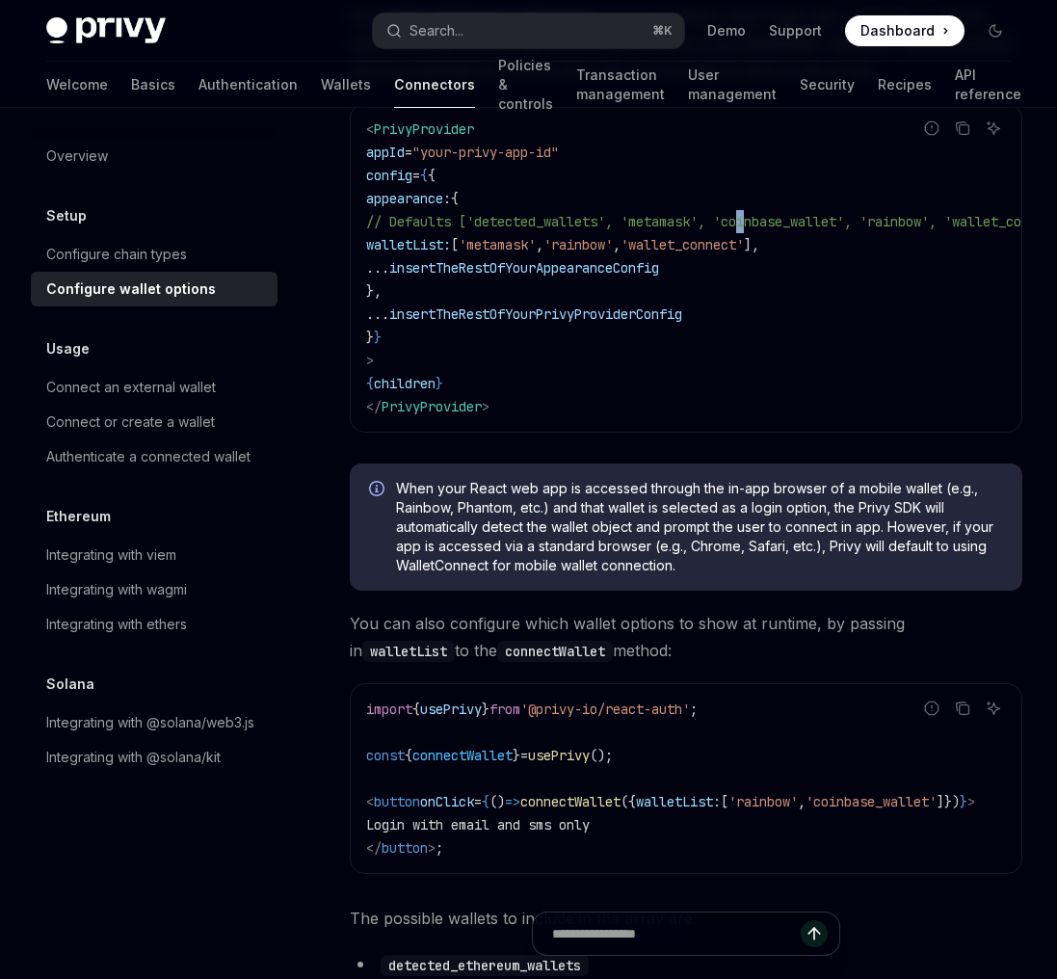
click at [753, 481] on div "When your React web app is accessed through the in-app browser of a mobile wall…" at bounding box center [686, 526] width 673 height 127
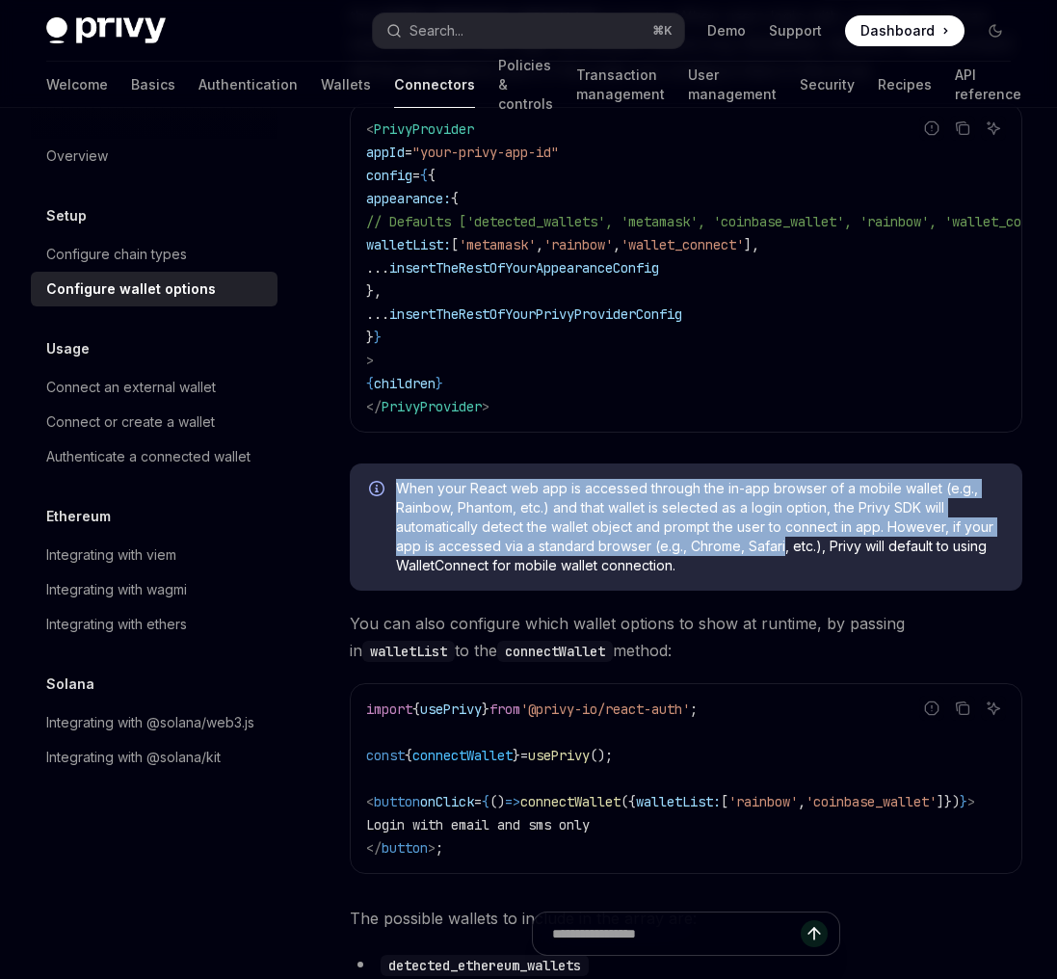
drag, startPoint x: 753, startPoint y: 473, endPoint x: 753, endPoint y: 561, distance: 87.7
click at [753, 561] on div "When your React web app is accessed through the in-app browser of a mobile wall…" at bounding box center [686, 526] width 673 height 127
click at [753, 561] on span "When your React web app is accessed through the in-app browser of a mobile wall…" at bounding box center [699, 527] width 607 height 96
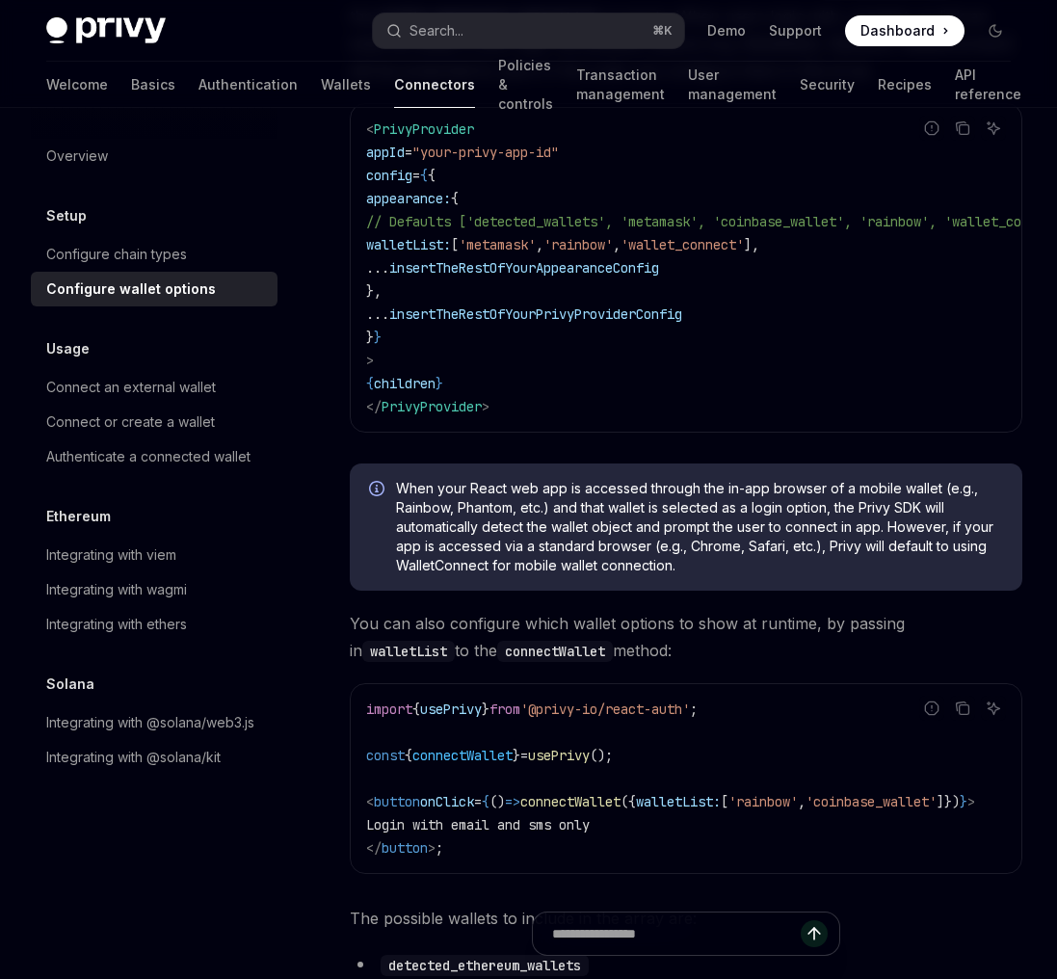
click at [753, 561] on span "When your React web app is accessed through the in-app browser of a mobile wall…" at bounding box center [699, 527] width 607 height 96
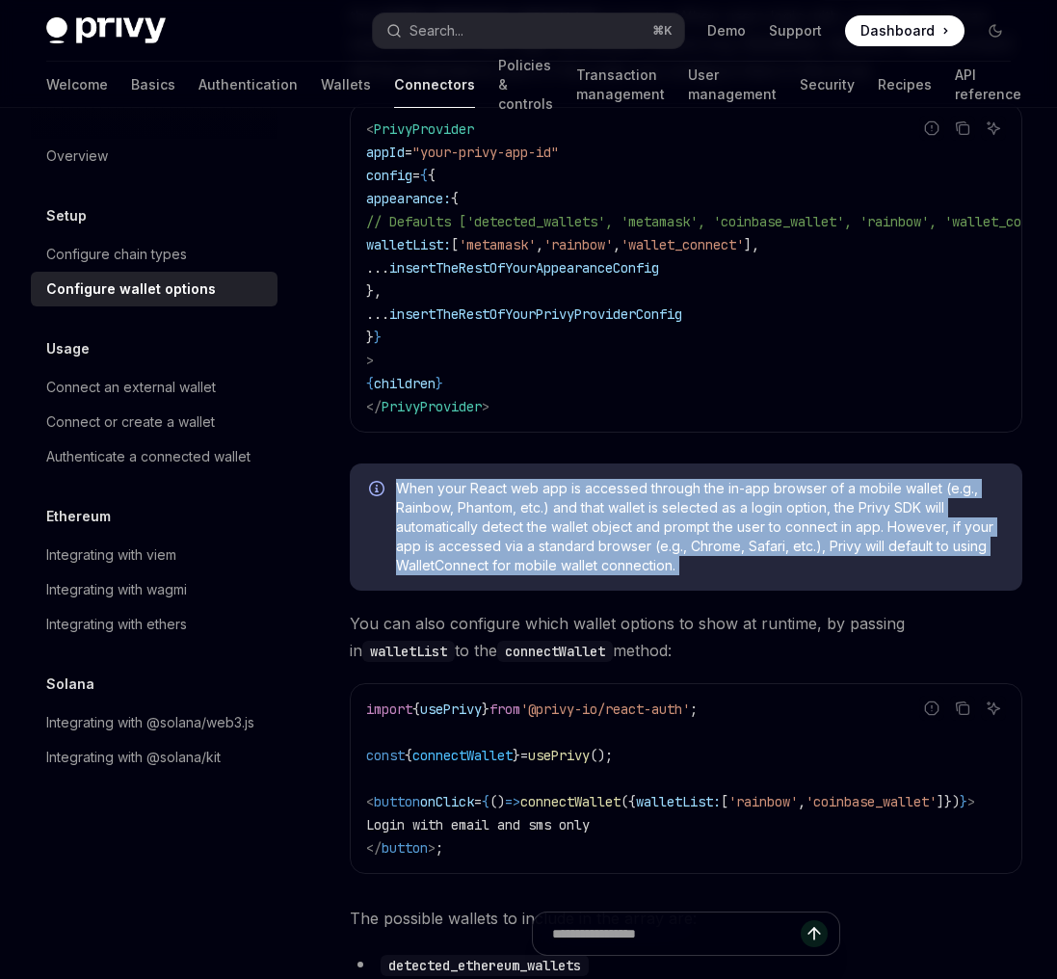
click at [690, 543] on span "When your React web app is accessed through the in-app browser of a mobile wall…" at bounding box center [699, 527] width 607 height 96
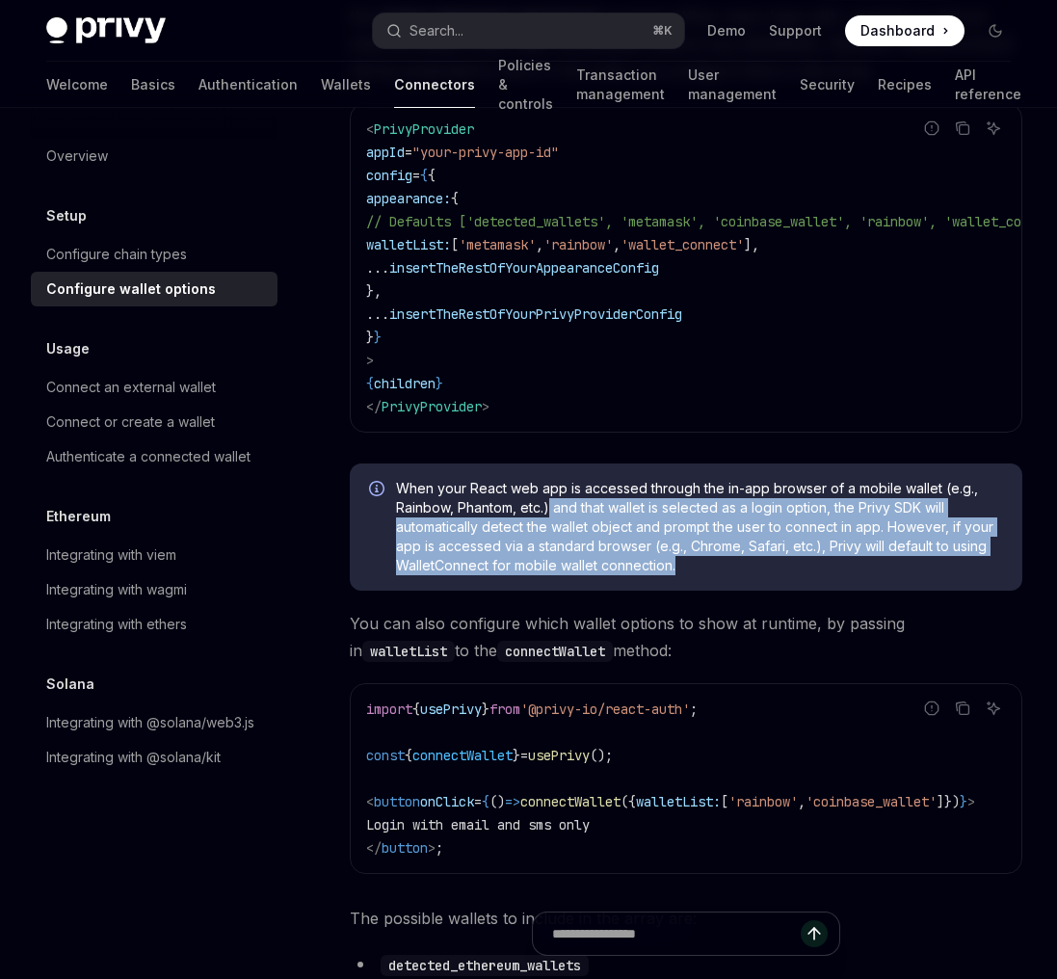
drag, startPoint x: 550, startPoint y: 524, endPoint x: 751, endPoint y: 571, distance: 205.9
click at [751, 571] on span "When your React web app is accessed through the in-app browser of a mobile wall…" at bounding box center [699, 527] width 607 height 96
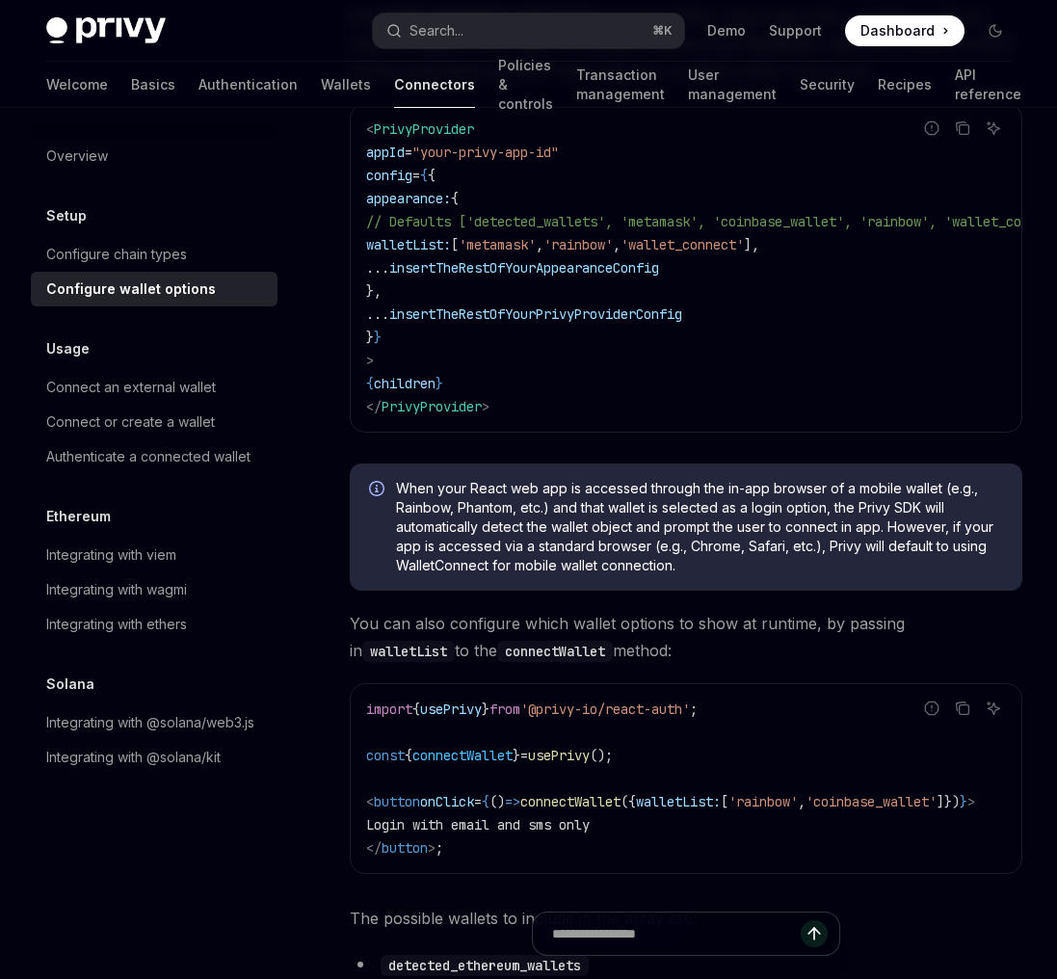
click at [751, 571] on span "When your React web app is accessed through the in-app browser of a mobile wall…" at bounding box center [699, 527] width 607 height 96
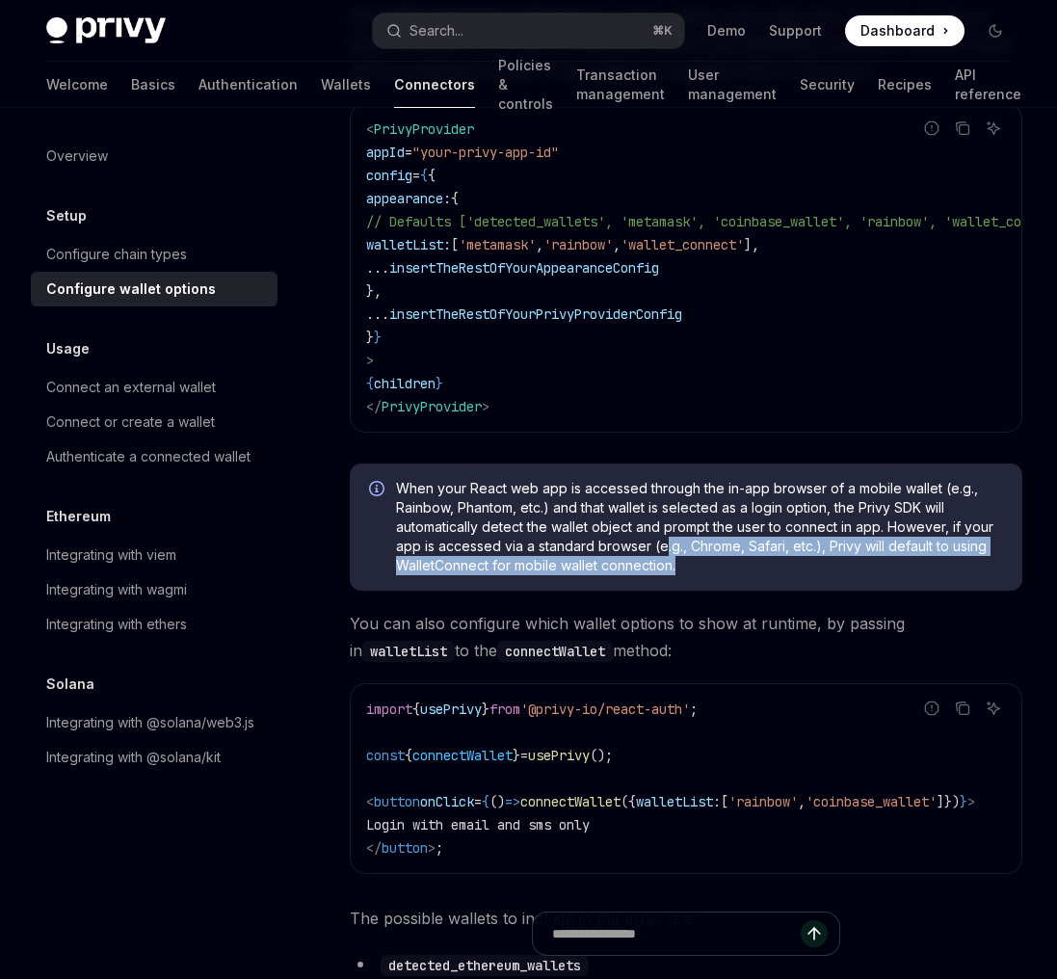
drag, startPoint x: 665, startPoint y: 553, endPoint x: 776, endPoint y: 573, distance: 112.6
click at [776, 573] on span "When your React web app is accessed through the in-app browser of a mobile wall…" at bounding box center [699, 527] width 607 height 96
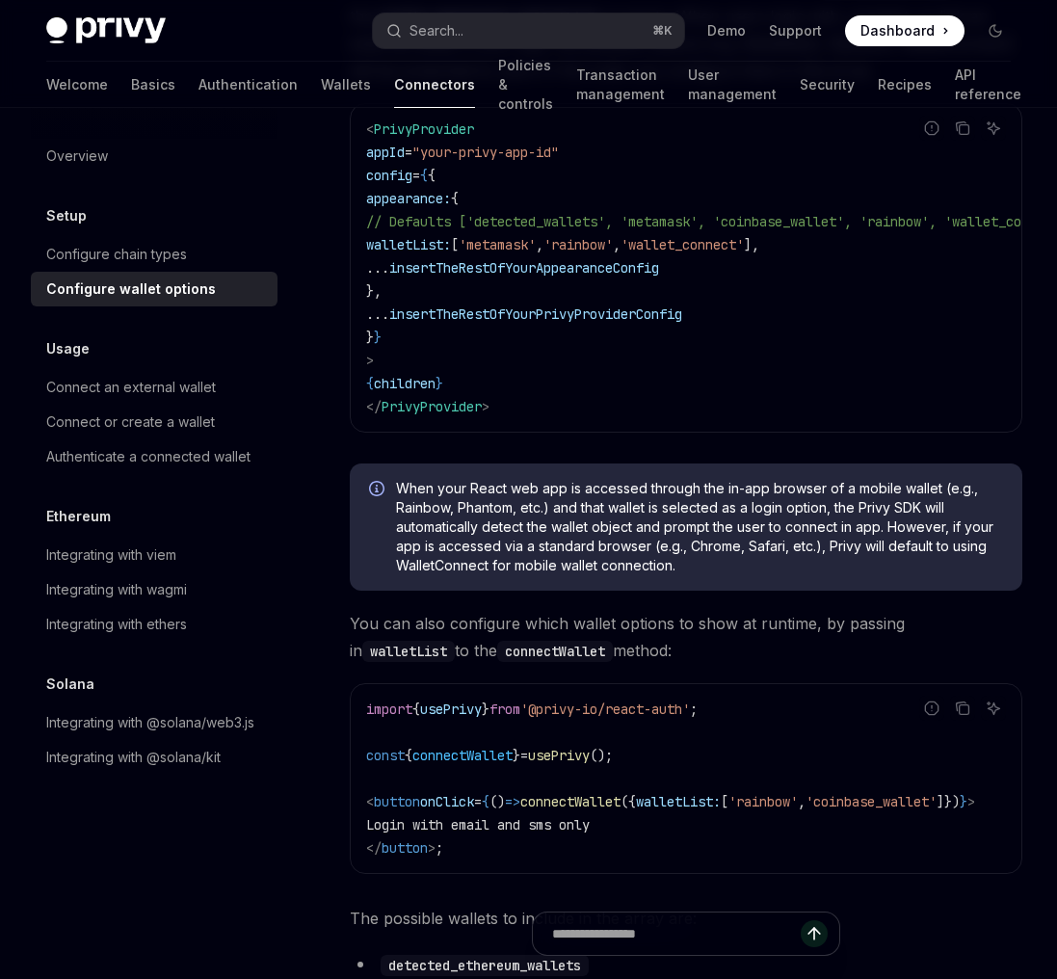
click at [776, 573] on span "When your React web app is accessed through the in-app browser of a mobile wall…" at bounding box center [699, 527] width 607 height 96
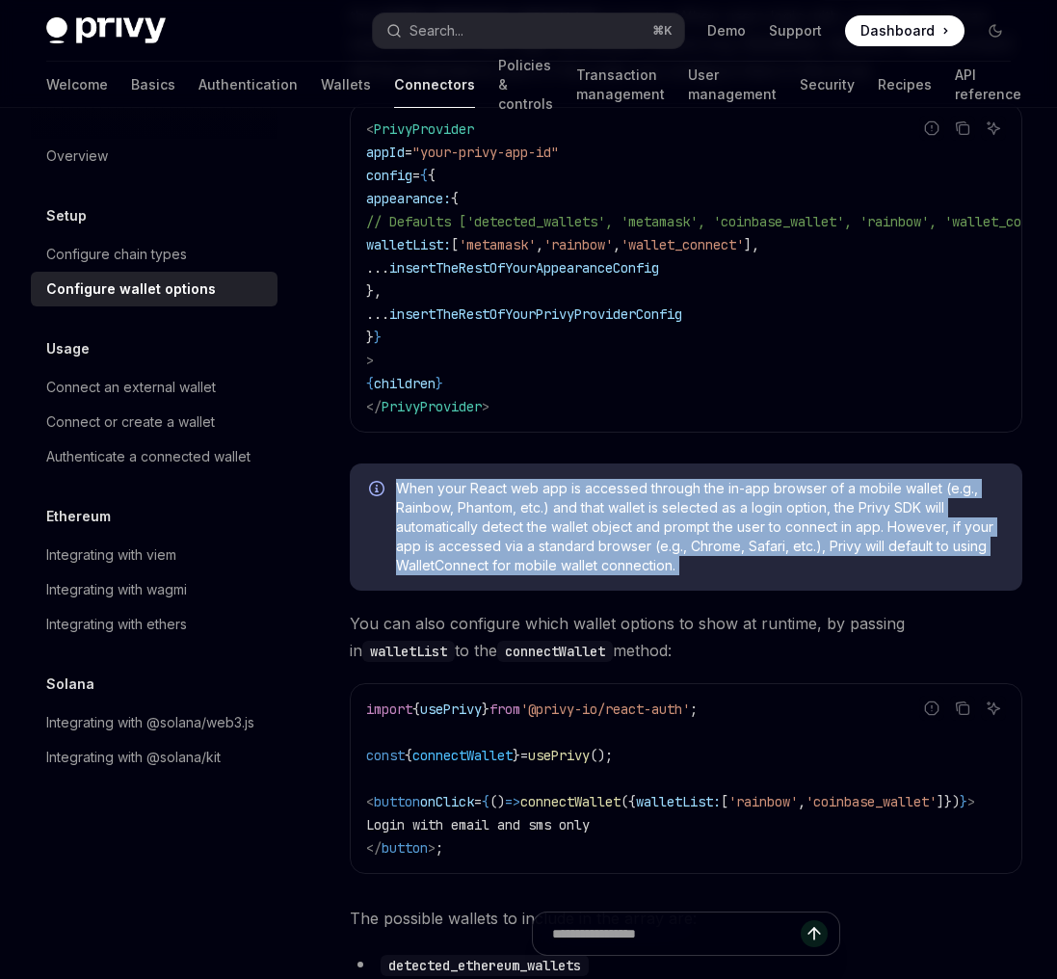
click at [771, 571] on span "When your React web app is accessed through the in-app browser of a mobile wall…" at bounding box center [699, 527] width 607 height 96
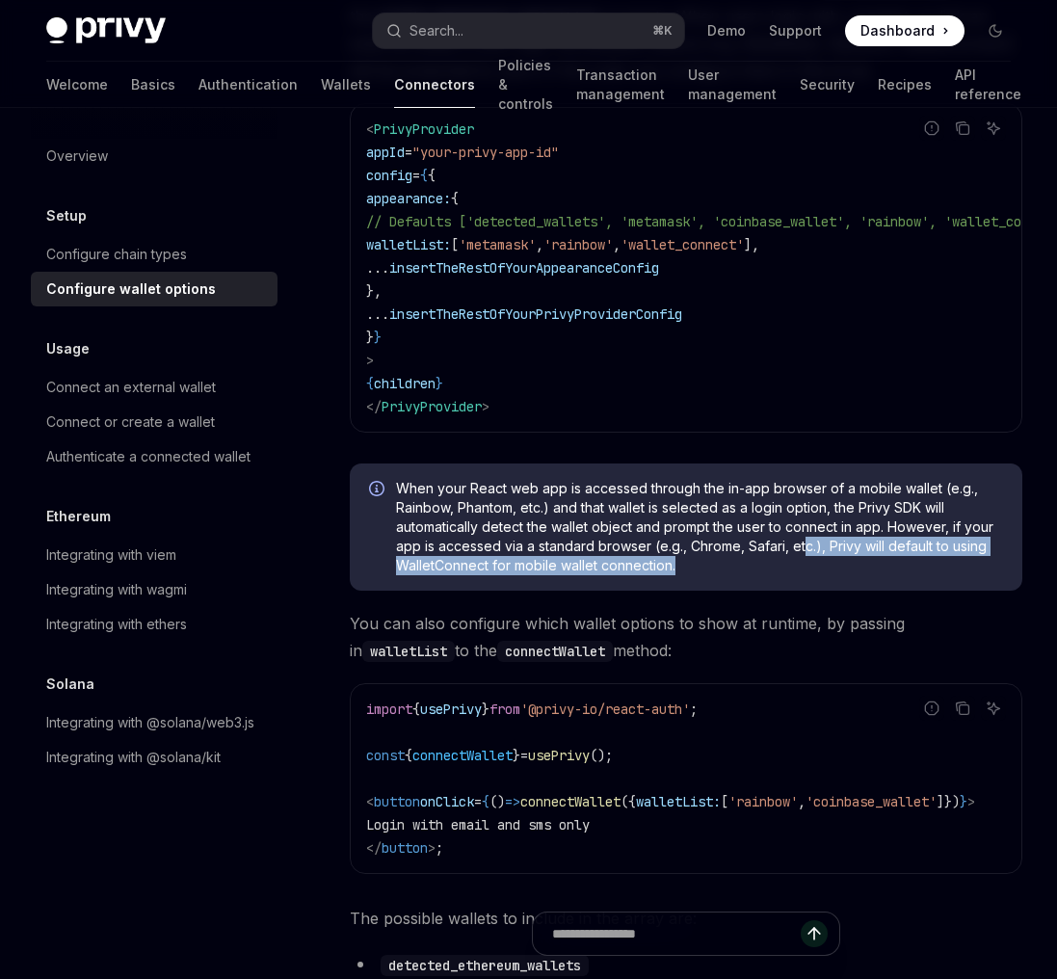
drag, startPoint x: 806, startPoint y: 551, endPoint x: 806, endPoint y: 594, distance: 42.4
click at [806, 591] on div "When your React web app is accessed through the in-app browser of a mobile wall…" at bounding box center [686, 526] width 673 height 127
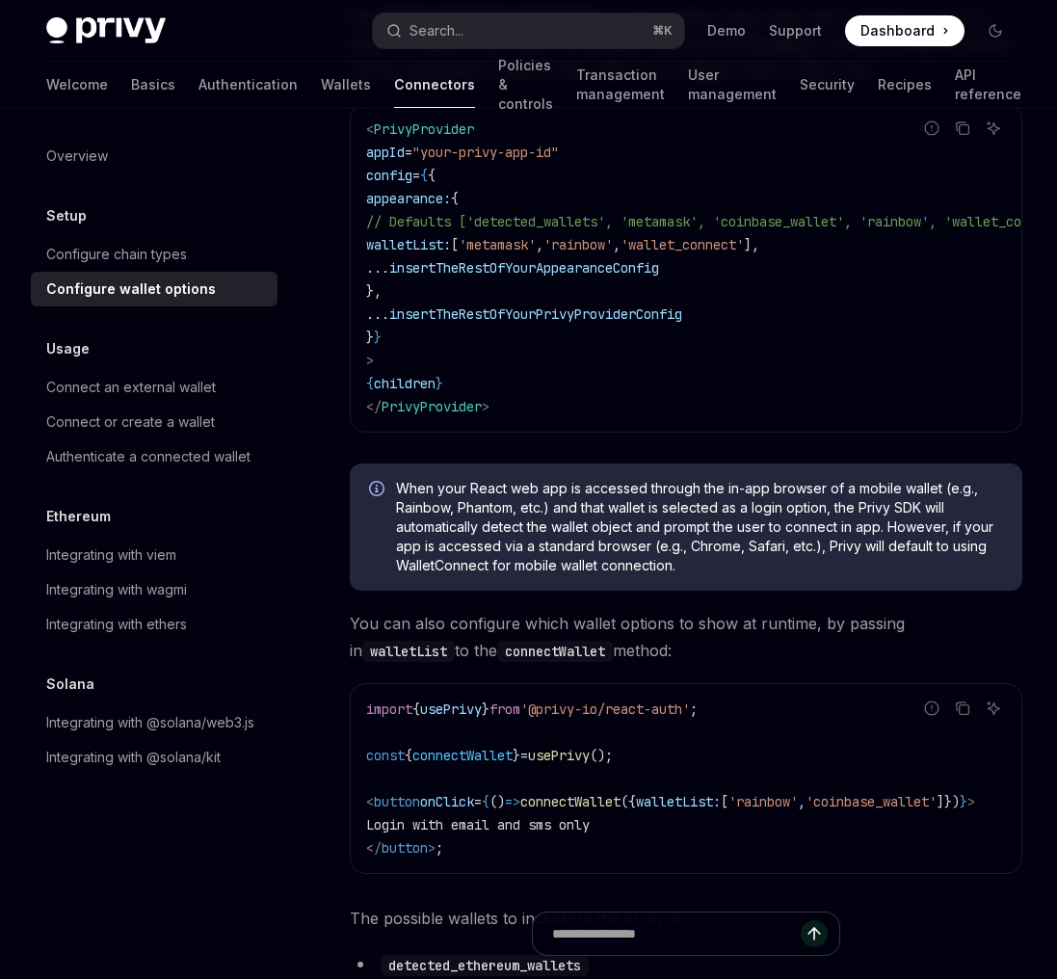
drag, startPoint x: 768, startPoint y: 581, endPoint x: 797, endPoint y: 581, distance: 28.9
click at [768, 575] on span "When your React web app is accessed through the in-app browser of a mobile wall…" at bounding box center [699, 527] width 607 height 96
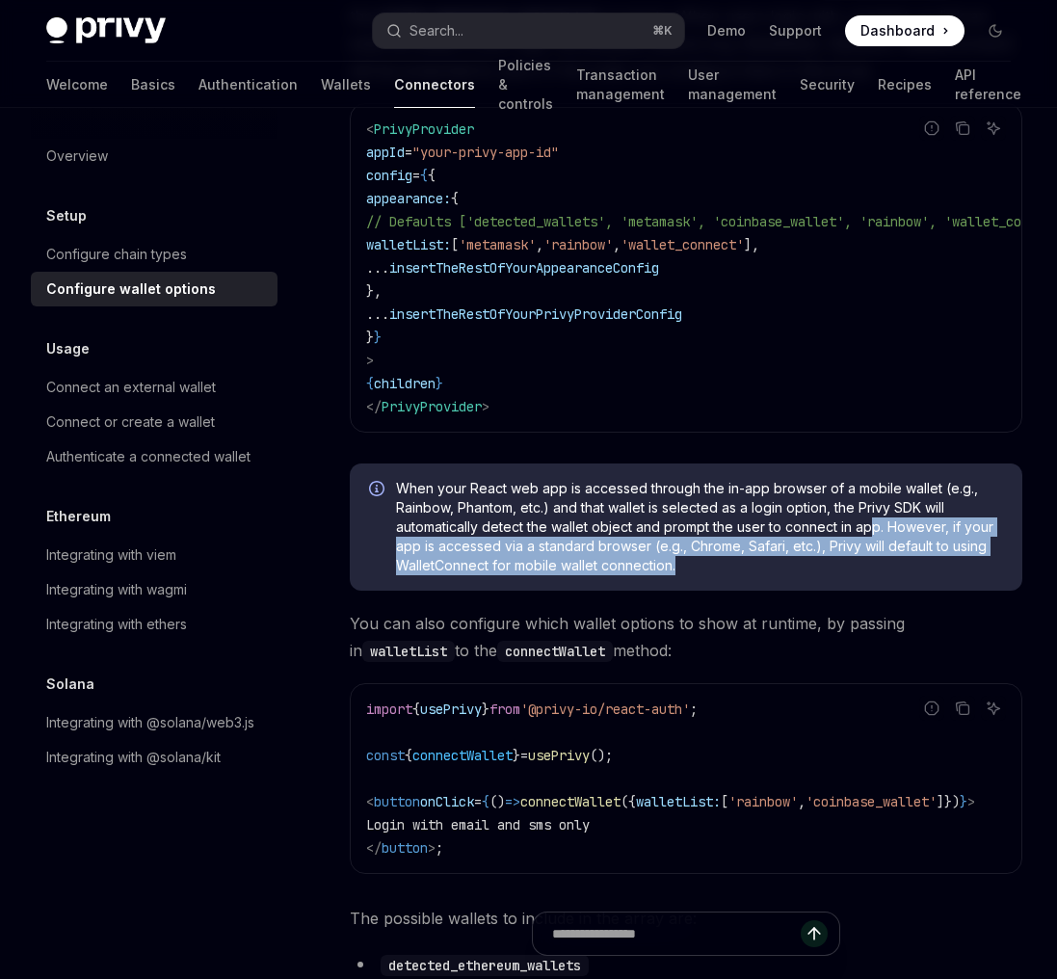
drag, startPoint x: 877, startPoint y: 538, endPoint x: 698, endPoint y: 582, distance: 184.6
click at [698, 575] on span "When your React web app is accessed through the in-app browser of a mobile wall…" at bounding box center [699, 527] width 607 height 96
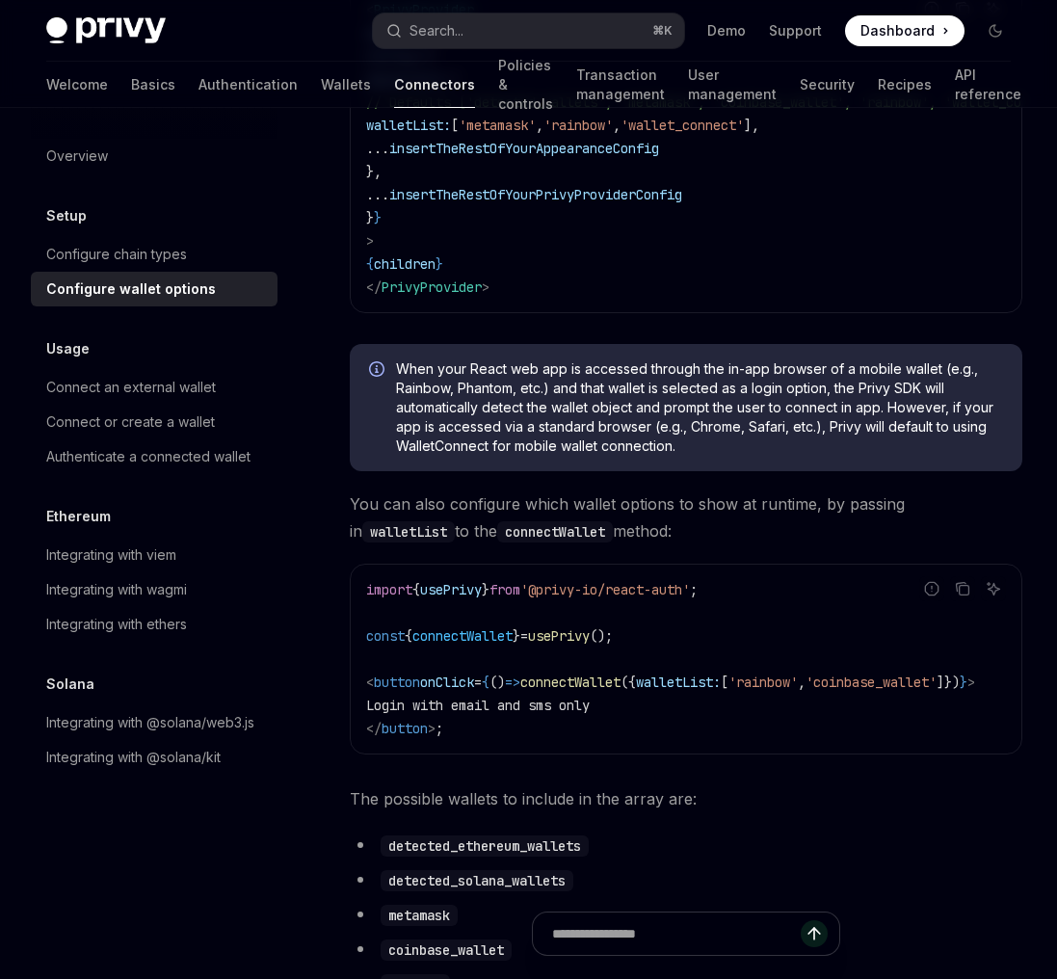
scroll to position [526, 0]
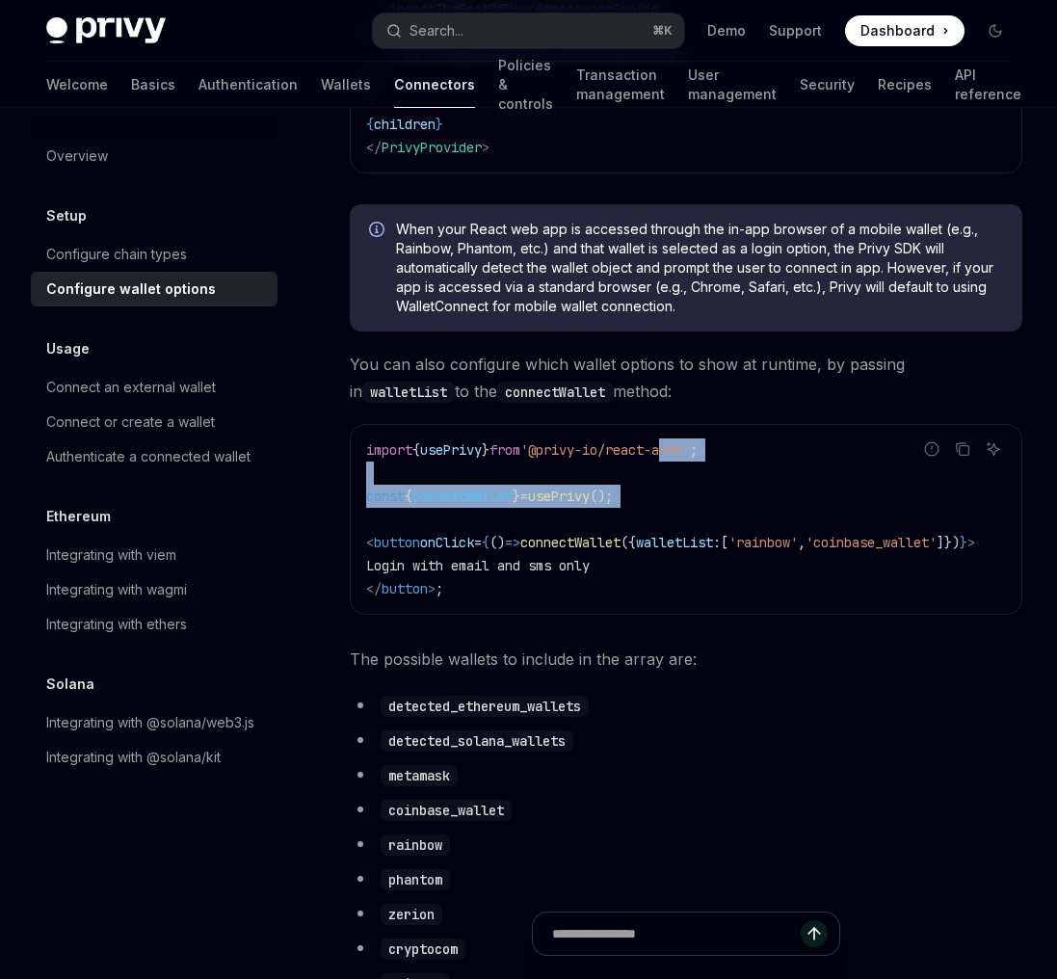
drag, startPoint x: 692, startPoint y: 451, endPoint x: 692, endPoint y: 538, distance: 86.7
click at [692, 537] on code "import { usePrivy } from '@privy-io/react-auth' ; const { connectWallet } = use…" at bounding box center [693, 519] width 655 height 162
click at [692, 538] on code "import { usePrivy } from '@privy-io/react-auth' ; const { connectWallet } = use…" at bounding box center [693, 519] width 655 height 162
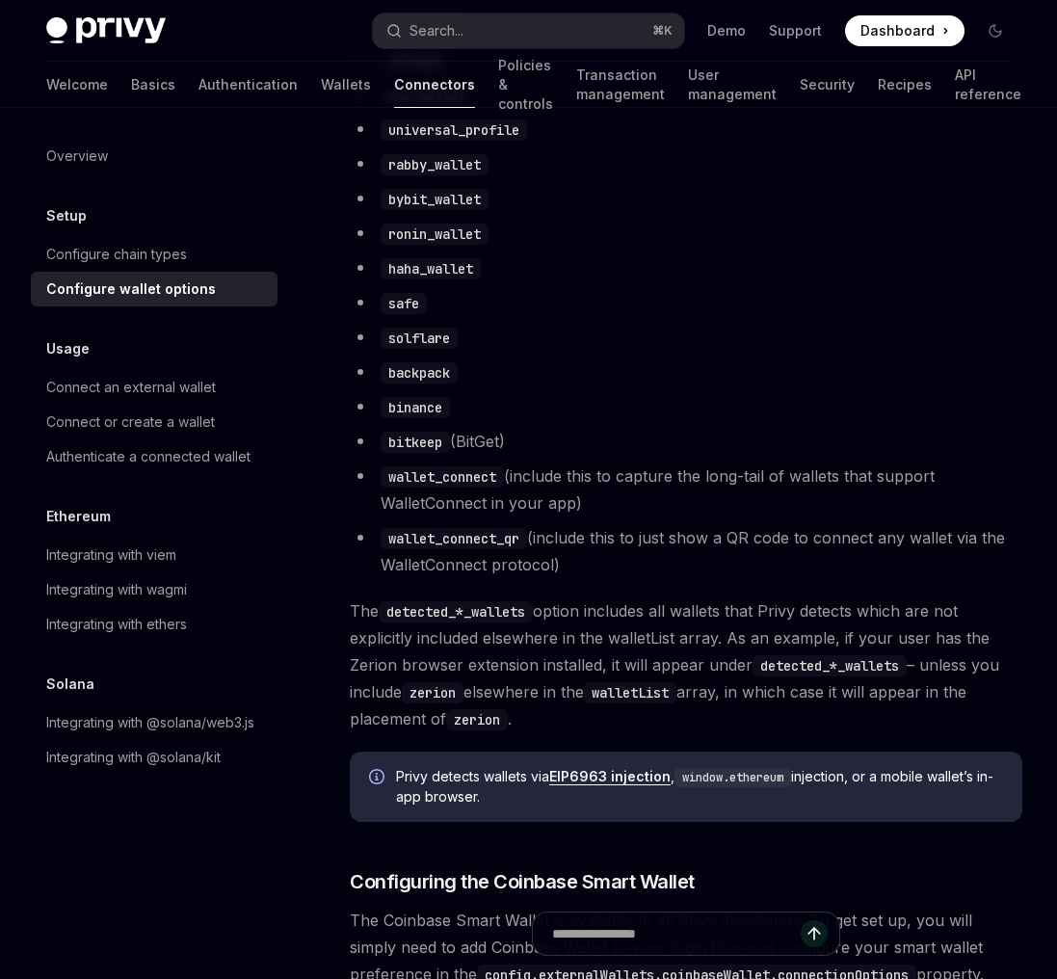
scroll to position [1562, 0]
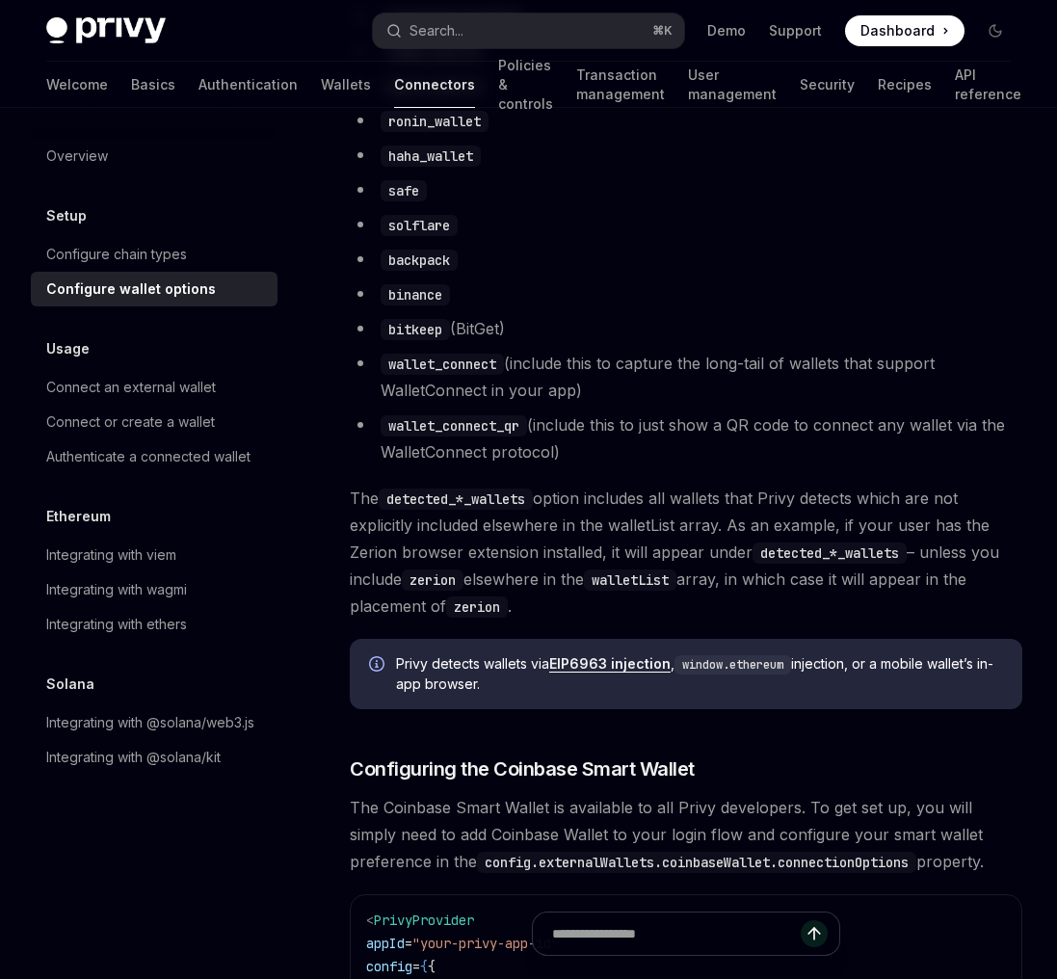
click at [692, 538] on span "The detected_*_wallets option includes all wallets that Privy detects which are…" at bounding box center [686, 552] width 673 height 135
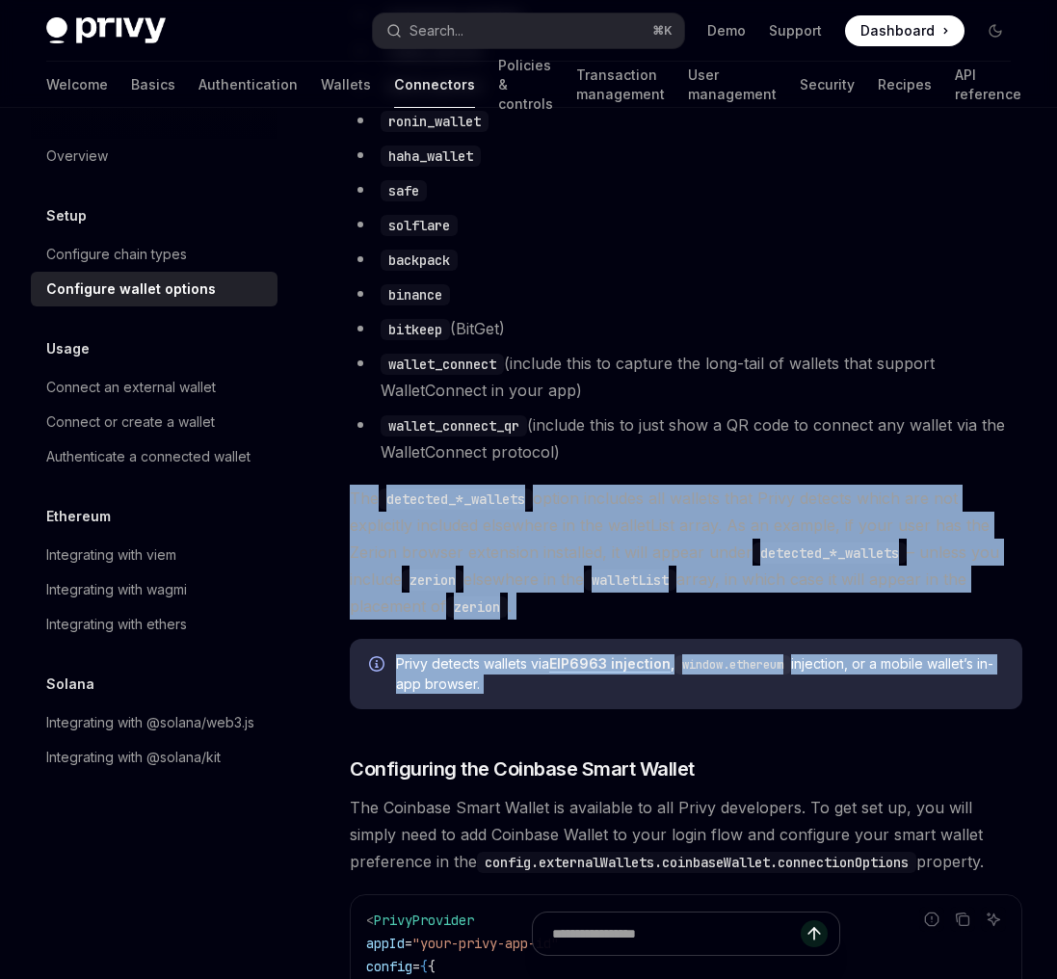
drag, startPoint x: 710, startPoint y: 483, endPoint x: 710, endPoint y: 737, distance: 254.4
click at [710, 737] on div "To customize the external wallet options for your app, pass in a WalletListEntr…" at bounding box center [686, 269] width 673 height 3176
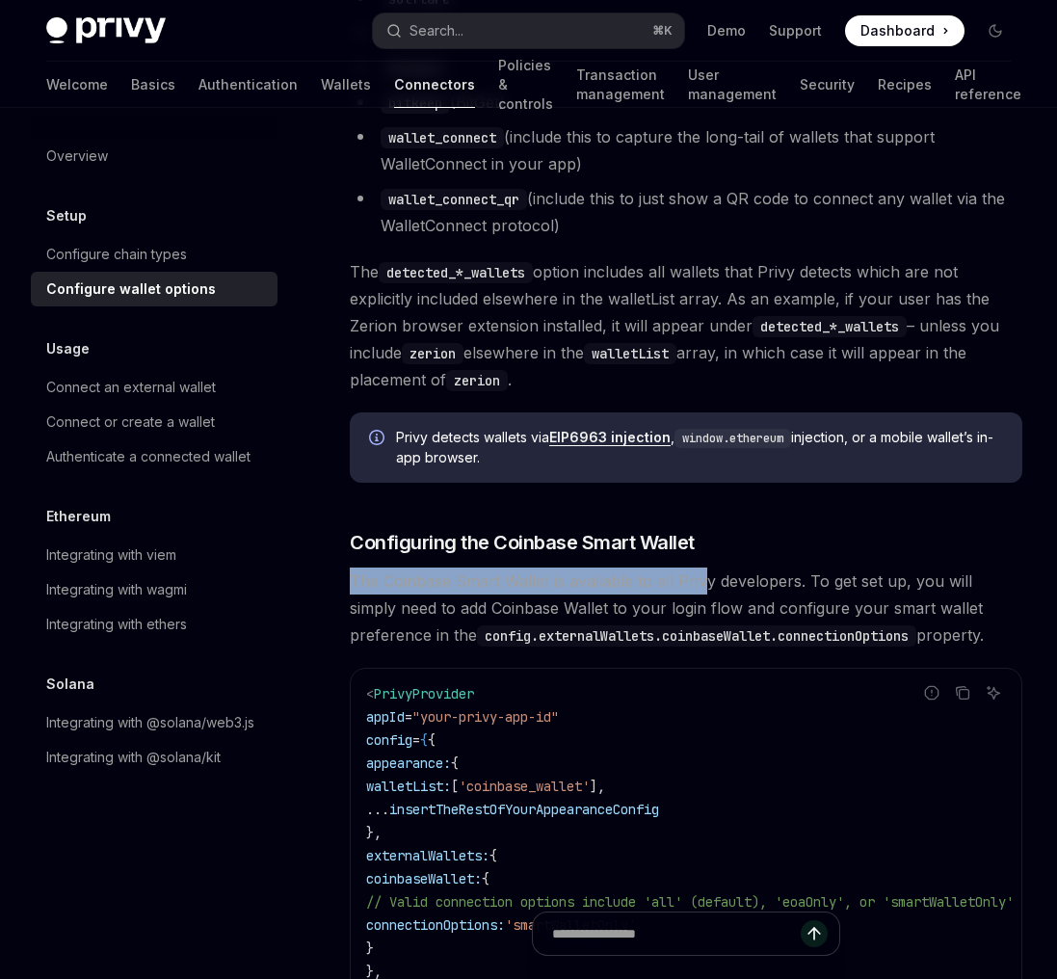
drag, startPoint x: 701, startPoint y: 557, endPoint x: 701, endPoint y: 658, distance: 101.2
click at [701, 634] on div "To customize the external wallet options for your app, pass in a WalletListEntr…" at bounding box center [686, 42] width 673 height 3176
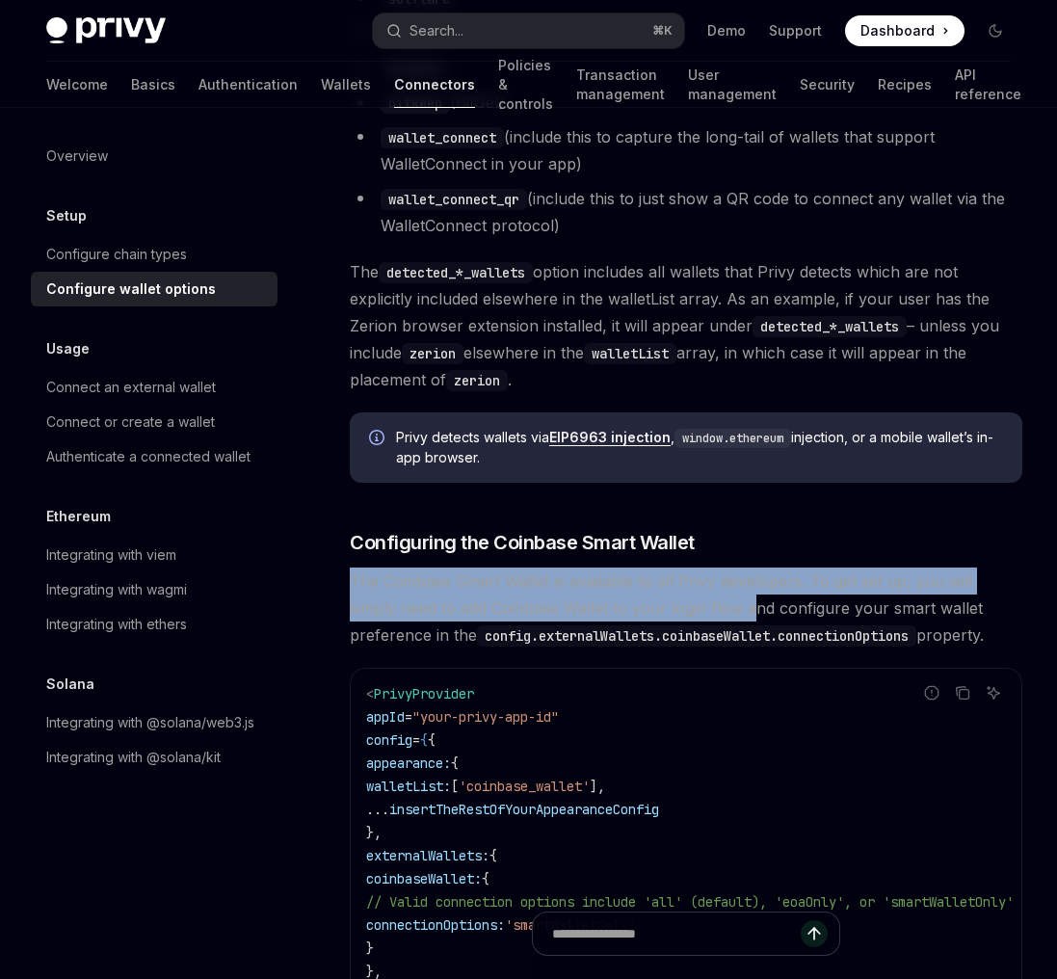
scroll to position [2383, 0]
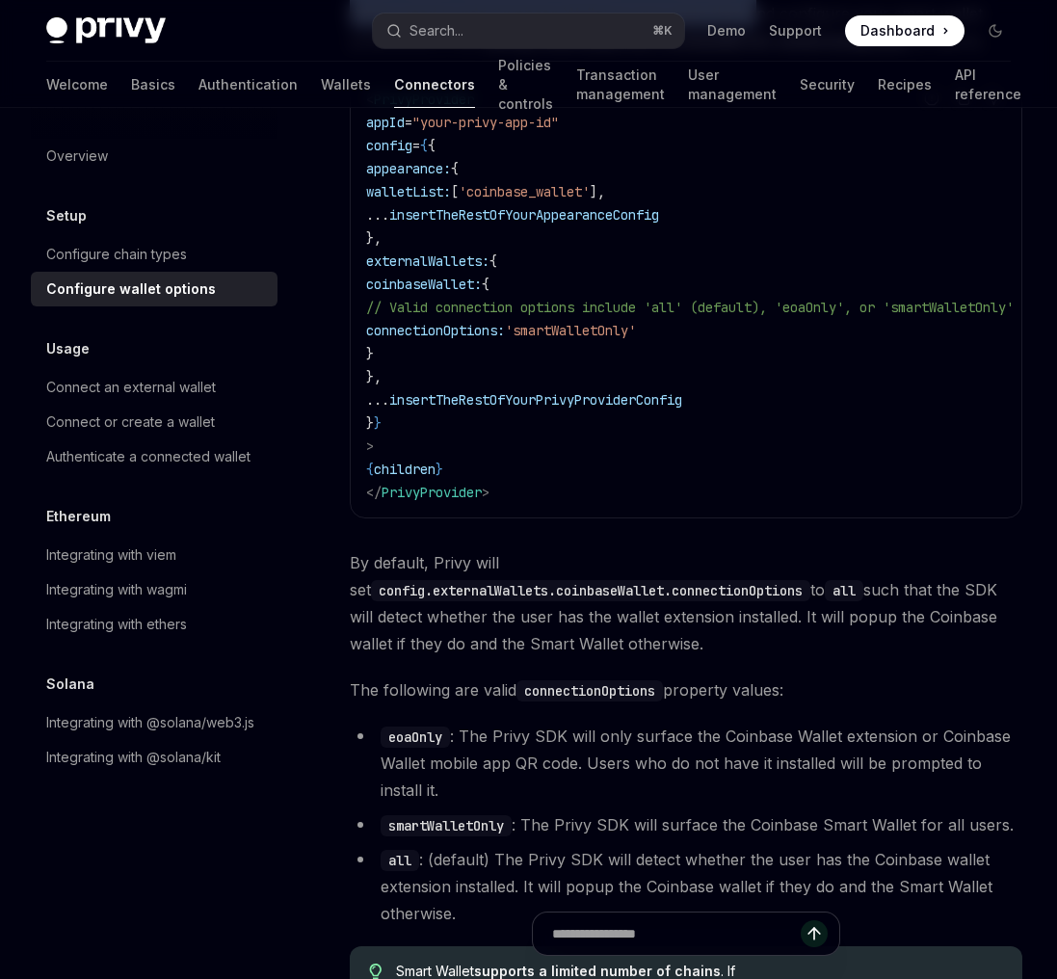
click at [710, 747] on li "eoaOnly : The Privy SDK will only surface the Coinbase Wallet extension or Coin…" at bounding box center [686, 763] width 673 height 81
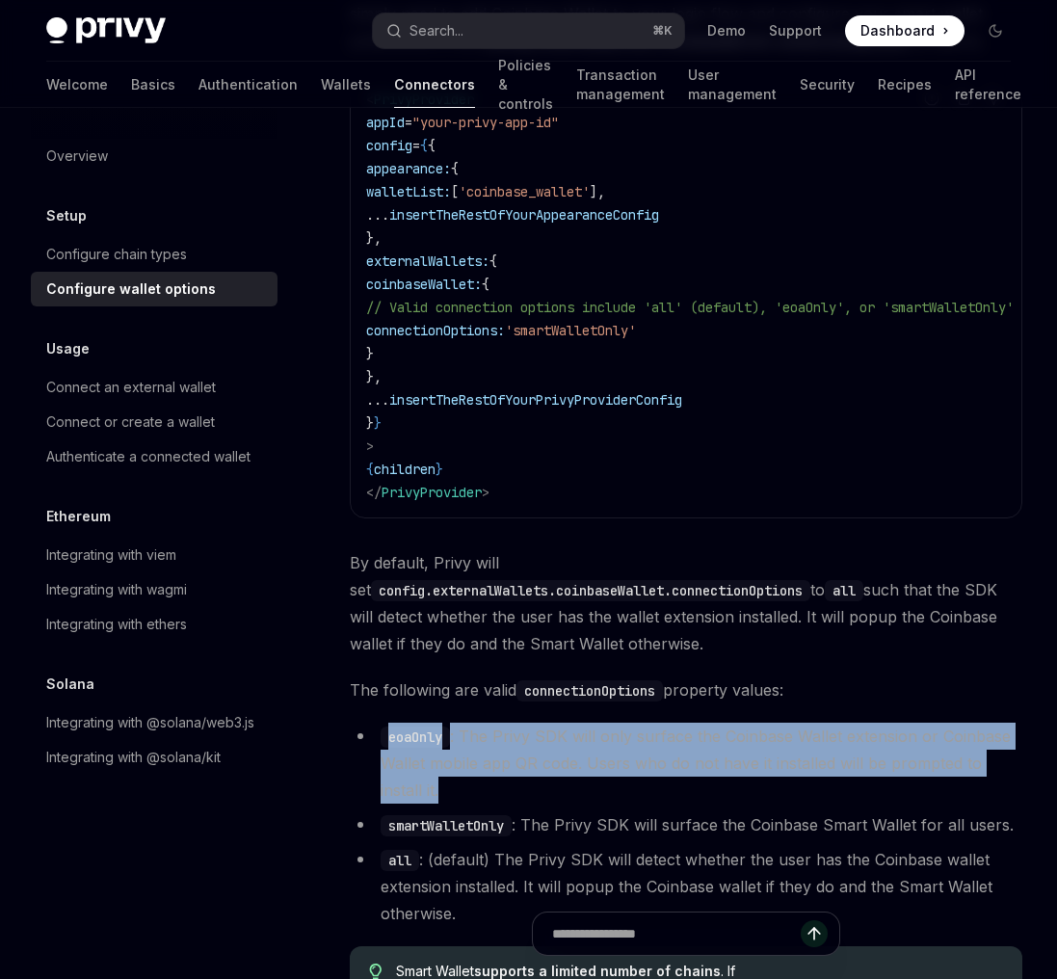
click at [710, 747] on li "eoaOnly : The Privy SDK will only surface the Coinbase Wallet extension or Coin…" at bounding box center [686, 763] width 673 height 81
click at [809, 776] on li "eoaOnly : The Privy SDK will only surface the Coinbase Wallet extension or Coin…" at bounding box center [686, 763] width 673 height 81
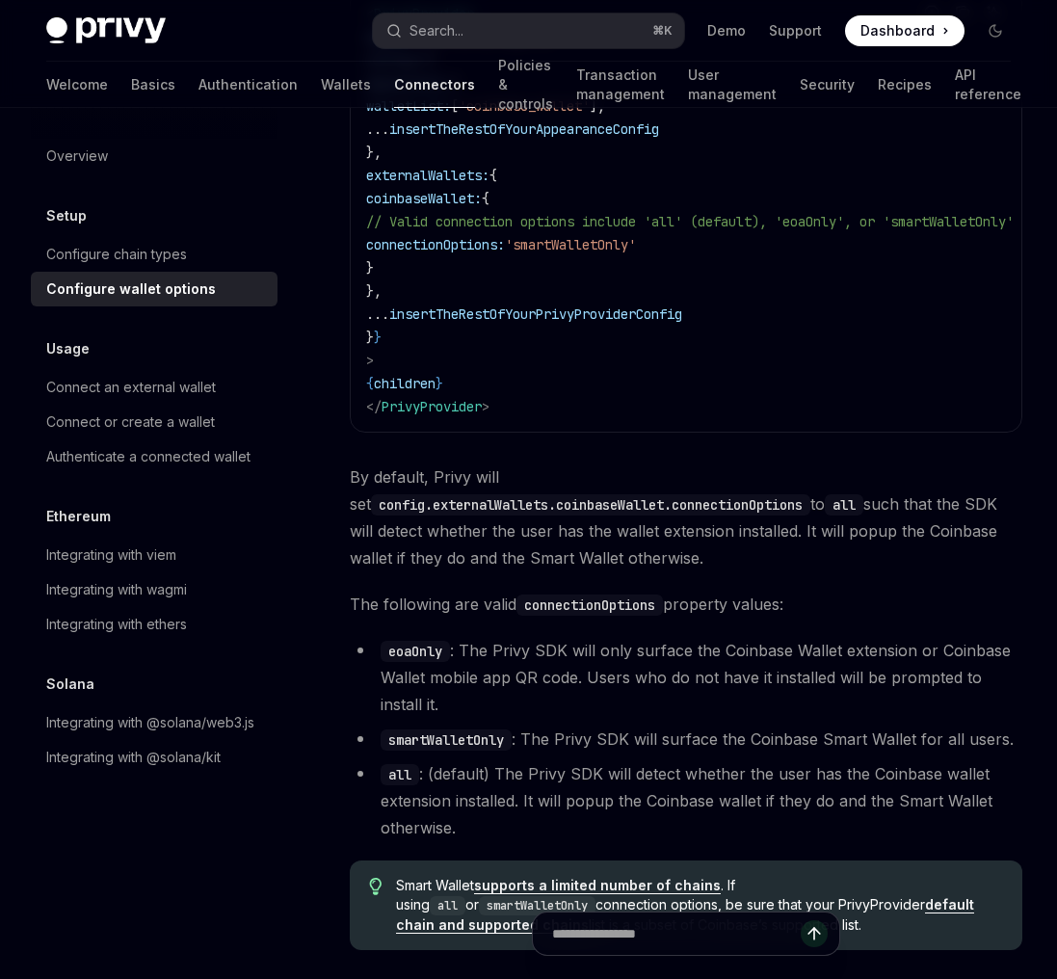
scroll to position [2514, 0]
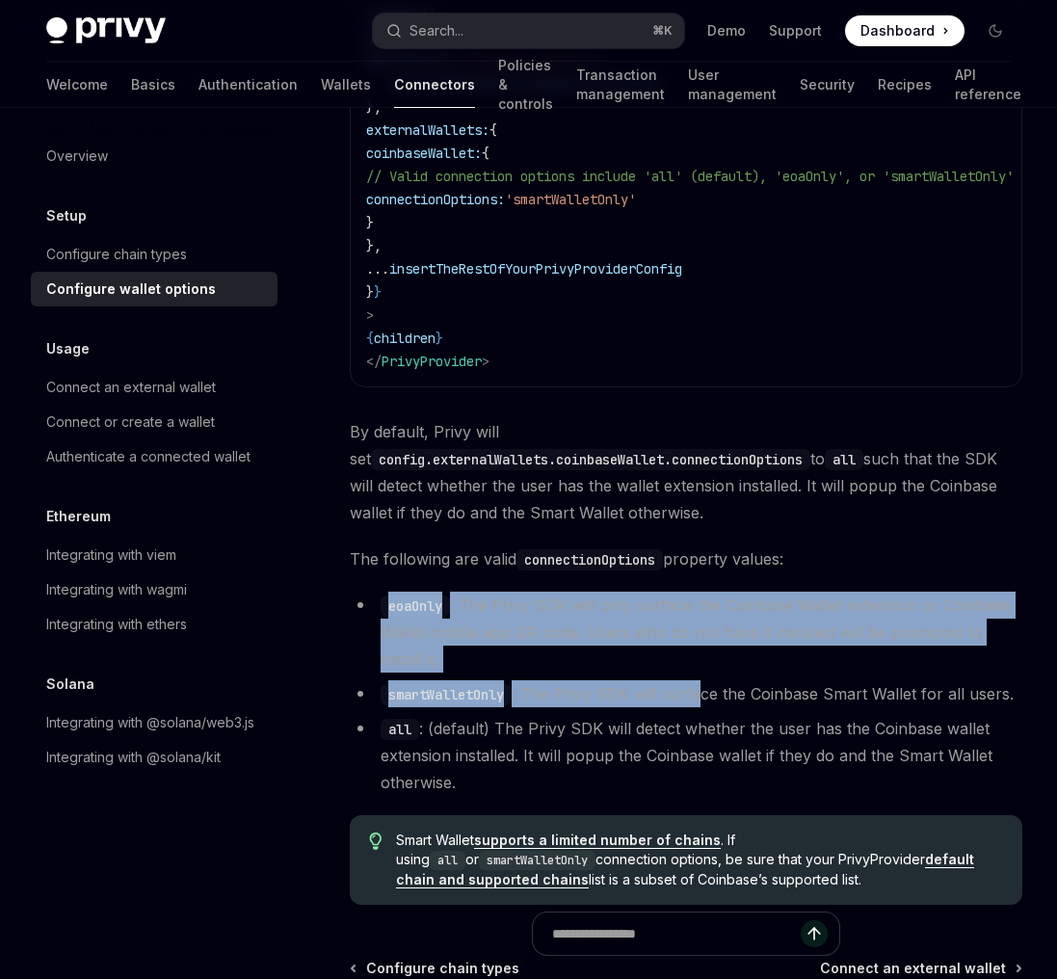
drag, startPoint x: 698, startPoint y: 587, endPoint x: 698, endPoint y: 693, distance: 106.0
click at [698, 693] on li "smartWalletOnly : The Privy SDK will surface the Coinbase Smart Wallet for all …" at bounding box center [686, 693] width 673 height 27
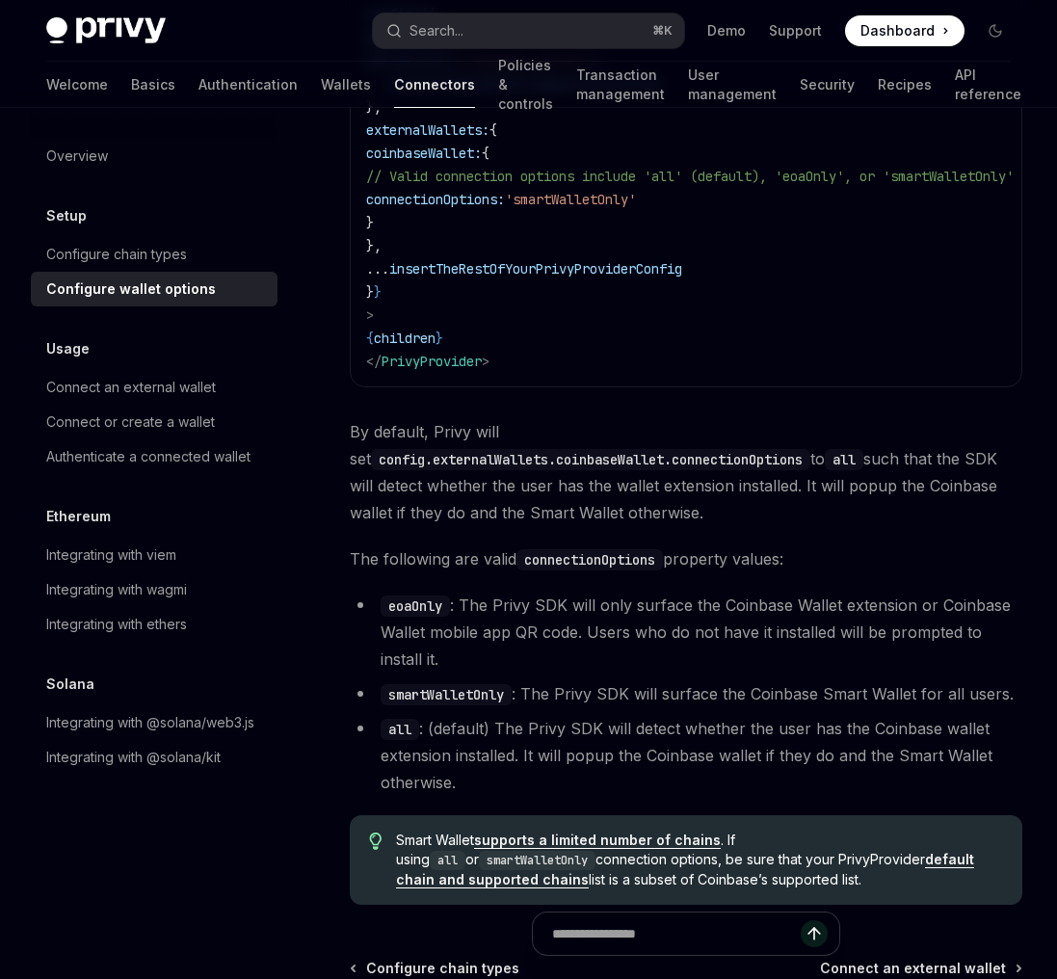
click at [698, 693] on li "smartWalletOnly : The Privy SDK will surface the Coinbase Smart Wallet for all …" at bounding box center [686, 693] width 673 height 27
drag, startPoint x: 675, startPoint y: 621, endPoint x: 675, endPoint y: 677, distance: 56.8
click at [675, 664] on li "eoaOnly : The Privy SDK will only surface the Coinbase Wallet extension or Coin…" at bounding box center [686, 632] width 673 height 81
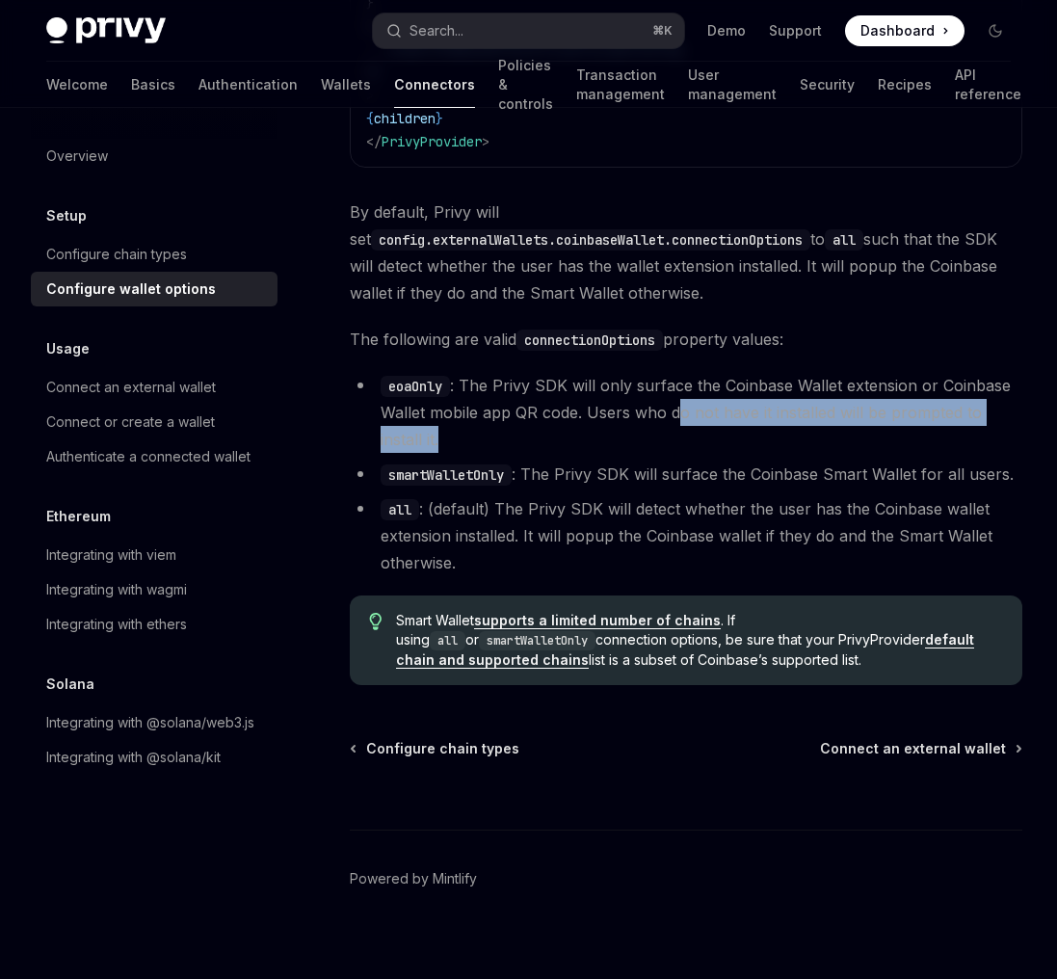
scroll to position [2747, 0]
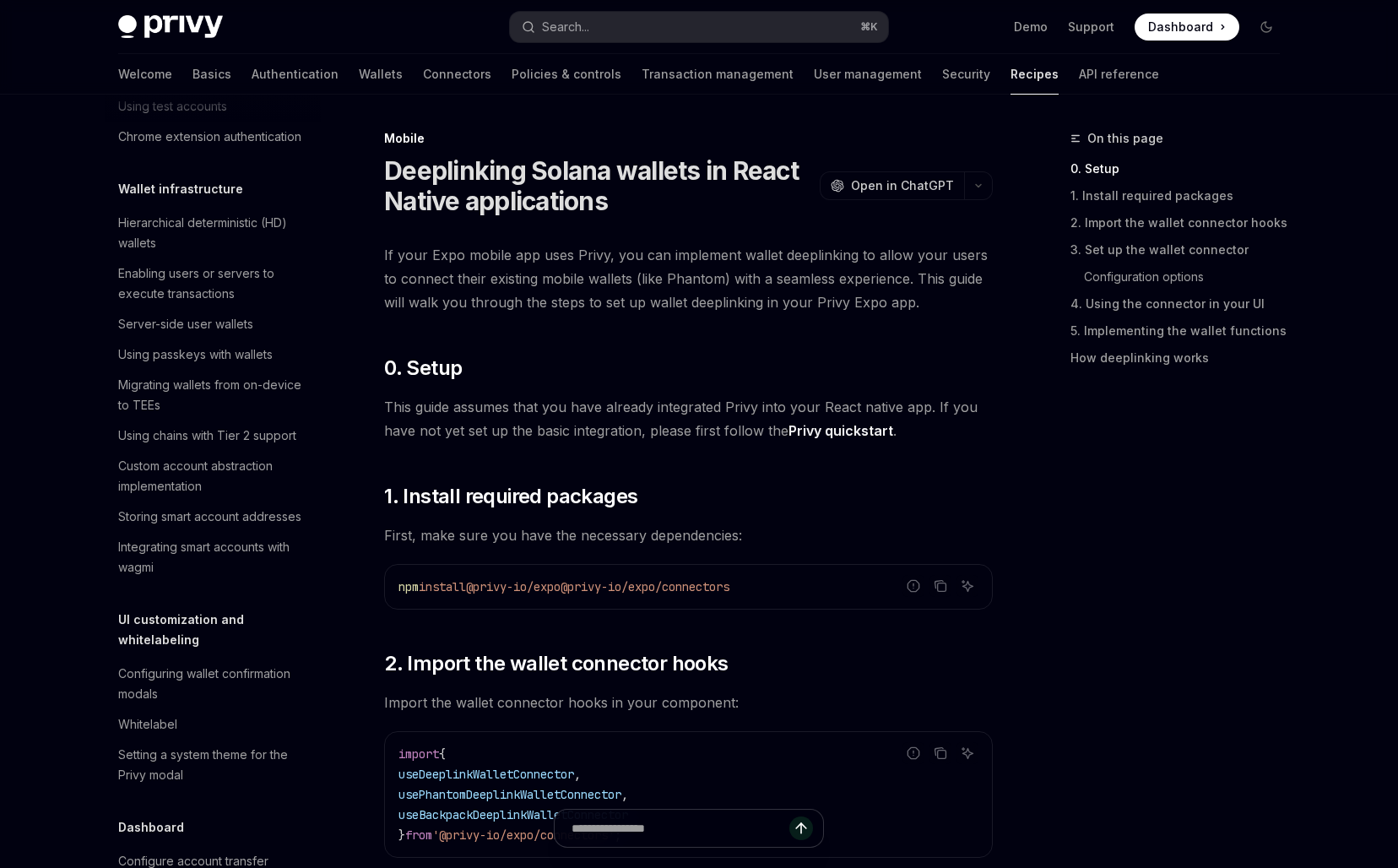
scroll to position [369, 0]
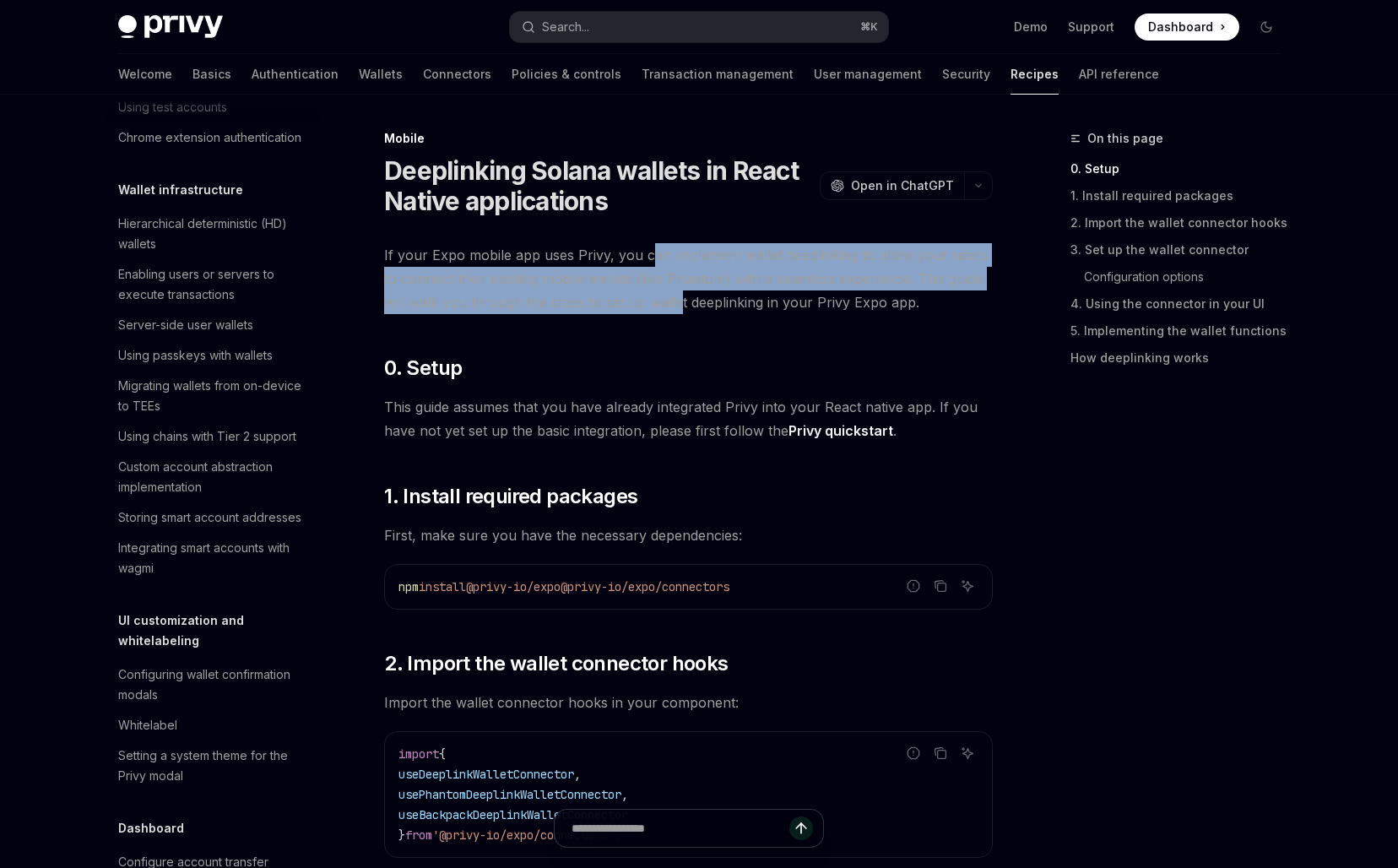
drag, startPoint x: 649, startPoint y: 243, endPoint x: 652, endPoint y: 314, distance: 71.1
click at [652, 313] on span "If your Expo mobile app uses Privy, you can implement wallet deeplinking to all…" at bounding box center [688, 279] width 609 height 71
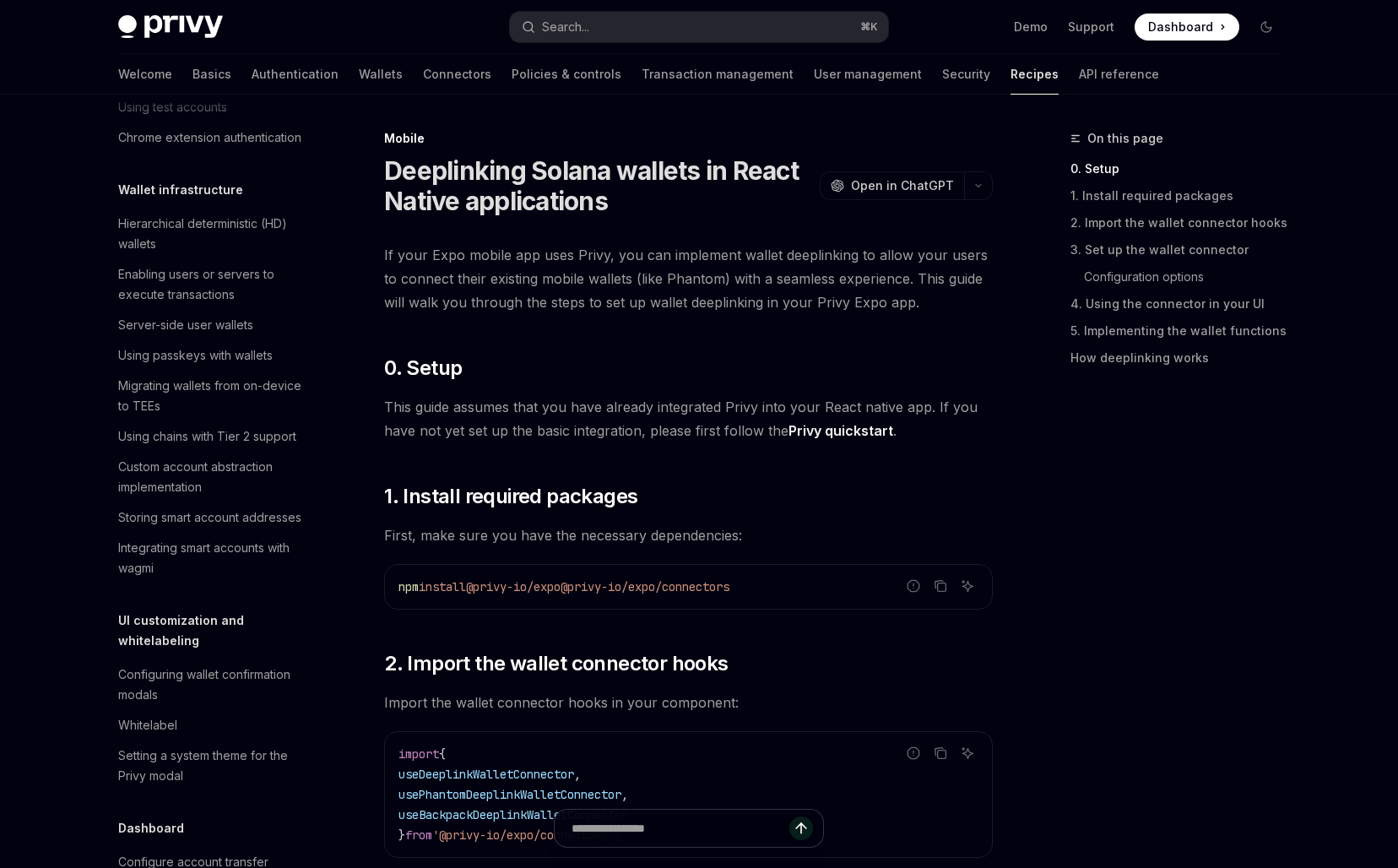
type textarea "*"
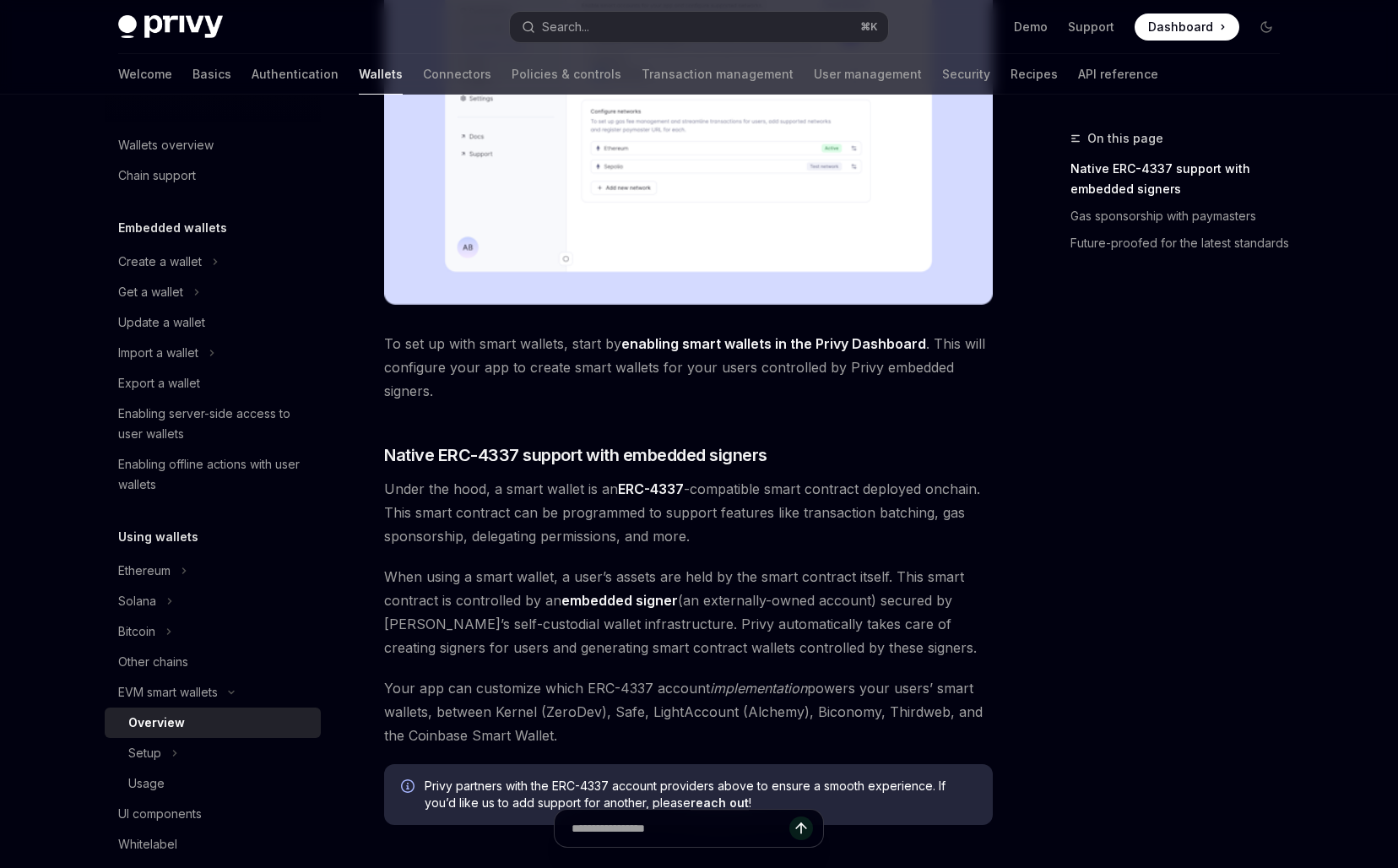
scroll to position [683, 0]
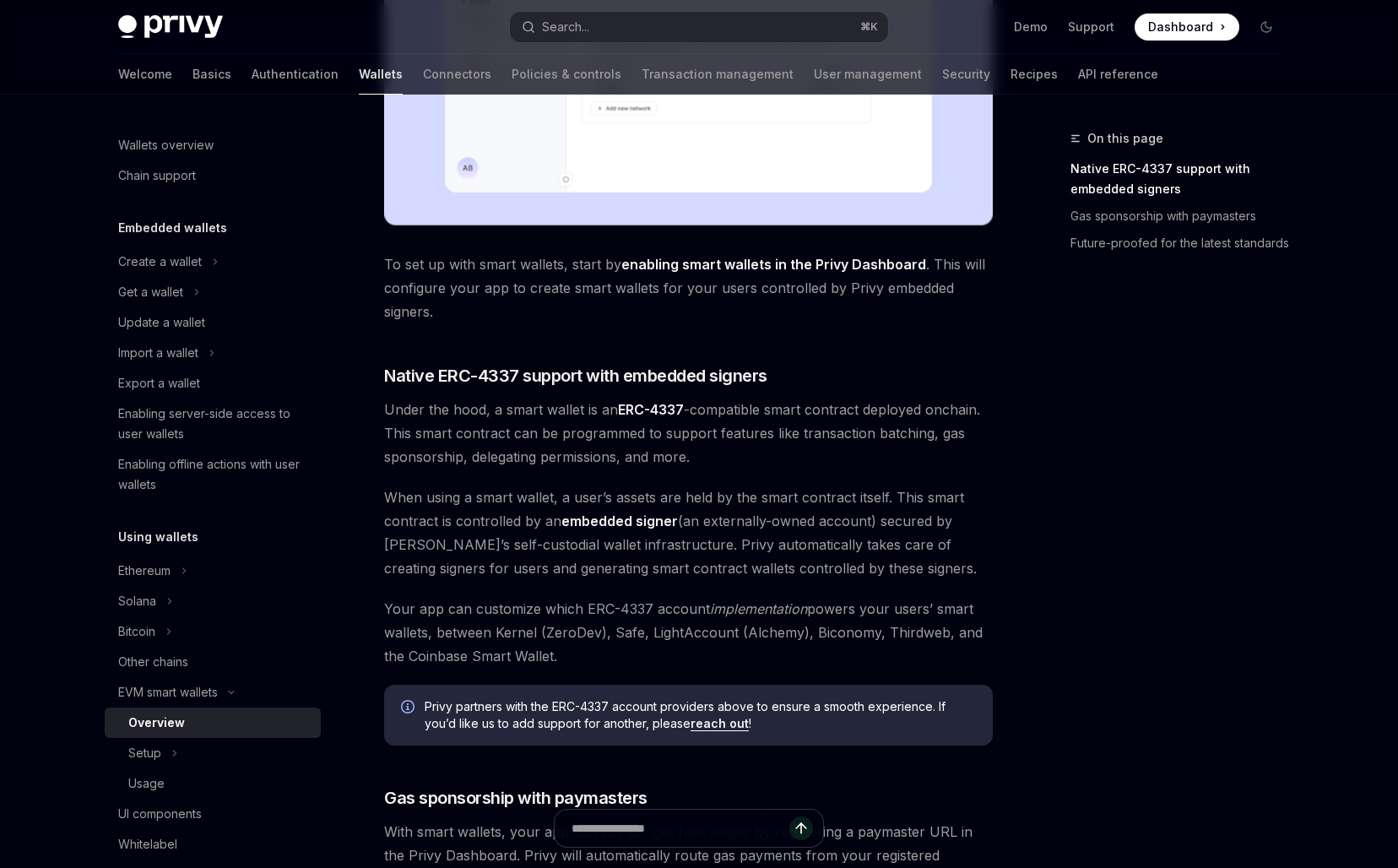
click at [534, 466] on span "Under the hood, a smart wallet is an ERC-4337 -compatible smart contract deploy…" at bounding box center [688, 433] width 609 height 71
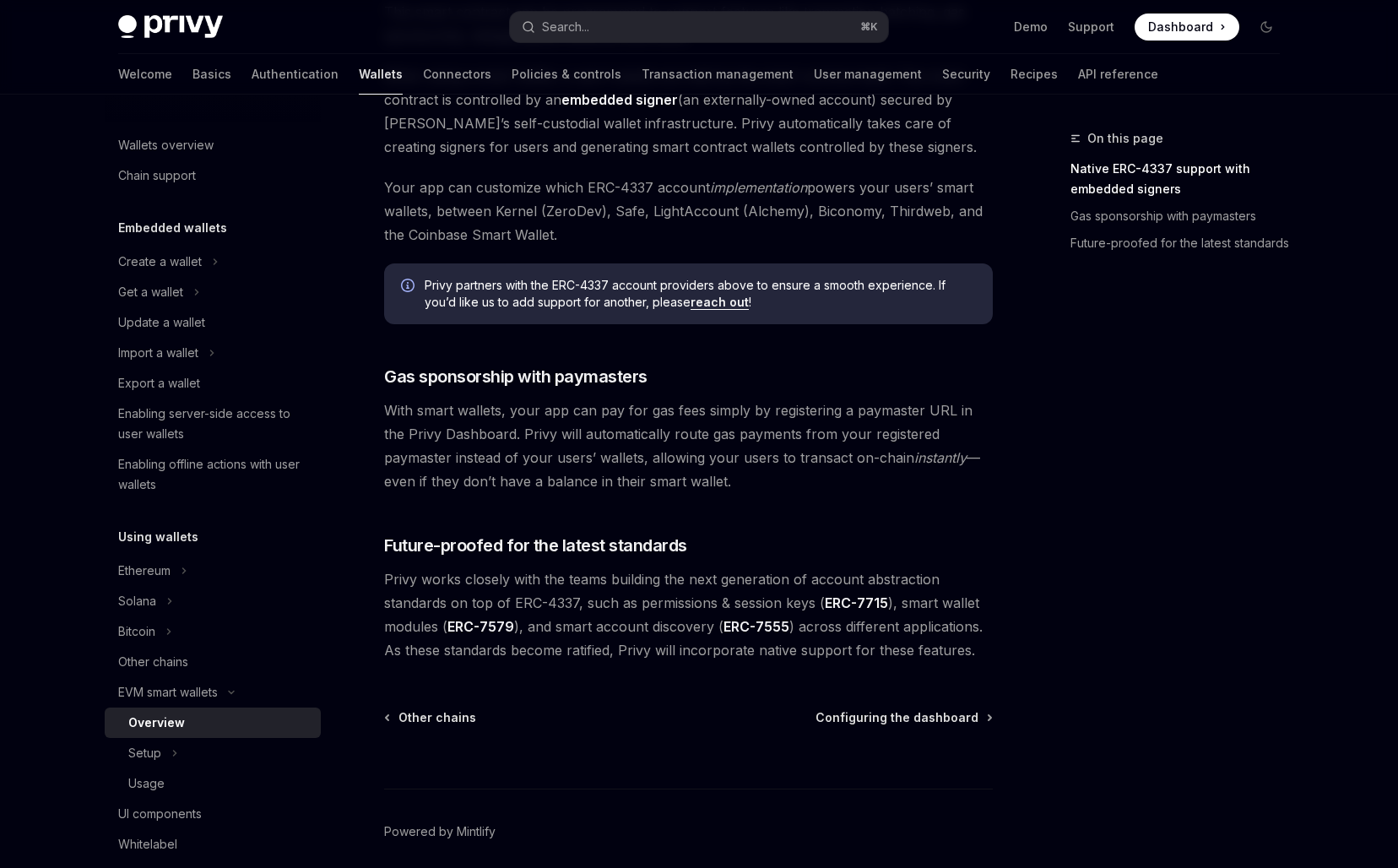
scroll to position [1171, 0]
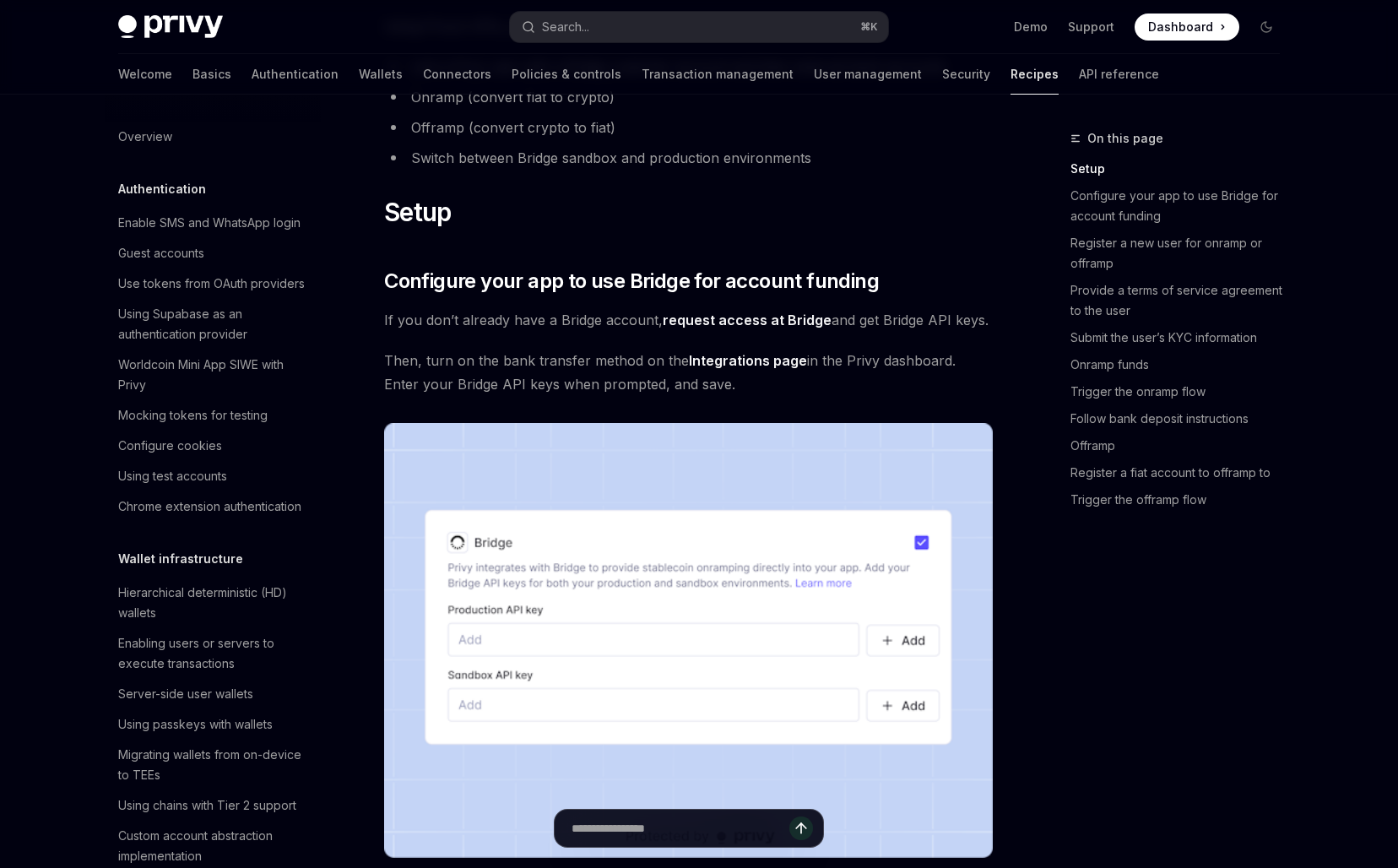
scroll to position [320, 0]
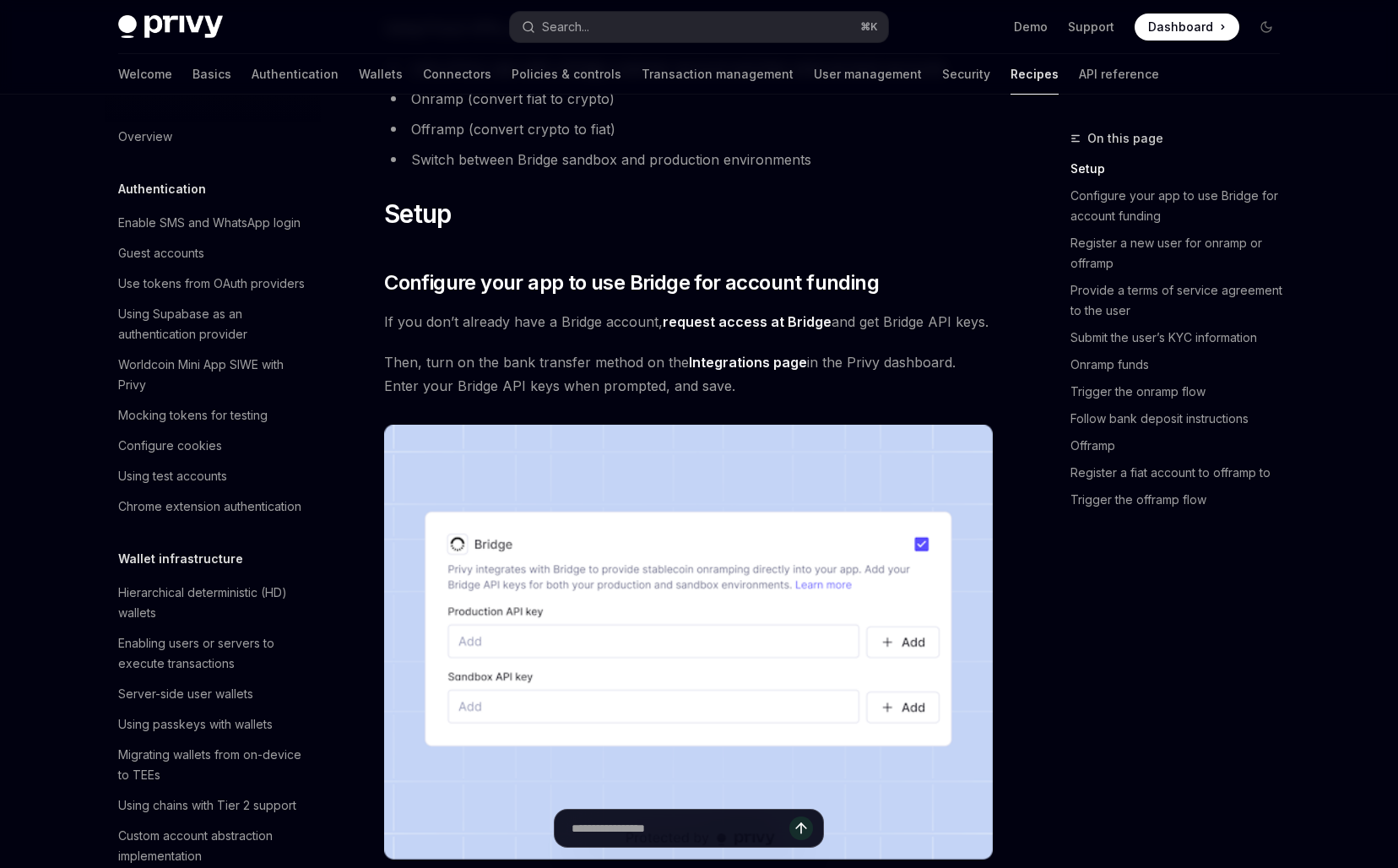
click at [732, 331] on link "request access at Bridge" at bounding box center [746, 321] width 169 height 18
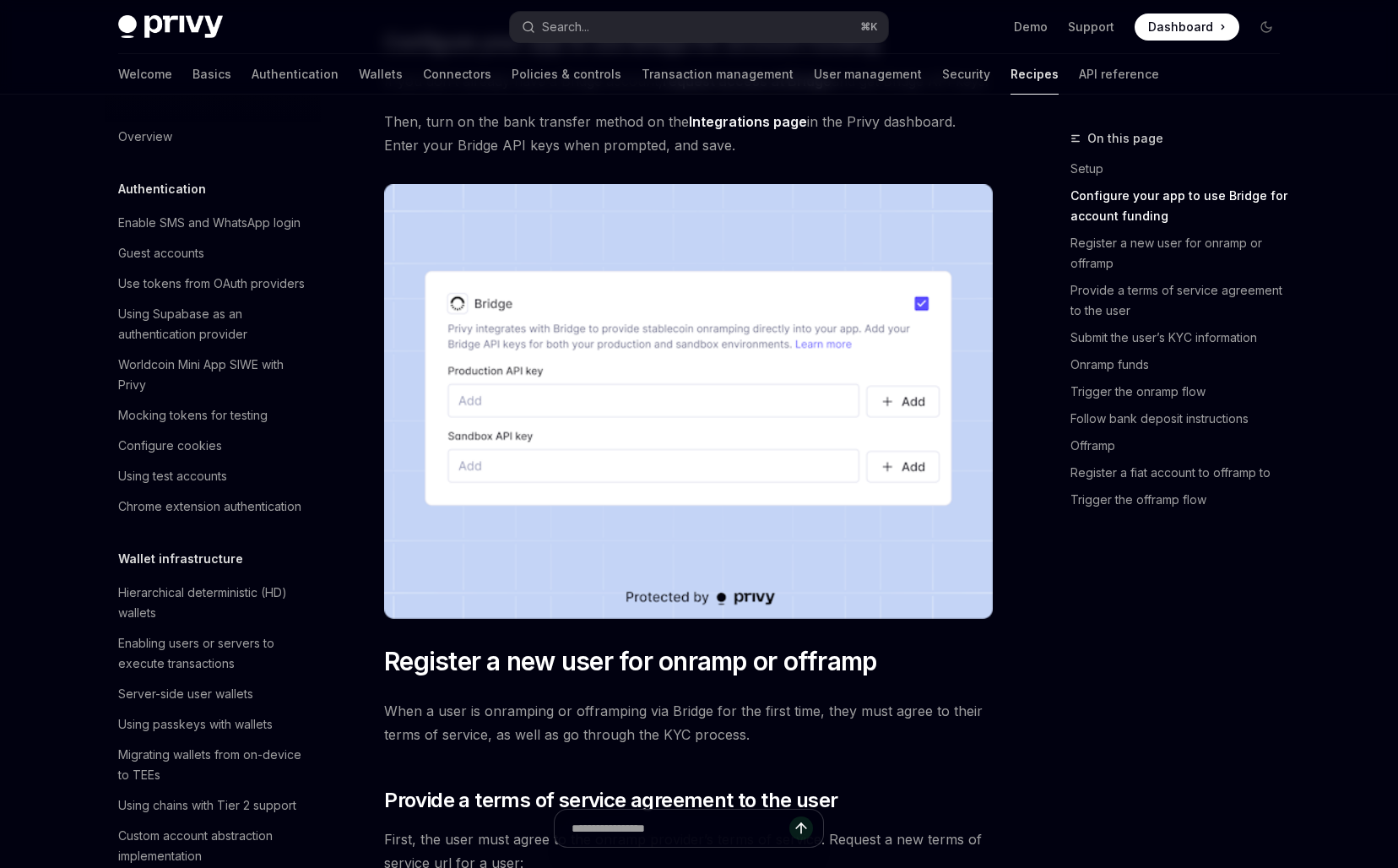
scroll to position [864, 0]
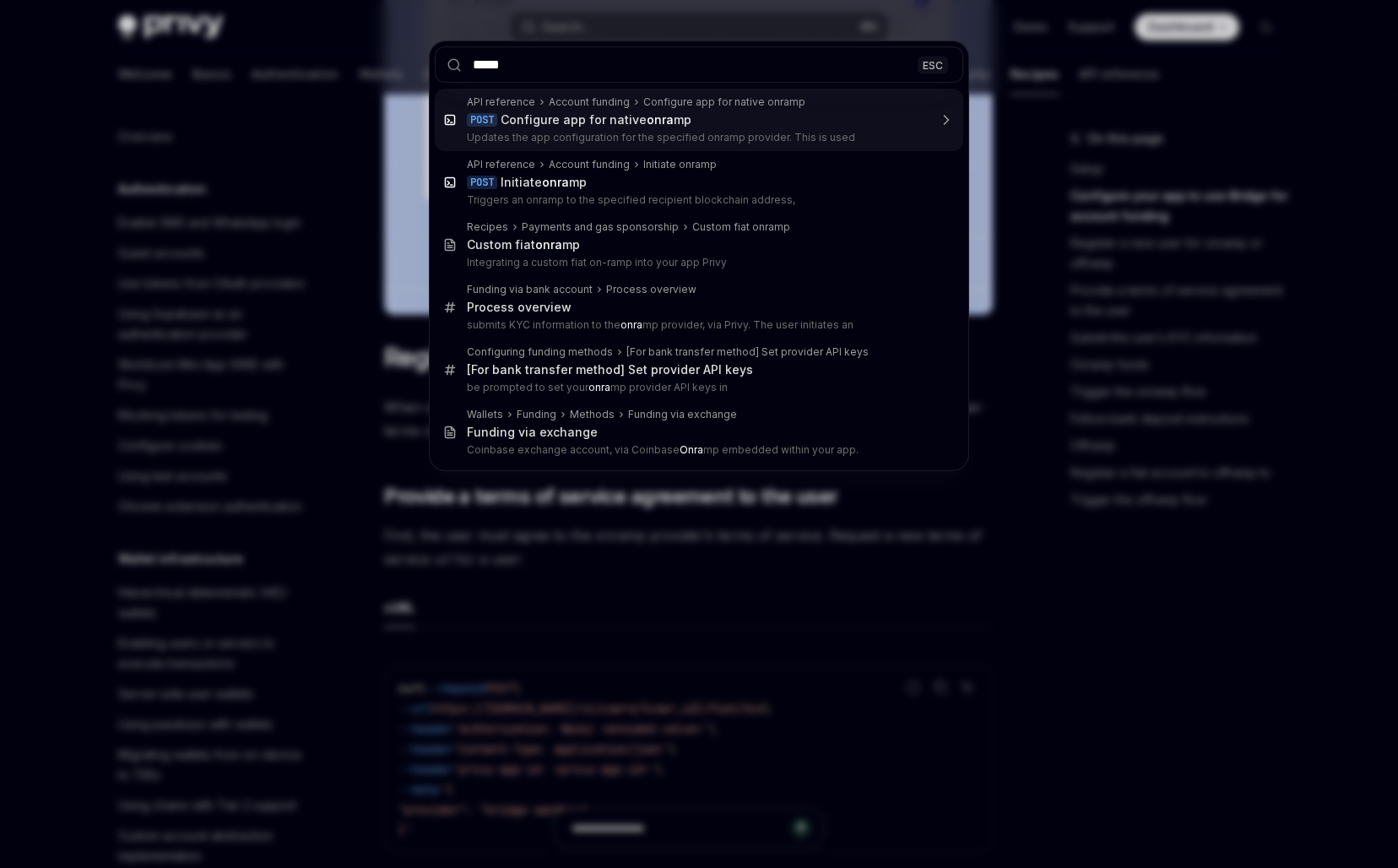
type input "******"
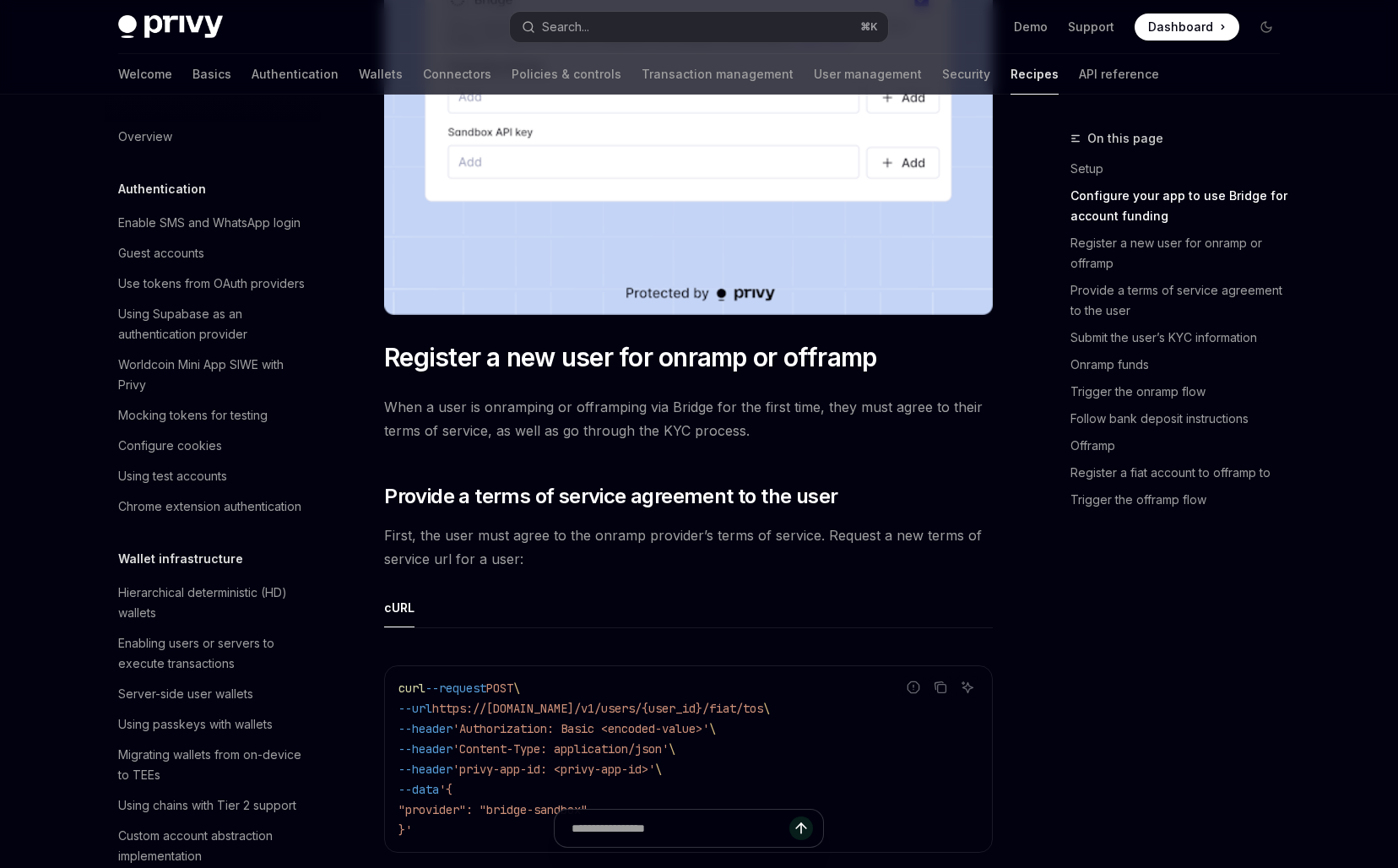
scroll to position [1154, 0]
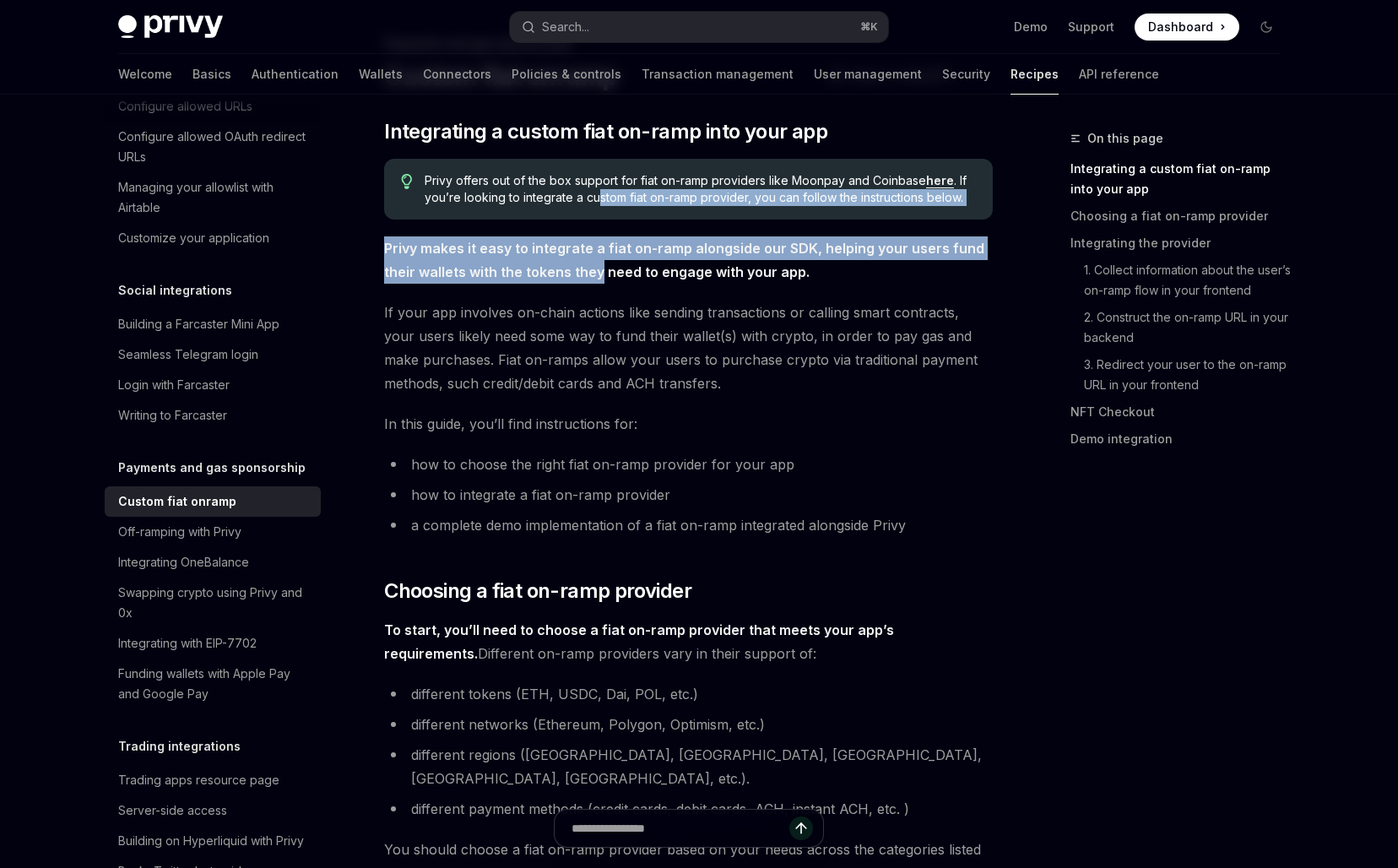
drag, startPoint x: 596, startPoint y: 192, endPoint x: 596, endPoint y: 288, distance: 96.0
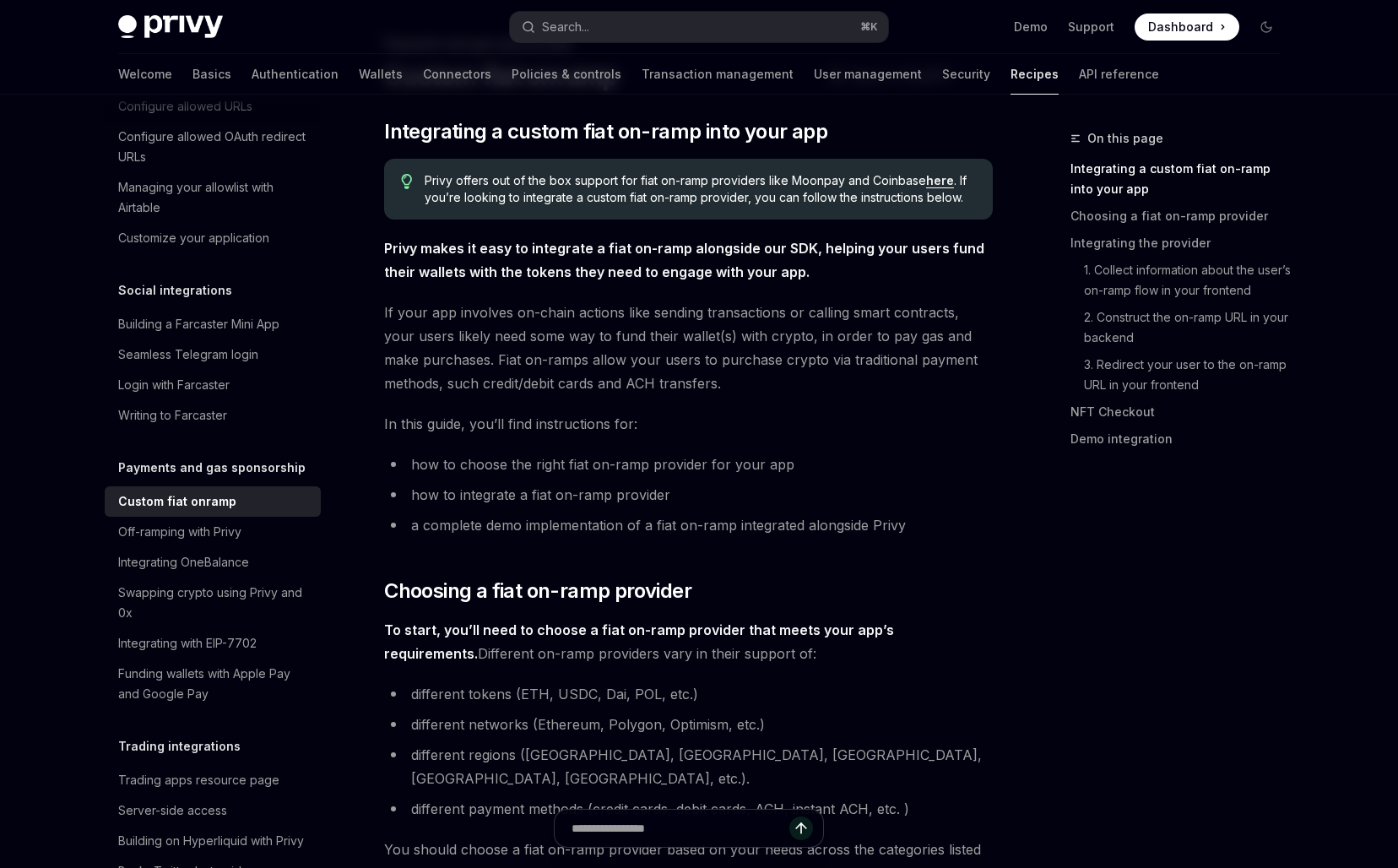
click at [928, 178] on link "here" at bounding box center [940, 180] width 28 height 15
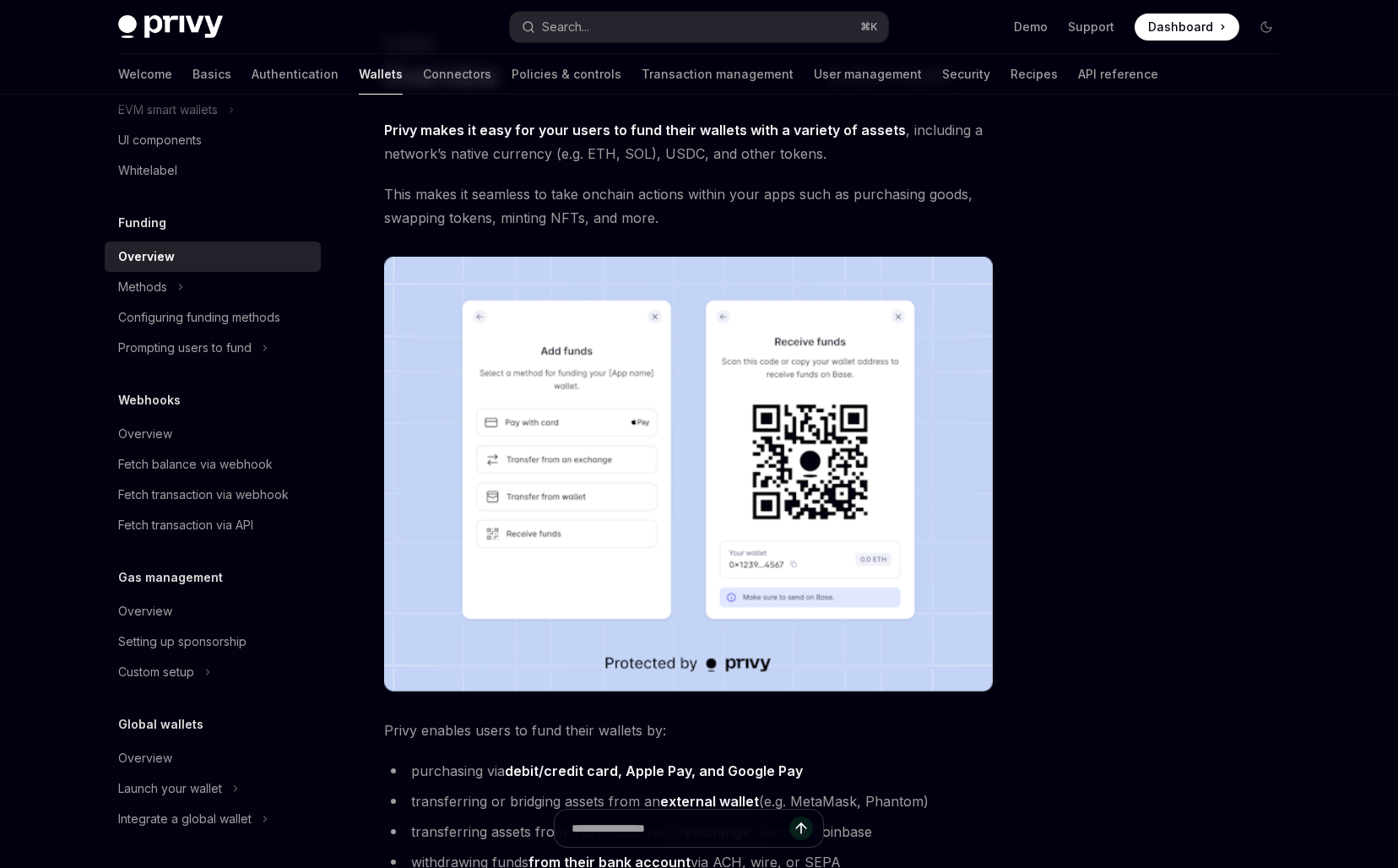
click at [643, 423] on img at bounding box center [688, 474] width 609 height 434
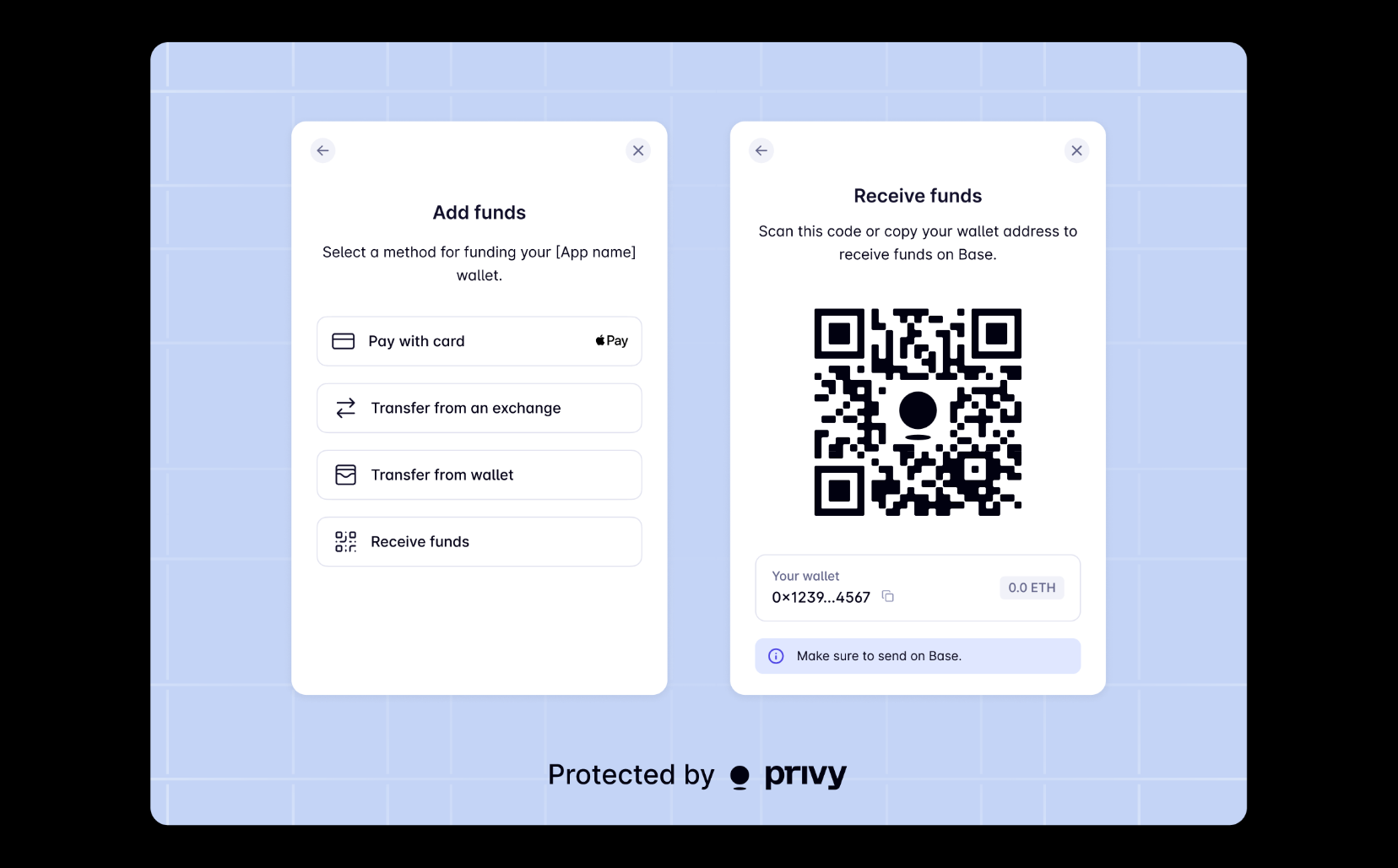
click at [643, 423] on img at bounding box center [699, 434] width 1097 height 783
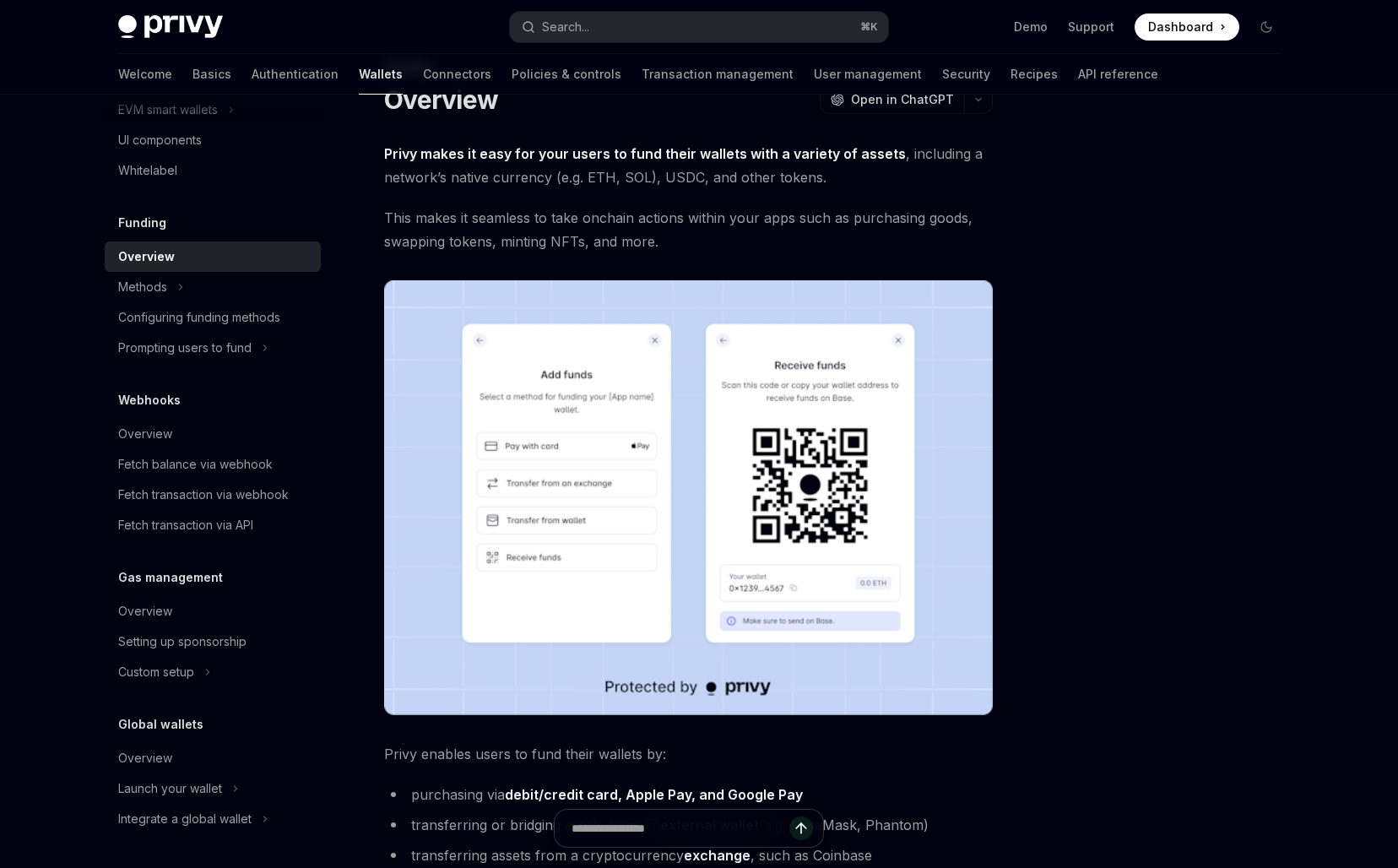
scroll to position [68, 0]
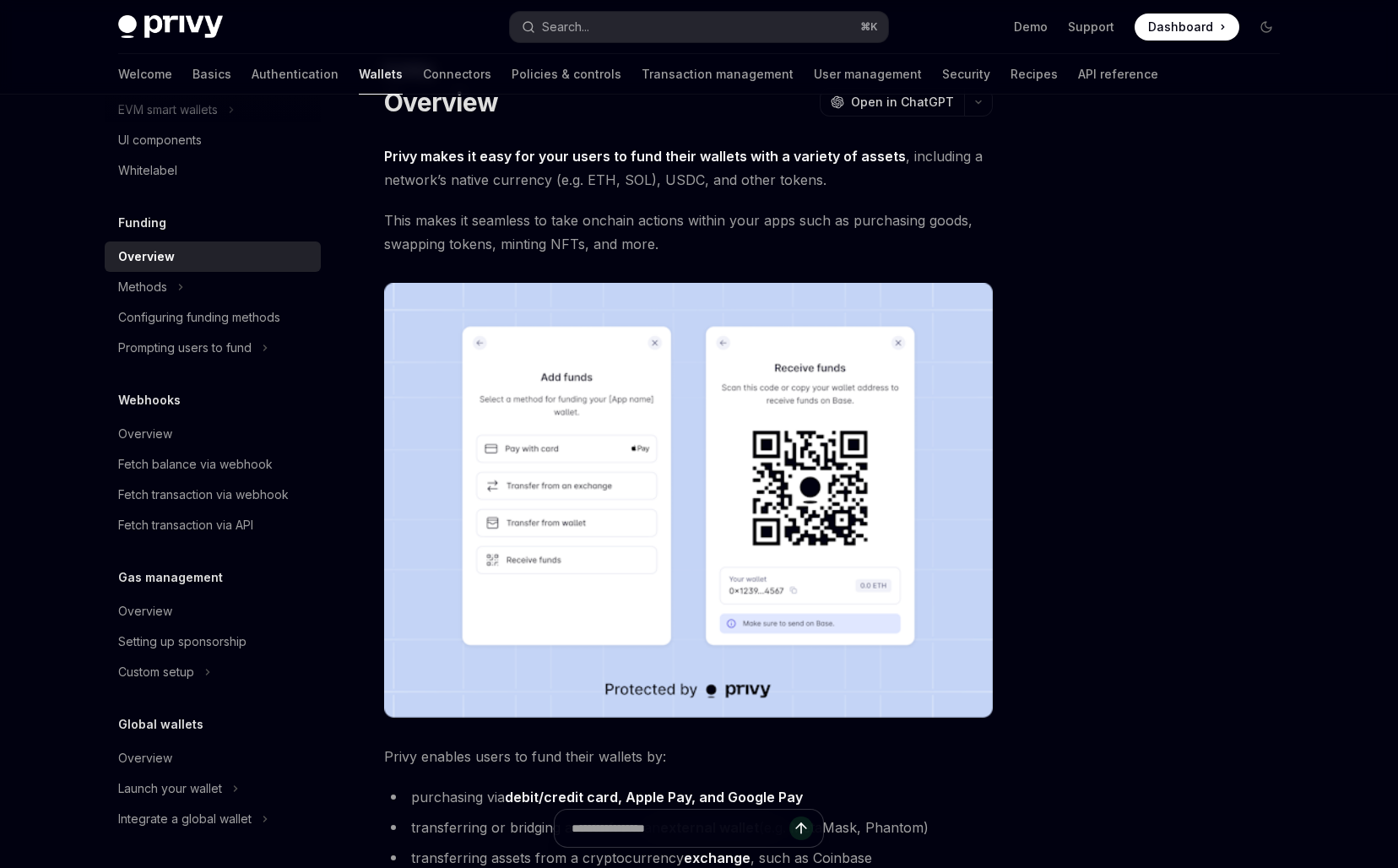
drag, startPoint x: 682, startPoint y: 134, endPoint x: 682, endPoint y: 182, distance: 48.0
click at [682, 181] on div "Funding Overview OpenAI Open in ChatGPT OpenAI Open in ChatGPT Privy makes it e…" at bounding box center [530, 667] width 932 height 1217
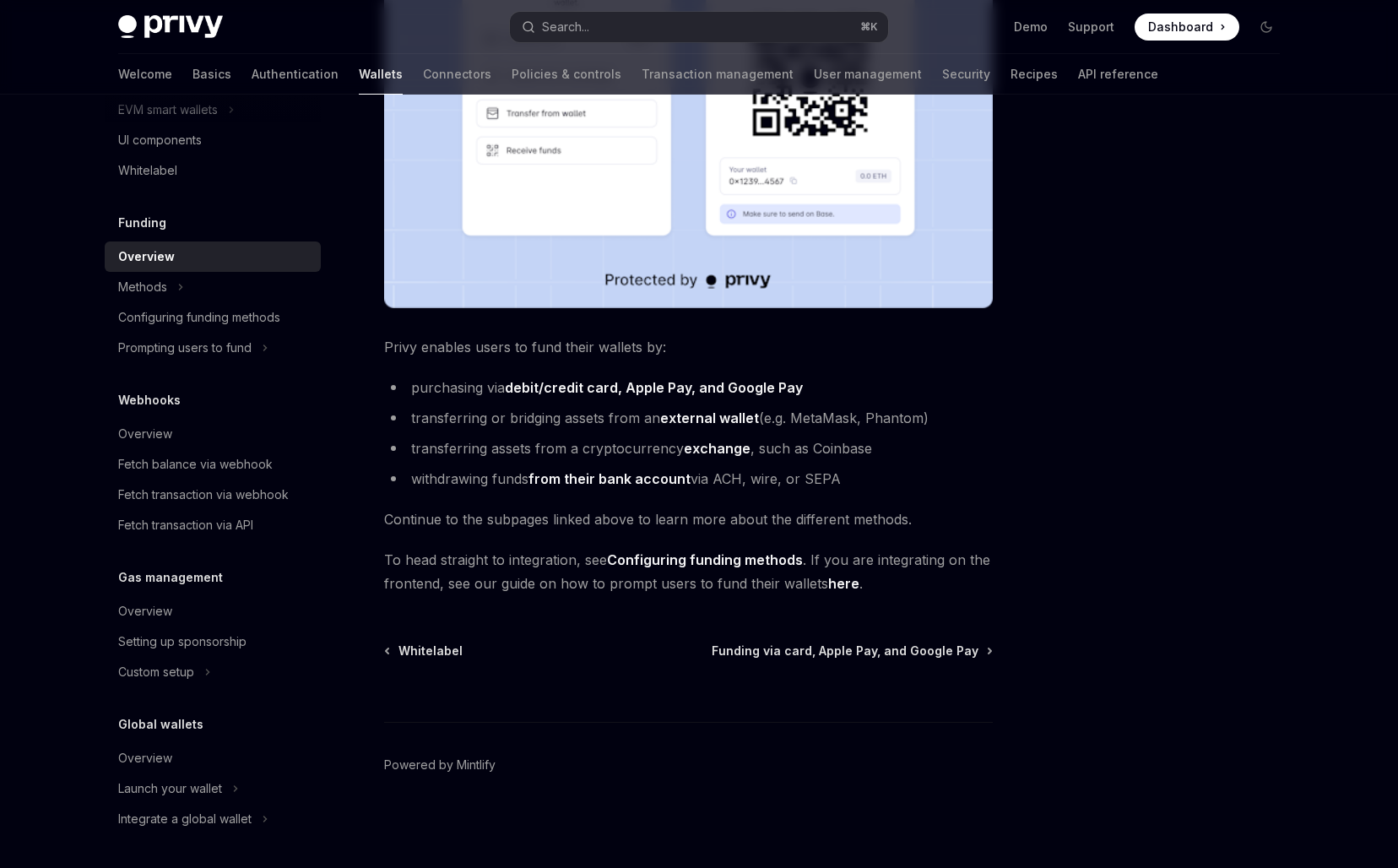
drag, startPoint x: 565, startPoint y: 355, endPoint x: 639, endPoint y: 542, distance: 201.1
click at [639, 542] on div "Privy makes it easy for your users to fund their wallets with a variety of asse…" at bounding box center [688, 165] width 609 height 860
click at [660, 558] on link "Configuring funding methods" at bounding box center [705, 560] width 196 height 18
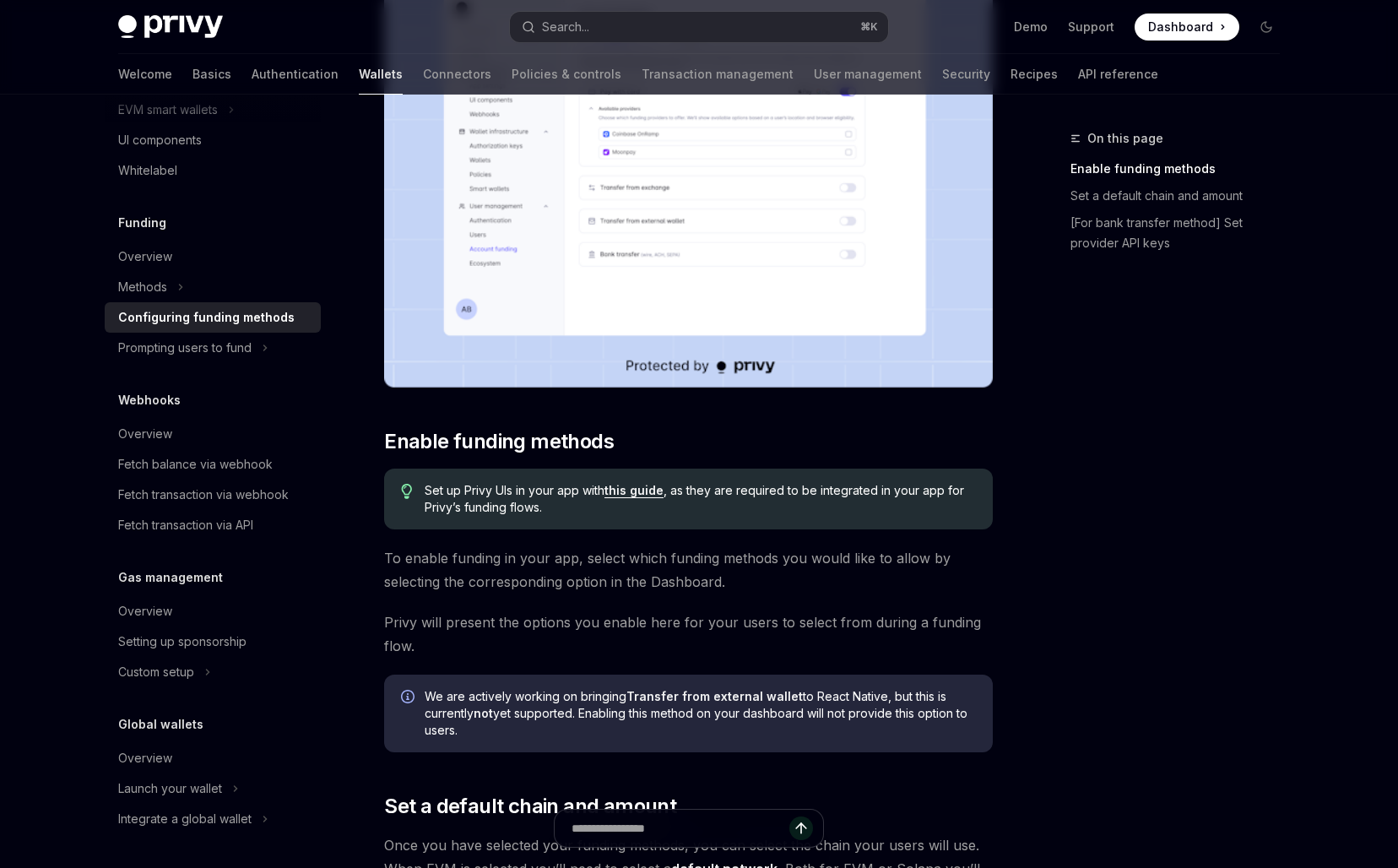
scroll to position [414, 0]
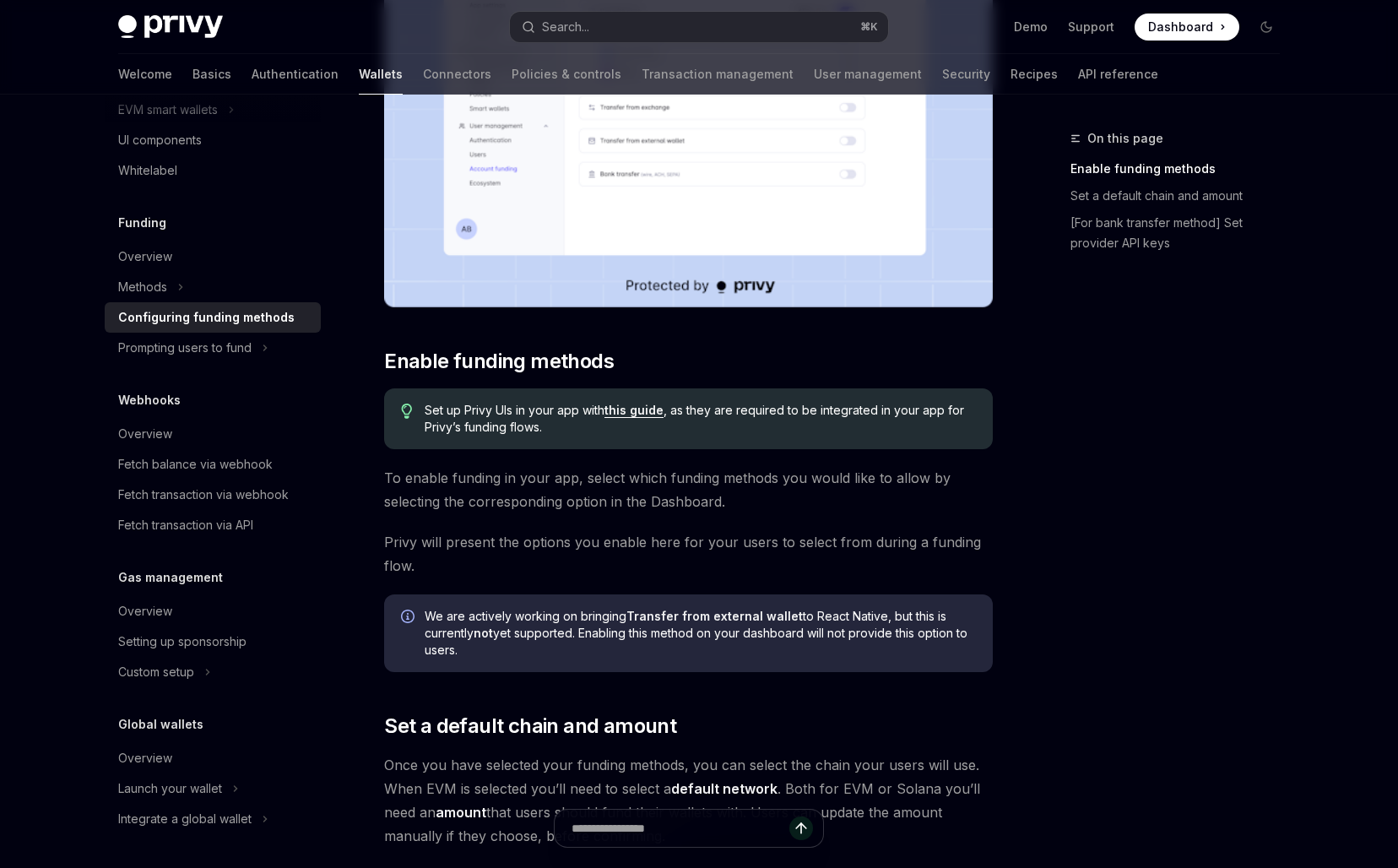
click at [503, 419] on span "Set up Privy UIs in your app with this guide , as they are required to be integ…" at bounding box center [700, 419] width 551 height 34
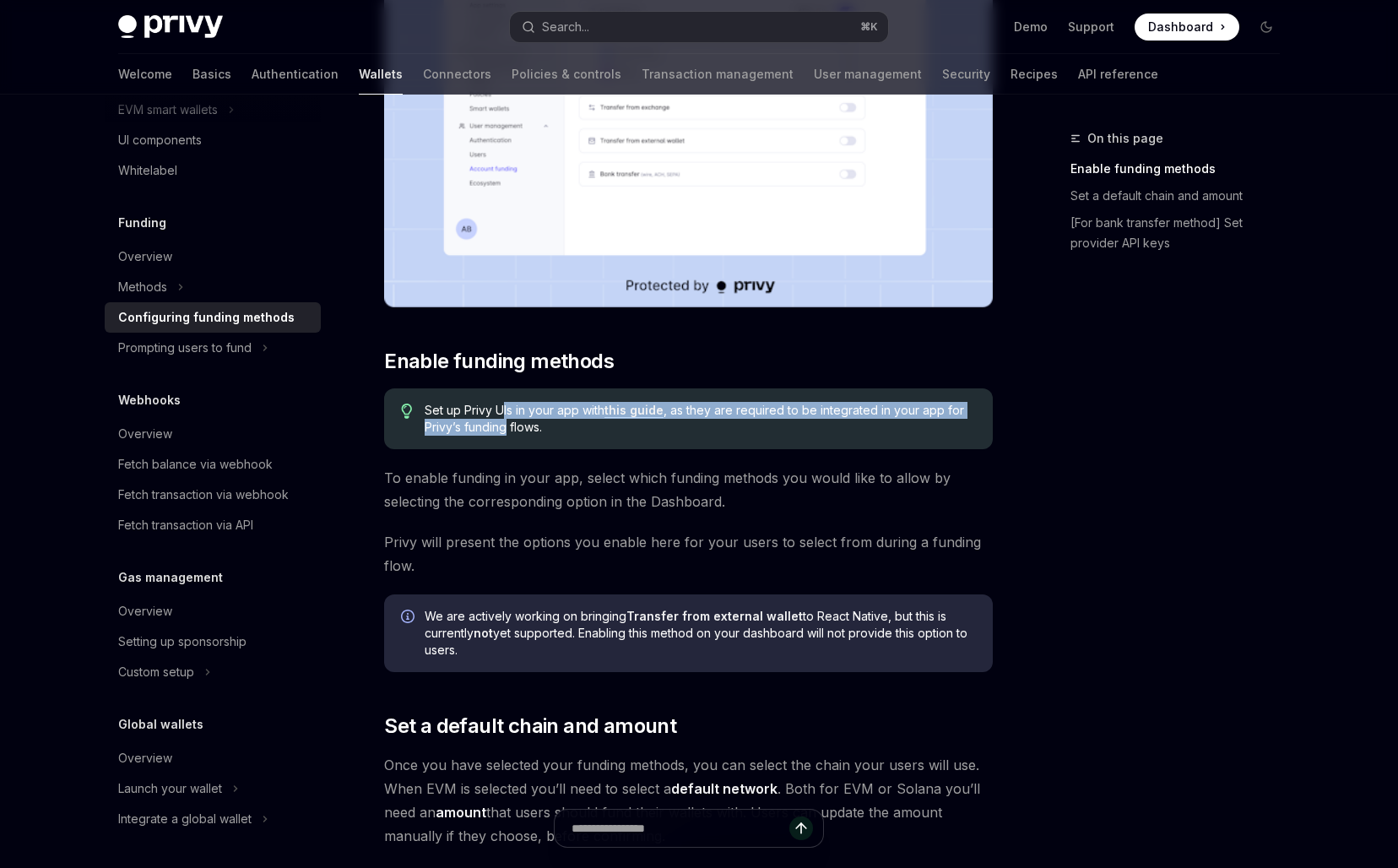
click at [639, 411] on link "this guide" at bounding box center [633, 410] width 59 height 15
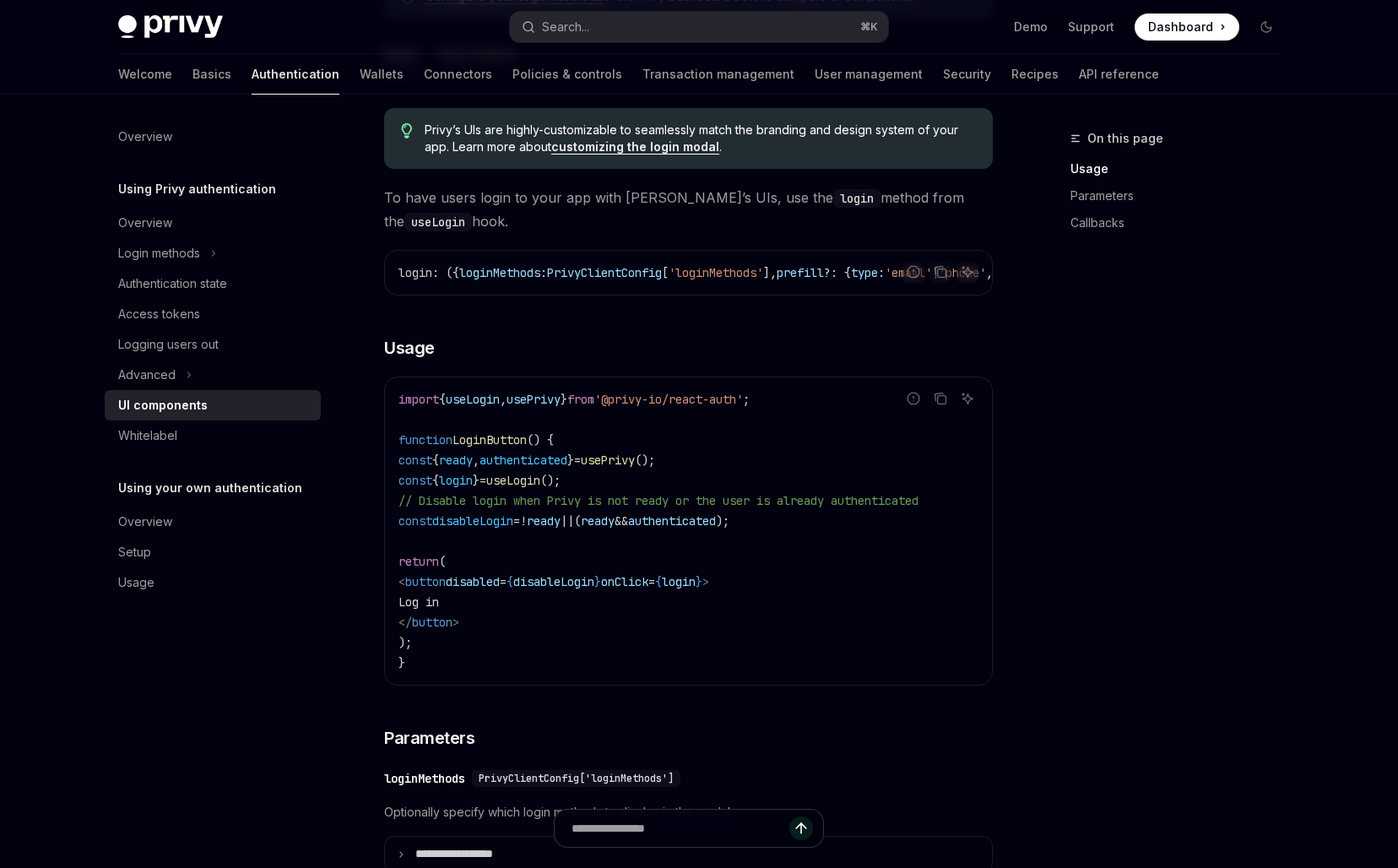
scroll to position [1066, 0]
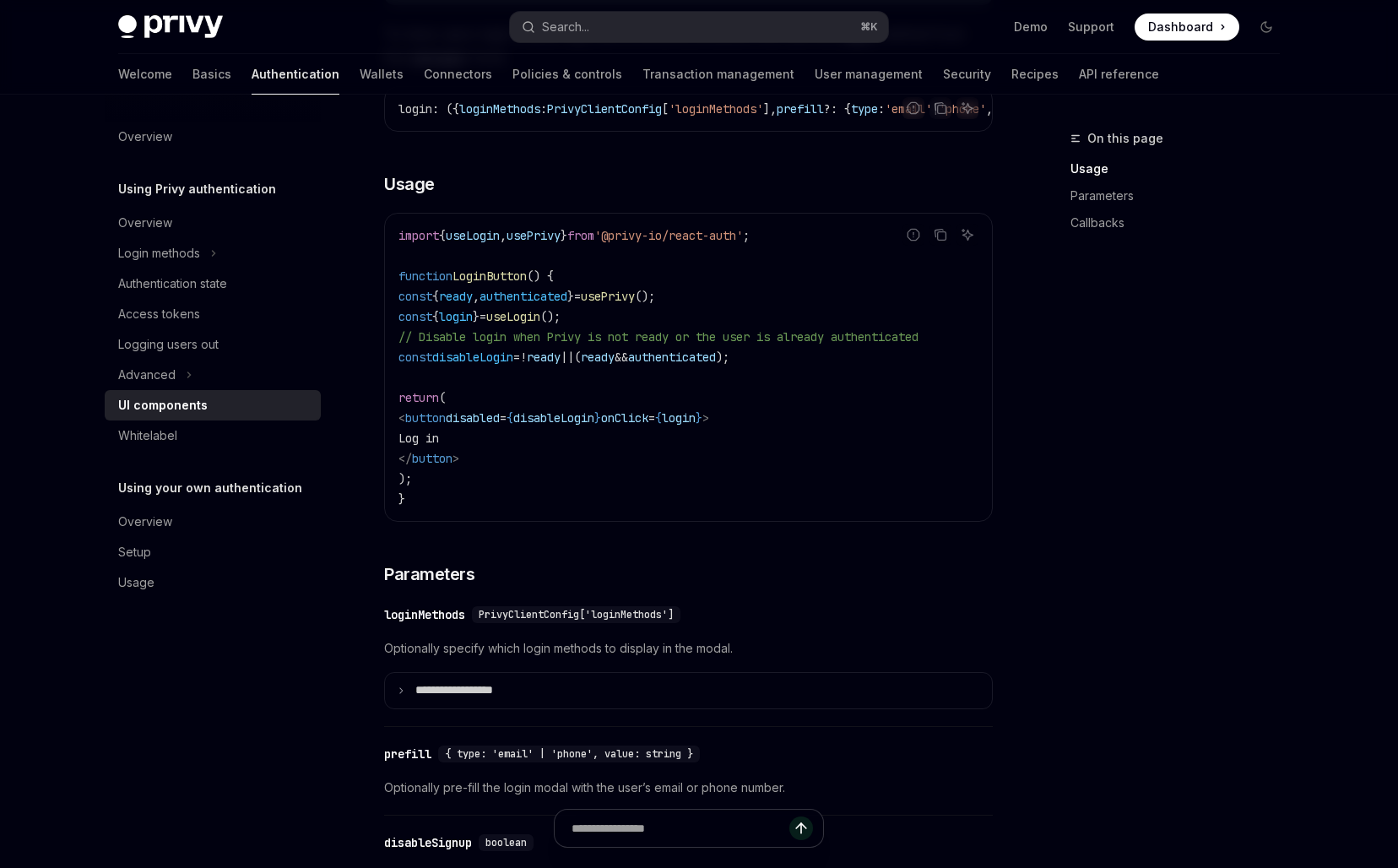
type textarea "*"
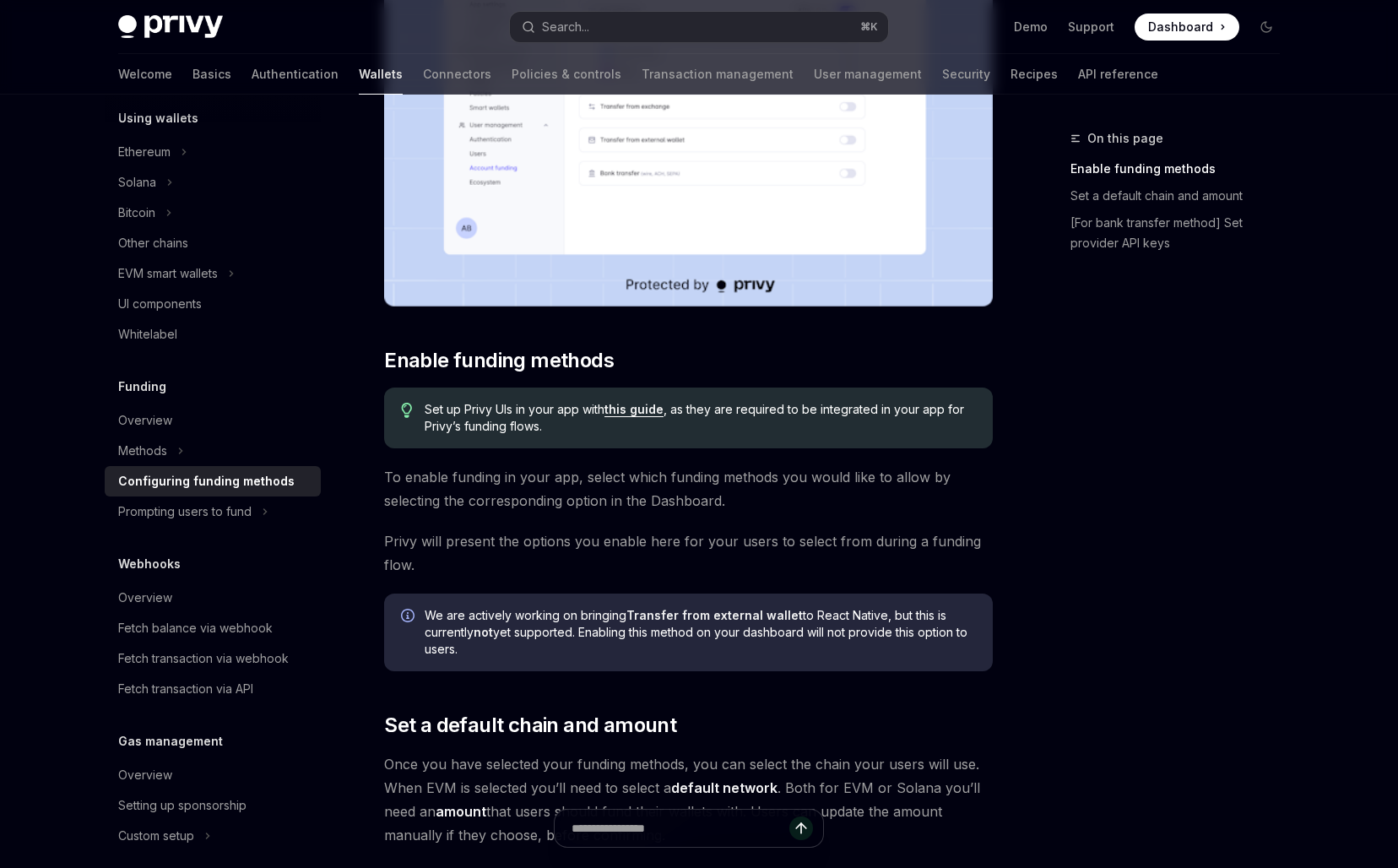
scroll to position [414, 0]
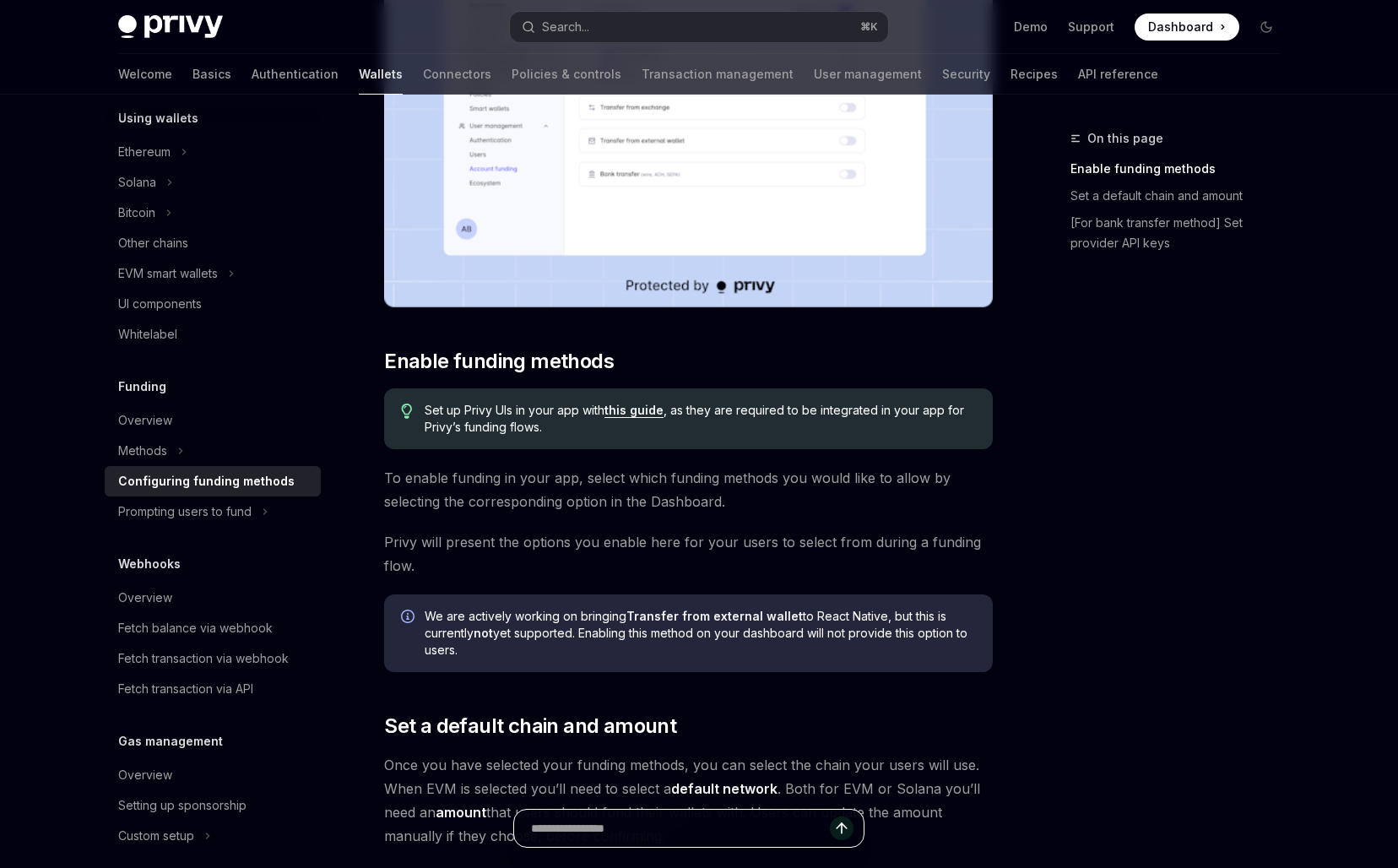
click at [667, 830] on input "Ask a question..." at bounding box center [680, 828] width 299 height 37
type input "**********"
type textarea "*"
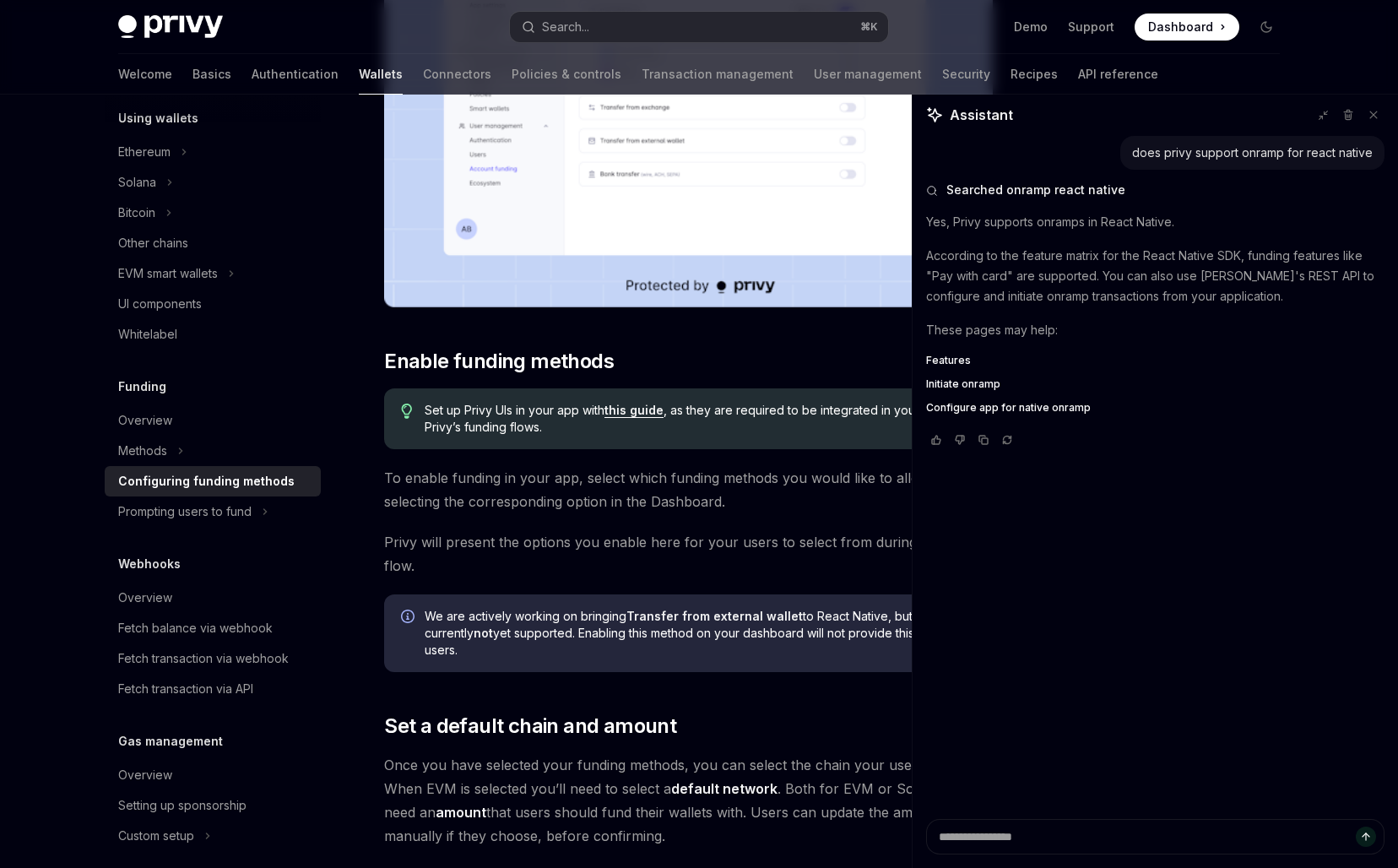
click at [952, 404] on span "Configure app for native onramp" at bounding box center [1008, 407] width 165 height 13
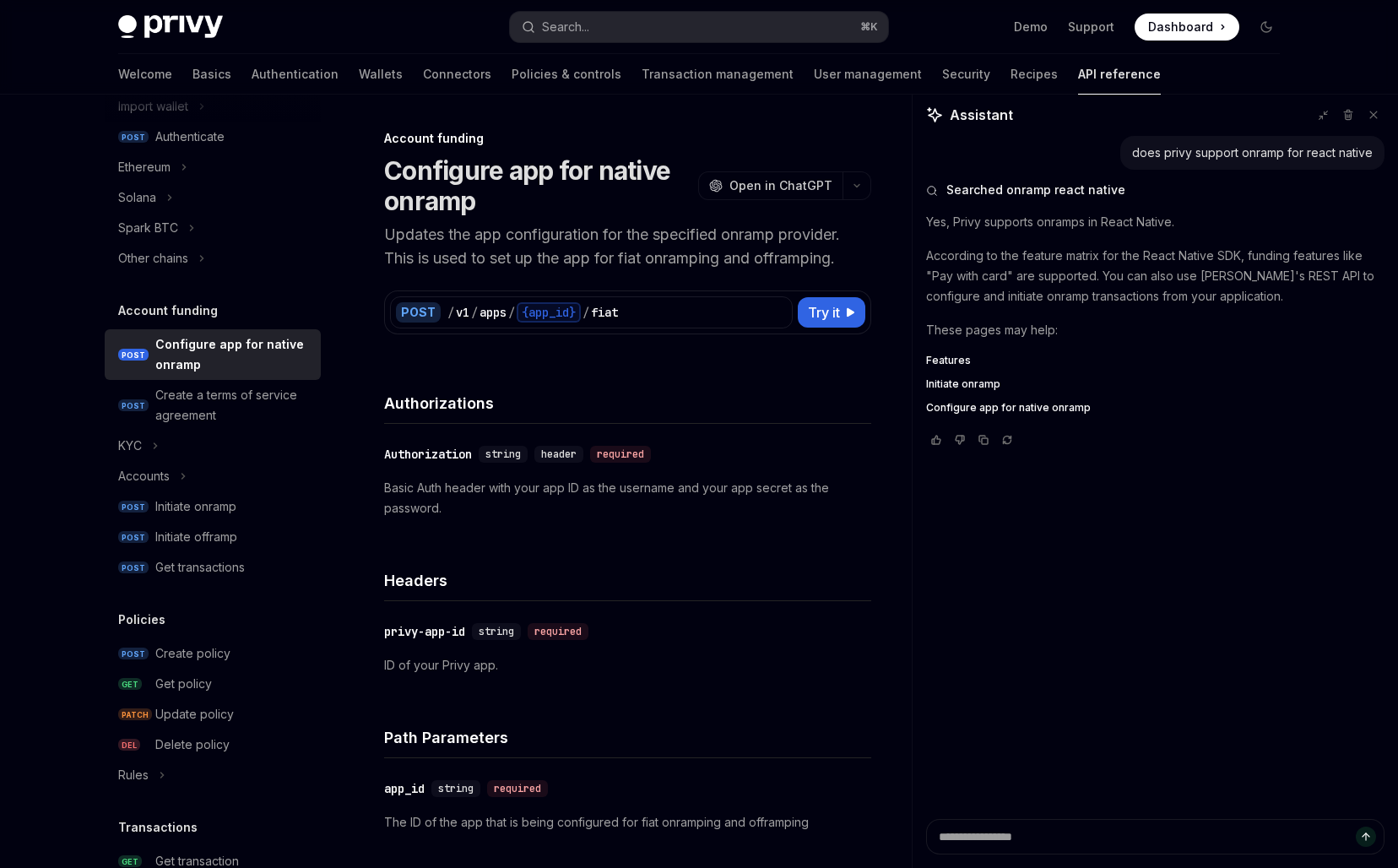
click at [509, 356] on div "Account funding Configure app for native onramp OpenAI Open in ChatGPT Updates …" at bounding box center [469, 830] width 810 height 1406
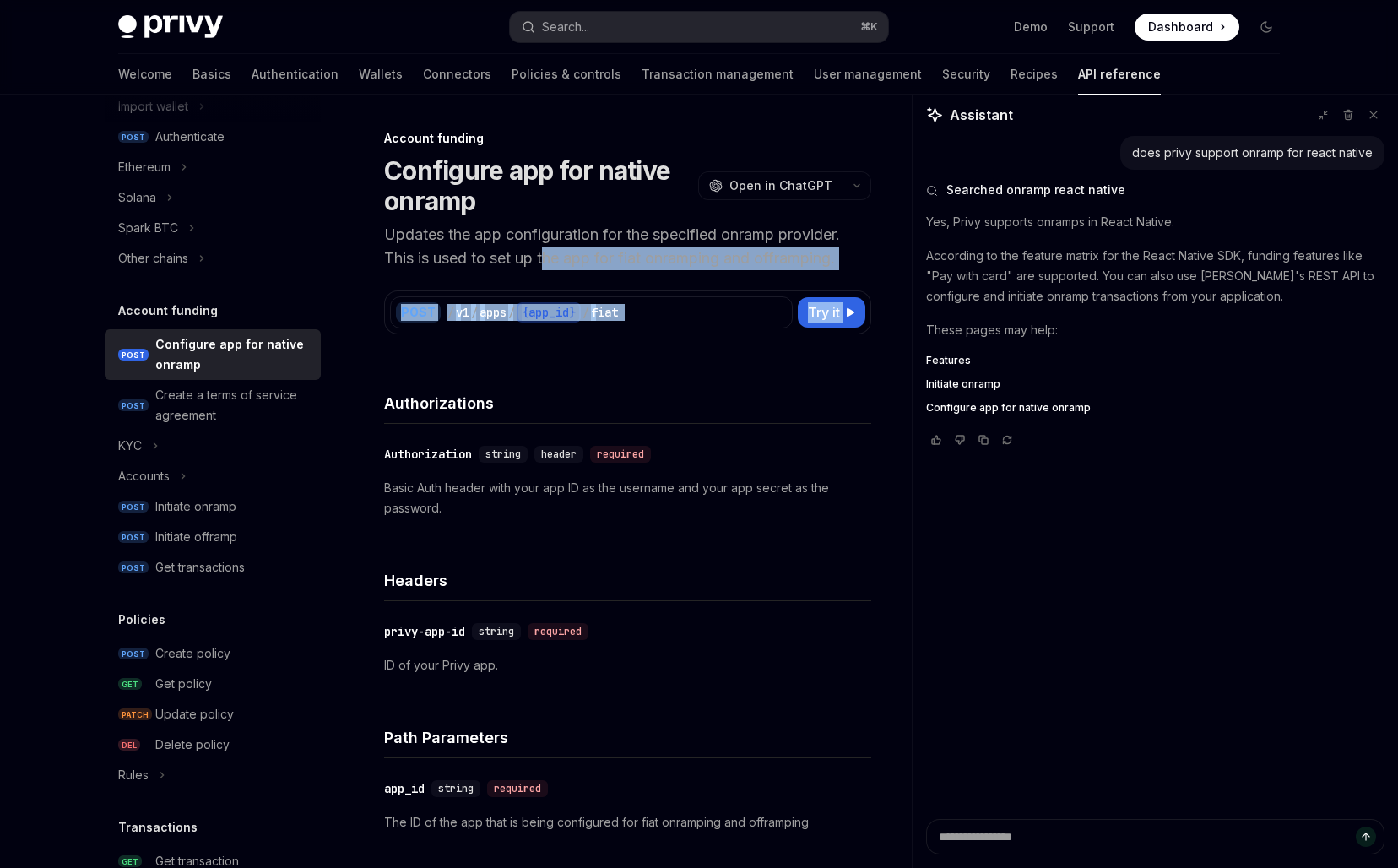
drag, startPoint x: 549, startPoint y: 249, endPoint x: 549, endPoint y: 356, distance: 107.0
click at [549, 356] on div "Account funding Configure app for native onramp OpenAI Open in ChatGPT Updates …" at bounding box center [469, 830] width 810 height 1406
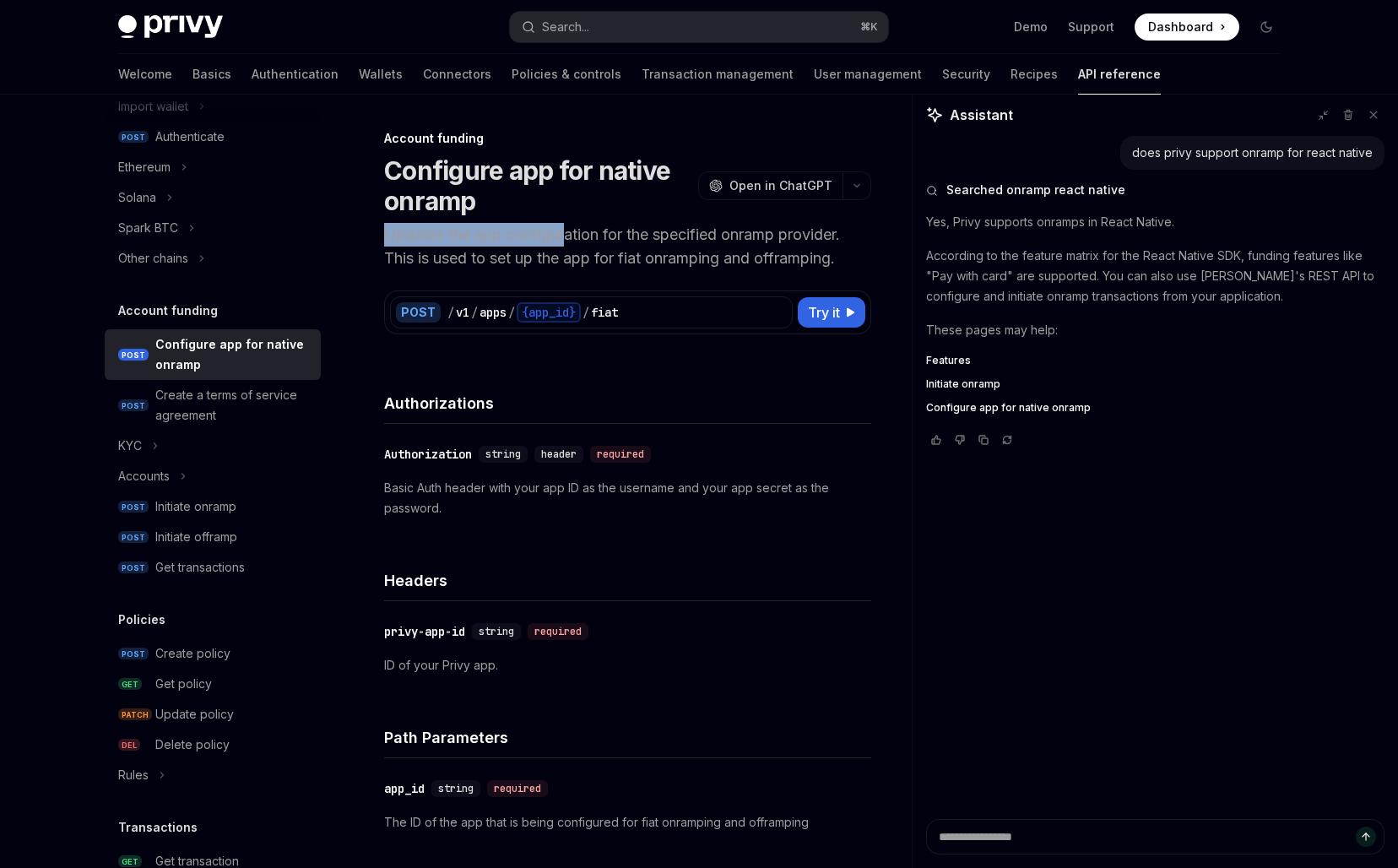
drag, startPoint x: 569, startPoint y: 221, endPoint x: 569, endPoint y: 269, distance: 48.0
click at [569, 268] on header "Account funding Configure app for native onramp OpenAI Open in ChatGPT Updates …" at bounding box center [627, 200] width 487 height 140
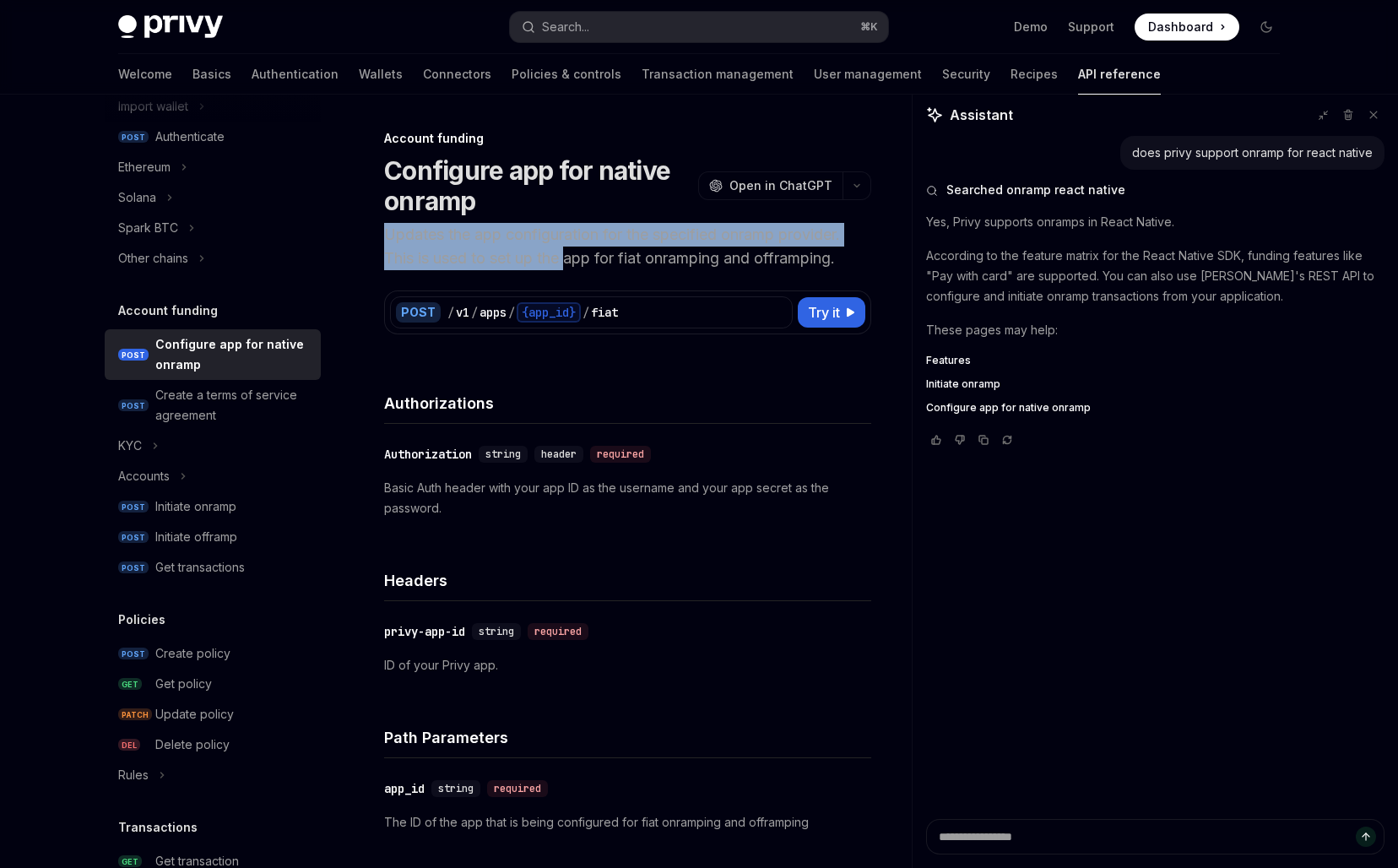
click at [569, 269] on p "Updates the app configuration for the specified onramp provider. This is used t…" at bounding box center [627, 246] width 487 height 47
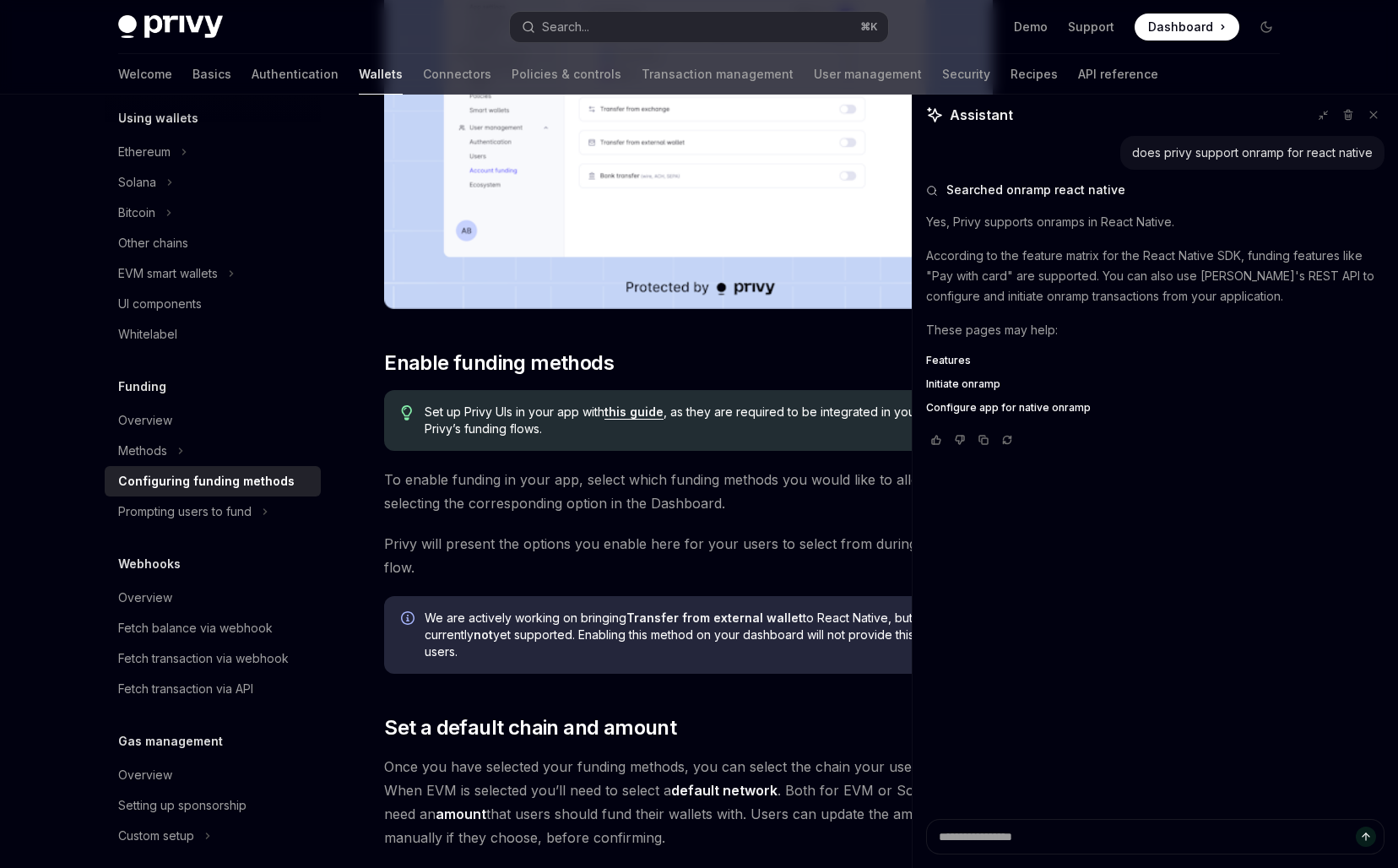
scroll to position [414, 0]
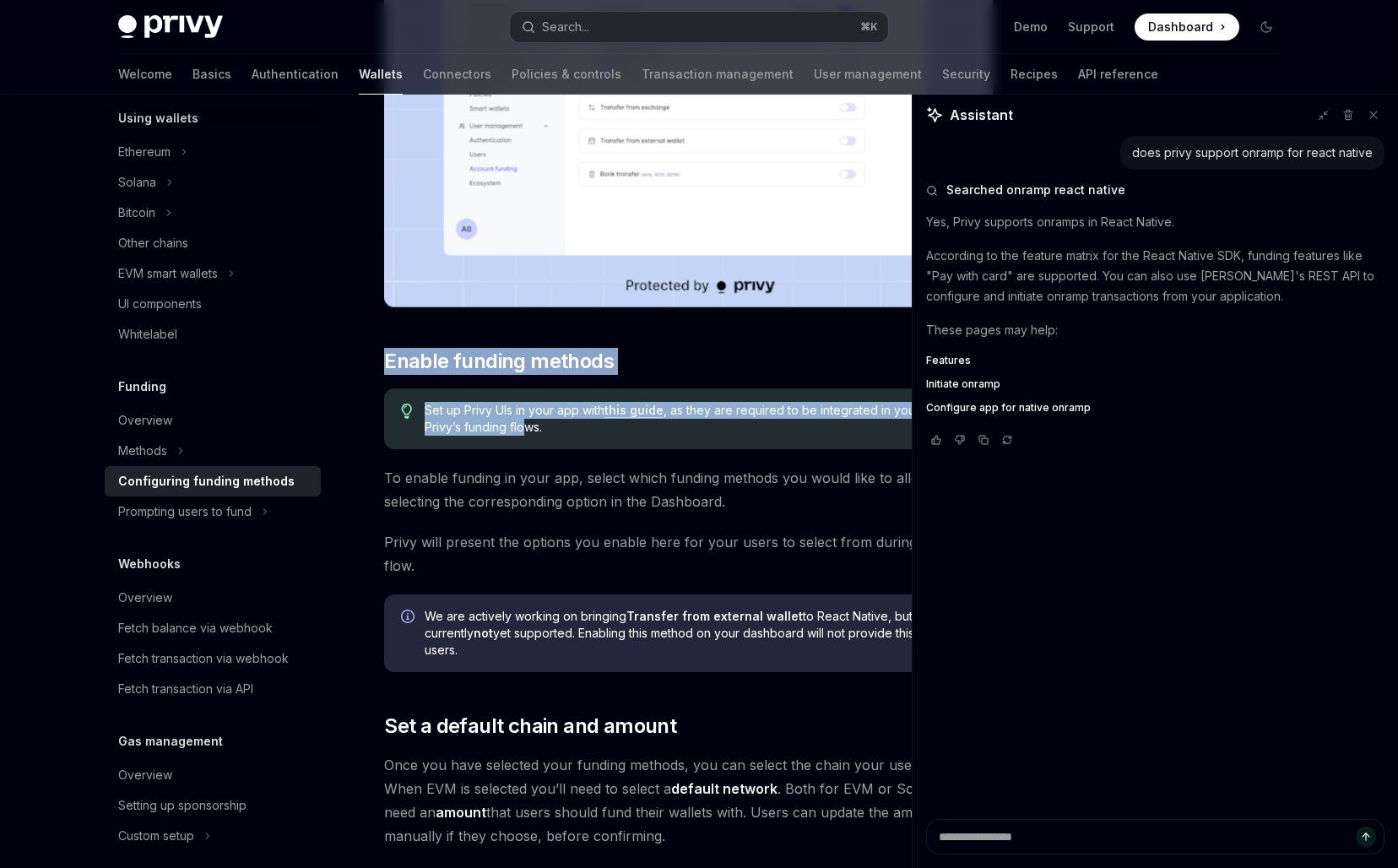
drag, startPoint x: 502, startPoint y: 318, endPoint x: 525, endPoint y: 421, distance: 105.5
click at [525, 421] on div "To enable various funding flows for your users, visit the and select your app f…" at bounding box center [688, 732] width 609 height 1868
click at [525, 421] on span "Set up Privy UIs in your app with this guide , as they are required to be integ…" at bounding box center [700, 419] width 551 height 34
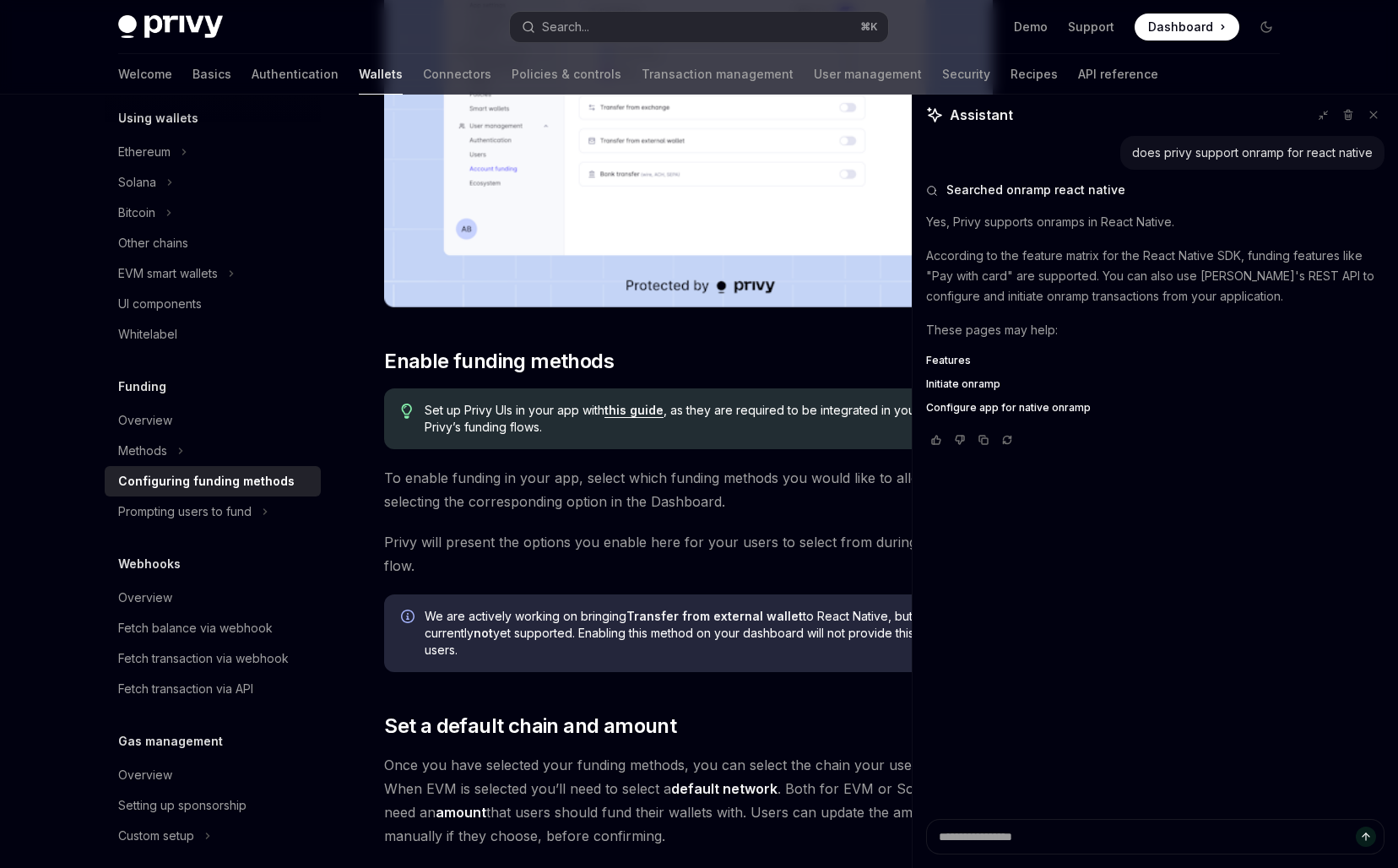
click at [640, 413] on link "this guide" at bounding box center [633, 410] width 59 height 15
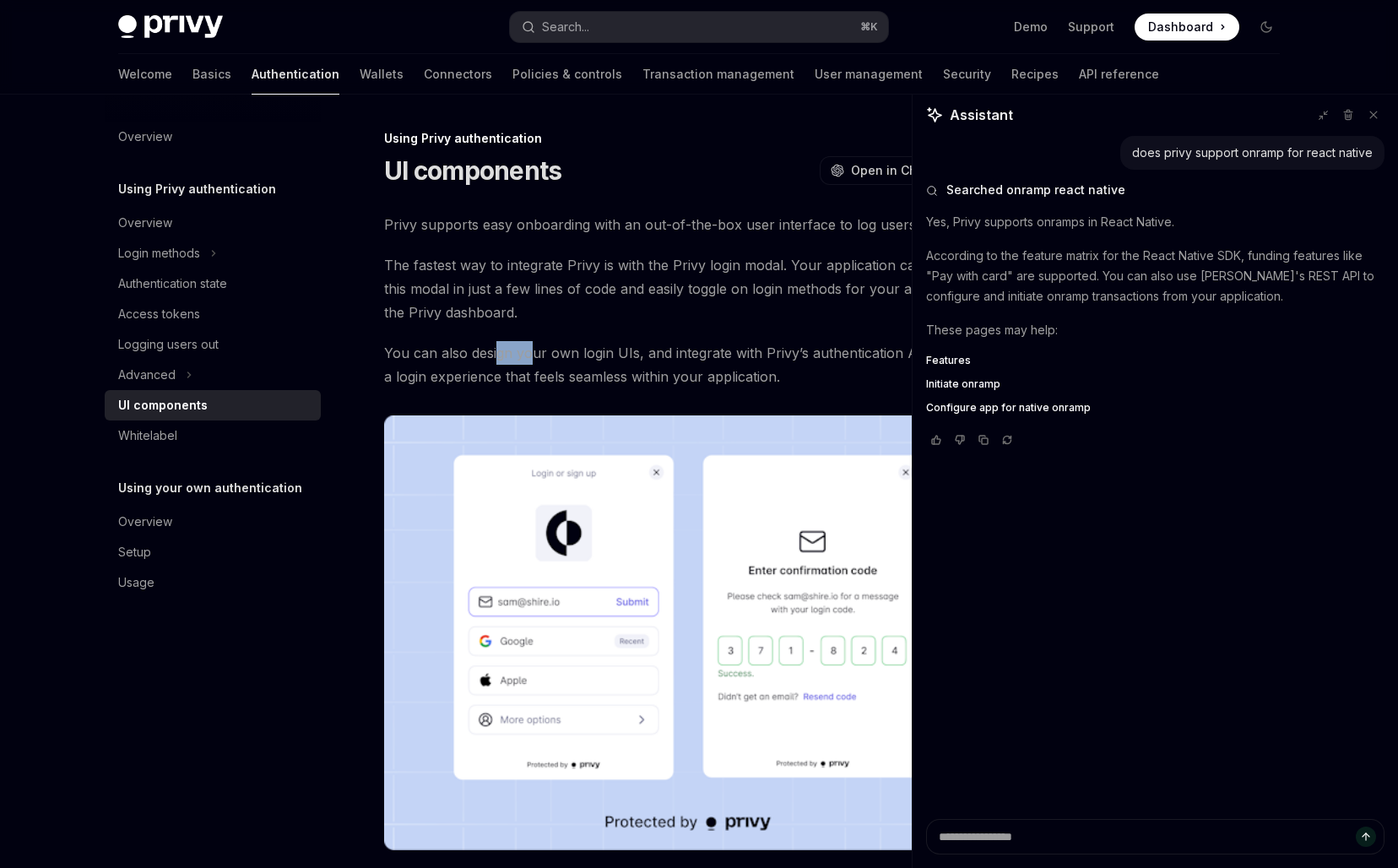
drag, startPoint x: 530, startPoint y: 348, endPoint x: 396, endPoint y: 348, distance: 134.0
click at [406, 348] on span "You can also design your own login UIs, and integrate with Privy’s authenticati…" at bounding box center [688, 364] width 609 height 47
click at [158, 434] on div "Whitelabel" at bounding box center [147, 435] width 59 height 20
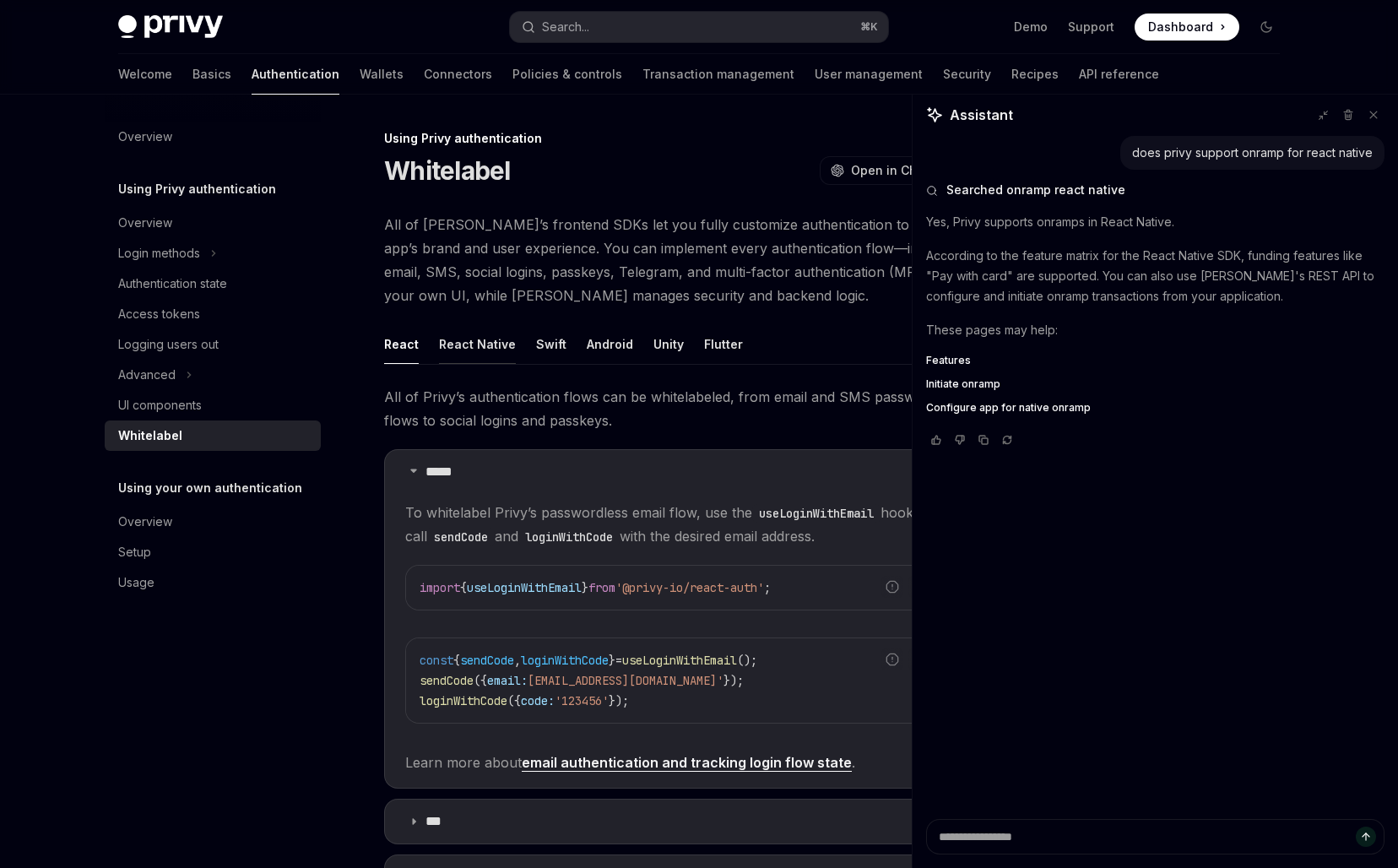
click at [463, 361] on button "React Native" at bounding box center [477, 343] width 77 height 39
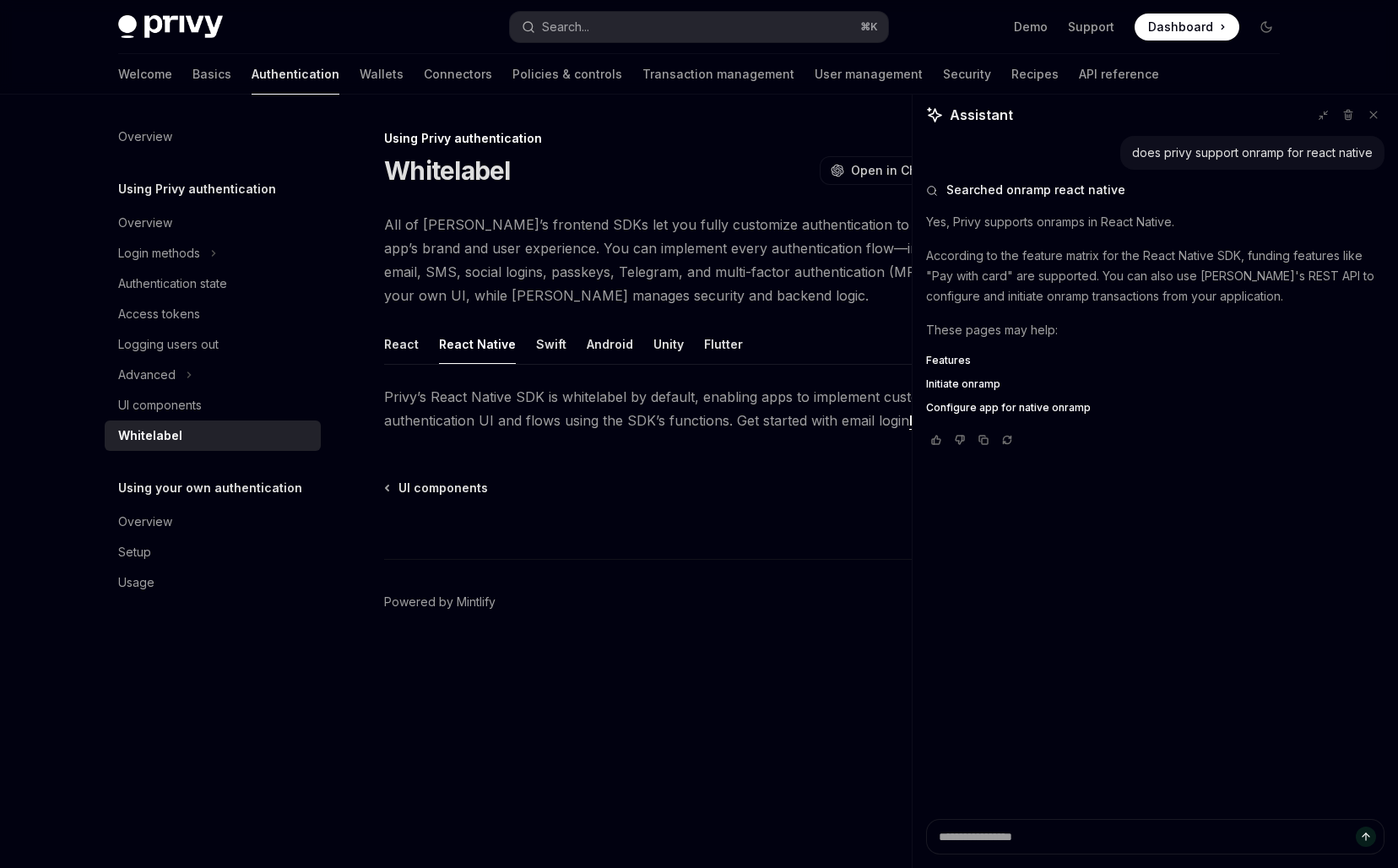
click at [463, 349] on button "React Native" at bounding box center [477, 343] width 77 height 39
click at [583, 294] on span "All of Privy’s frontend SDKs let you fully customize authentication to match yo…" at bounding box center [688, 260] width 609 height 95
click at [1375, 113] on icon at bounding box center [1373, 114] width 11 height 11
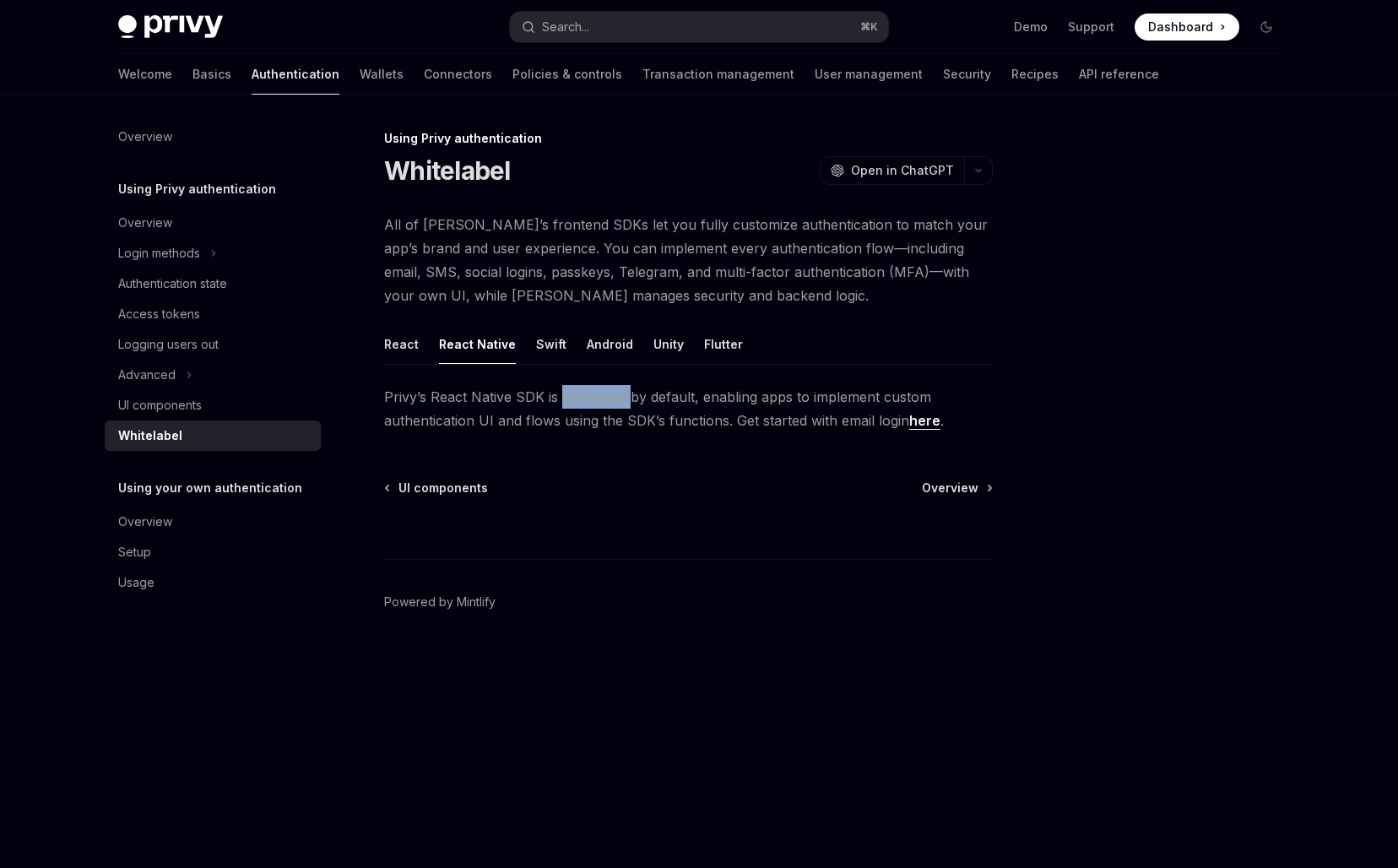
drag, startPoint x: 564, startPoint y: 402, endPoint x: 664, endPoint y: 408, distance: 100.2
click at [664, 408] on span "Privy’s React Native SDK is whitelabel by default, enabling apps to implement c…" at bounding box center [688, 408] width 609 height 47
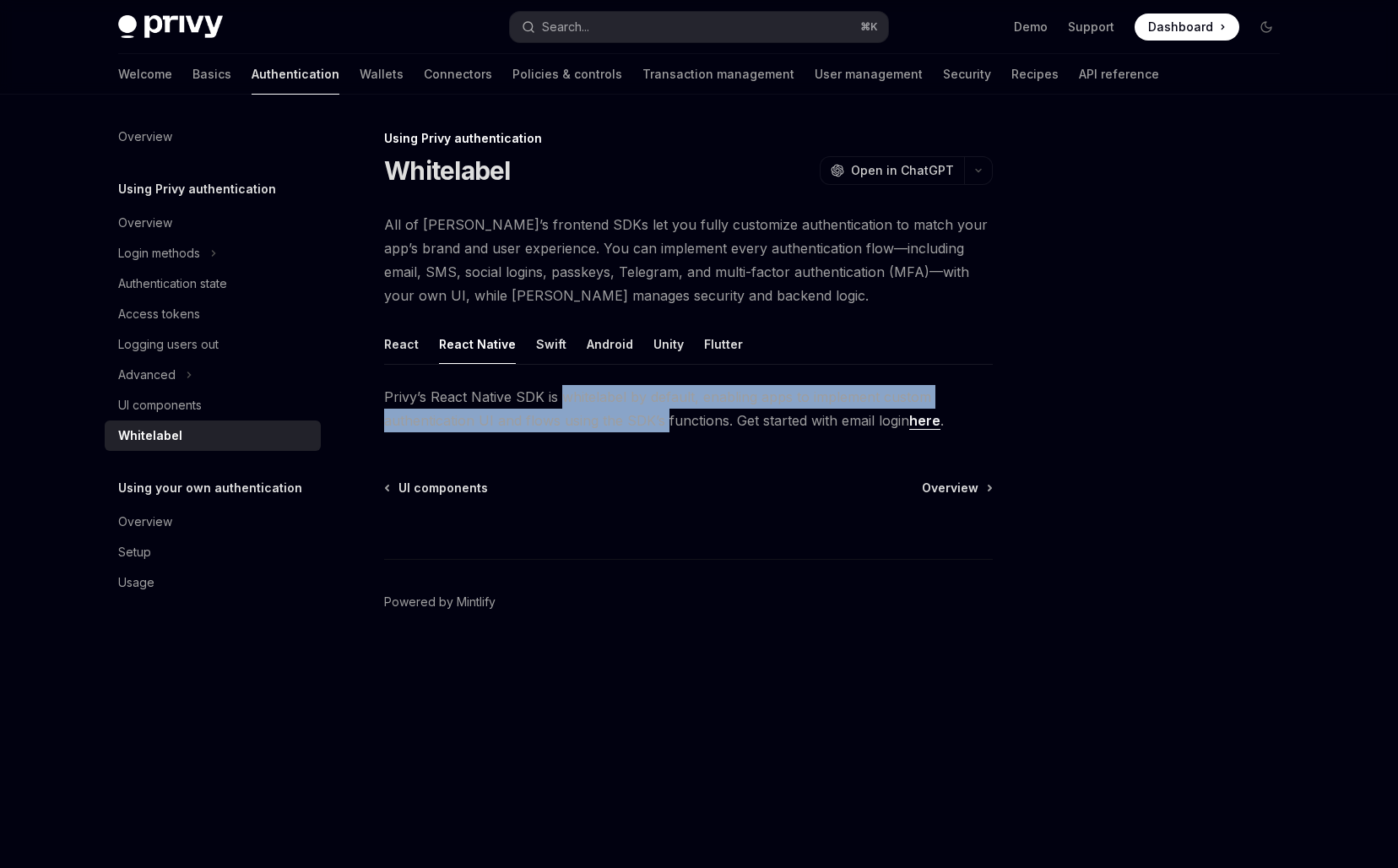
click at [664, 408] on span "Privy’s React Native SDK is whitelabel by default, enabling apps to implement c…" at bounding box center [688, 408] width 609 height 47
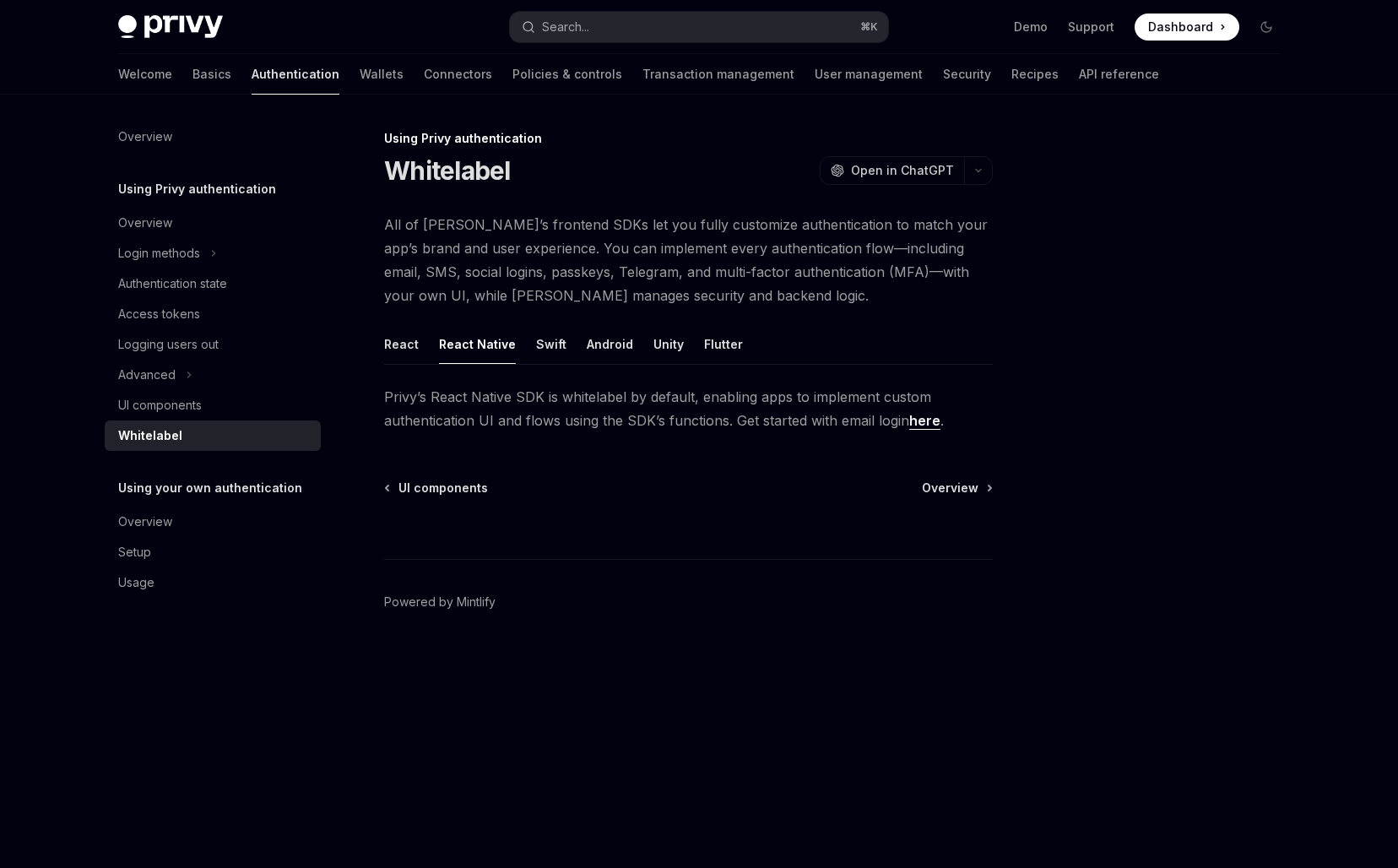
click at [664, 408] on span "Privy’s React Native SDK is whitelabel by default, enabling apps to implement c…" at bounding box center [688, 408] width 609 height 47
click at [682, 405] on span "Privy’s React Native SDK is whitelabel by default, enabling apps to implement c…" at bounding box center [688, 408] width 609 height 47
click at [931, 424] on link "here" at bounding box center [925, 420] width 32 height 18
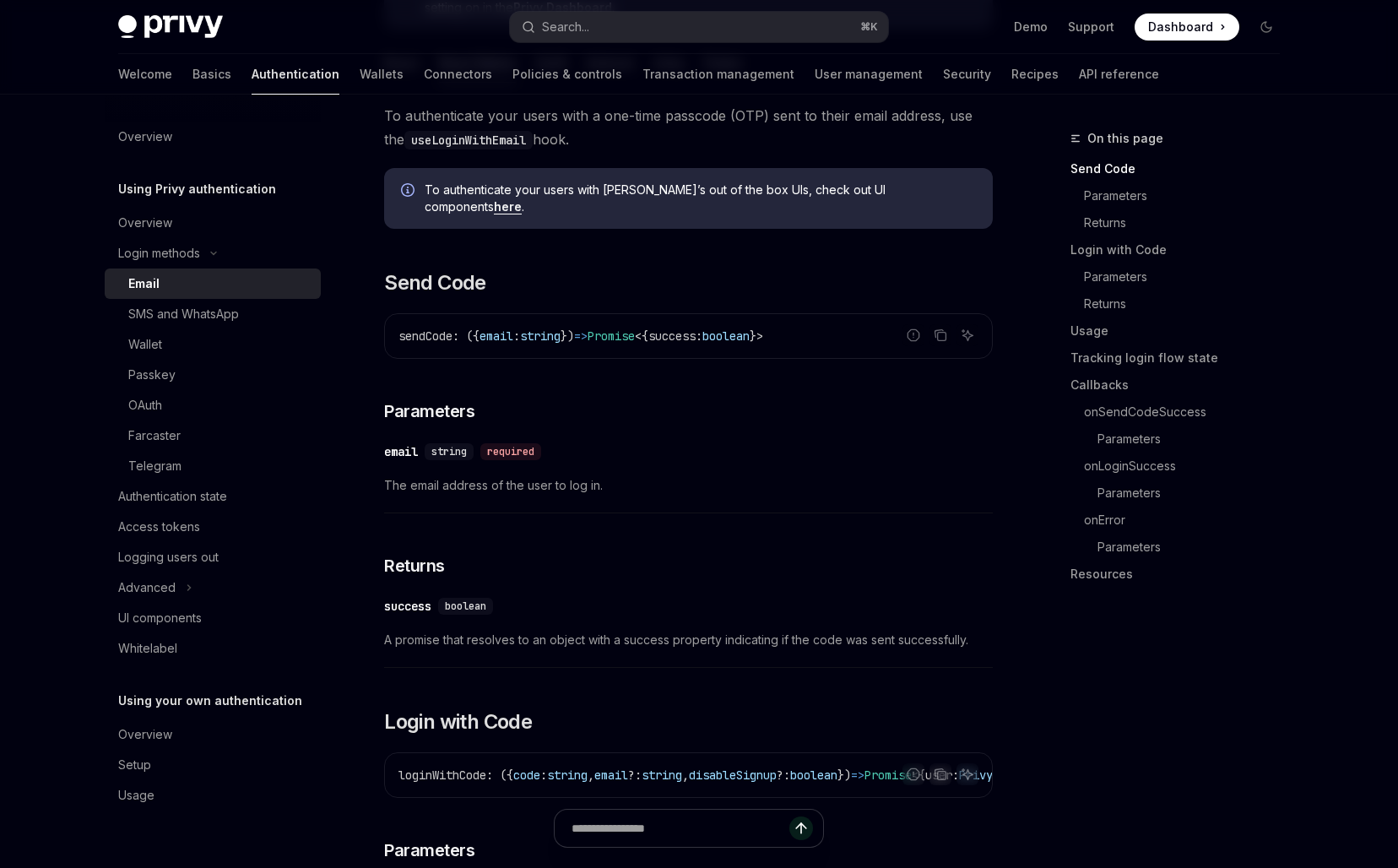
scroll to position [321, 0]
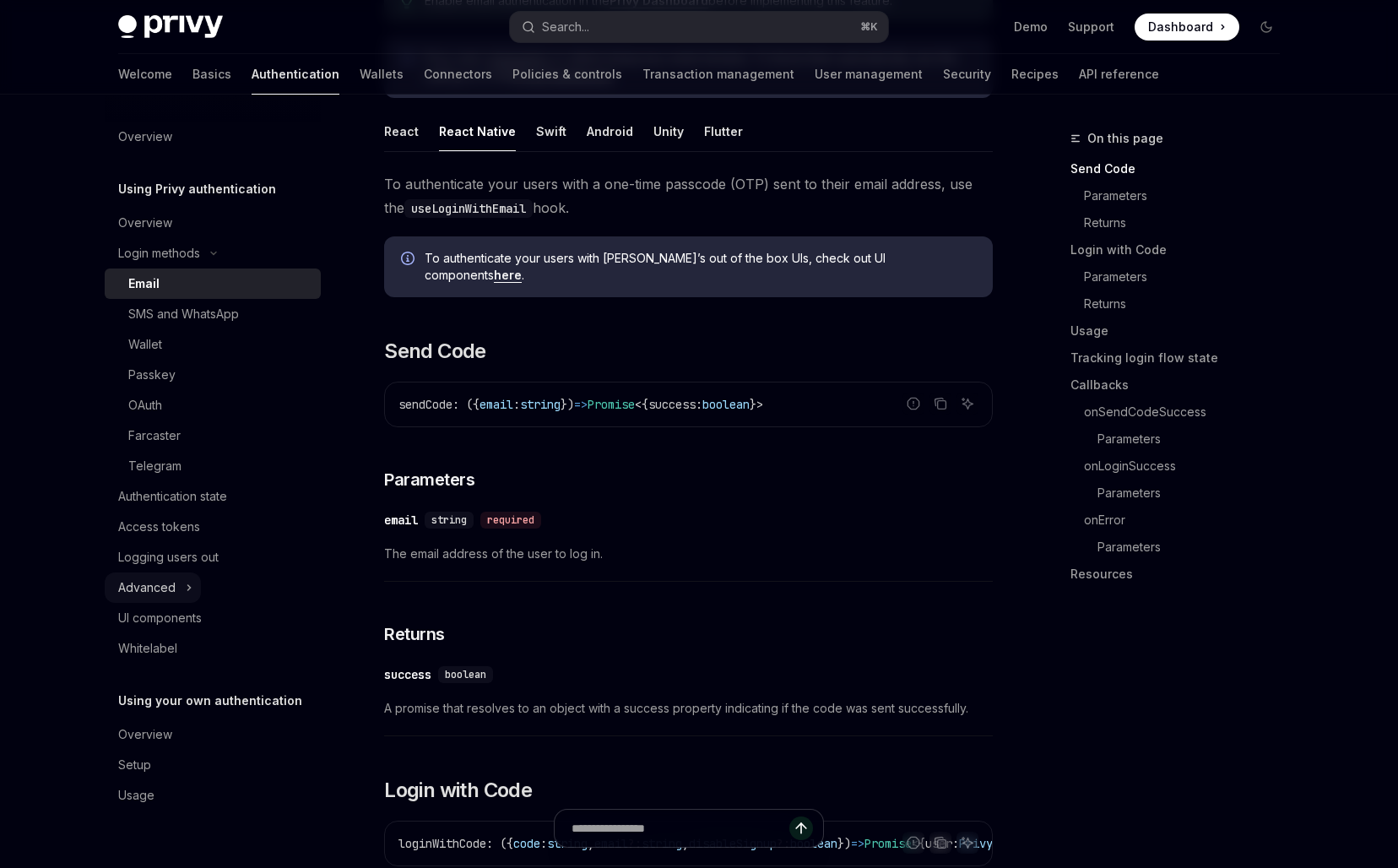
click at [188, 589] on icon at bounding box center [189, 588] width 3 height 5
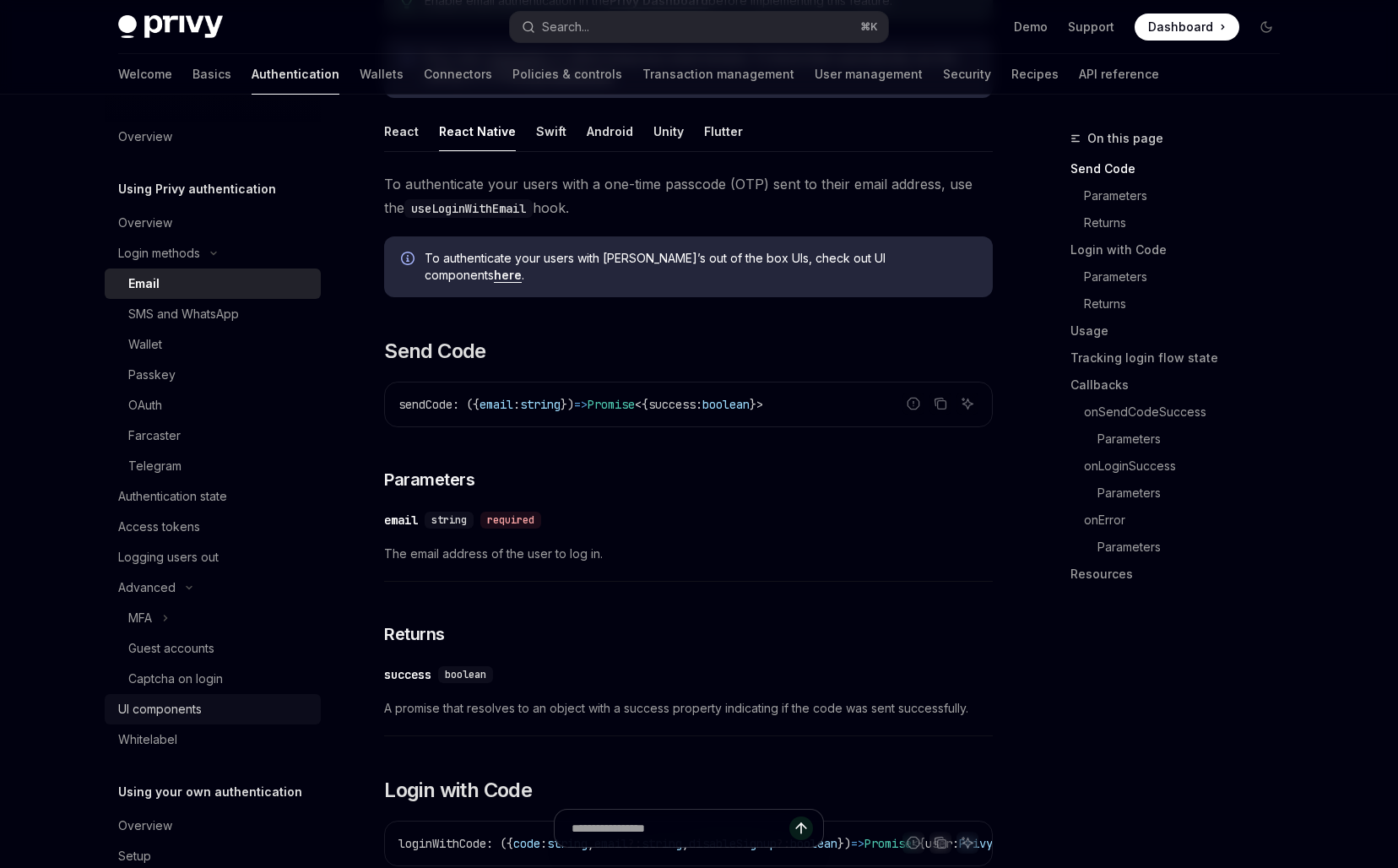
click at [167, 699] on div "UI components" at bounding box center [159, 709] width 83 height 20
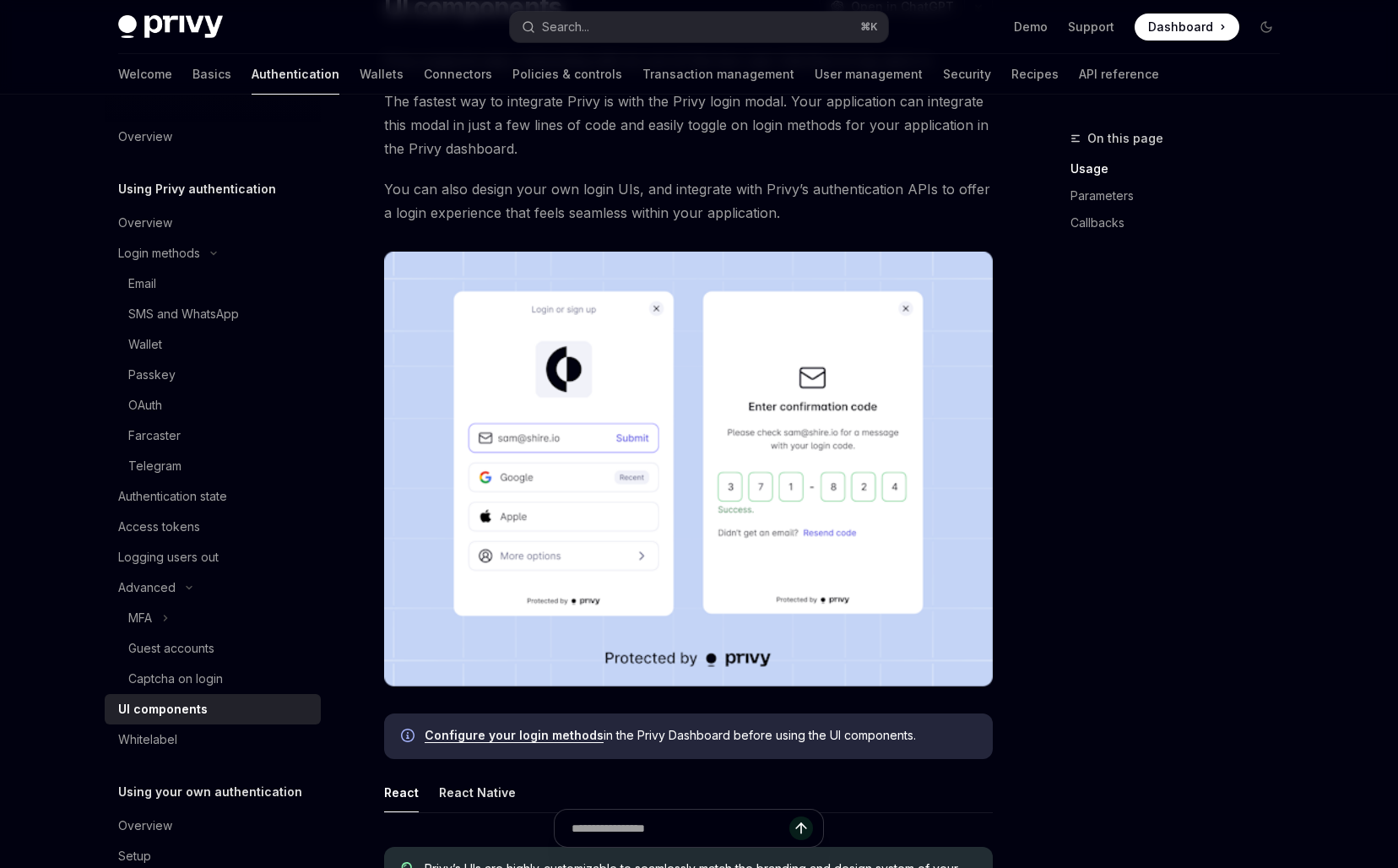
scroll to position [460, 0]
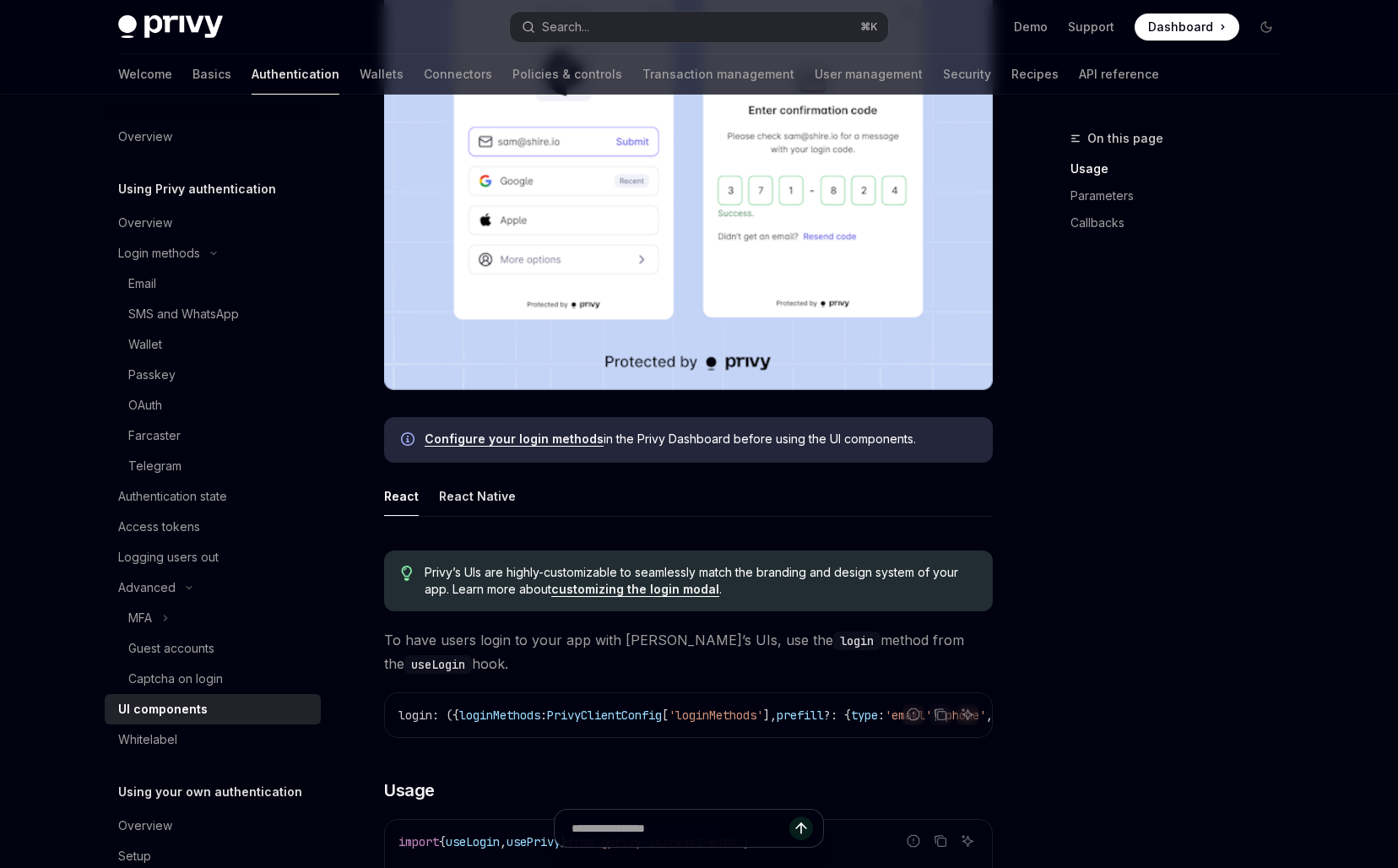
click at [671, 452] on div "Configure your login methods in the Privy Dashboard before using the UI compone…" at bounding box center [688, 440] width 609 height 46
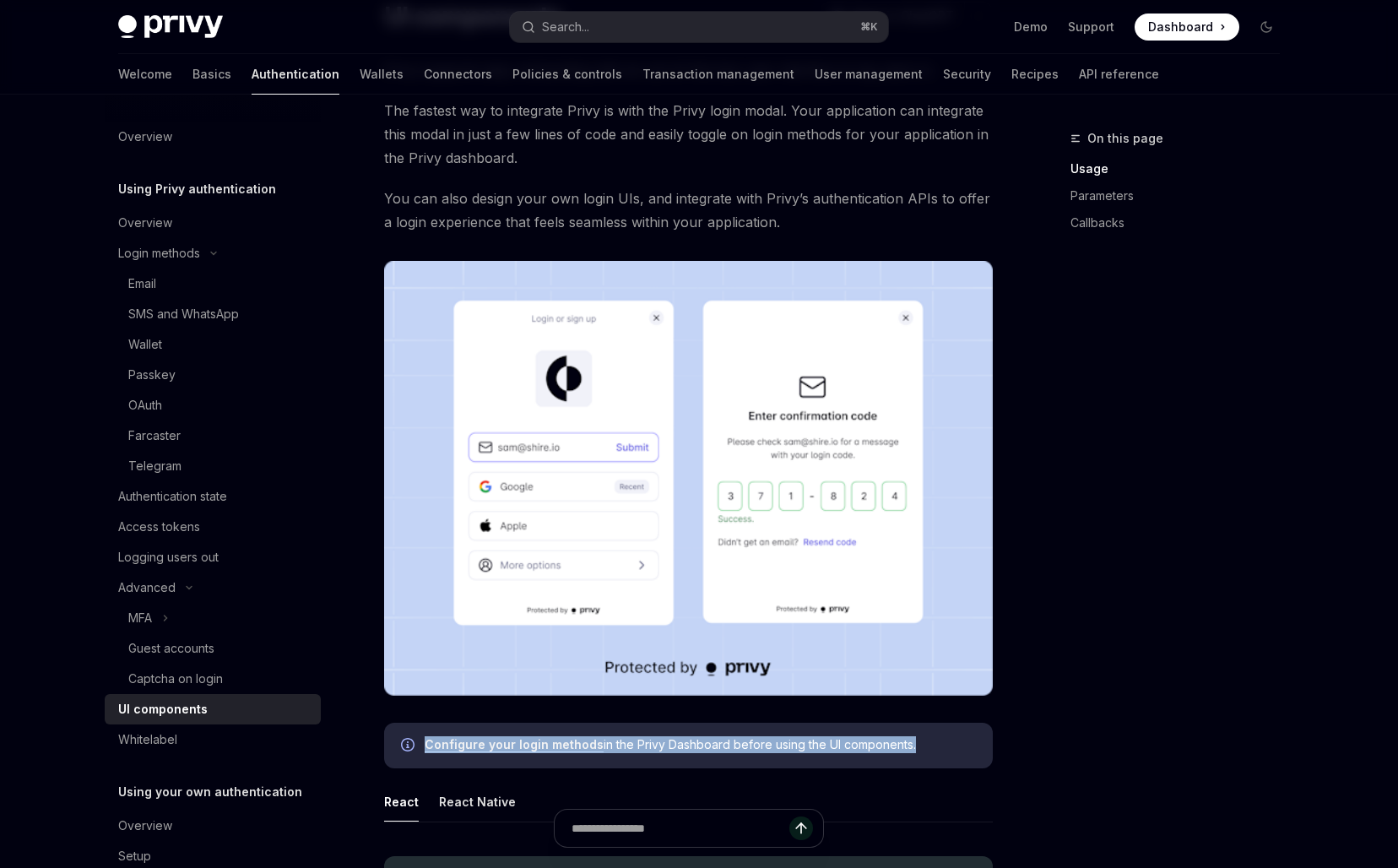
scroll to position [147, 0]
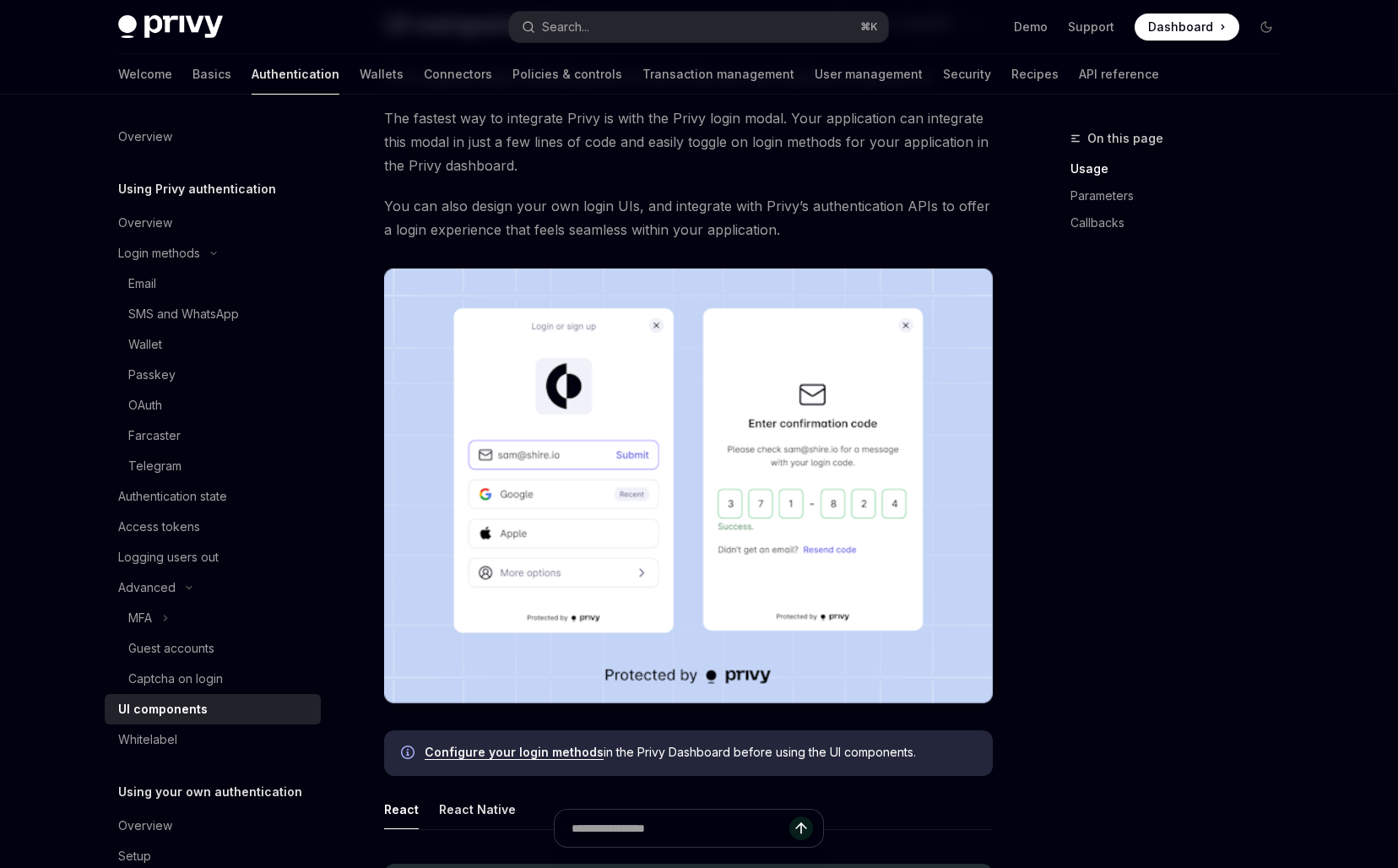
click at [633, 238] on span "You can also design your own login UIs, and integrate with Privy’s authenticati…" at bounding box center [688, 218] width 609 height 47
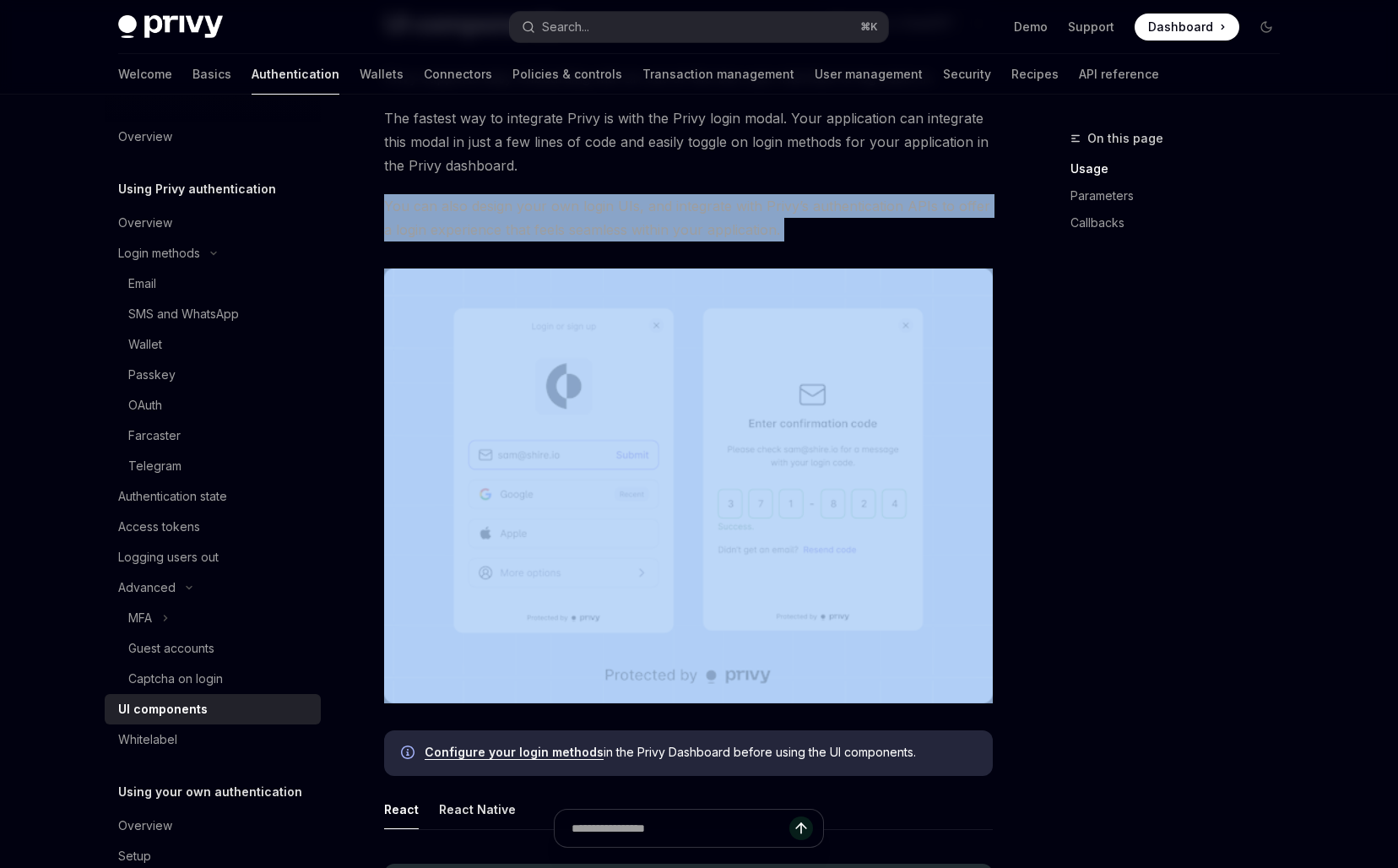
click at [624, 215] on span "You can also design your own login UIs, and integrate with Privy’s authenticati…" at bounding box center [688, 218] width 609 height 47
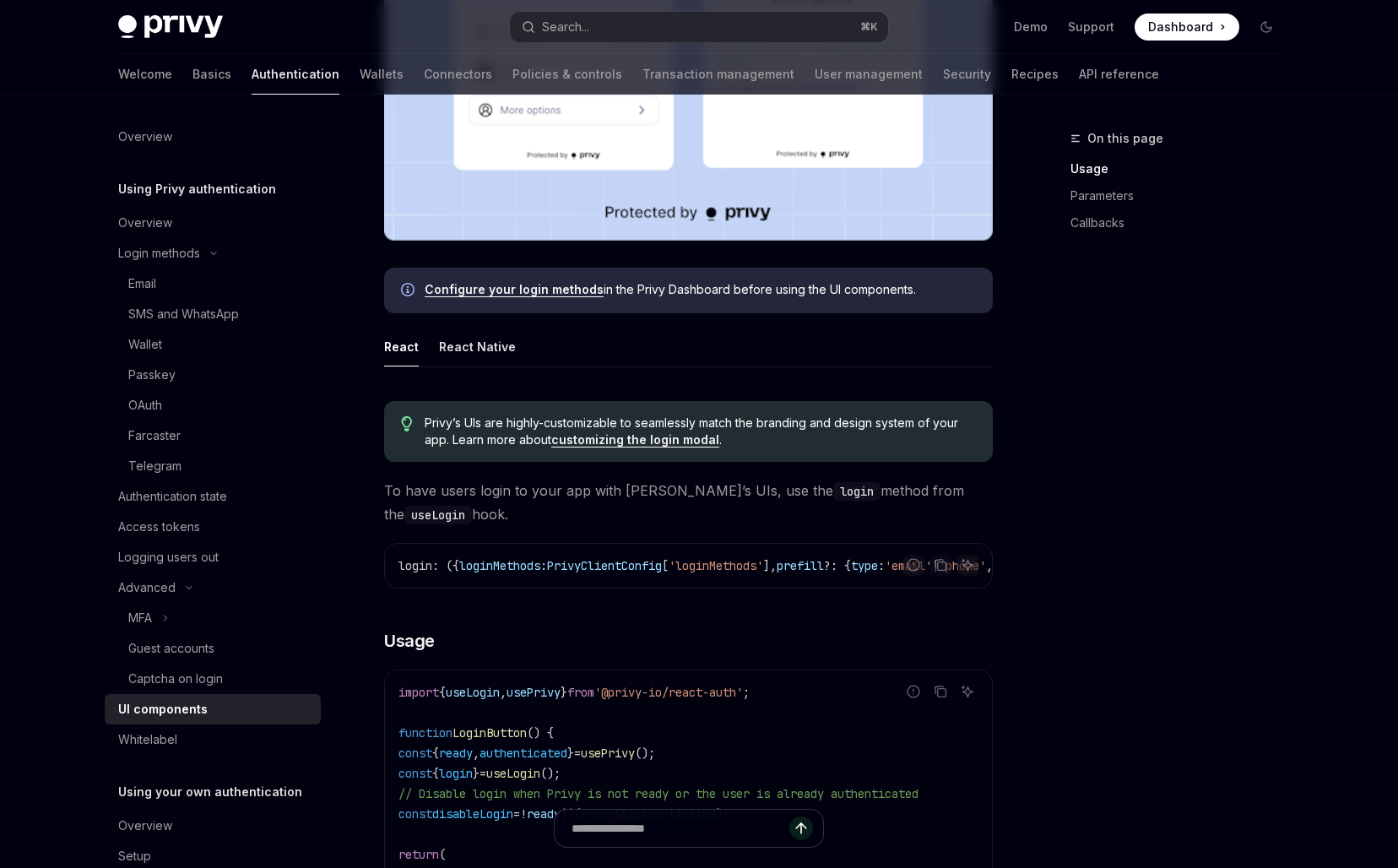
scroll to position [610, 0]
click at [492, 335] on button "React Native" at bounding box center [477, 345] width 77 height 39
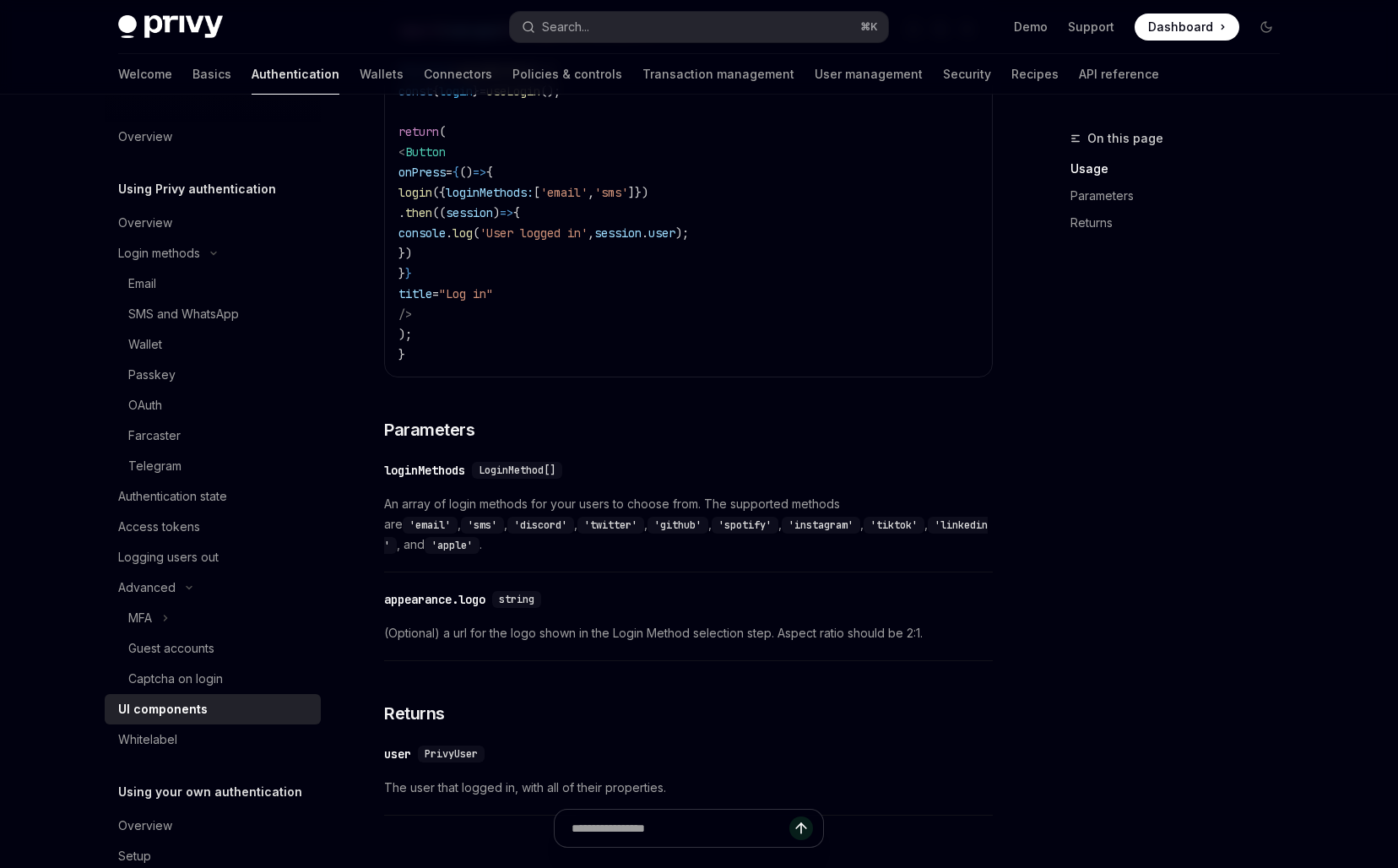
scroll to position [1401, 0]
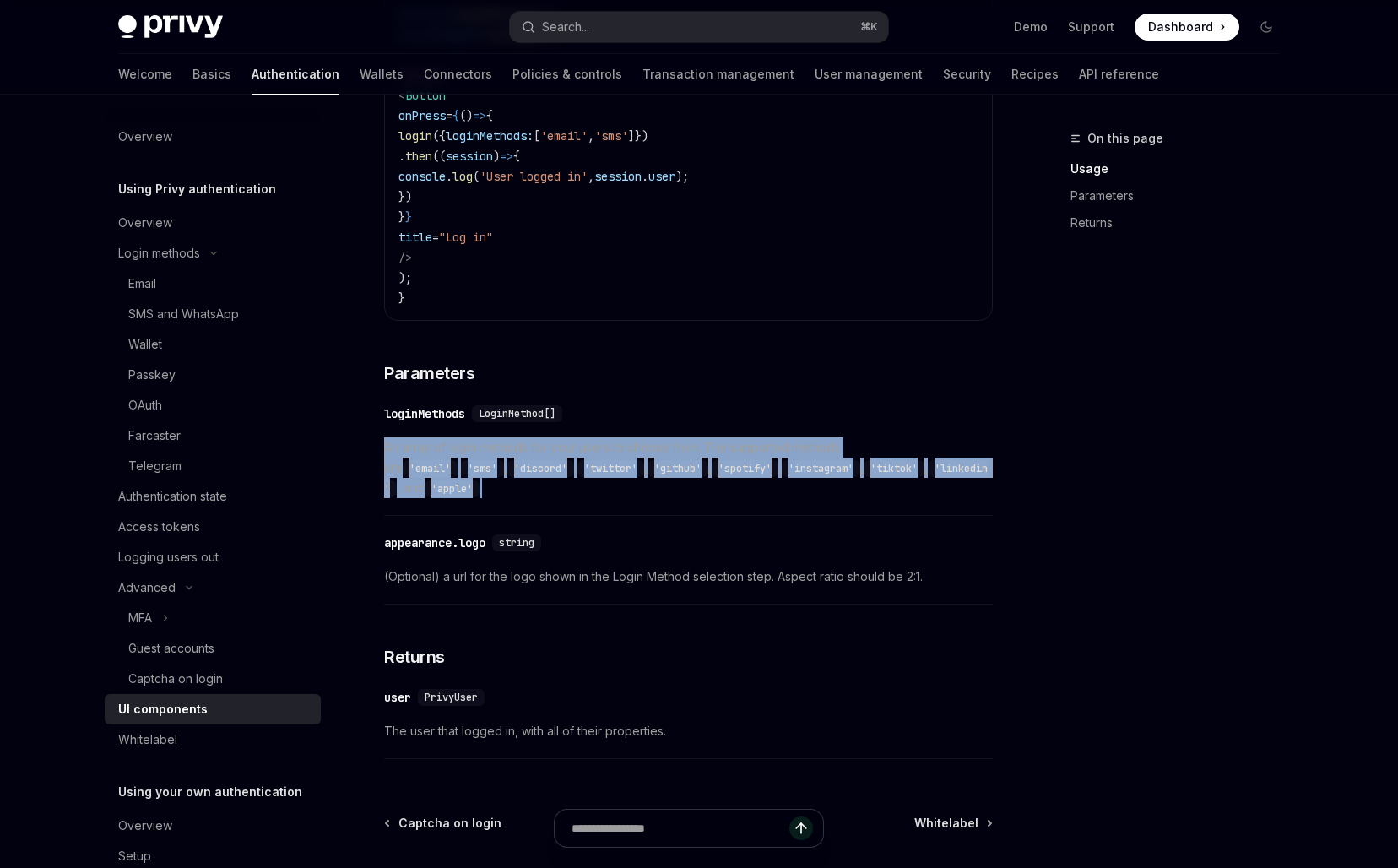
drag, startPoint x: 588, startPoint y: 428, endPoint x: 589, endPoint y: 496, distance: 68.0
click at [589, 496] on div "​ loginMethods LoginMethod[] An array of login methods for your users to choose…" at bounding box center [688, 455] width 609 height 121
click at [589, 498] on span "An array of login methods for your users to choose from. The supported methods …" at bounding box center [688, 467] width 609 height 60
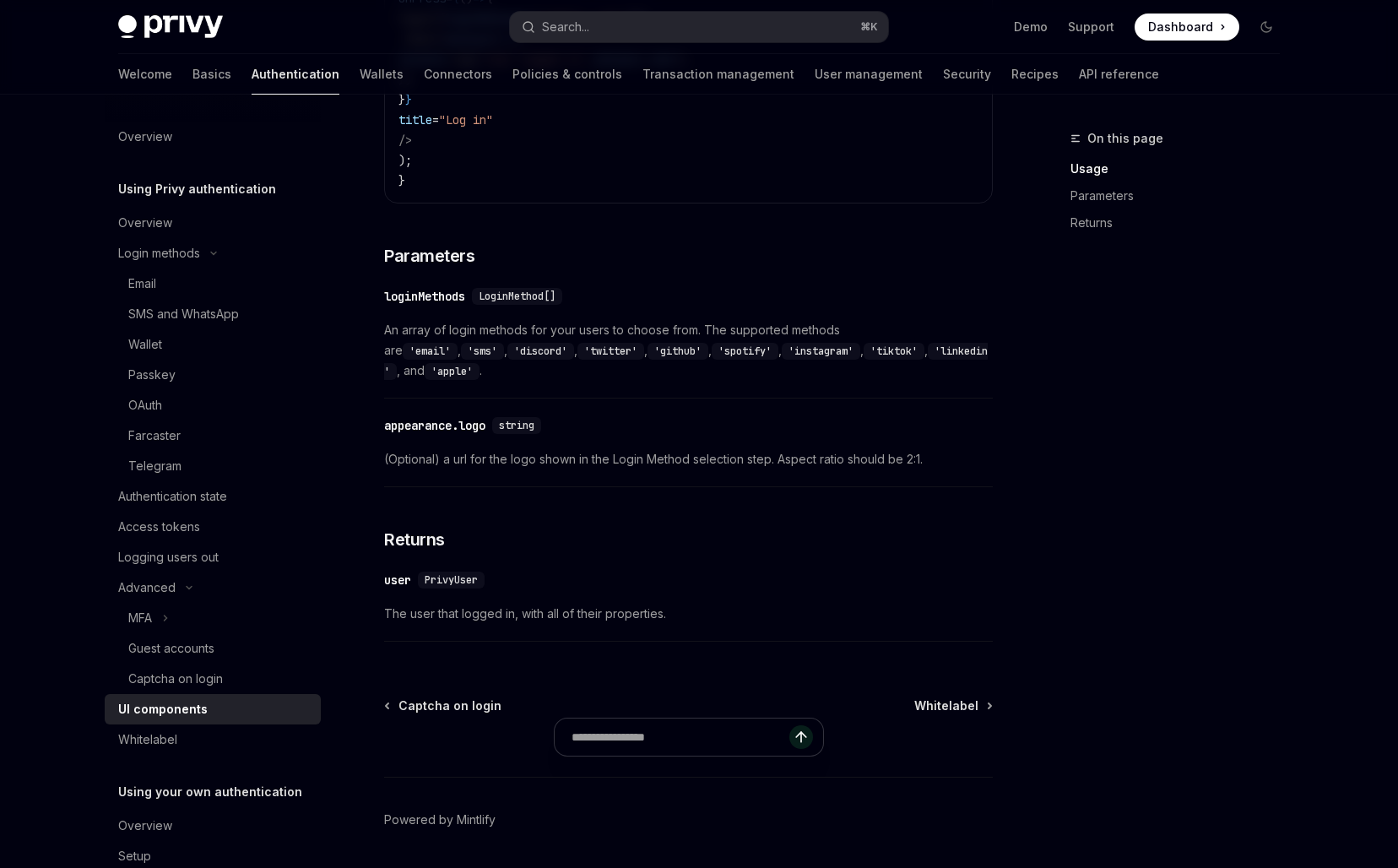
scroll to position [1581, 0]
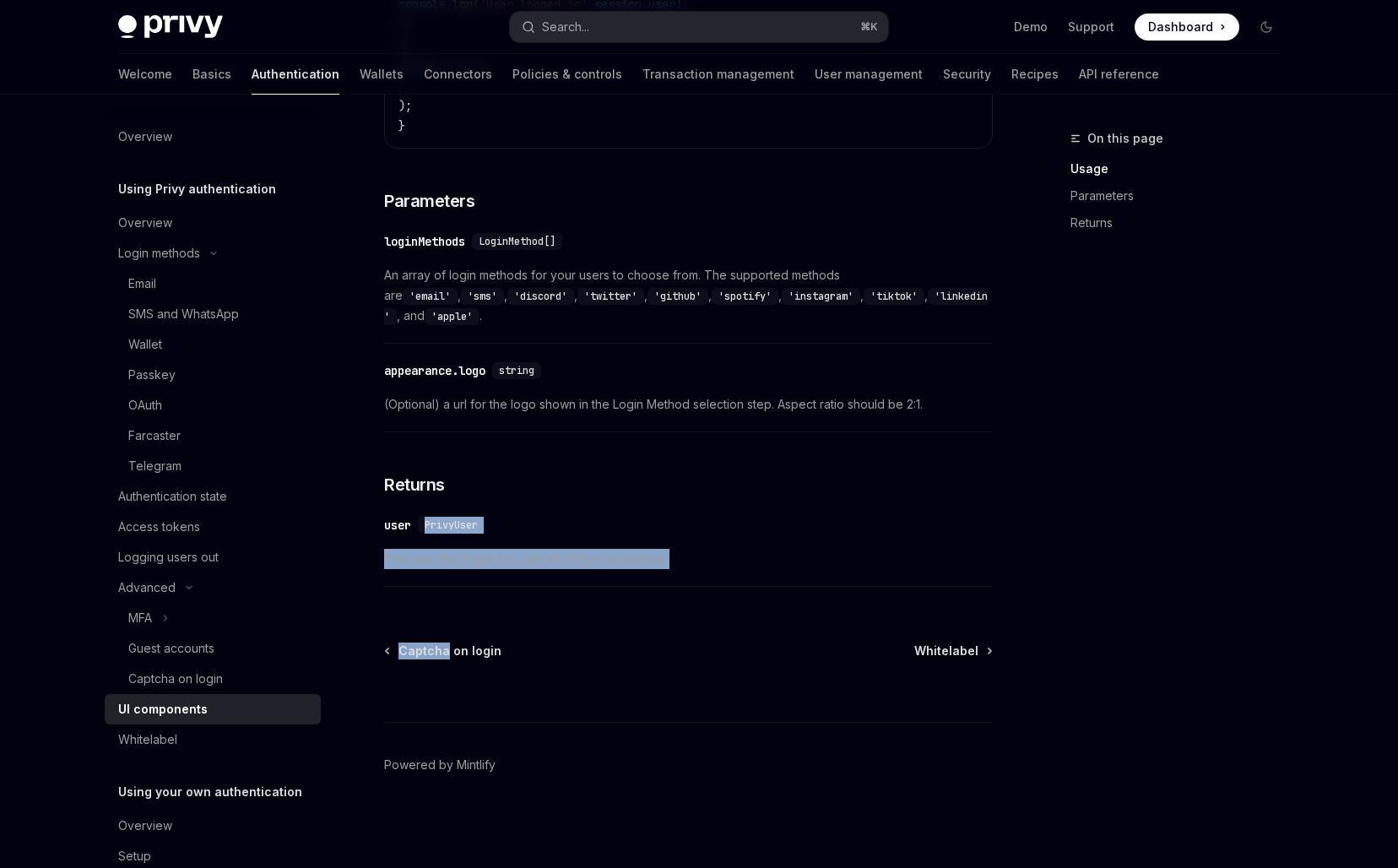
drag, startPoint x: 589, startPoint y: 498, endPoint x: 602, endPoint y: 614, distance: 116.7
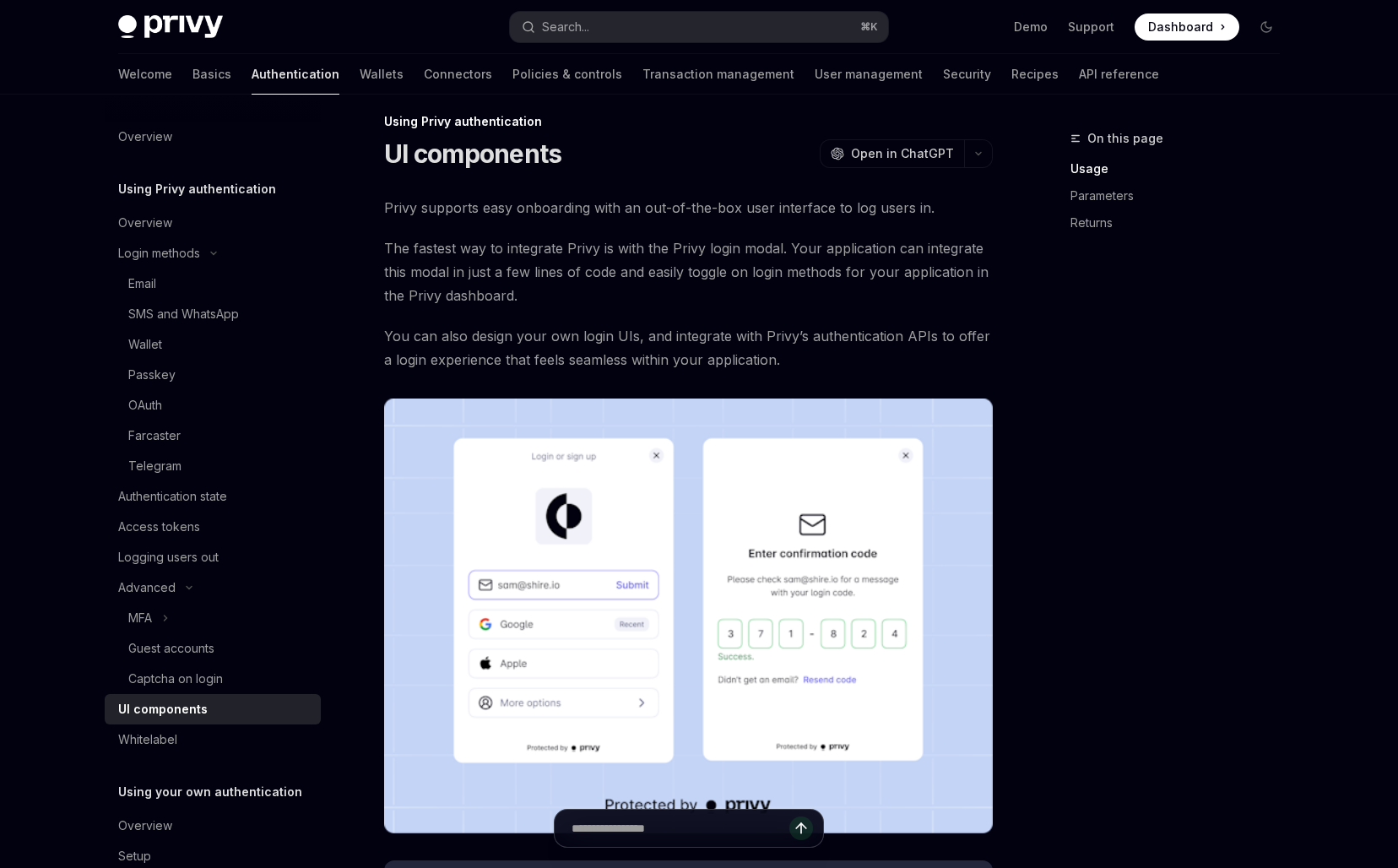
scroll to position [0, 0]
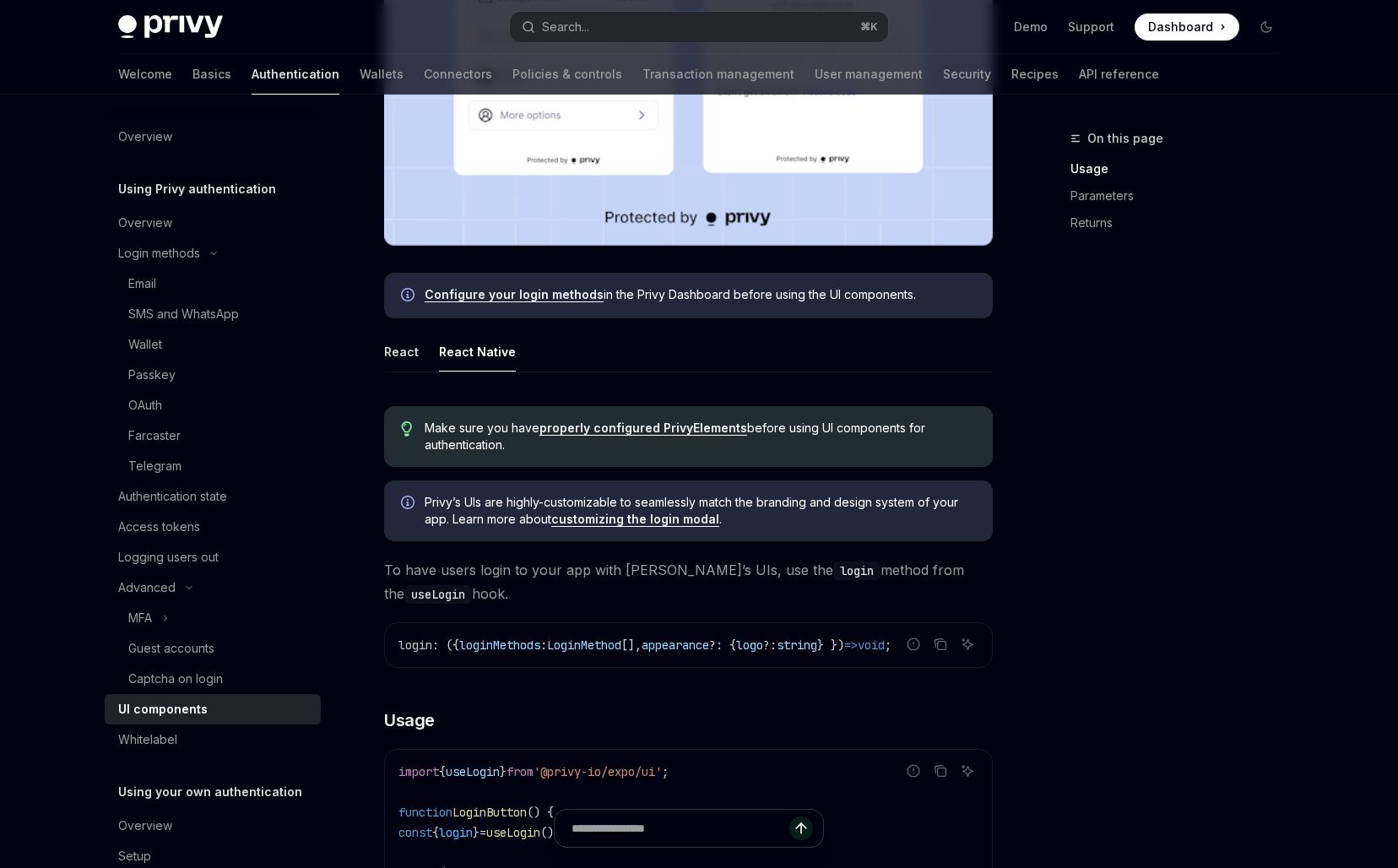
scroll to position [610, 0]
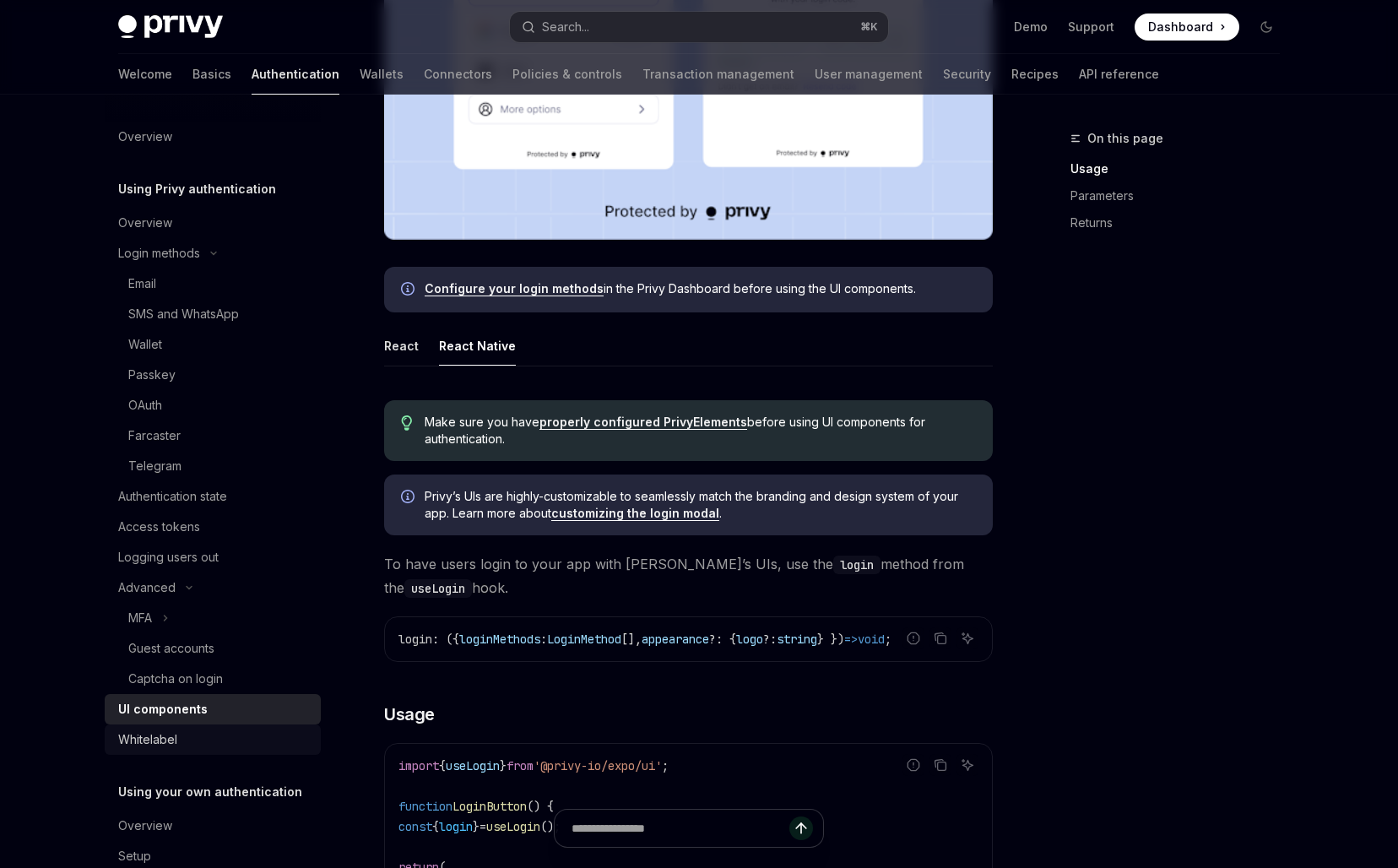
click at [161, 745] on div "Whitelabel" at bounding box center [147, 739] width 59 height 20
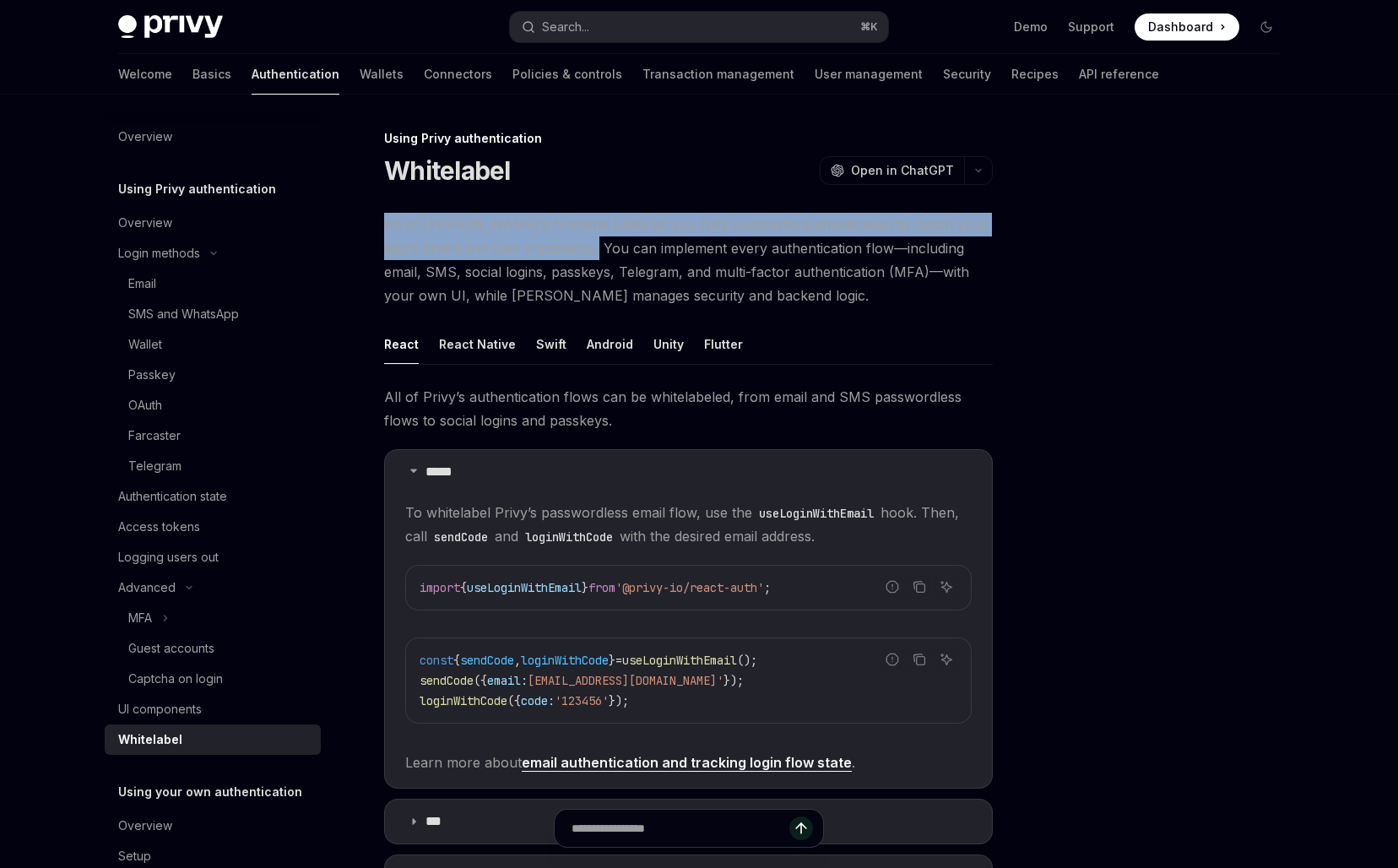
drag, startPoint x: 573, startPoint y: 208, endPoint x: 573, endPoint y: 297, distance: 89.0
click at [573, 292] on div "Using Privy authentication Whitelabel OpenAI Open in ChatGPT OpenAI Open in Cha…" at bounding box center [530, 738] width 932 height 1221
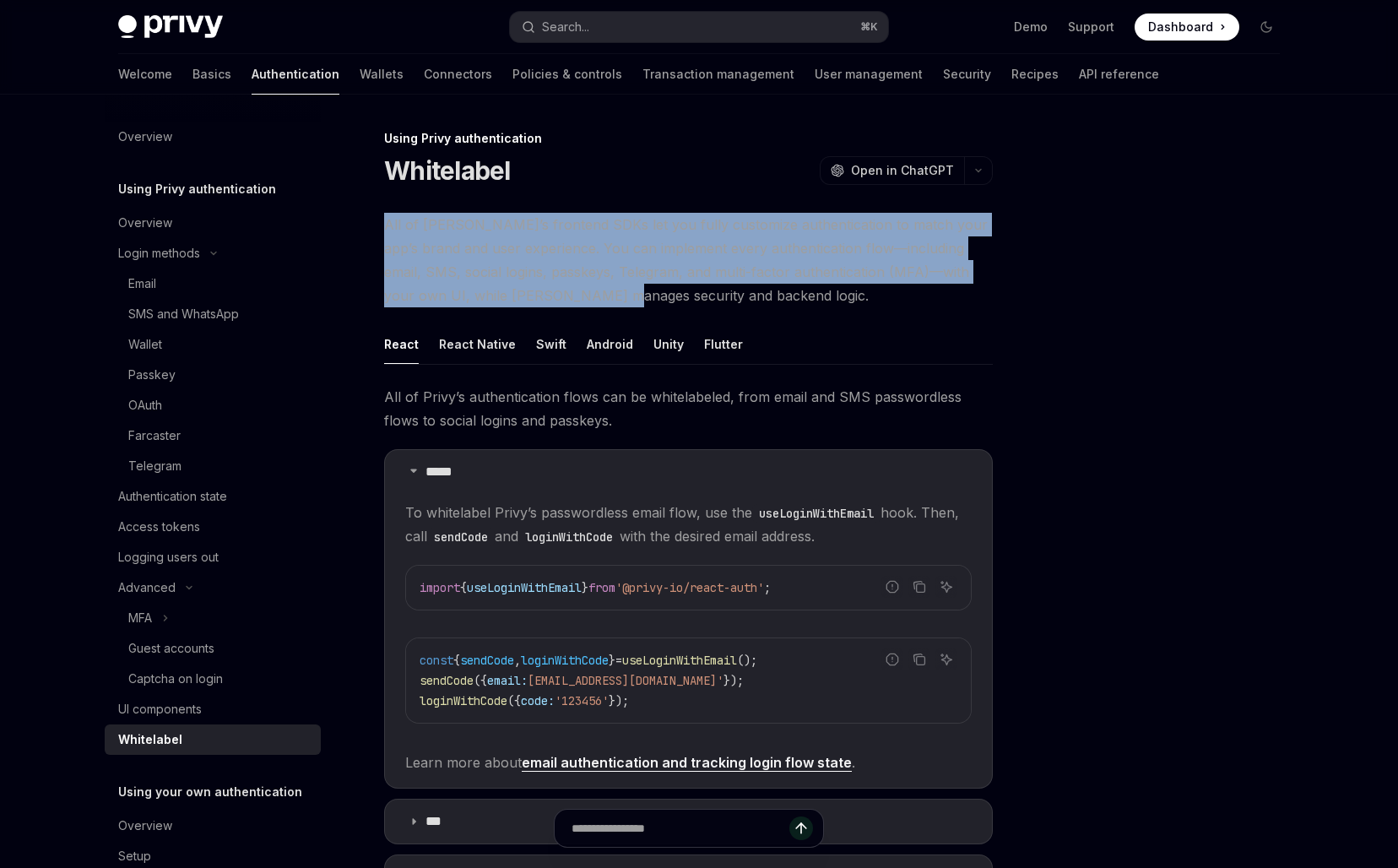
click at [573, 298] on span "All of Privy’s frontend SDKs let you fully customize authentication to match yo…" at bounding box center [688, 260] width 609 height 95
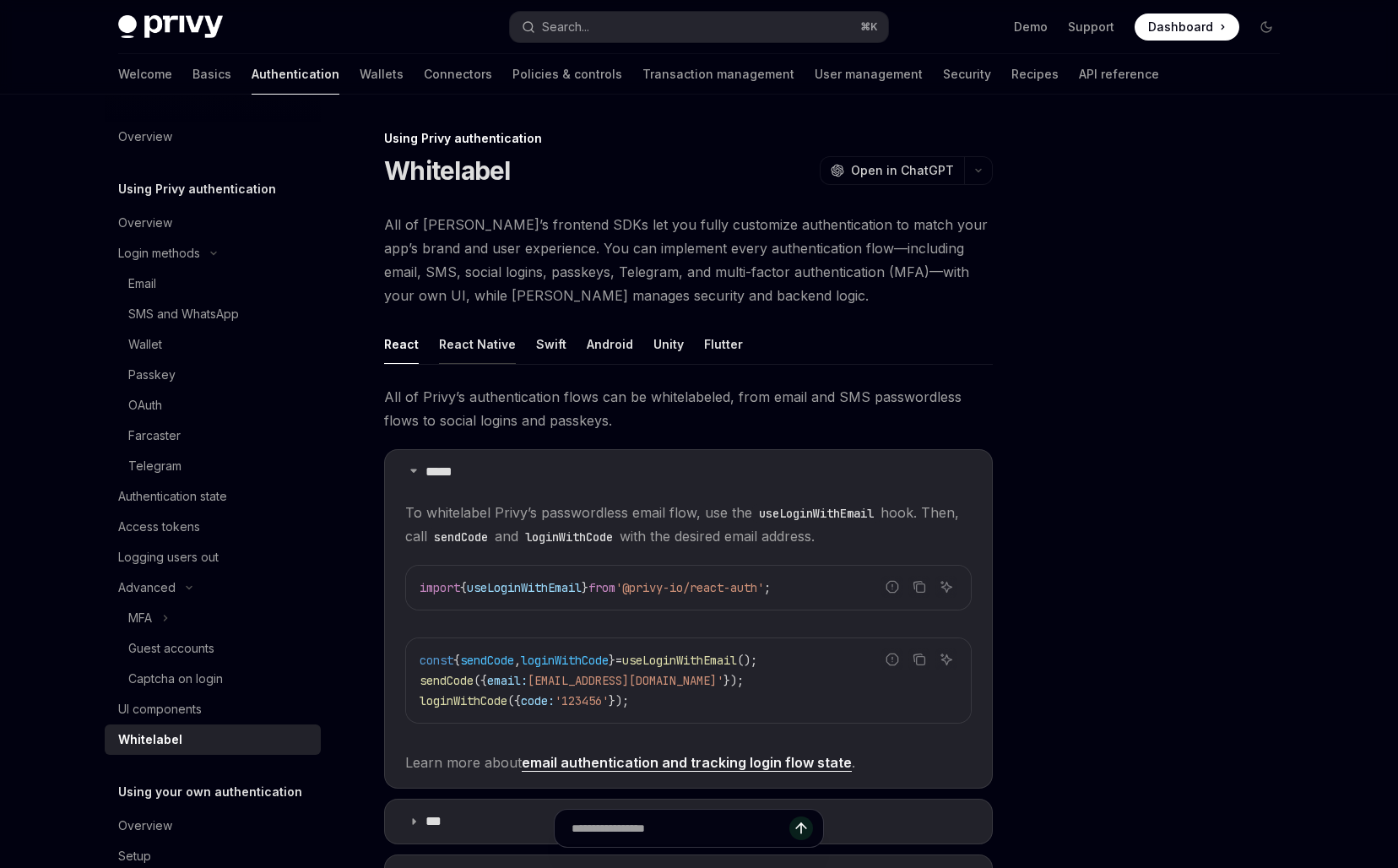
click at [492, 354] on button "React Native" at bounding box center [477, 343] width 77 height 39
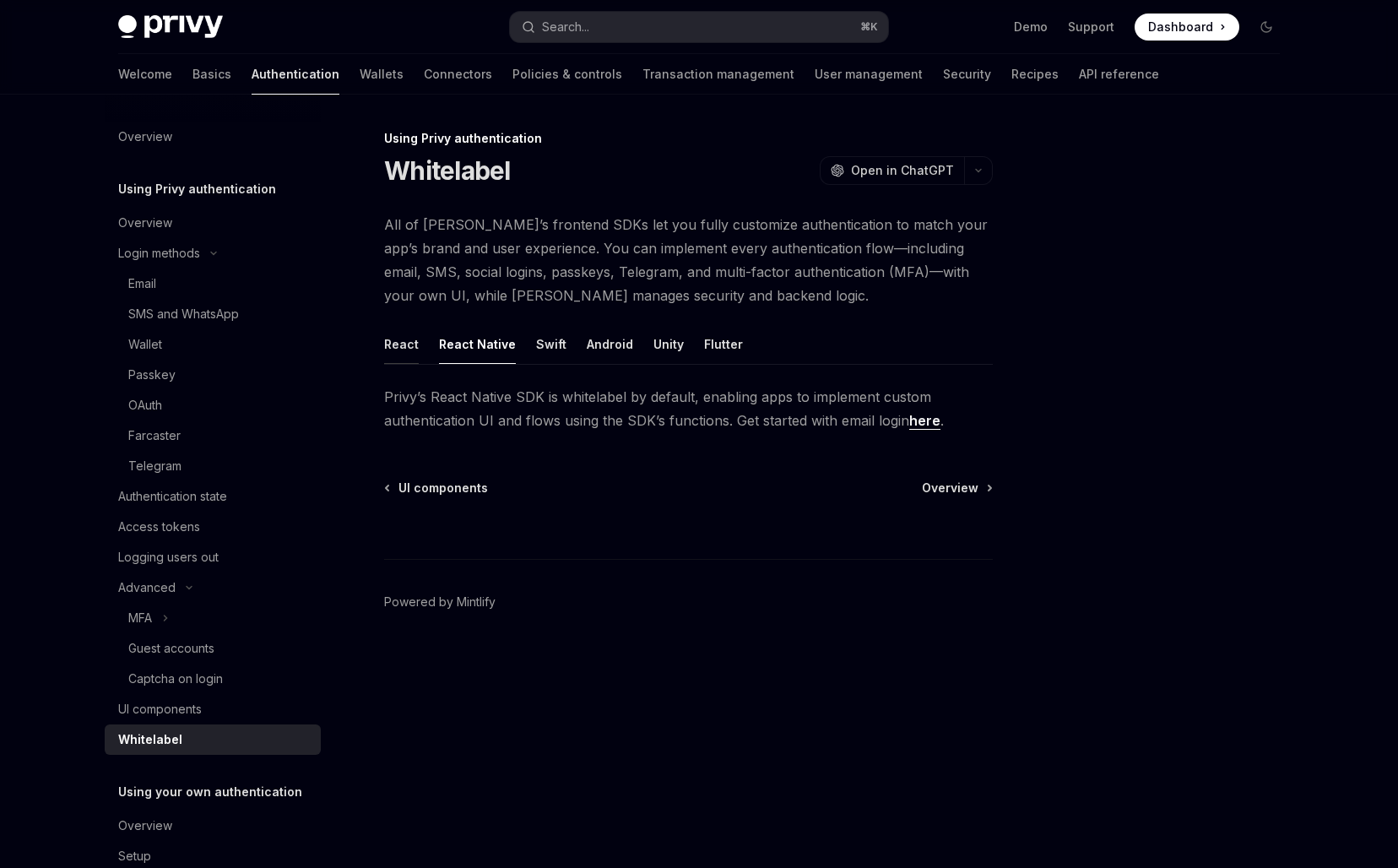
click at [407, 342] on button "React" at bounding box center [401, 343] width 35 height 39
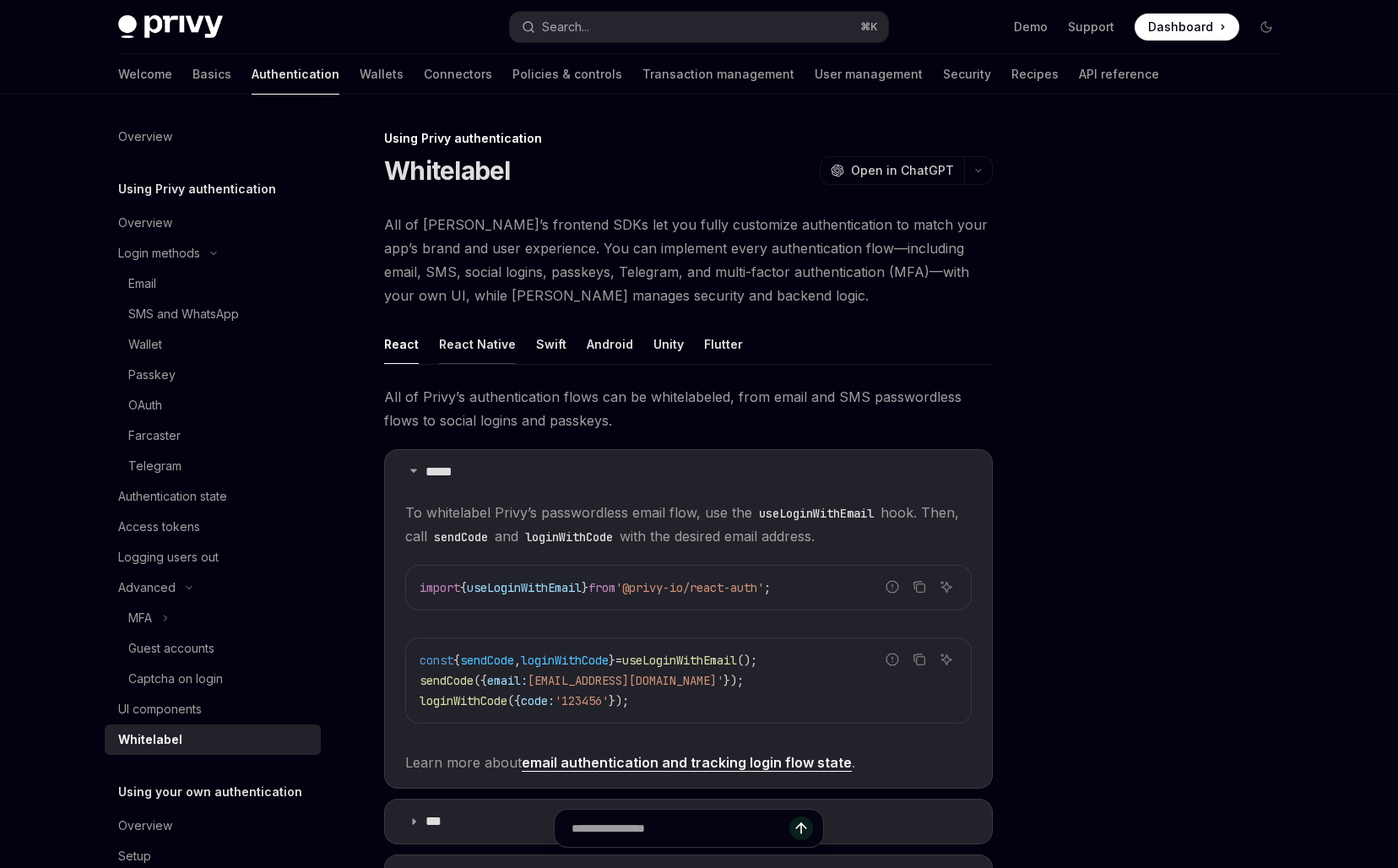
click at [467, 342] on button "React Native" at bounding box center [477, 343] width 77 height 39
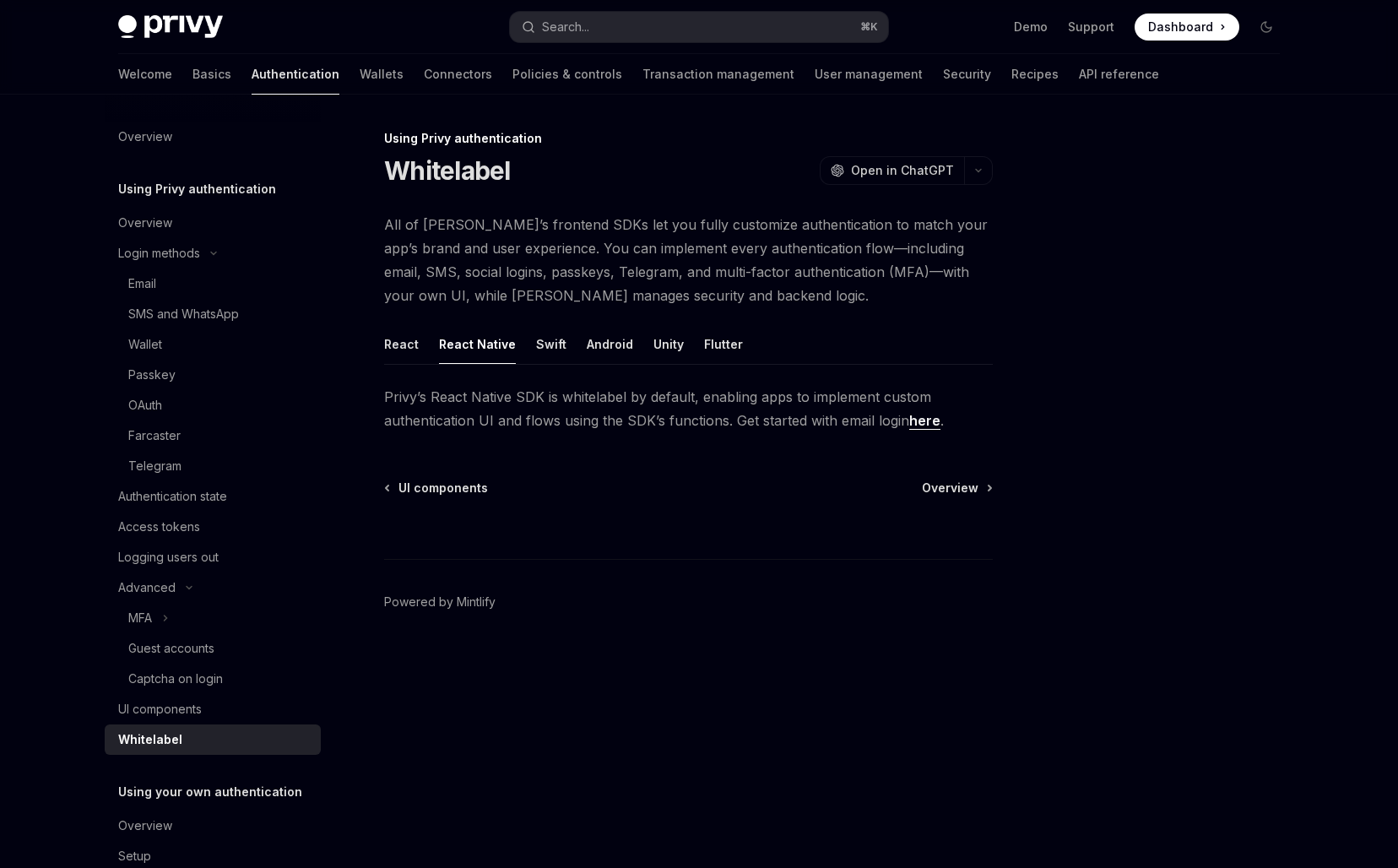
drag, startPoint x: 481, startPoint y: 390, endPoint x: 481, endPoint y: 406, distance: 16.0
click at [481, 406] on span "Privy’s React Native SDK is whitelabel by default, enabling apps to implement c…" at bounding box center [688, 408] width 609 height 47
click at [759, 408] on span "Privy’s React Native SDK is whitelabel by default, enabling apps to implement c…" at bounding box center [688, 408] width 609 height 47
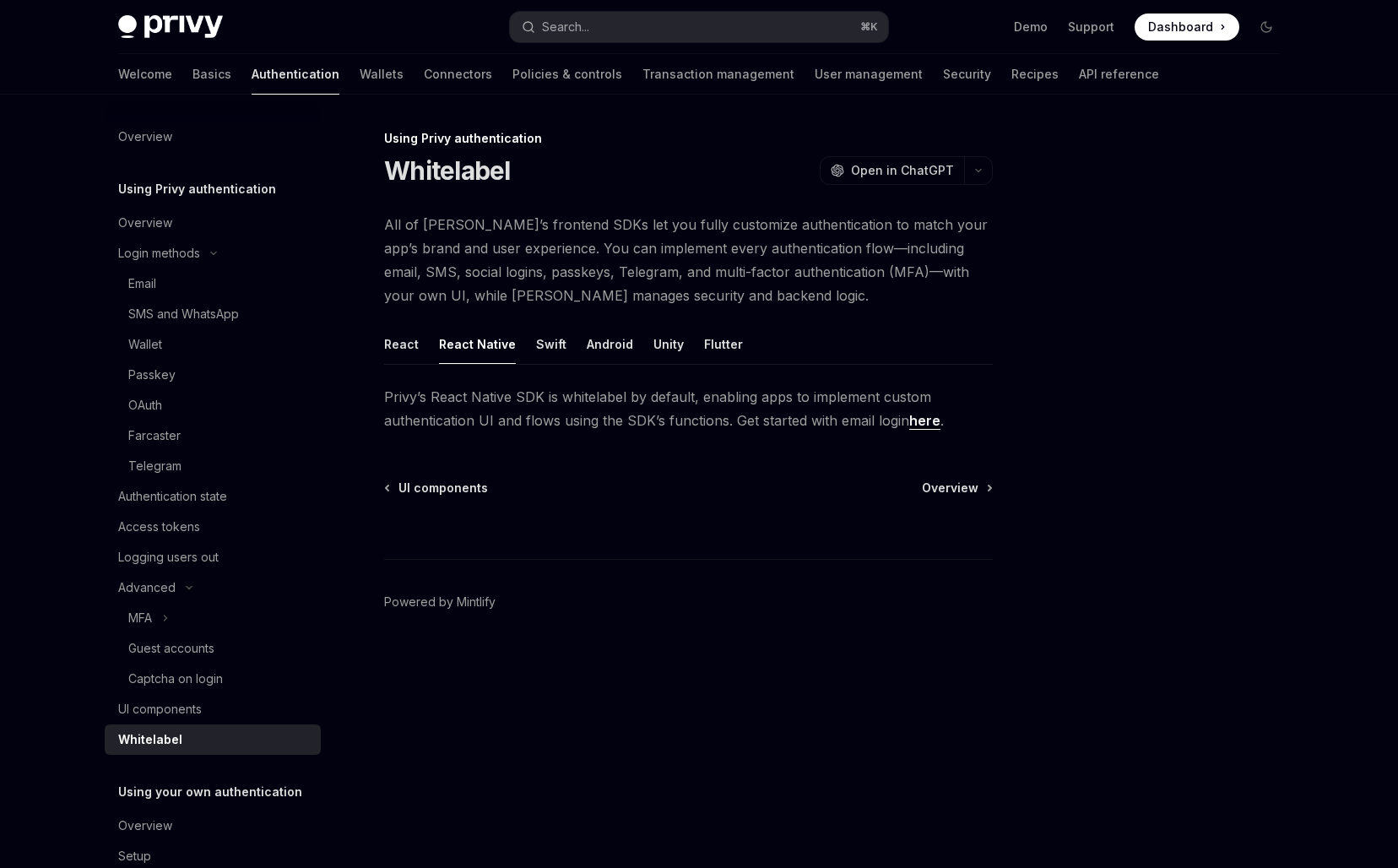
click at [928, 425] on link "here" at bounding box center [925, 420] width 32 height 18
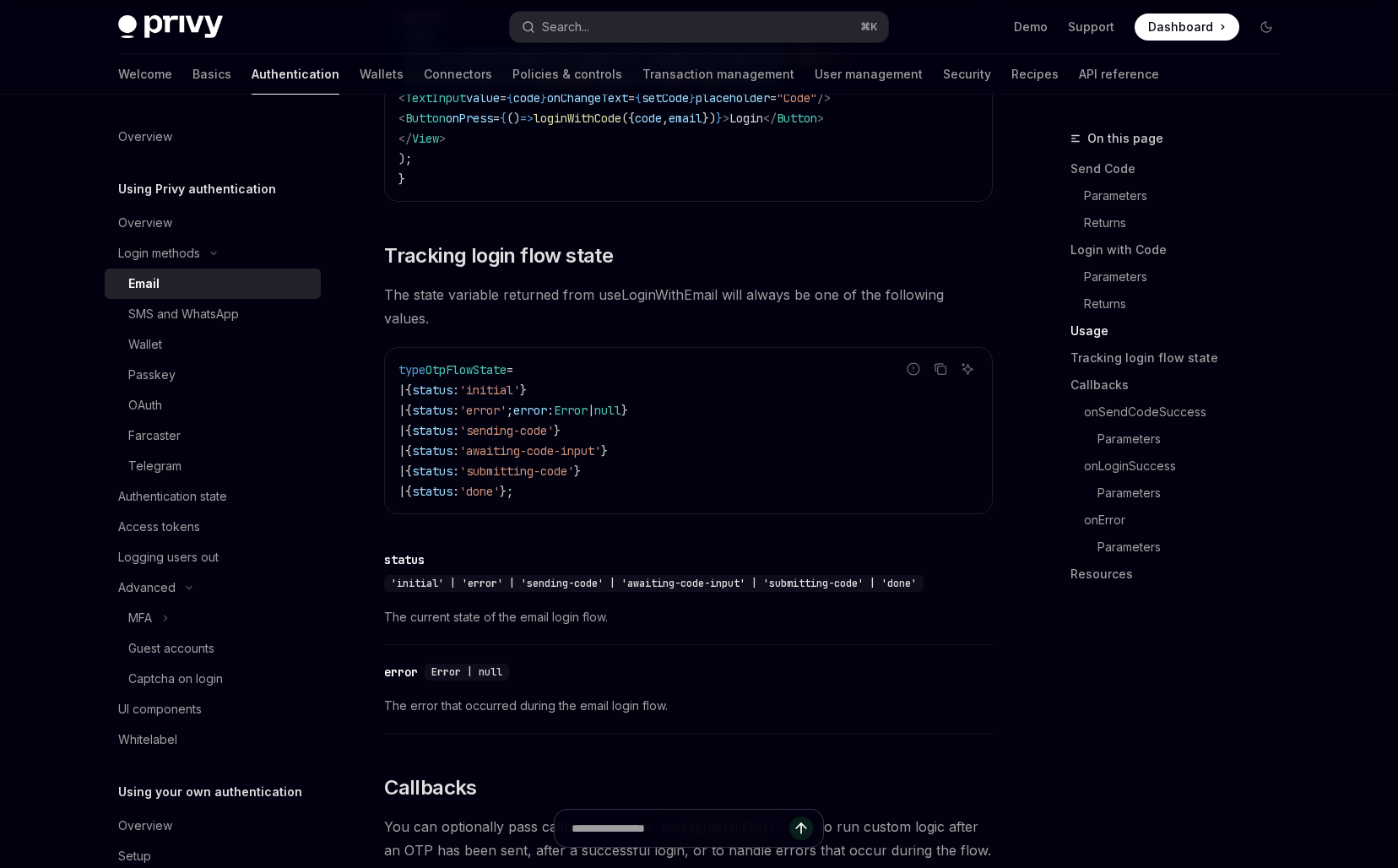
scroll to position [1947, 0]
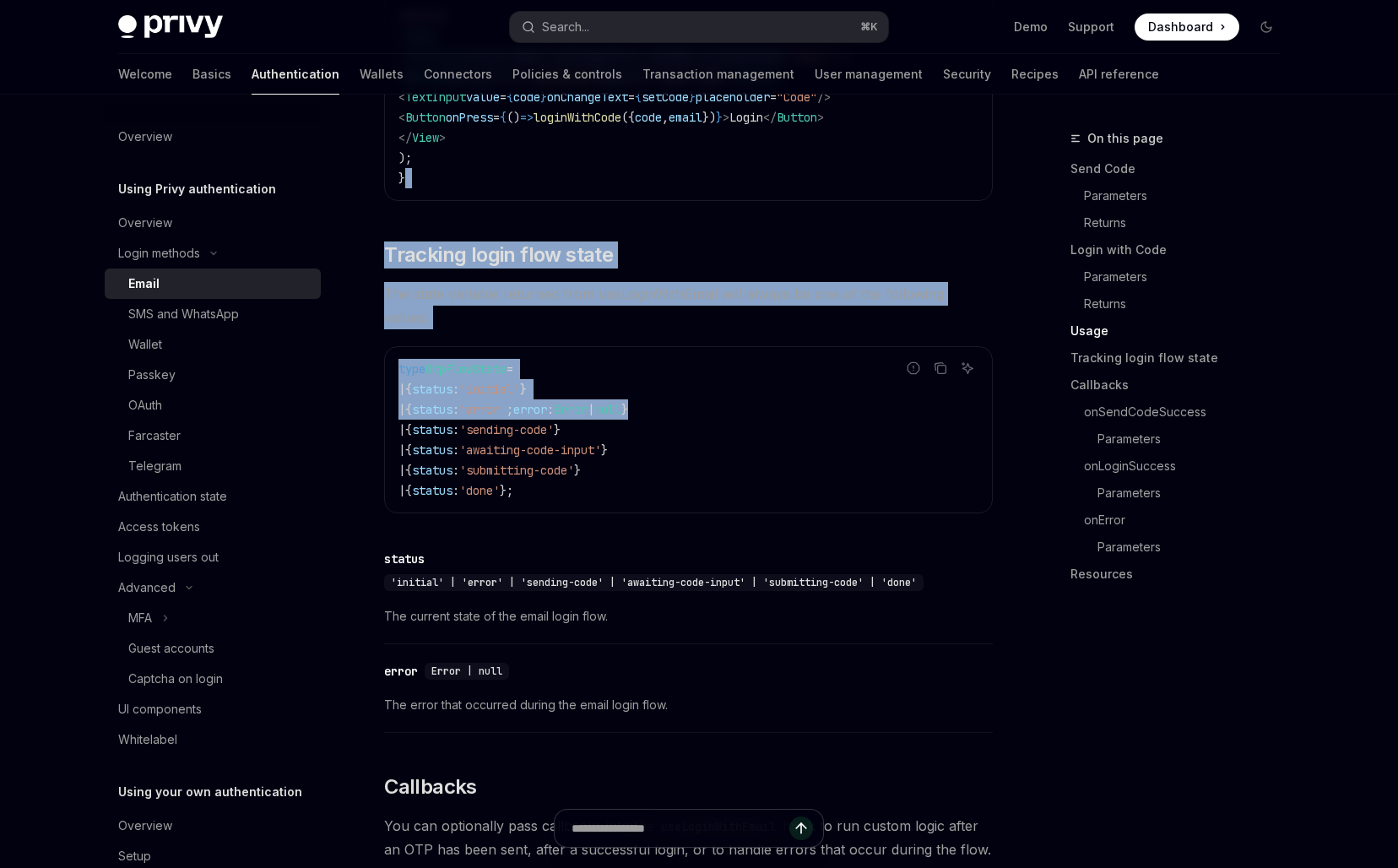
drag, startPoint x: 728, startPoint y: 180, endPoint x: 766, endPoint y: 387, distance: 210.5
click at [766, 387] on div "To authenticate your users with a one-time passcode (OTP) sent to their email a…" at bounding box center [688, 265] width 609 height 3438
click at [766, 387] on code "type OtpFlowState = | { status : 'initial' } | { status : 'error' ; error : Err…" at bounding box center [688, 430] width 580 height 142
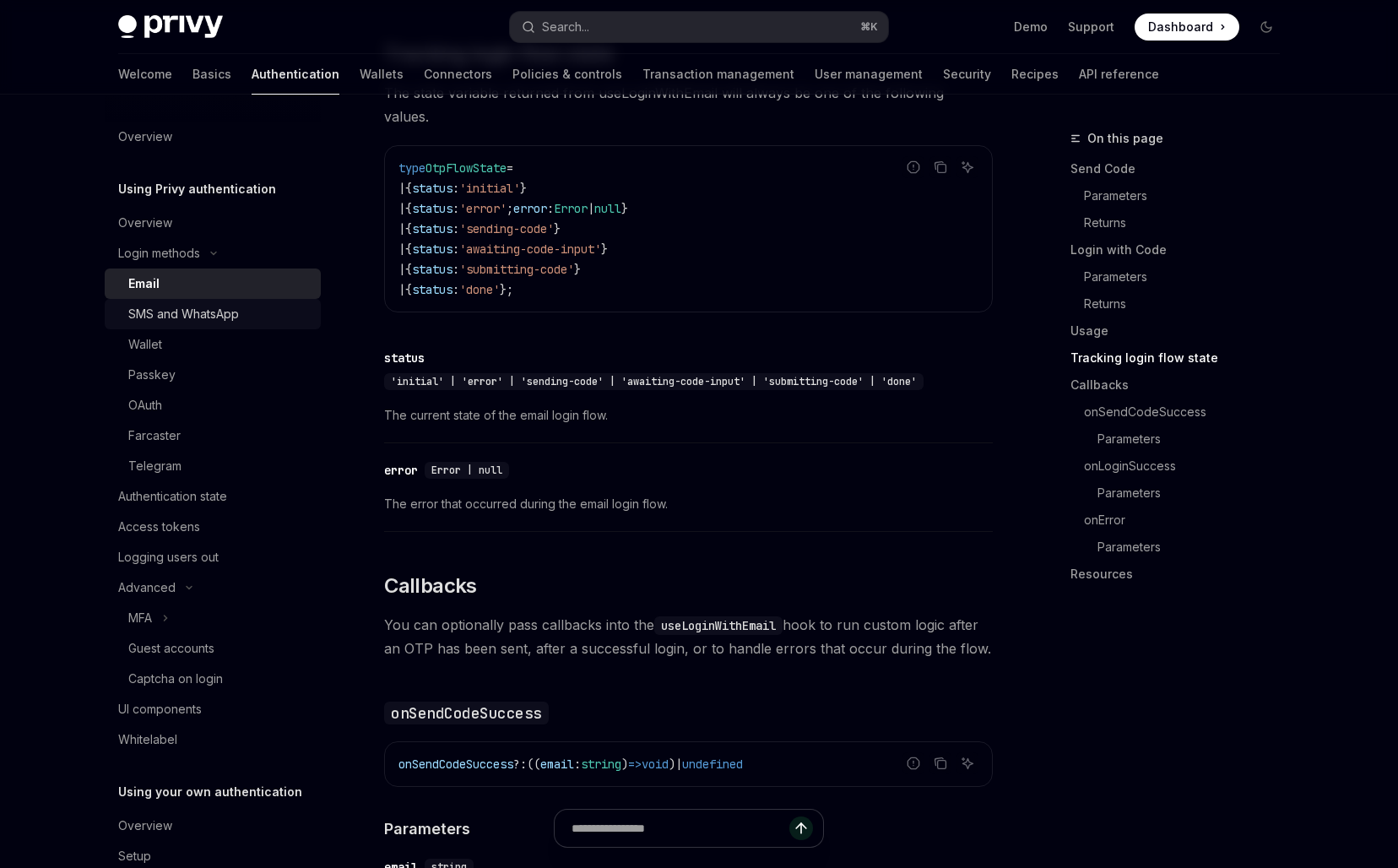
scroll to position [2147, 0]
click at [242, 342] on div "Wallet" at bounding box center [219, 344] width 182 height 20
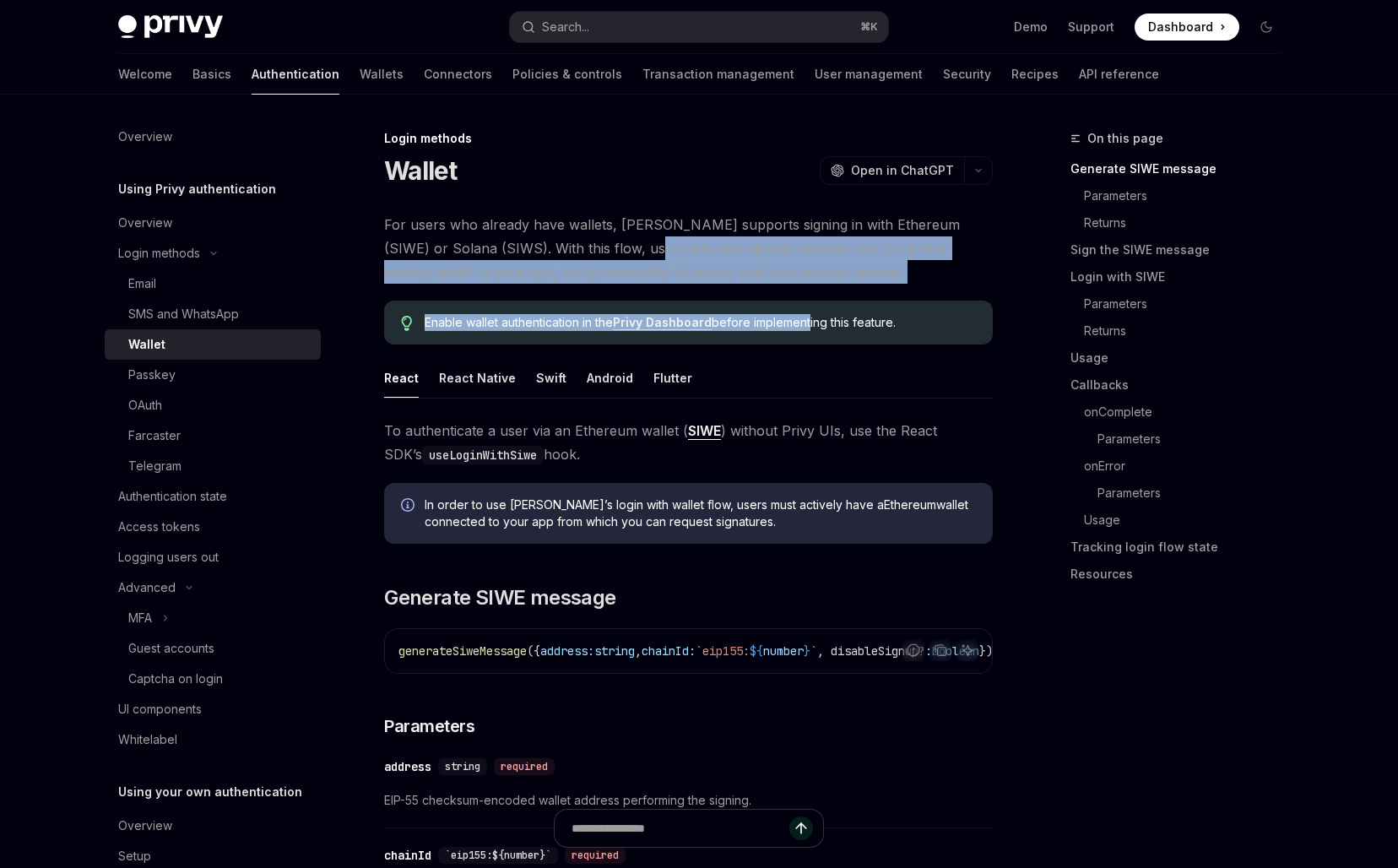
drag, startPoint x: 618, startPoint y: 258, endPoint x: 815, endPoint y: 329, distance: 209.4
click at [815, 329] on span "Enable wallet authentication in the Privy Dashboard before implementing this fe…" at bounding box center [700, 321] width 551 height 17
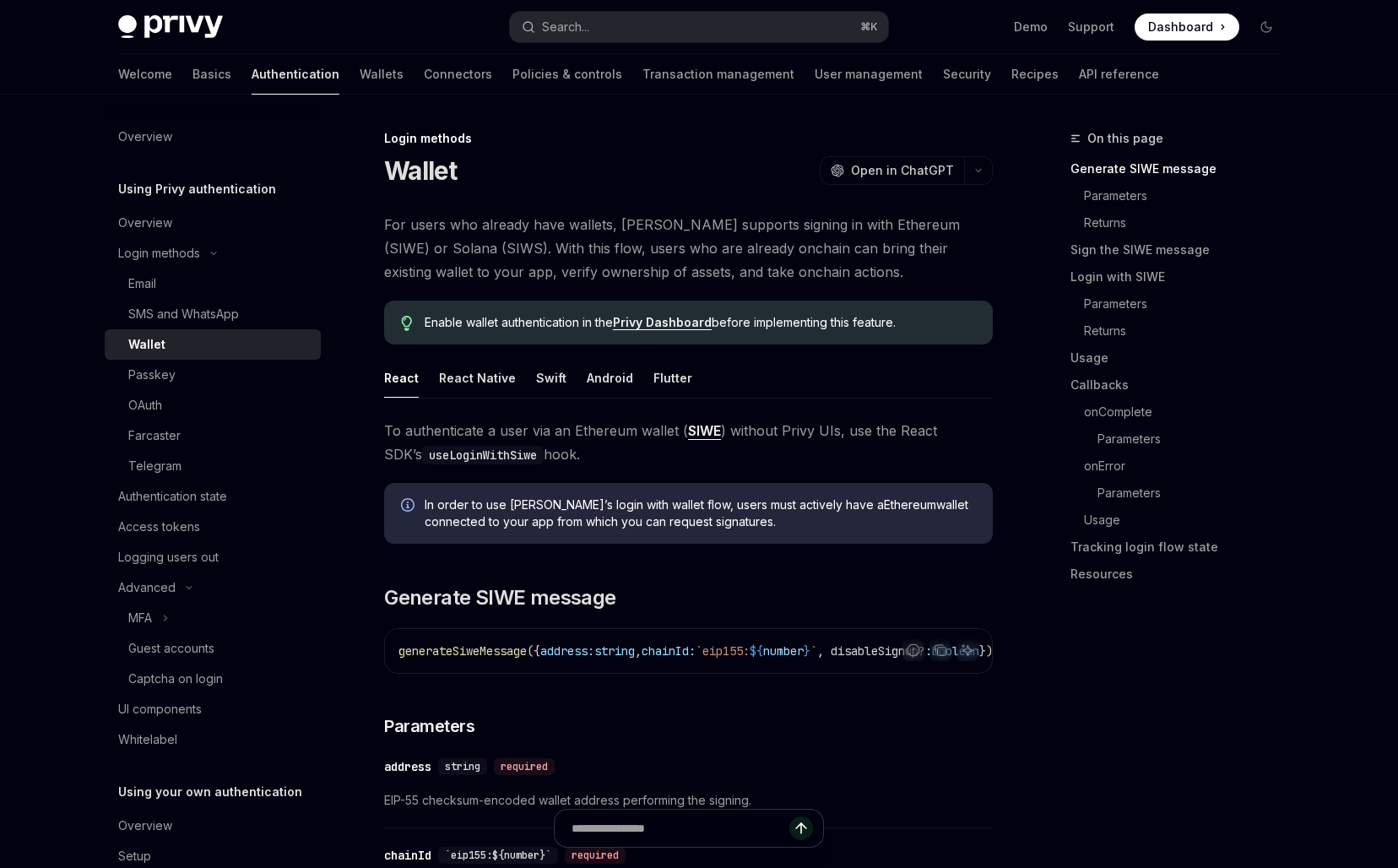
click at [815, 329] on span "Enable wallet authentication in the Privy Dashboard before implementing this fe…" at bounding box center [700, 321] width 551 height 17
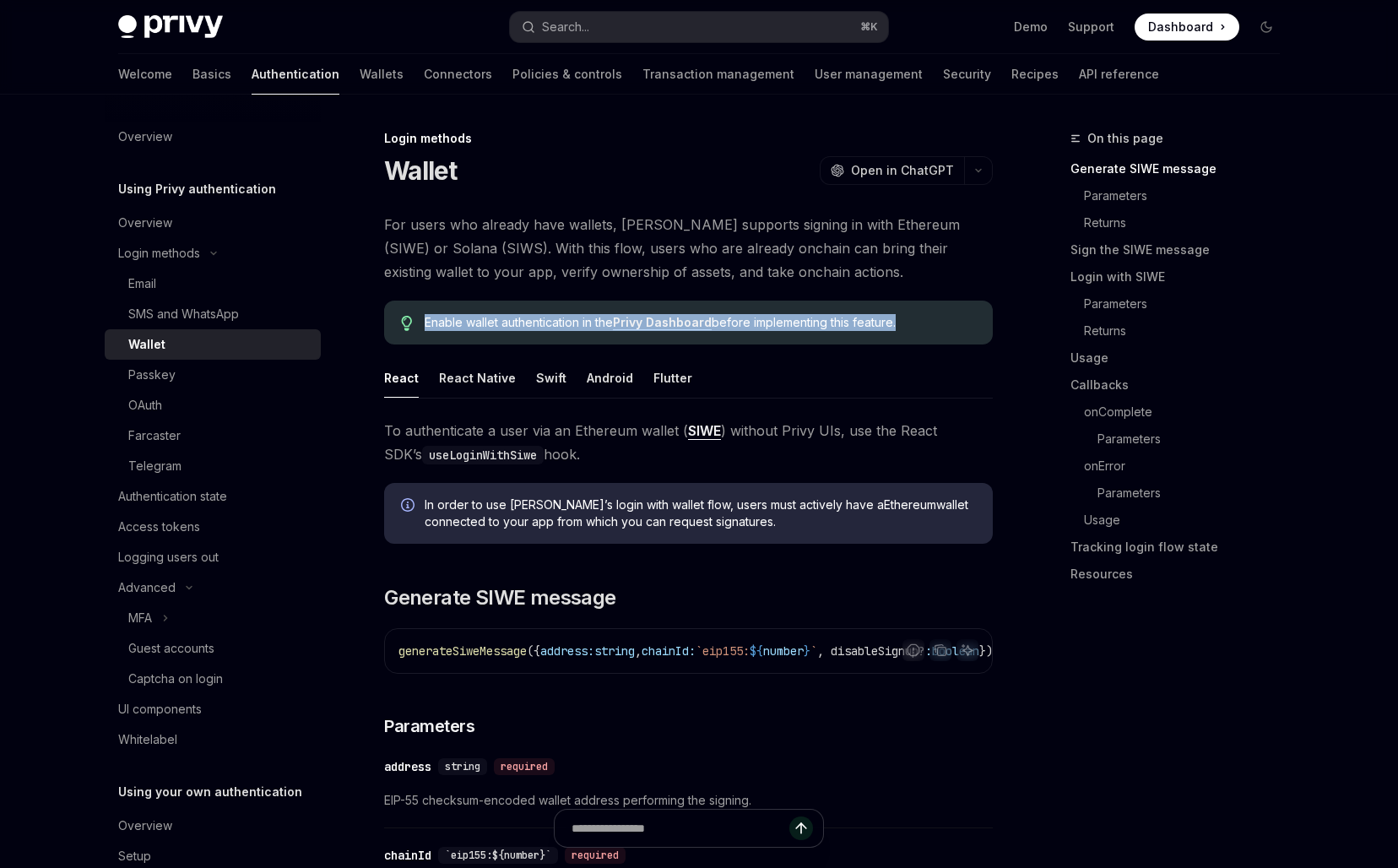
click at [636, 243] on span "For users who already have wallets, Privy supports signing in with Ethereum (SI…" at bounding box center [688, 248] width 609 height 71
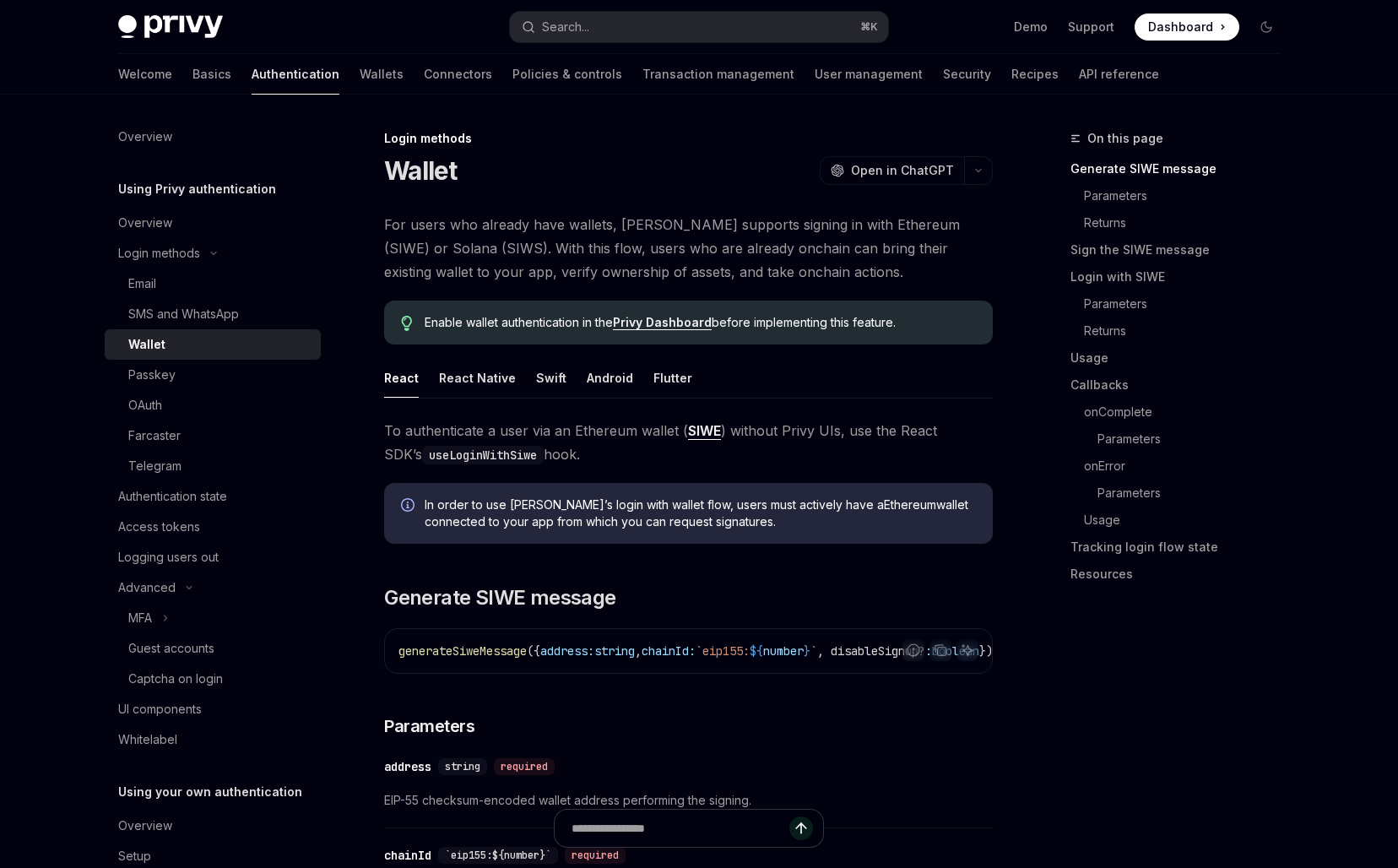
click at [636, 243] on span "For users who already have wallets, Privy supports signing in with Ethereum (SI…" at bounding box center [688, 248] width 609 height 71
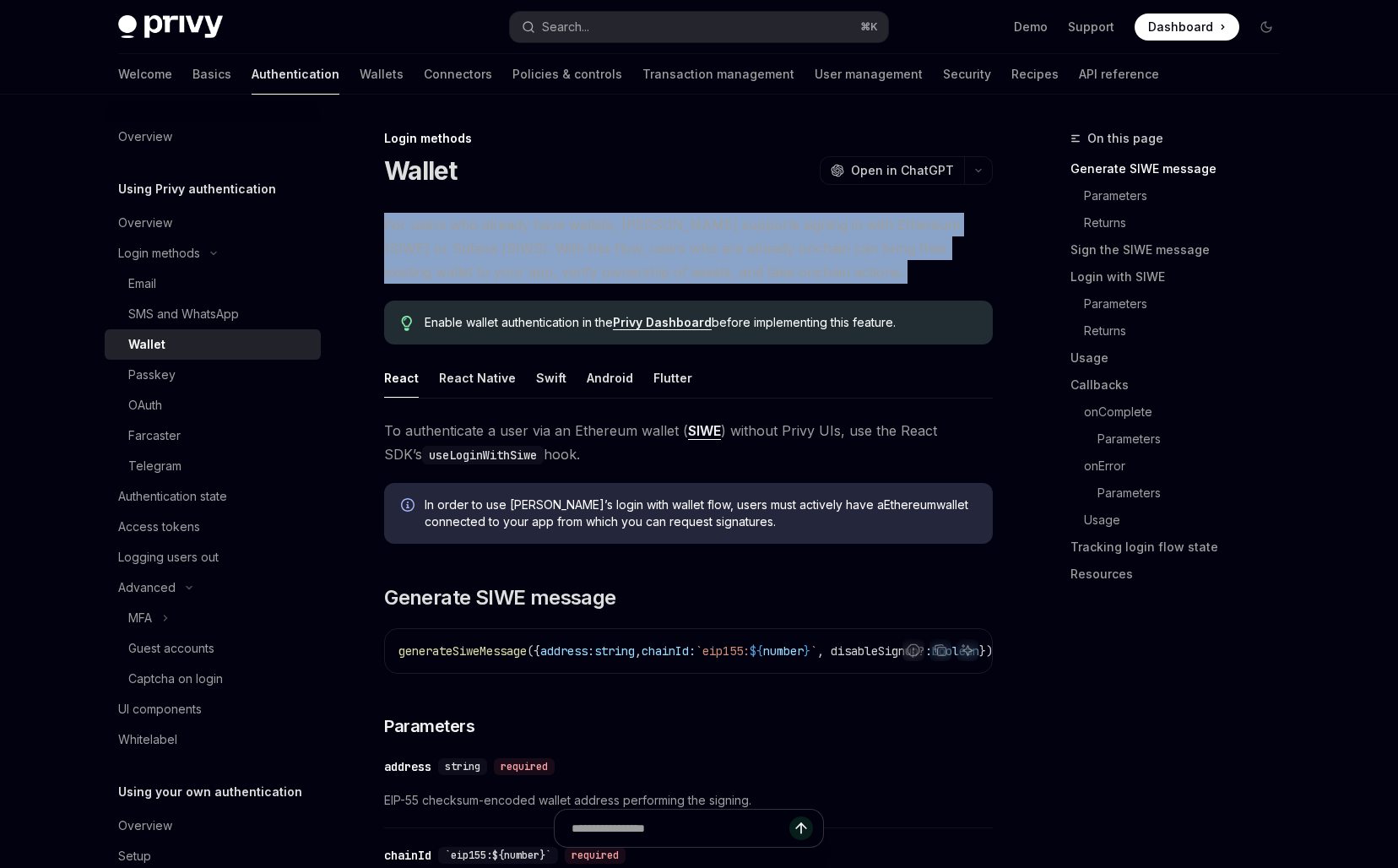
click at [632, 248] on span "For users who already have wallets, Privy supports signing in with Ethereum (SI…" at bounding box center [688, 248] width 609 height 71
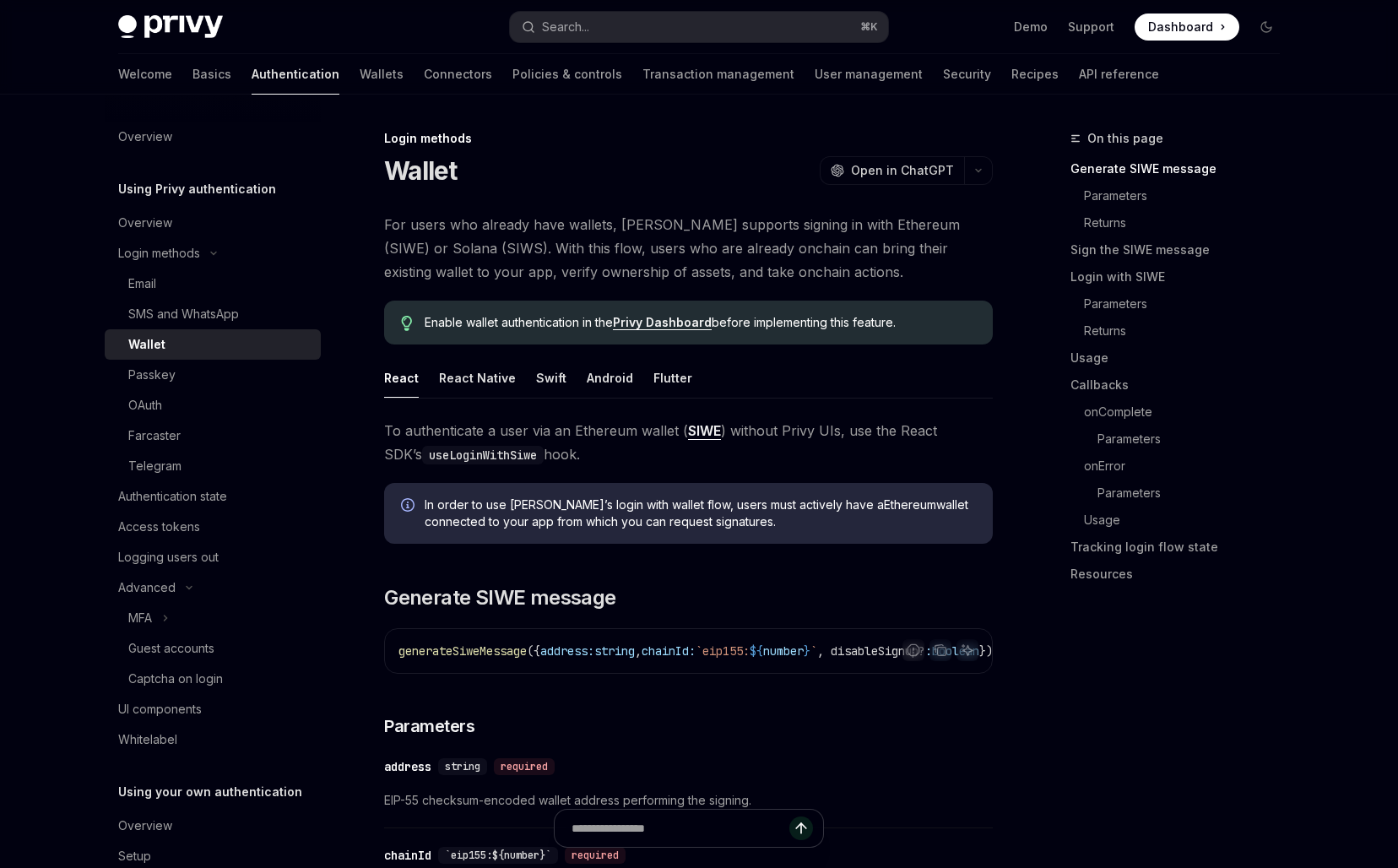
click at [632, 248] on span "For users who already have wallets, Privy supports signing in with Ethereum (SI…" at bounding box center [688, 248] width 609 height 71
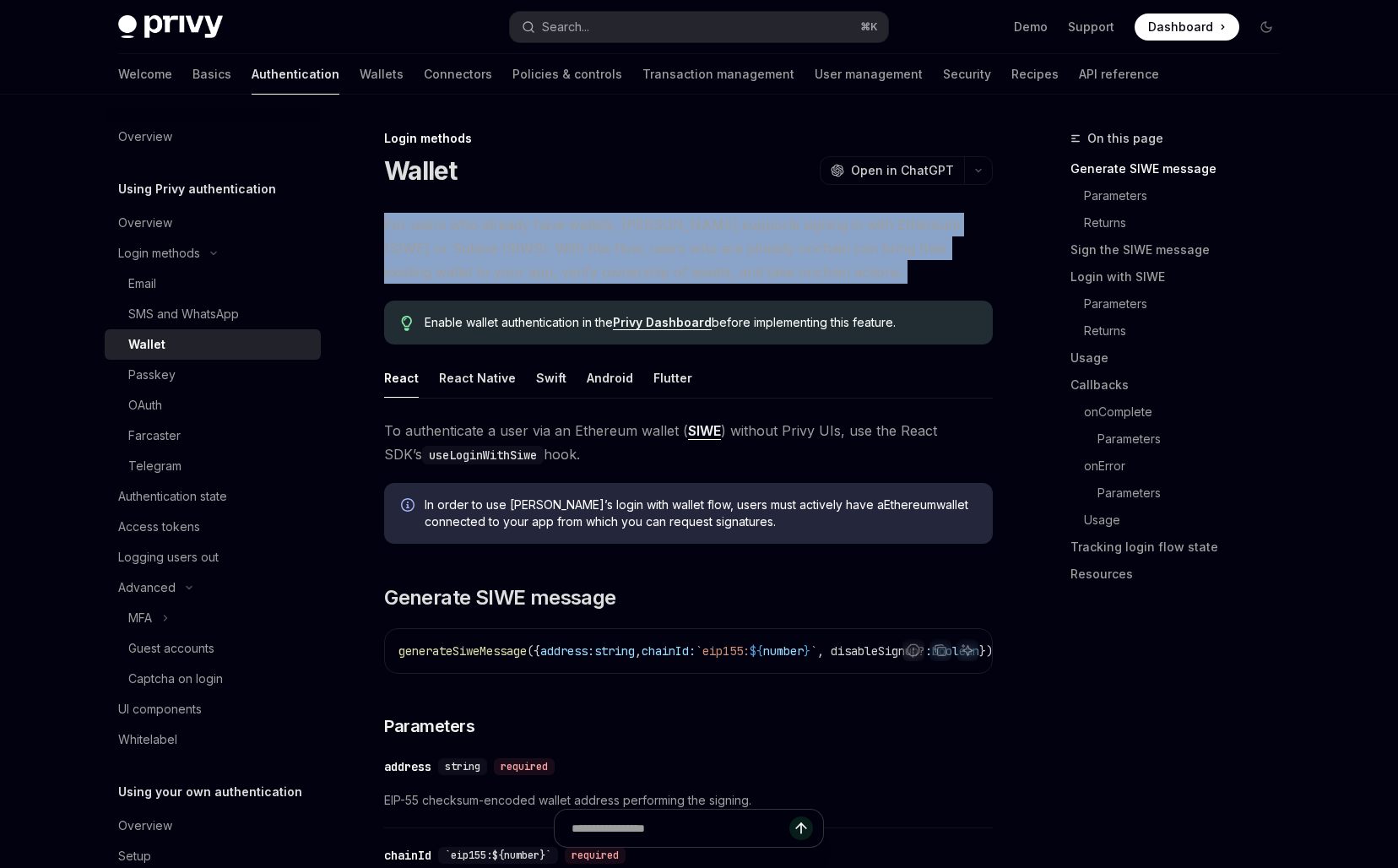
click at [651, 232] on span "For users who already have wallets, Privy supports signing in with Ethereum (SI…" at bounding box center [688, 248] width 609 height 71
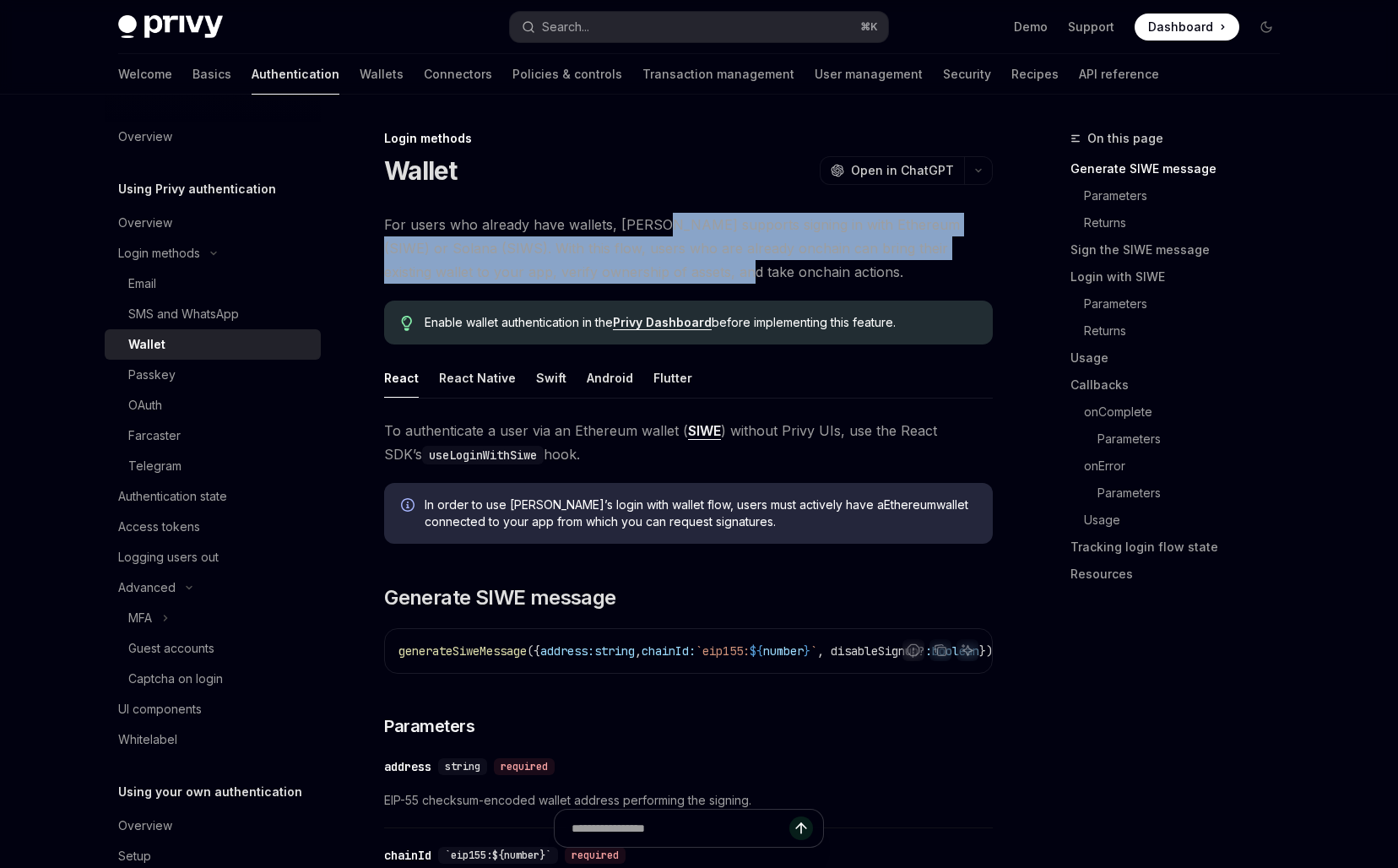
drag, startPoint x: 655, startPoint y: 221, endPoint x: 656, endPoint y: 284, distance: 63.0
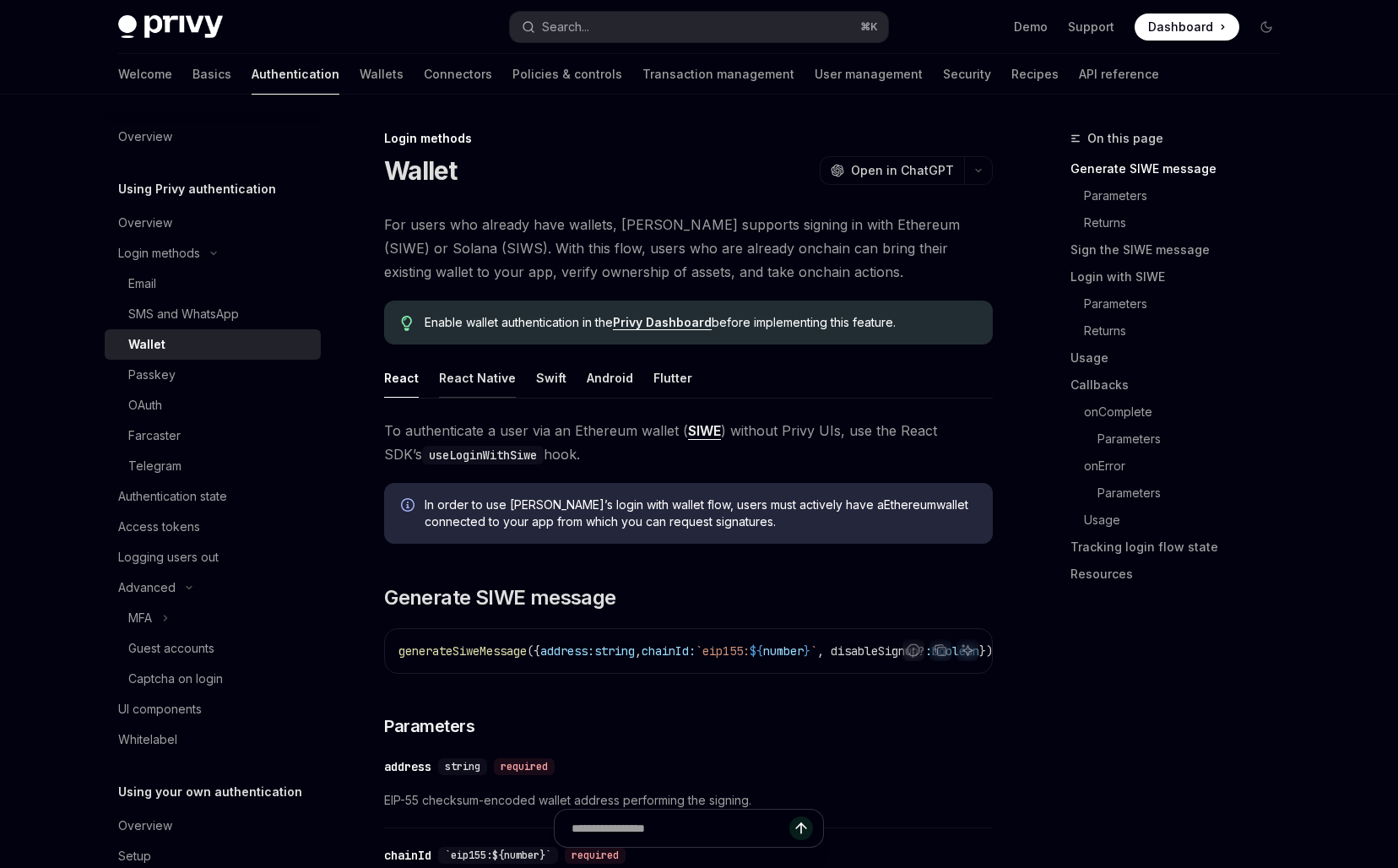
click at [473, 372] on button "React Native" at bounding box center [477, 378] width 77 height 39
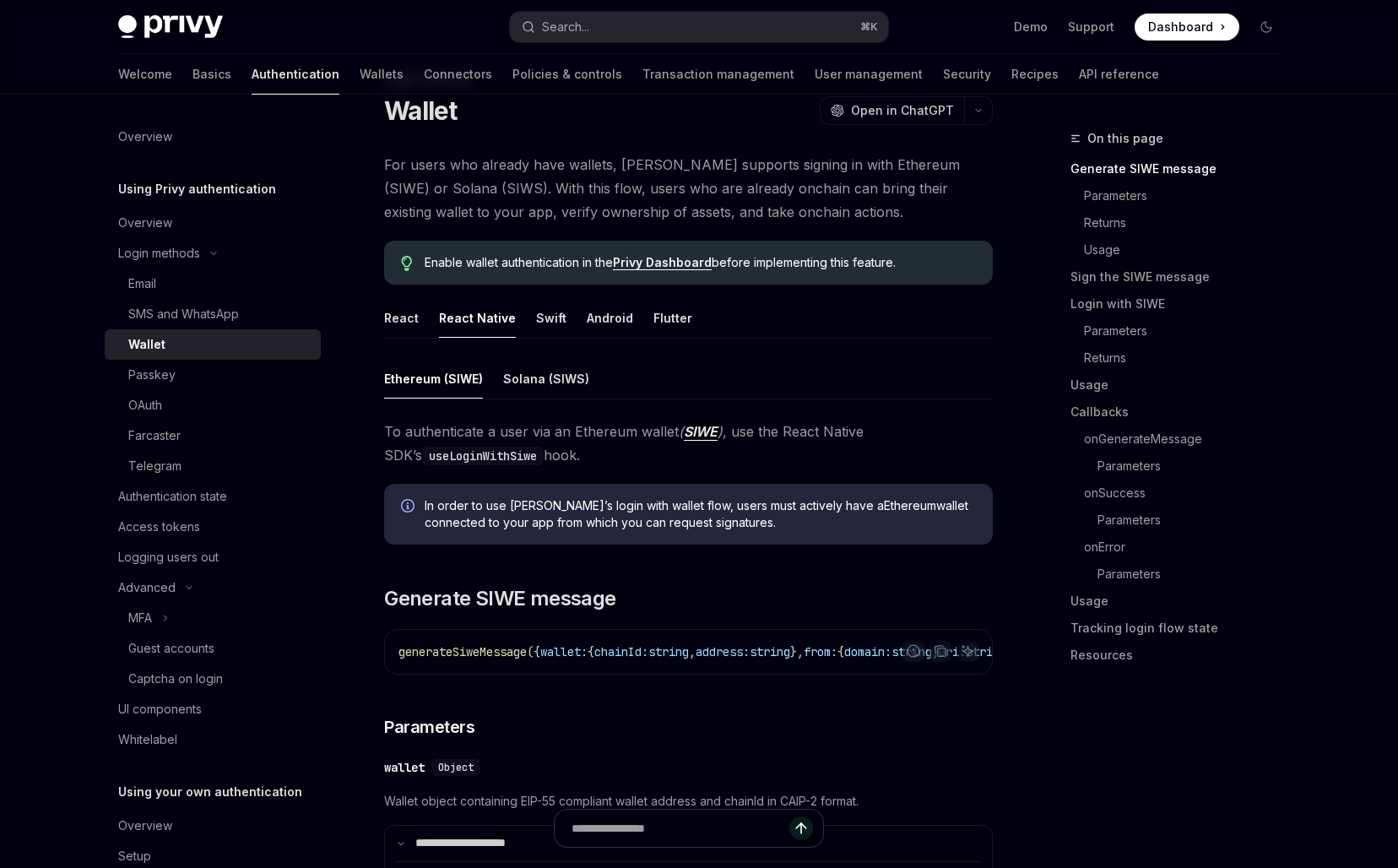
scroll to position [143, 0]
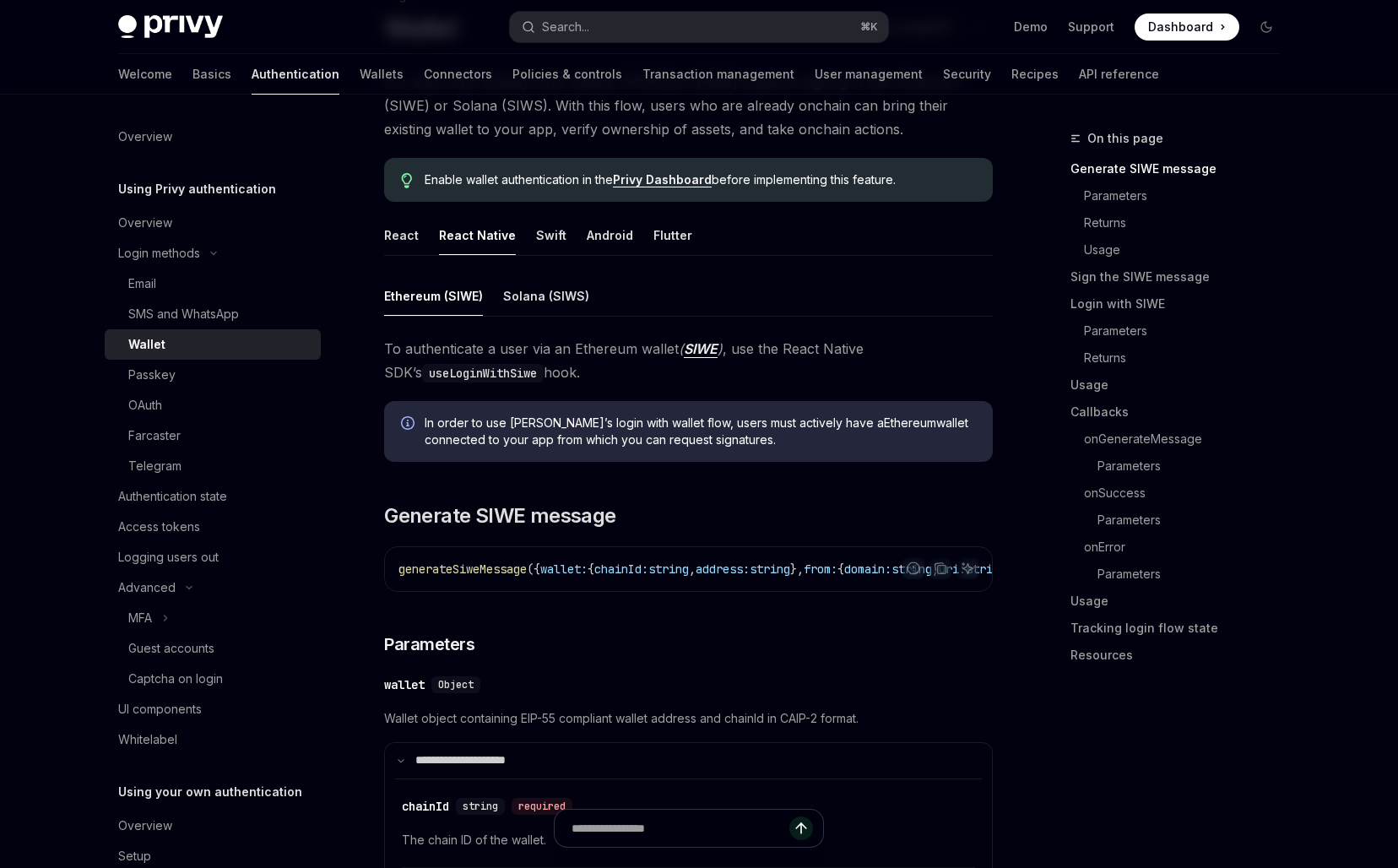
drag, startPoint x: 561, startPoint y: 349, endPoint x: 561, endPoint y: 362, distance: 13.0
click at [561, 361] on span "To authenticate a user via an Ethereum wallet ( SIWE ) , use the React Native S…" at bounding box center [688, 360] width 609 height 47
click at [561, 362] on span "To authenticate a user via an Ethereum wallet ( SIWE ) , use the React Native S…" at bounding box center [688, 360] width 609 height 47
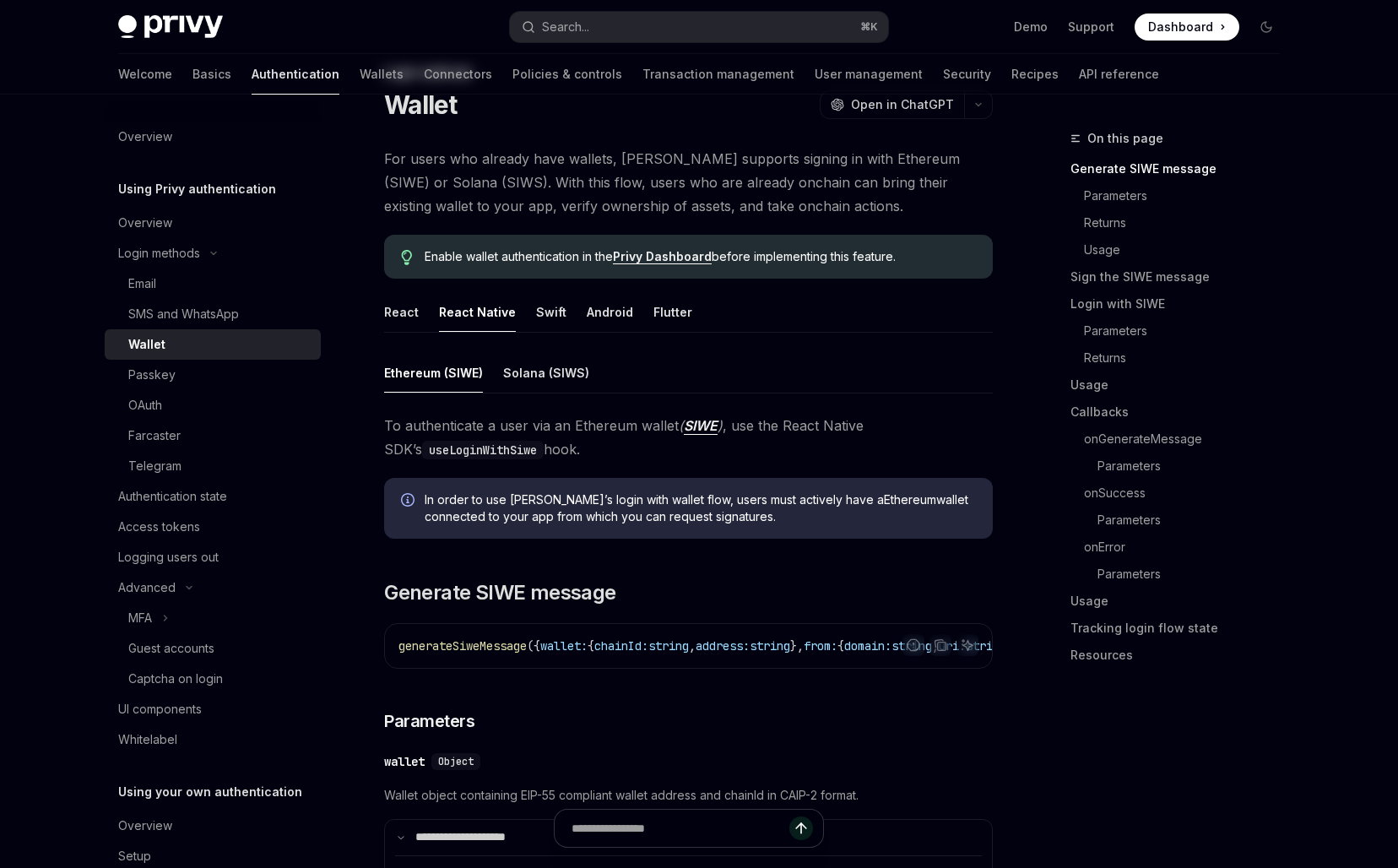
scroll to position [0, 0]
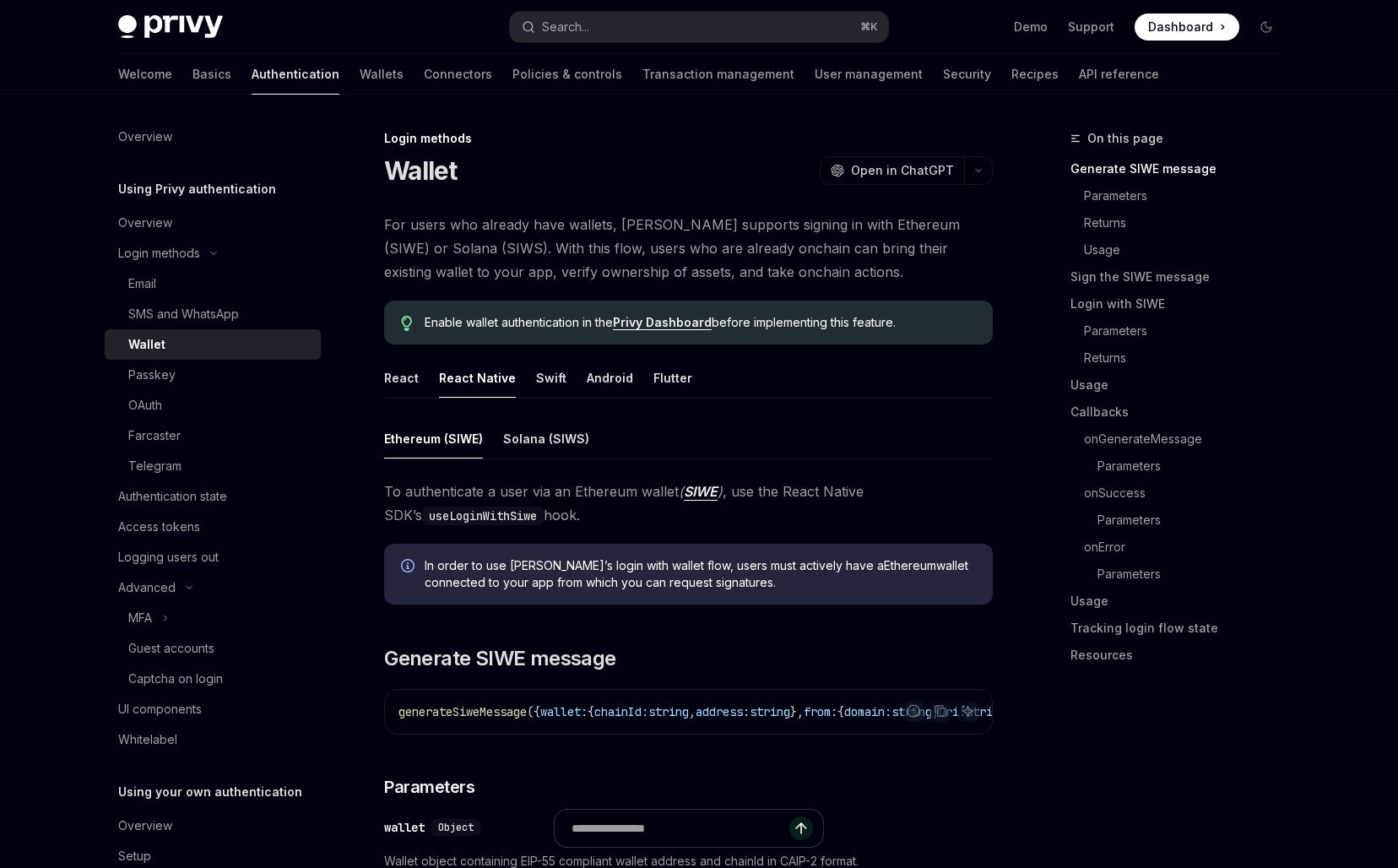
click at [515, 247] on span "For users who already have wallets, Privy supports signing in with Ethereum (SI…" at bounding box center [688, 248] width 609 height 71
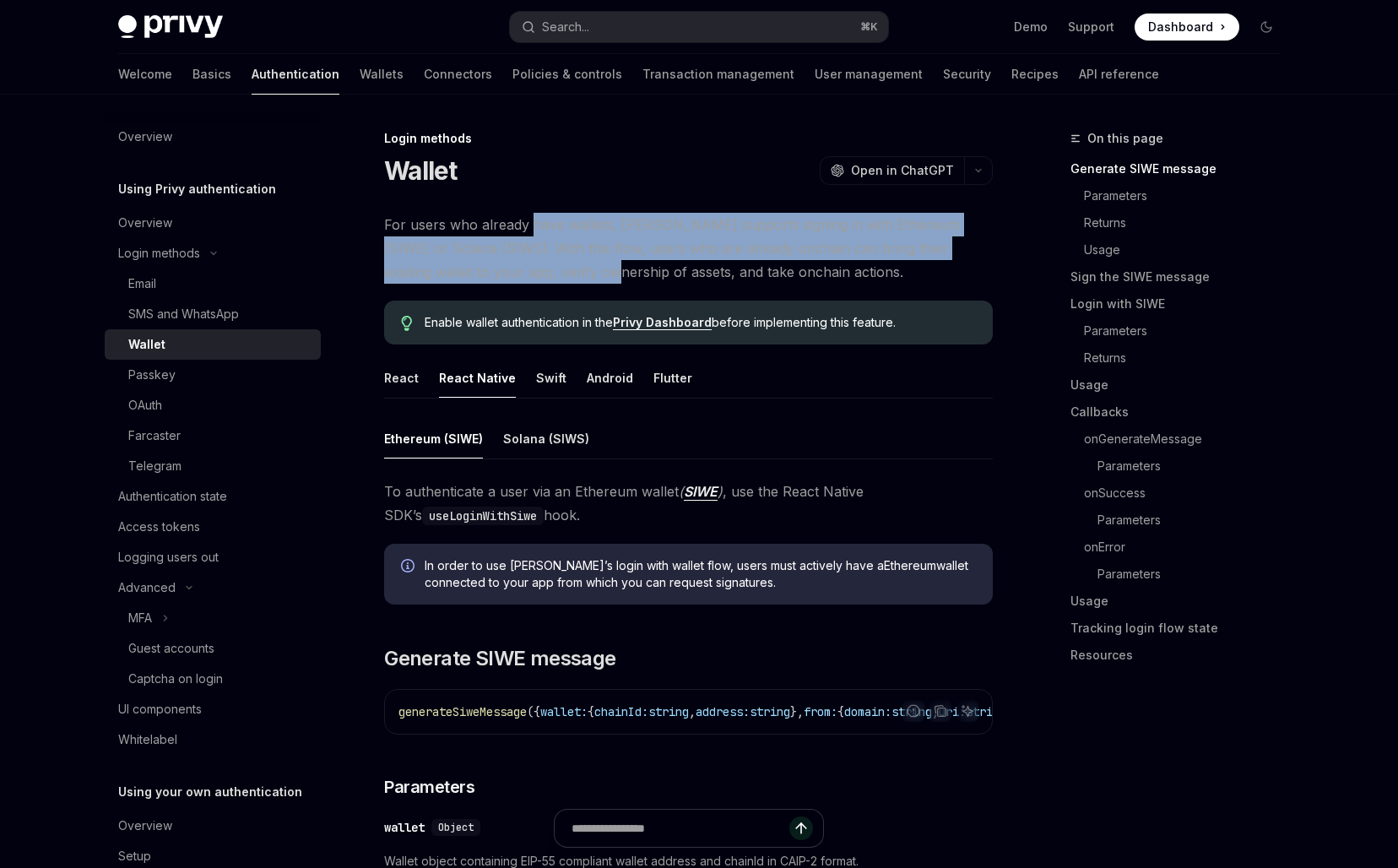
drag, startPoint x: 528, startPoint y: 229, endPoint x: 528, endPoint y: 289, distance: 60.0
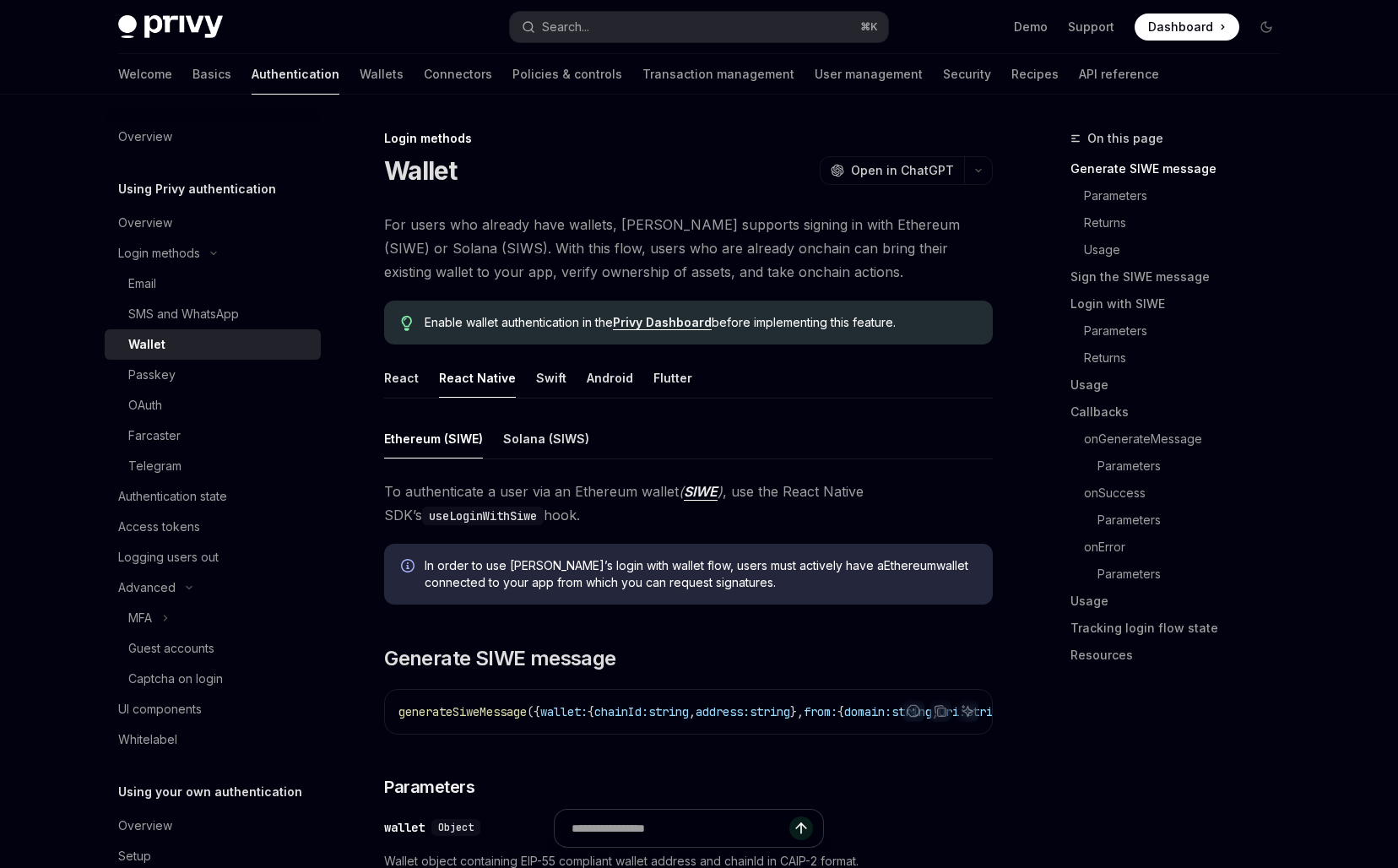
click at [537, 256] on span "For users who already have wallets, Privy supports signing in with Ethereum (SI…" at bounding box center [688, 248] width 609 height 71
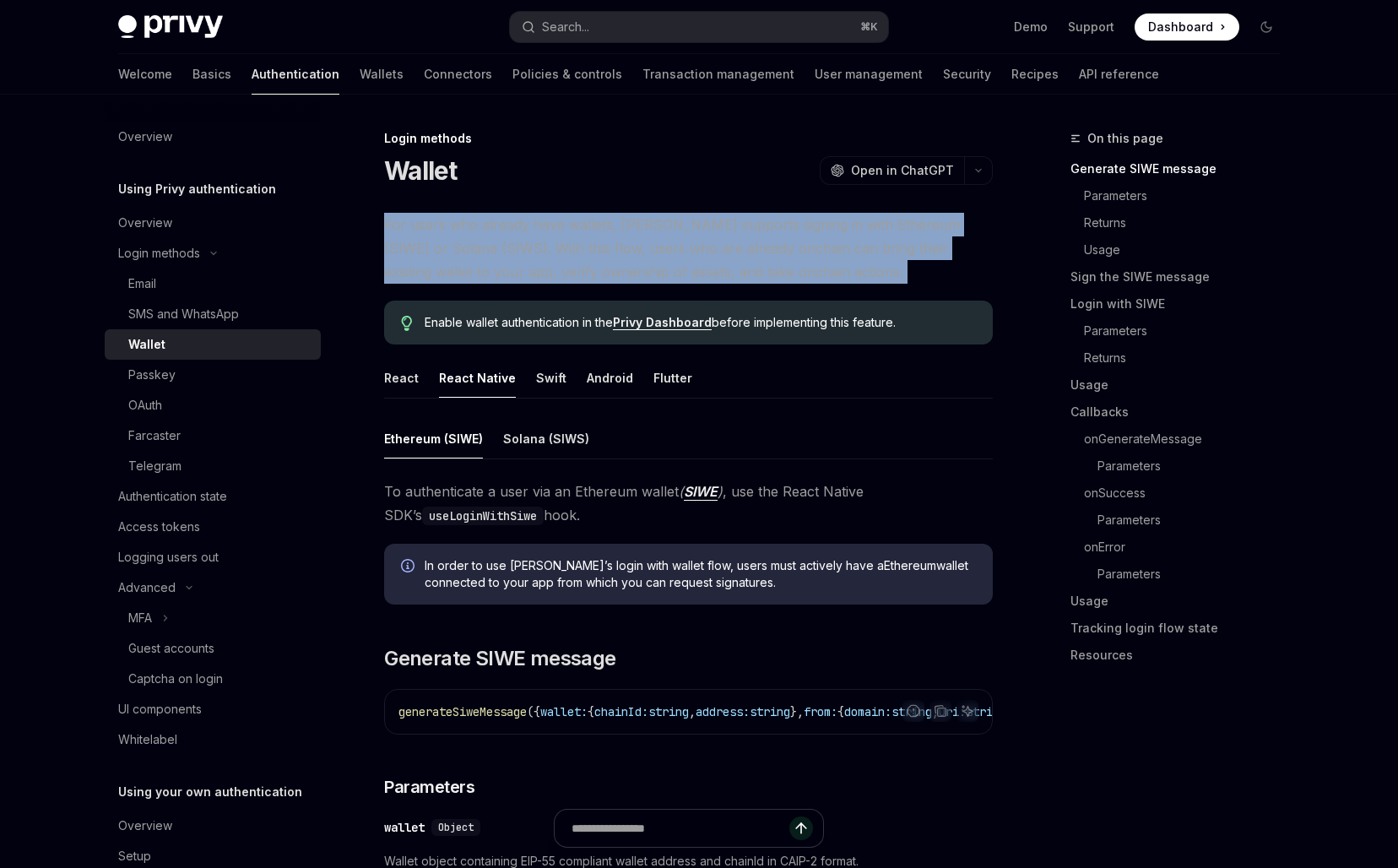
click at [537, 256] on span "For users who already have wallets, Privy supports signing in with Ethereum (SI…" at bounding box center [688, 248] width 609 height 71
click at [537, 258] on span "For users who already have wallets, Privy supports signing in with Ethereum (SI…" at bounding box center [688, 248] width 609 height 71
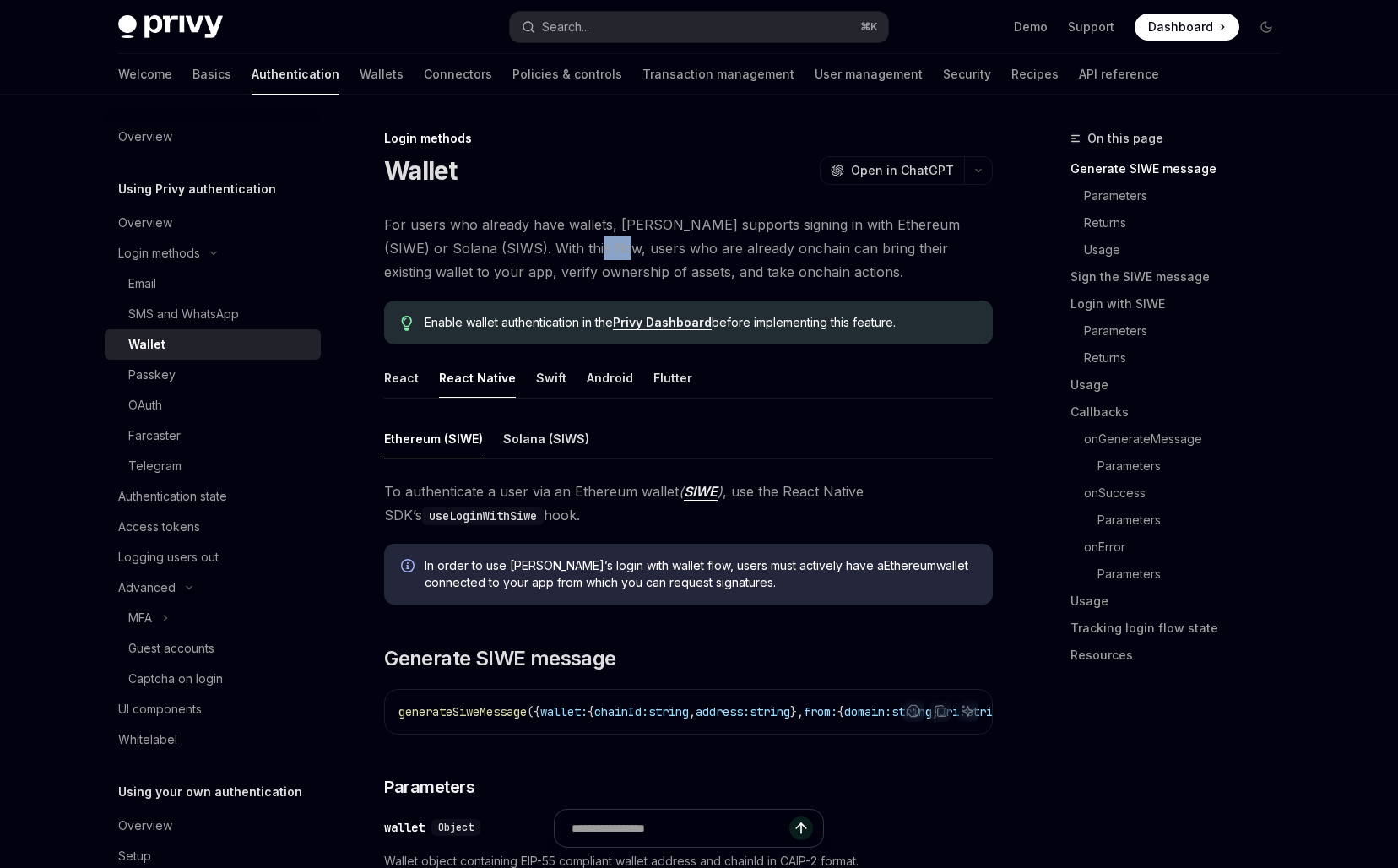
click at [537, 258] on span "For users who already have wallets, Privy supports signing in with Ethereum (SI…" at bounding box center [688, 248] width 609 height 71
click at [565, 275] on span "For users who already have wallets, Privy supports signing in with Ethereum (SI…" at bounding box center [688, 248] width 609 height 71
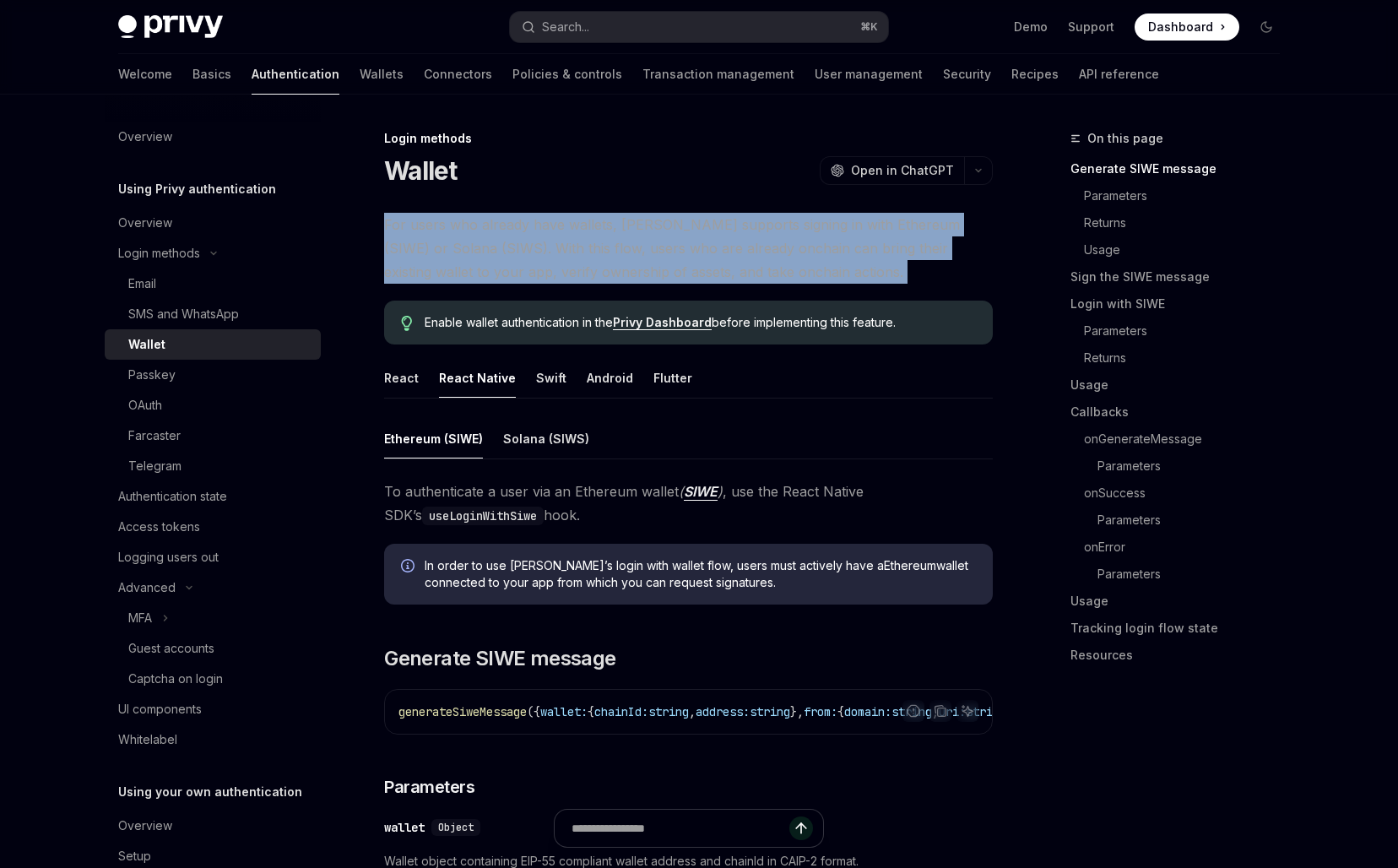
click at [565, 275] on span "For users who already have wallets, Privy supports signing in with Ethereum (SI…" at bounding box center [688, 248] width 609 height 71
click at [563, 305] on div "Enable wallet authentication in the Privy Dashboard before implementing this fe…" at bounding box center [688, 322] width 609 height 44
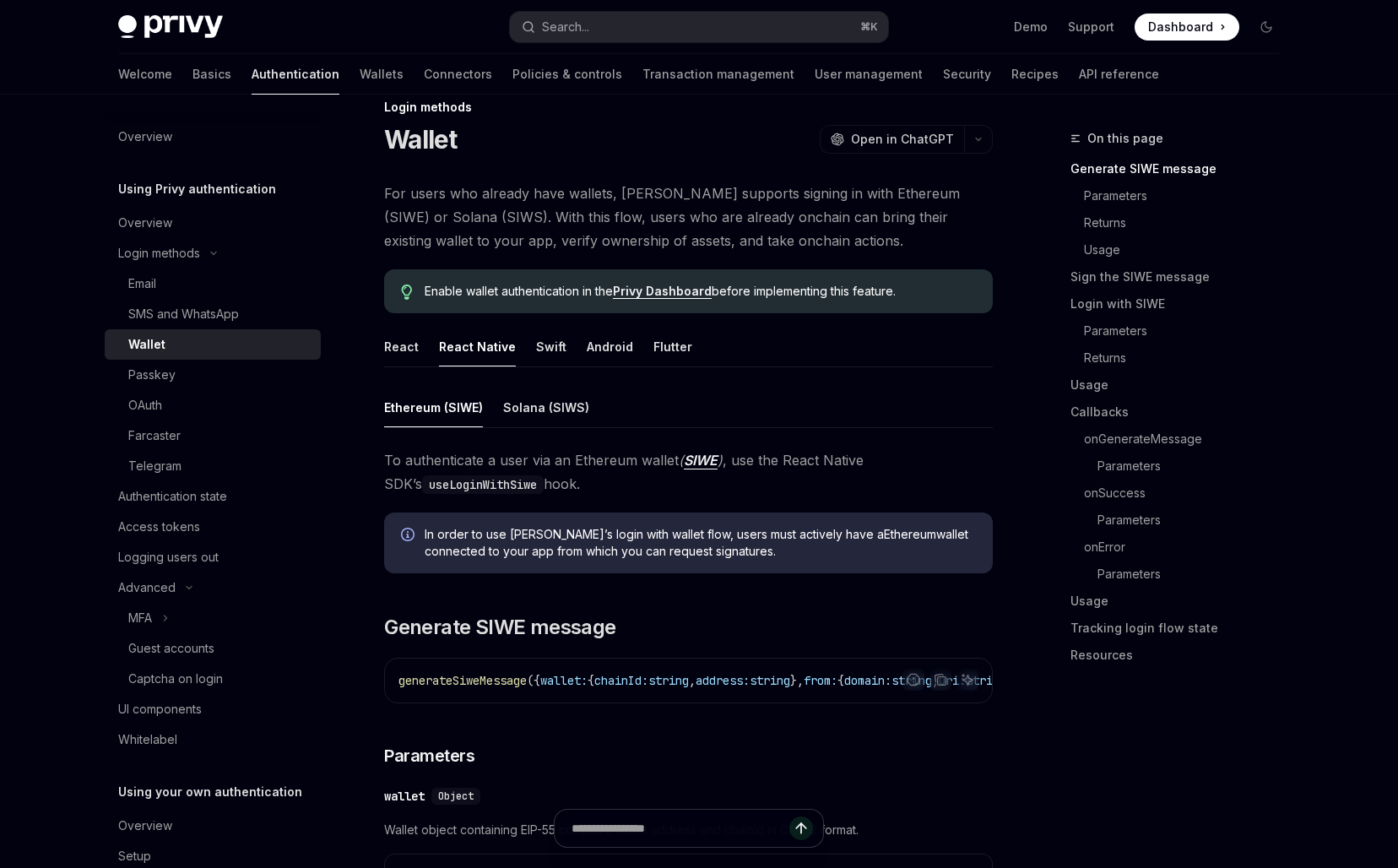
scroll to position [43, 0]
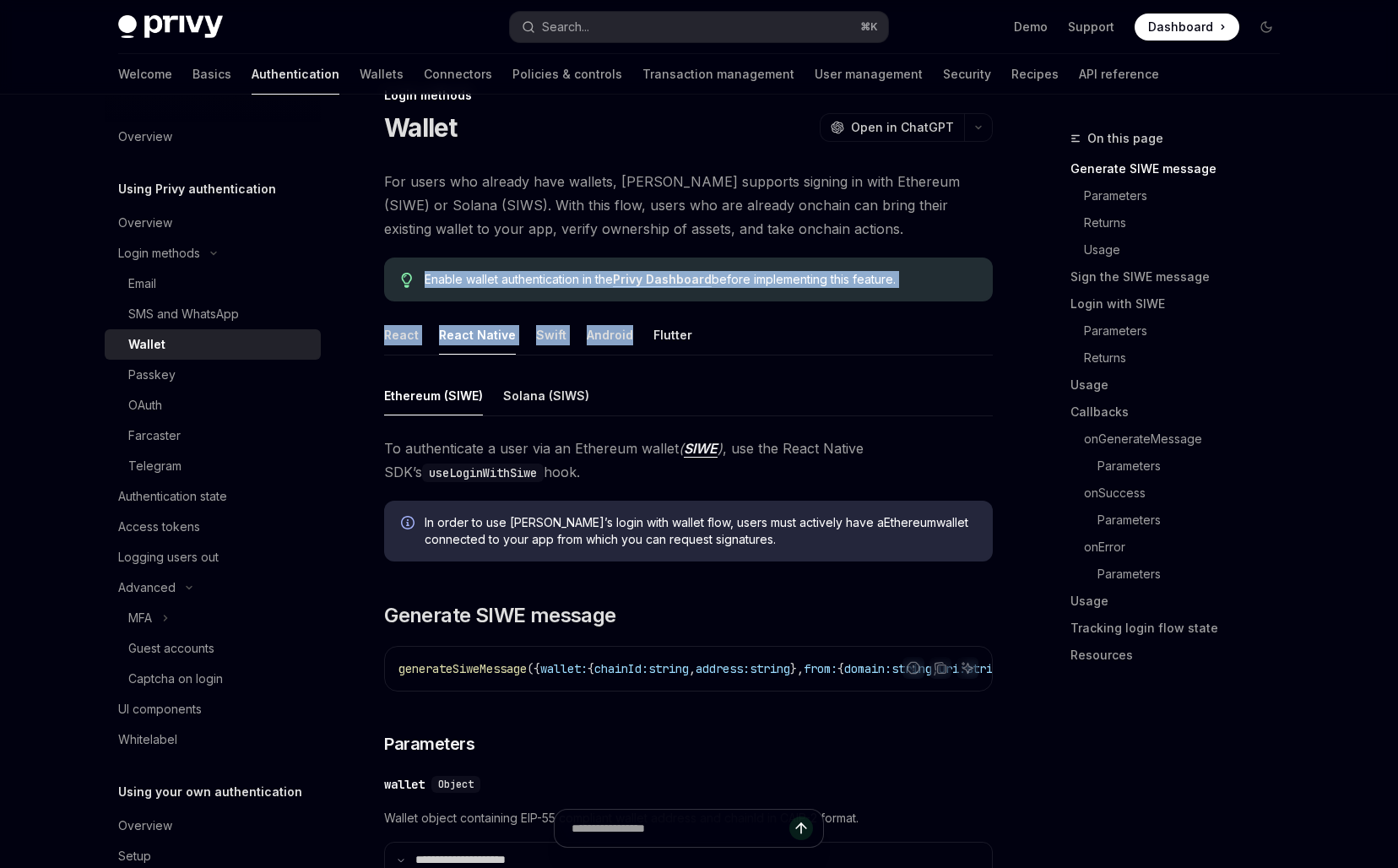
drag, startPoint x: 564, startPoint y: 243, endPoint x: 672, endPoint y: 309, distance: 126.6
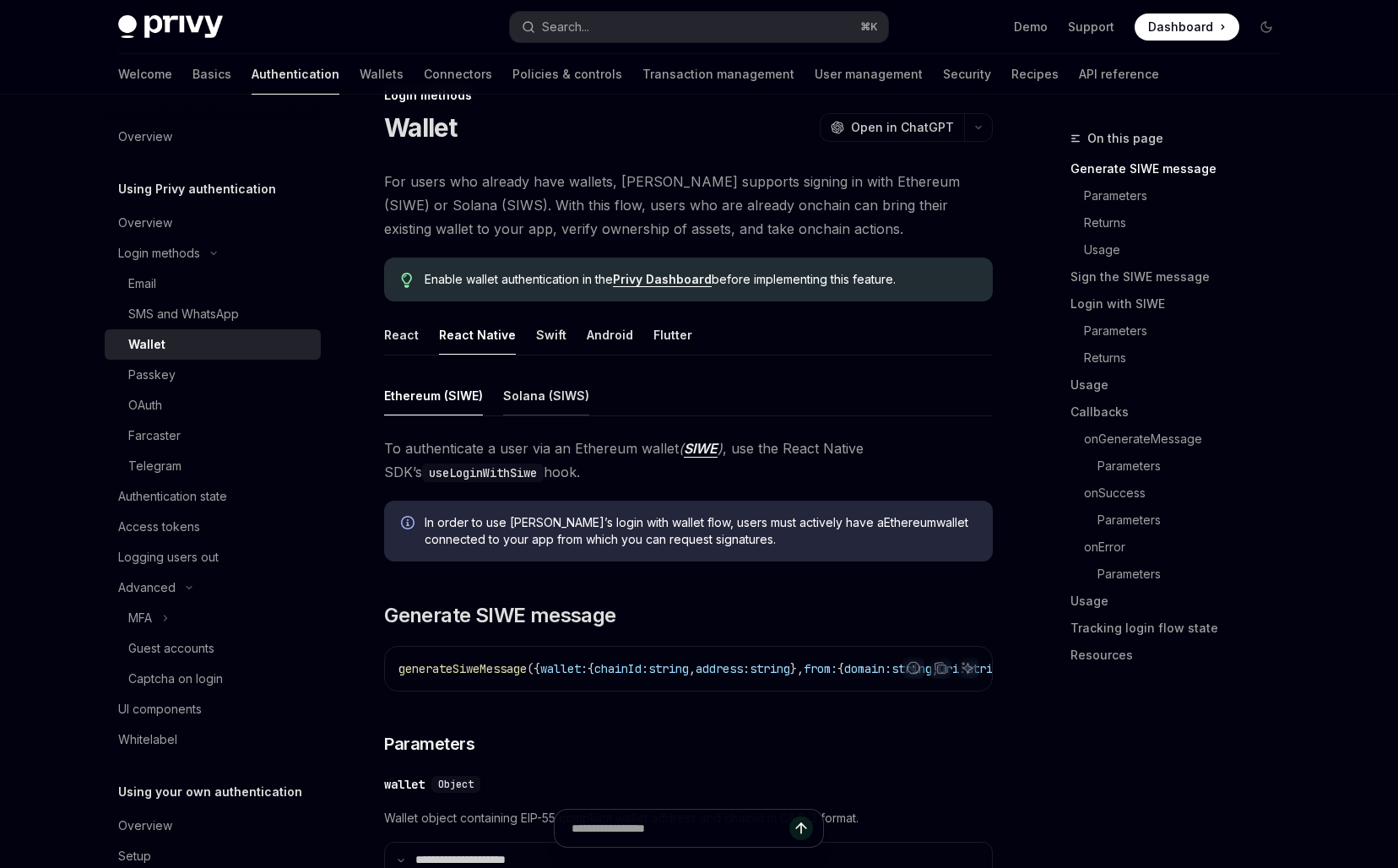
click at [519, 406] on button "Solana (SIWS)" at bounding box center [546, 395] width 86 height 39
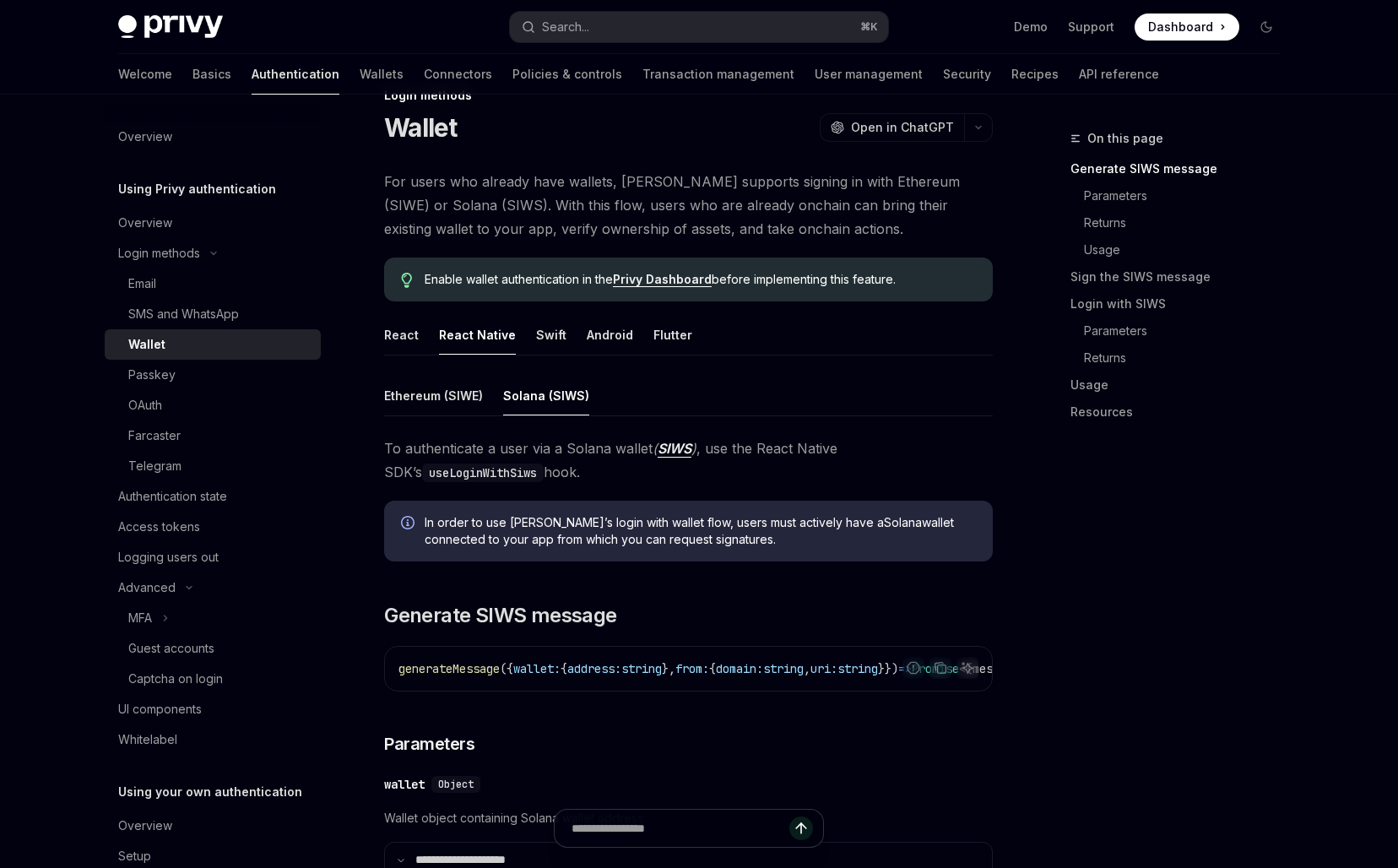
click at [426, 406] on button "Ethereum (SIWE)" at bounding box center [433, 395] width 99 height 39
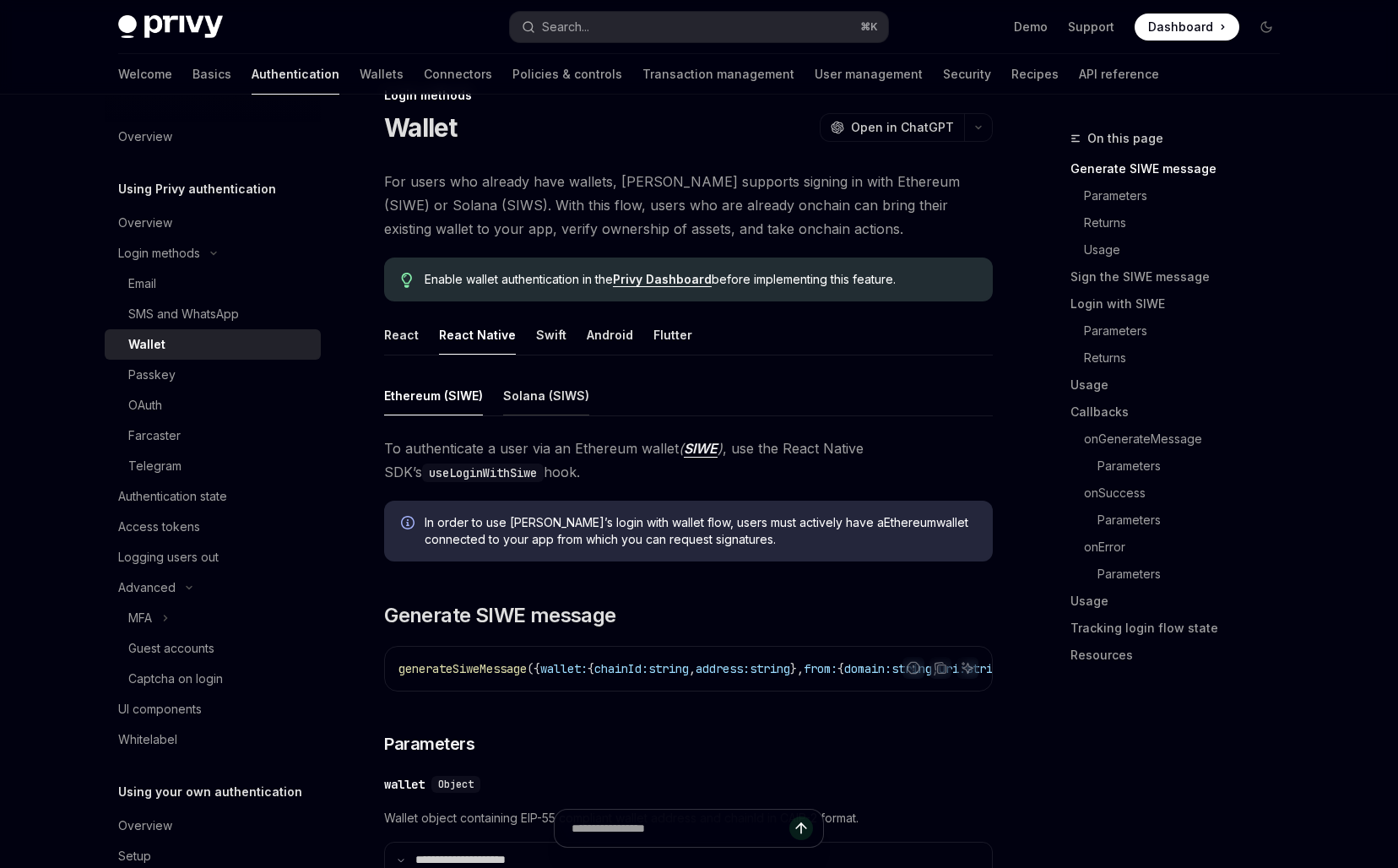
click at [533, 406] on button "Solana (SIWS)" at bounding box center [546, 395] width 86 height 39
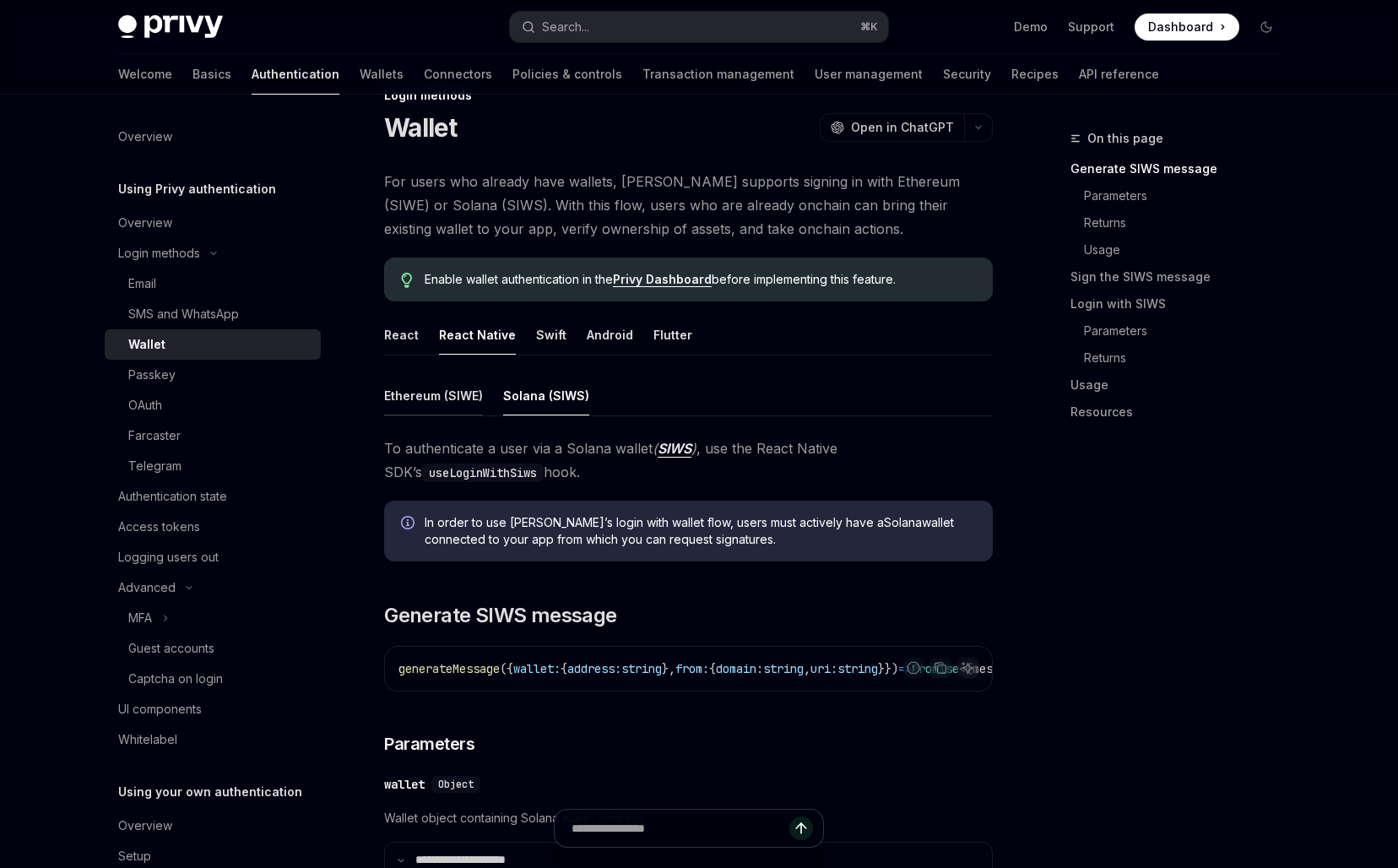
click at [457, 406] on button "Ethereum (SIWE)" at bounding box center [433, 395] width 99 height 39
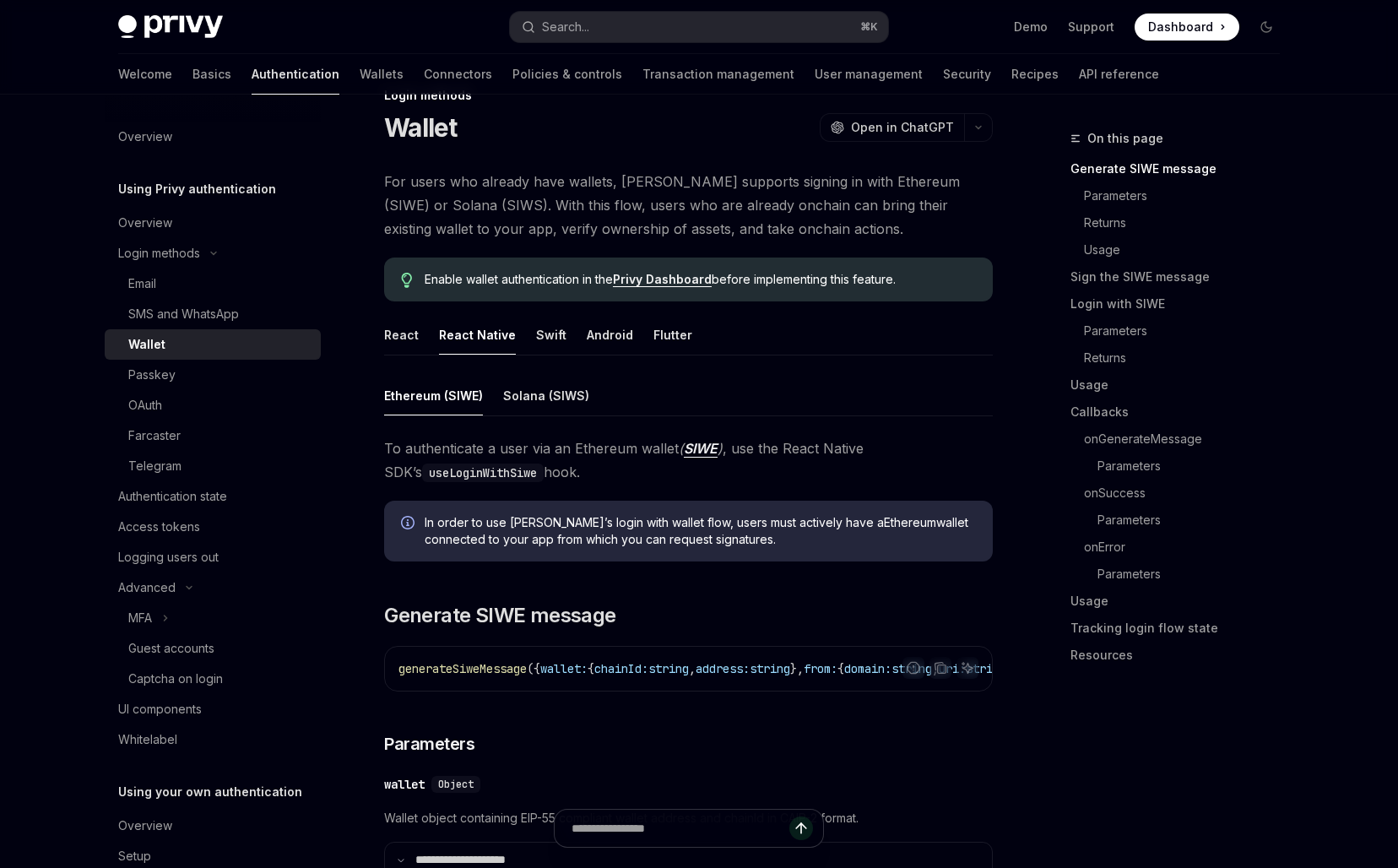
drag, startPoint x: 457, startPoint y: 406, endPoint x: 666, endPoint y: 548, distance: 252.7
click at [666, 548] on div "In order to use Privy’s login with wallet flow, users must actively have a Ethe…" at bounding box center [688, 530] width 609 height 60
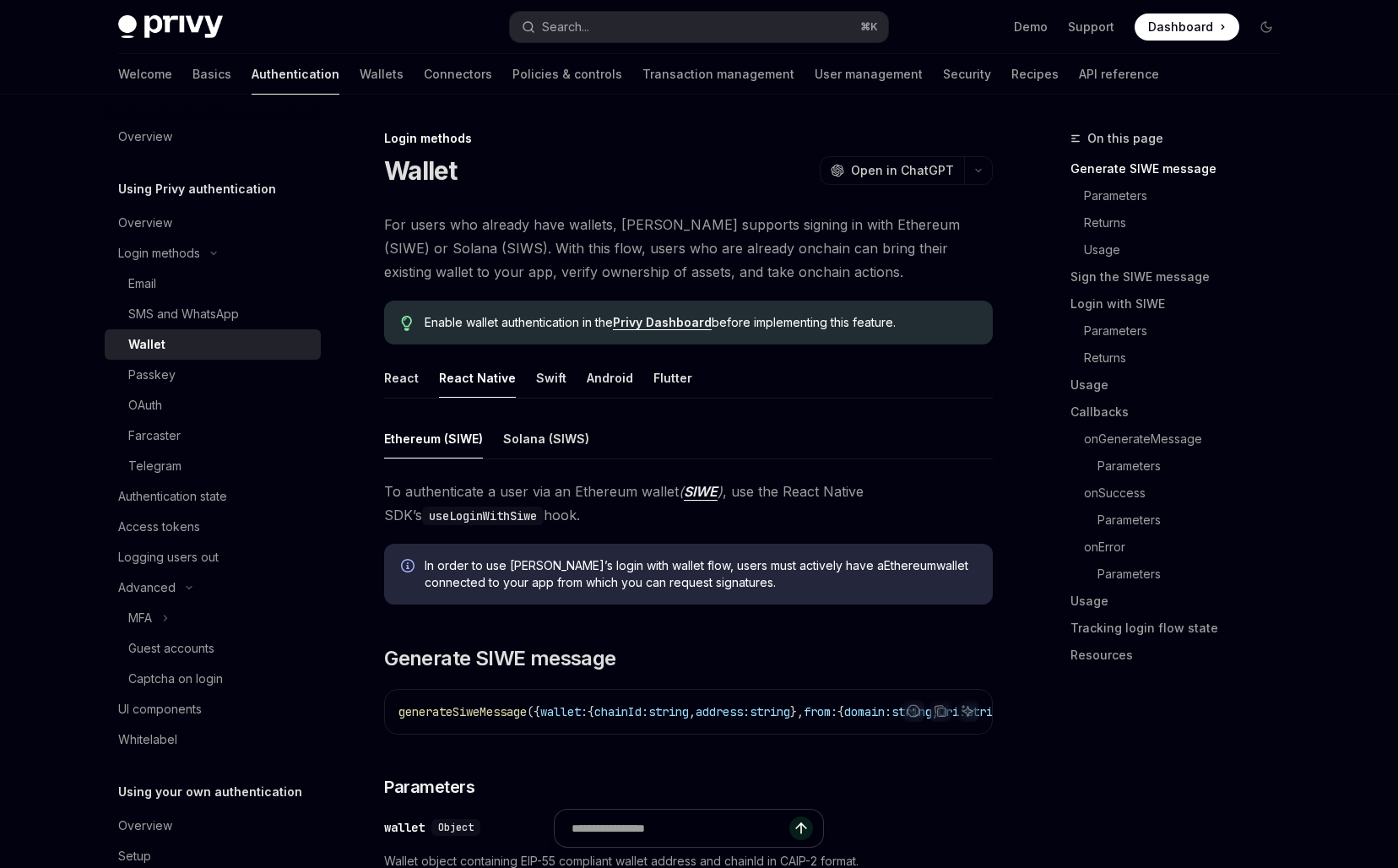
click at [619, 230] on span "For users who already have wallets, Privy supports signing in with Ethereum (SI…" at bounding box center [688, 248] width 609 height 71
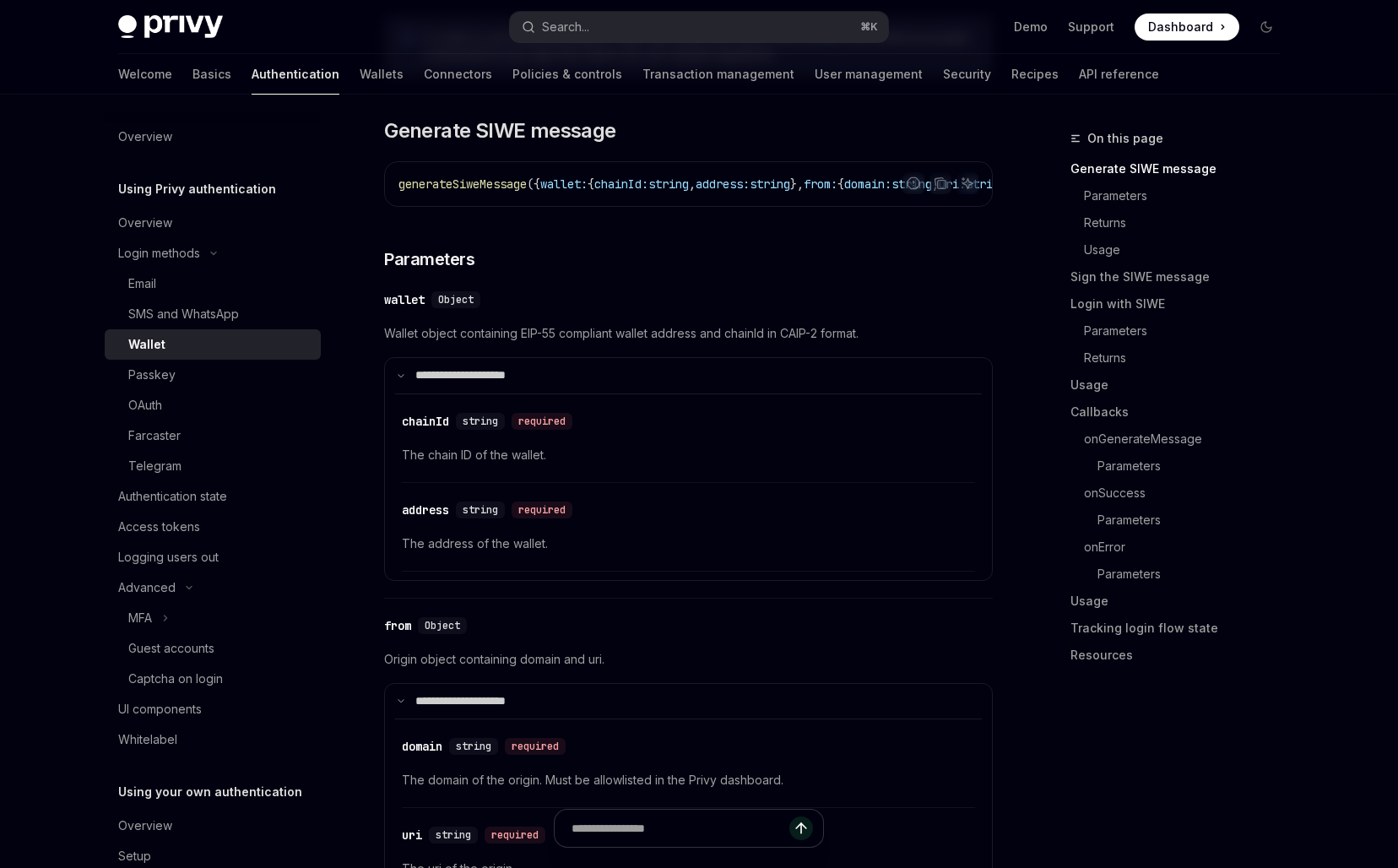
scroll to position [616, 0]
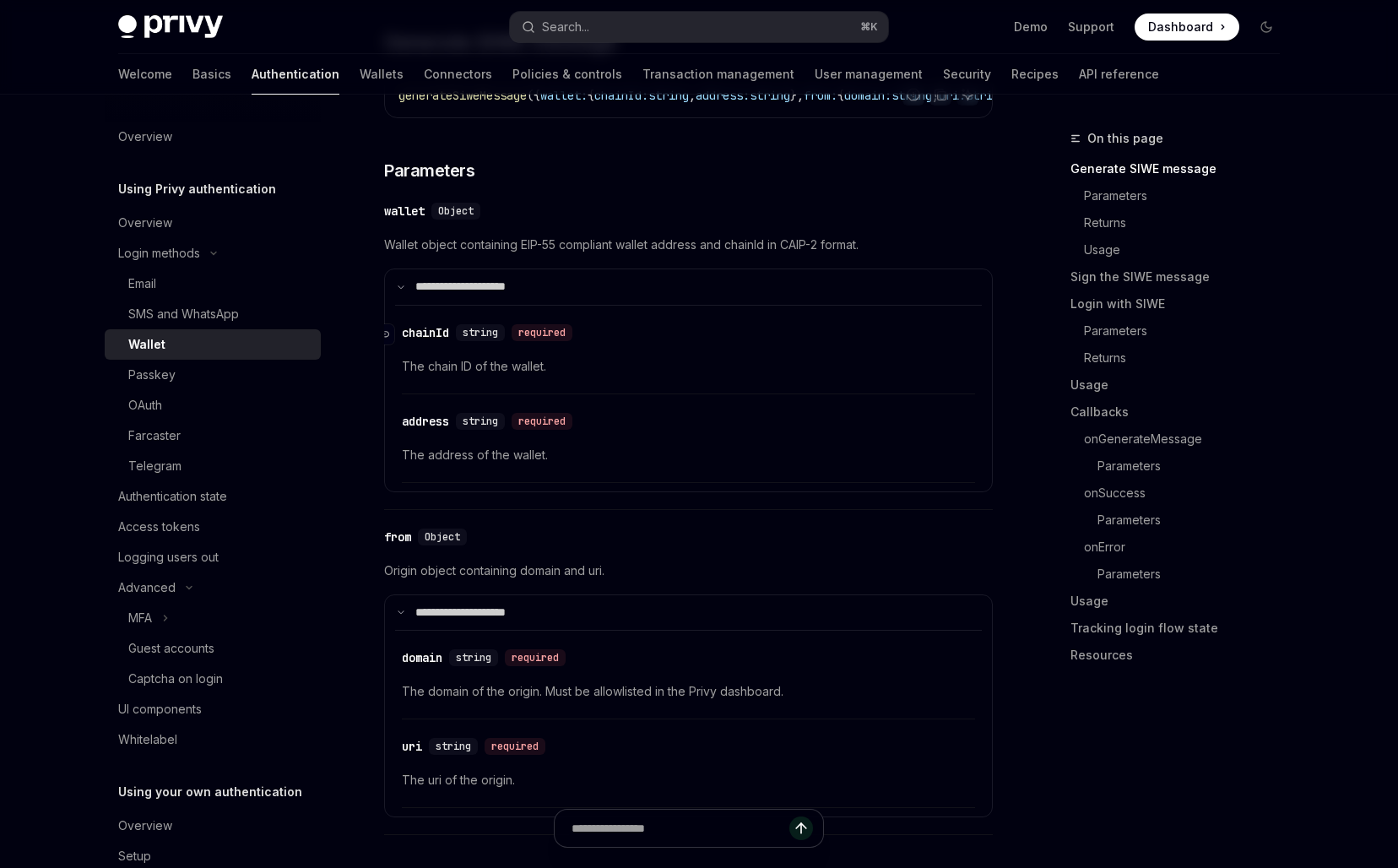
click at [484, 338] on span "string" at bounding box center [480, 332] width 35 height 13
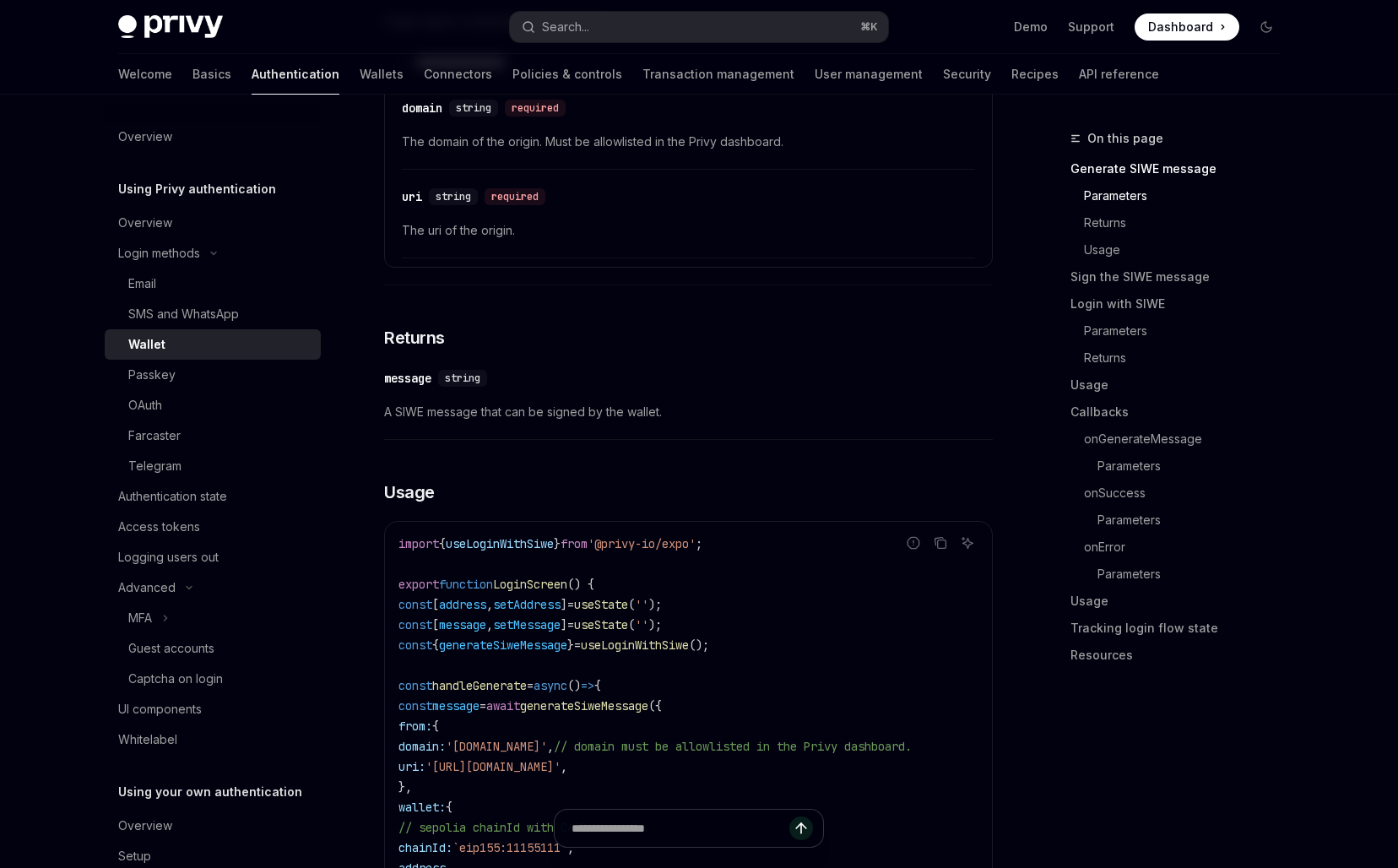
scroll to position [1322, 0]
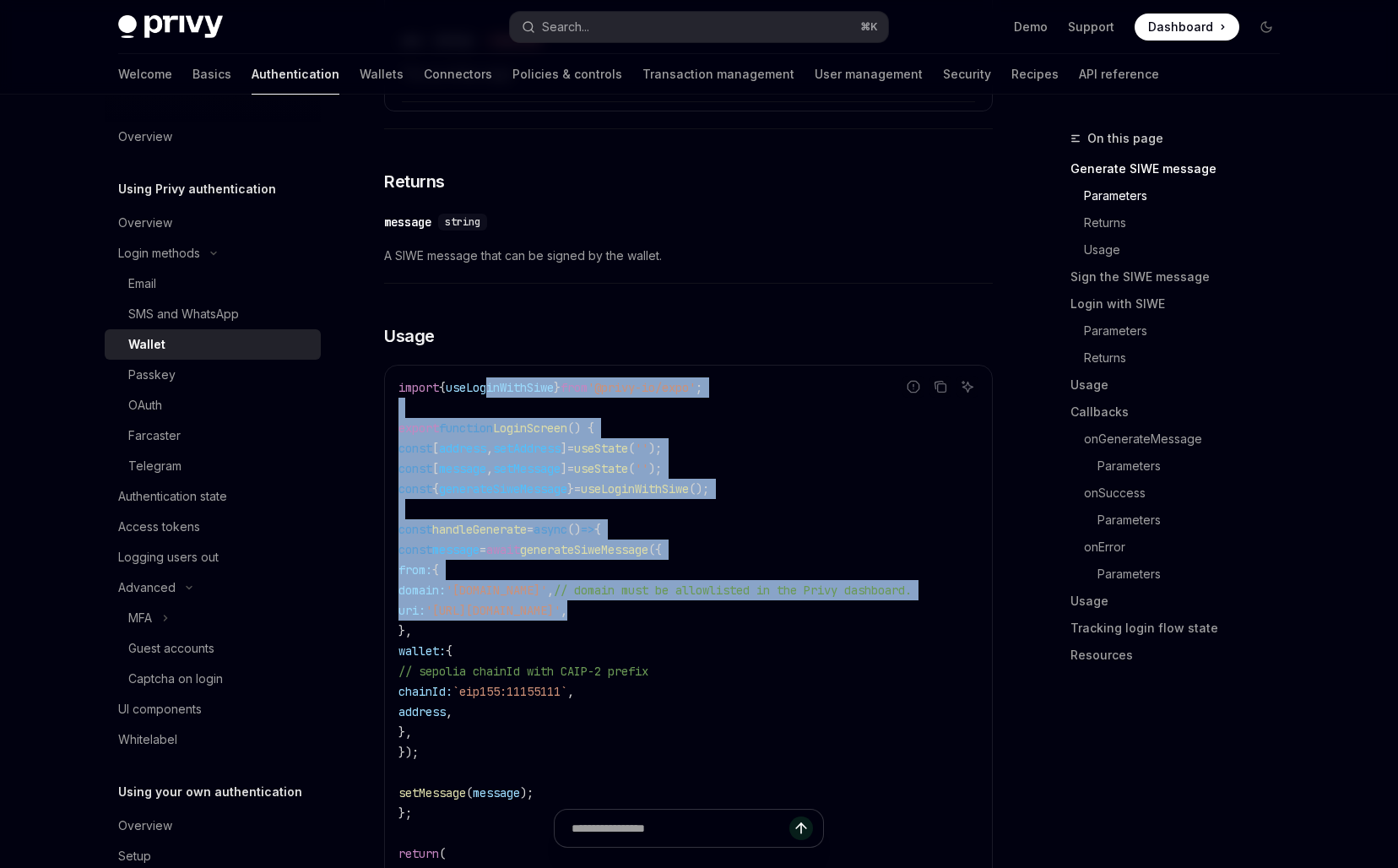
drag, startPoint x: 500, startPoint y: 392, endPoint x: 713, endPoint y: 625, distance: 315.7
click at [713, 625] on code "import { useLoginWithSiwe } from '@privy-io/expo' ; export function LoginScreen…" at bounding box center [688, 762] width 580 height 770
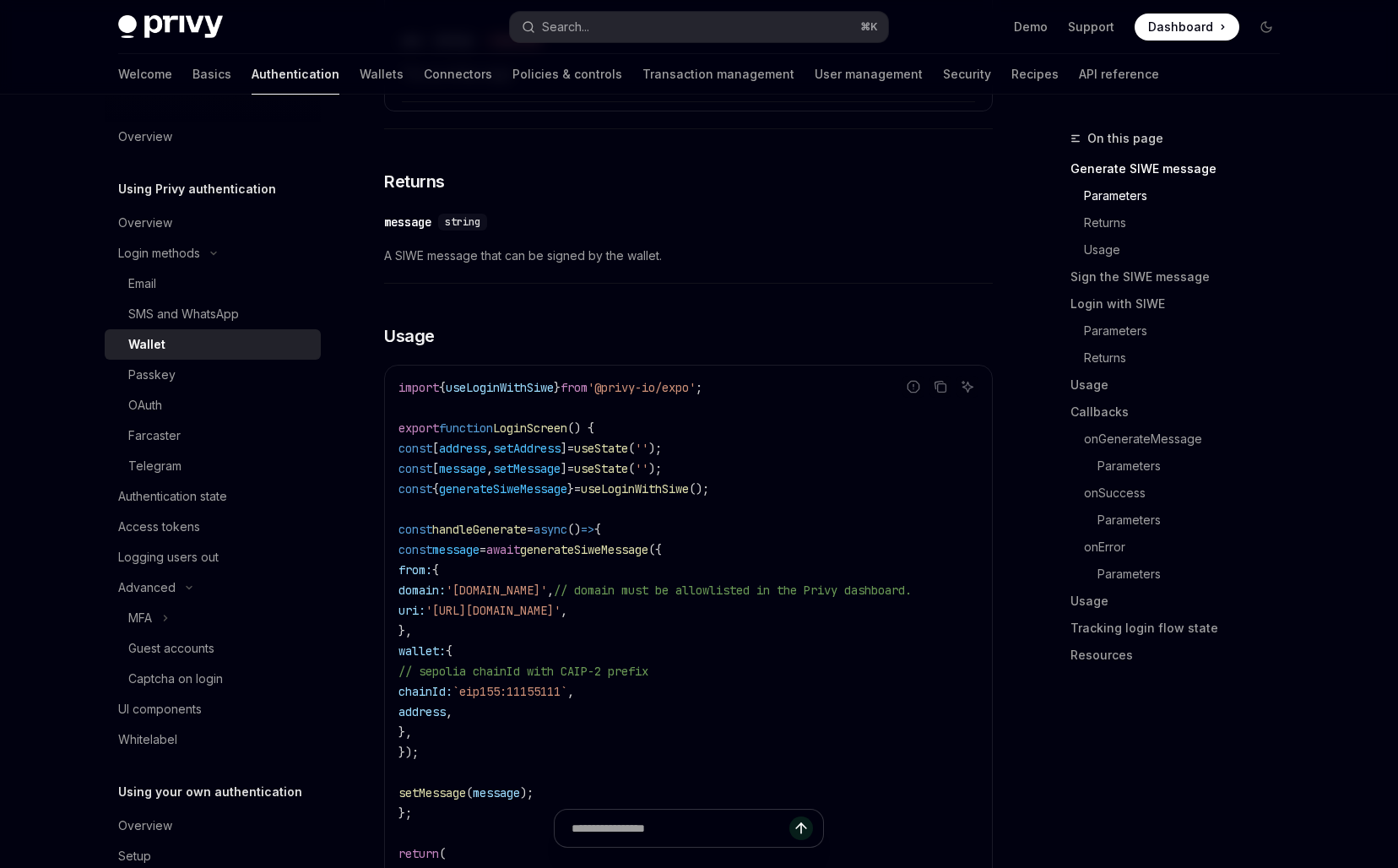
scroll to position [1450, 0]
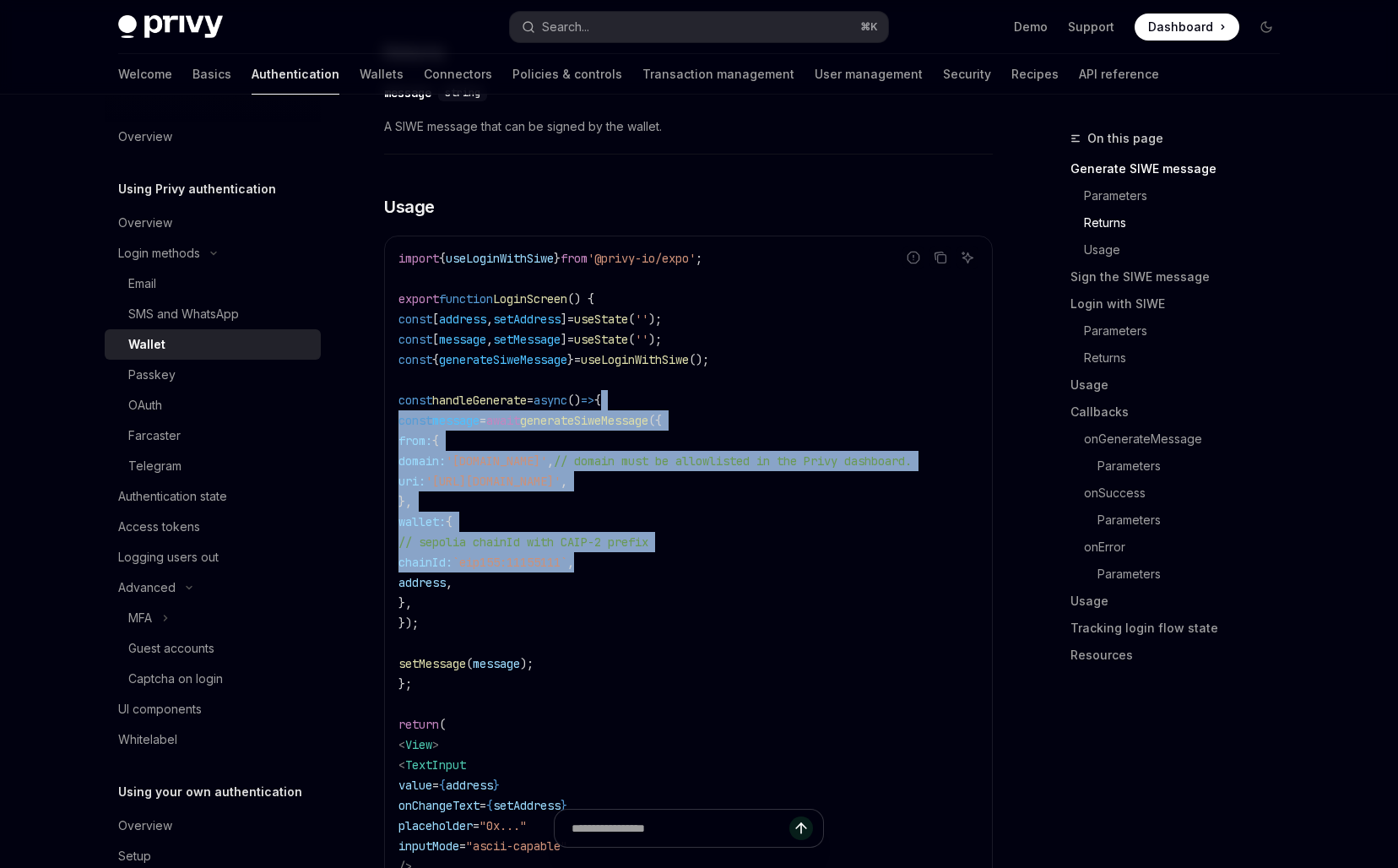
drag, startPoint x: 724, startPoint y: 406, endPoint x: 774, endPoint y: 637, distance: 236.3
click at [774, 636] on code "import { useLoginWithSiwe } from '@privy-io/expo' ; export function LoginScreen…" at bounding box center [688, 632] width 580 height 770
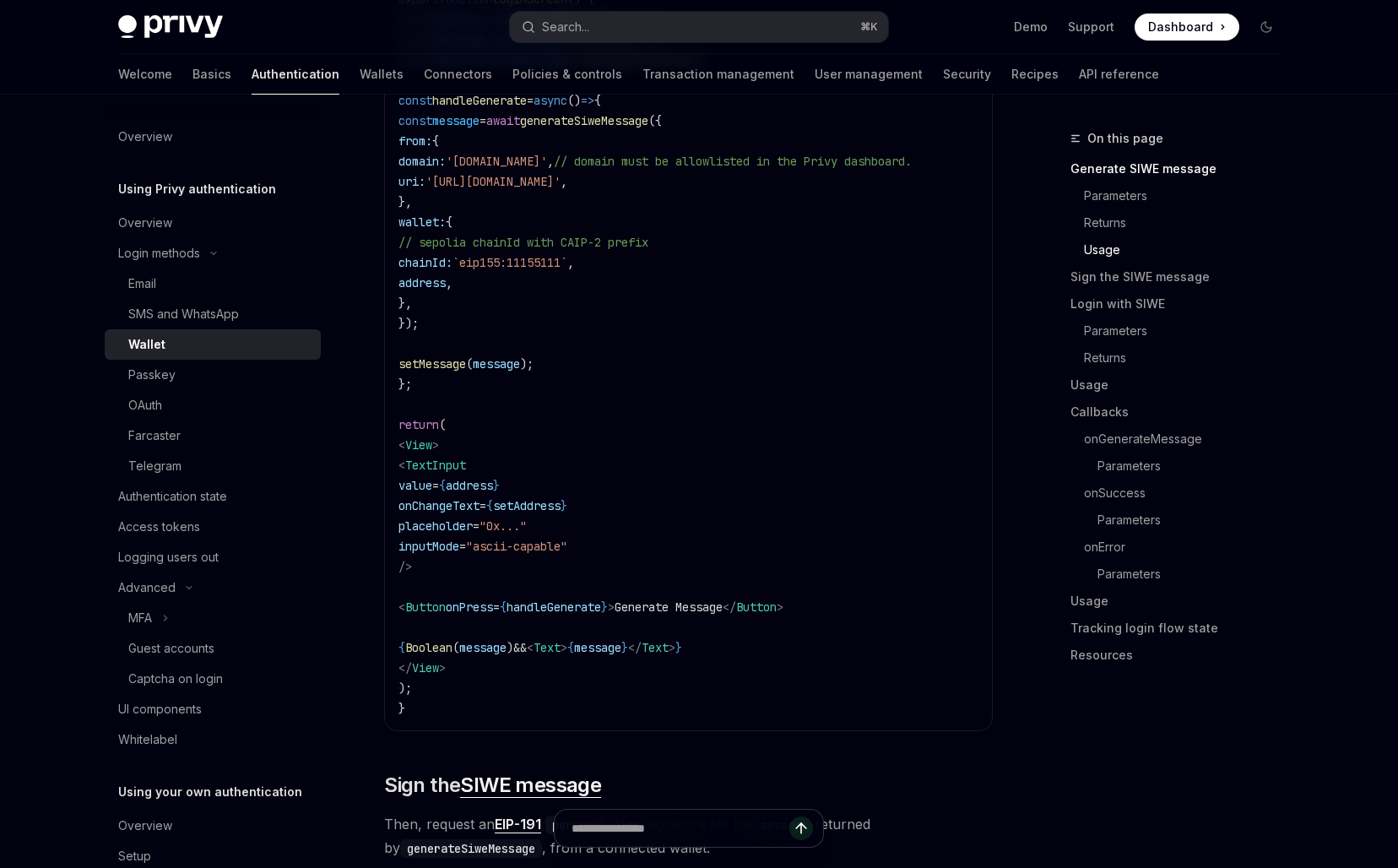
click at [774, 637] on code "import { useLoginWithSiwe } from '@privy-io/expo' ; export function LoginScreen…" at bounding box center [688, 333] width 580 height 770
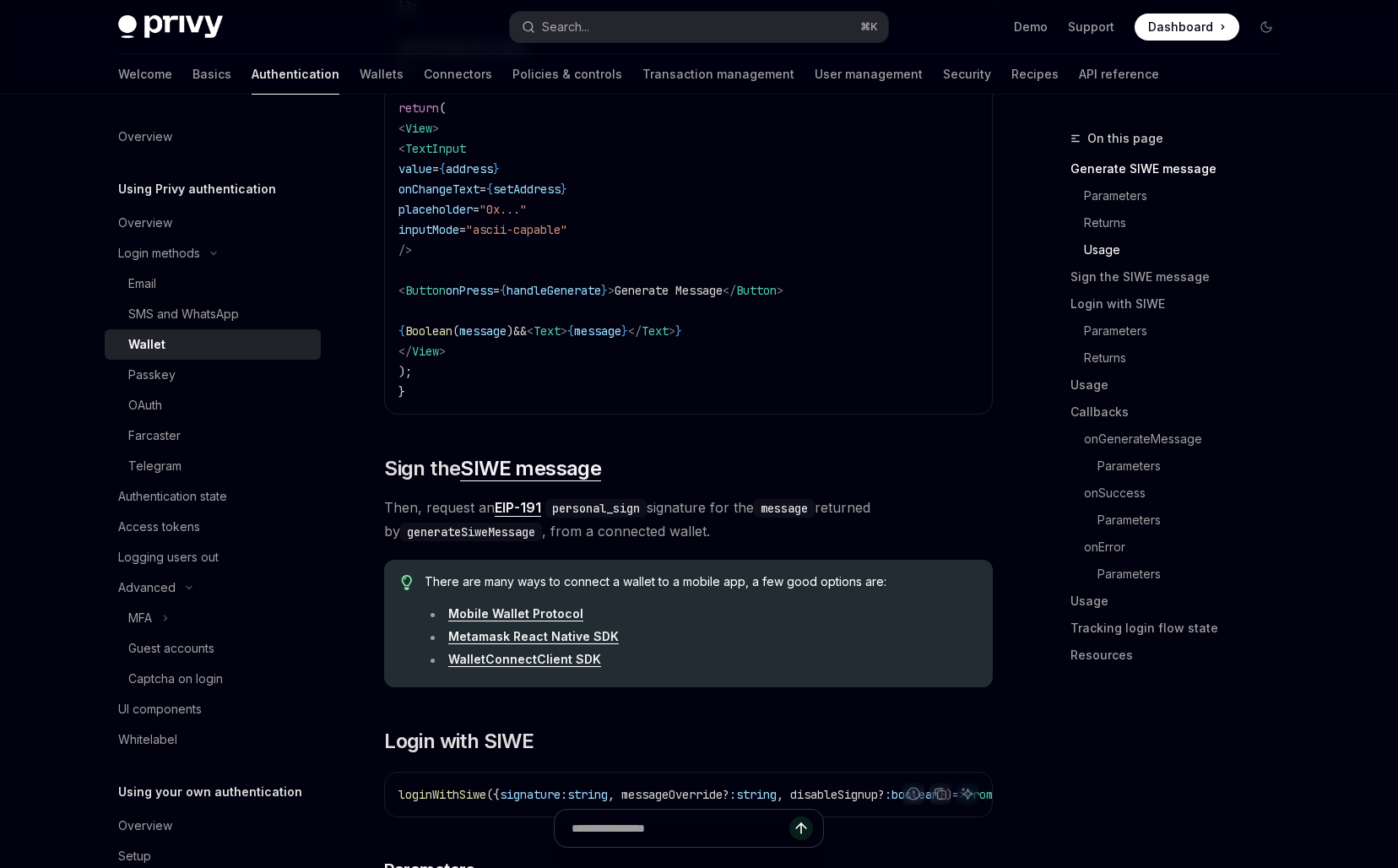
scroll to position [2178, 0]
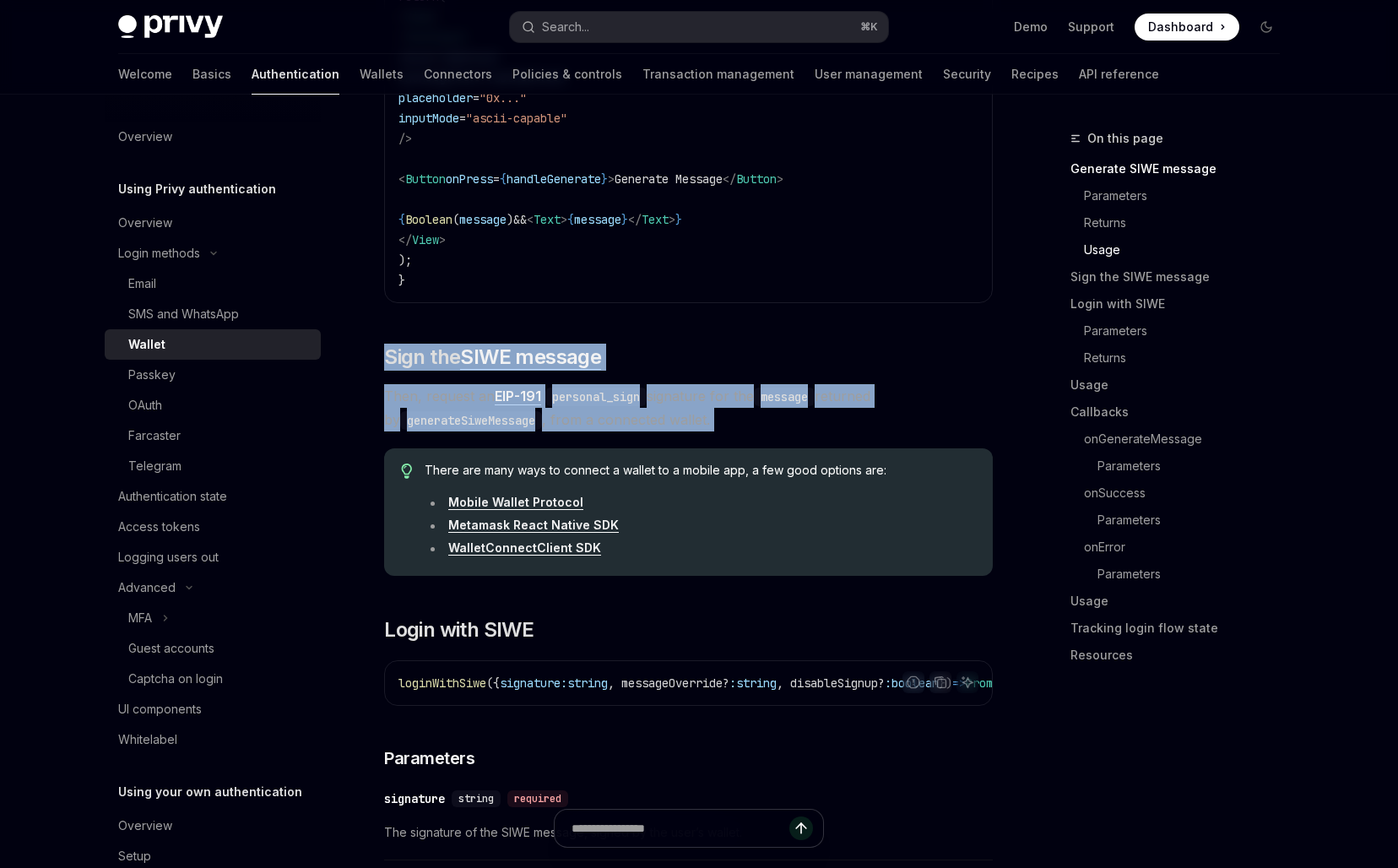
drag, startPoint x: 710, startPoint y: 353, endPoint x: 710, endPoint y: 450, distance: 97.0
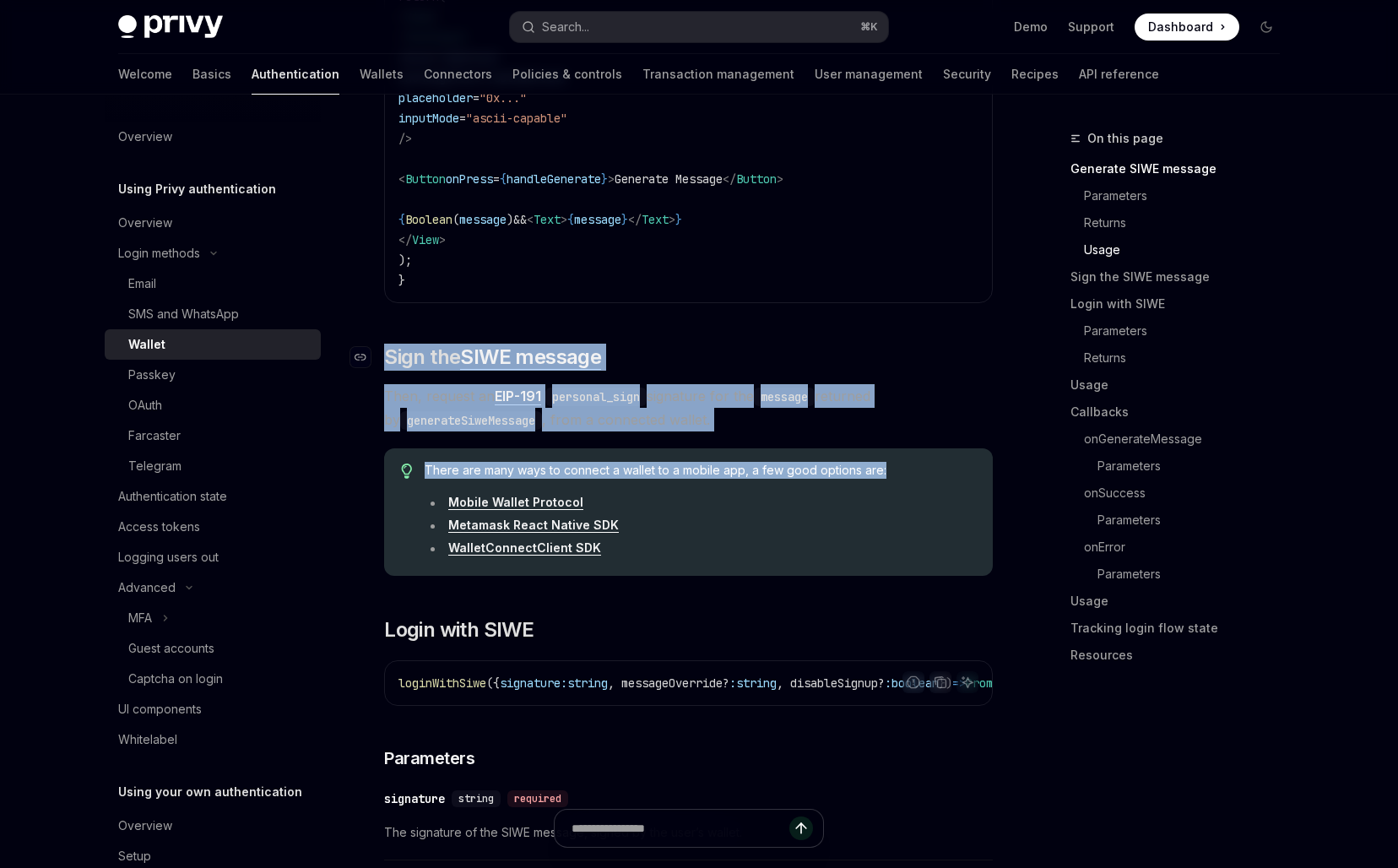
drag, startPoint x: 710, startPoint y: 445, endPoint x: 711, endPoint y: 371, distance: 74.0
click at [711, 370] on h2 "​ Sign the SIWE message" at bounding box center [688, 356] width 609 height 27
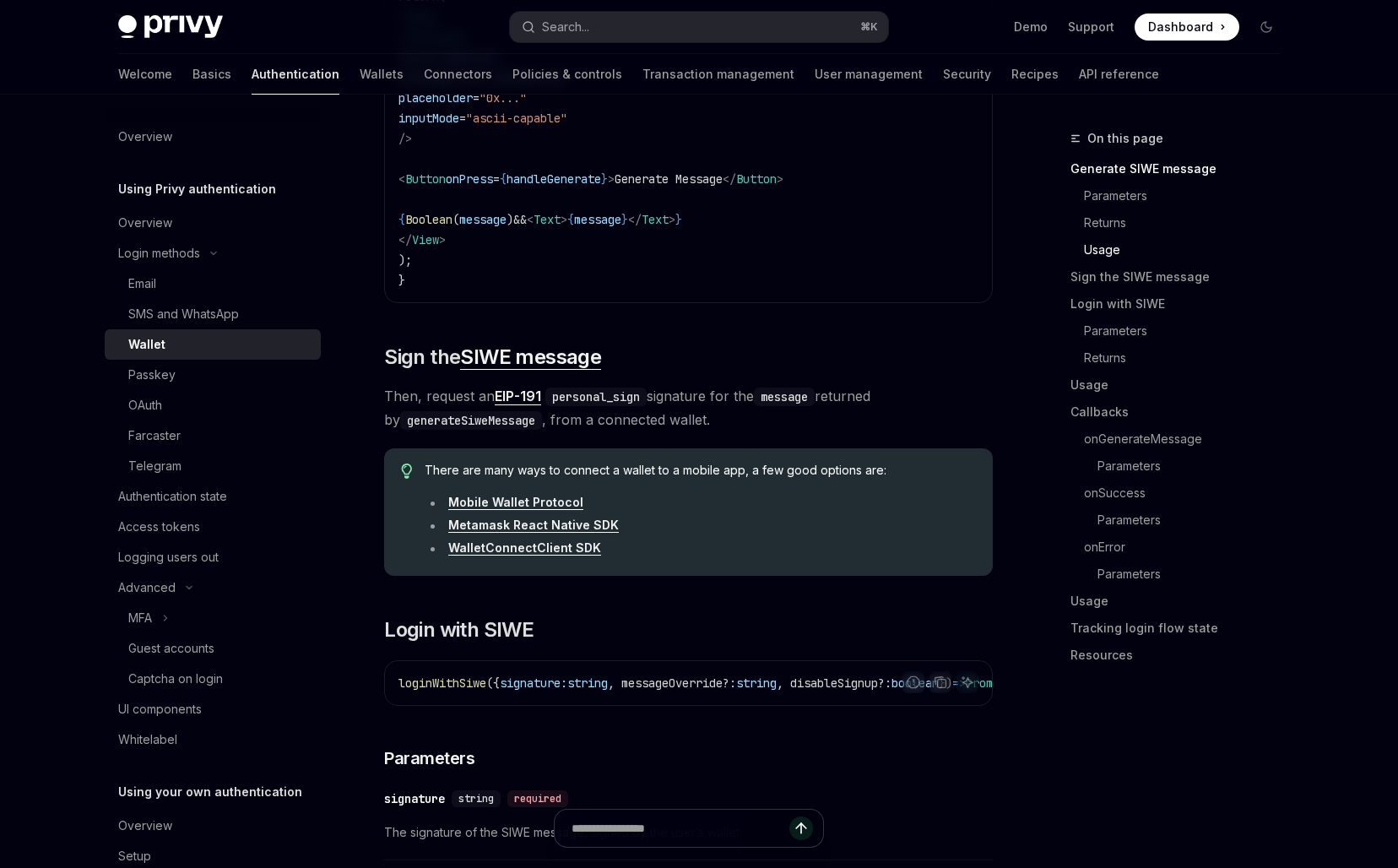
click at [547, 510] on link "Mobile Wallet Protocol" at bounding box center [516, 502] width 135 height 15
drag, startPoint x: 660, startPoint y: 372, endPoint x: 666, endPoint y: 413, distance: 41.4
click at [666, 413] on span "Then, request an EIP-191 personal_sign signature for the message returned by ge…" at bounding box center [688, 407] width 609 height 47
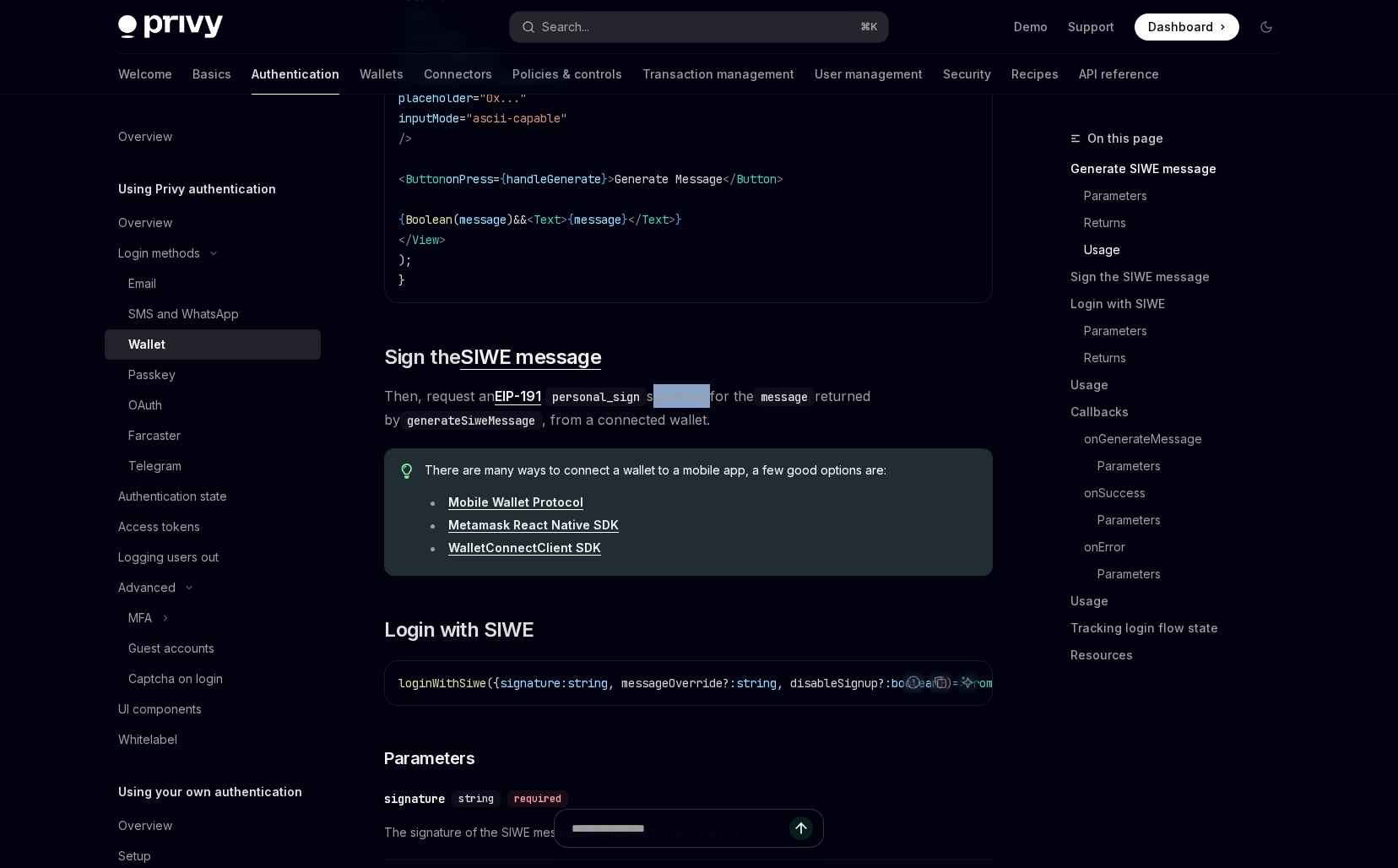
click at [666, 413] on span "Then, request an EIP-191 personal_sign signature for the message returned by ge…" at bounding box center [688, 407] width 609 height 47
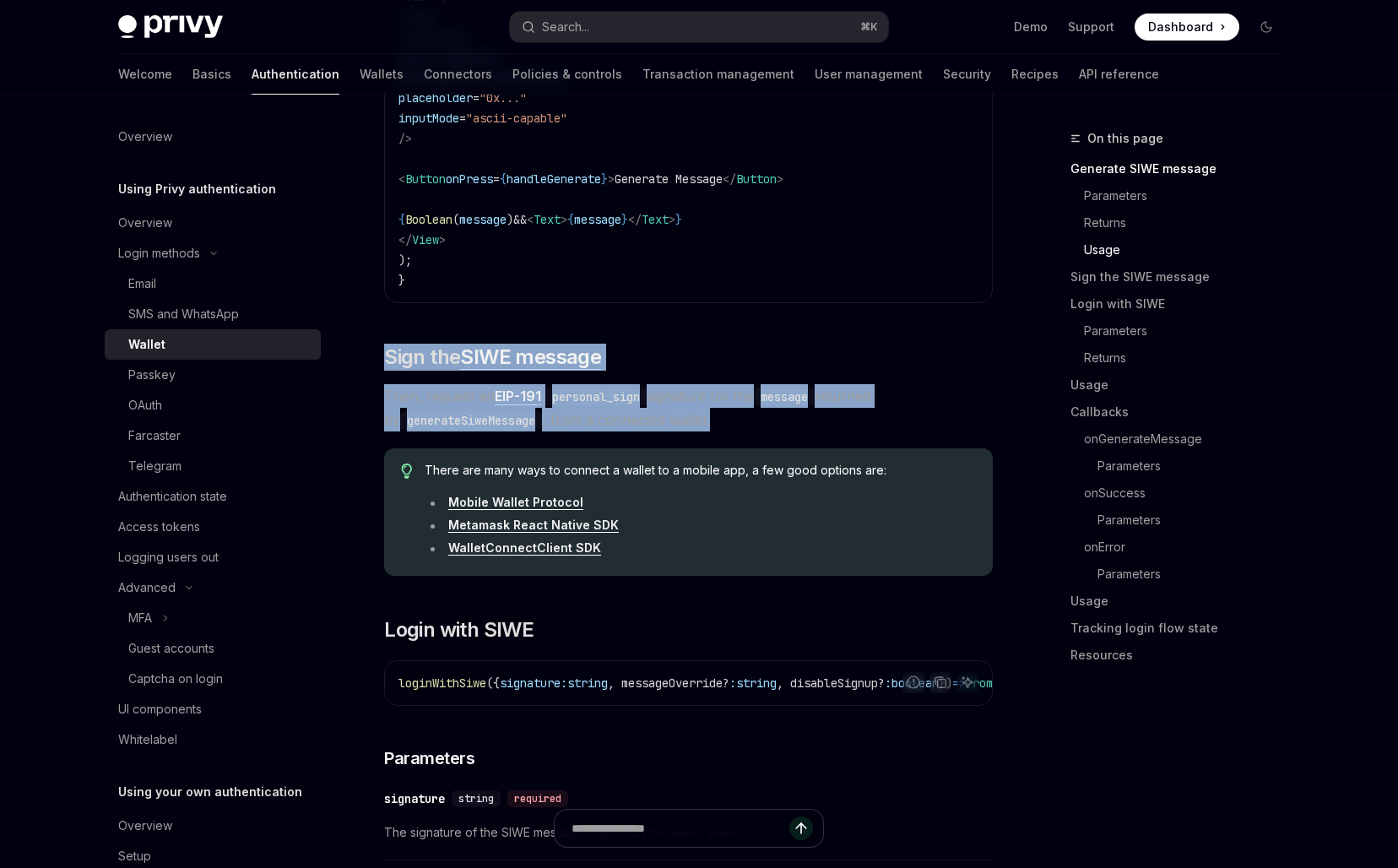
drag, startPoint x: 700, startPoint y: 342, endPoint x: 700, endPoint y: 443, distance: 101.0
click at [545, 555] on link "WalletConnectClient SDK" at bounding box center [525, 547] width 152 height 15
click at [606, 505] on div "There are many ways to connect a wallet to a mobile app, a few good options are…" at bounding box center [700, 512] width 551 height 101
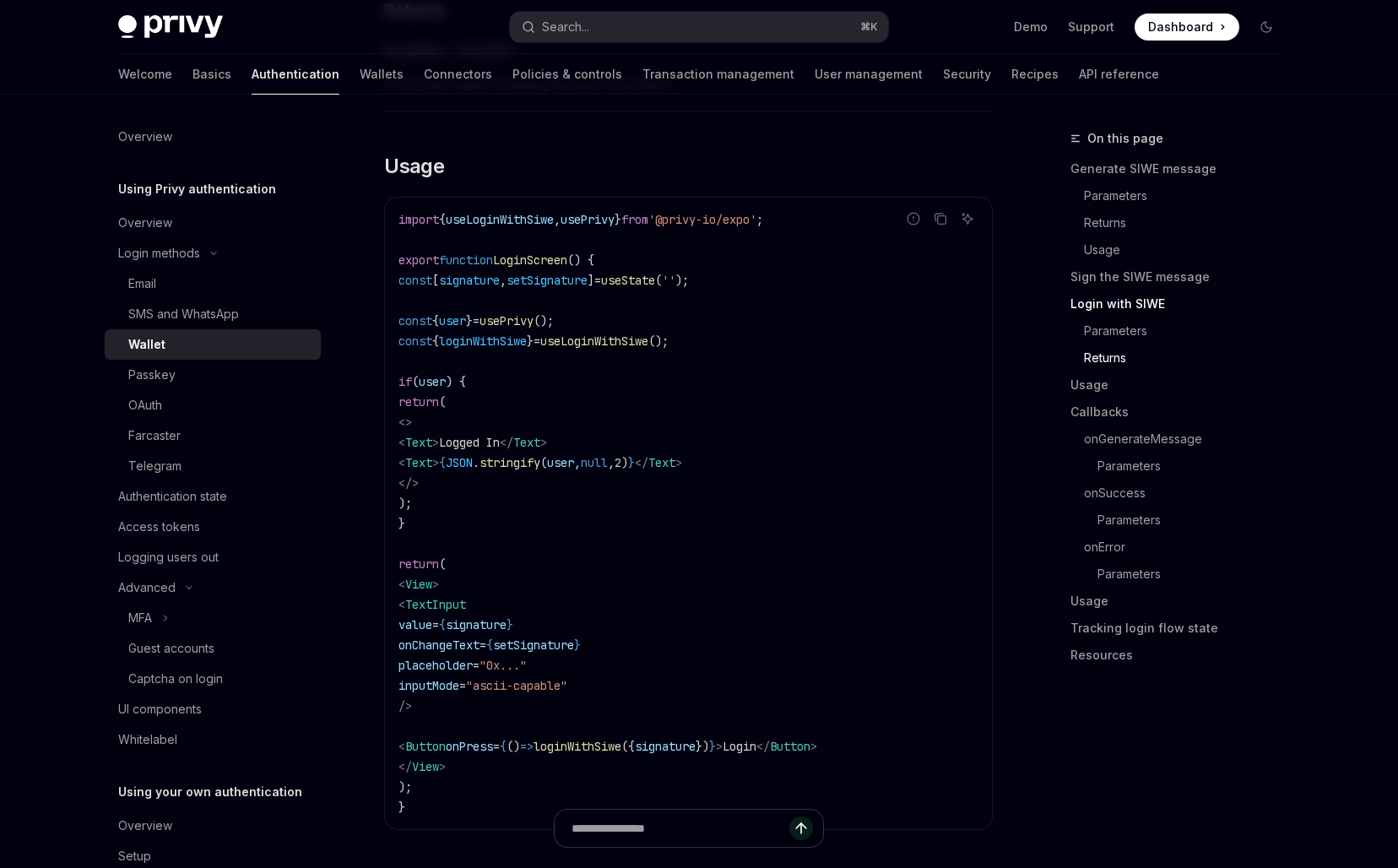
scroll to position [3347, 0]
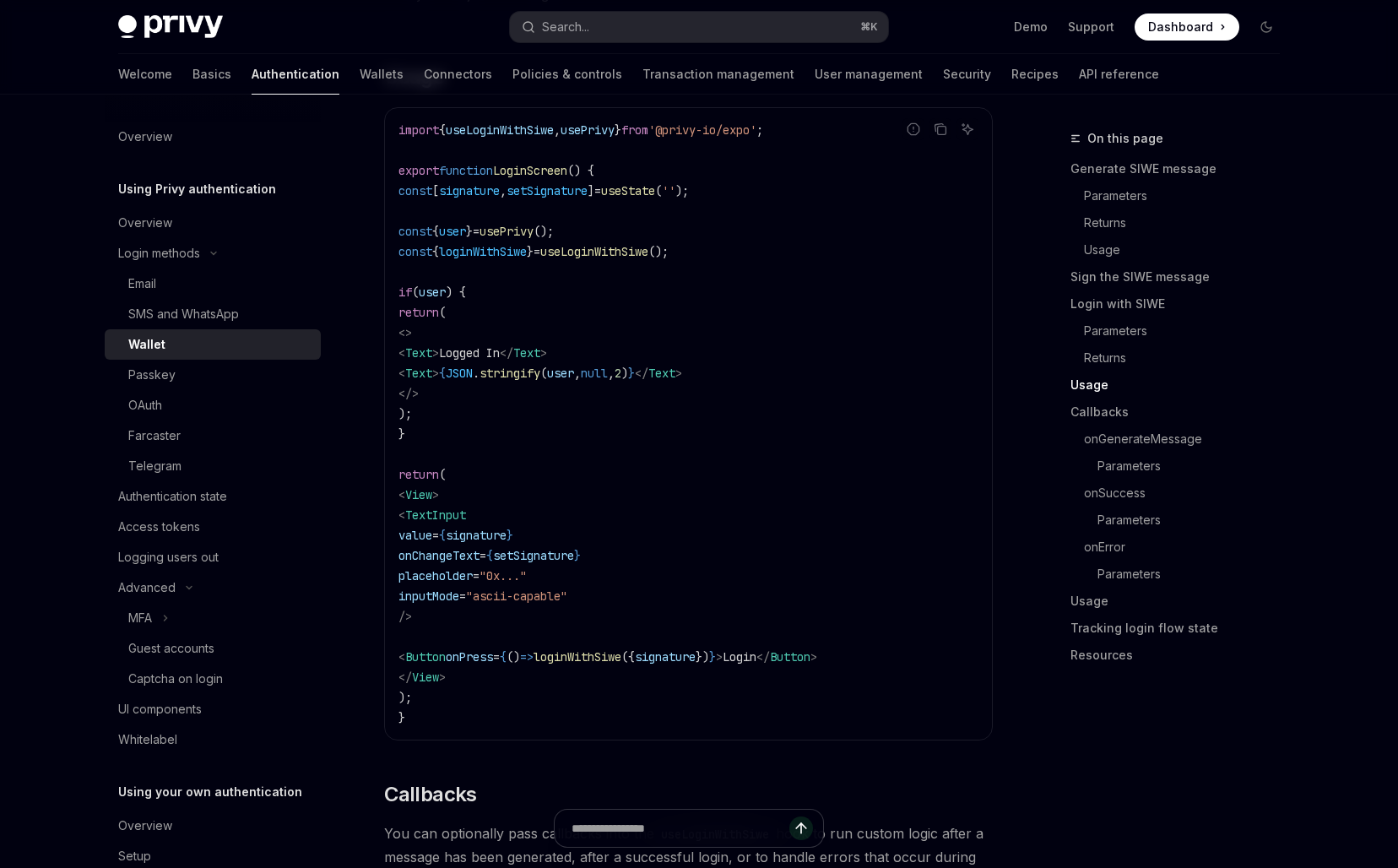
click at [575, 363] on code "import { useLoginWithSiwe , usePrivy } from '@privy-io/expo' ; export function …" at bounding box center [688, 424] width 580 height 608
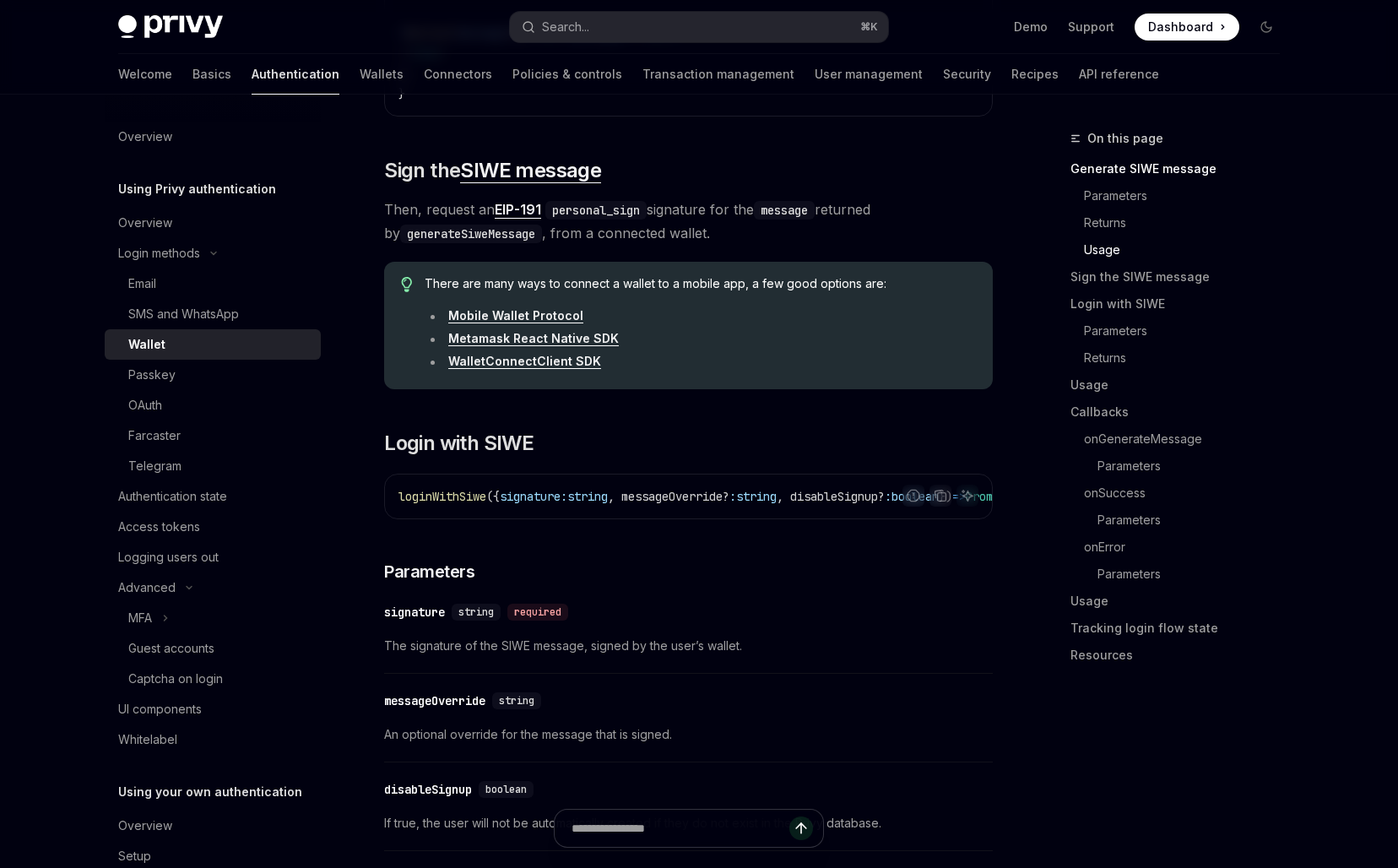
scroll to position [2362, 0]
click at [905, 315] on div "There are many ways to connect a wallet to a mobile app, a few good options are…" at bounding box center [700, 328] width 551 height 101
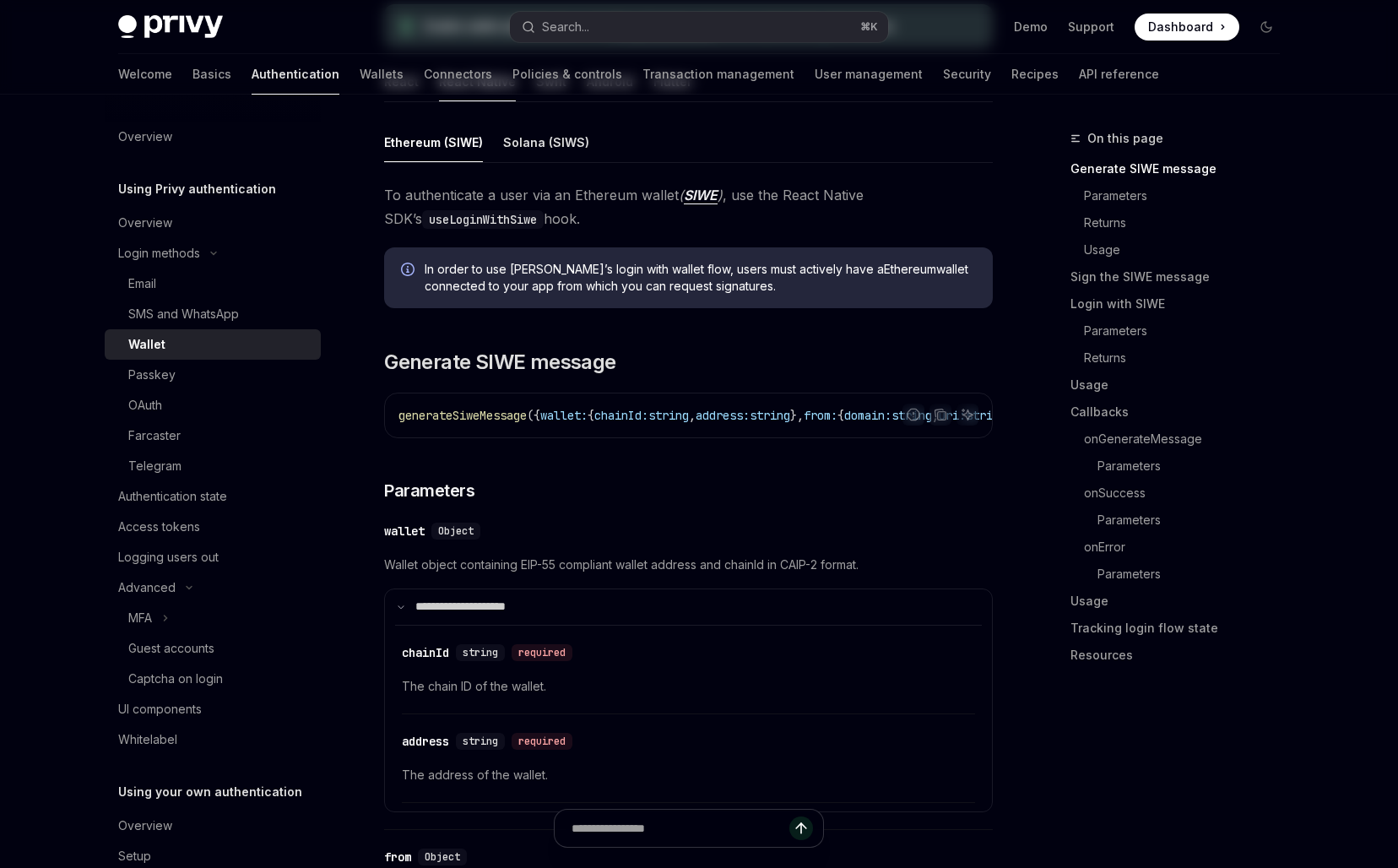
scroll to position [0, 0]
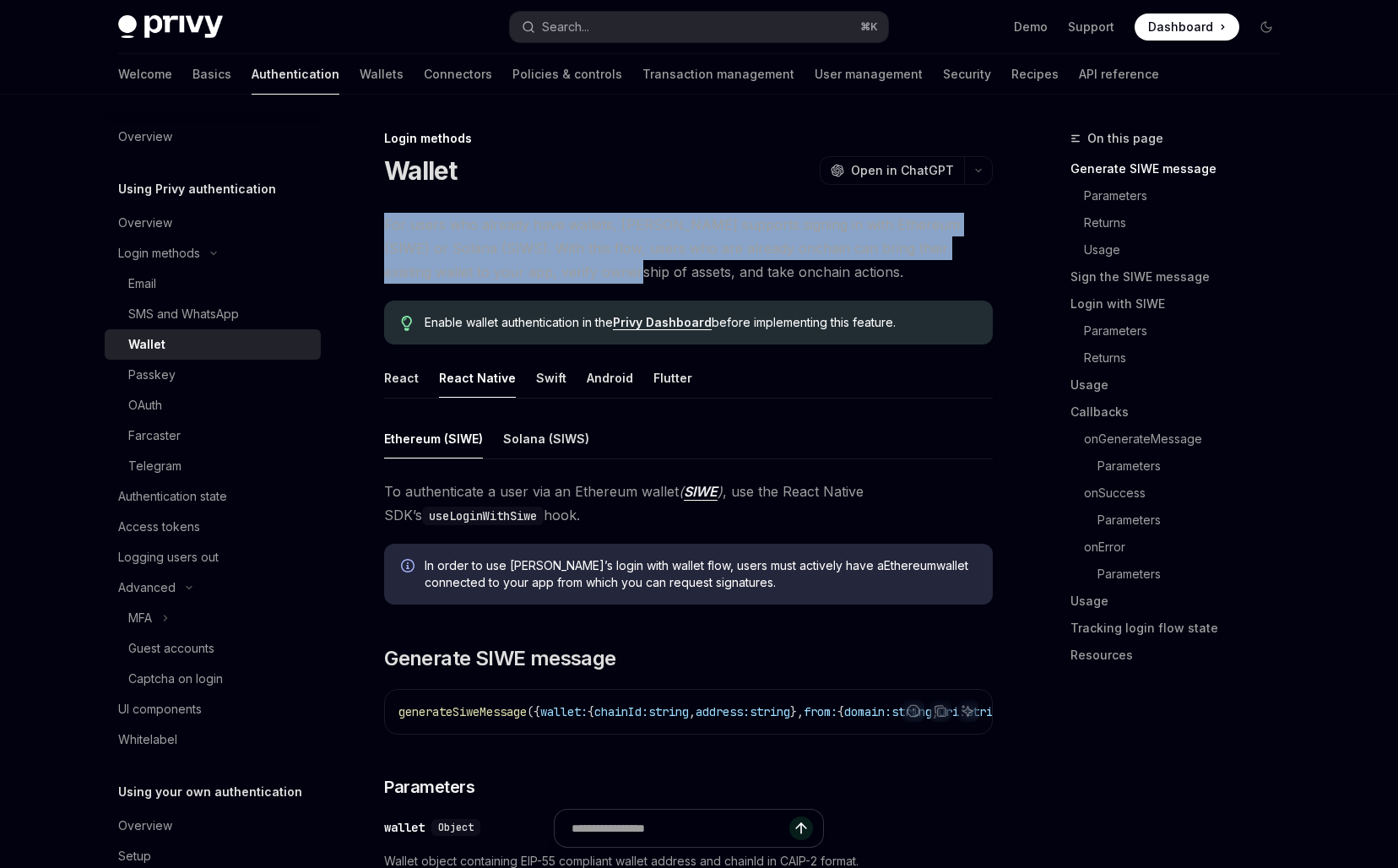
drag, startPoint x: 543, startPoint y: 246, endPoint x: 543, endPoint y: 312, distance: 66.0
click at [543, 313] on div "Enable wallet authentication in the Privy Dashboard before implementing this fe…" at bounding box center [688, 322] width 609 height 44
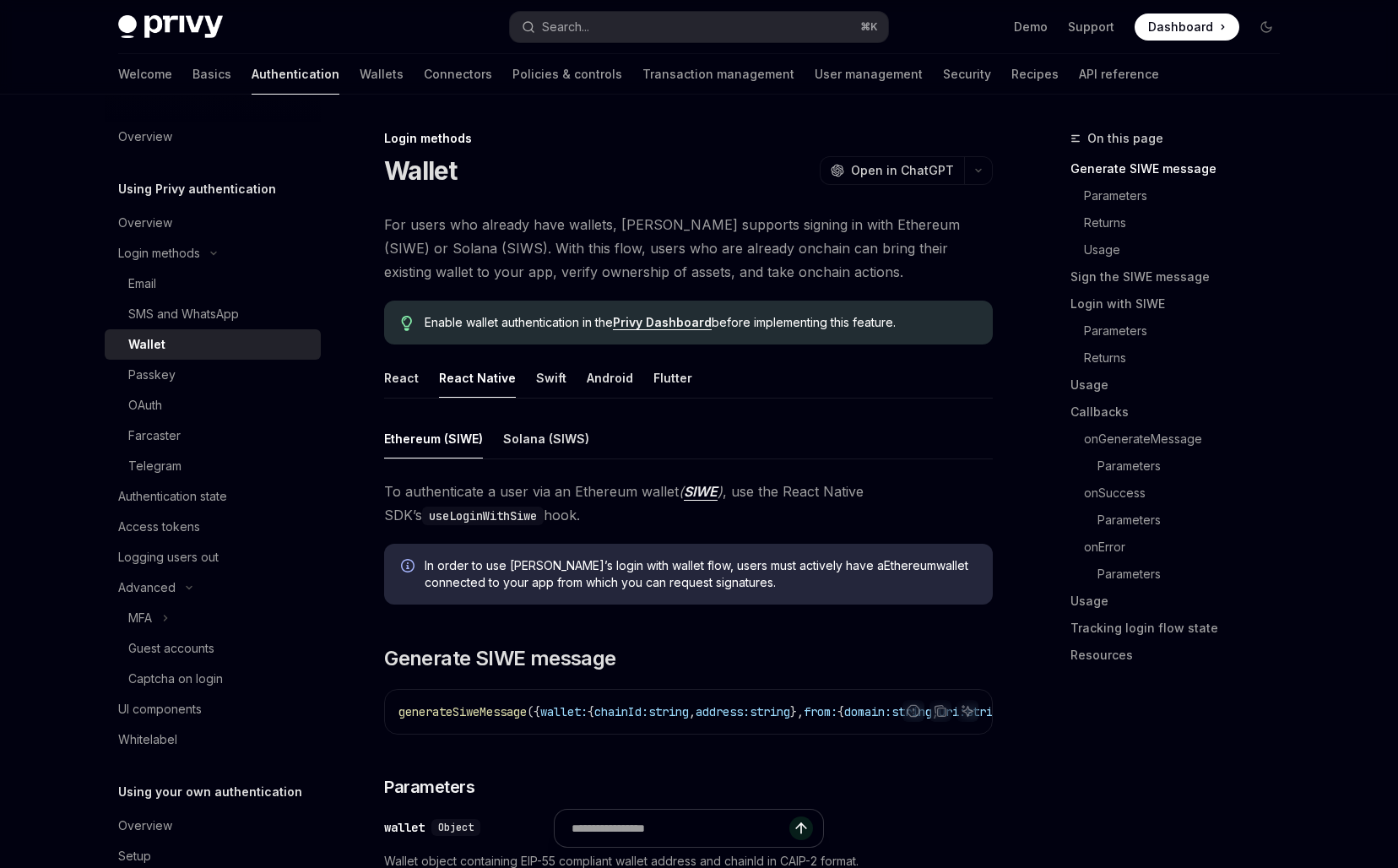
click at [543, 313] on div "Enable wallet authentication in the Privy Dashboard before implementing this fe…" at bounding box center [688, 322] width 609 height 44
click at [481, 483] on span "To authenticate a user via an Ethereum wallet ( SIWE ) , use the React Native S…" at bounding box center [688, 503] width 609 height 47
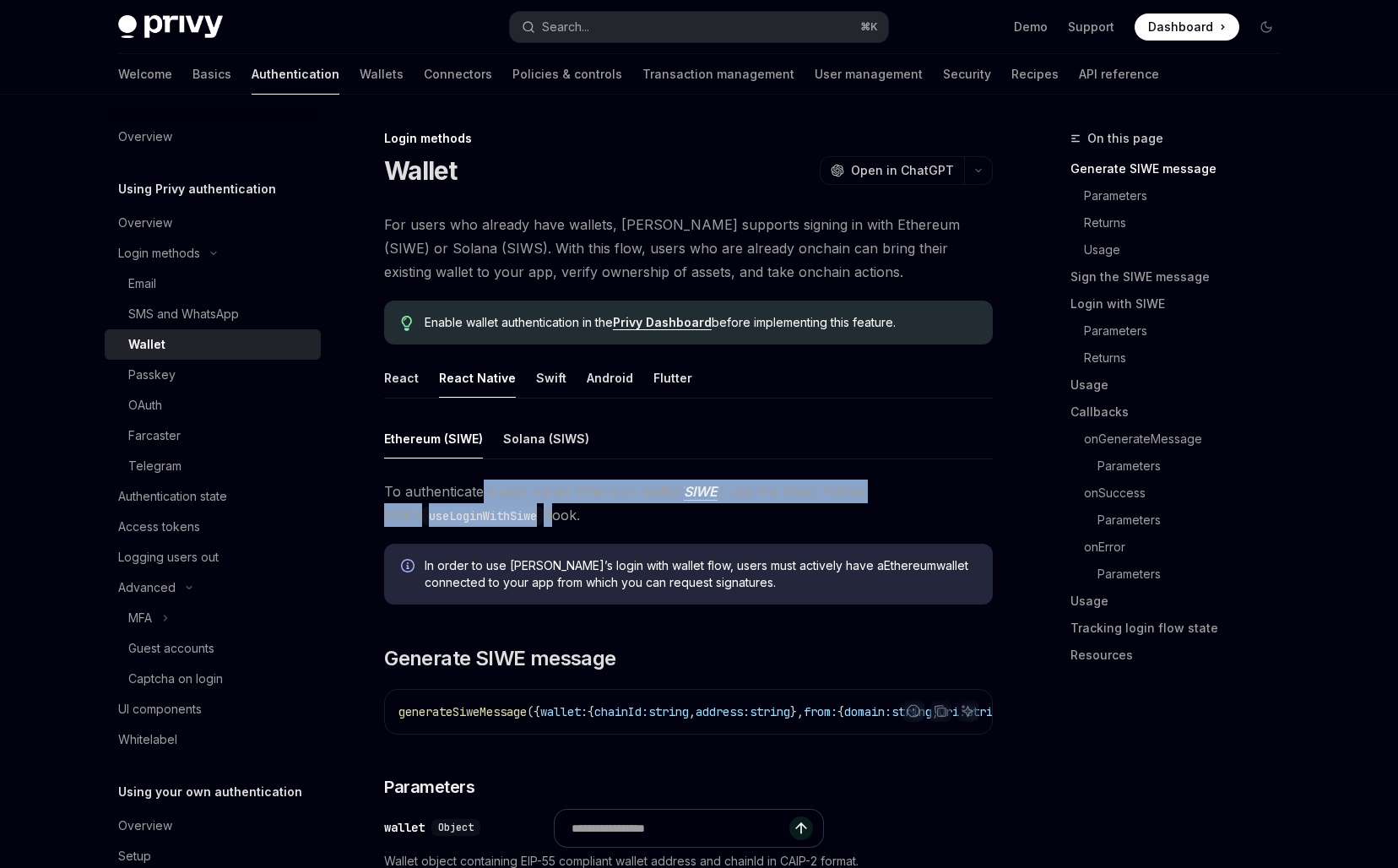
drag, startPoint x: 481, startPoint y: 483, endPoint x: 510, endPoint y: 506, distance: 37.0
click at [506, 505] on span "To authenticate a user via an Ethereum wallet ( SIWE ) , use the React Native S…" at bounding box center [688, 503] width 609 height 47
click at [510, 506] on span "To authenticate a user via an Ethereum wallet ( SIWE ) , use the React Native S…" at bounding box center [688, 503] width 609 height 47
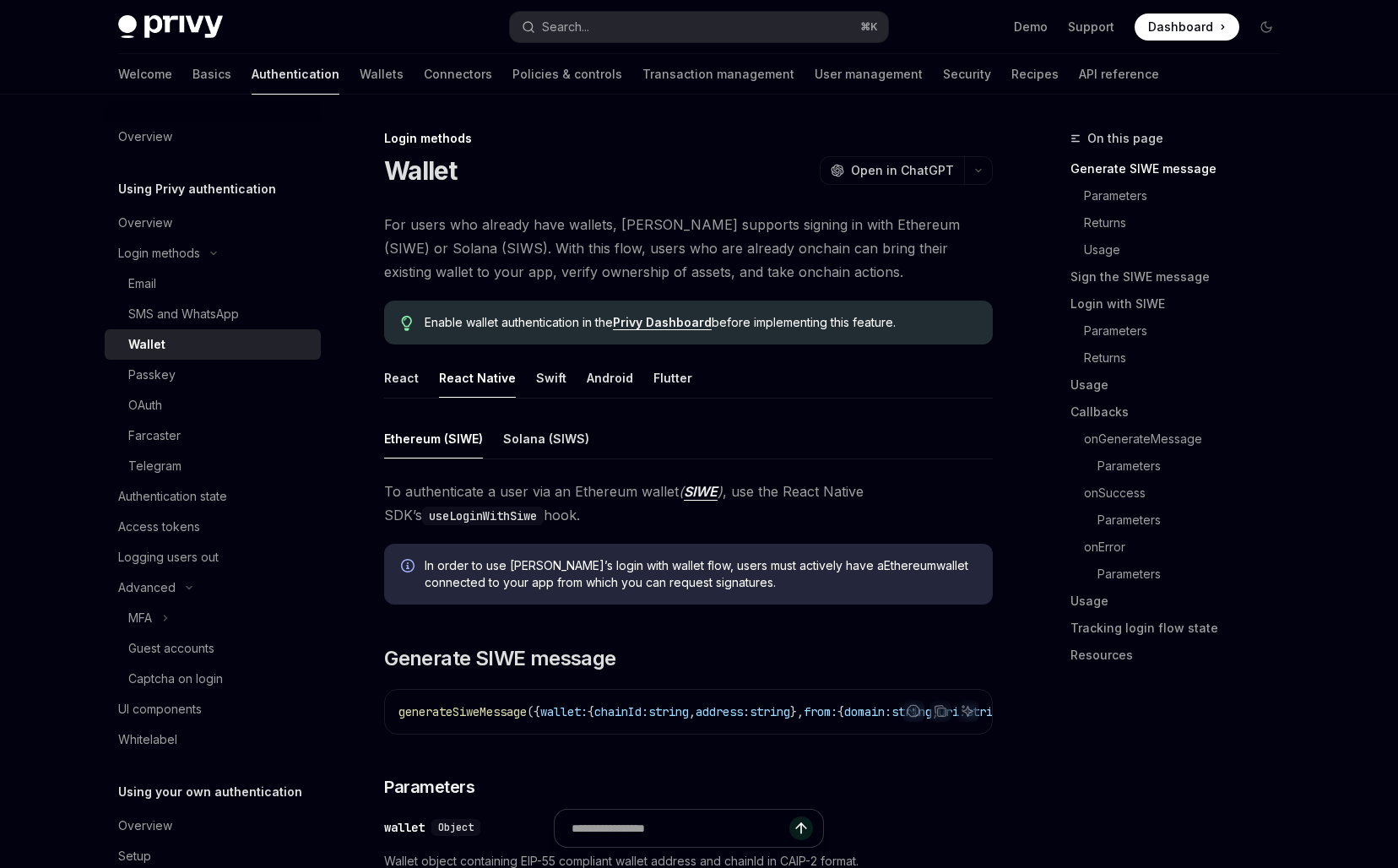
click at [489, 177] on div "Wallet OpenAI Open in ChatGPT" at bounding box center [688, 170] width 609 height 31
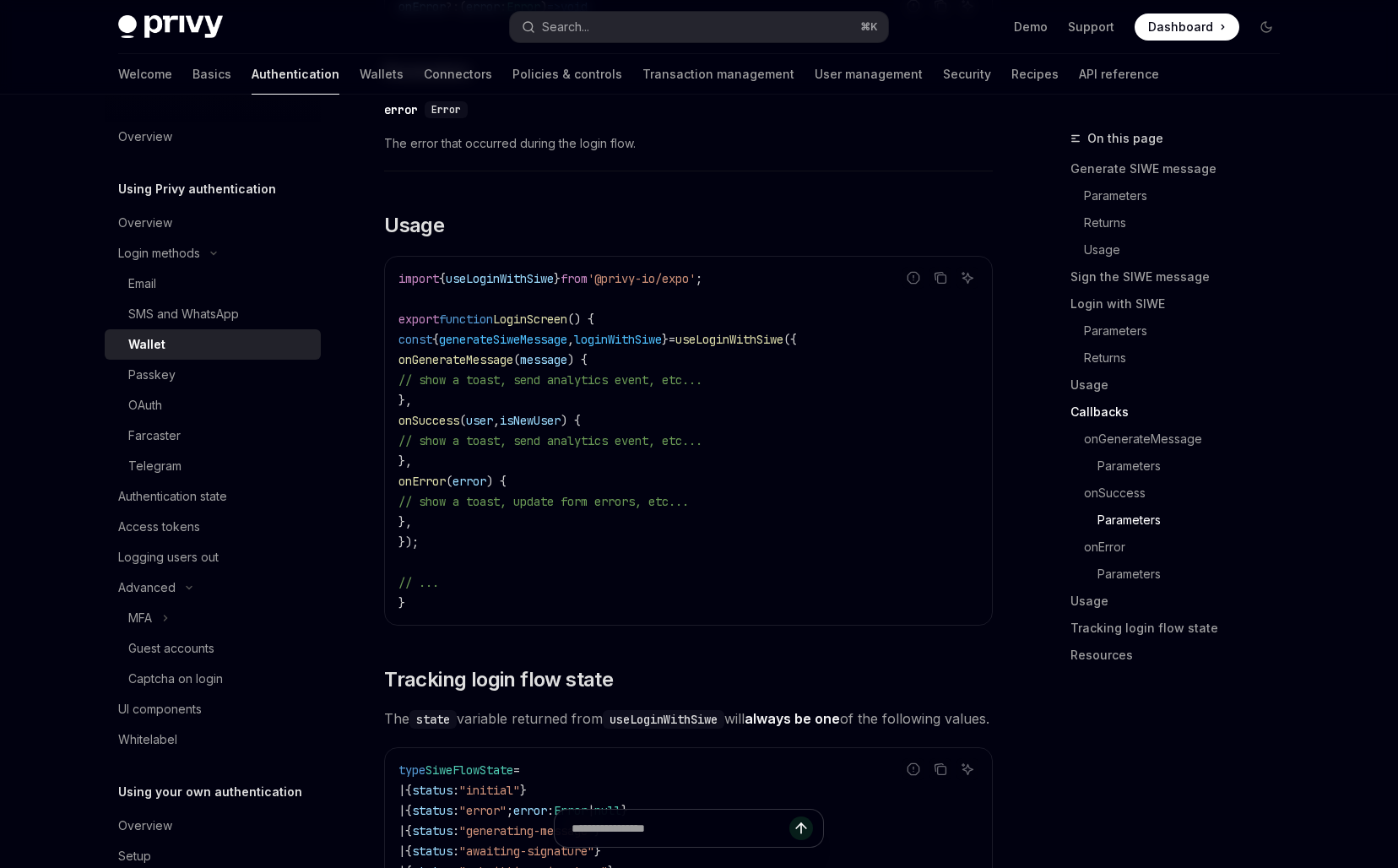
scroll to position [5581, 0]
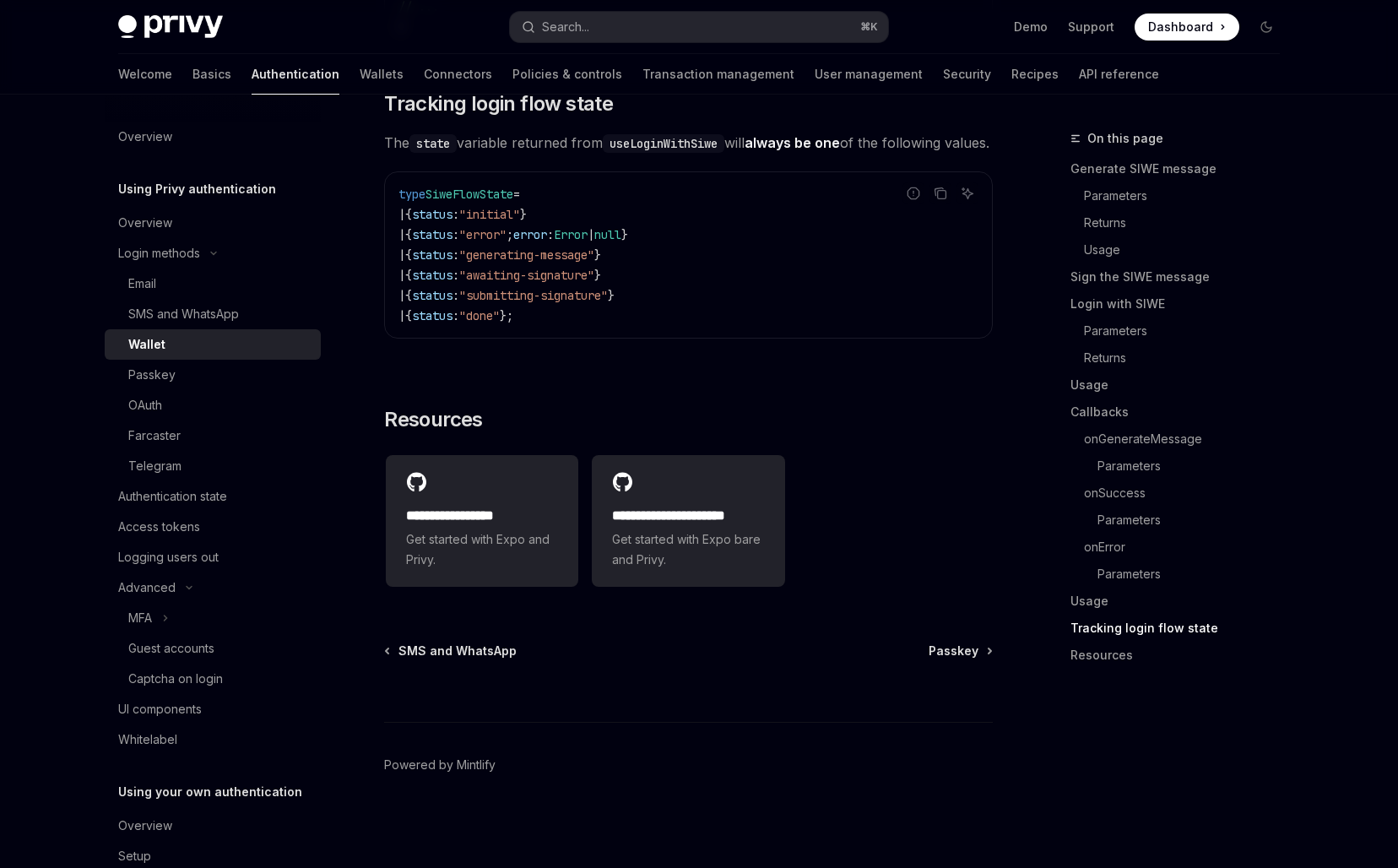
copy div "Wallet OpenAI Open in ChatGPT OpenAI Open in ChatGPT For users who already have…"
drag, startPoint x: 385, startPoint y: 166, endPoint x: 816, endPoint y: 347, distance: 467.5
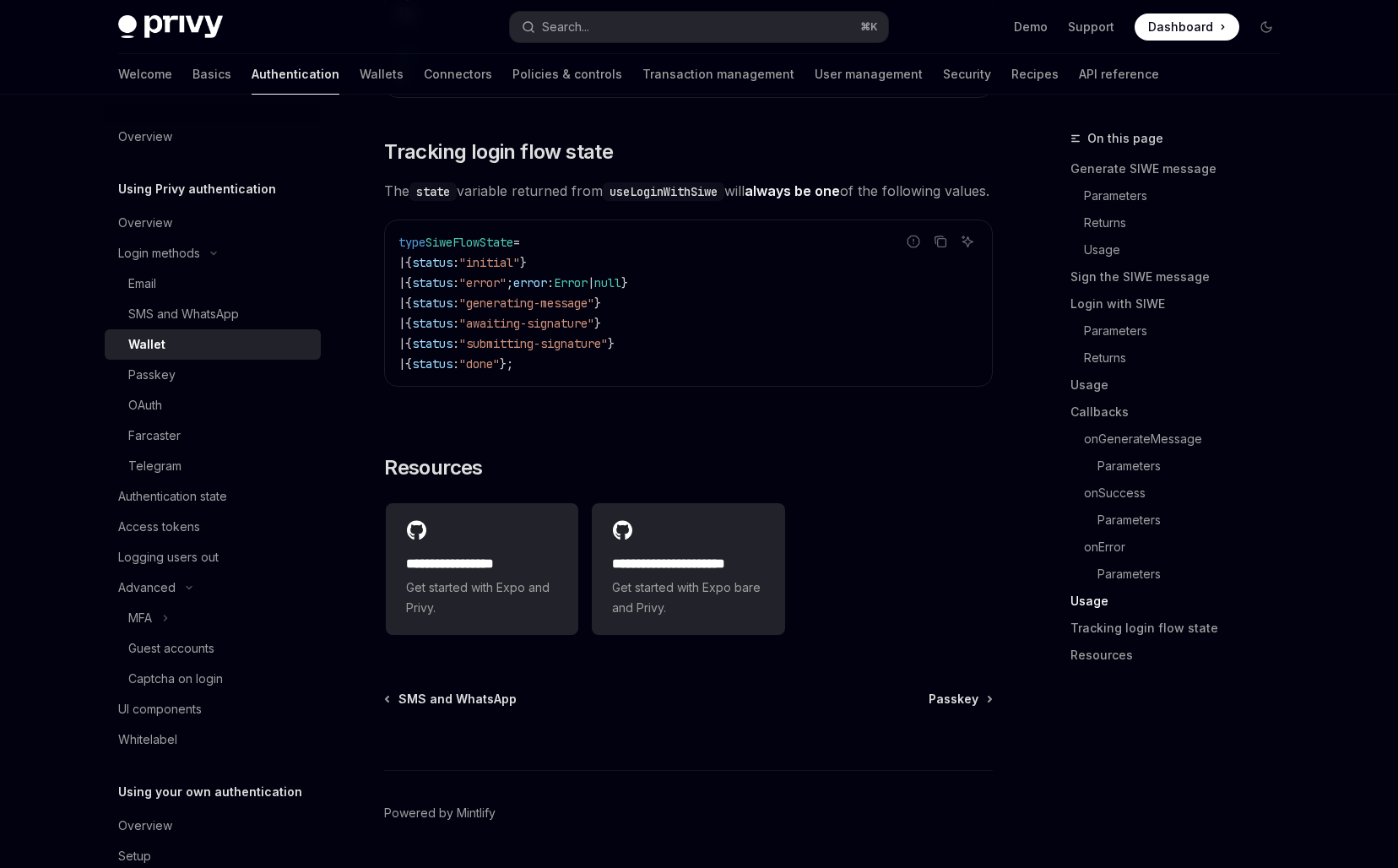
scroll to position [5468, 0]
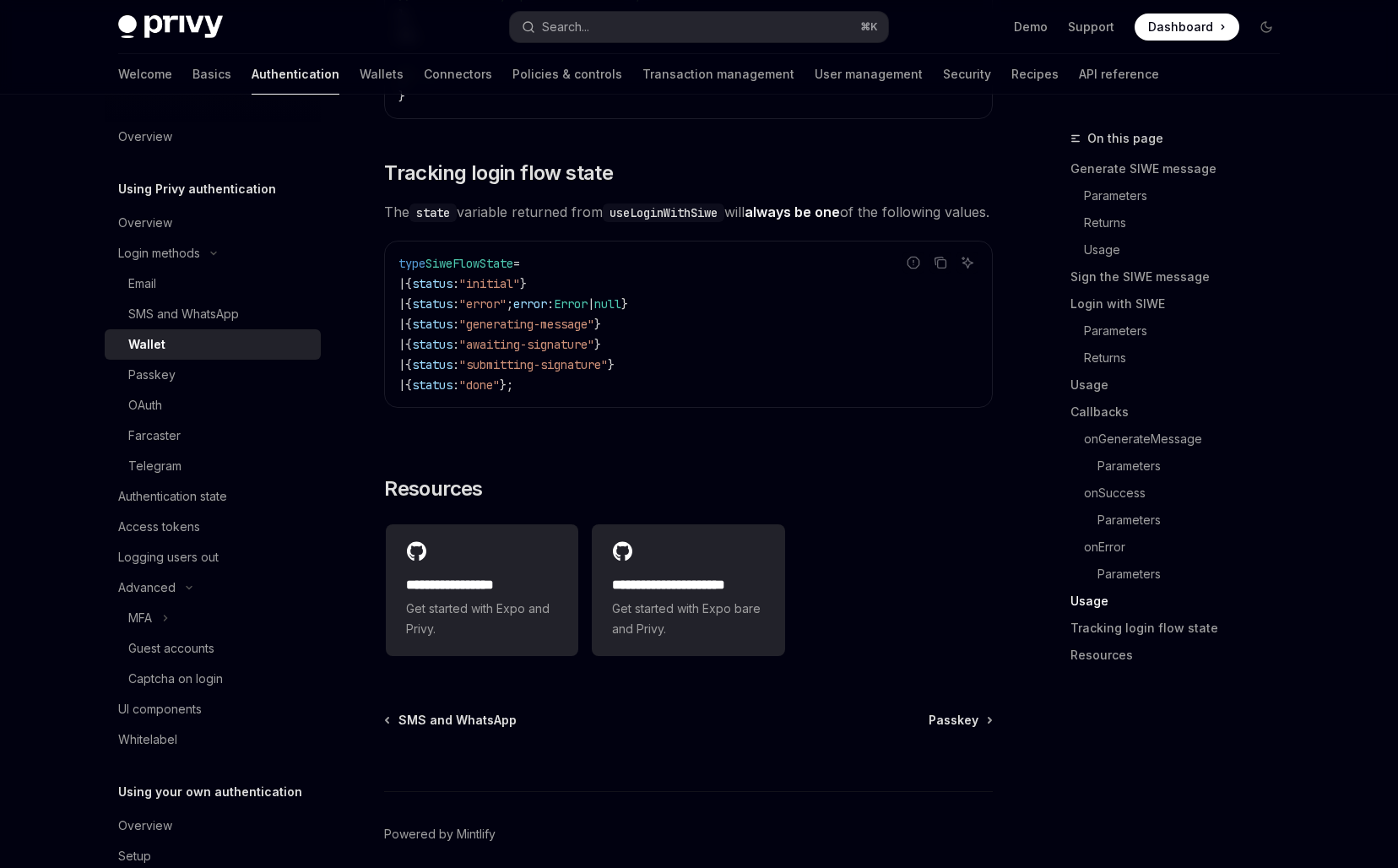
click at [698, 395] on code "type SiweFlowState = | { status : "initial" } | { status : "error" ; error : Er…" at bounding box center [688, 324] width 580 height 142
click at [512, 598] on div "**********" at bounding box center [482, 589] width 193 height 131
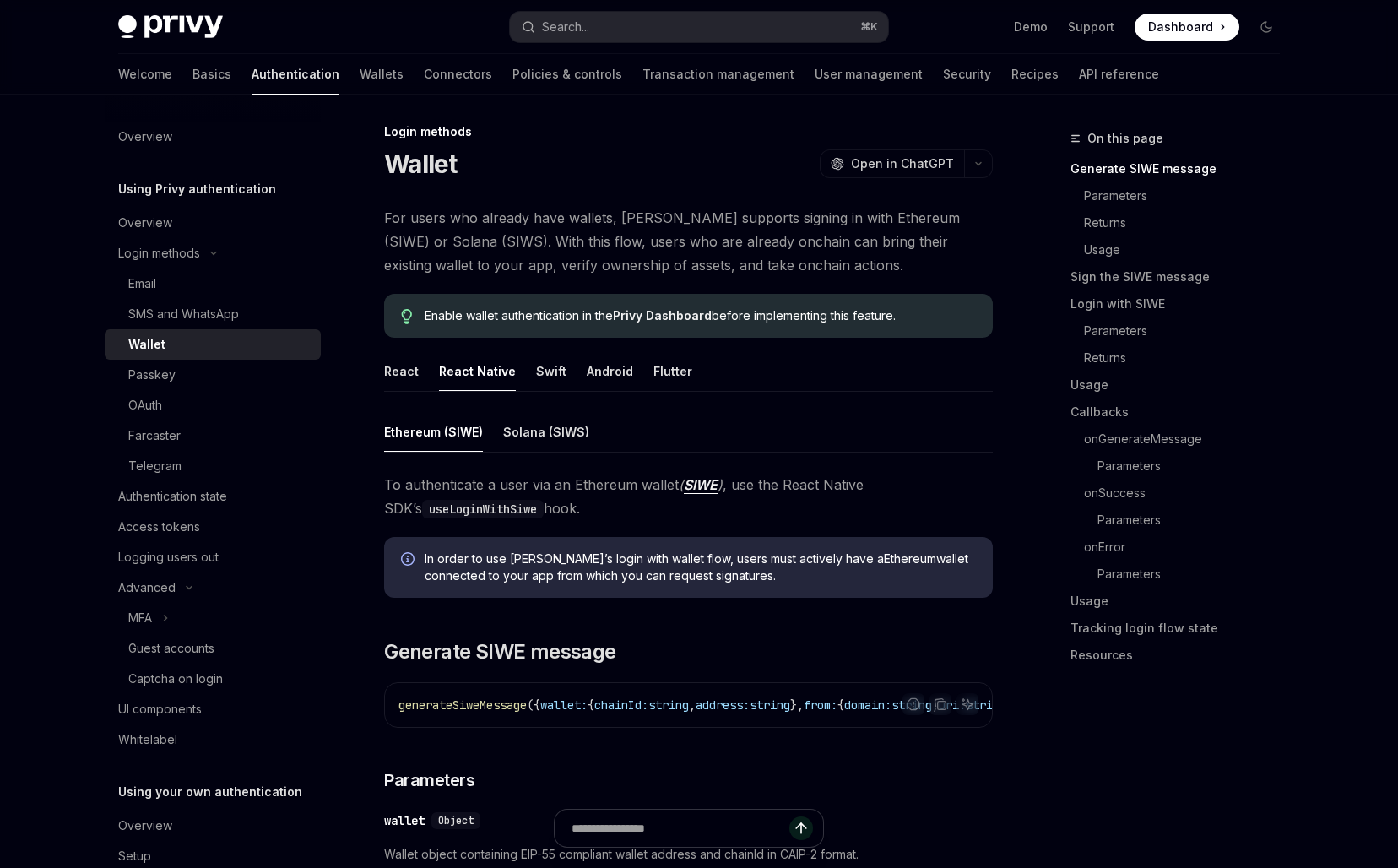
scroll to position [8, 0]
click at [530, 434] on button "Solana (SIWS)" at bounding box center [546, 430] width 86 height 39
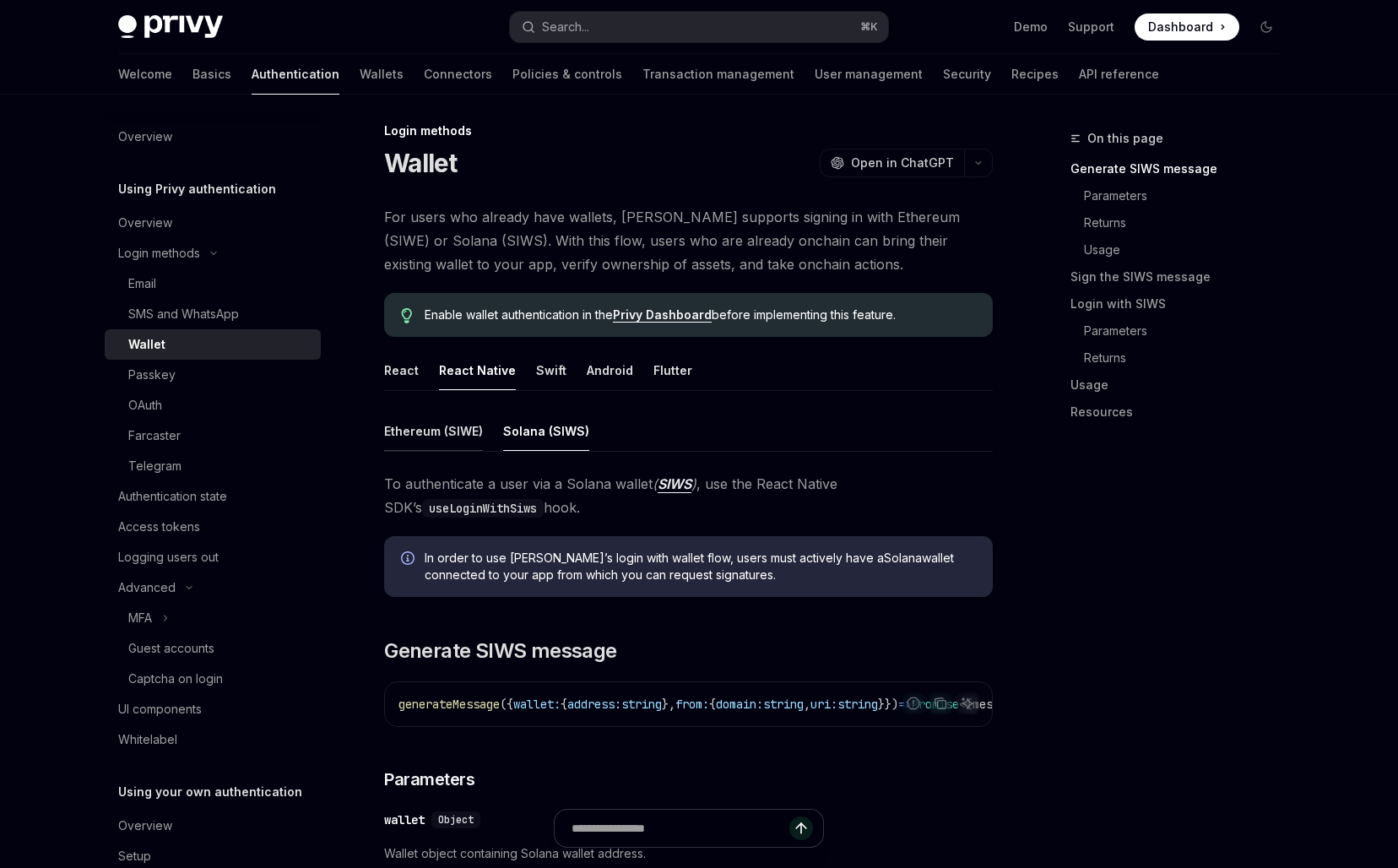
click at [453, 427] on button "Ethereum (SIWE)" at bounding box center [433, 430] width 99 height 39
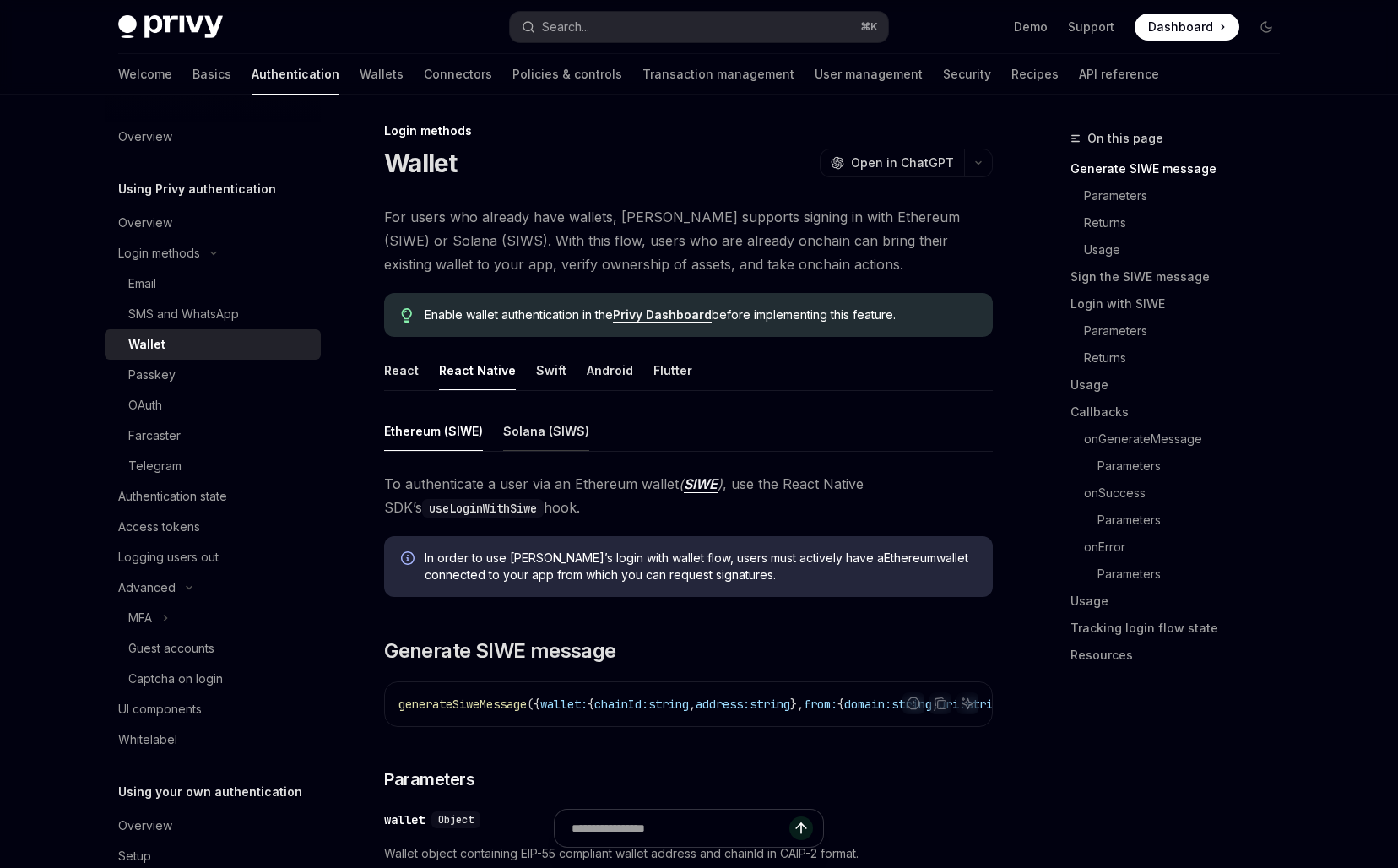
click at [547, 428] on button "Solana (SIWS)" at bounding box center [546, 430] width 86 height 39
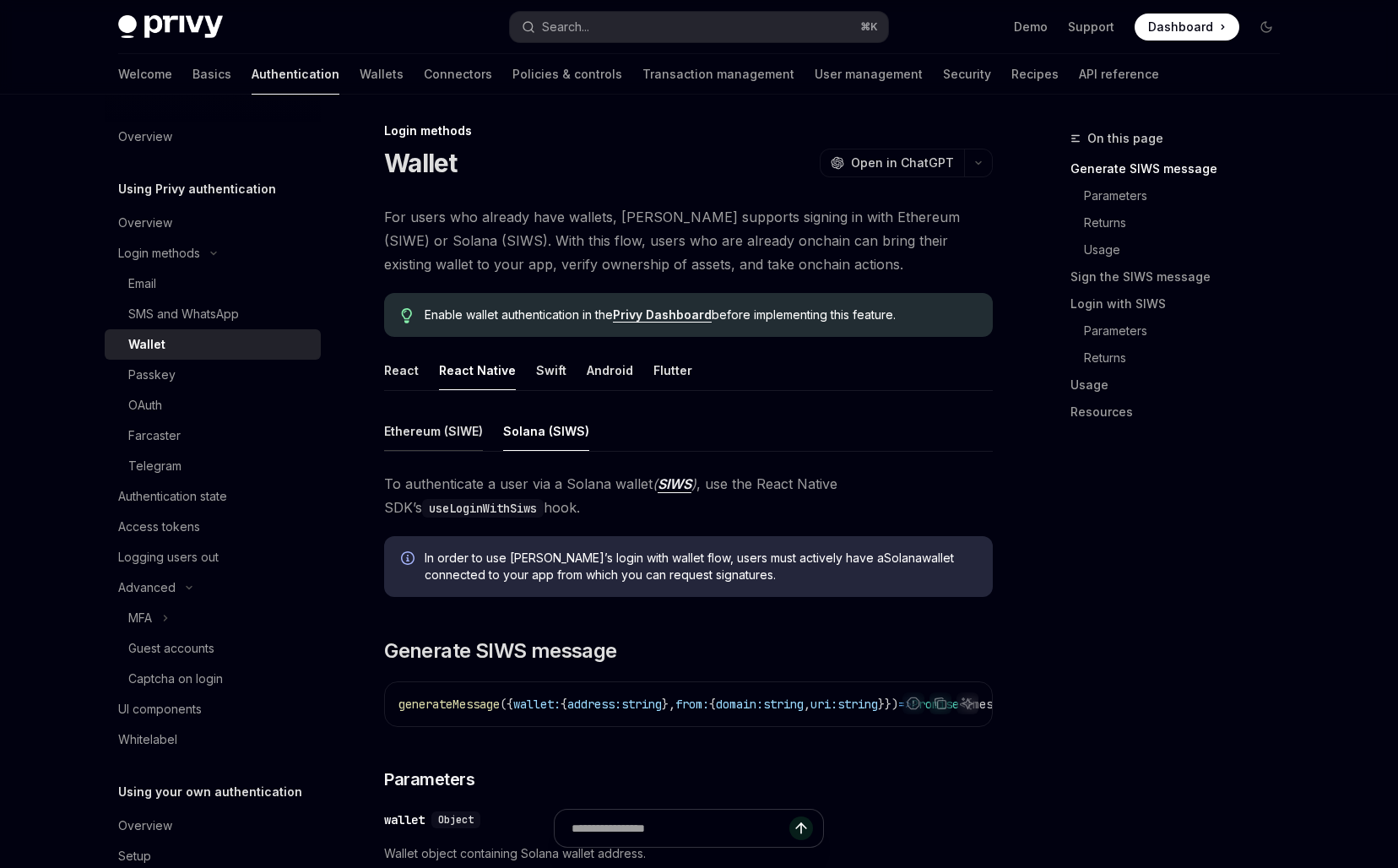
click at [440, 428] on button "Ethereum (SIWE)" at bounding box center [433, 430] width 99 height 39
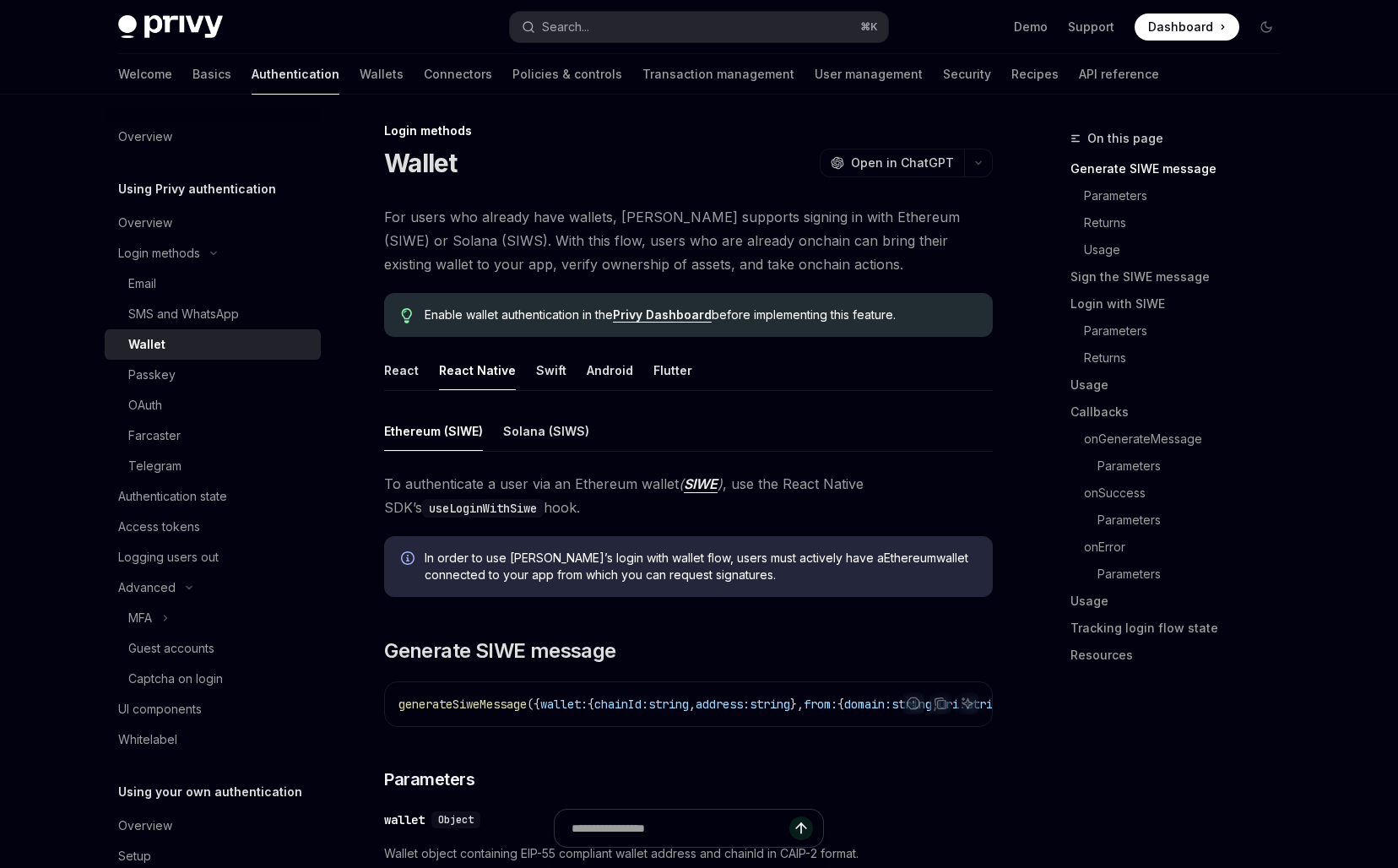
click at [607, 428] on ul "Ethereum (SIWE) Solana (SIWS)" at bounding box center [688, 431] width 609 height 40
click at [566, 428] on button "Solana (SIWS)" at bounding box center [546, 430] width 86 height 39
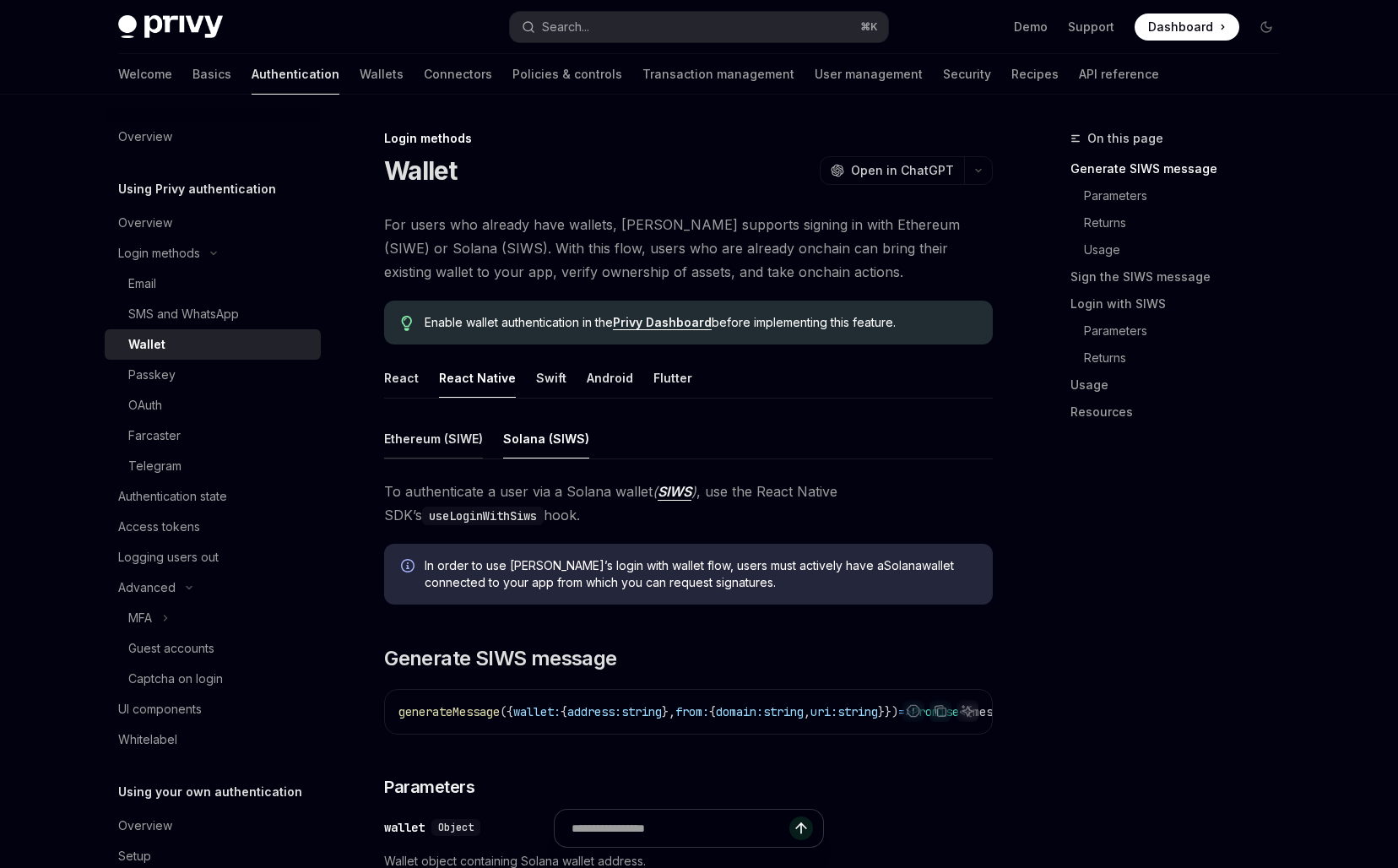
click at [452, 434] on button "Ethereum (SIWE)" at bounding box center [433, 438] width 99 height 39
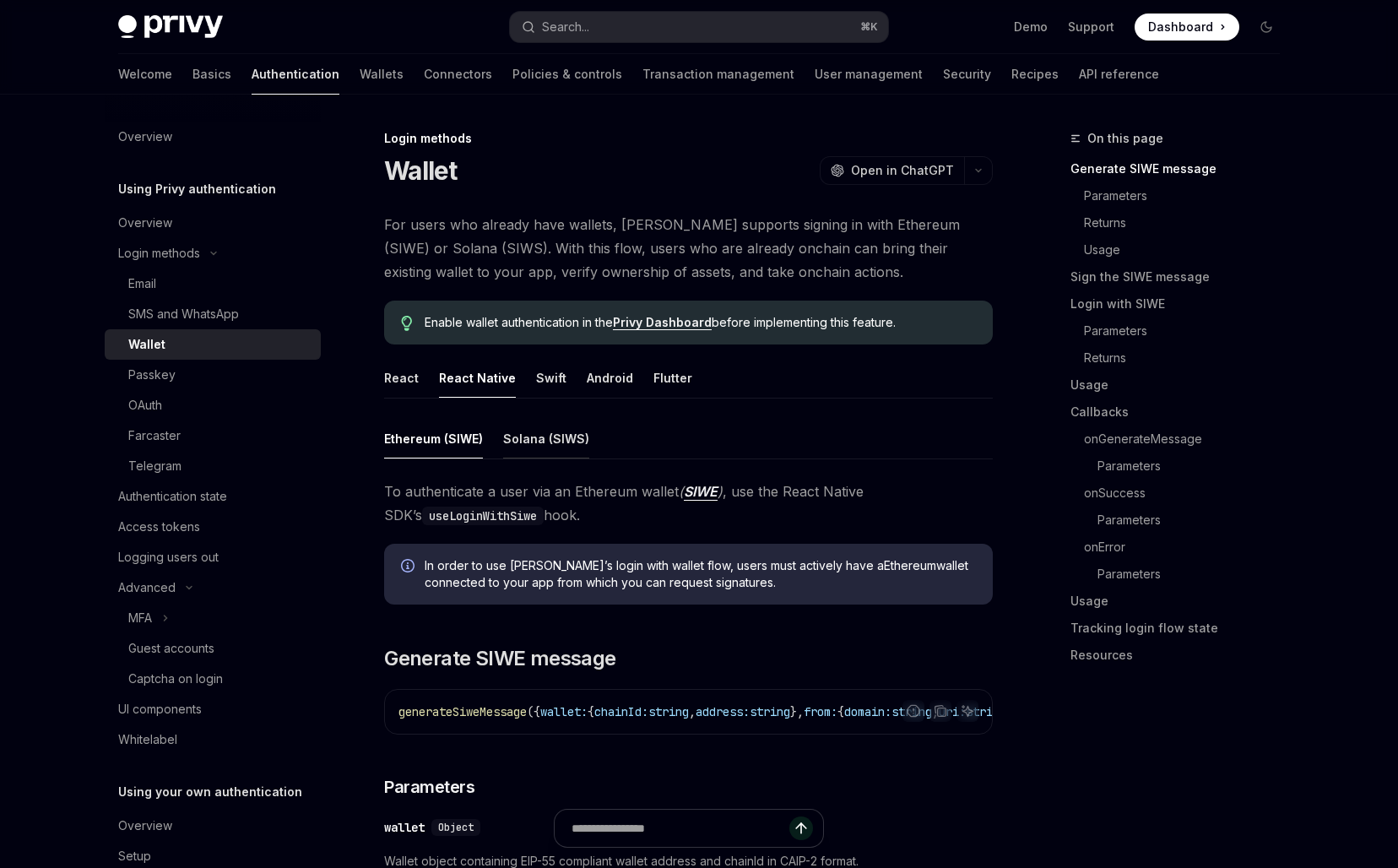
click at [540, 444] on button "Solana (SIWS)" at bounding box center [546, 438] width 86 height 39
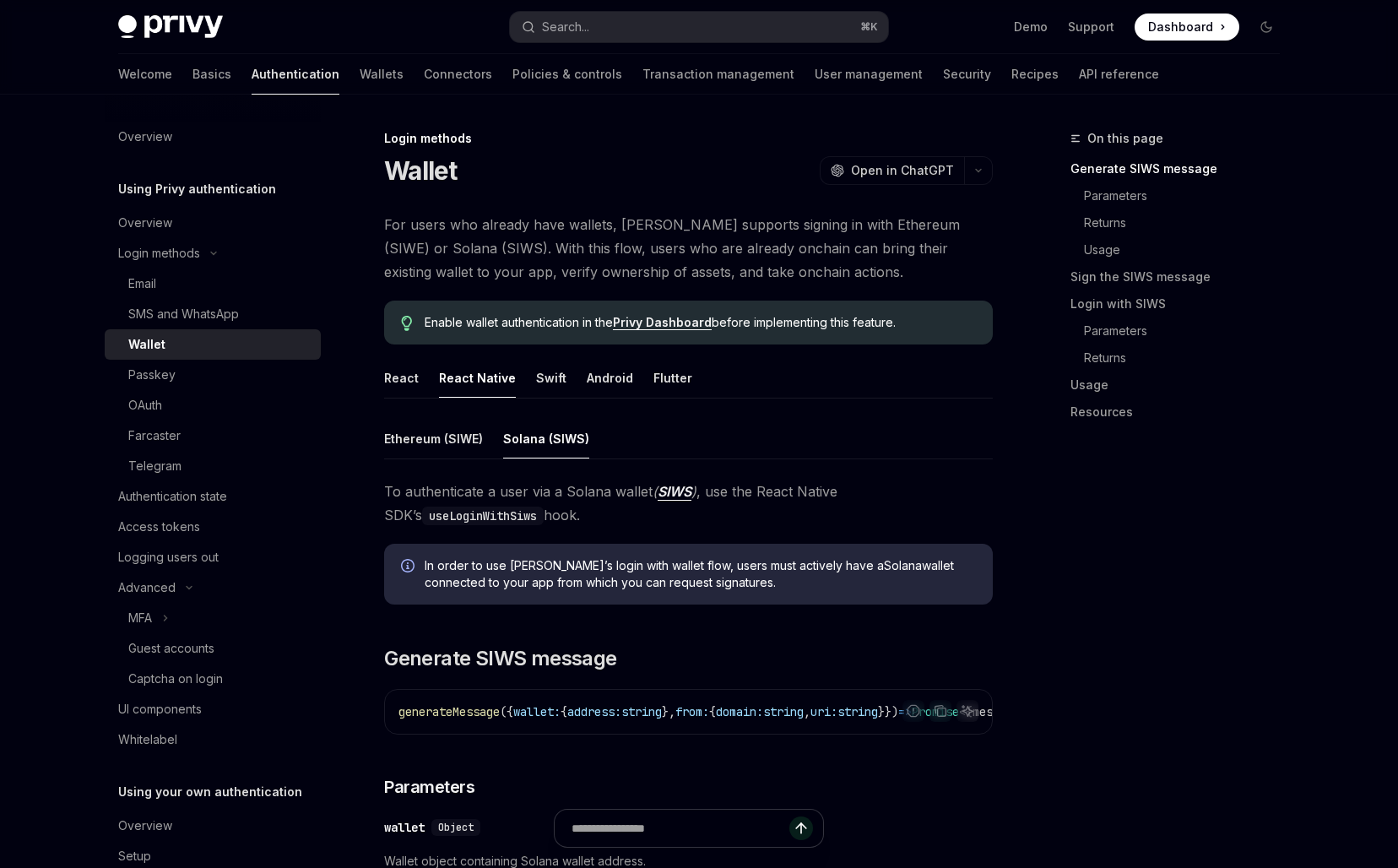
click at [907, 559] on span "In order to use Privy’s login with wallet flow, users must actively have a Sola…" at bounding box center [700, 574] width 551 height 34
click at [393, 433] on button "Ethereum (SIWE)" at bounding box center [433, 438] width 99 height 39
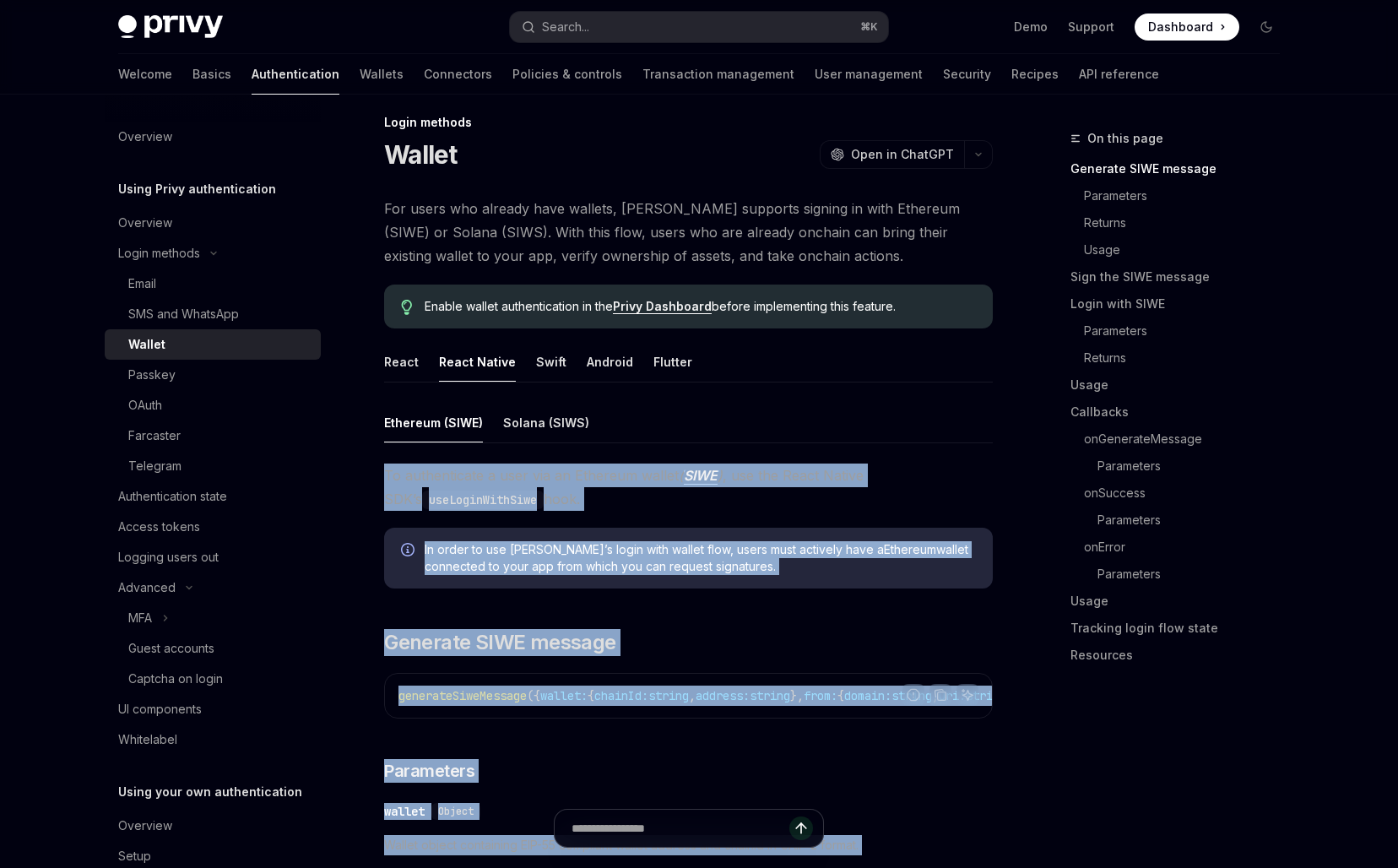
scroll to position [169, 0]
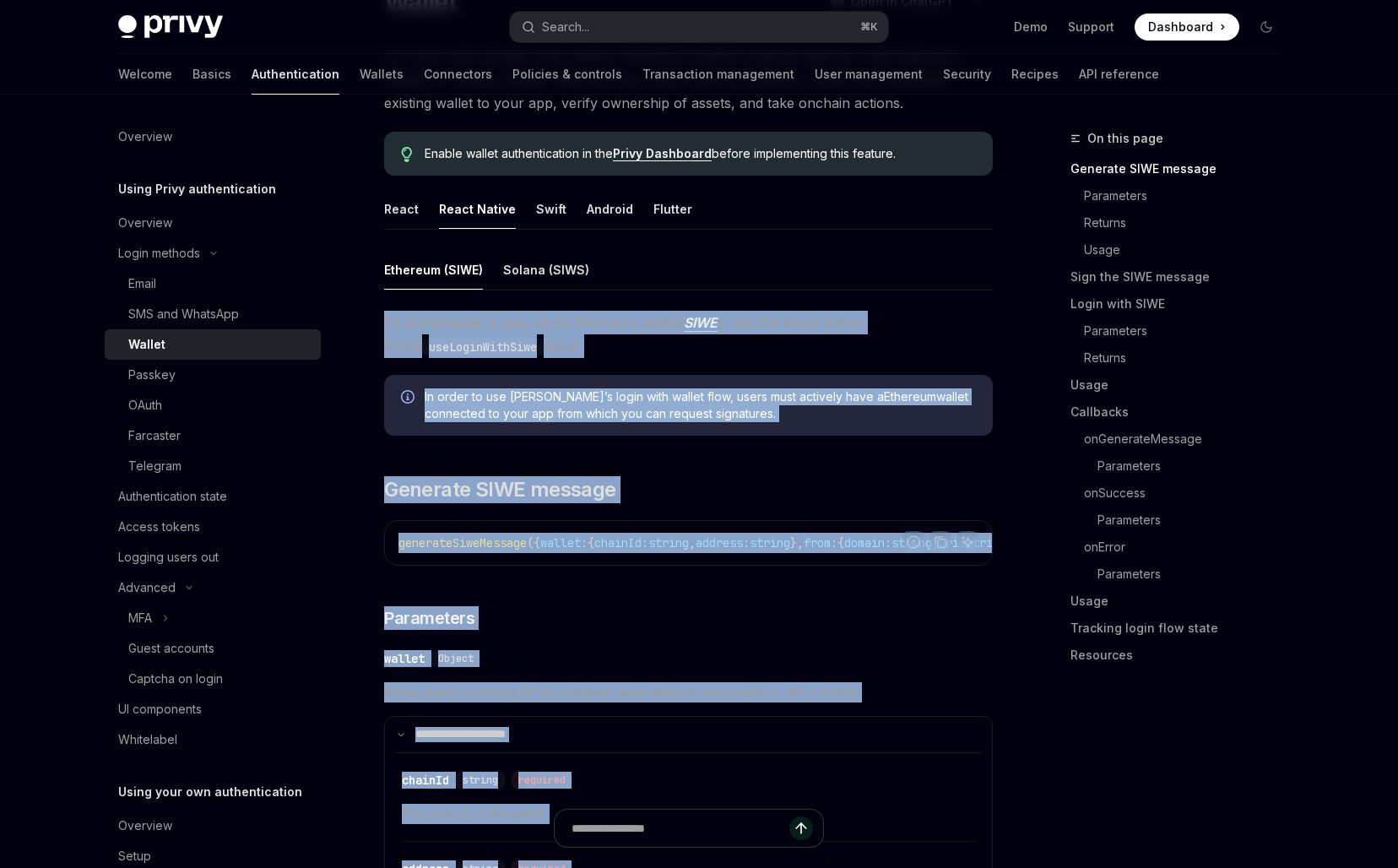
drag, startPoint x: 382, startPoint y: 469, endPoint x: 428, endPoint y: 799, distance: 333.2
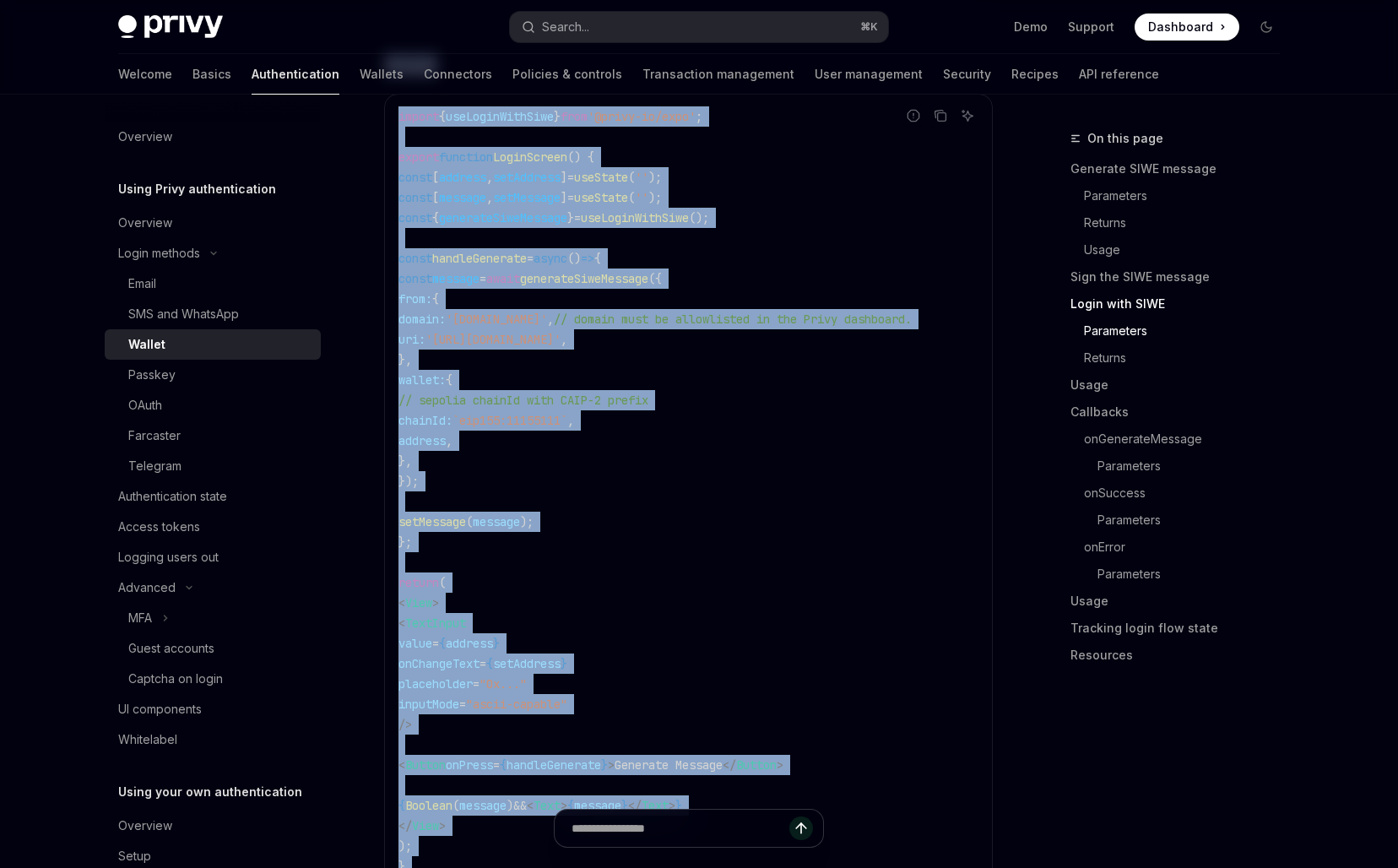
scroll to position [5581, 0]
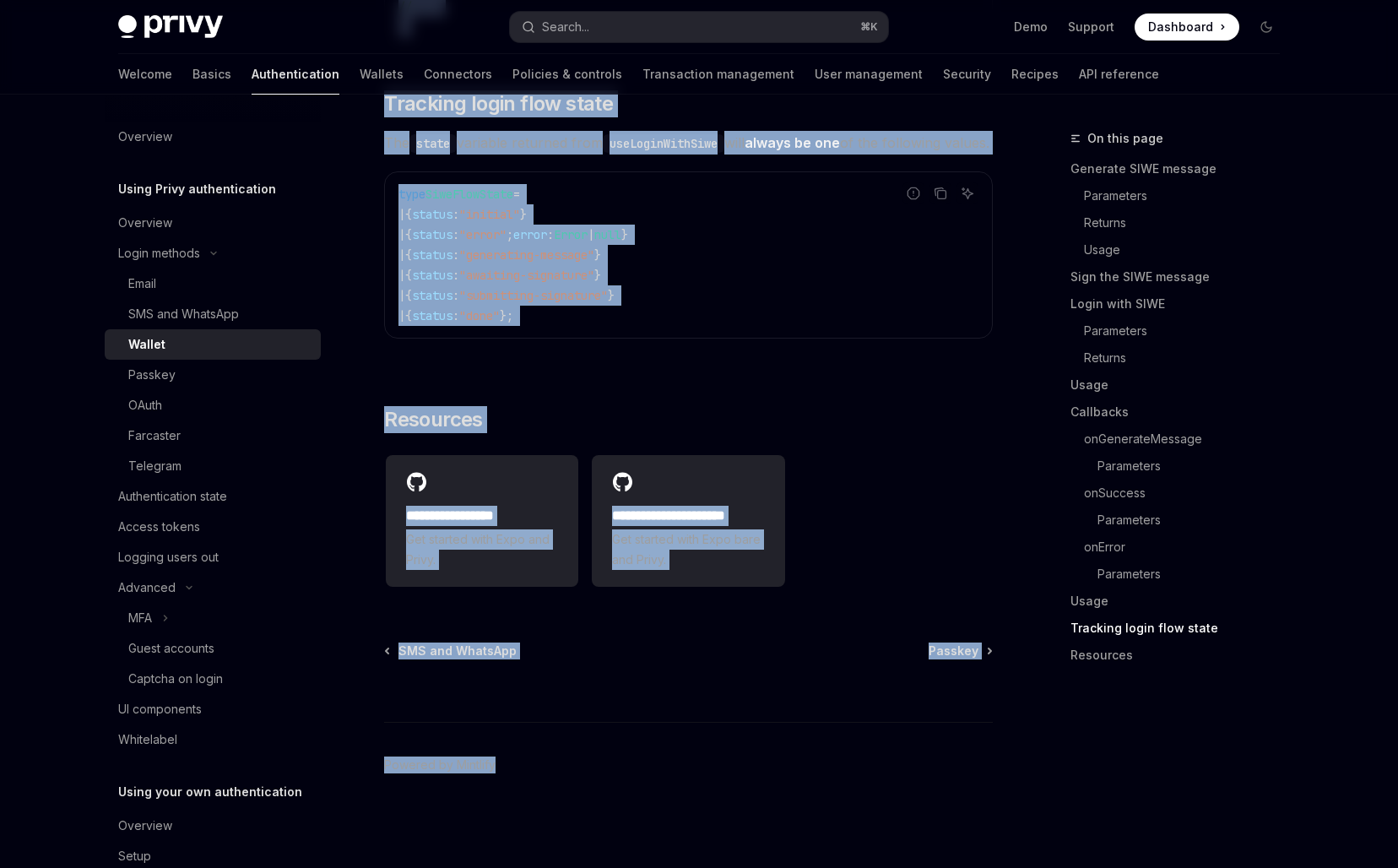
drag, startPoint x: 387, startPoint y: 159, endPoint x: 599, endPoint y: 903, distance: 773.6
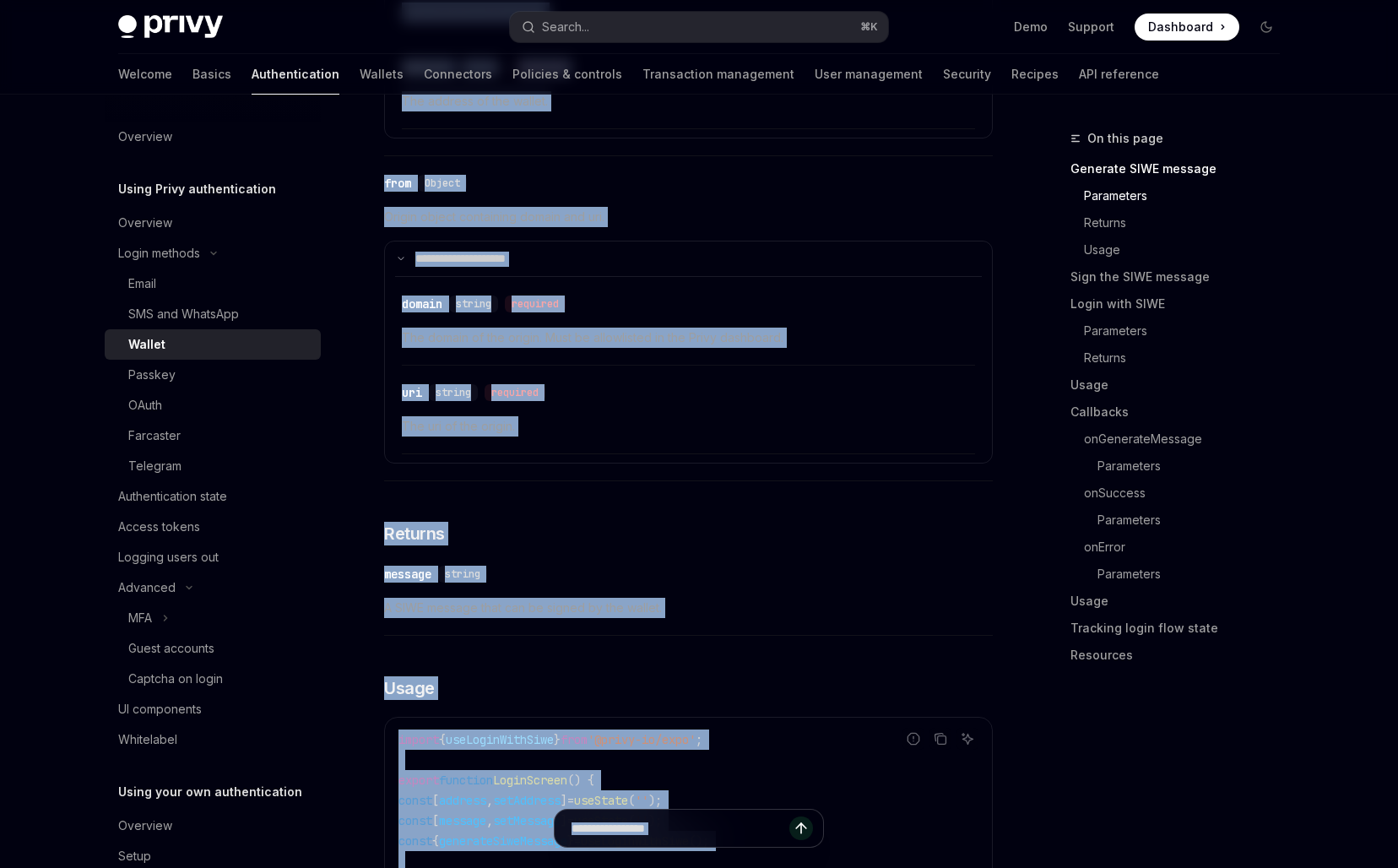
scroll to position [0, 0]
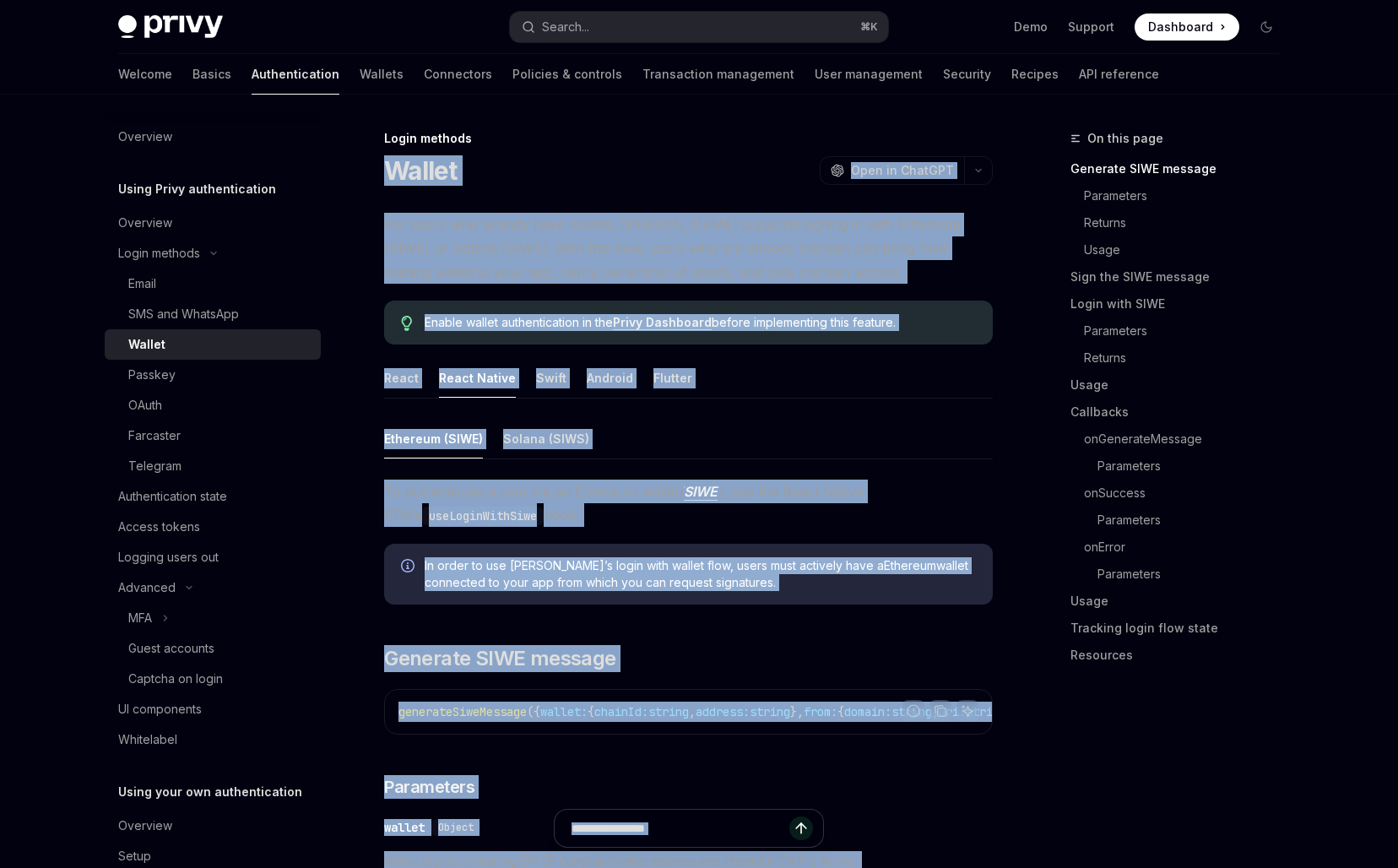
click at [836, 242] on span "For users who already have wallets, Privy supports signing in with Ethereum (SI…" at bounding box center [688, 248] width 609 height 71
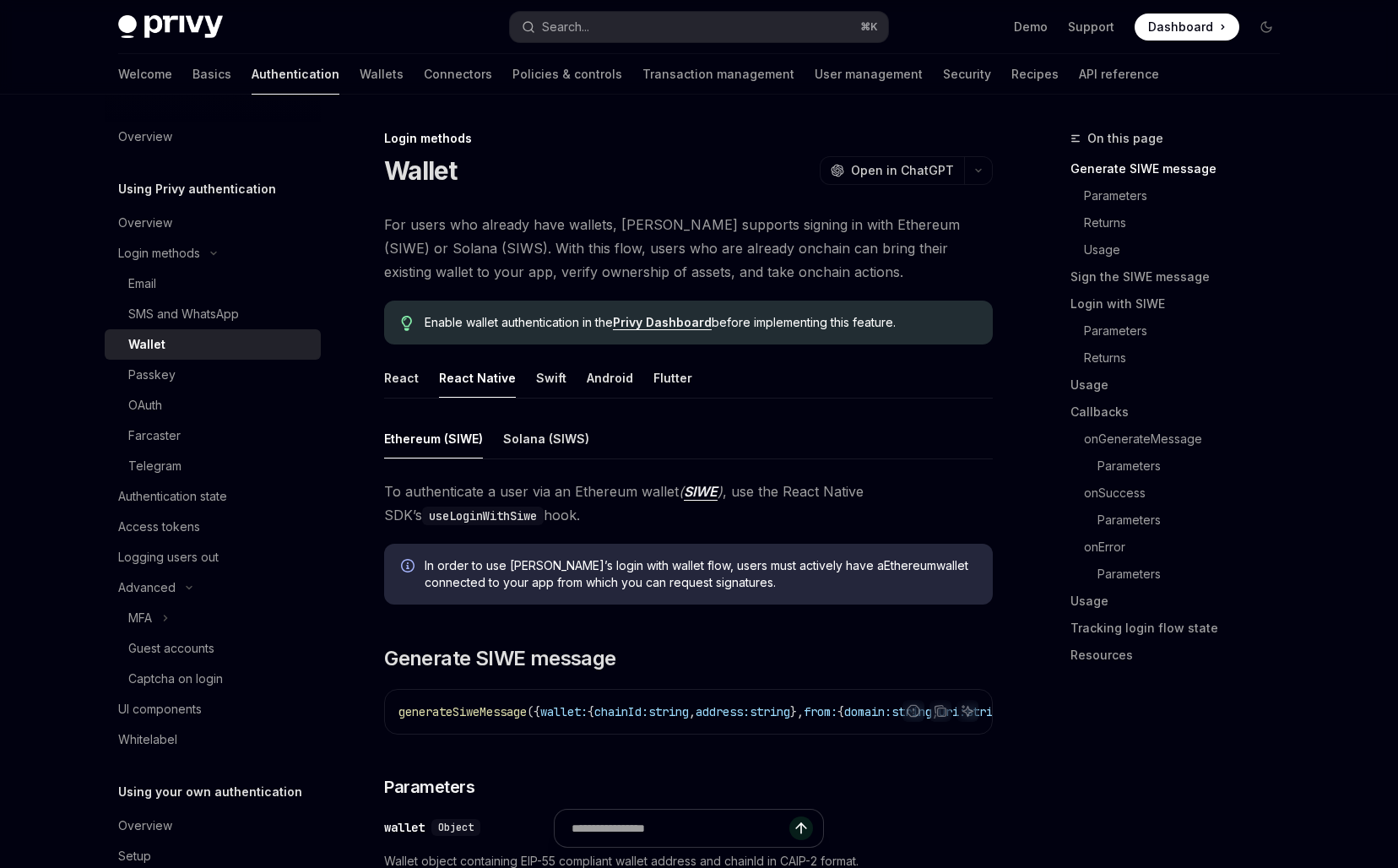
click at [976, 175] on button "button" at bounding box center [978, 170] width 29 height 29
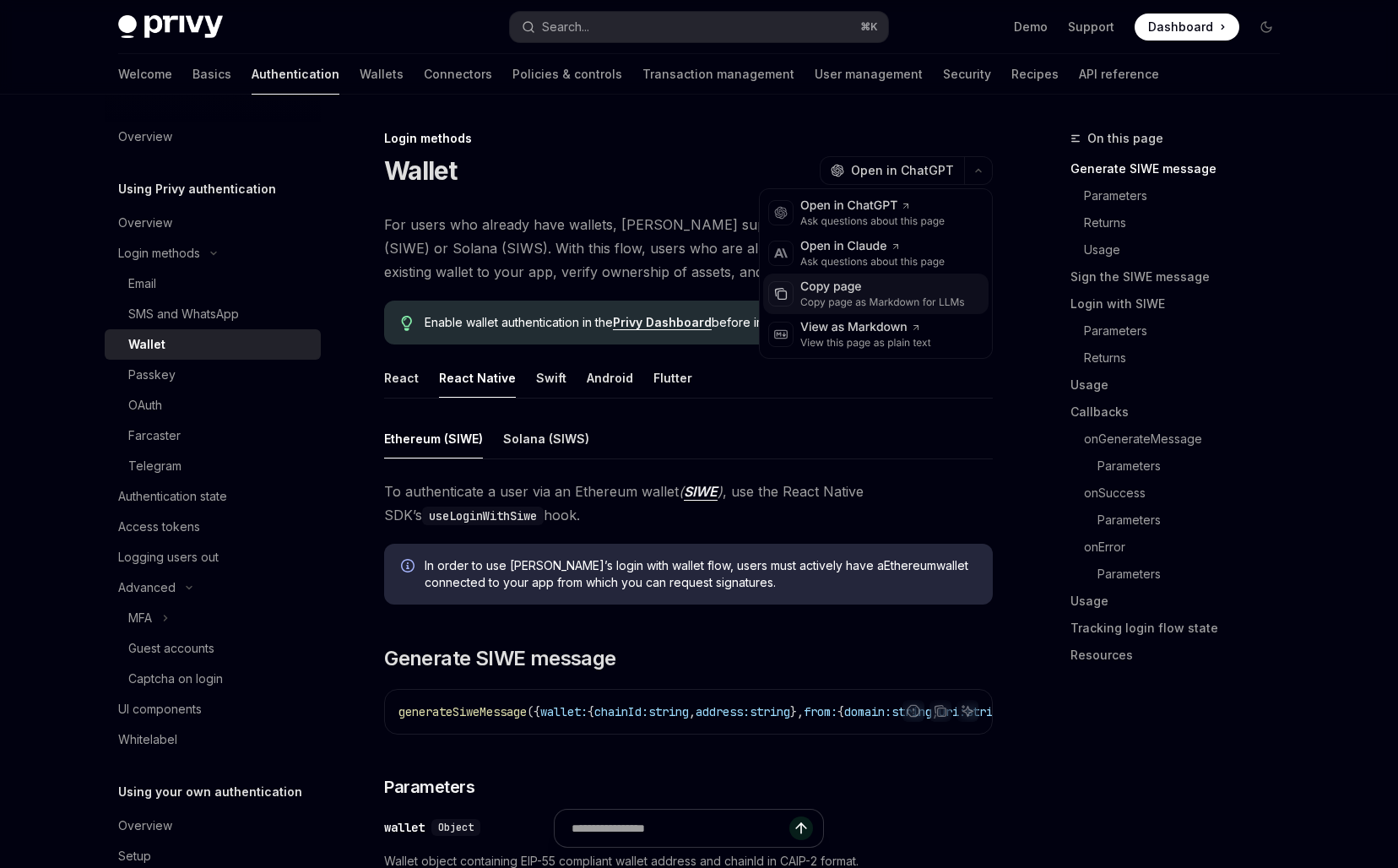
click at [848, 282] on div "Copy page" at bounding box center [882, 286] width 165 height 17
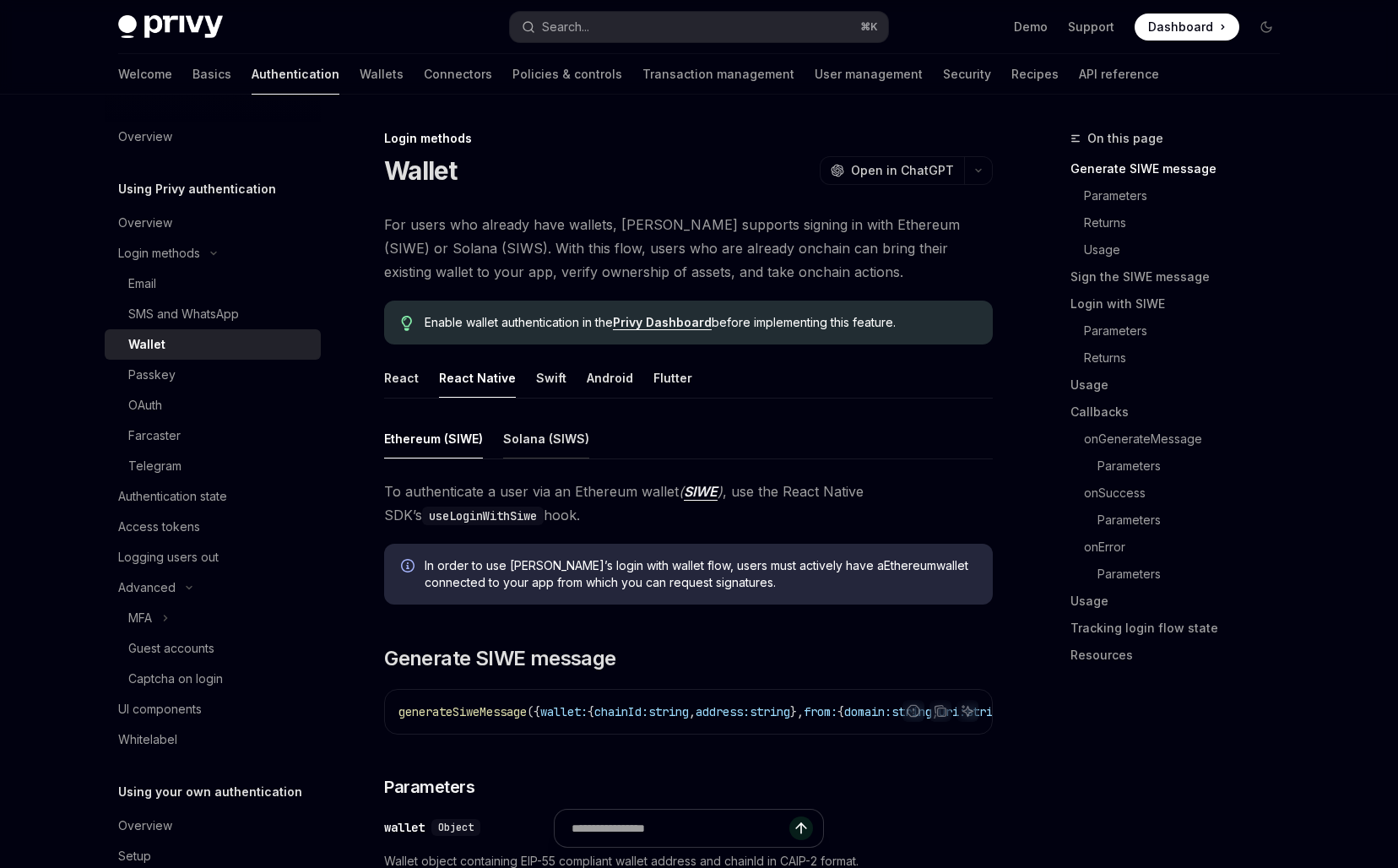
click at [526, 448] on button "Solana (SIWS)" at bounding box center [546, 438] width 86 height 39
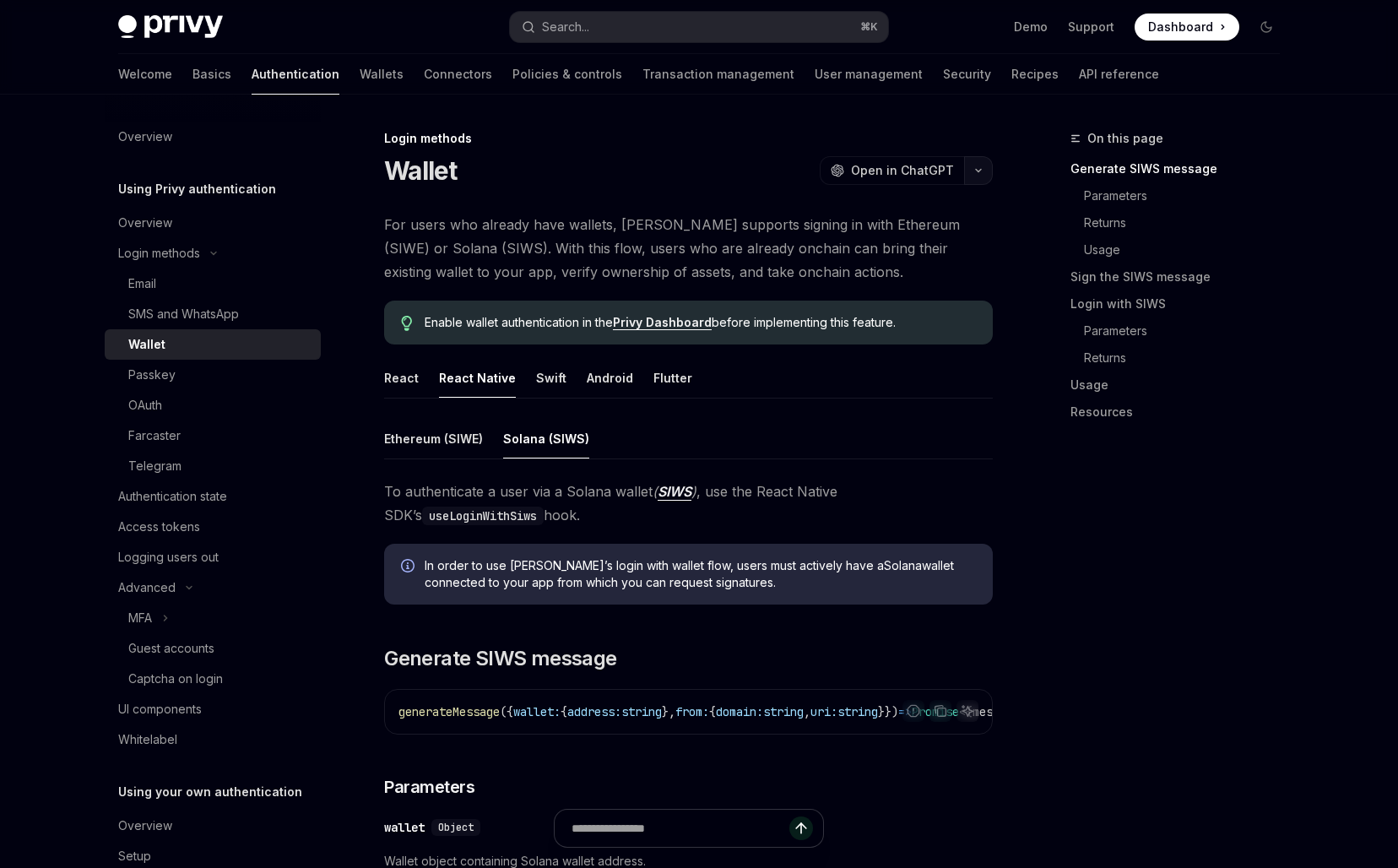
click at [980, 172] on icon "button" at bounding box center [978, 171] width 20 height 7
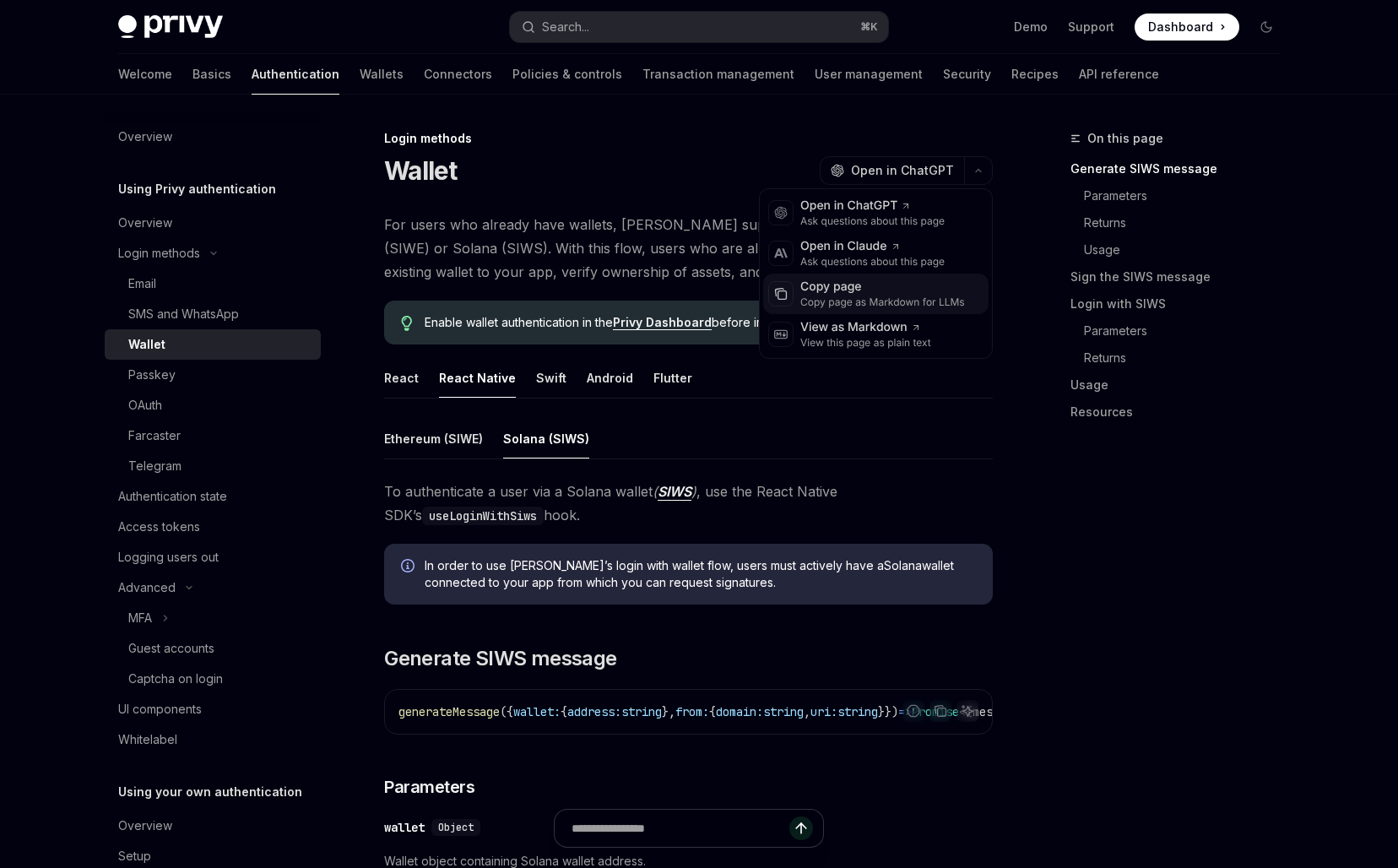
click at [907, 289] on div "Copy page" at bounding box center [882, 286] width 165 height 17
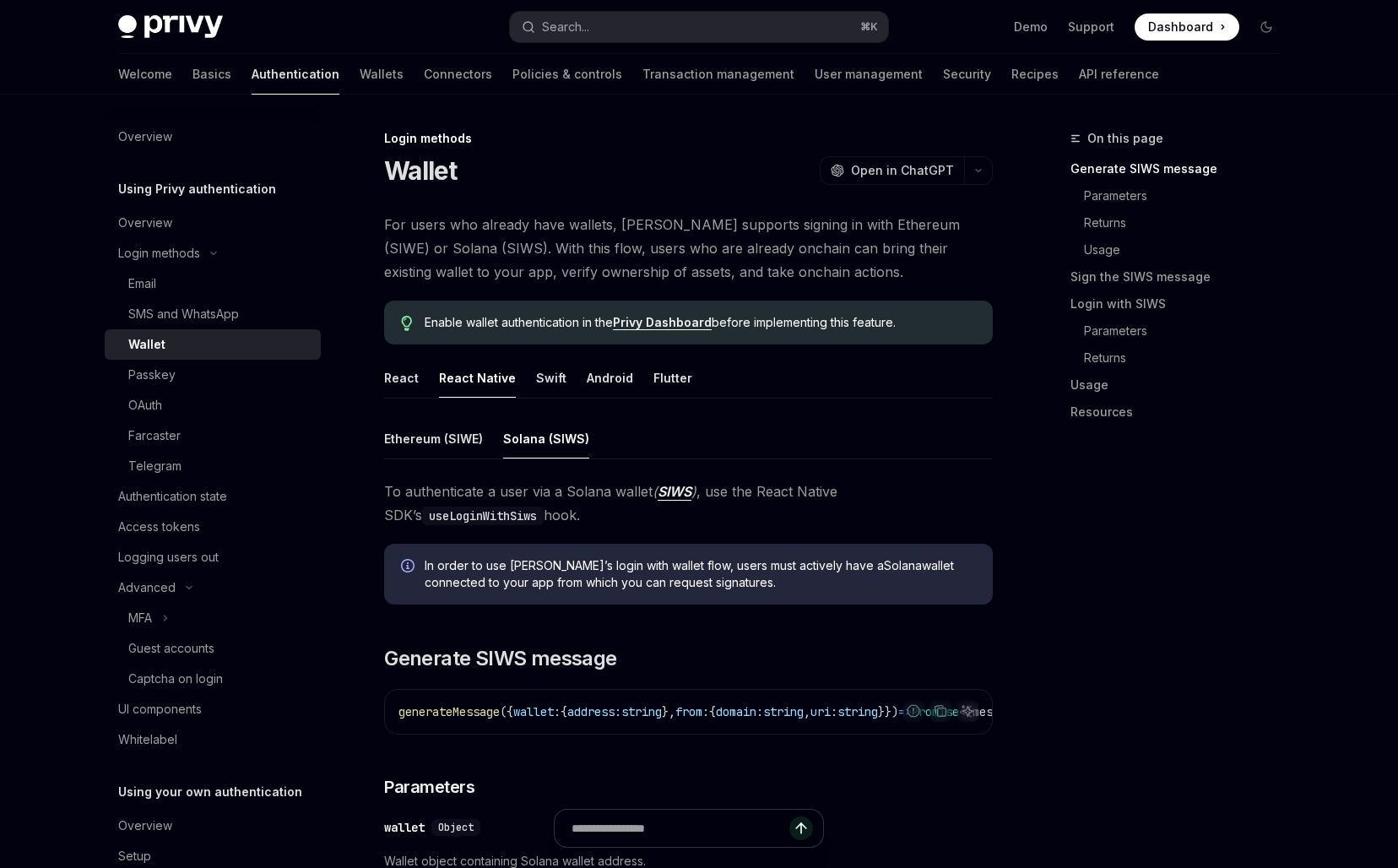
click at [940, 588] on span "In order to use Privy’s login with wallet flow, users must actively have a Sola…" at bounding box center [700, 574] width 551 height 34
click at [773, 547] on div "In order to use Privy’s login with wallet flow, users must actively have a Sola…" at bounding box center [688, 574] width 609 height 60
type textarea "*"
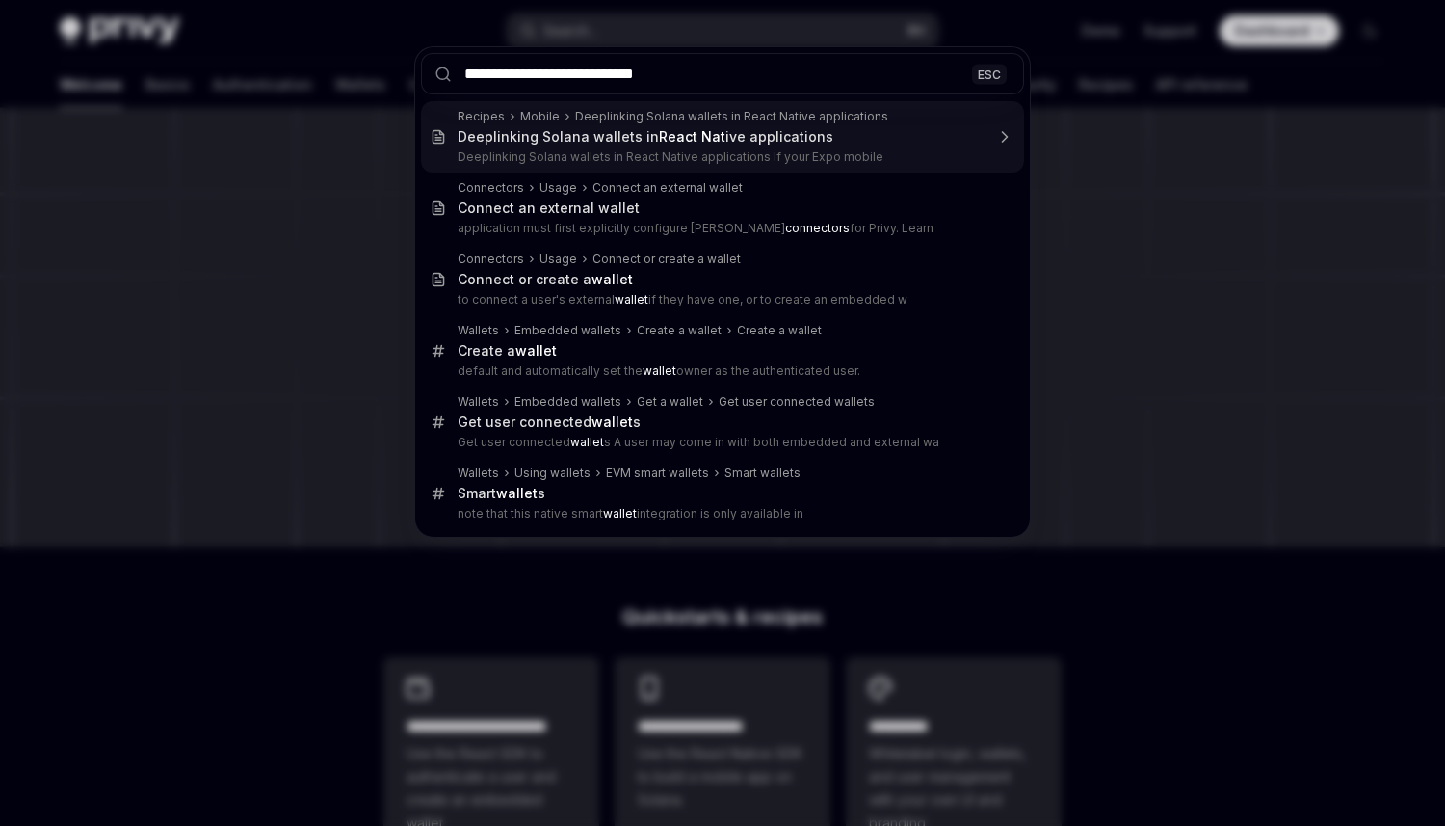
type input "**********"
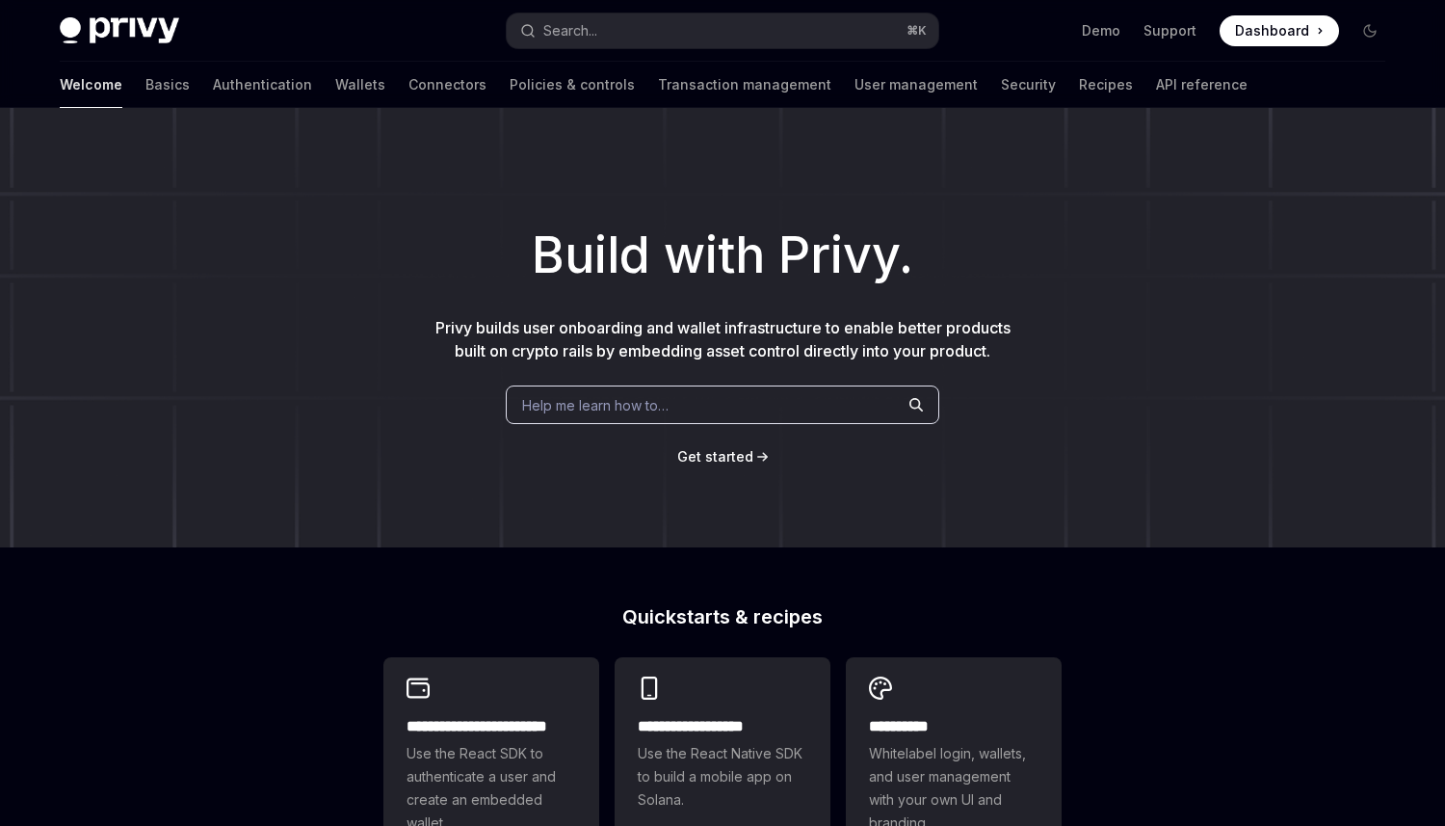
type textarea "*"
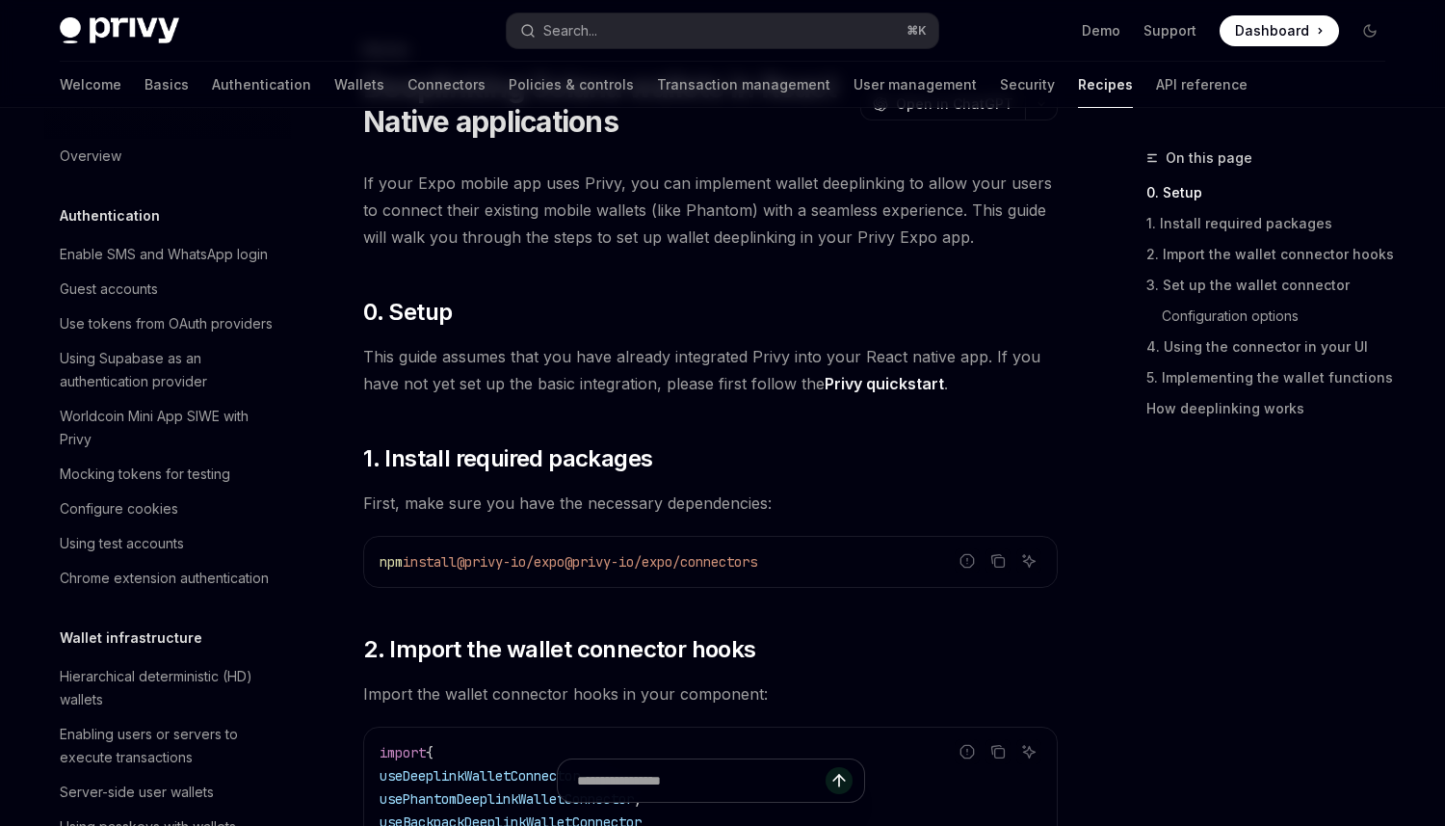
scroll to position [2036, 0]
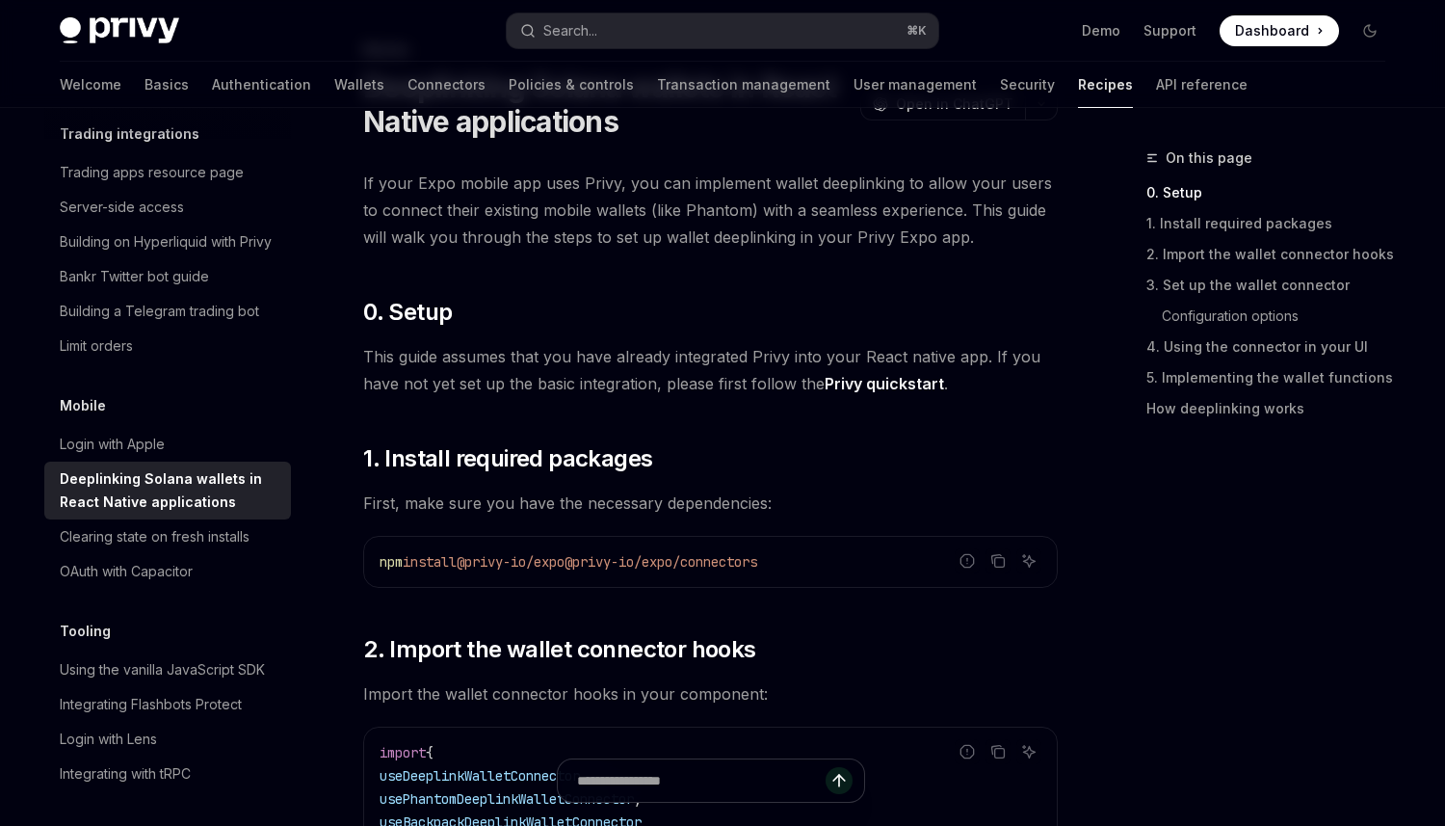
click at [808, 243] on span "If your Expo mobile app uses Privy, you can implement wallet deeplinking to all…" at bounding box center [710, 210] width 695 height 81
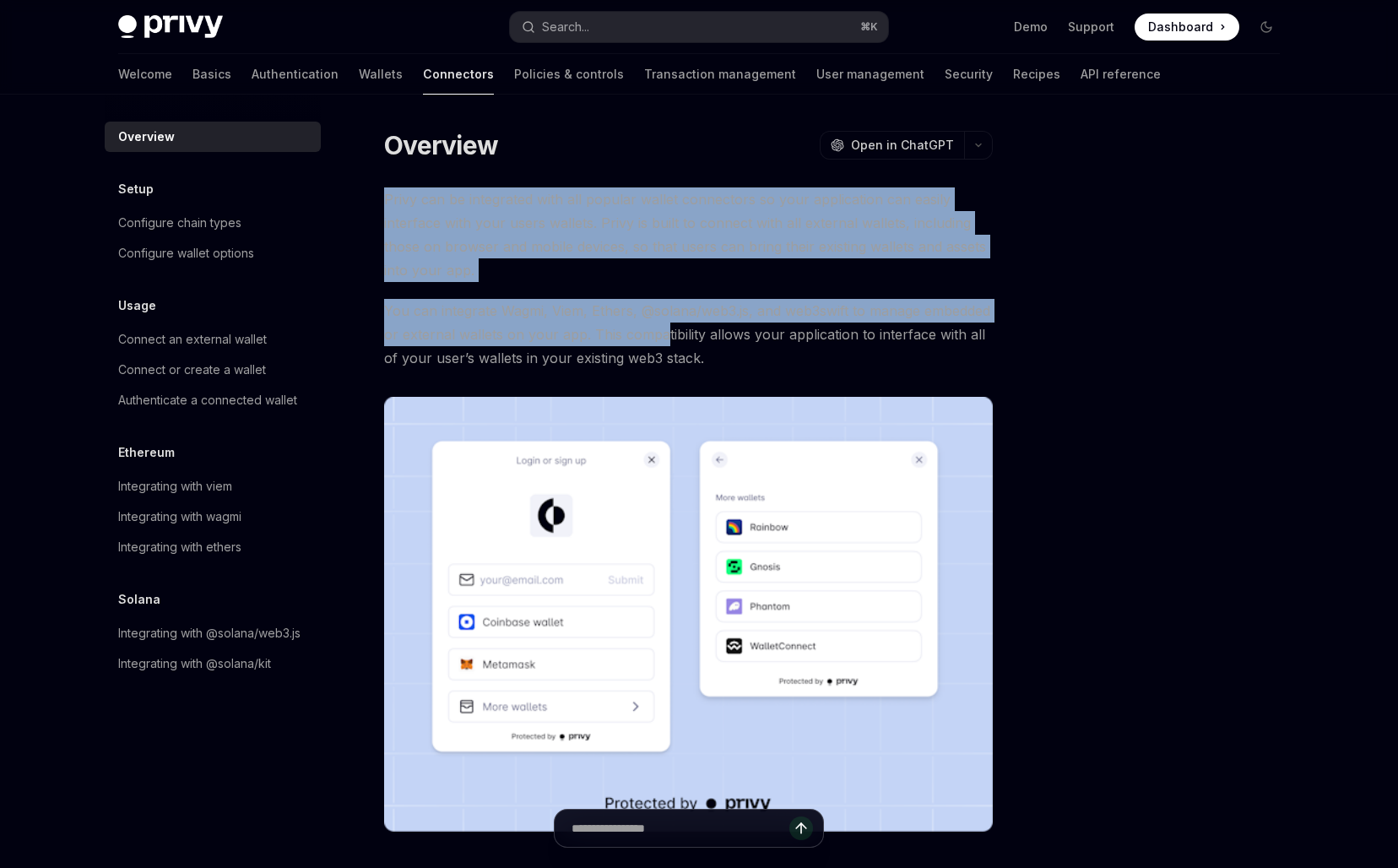
drag, startPoint x: 630, startPoint y: 163, endPoint x: 667, endPoint y: 343, distance: 183.8
click at [667, 343] on div "Overview OpenAI Open in ChatGPT OpenAI Open in ChatGPT Privy can be integrated …" at bounding box center [530, 616] width 932 height 976
click at [667, 343] on span "You can integrate Wagmi, Viem, Ethers, @solana/web3.js, and web3swift to manage…" at bounding box center [688, 334] width 609 height 71
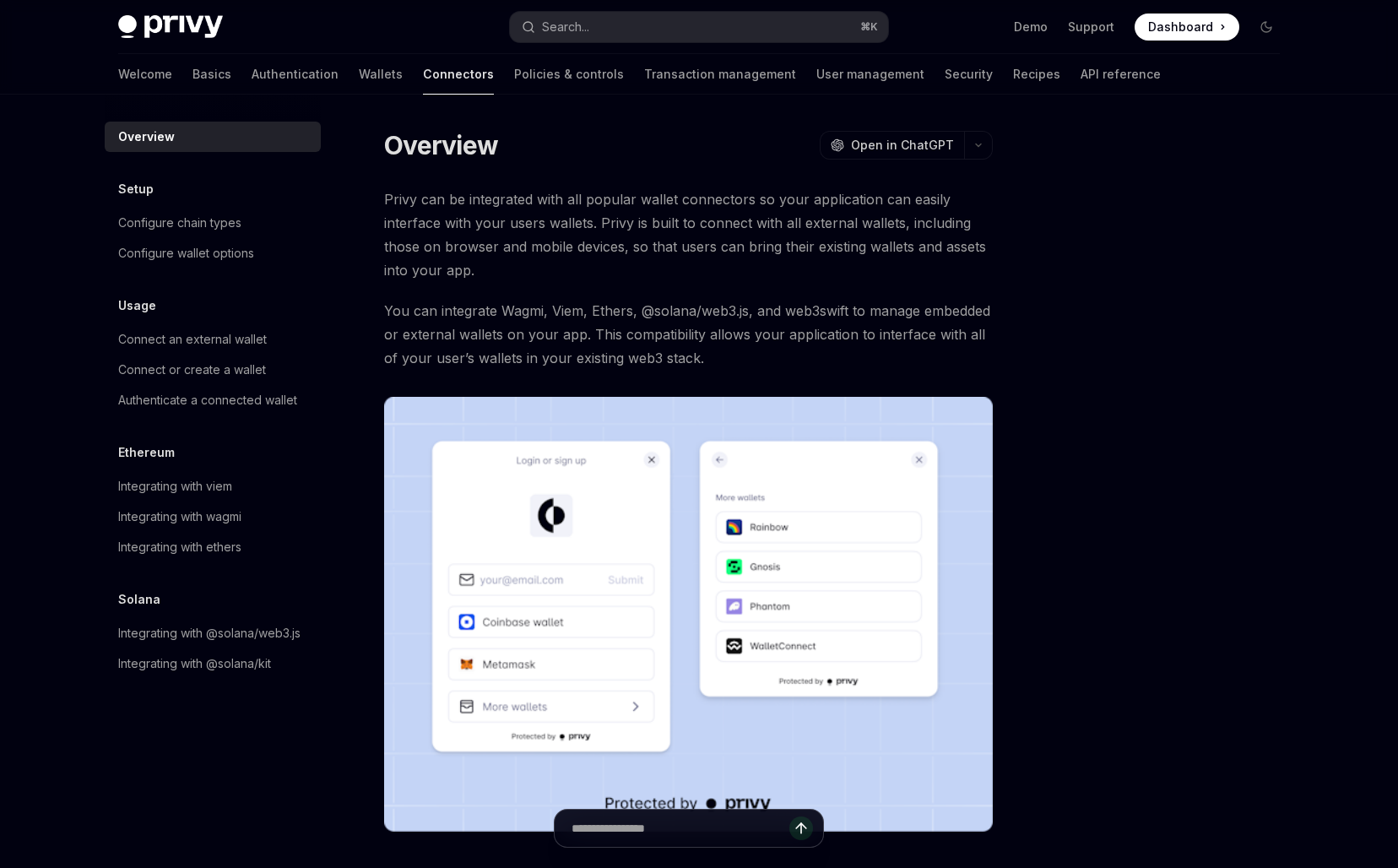
click at [667, 343] on span "You can integrate Wagmi, Viem, Ethers, @solana/web3.js, and web3swift to manage…" at bounding box center [688, 334] width 609 height 71
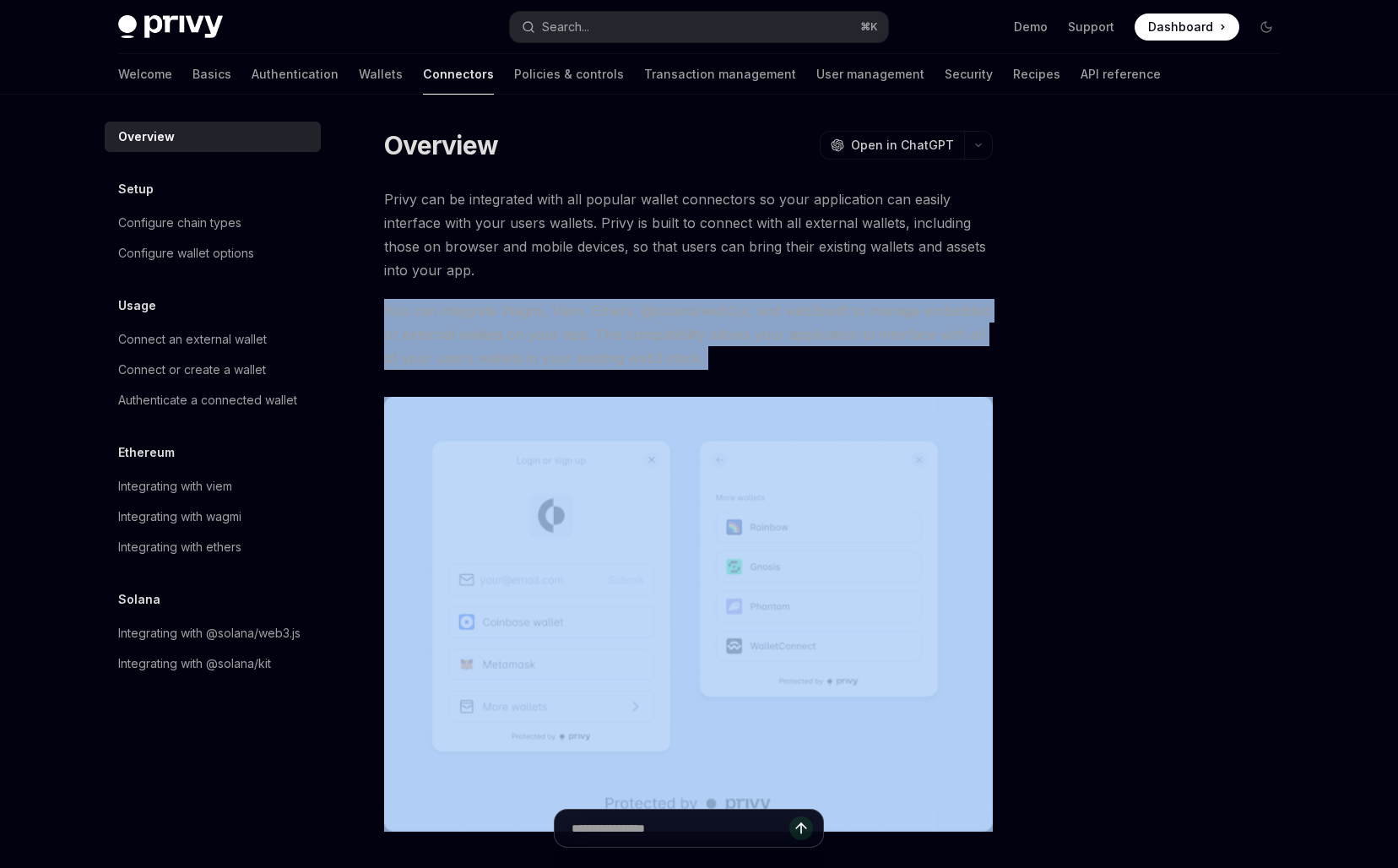
click at [667, 343] on span "You can integrate Wagmi, Viem, Ethers, @solana/web3.js, and web3swift to manage…" at bounding box center [688, 334] width 609 height 71
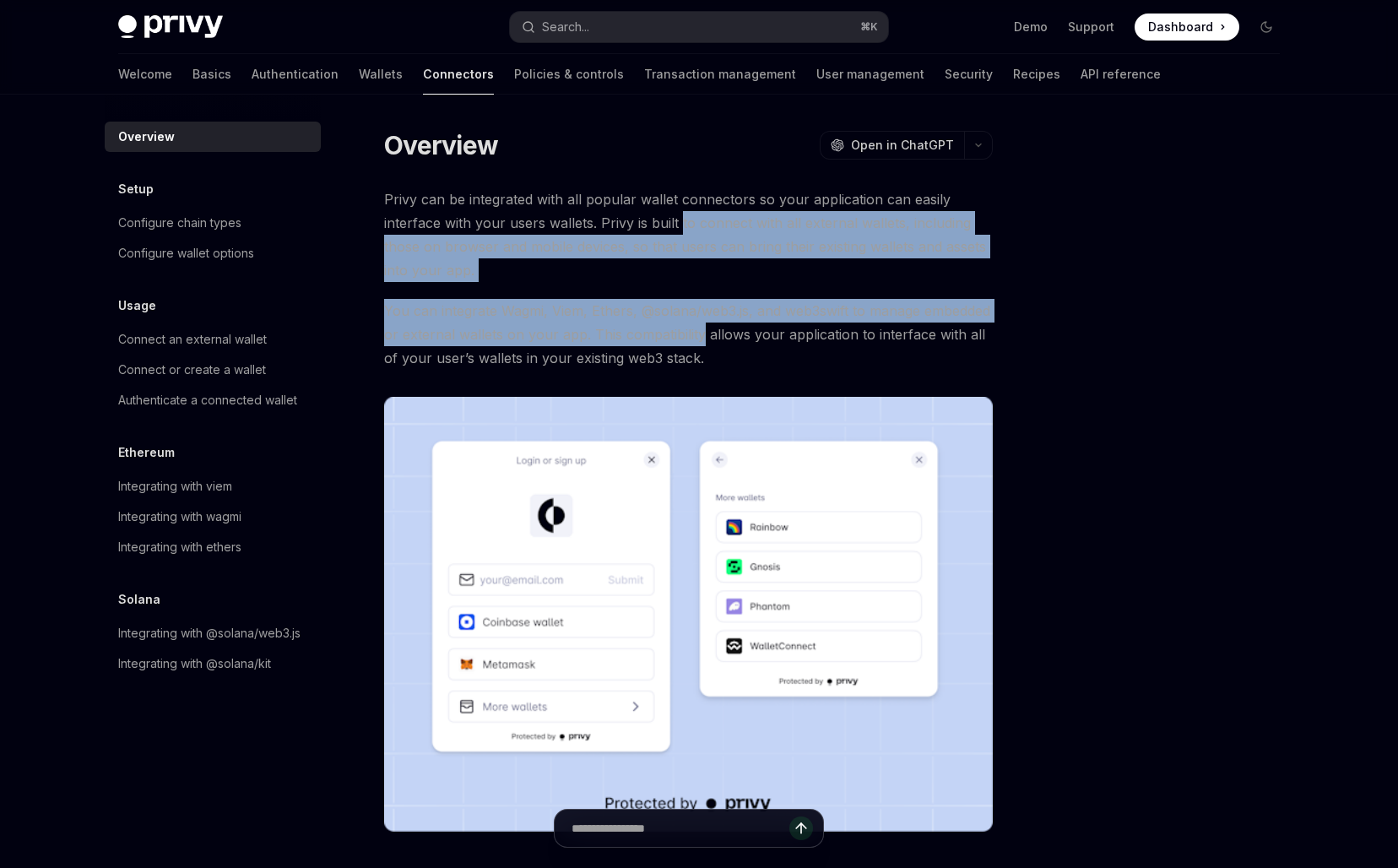
drag, startPoint x: 667, startPoint y: 343, endPoint x: 679, endPoint y: 232, distance: 111.6
click at [679, 232] on div "Privy can be integrated with all popular wallet connectors so your application …" at bounding box center [688, 509] width 609 height 644
click at [196, 352] on link "Connect an external wallet" at bounding box center [212, 339] width 216 height 31
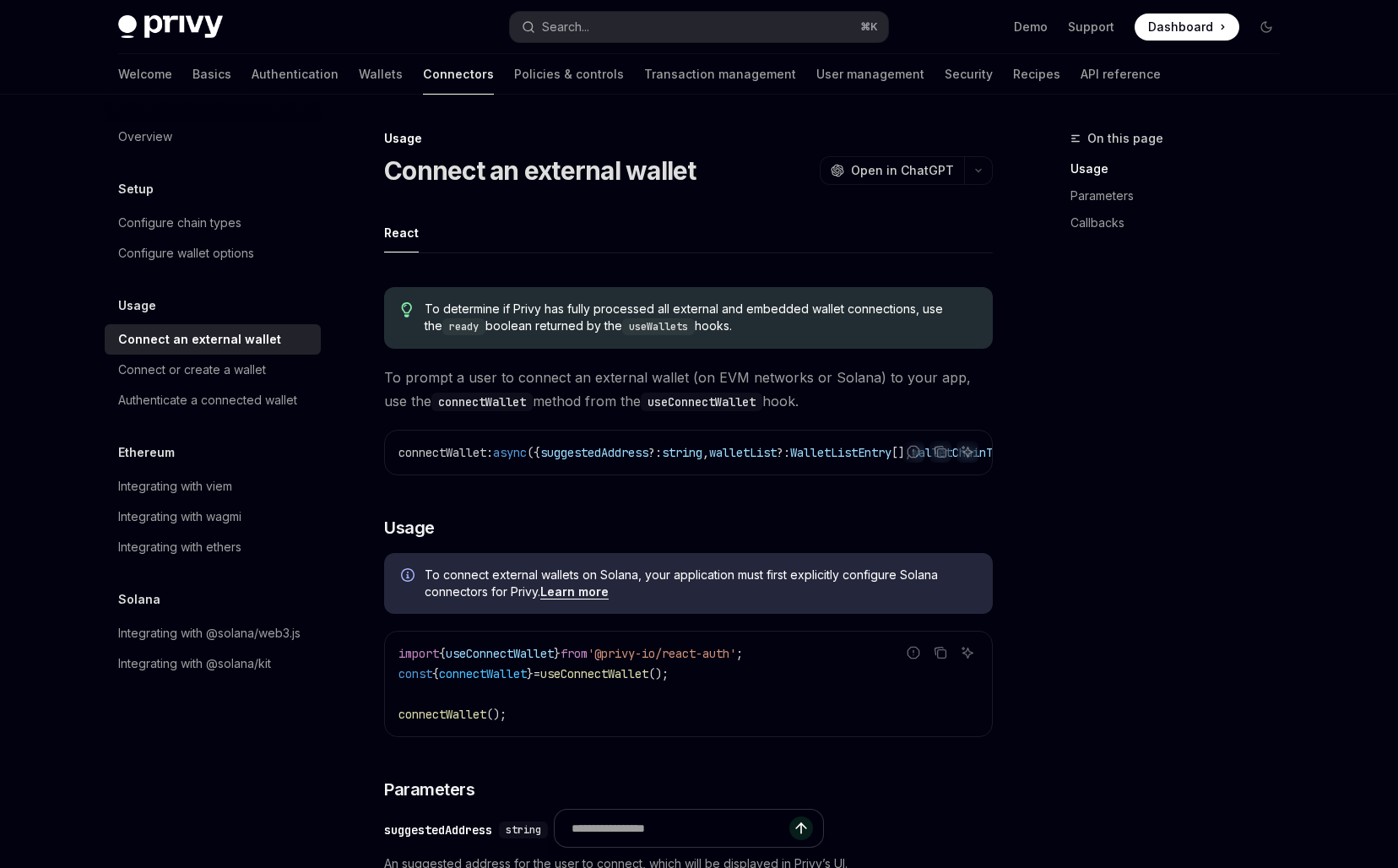
drag, startPoint x: 637, startPoint y: 274, endPoint x: 637, endPoint y: 311, distance: 37.0
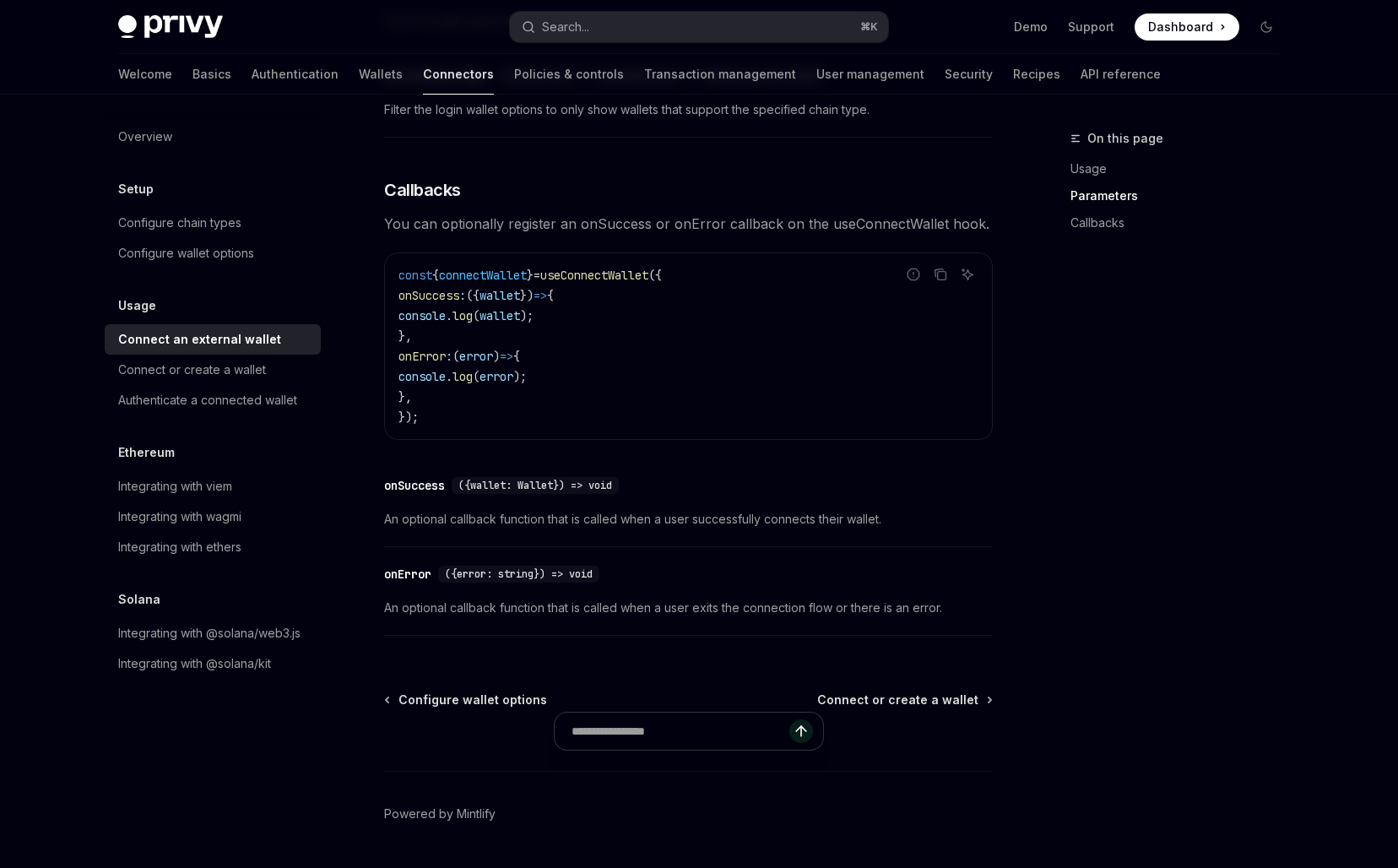
scroll to position [986, 0]
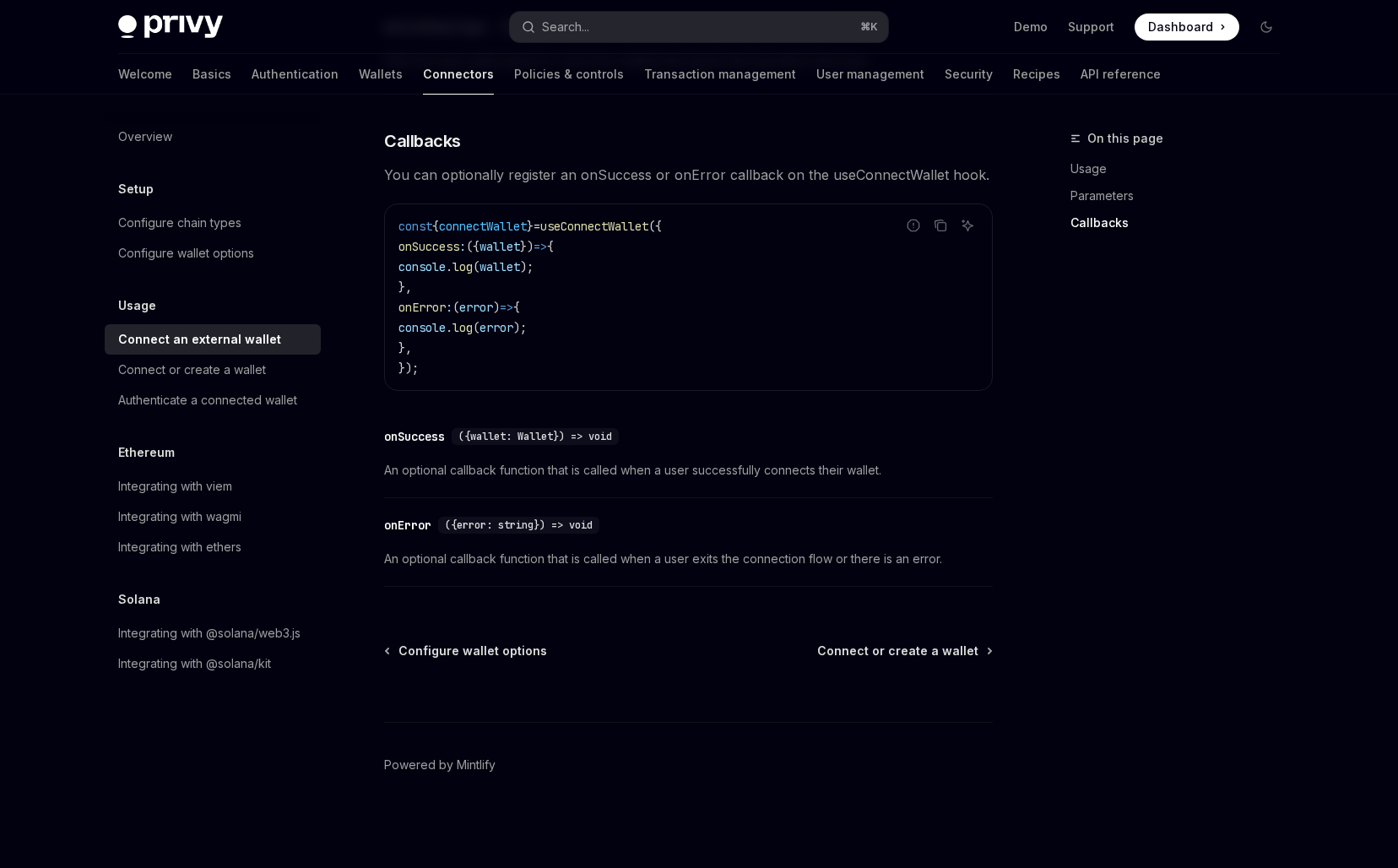
type textarea "*"
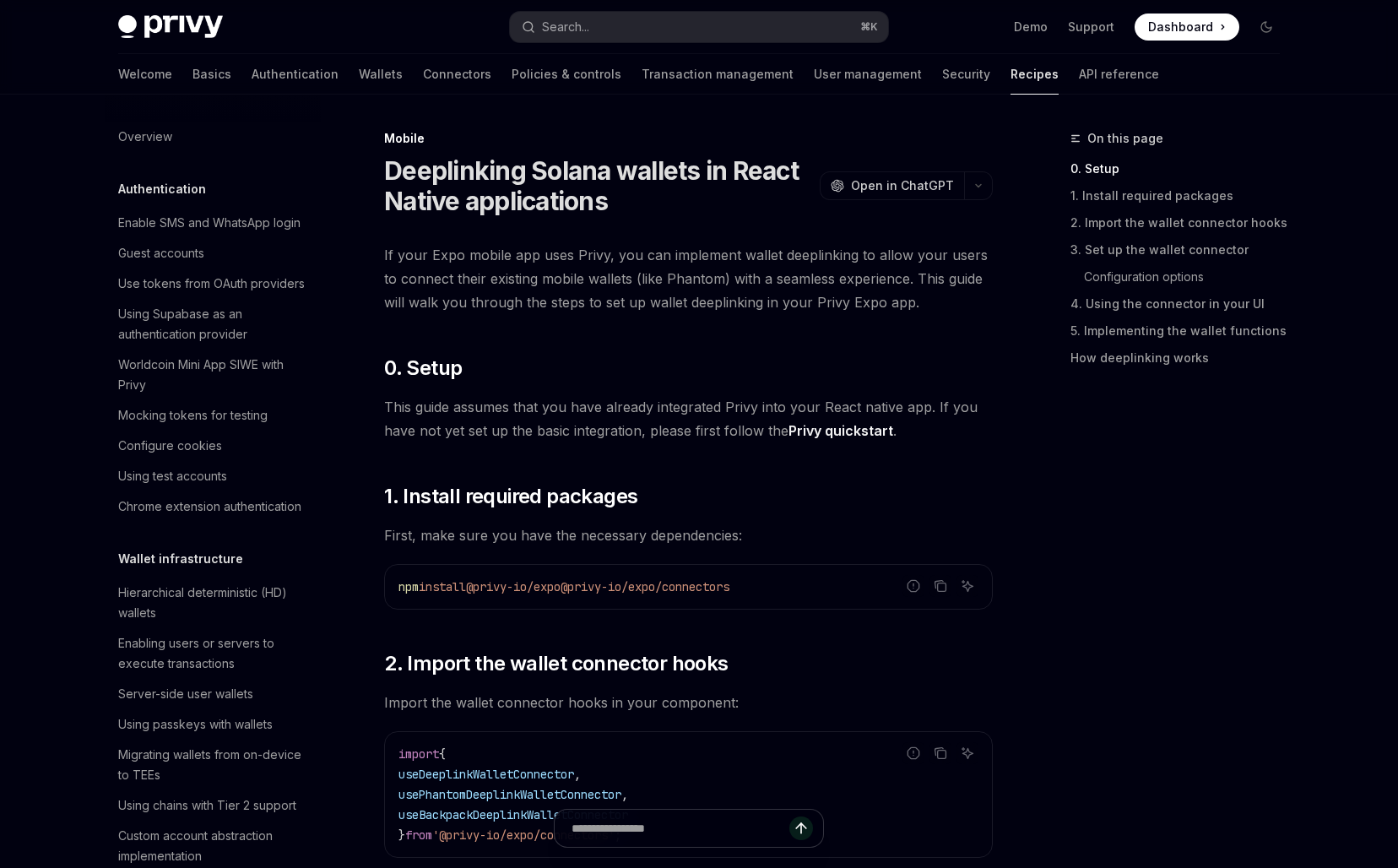
scroll to position [369, 0]
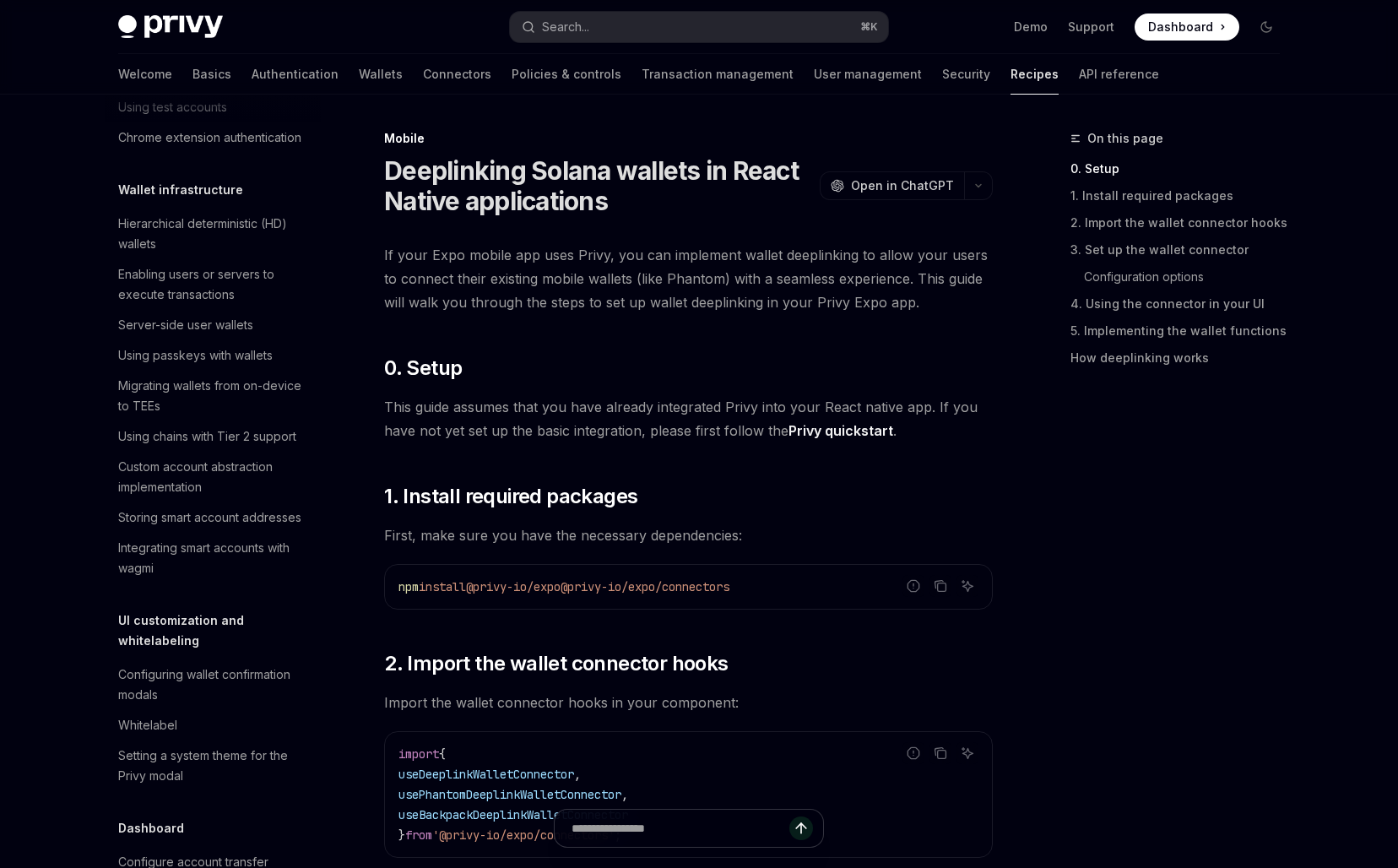
click at [812, 432] on link "Privy quickstart" at bounding box center [840, 431] width 104 height 18
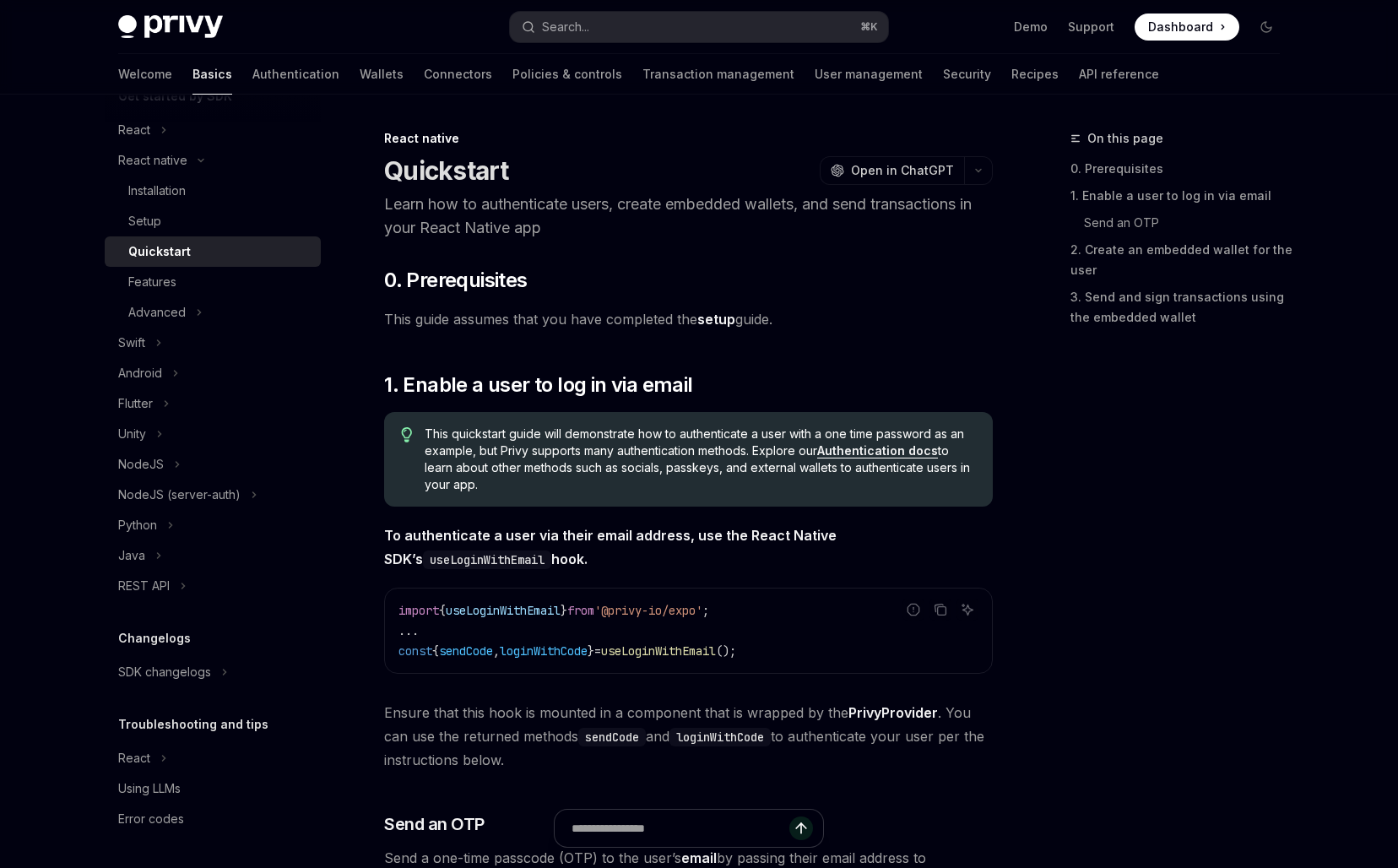
scroll to position [213, 0]
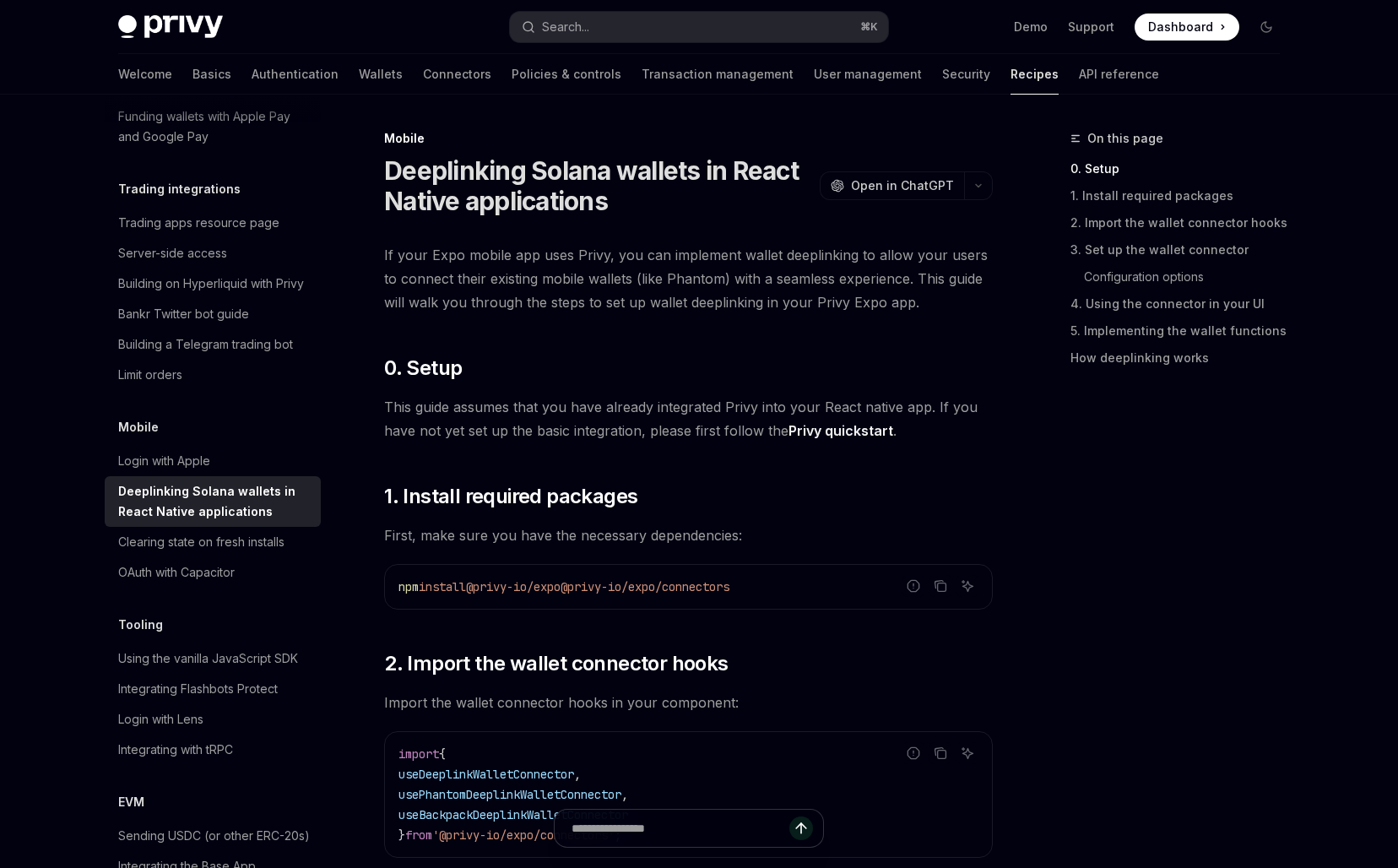
type textarea "*"
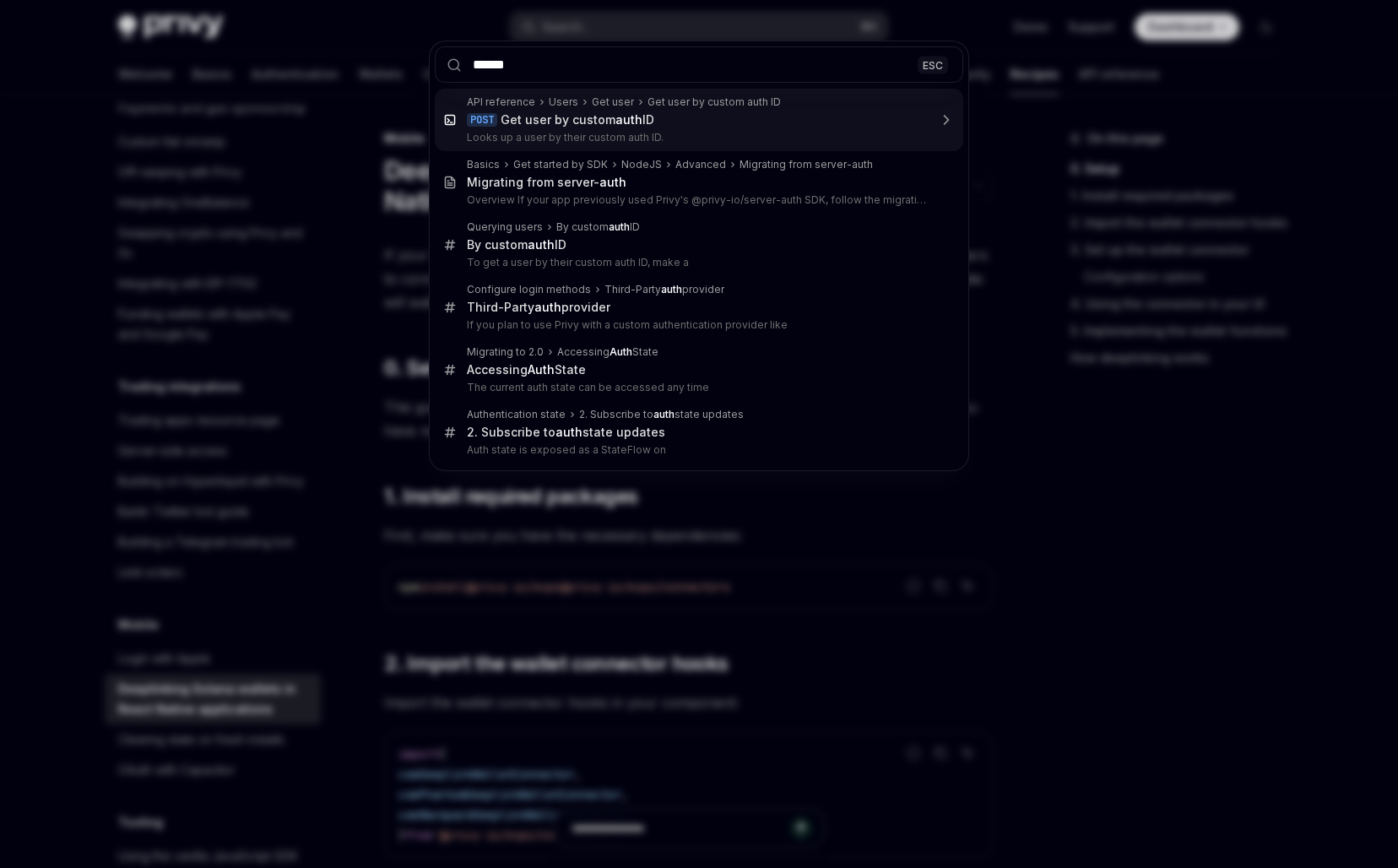
type input "*******"
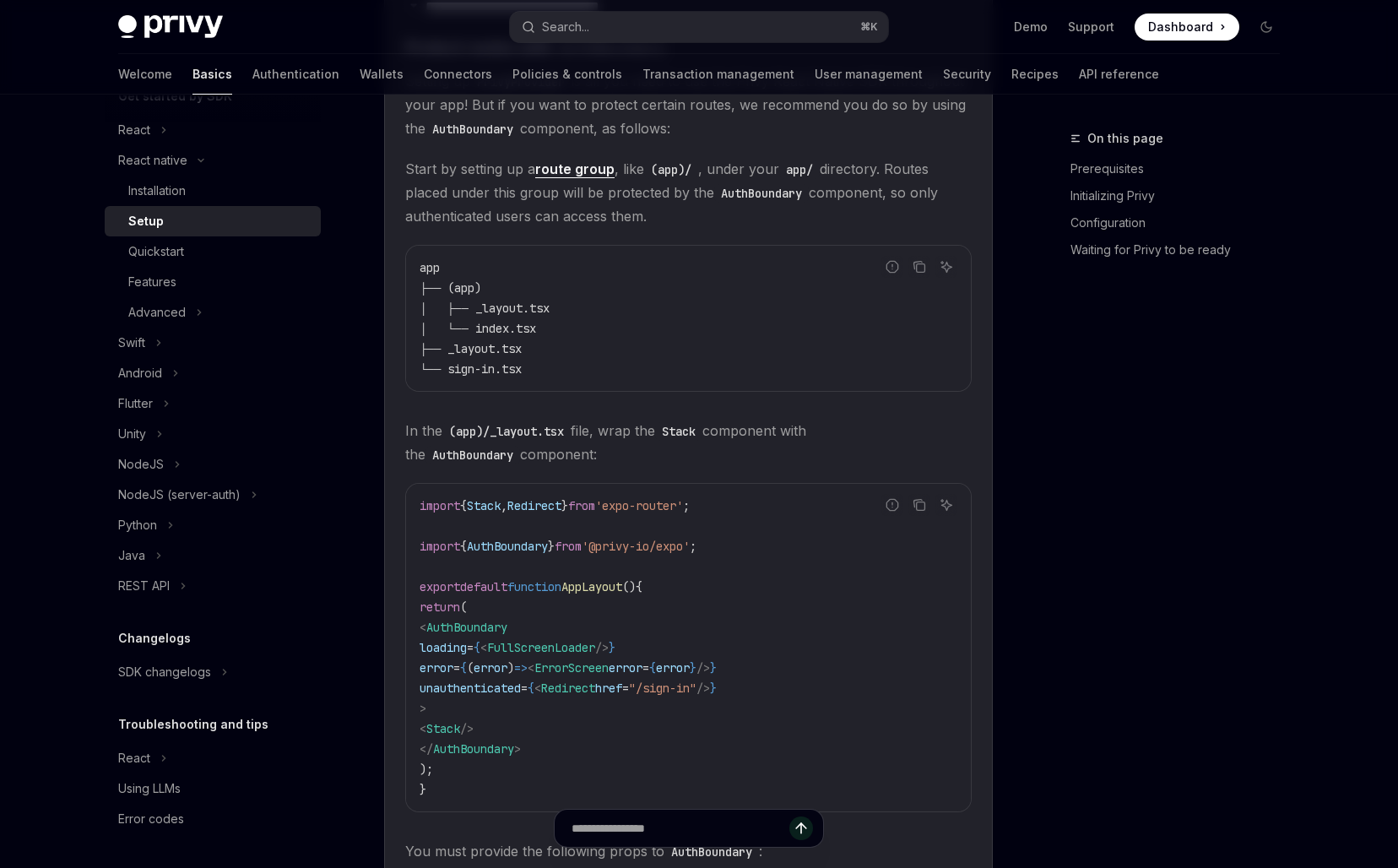
scroll to position [1052, 0]
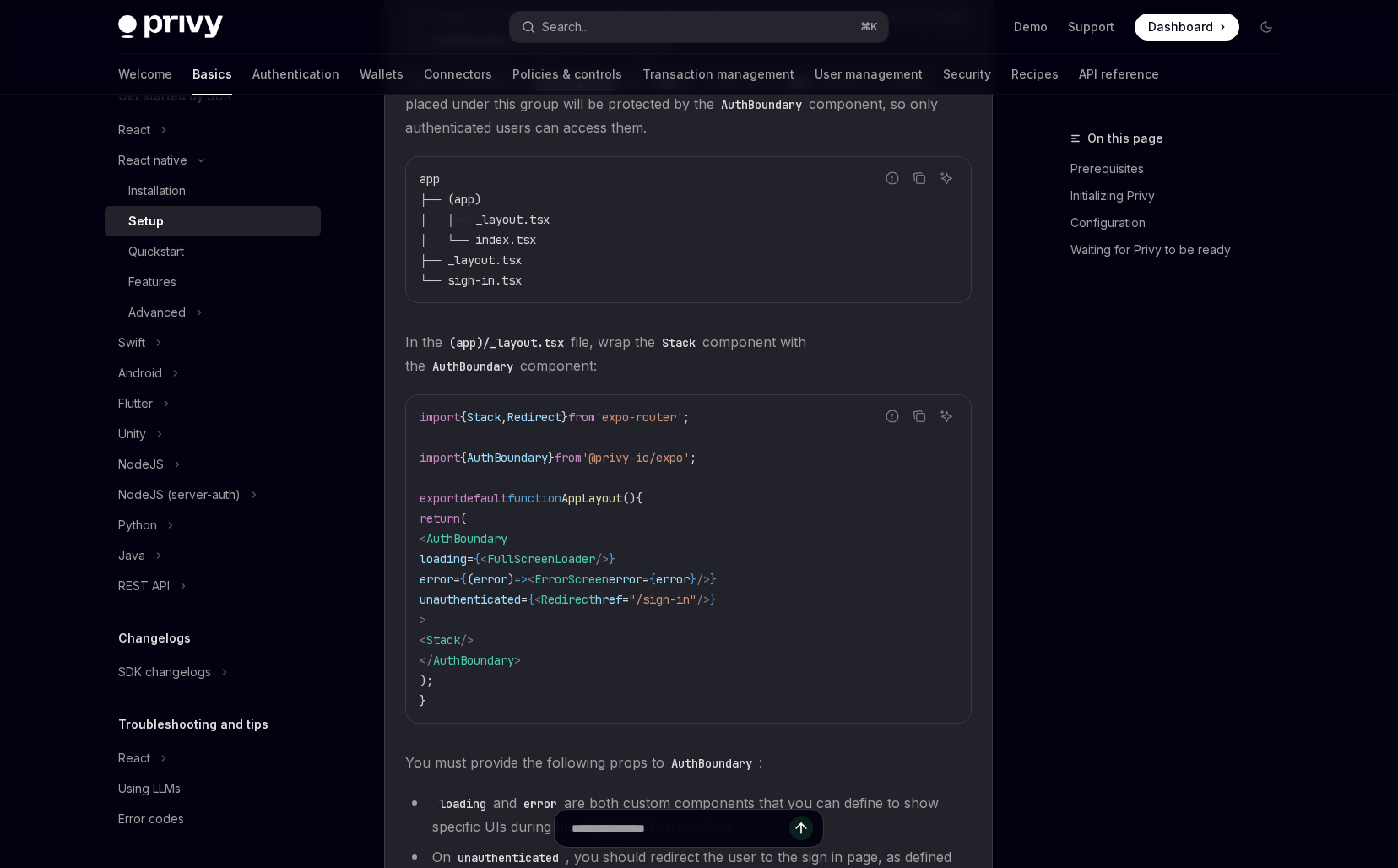
click at [716, 442] on code "import { Stack , Redirect } from 'expo-router' ; import { AuthBoundary } from '…" at bounding box center [688, 558] width 538 height 304
click at [698, 476] on code "import { Stack , Redirect } from 'expo-router' ; import { AuthBoundary } from '…" at bounding box center [688, 558] width 538 height 304
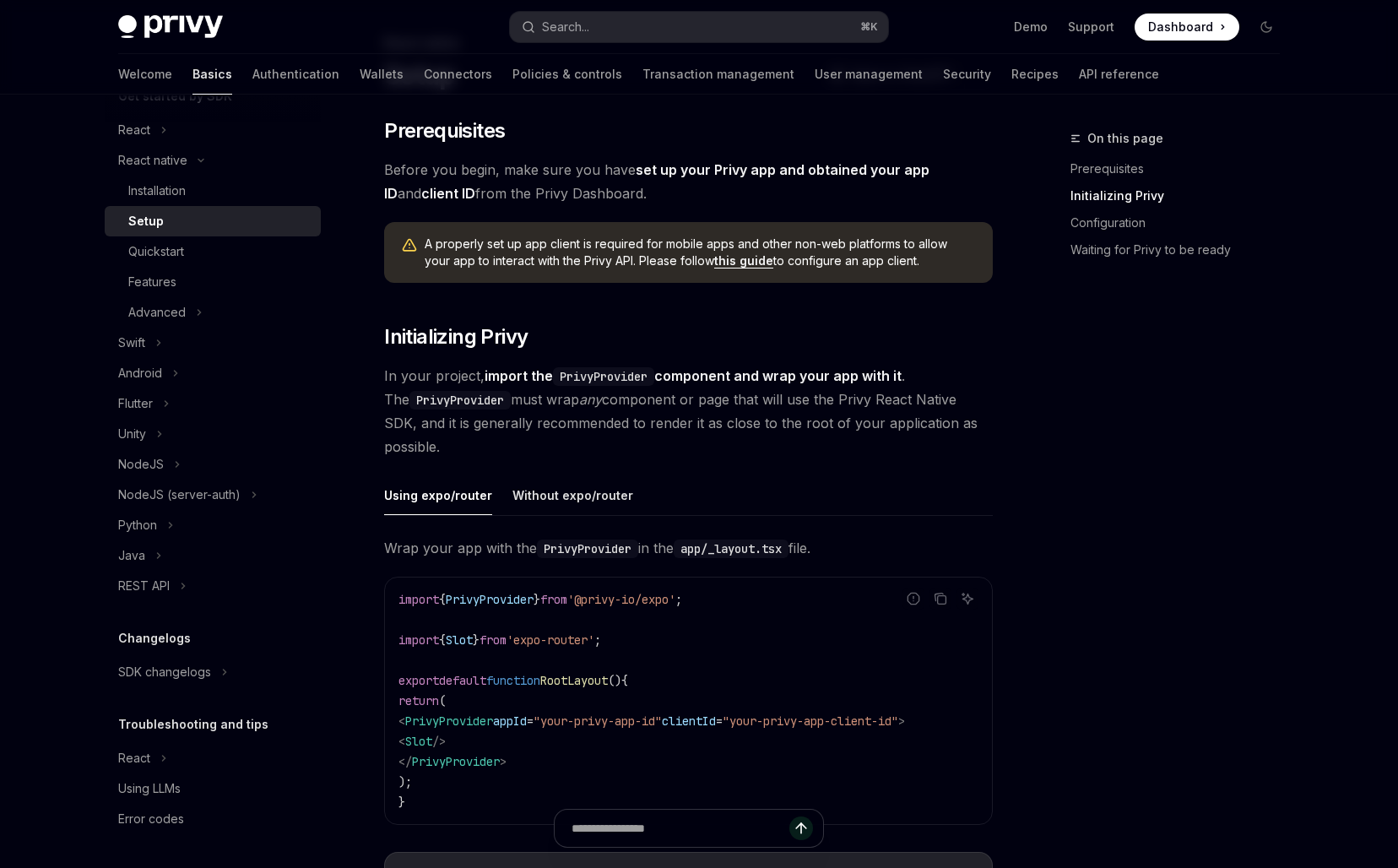
scroll to position [0, 0]
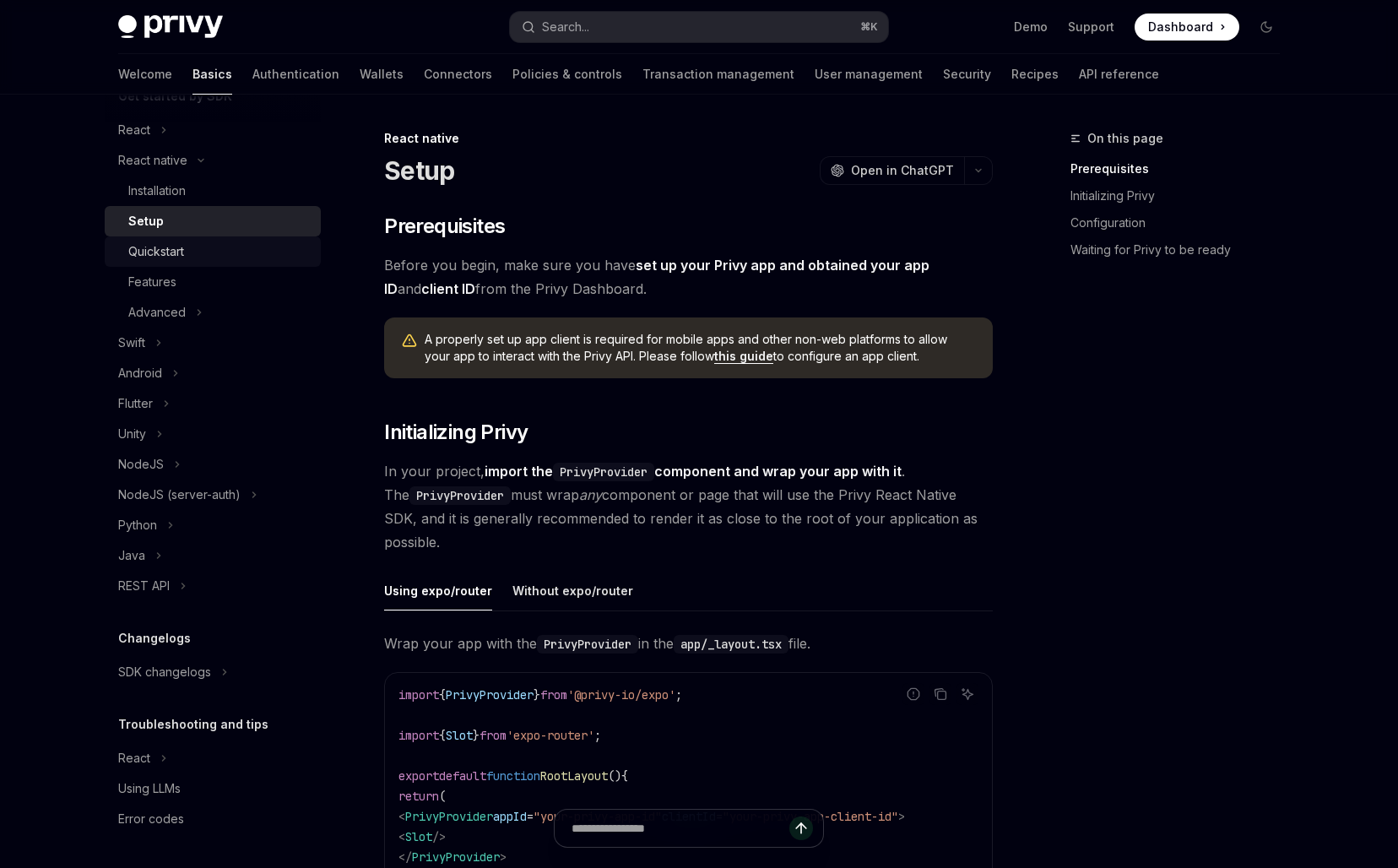
click at [214, 240] on link "Quickstart" at bounding box center [212, 251] width 216 height 31
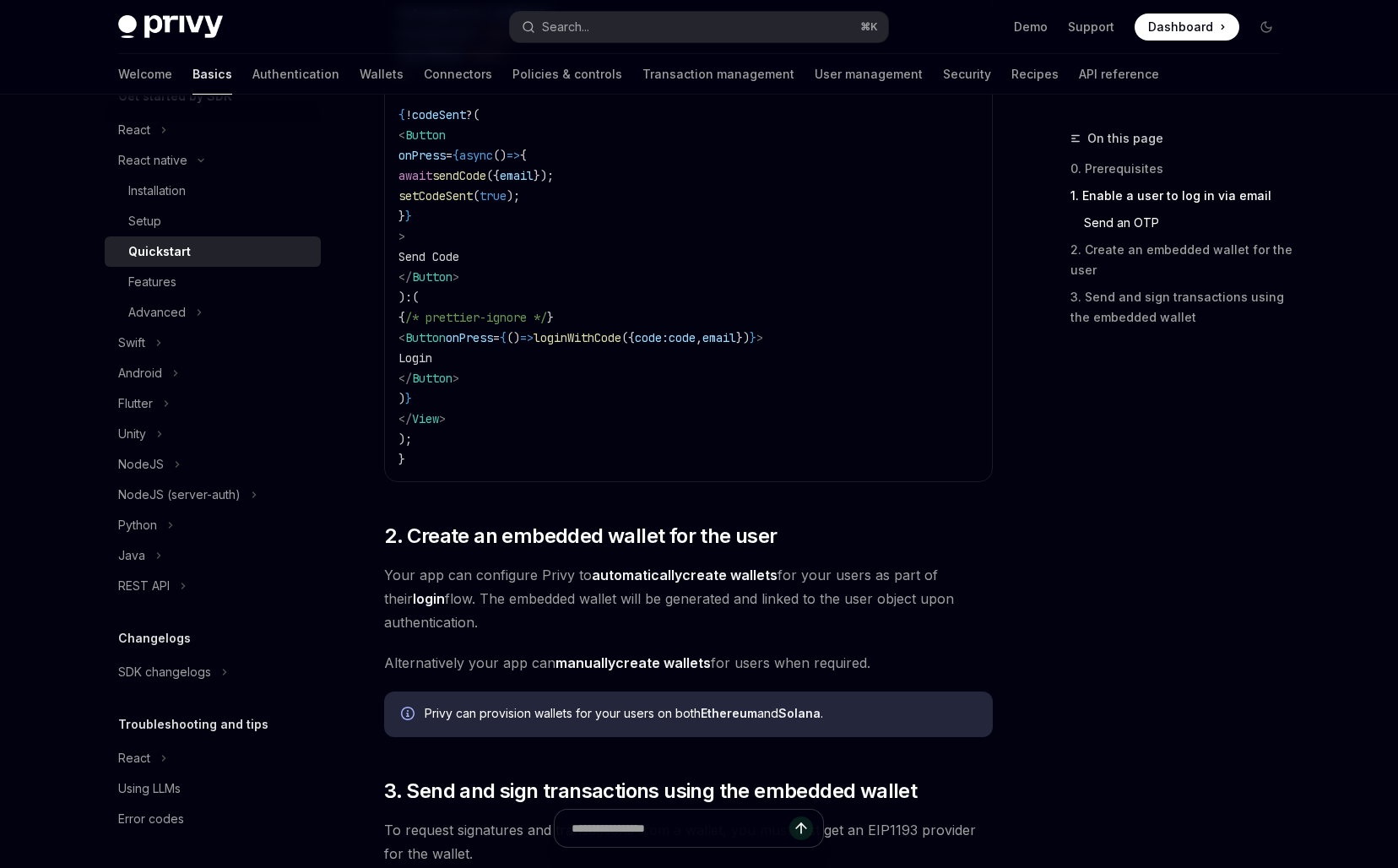
scroll to position [1609, 0]
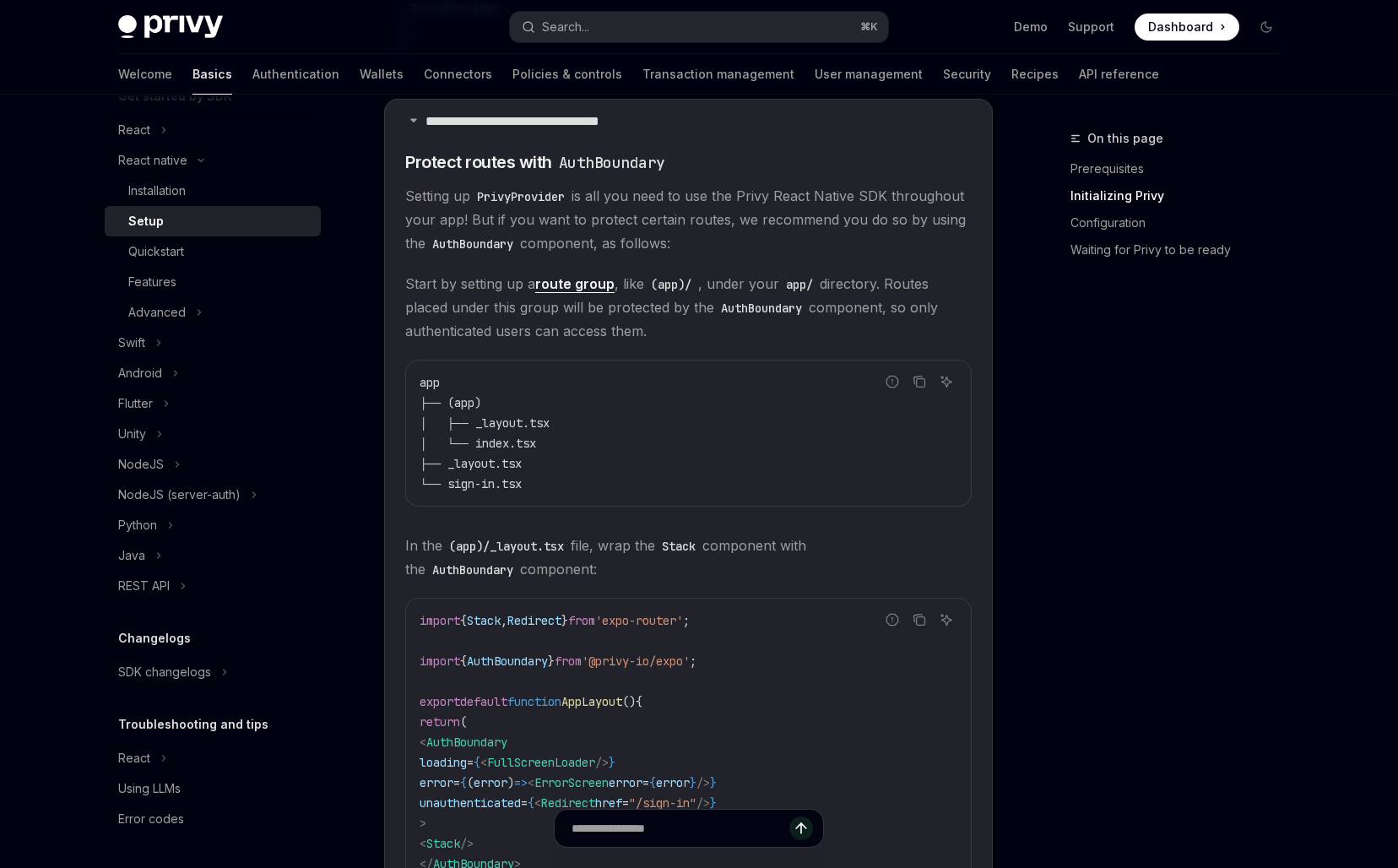
scroll to position [846, 0]
type textarea "*"
